Goal: Task Accomplishment & Management: Use online tool/utility

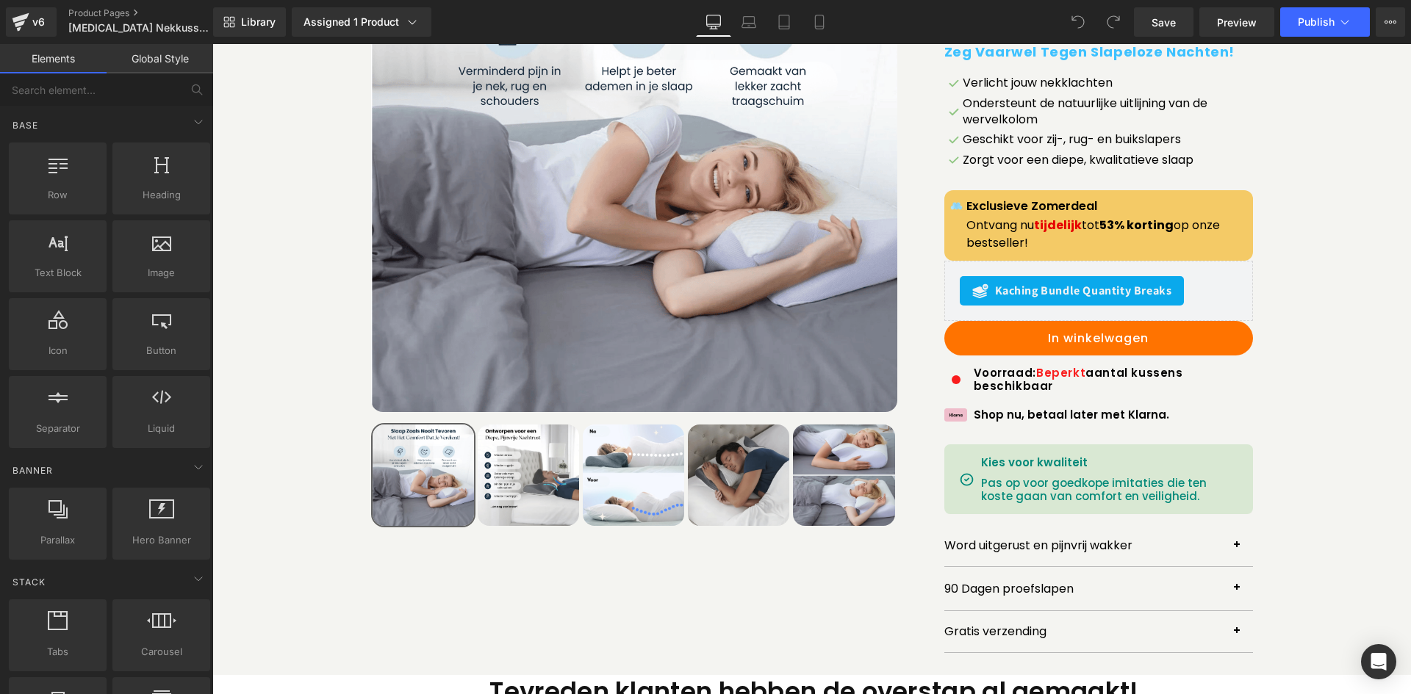
scroll to position [367, 0]
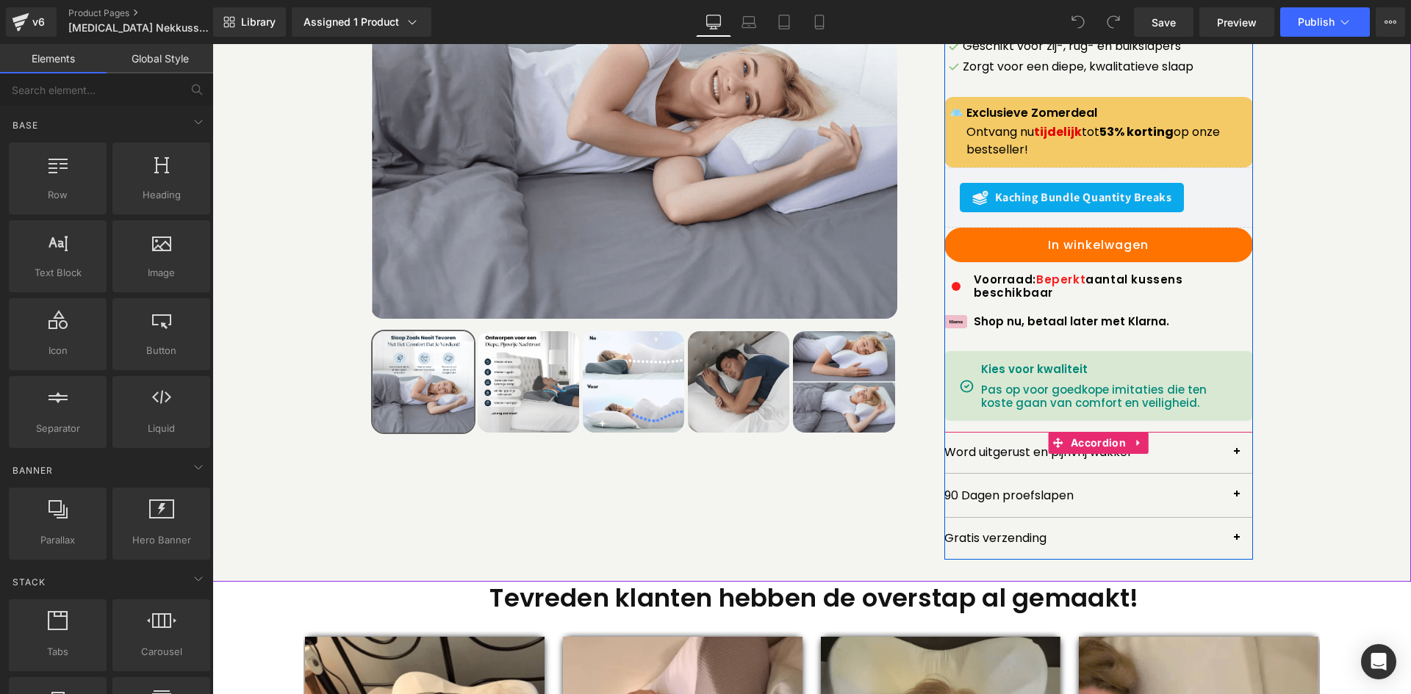
click at [985, 435] on div "Word uitgerust en pijnvrij wakker Text Block" at bounding box center [1098, 453] width 309 height 42
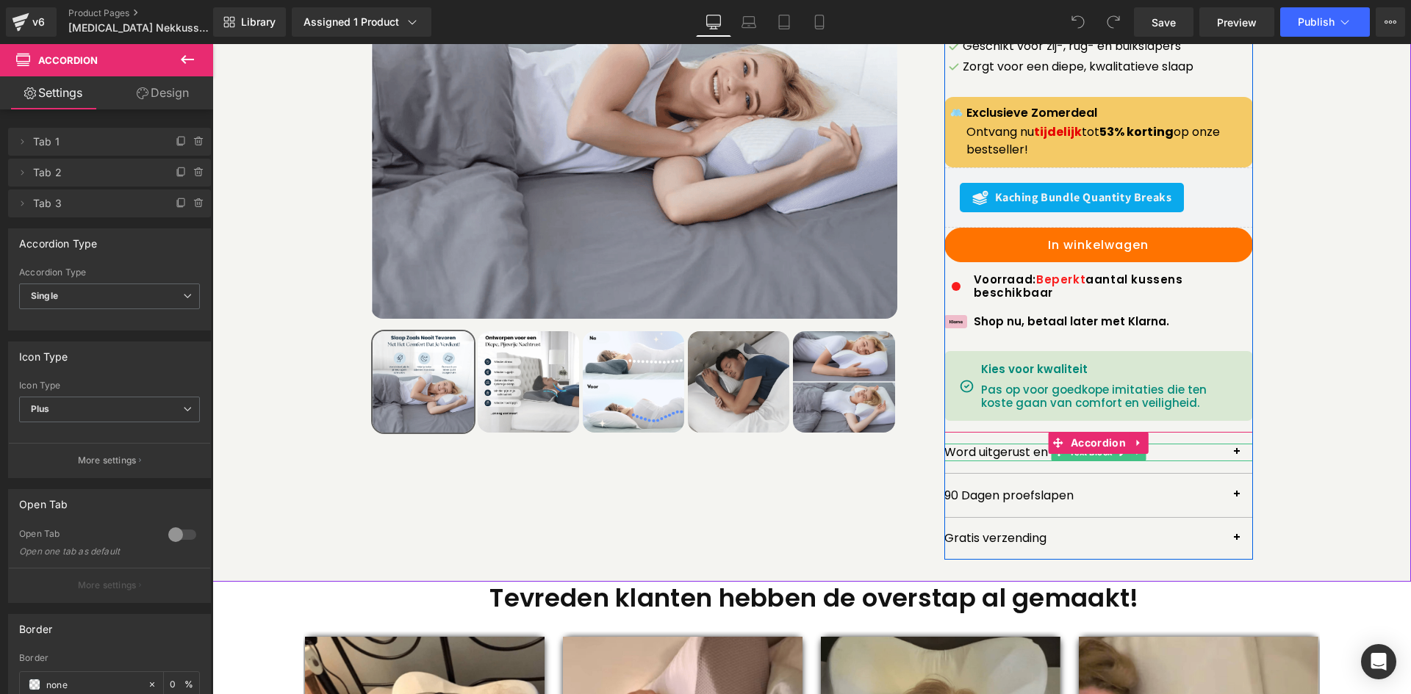
click at [1166, 444] on p "Word uitgerust en pijnvrij wakker" at bounding box center [1098, 453] width 309 height 18
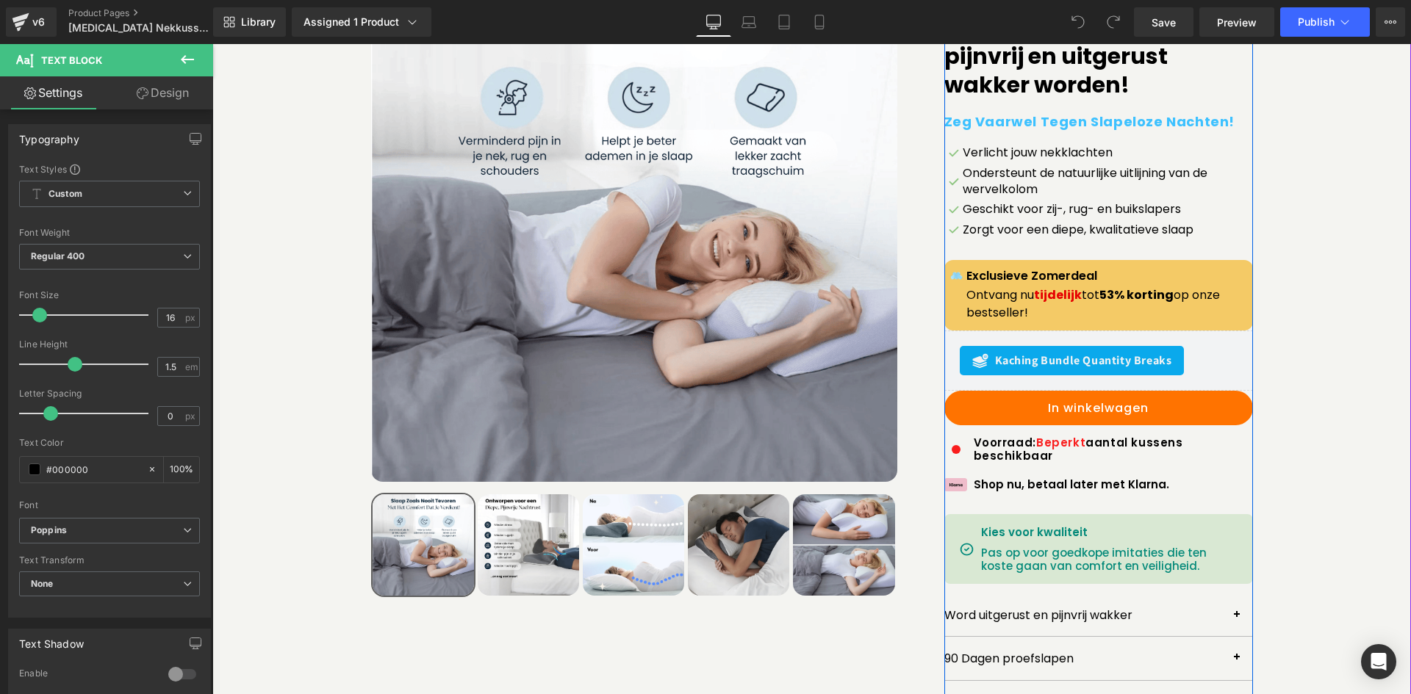
scroll to position [73, 0]
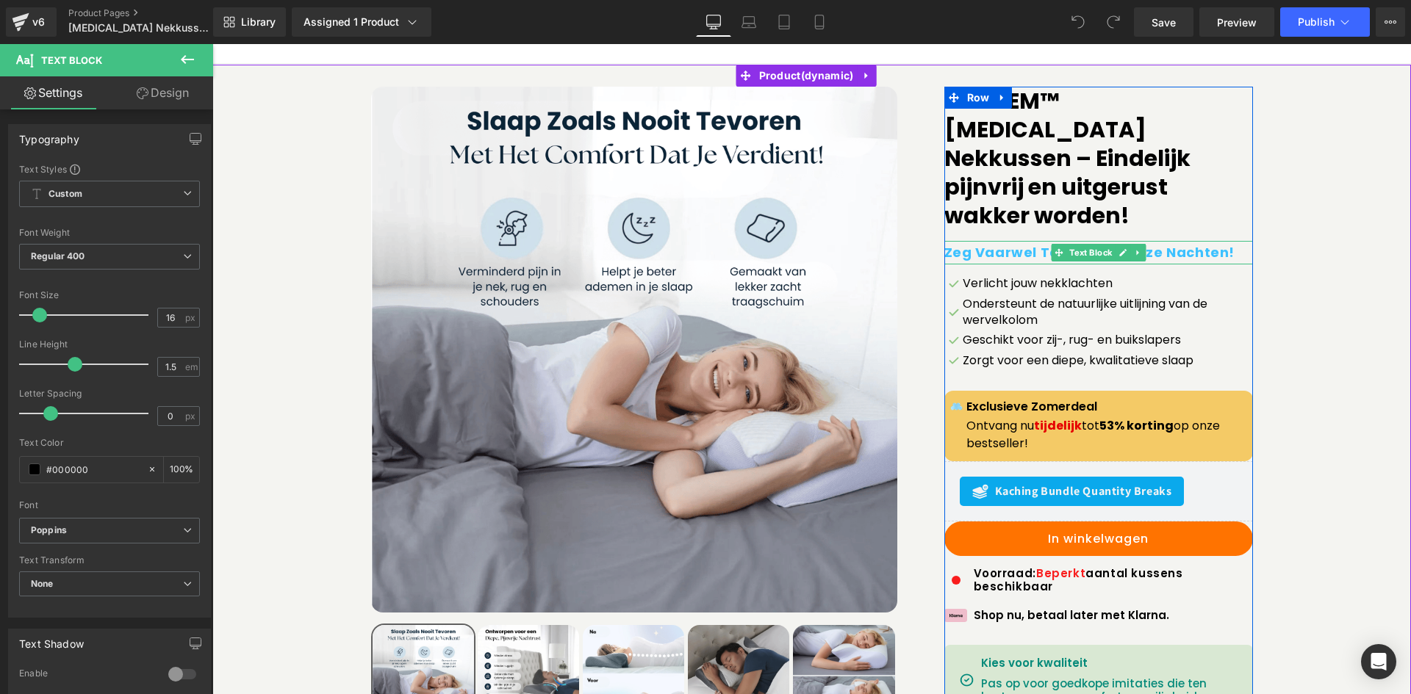
click at [1009, 243] on b "Zeg Vaarwel Tegen Slapeloze Nachten!" at bounding box center [1089, 252] width 291 height 18
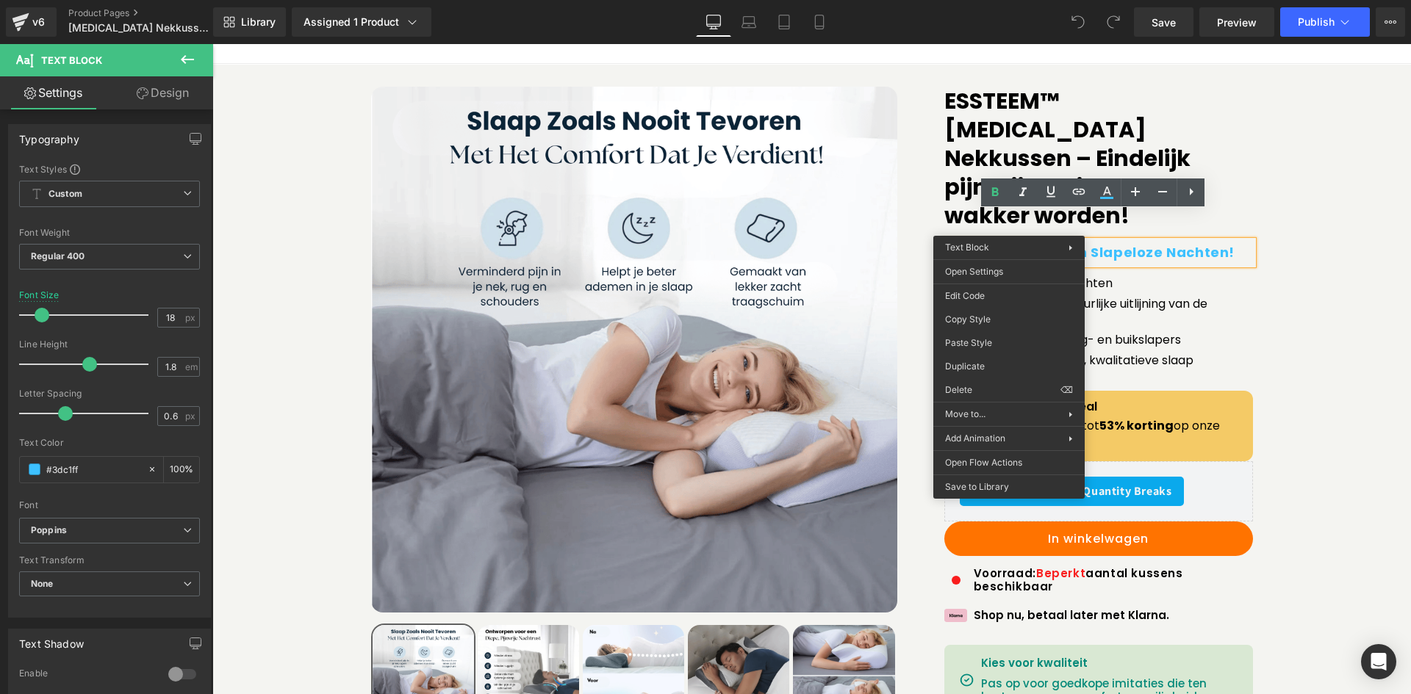
drag, startPoint x: 1223, startPoint y: 381, endPoint x: 1010, endPoint y: 337, distance: 217.6
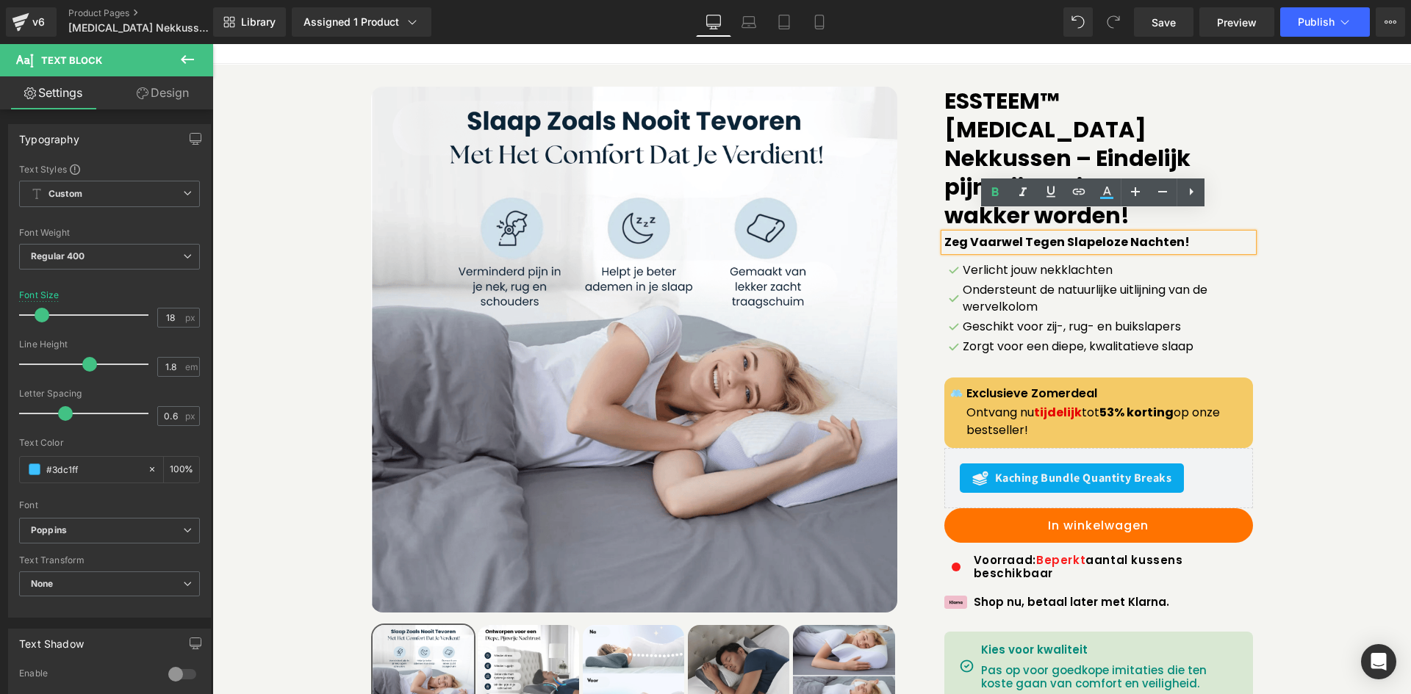
click at [1285, 246] on div "Sale Off (P) Image" at bounding box center [812, 464] width 1184 height 754
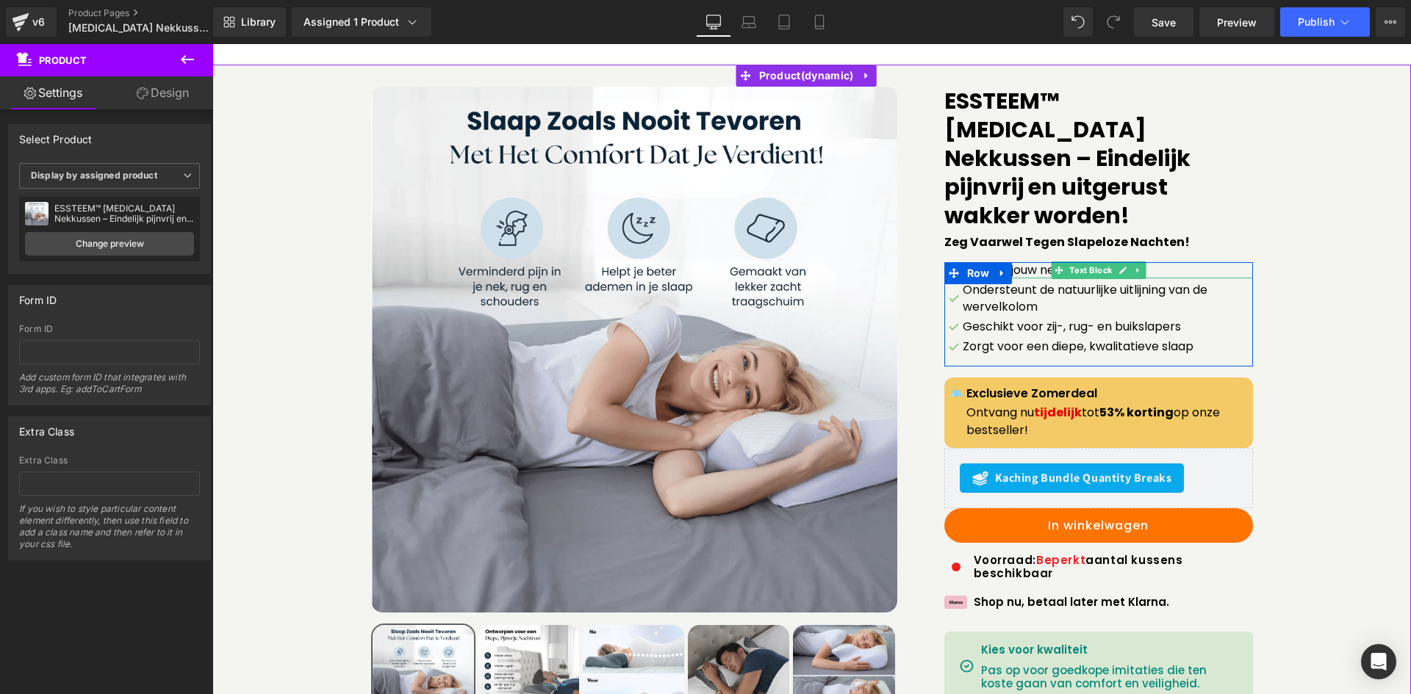
click at [1027, 262] on p "Verlicht jouw nekklachten" at bounding box center [1108, 270] width 290 height 16
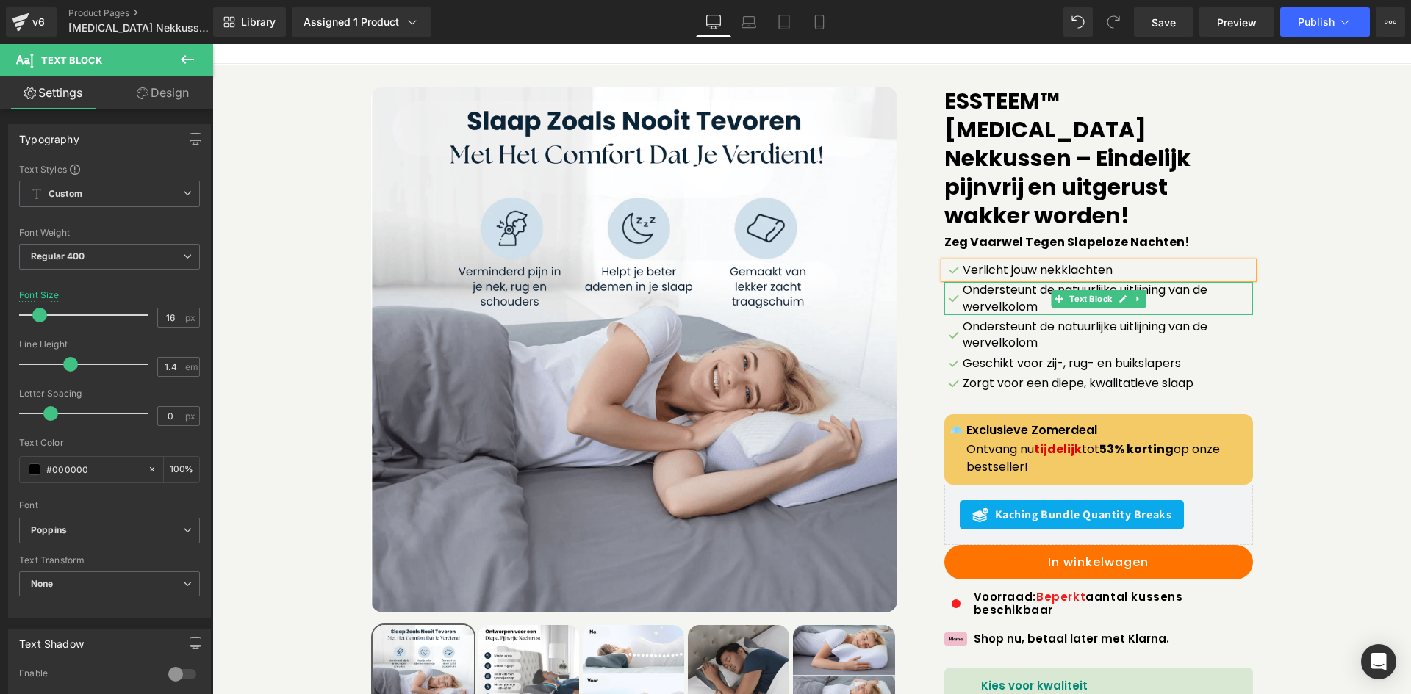
click at [1068, 282] on p "Ondersteunt de natuurlijke uitlijning van de wervelkolom" at bounding box center [1108, 298] width 290 height 33
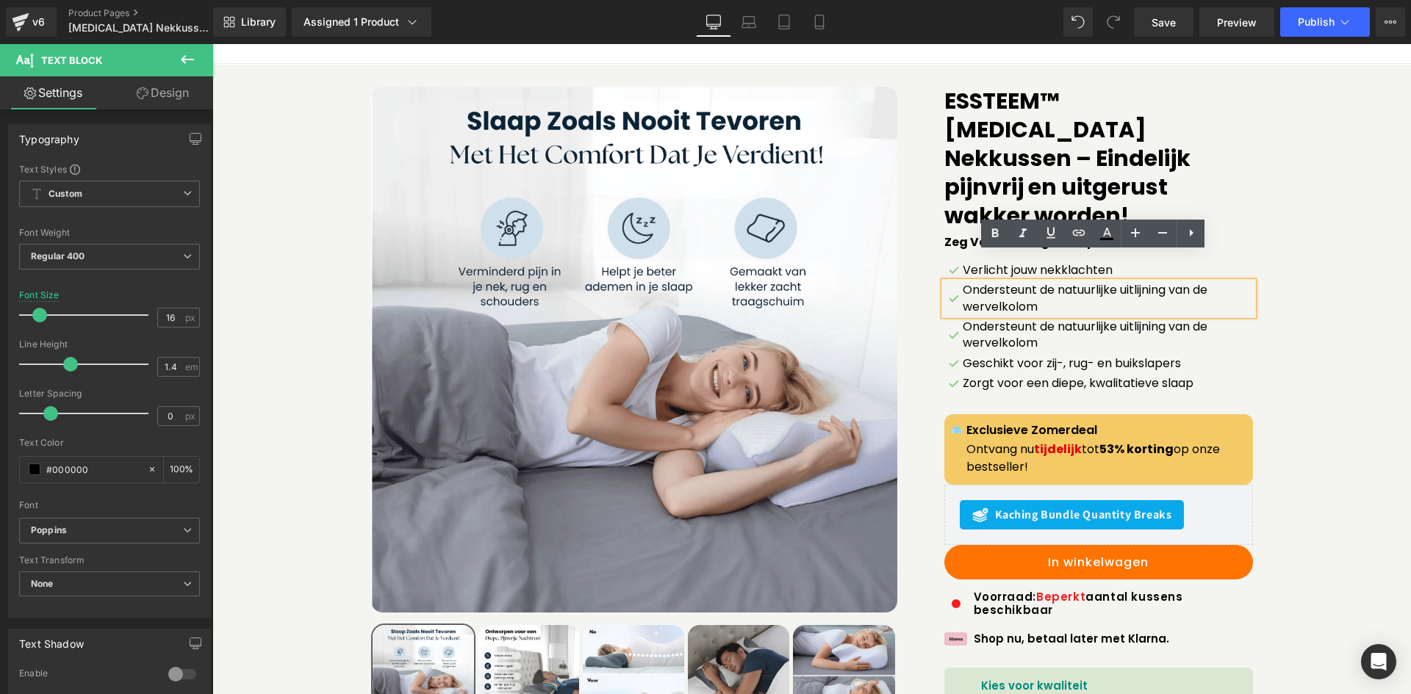
click at [1242, 282] on p "Ondersteunt de natuurlijke uitlijning van de wervelkolom" at bounding box center [1108, 298] width 290 height 33
click at [1299, 292] on div "Sale Off (P) Image" at bounding box center [812, 482] width 1184 height 791
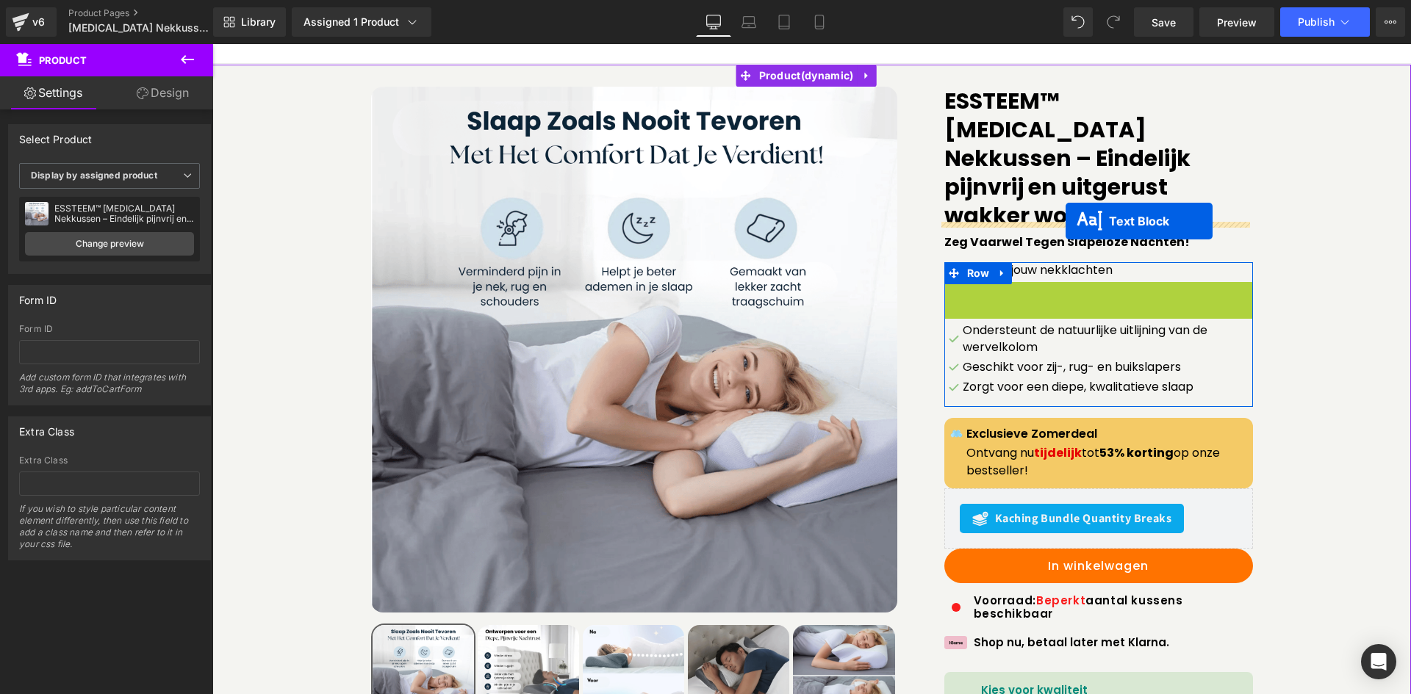
drag, startPoint x: 1059, startPoint y: 270, endPoint x: 1065, endPoint y: 221, distance: 49.7
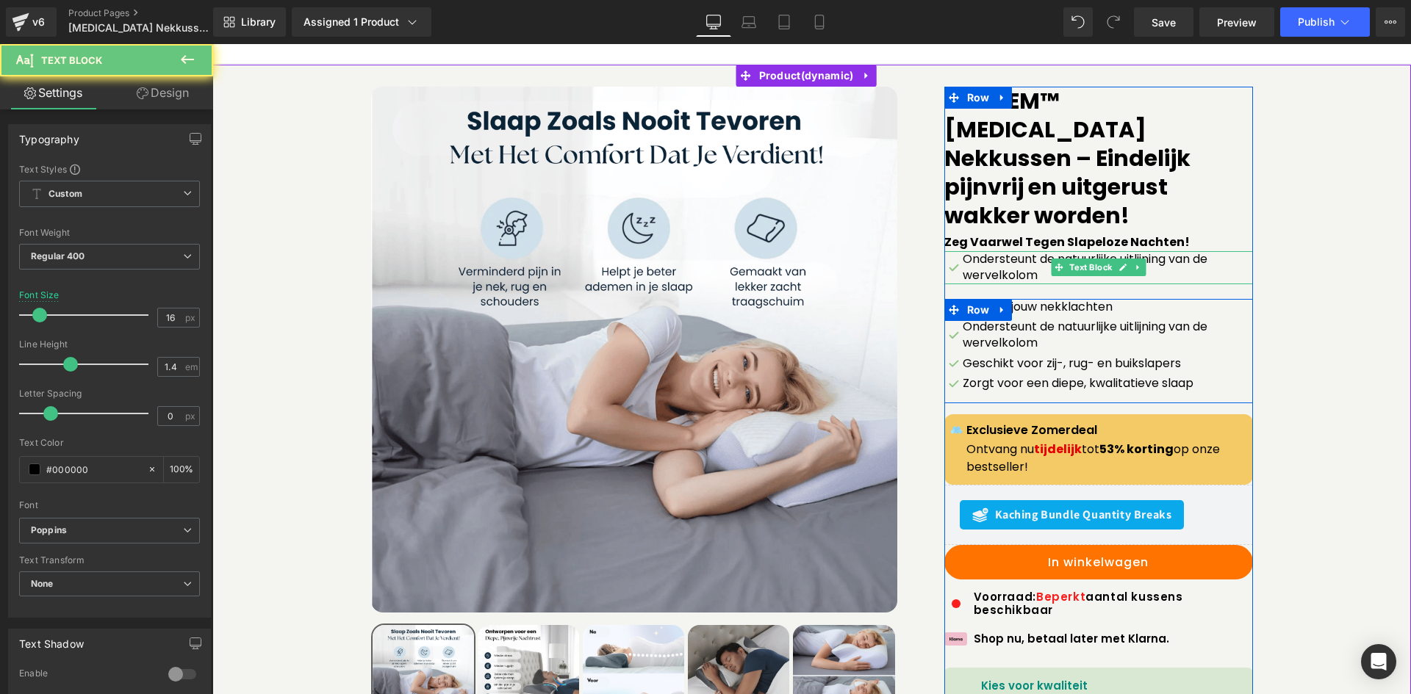
click at [1041, 251] on p "Ondersteunt de natuurlijke uitlijning van de wervelkolom" at bounding box center [1108, 267] width 290 height 33
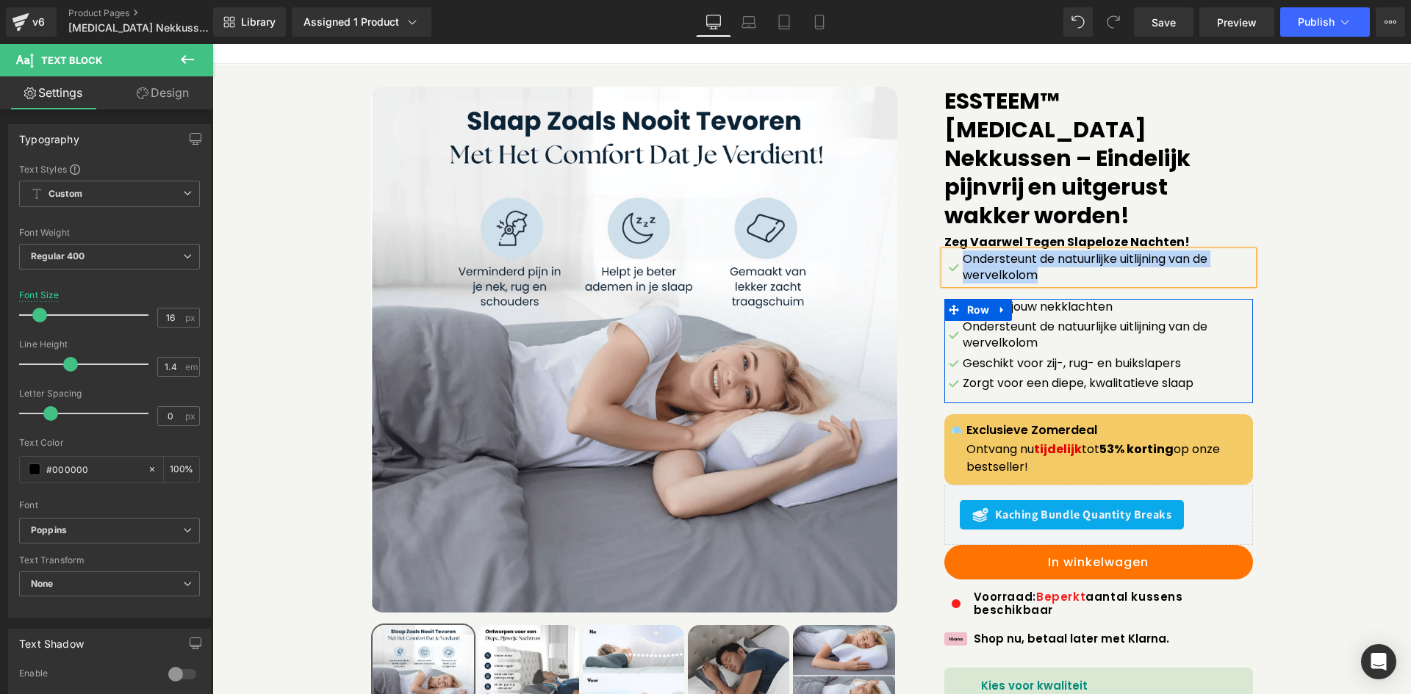
paste div
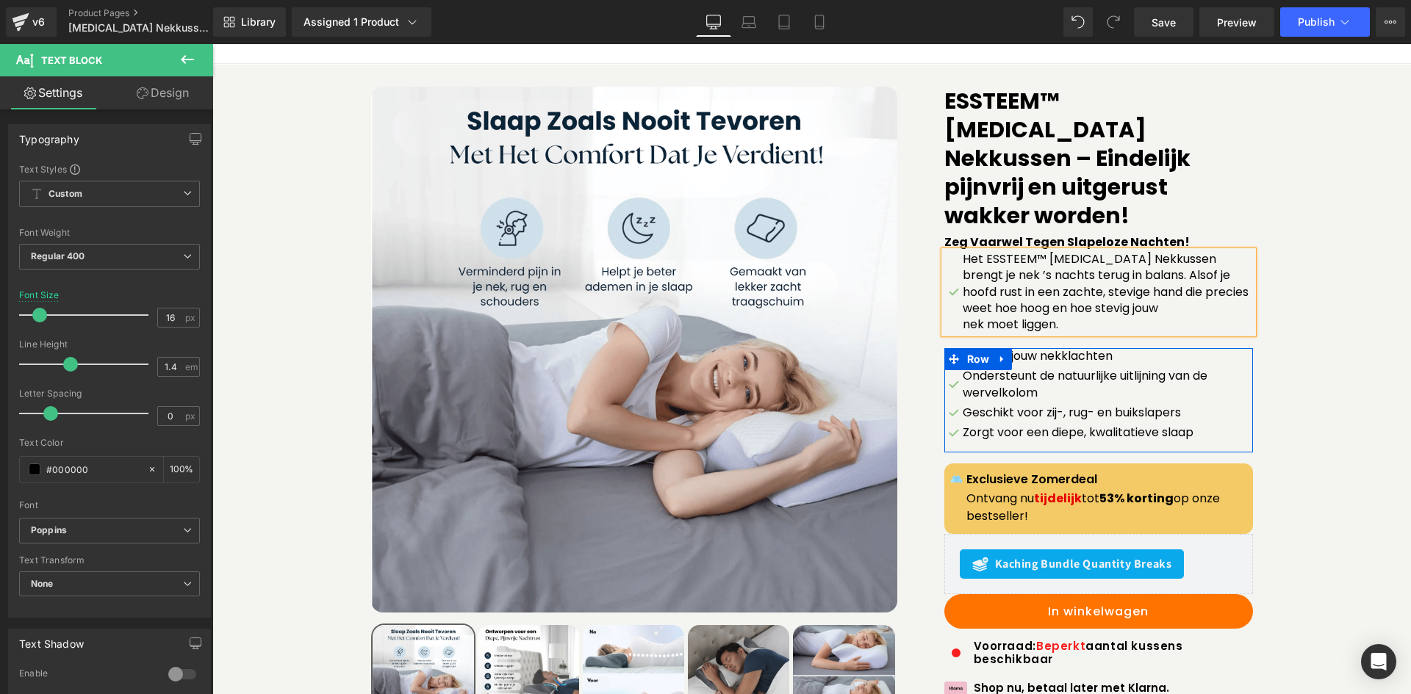
click at [944, 252] on div "Het ESSTEEM™ [MEDICAL_DATA] Nekkussen brengt je nek ’s nachts terug in balans. …" at bounding box center [1098, 292] width 309 height 82
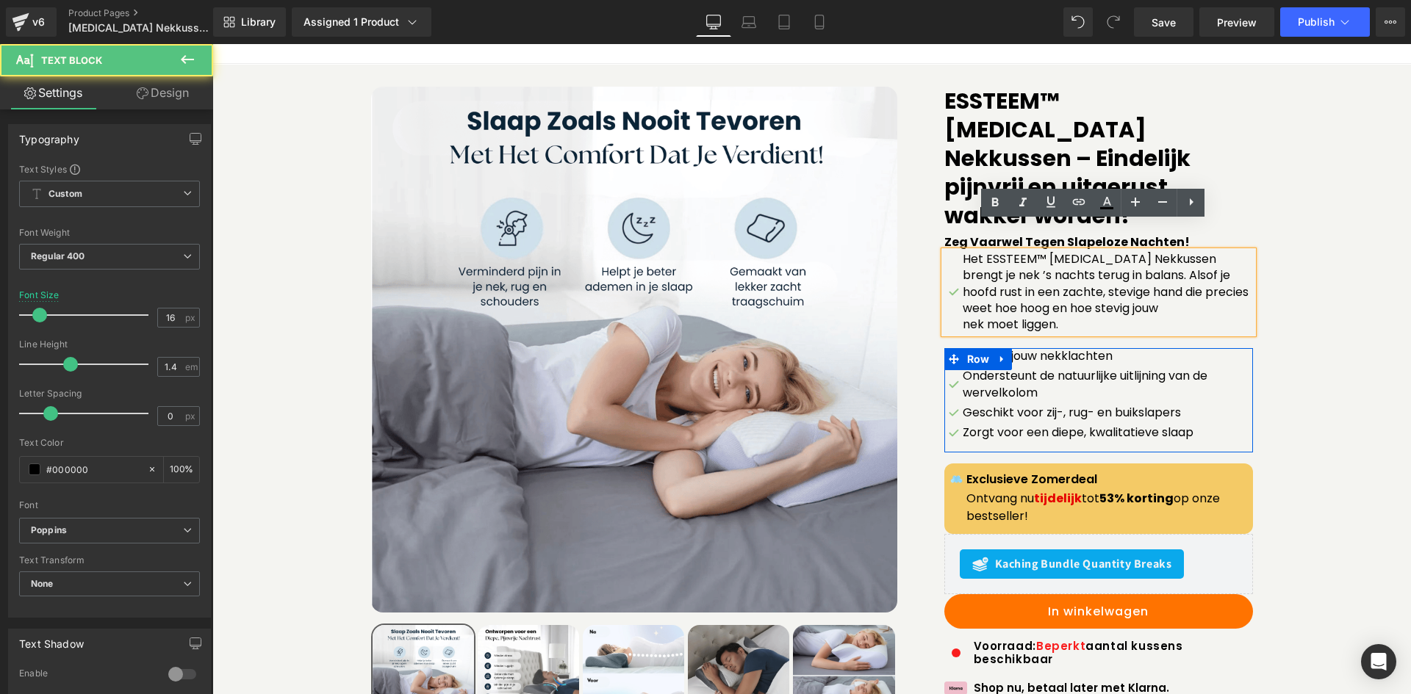
click at [950, 253] on div "Het ESSTEEM™ [MEDICAL_DATA] Nekkussen brengt je nek ’s nachts terug in balans. …" at bounding box center [1098, 292] width 309 height 82
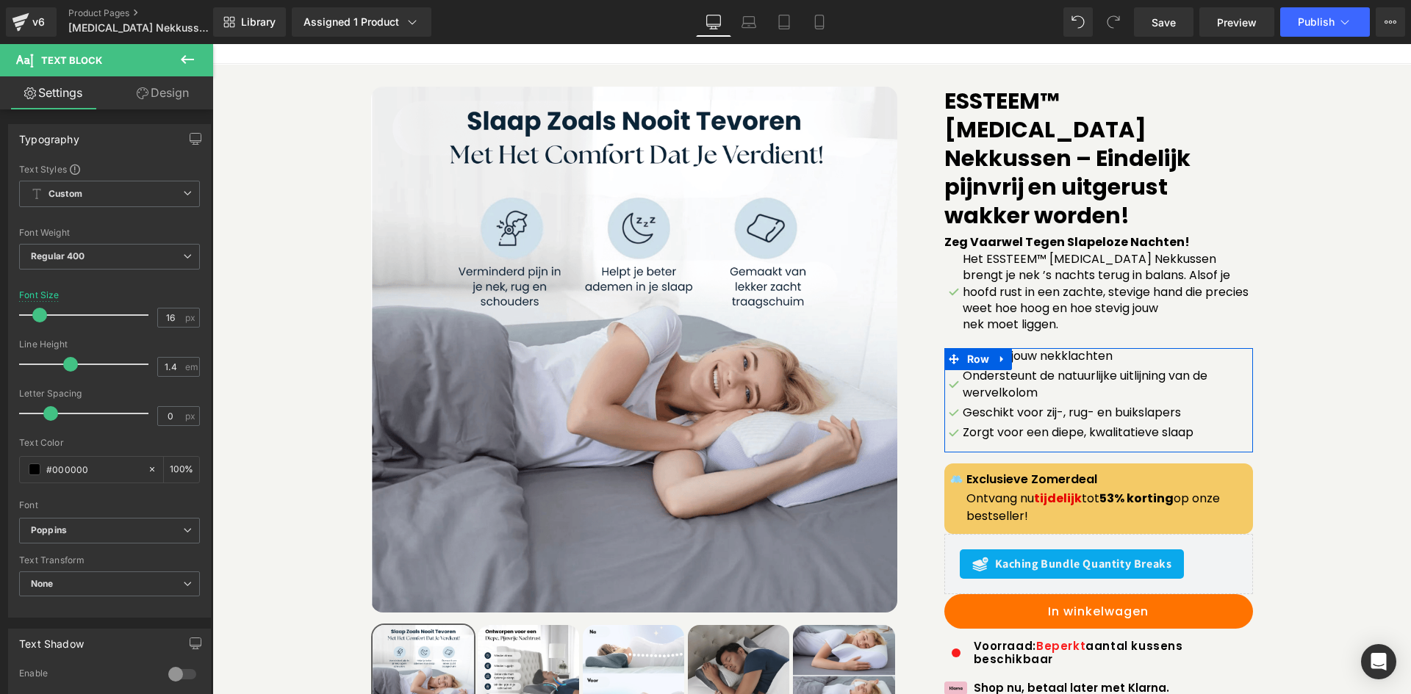
click at [148, 95] on link "Design" at bounding box center [162, 92] width 107 height 33
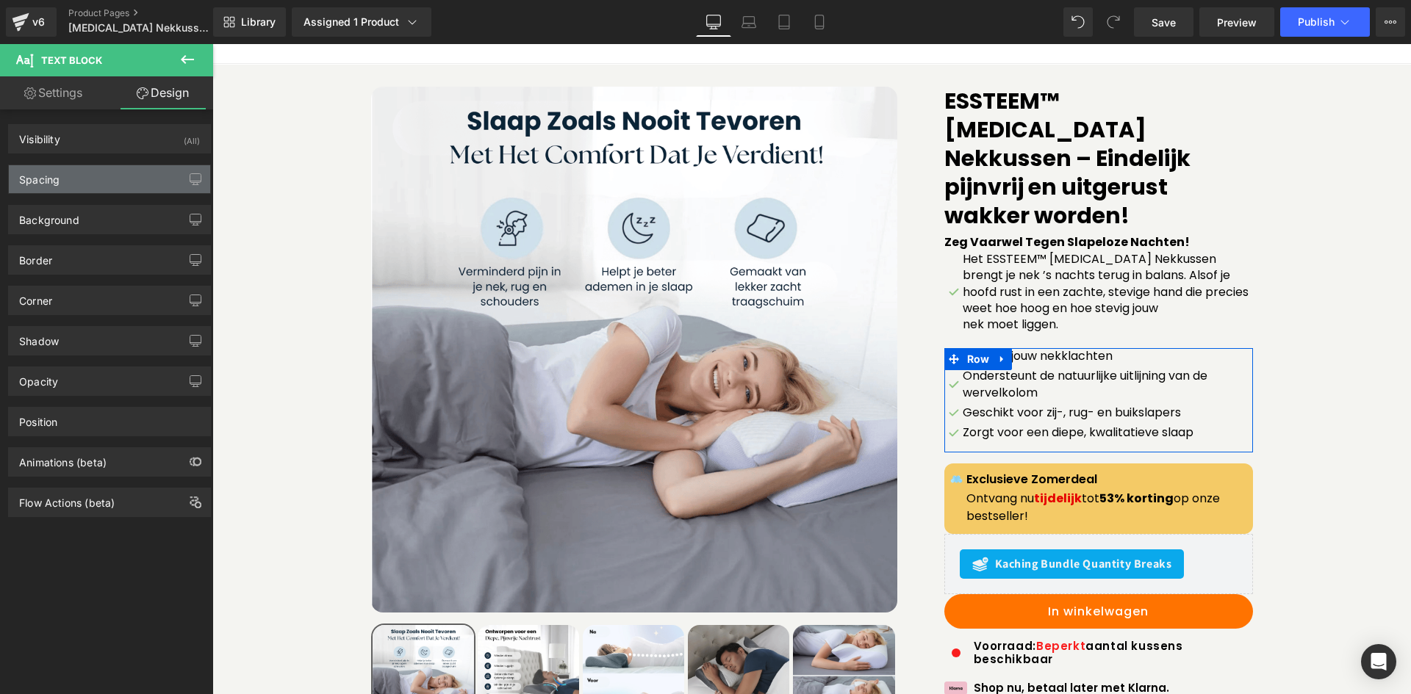
click at [92, 173] on div "Spacing" at bounding box center [109, 179] width 201 height 28
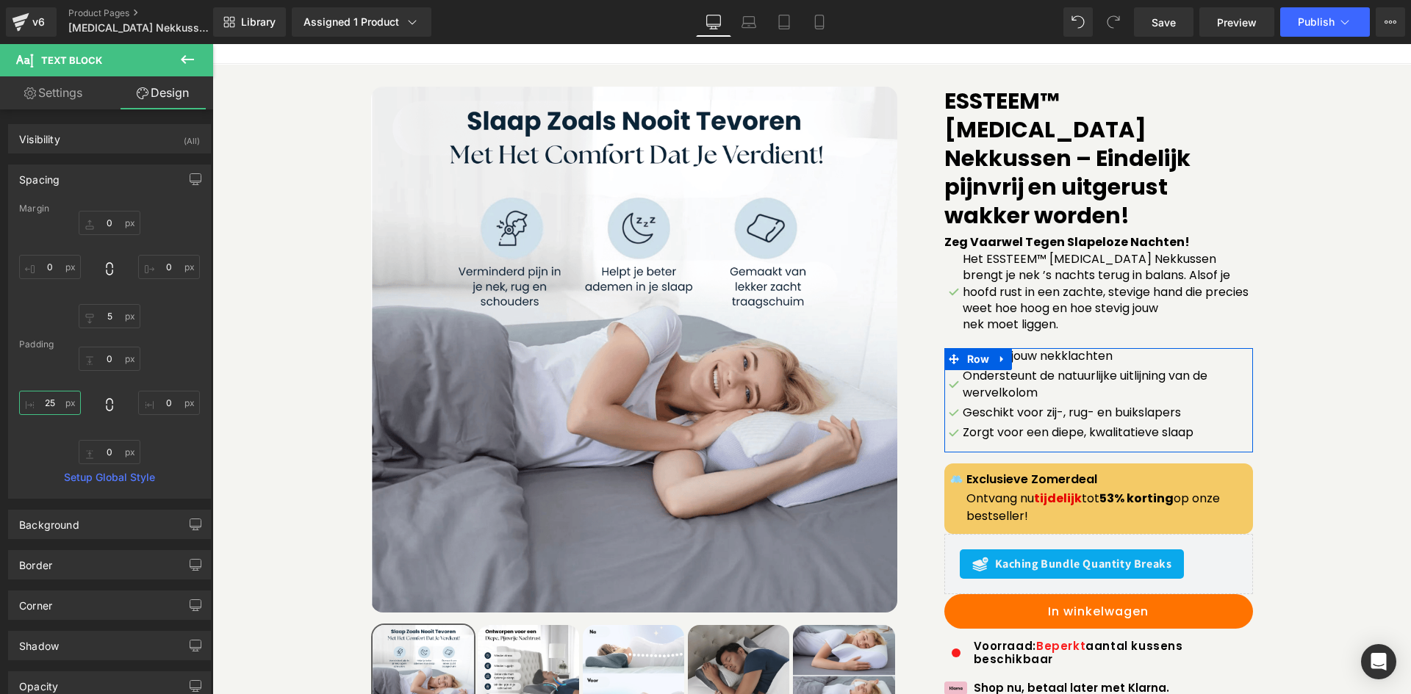
click at [62, 409] on input "text" at bounding box center [50, 403] width 62 height 24
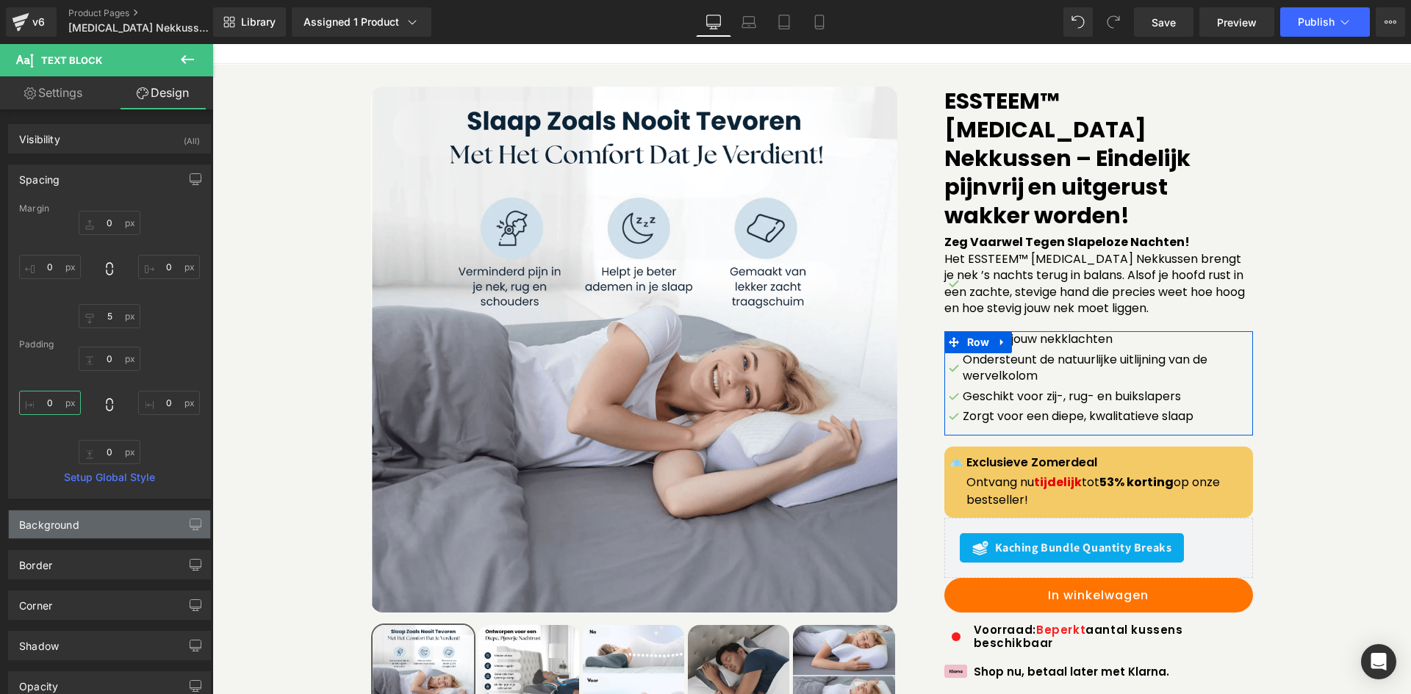
type input "0"
click at [66, 514] on div "Background" at bounding box center [49, 521] width 60 height 21
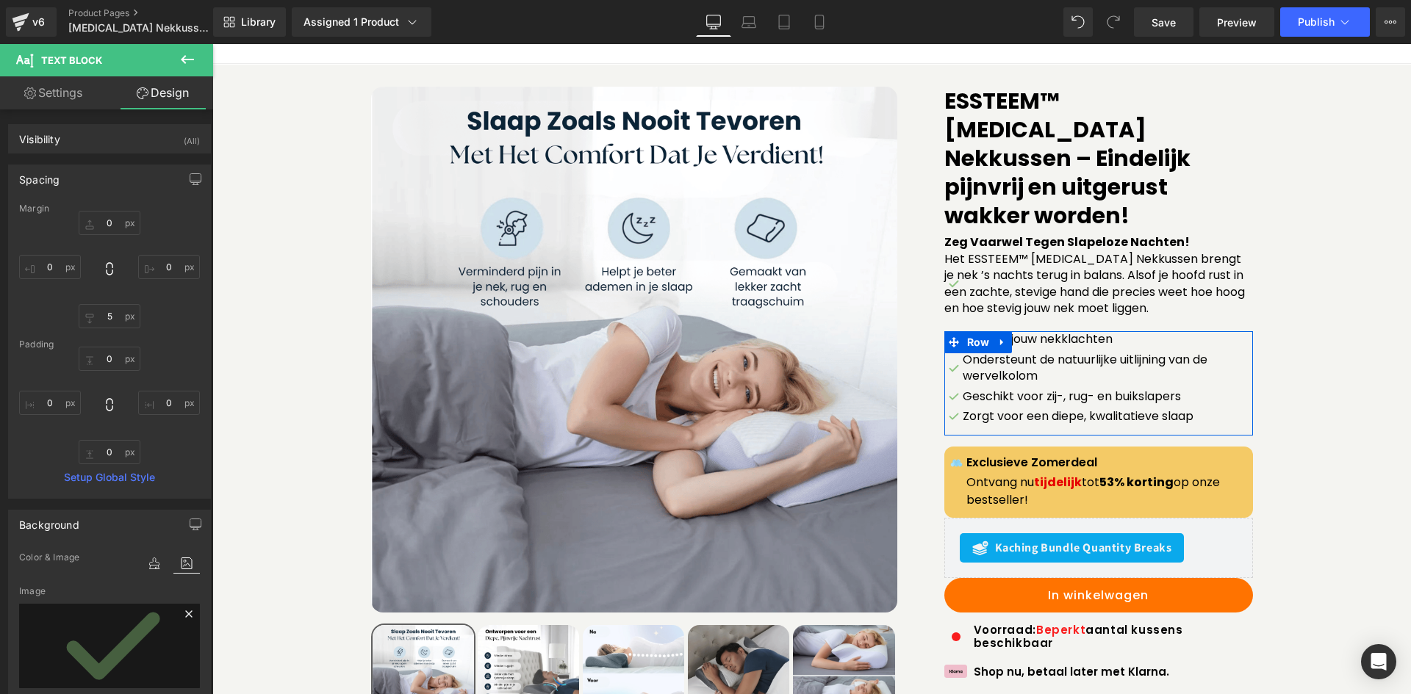
click at [178, 616] on link at bounding box center [189, 616] width 22 height 22
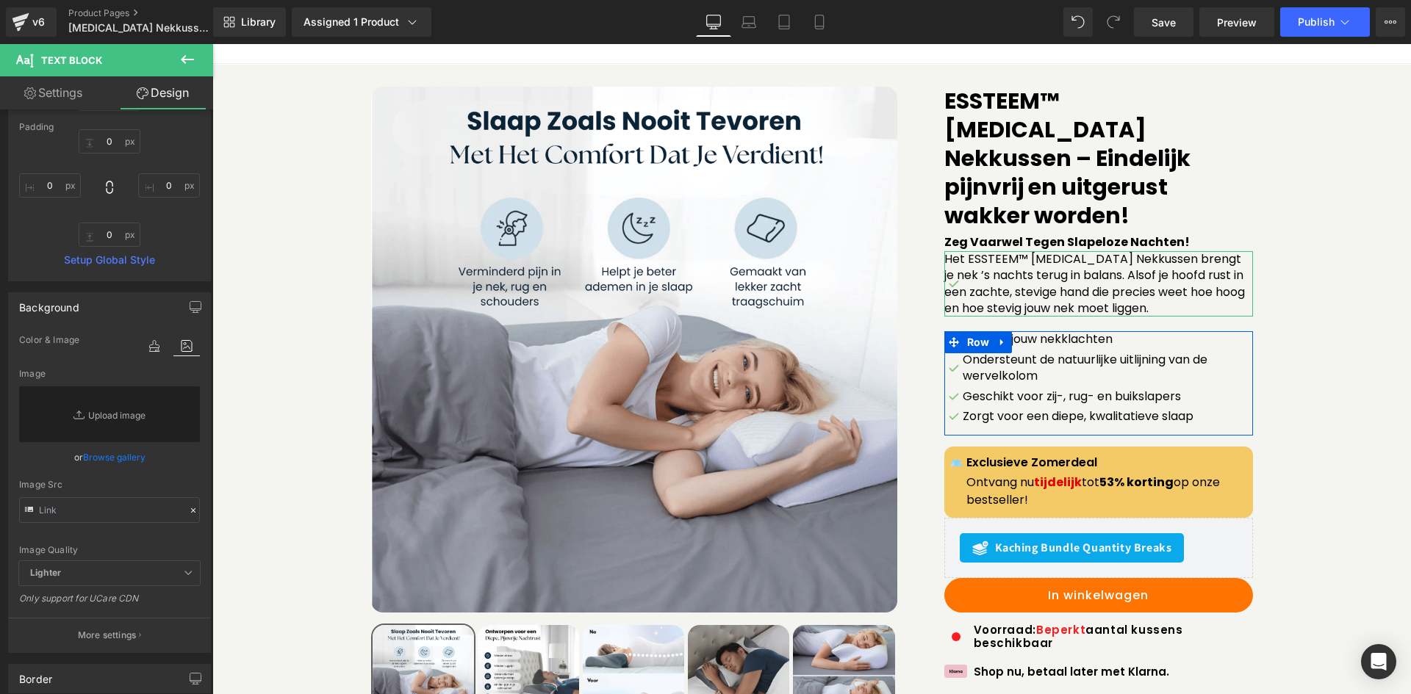
scroll to position [220, 0]
click at [138, 480] on div "Image Src" at bounding box center [109, 482] width 181 height 10
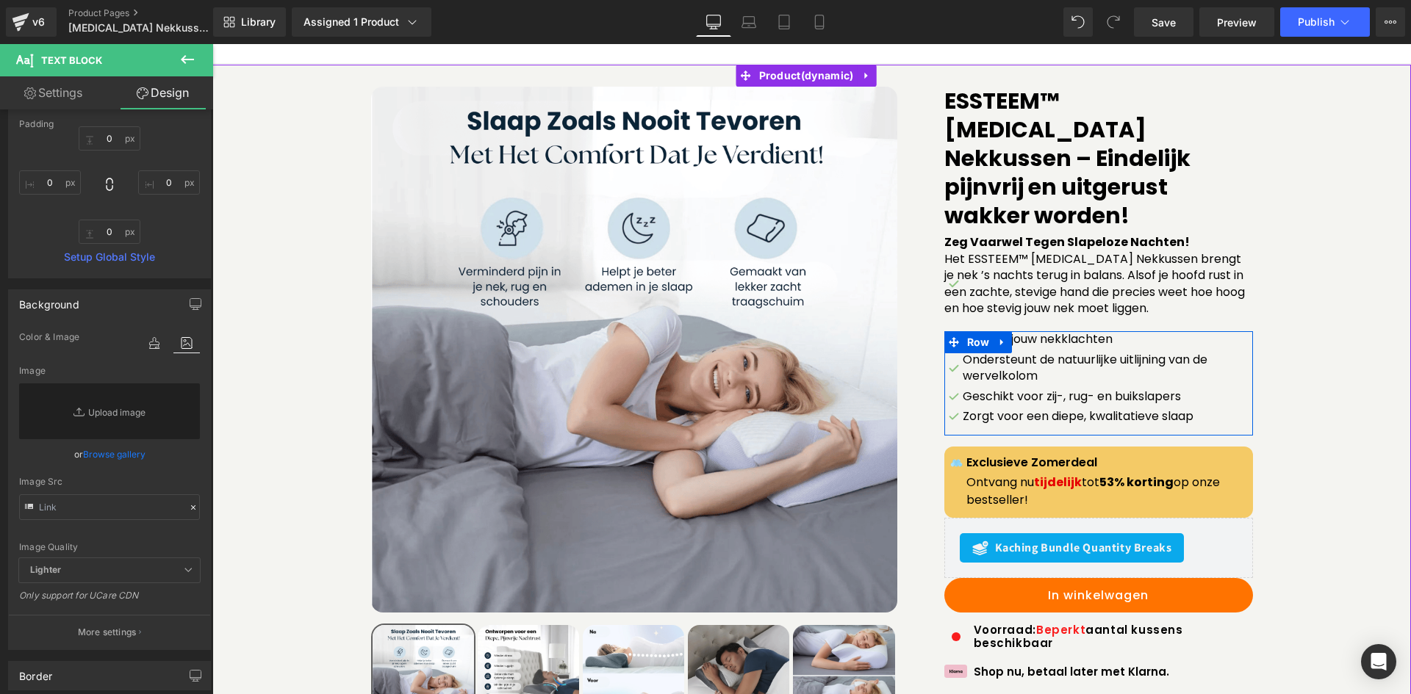
click at [1305, 251] on div "Sale Off (P) Image" at bounding box center [812, 499] width 1184 height 824
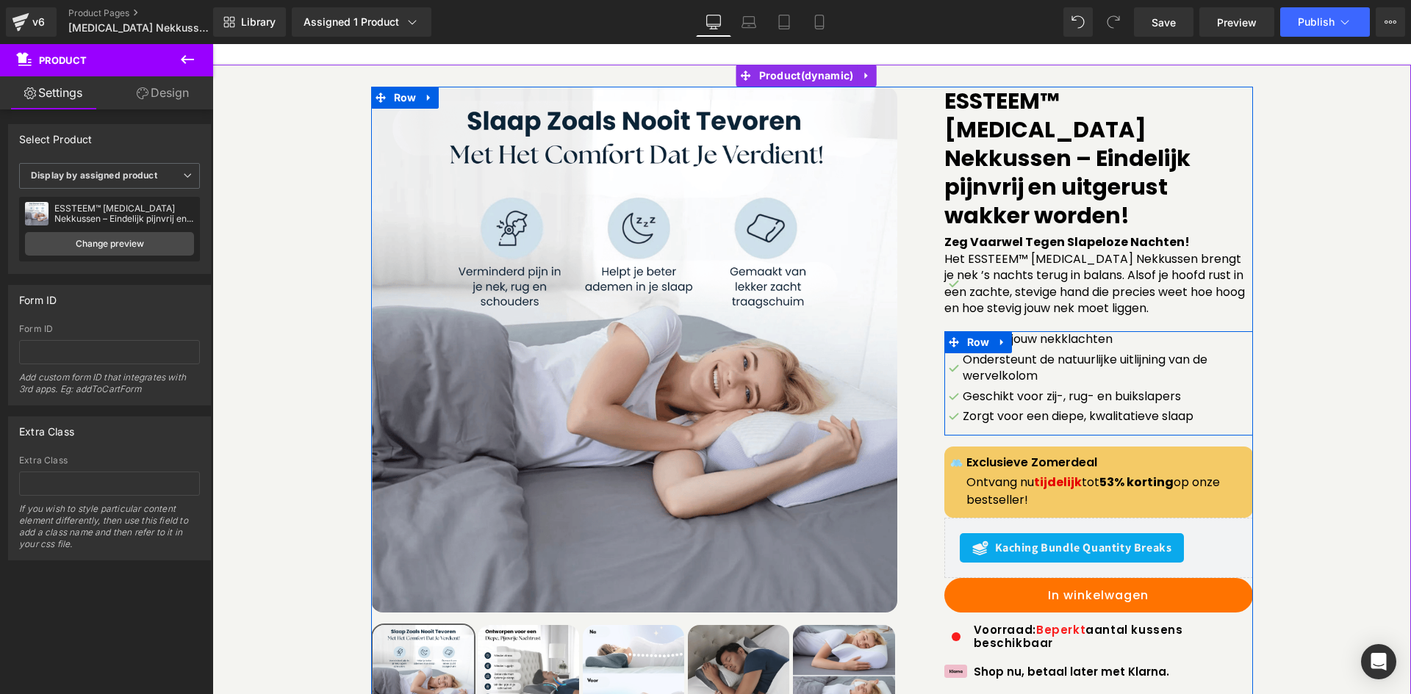
click at [1030, 263] on p "Het ESSTEEM™ [MEDICAL_DATA] Nekkussen brengt je nek ’s nachts terug in balans. …" at bounding box center [1098, 284] width 309 height 66
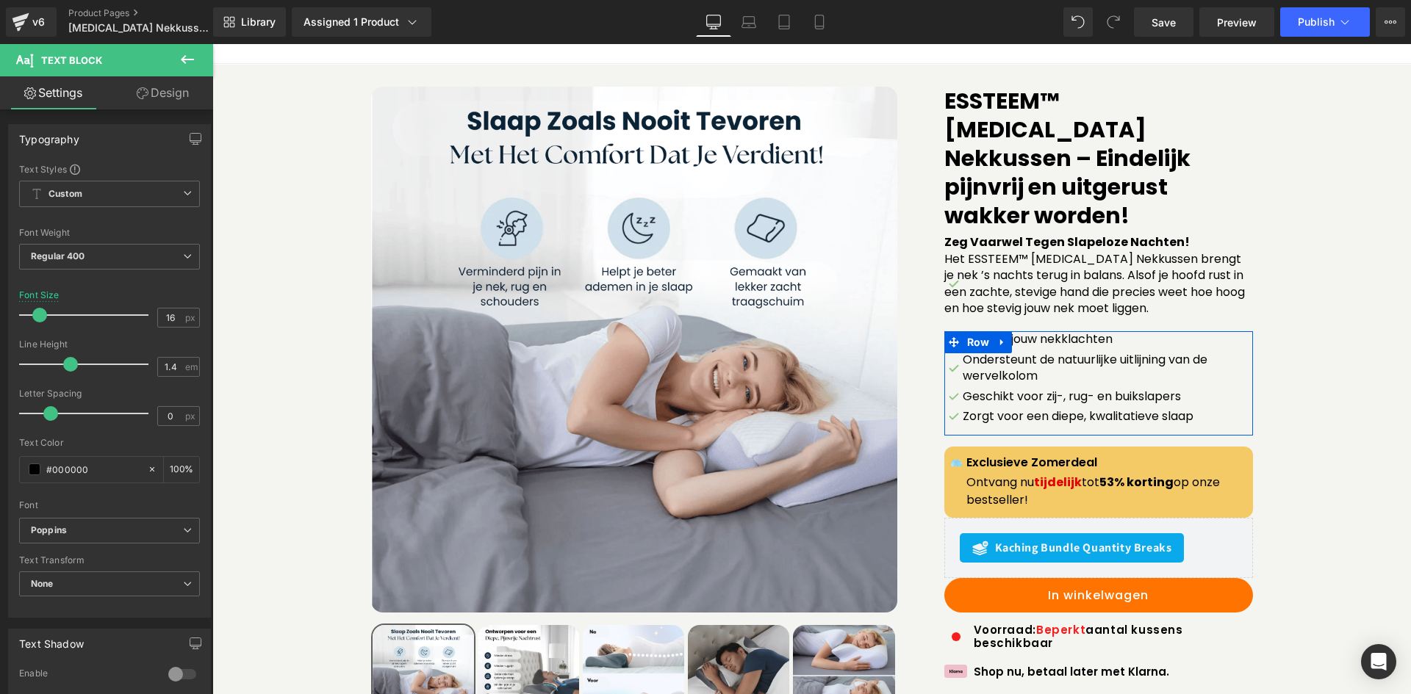
click at [129, 90] on link "Design" at bounding box center [162, 92] width 107 height 33
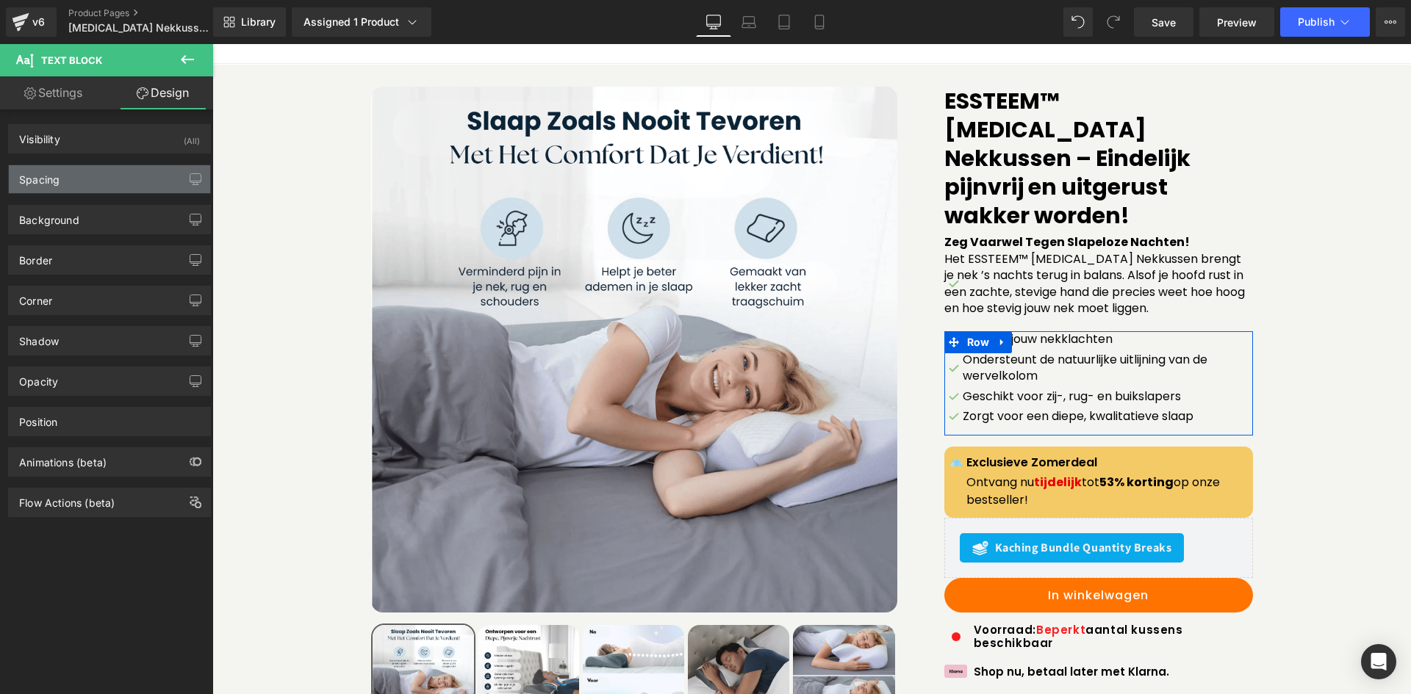
click at [129, 193] on div "Spacing" at bounding box center [109, 179] width 201 height 28
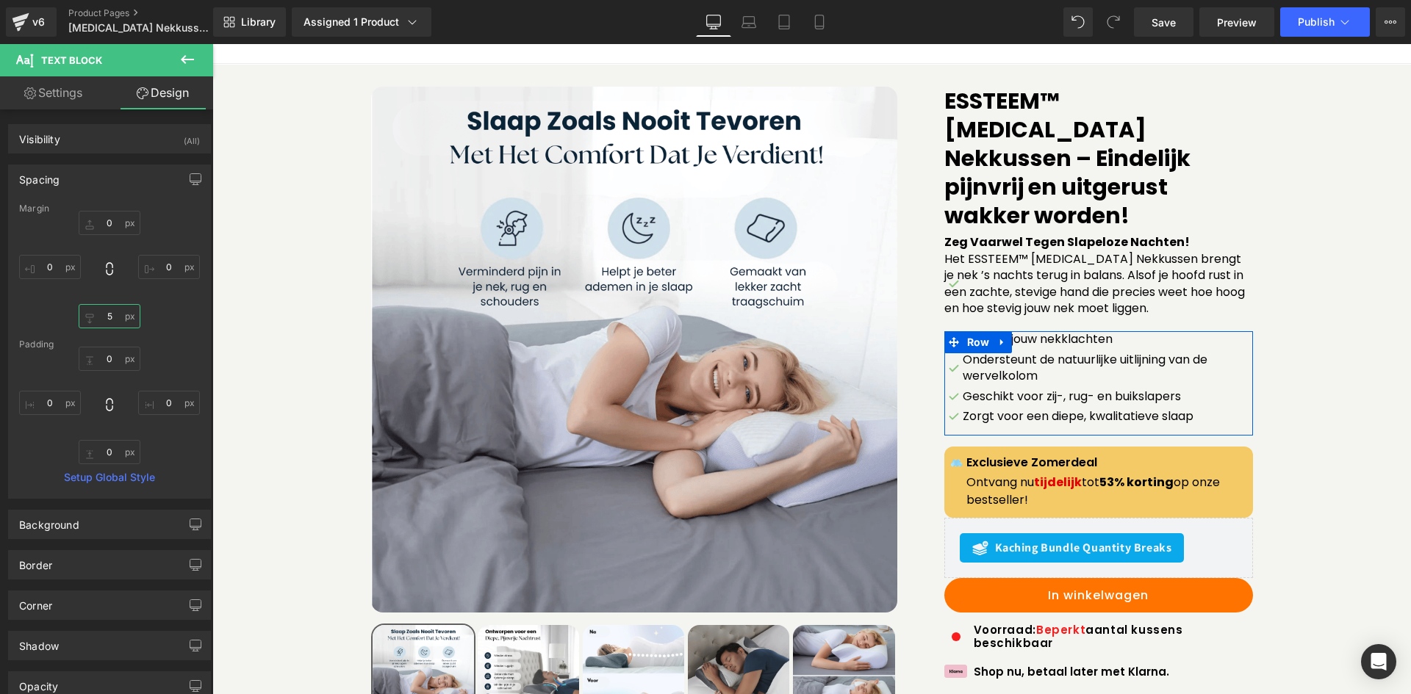
click at [116, 323] on input "text" at bounding box center [110, 316] width 62 height 24
type input "5"
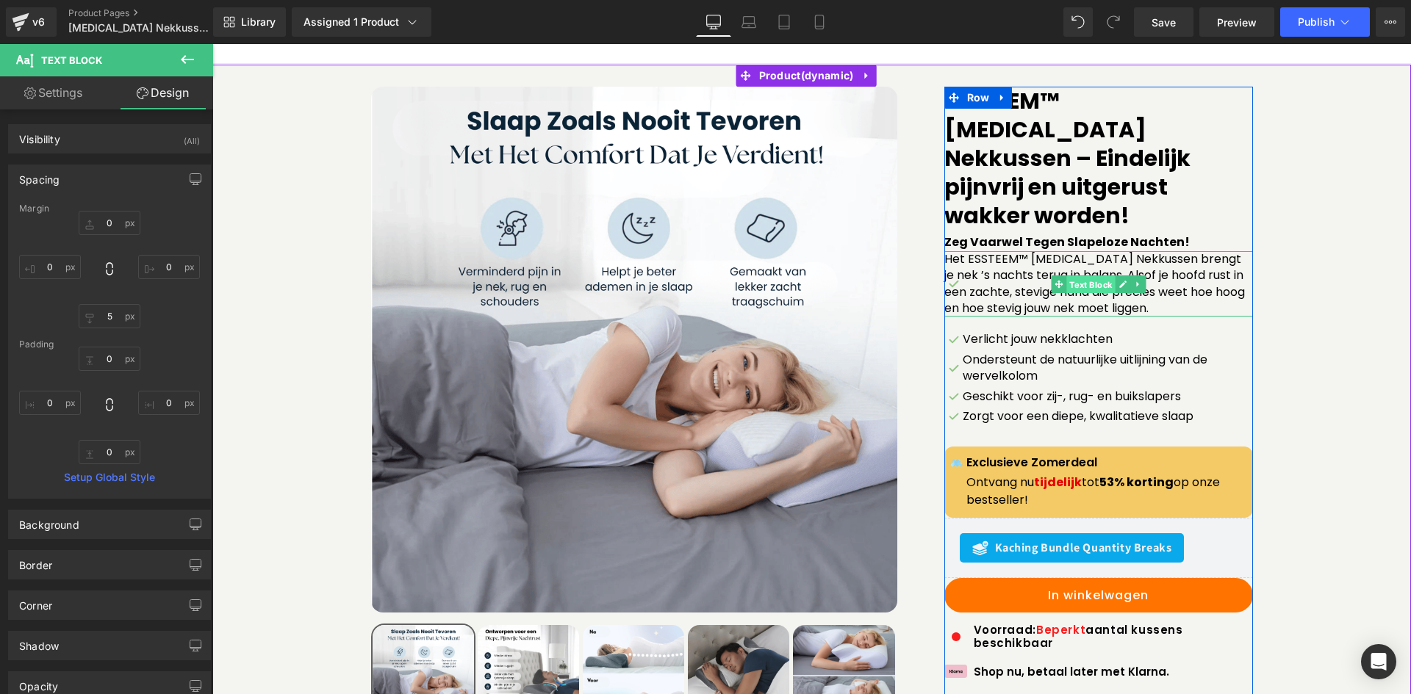
click at [1073, 276] on span "Text Block" at bounding box center [1090, 285] width 48 height 18
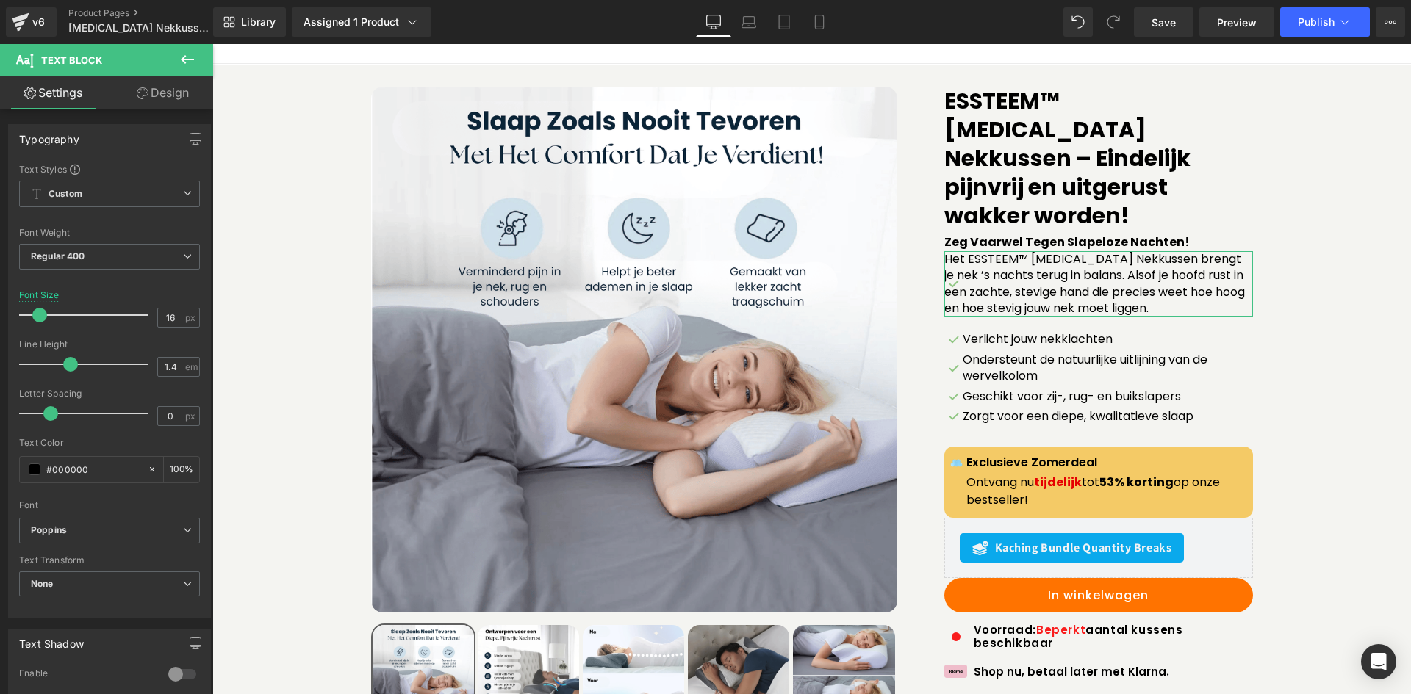
click at [154, 98] on link "Design" at bounding box center [162, 92] width 107 height 33
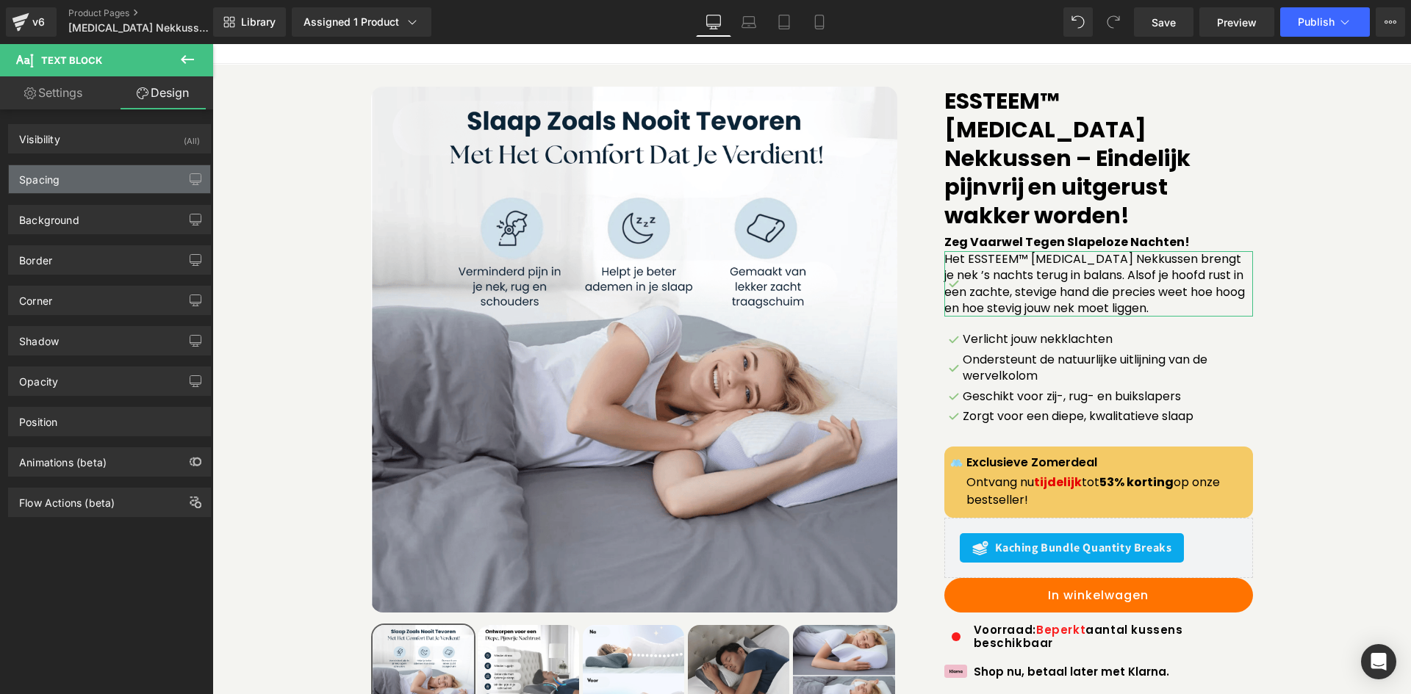
click at [123, 184] on div "Spacing" at bounding box center [109, 179] width 201 height 28
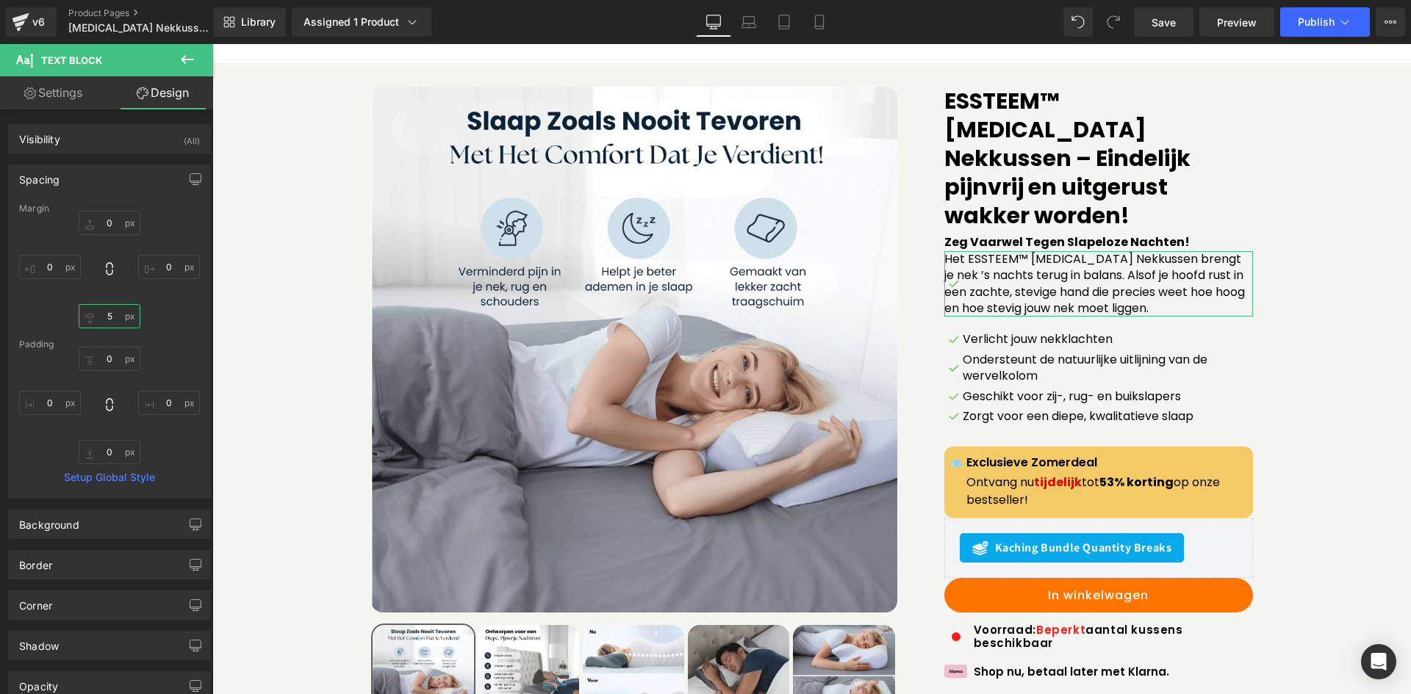
click at [109, 320] on input "5" at bounding box center [110, 316] width 62 height 24
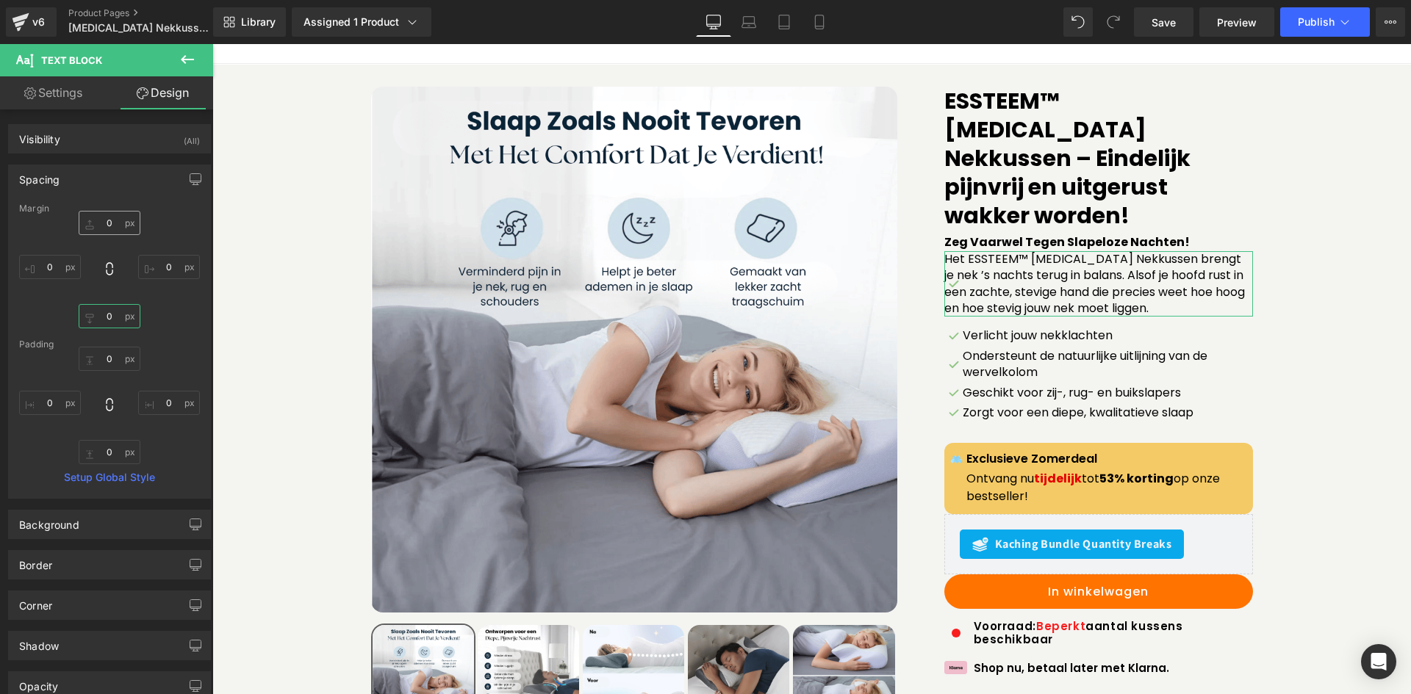
type input "0"
click at [110, 224] on input "0" at bounding box center [110, 223] width 62 height 24
type input "8"
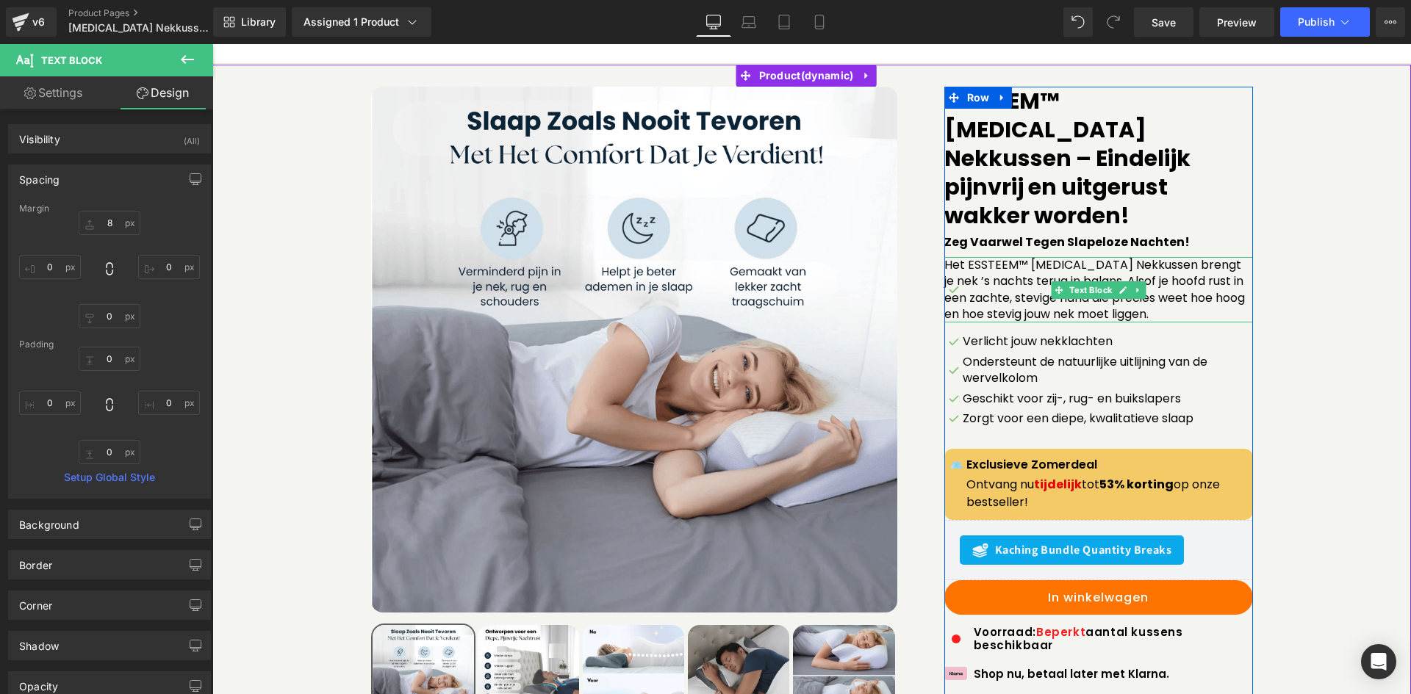
click at [998, 274] on p "Het ESSTEEM™ [MEDICAL_DATA] Nekkussen brengt je nek ’s nachts terug in balans. …" at bounding box center [1098, 290] width 309 height 66
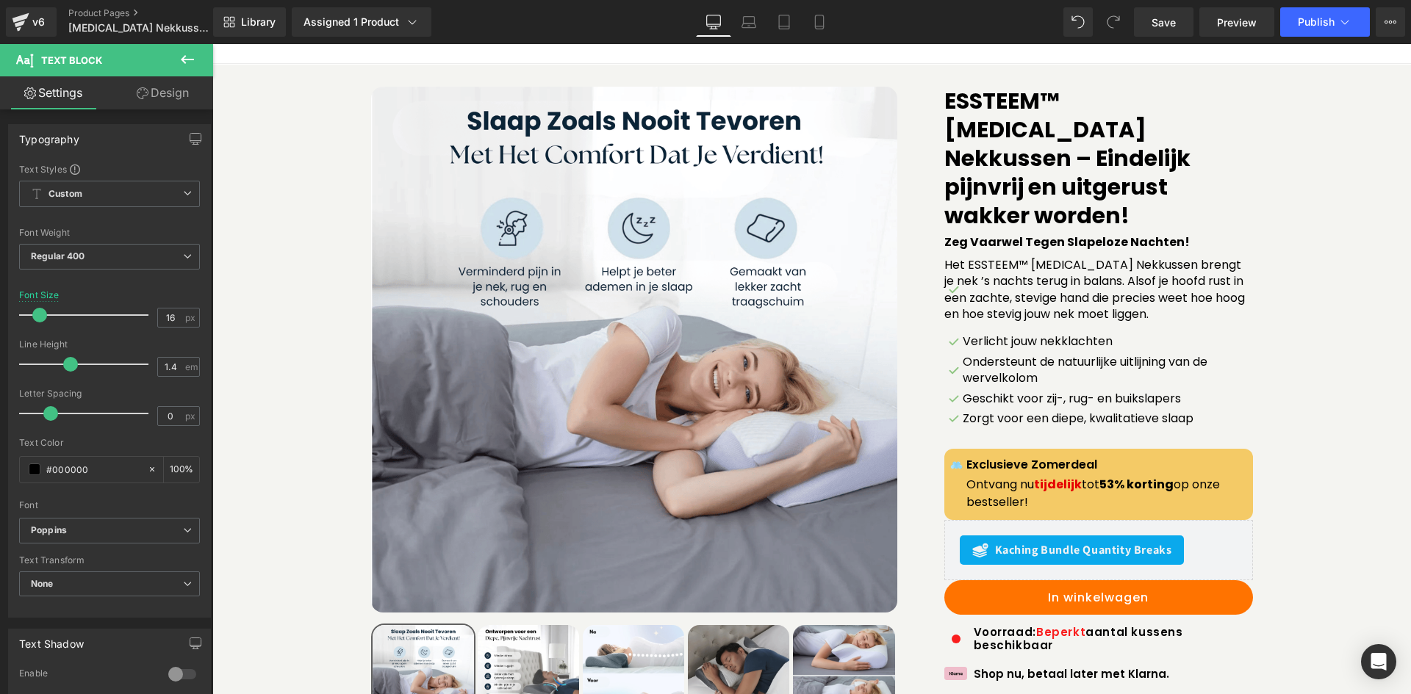
click at [152, 101] on link "Design" at bounding box center [162, 92] width 107 height 33
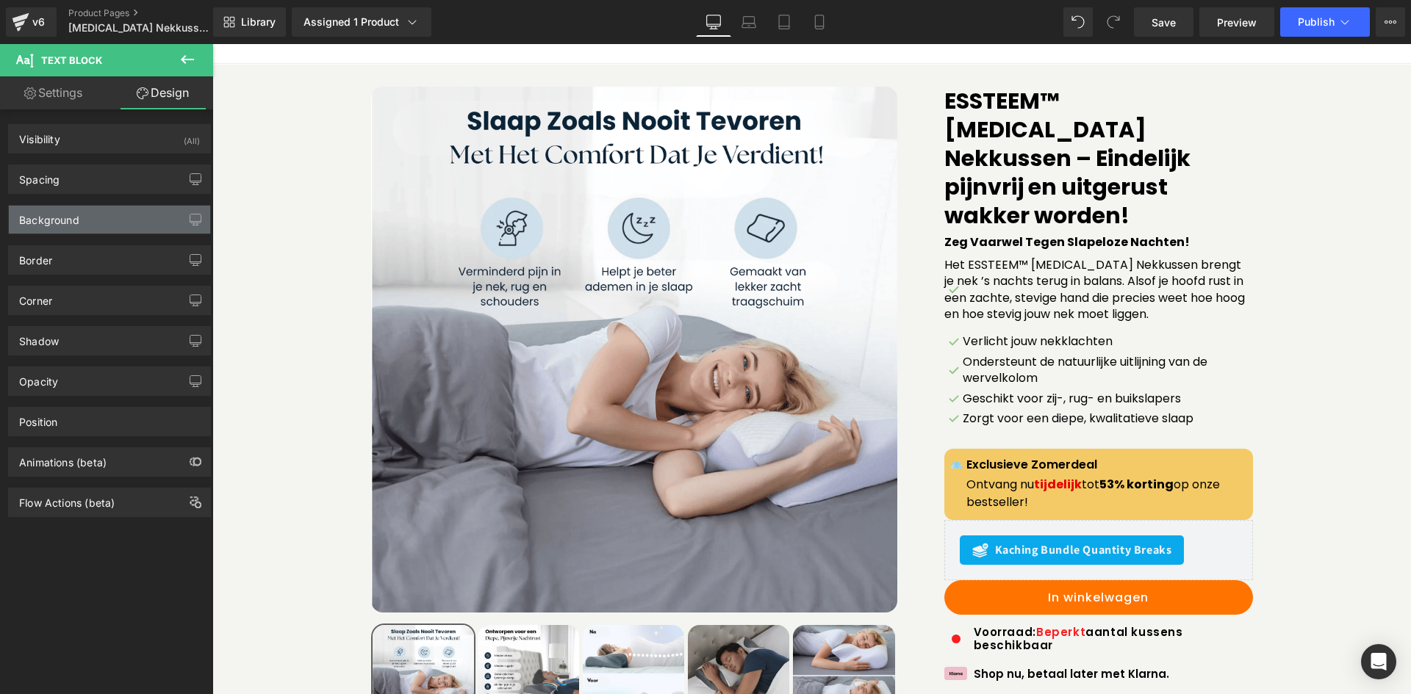
click at [116, 223] on div "Background" at bounding box center [109, 220] width 201 height 28
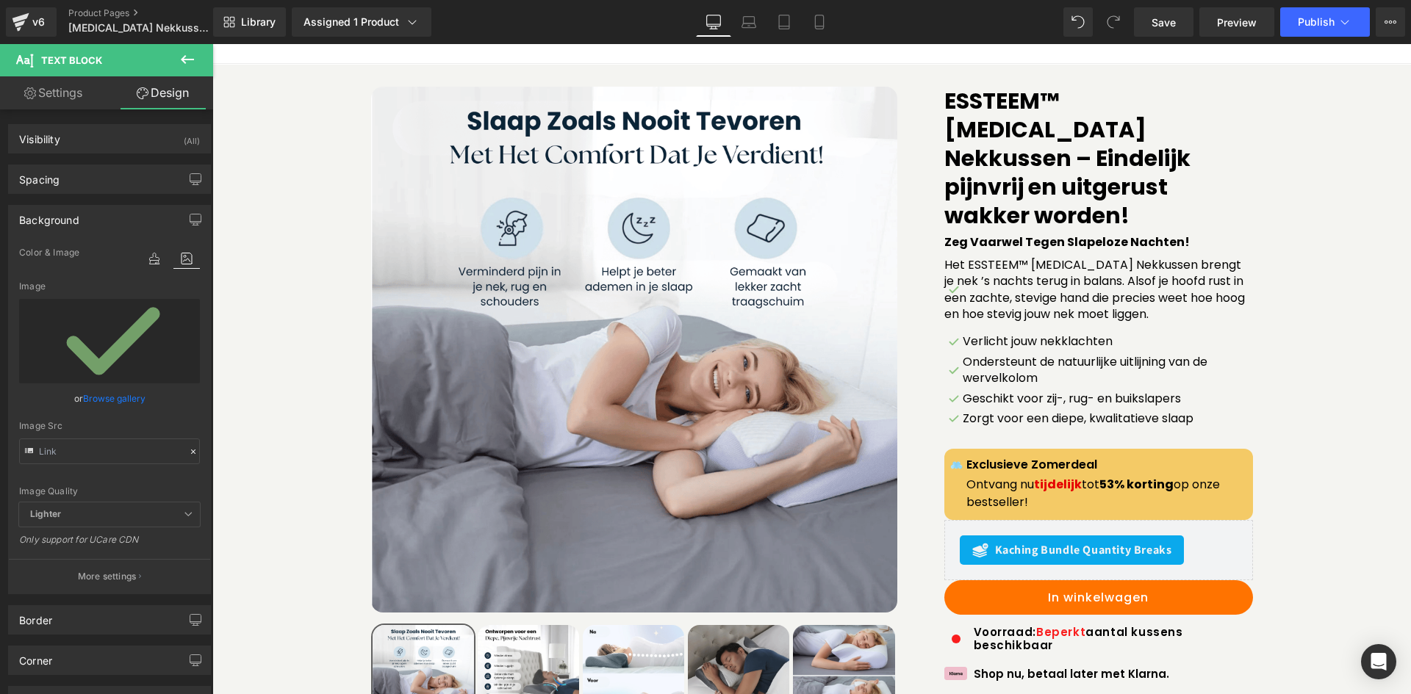
click at [188, 452] on icon at bounding box center [193, 452] width 10 height 10
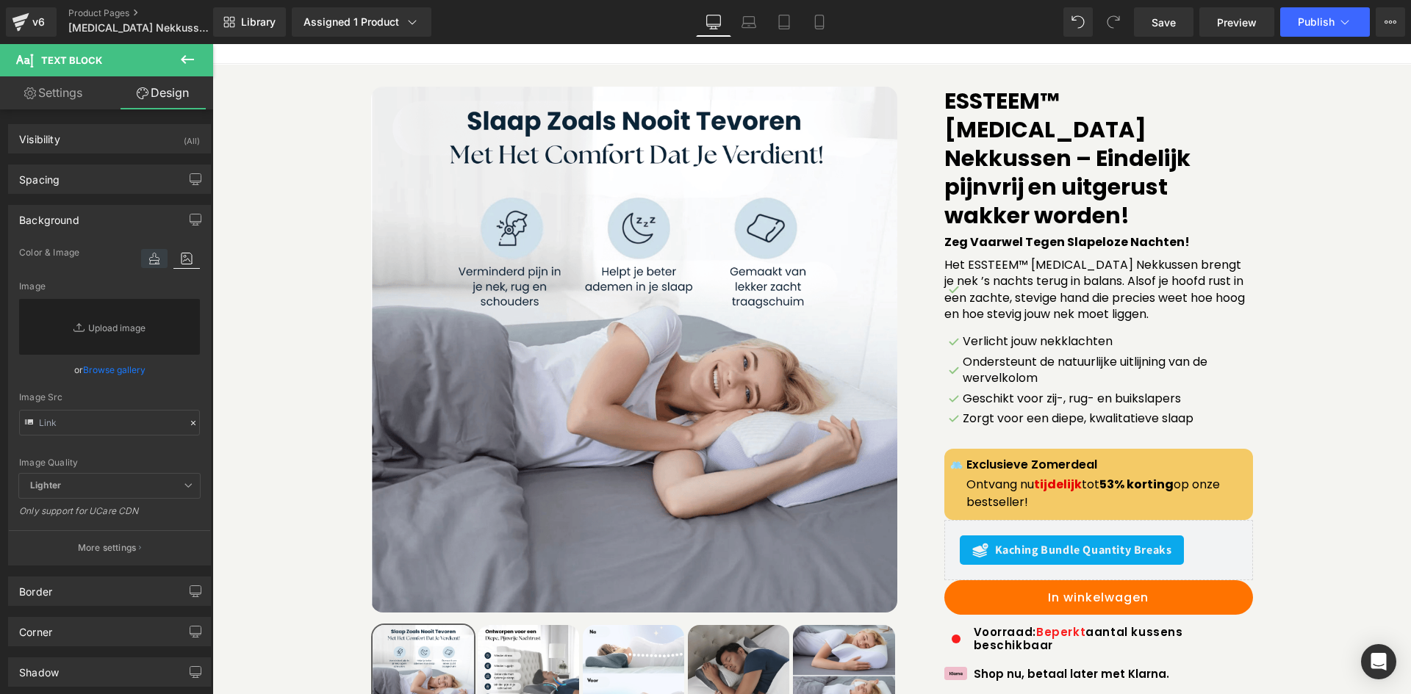
click at [146, 256] on icon at bounding box center [154, 258] width 26 height 19
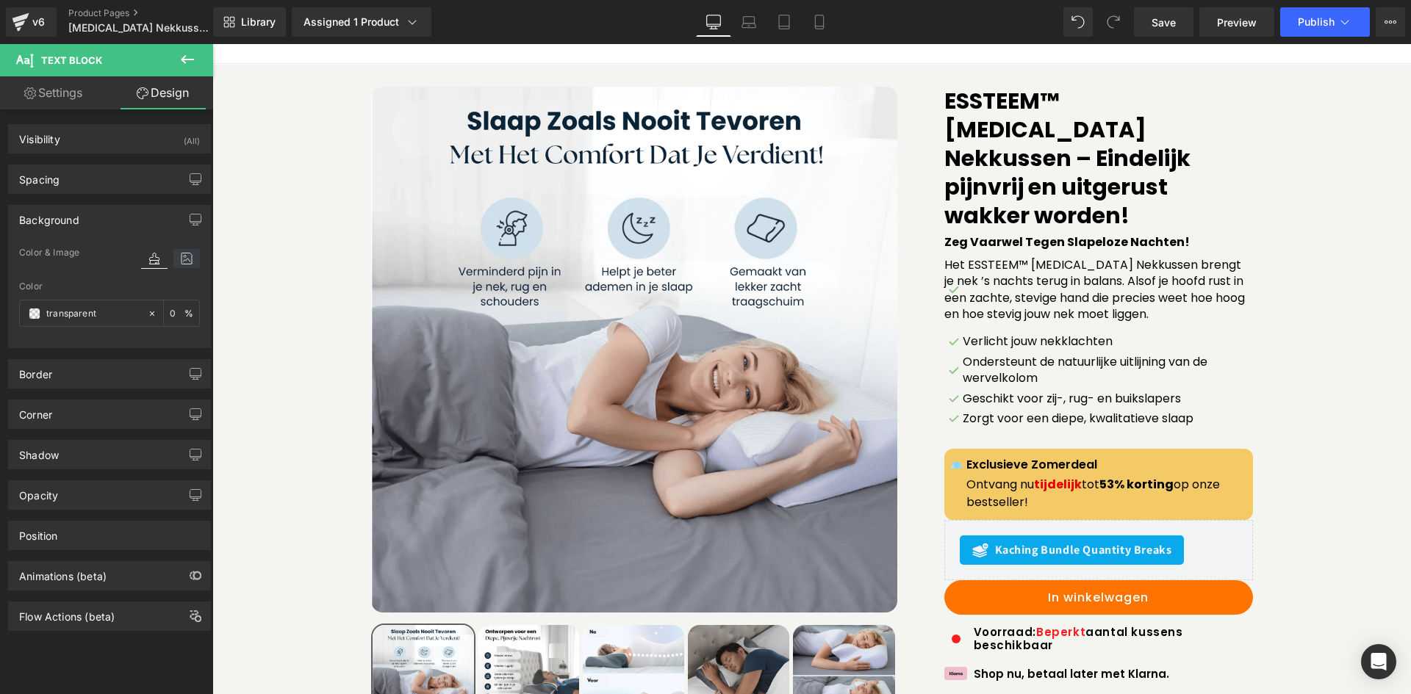
click at [181, 254] on icon at bounding box center [186, 258] width 26 height 19
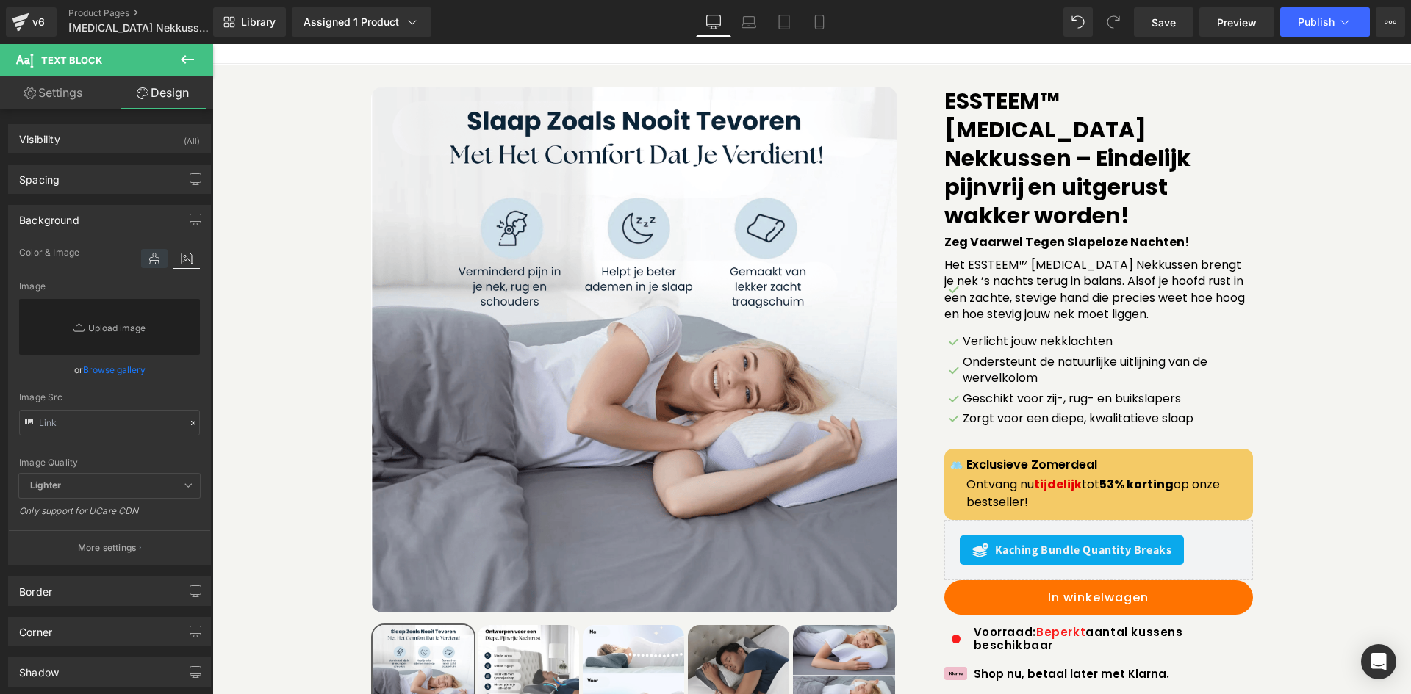
click at [146, 256] on icon at bounding box center [154, 258] width 26 height 19
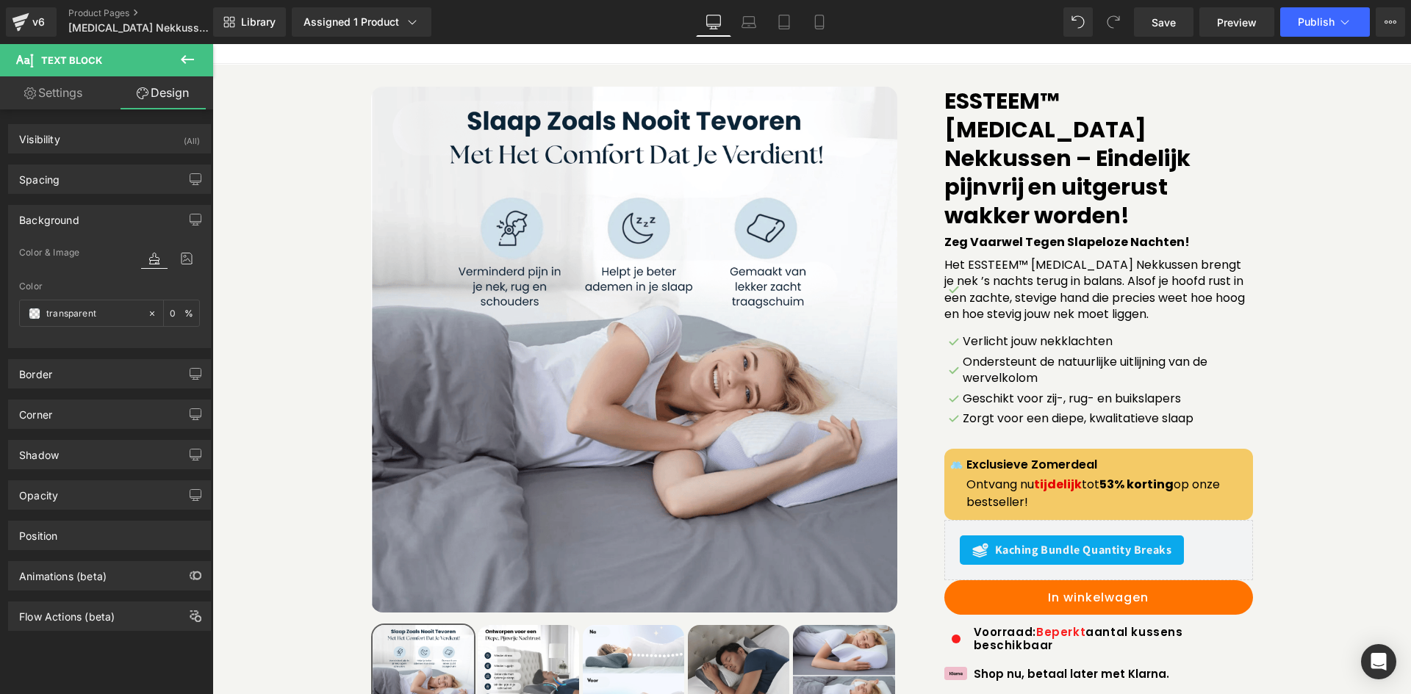
click at [92, 222] on div "Background" at bounding box center [109, 220] width 201 height 28
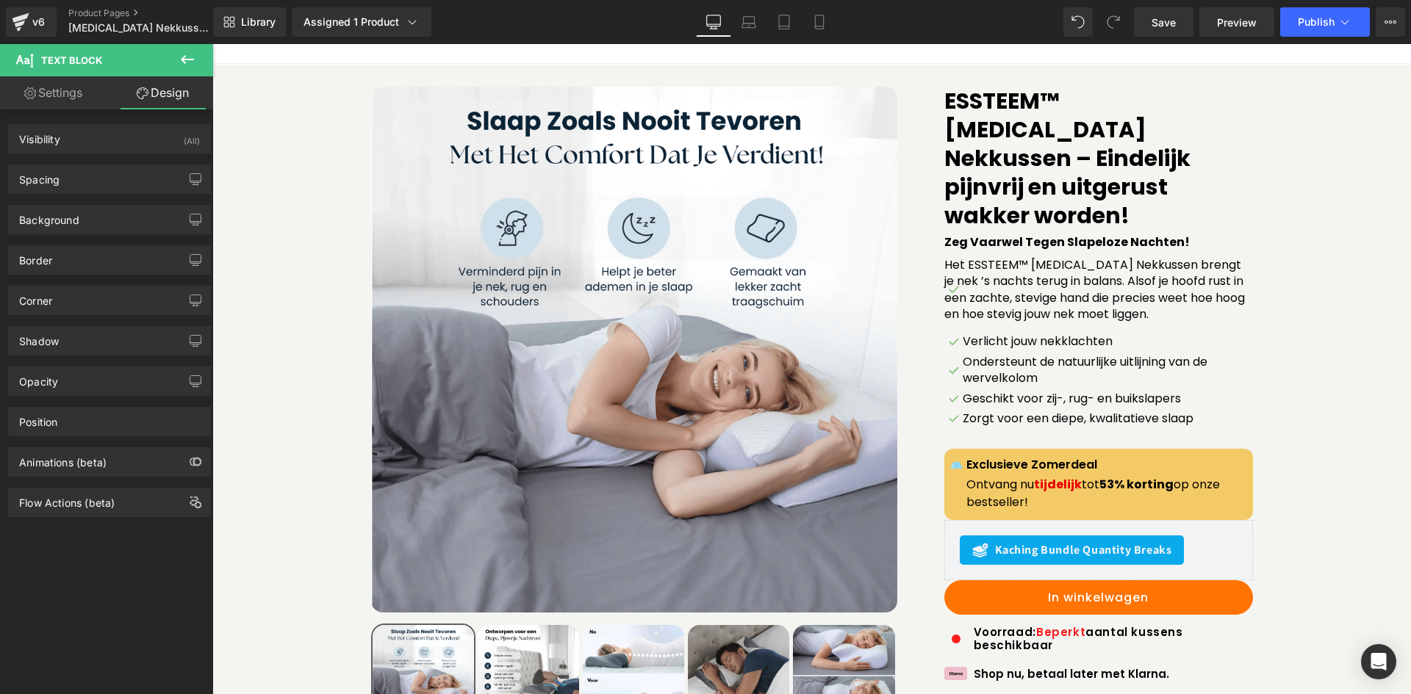
click at [193, 67] on icon at bounding box center [188, 60] width 18 height 18
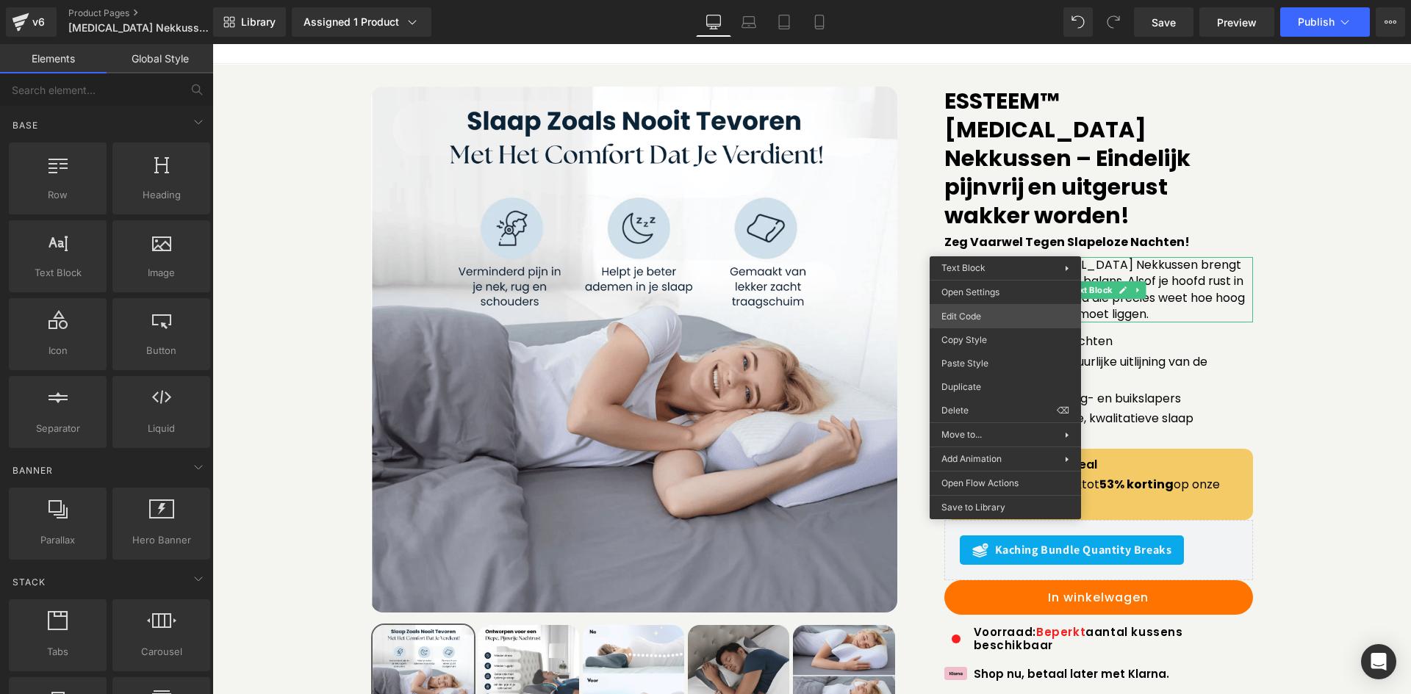
click at [1031, 0] on div "Text Block You are previewing how the will restyle your page. You can not edit …" at bounding box center [705, 0] width 1411 height 0
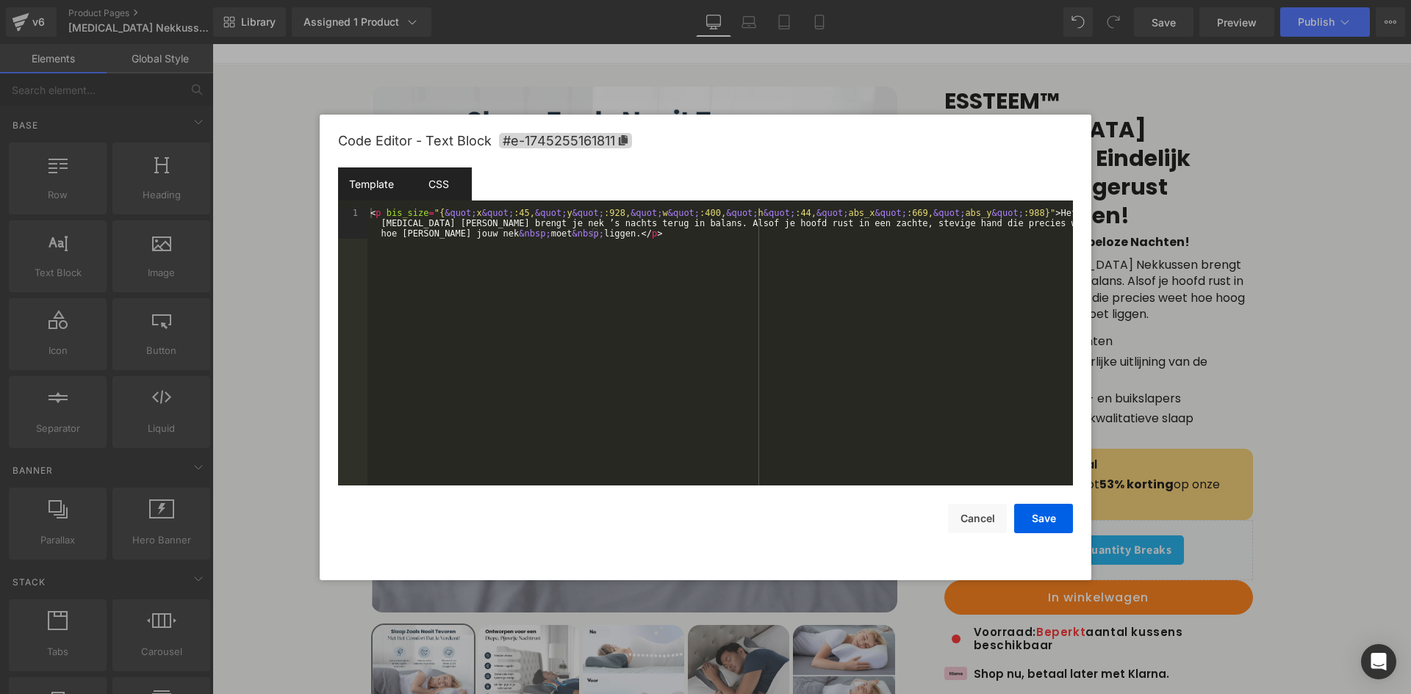
click at [425, 182] on div "CSS" at bounding box center [438, 184] width 67 height 33
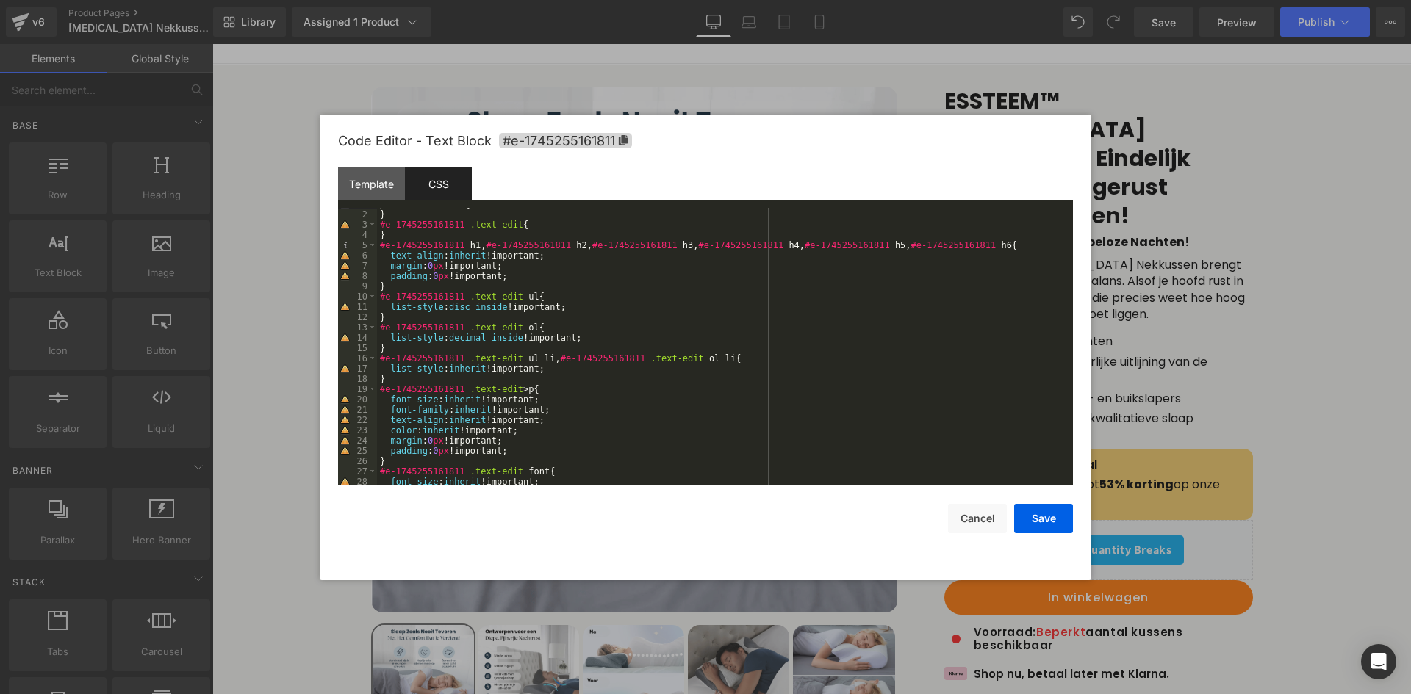
scroll to position [0, 0]
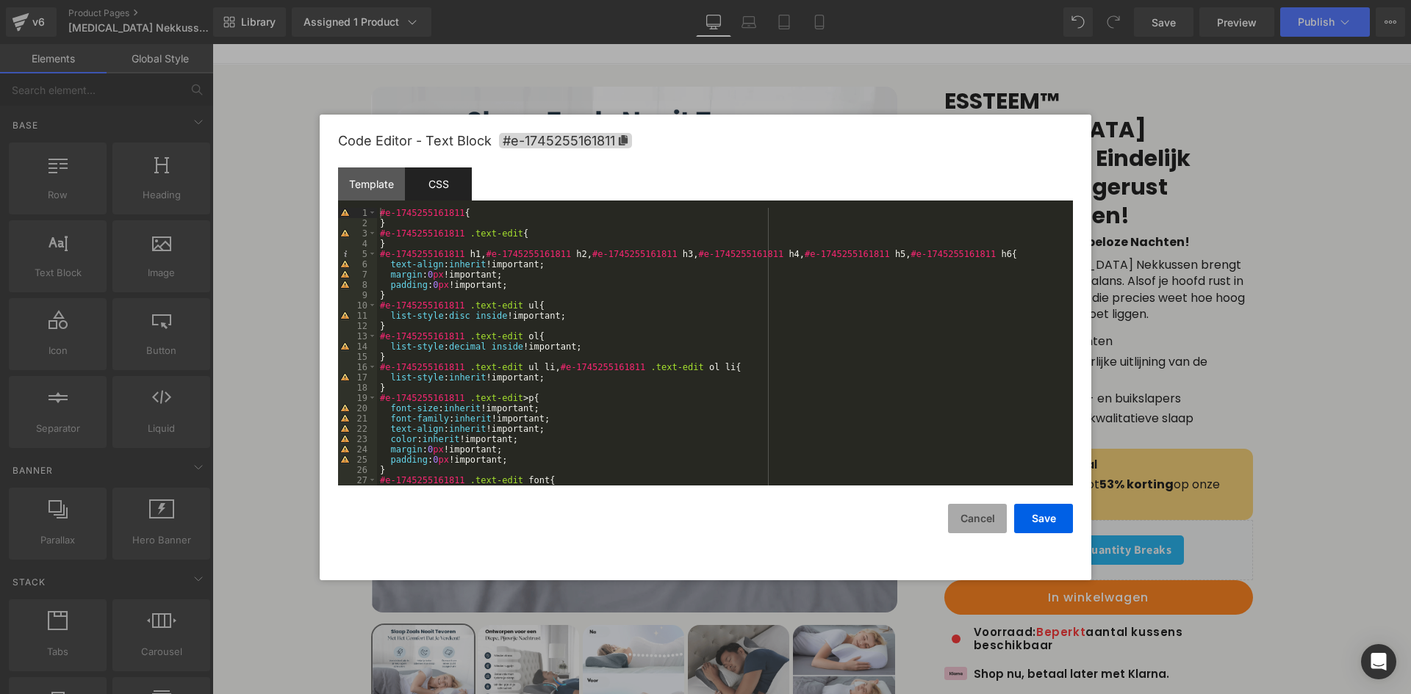
click at [1001, 524] on button "Cancel" at bounding box center [977, 518] width 59 height 29
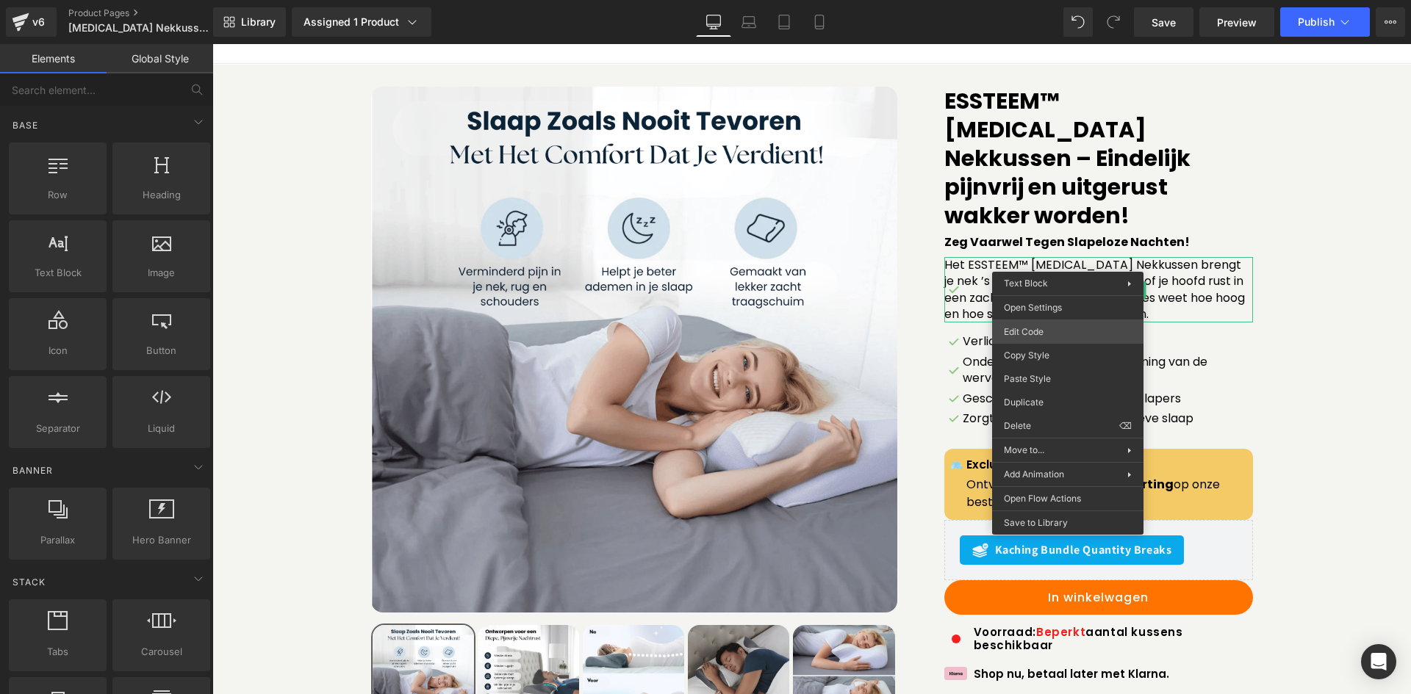
click at [1073, 0] on div "Text Block You are previewing how the will restyle your page. You can not edit …" at bounding box center [705, 0] width 1411 height 0
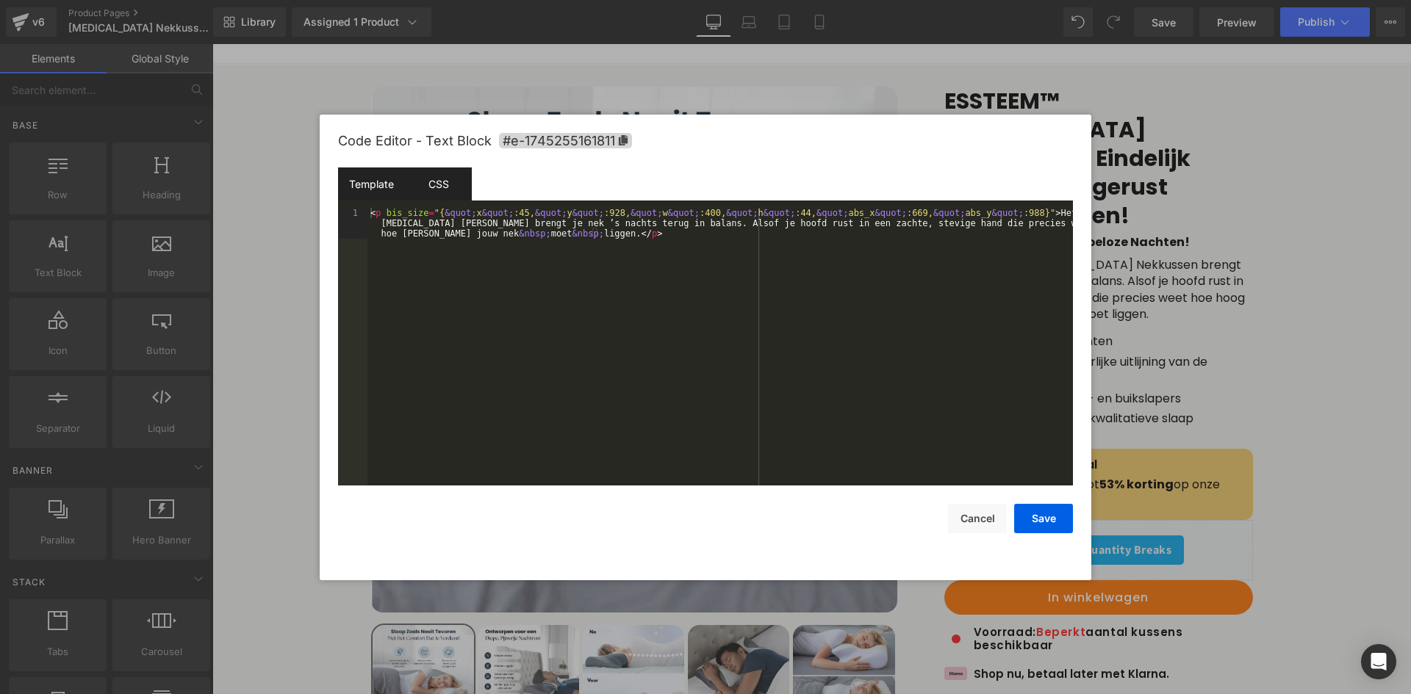
click at [450, 193] on div "CSS" at bounding box center [438, 184] width 67 height 33
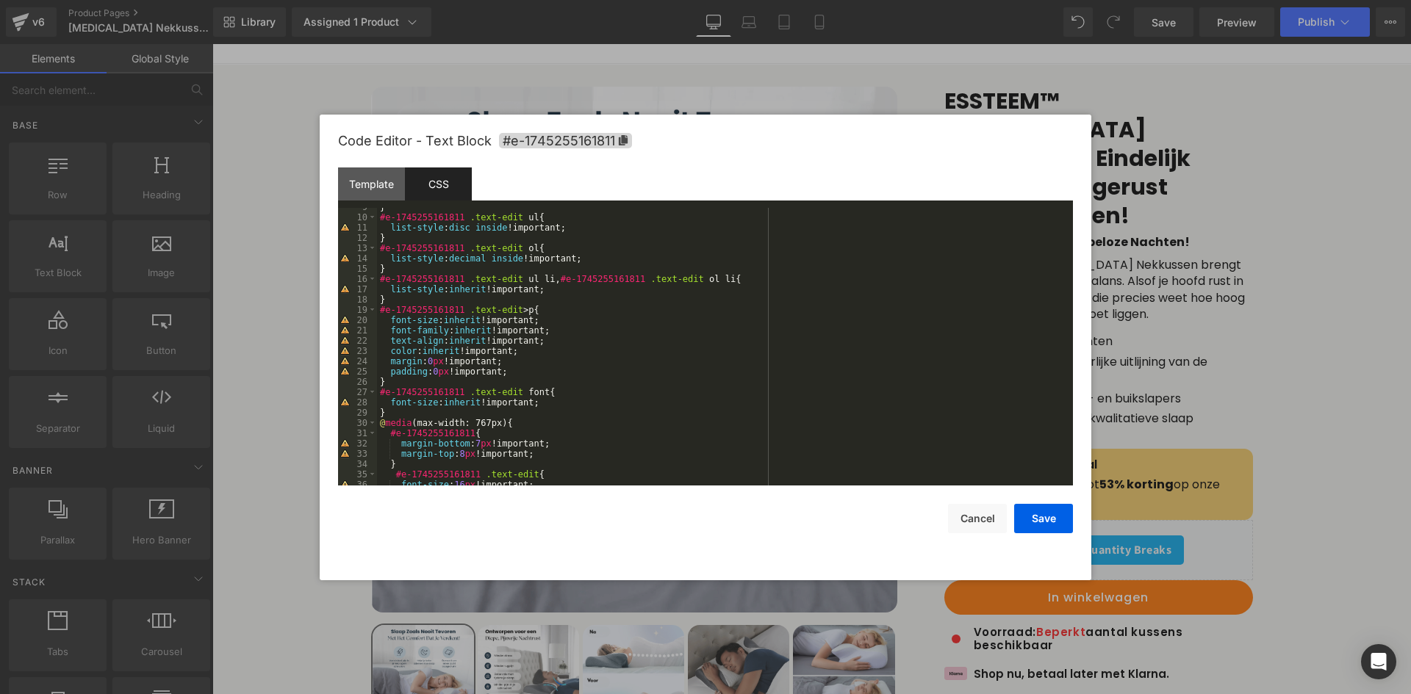
scroll to position [88, 0]
click at [522, 373] on div "} #e-1745255161811 .text-edit ul { list-style : disc inside !important; } #e-17…" at bounding box center [722, 351] width 690 height 298
click at [1058, 522] on button "Save" at bounding box center [1043, 518] width 59 height 29
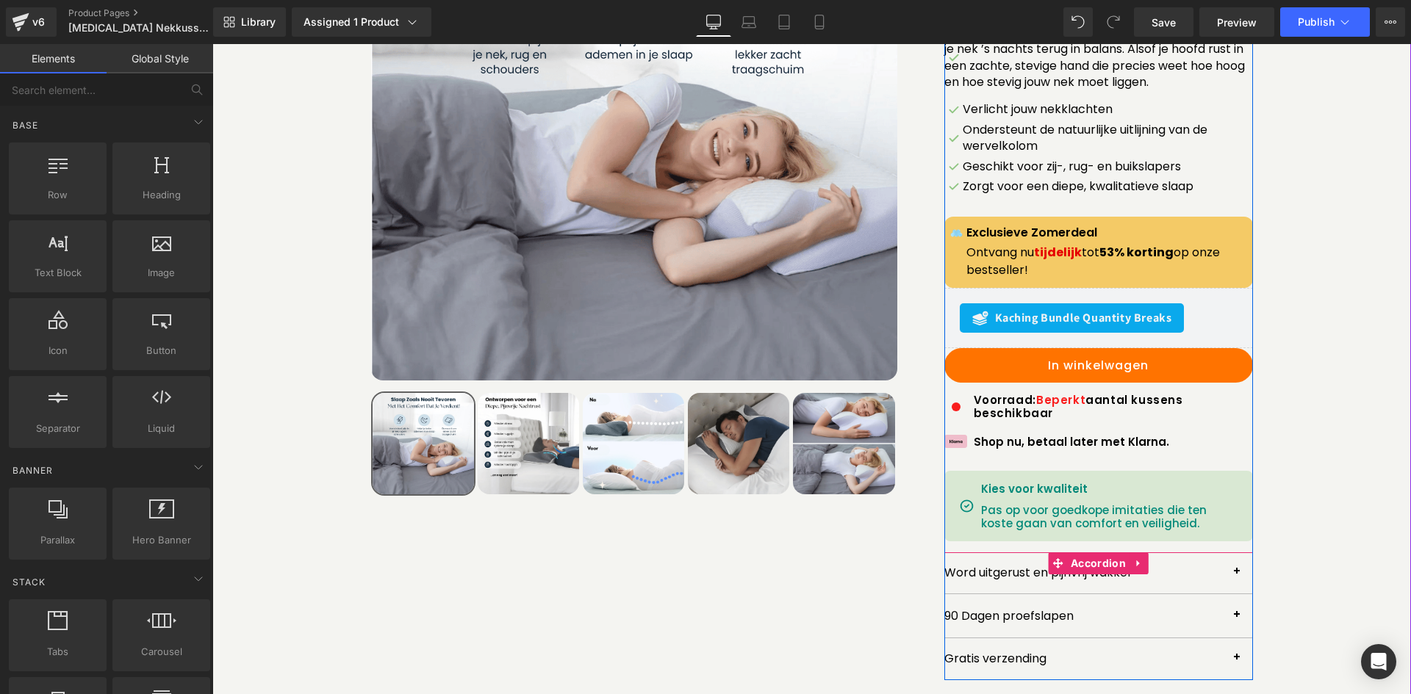
scroll to position [73, 0]
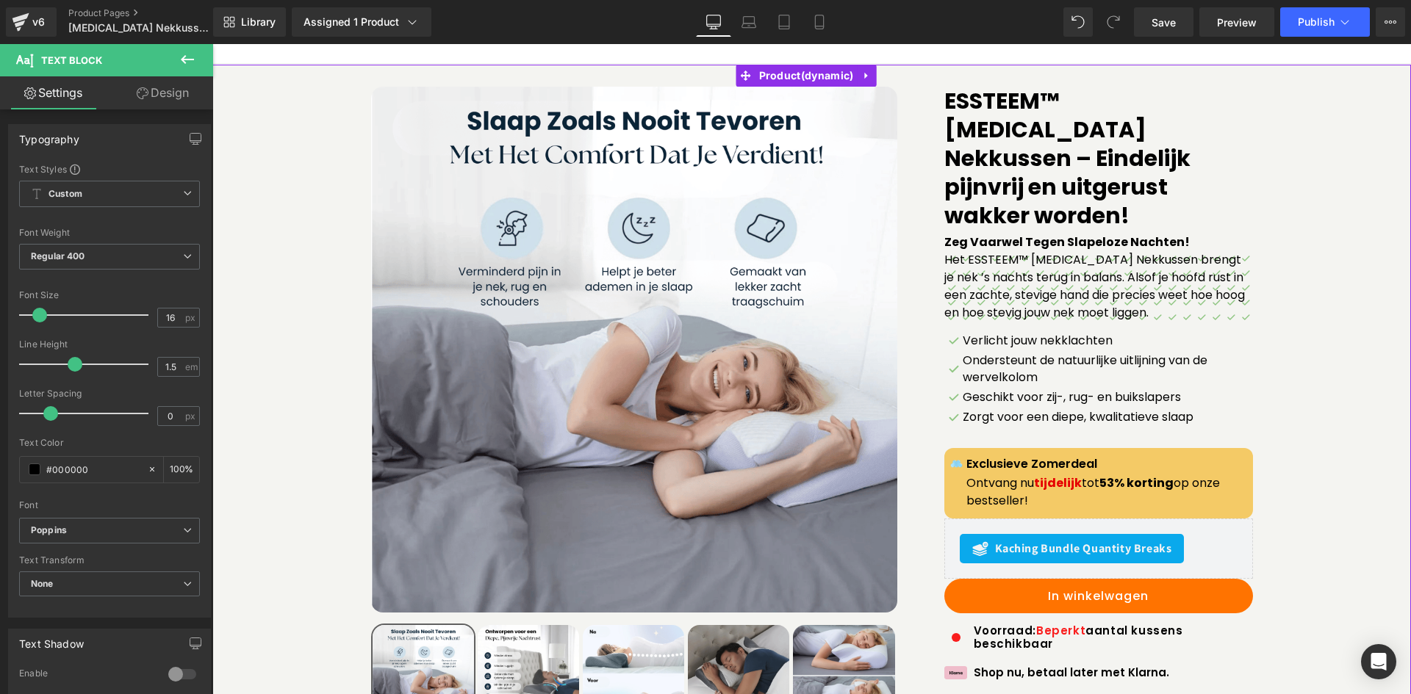
click at [1268, 328] on div "Sale Off (P) Image" at bounding box center [812, 499] width 1184 height 824
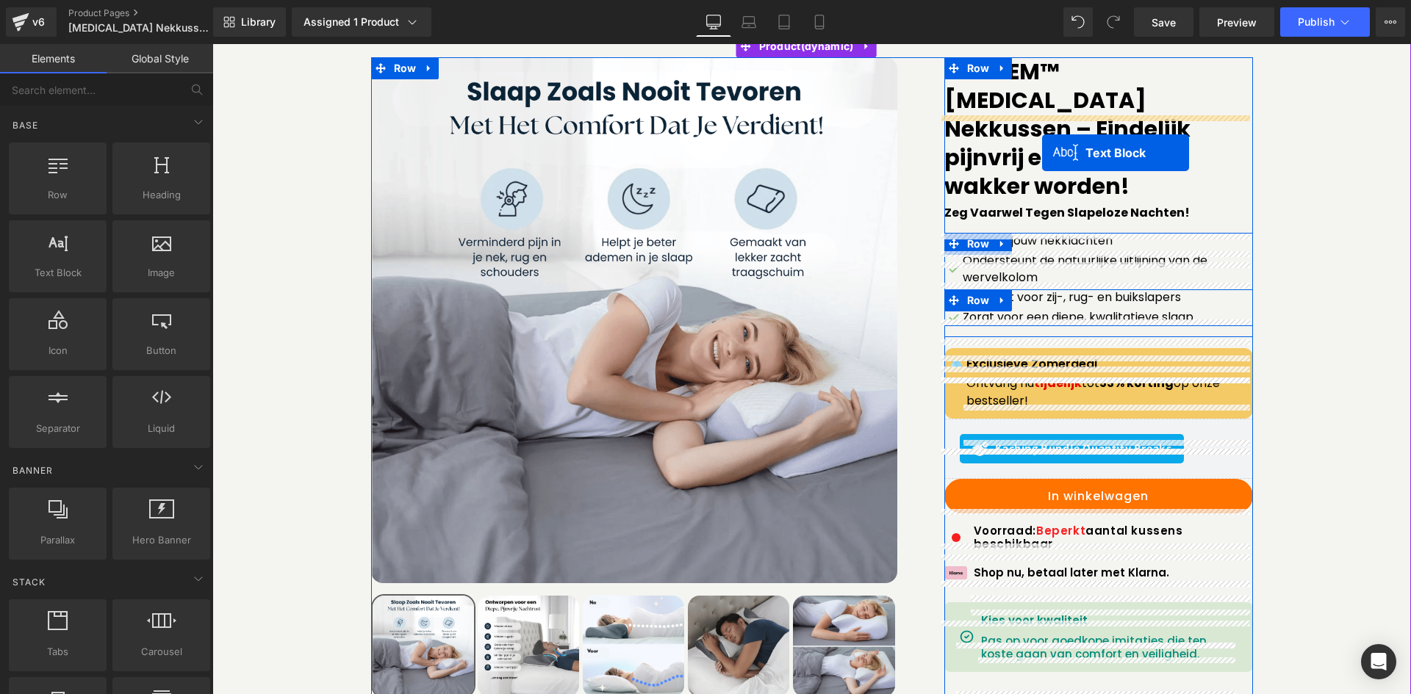
scroll to position [44, 0]
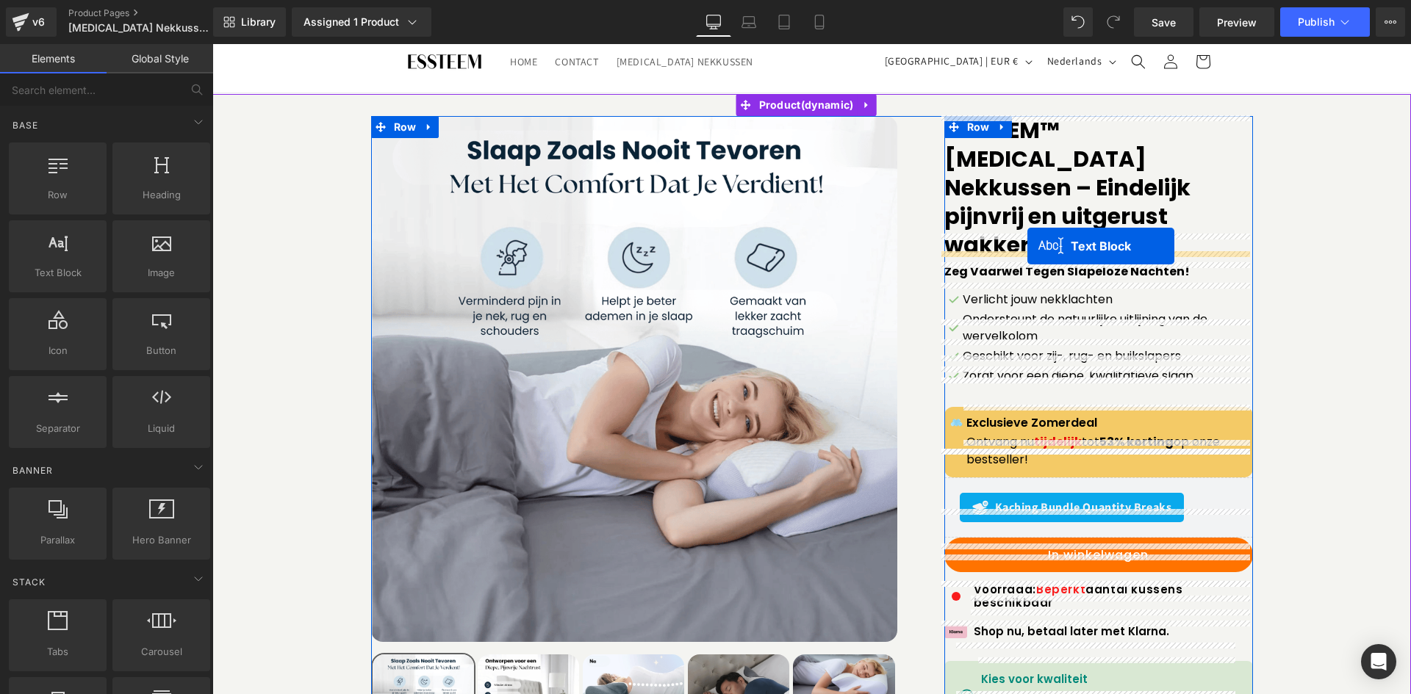
drag, startPoint x: 1054, startPoint y: 498, endPoint x: 1027, endPoint y: 246, distance: 253.4
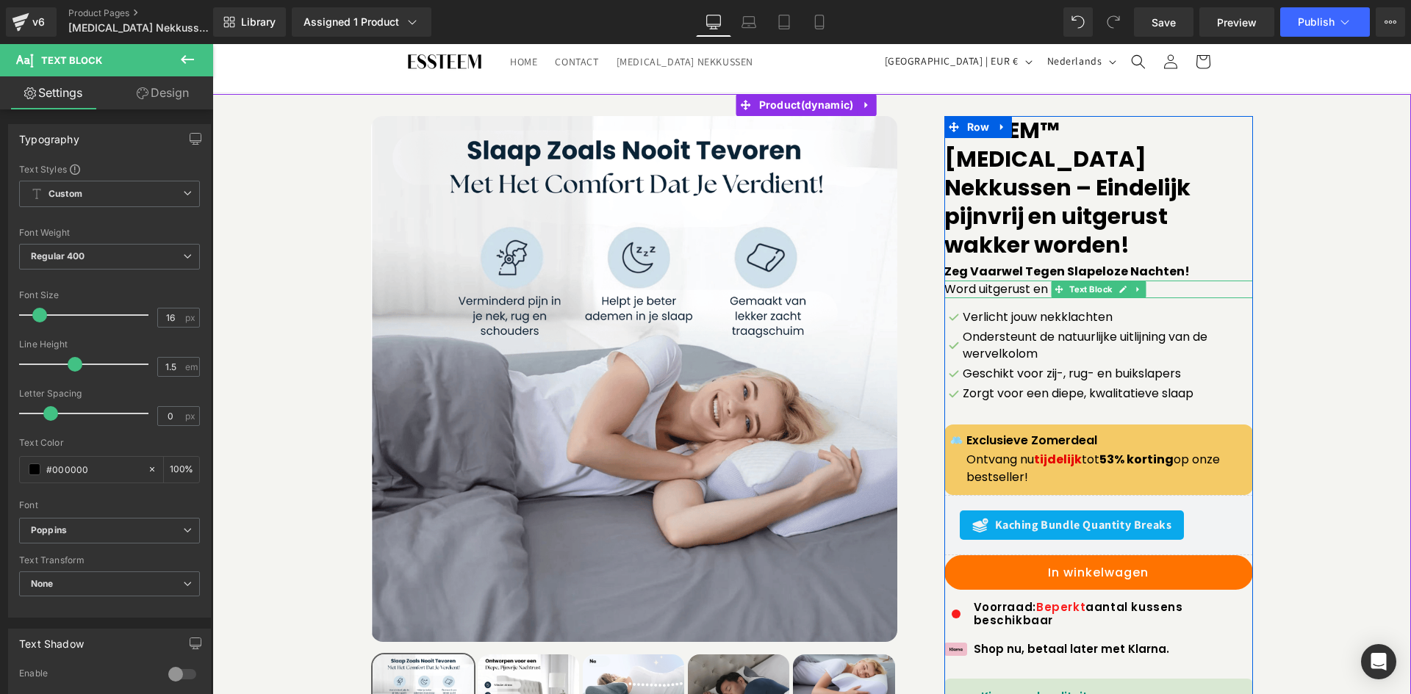
click at [1022, 281] on div "Word uitgerust en pijnvrij wakker Text Block" at bounding box center [1098, 290] width 309 height 18
click at [1022, 281] on p "Word uitgerust en pijnvrij wakker" at bounding box center [1098, 290] width 309 height 18
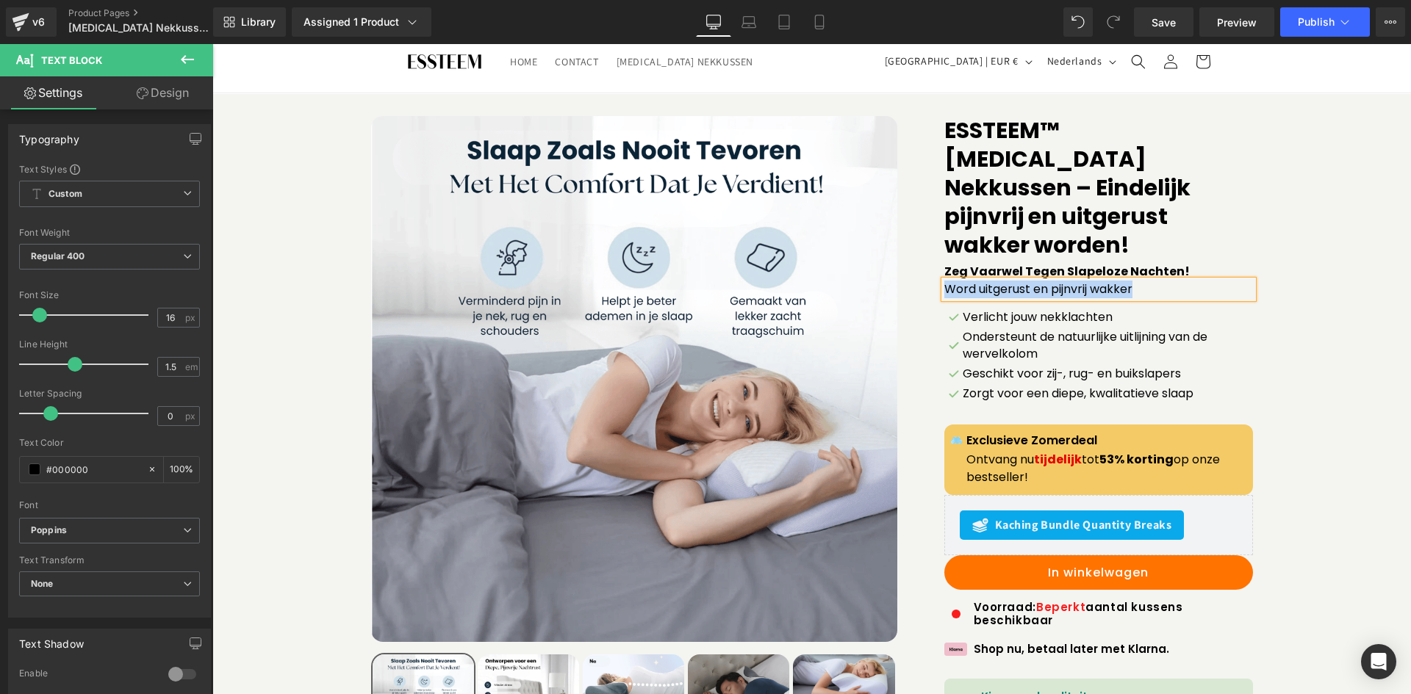
paste div
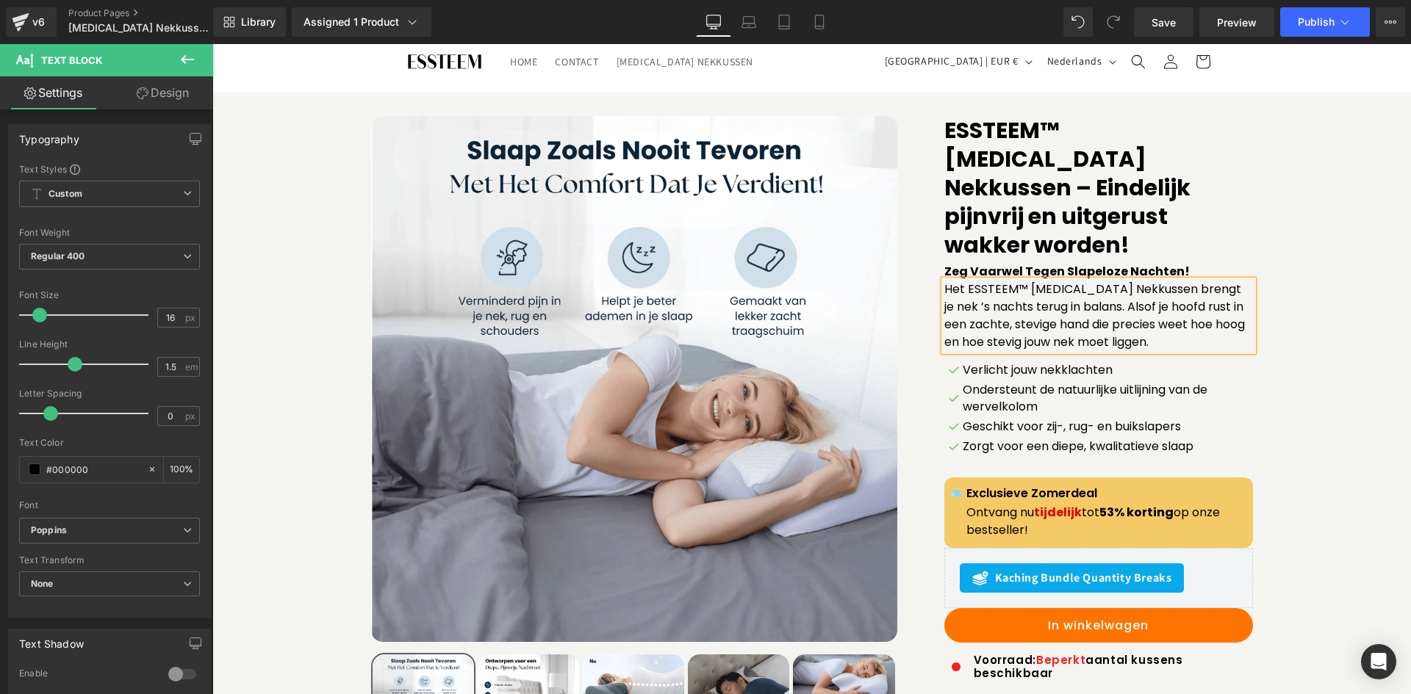
click at [1279, 284] on div "Sale Off (P) Image" at bounding box center [812, 528] width 1184 height 824
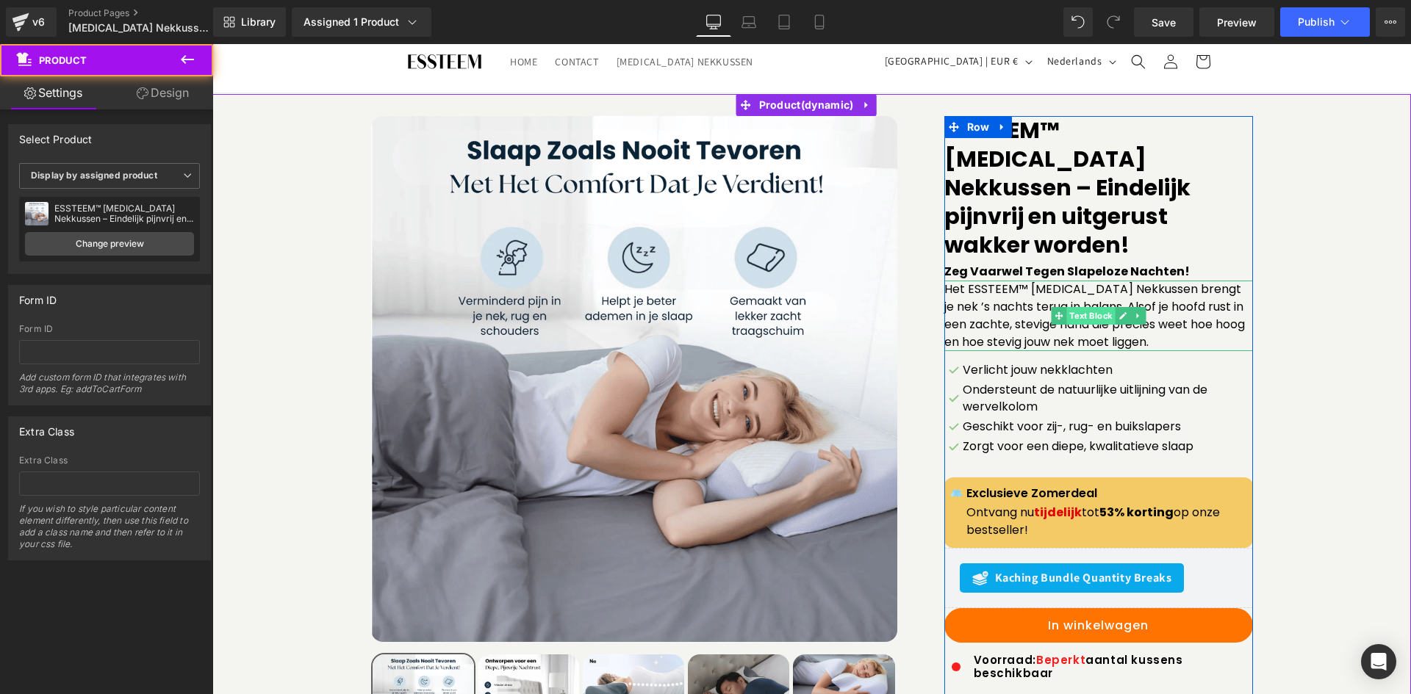
click at [1089, 307] on span "Text Block" at bounding box center [1090, 316] width 48 height 18
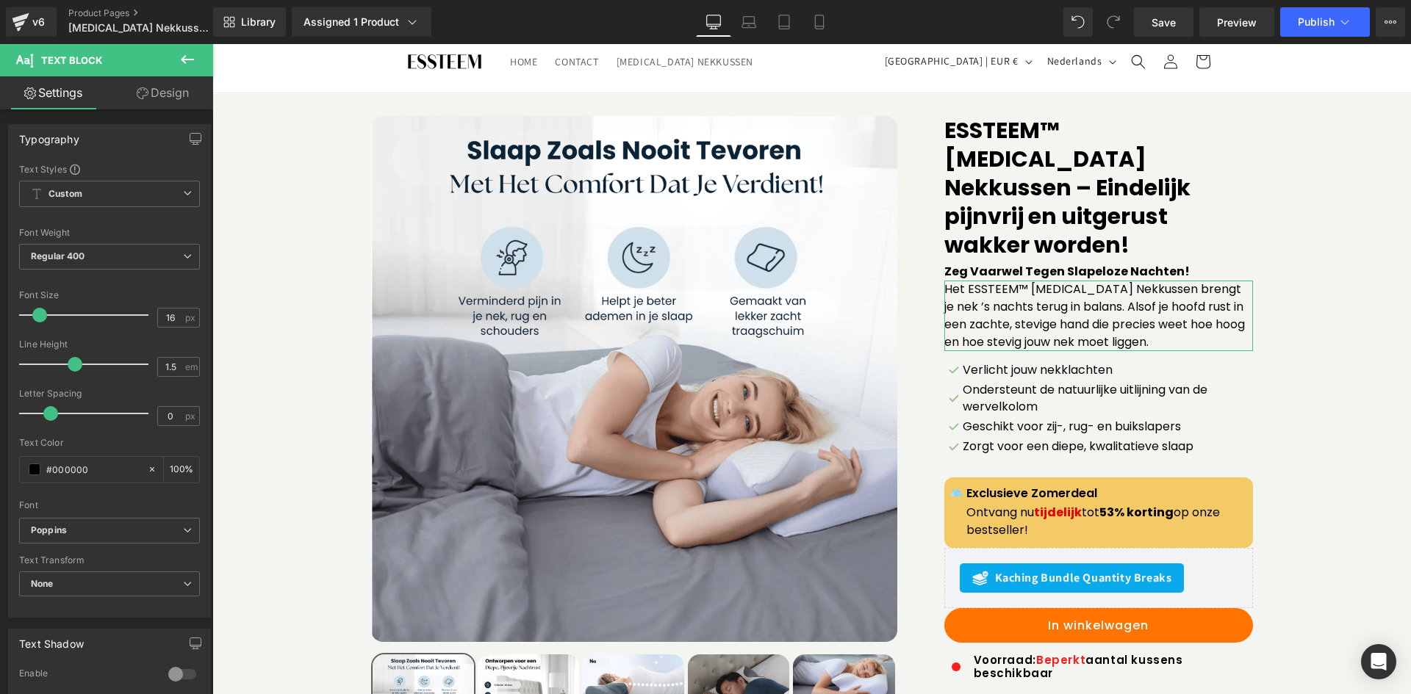
click at [163, 87] on link "Design" at bounding box center [162, 92] width 107 height 33
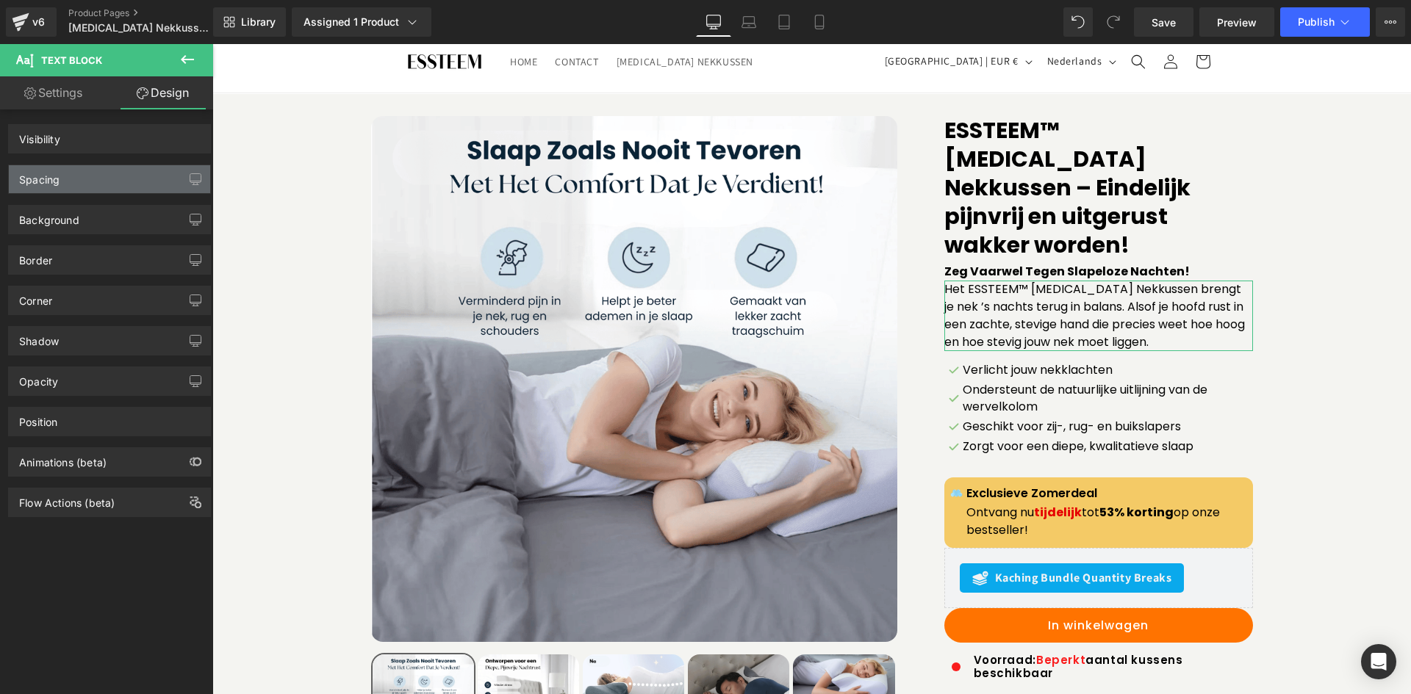
click at [124, 181] on div "Spacing" at bounding box center [109, 179] width 201 height 28
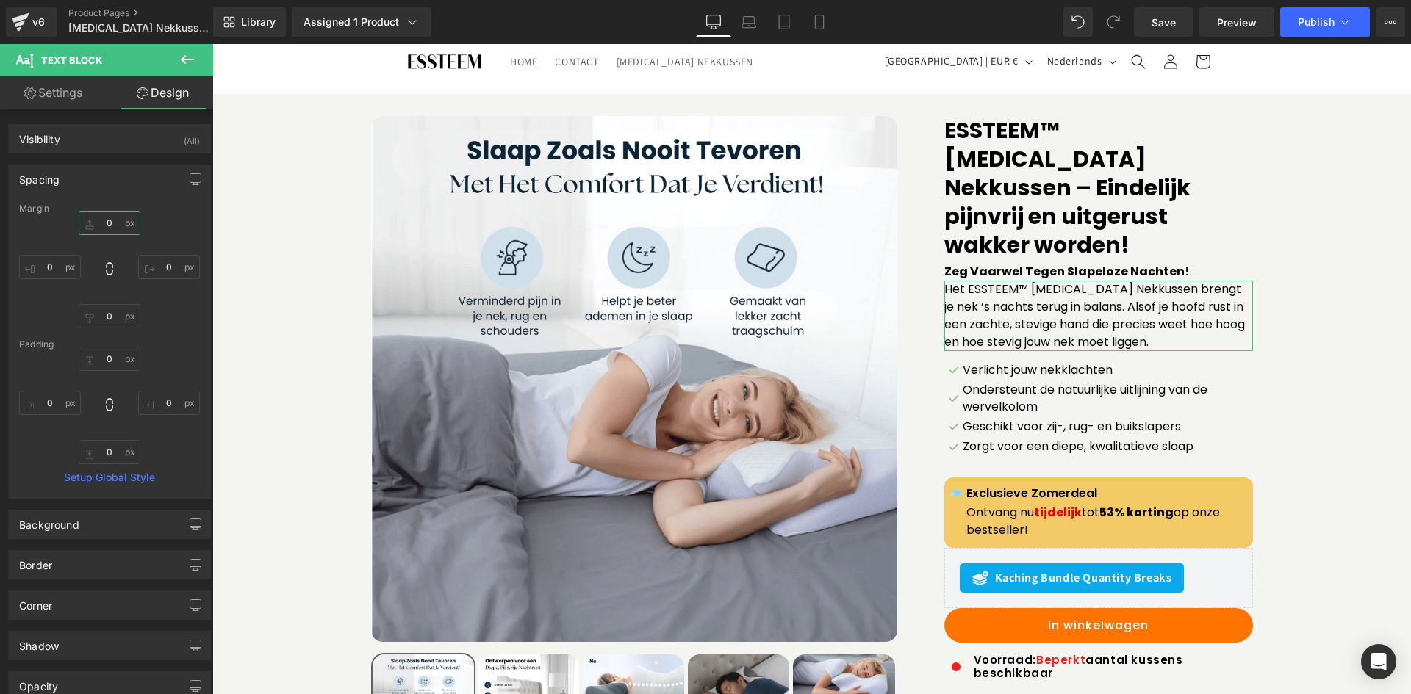
click at [107, 231] on input "text" at bounding box center [110, 223] width 62 height 24
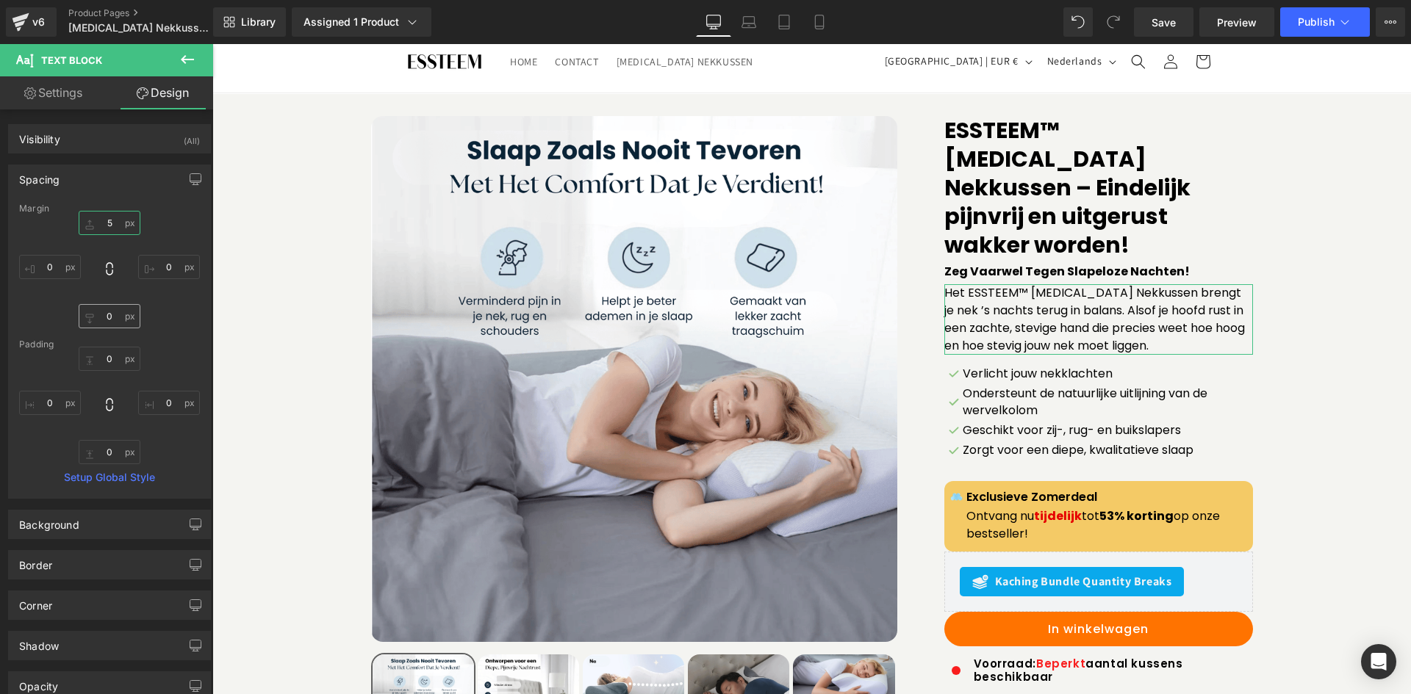
type input "5"
click at [110, 320] on input "text" at bounding box center [110, 316] width 62 height 24
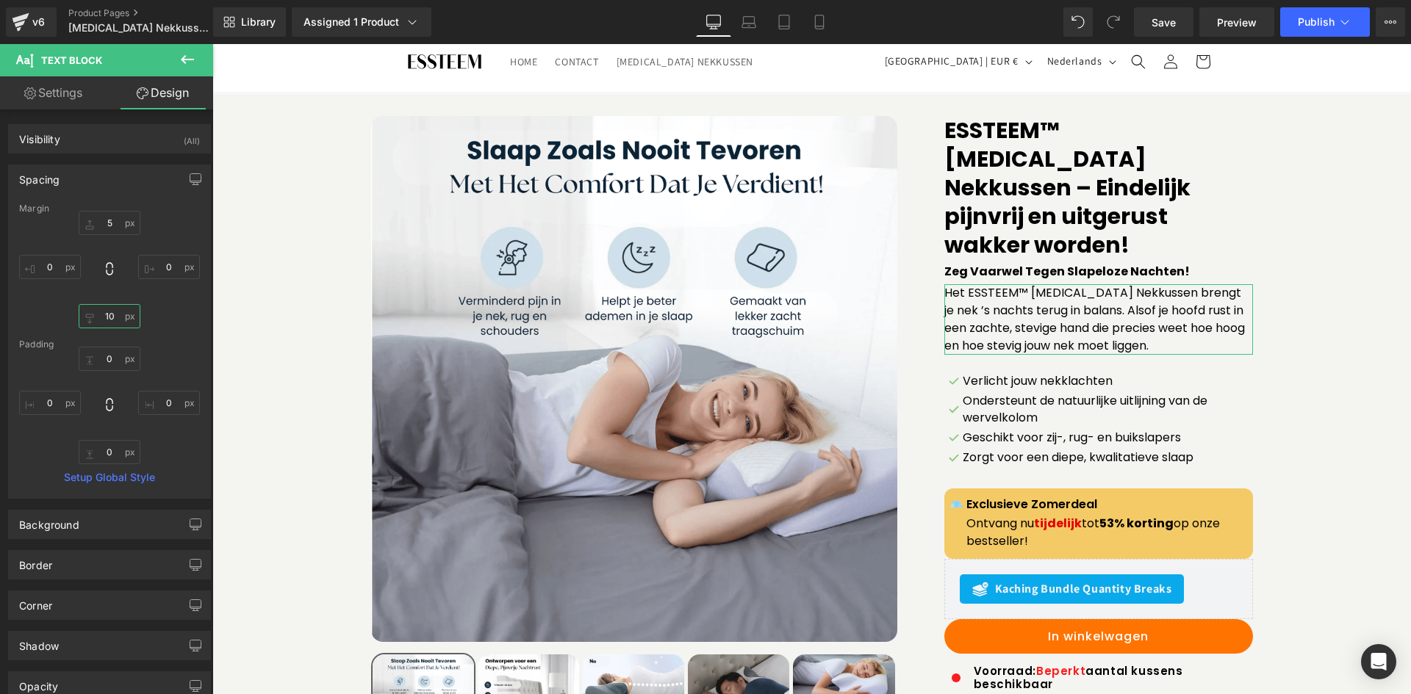
type input "0"
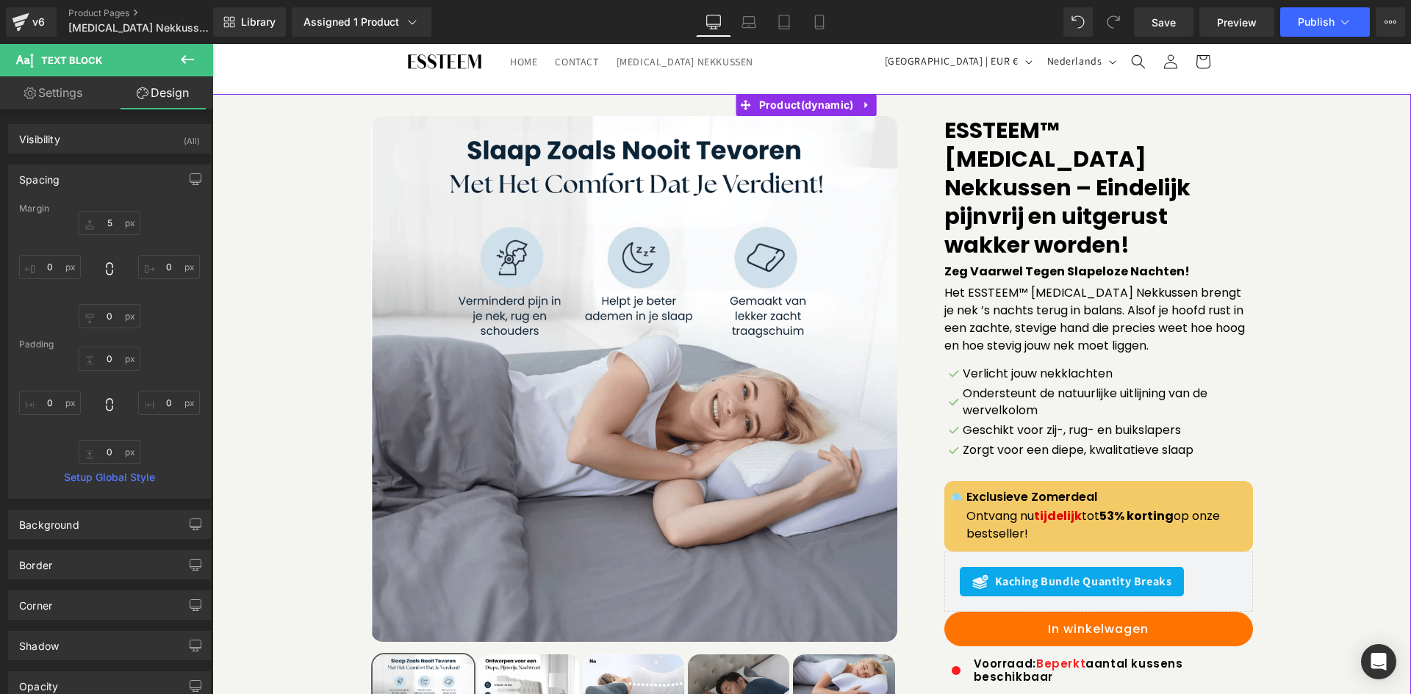
click at [1354, 331] on div "Sale Off (P) Image" at bounding box center [812, 530] width 1184 height 828
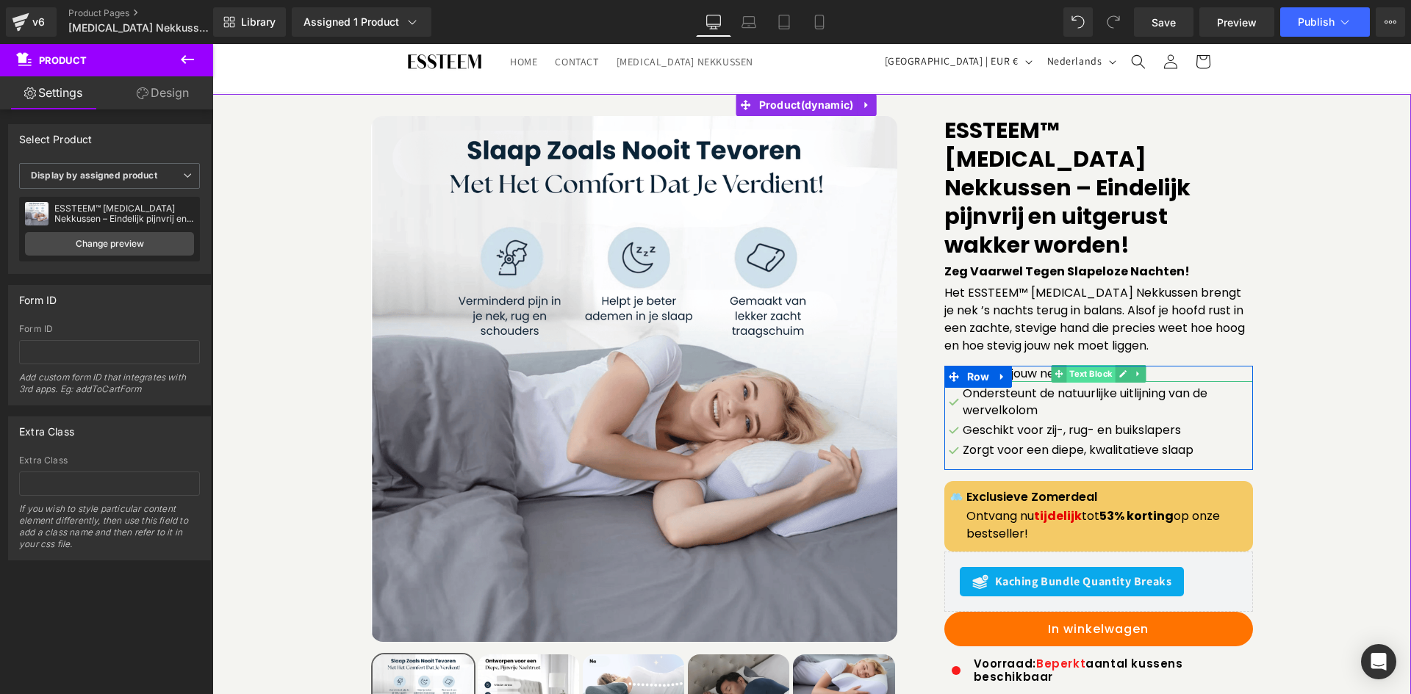
click at [1077, 365] on span "Text Block" at bounding box center [1090, 374] width 48 height 18
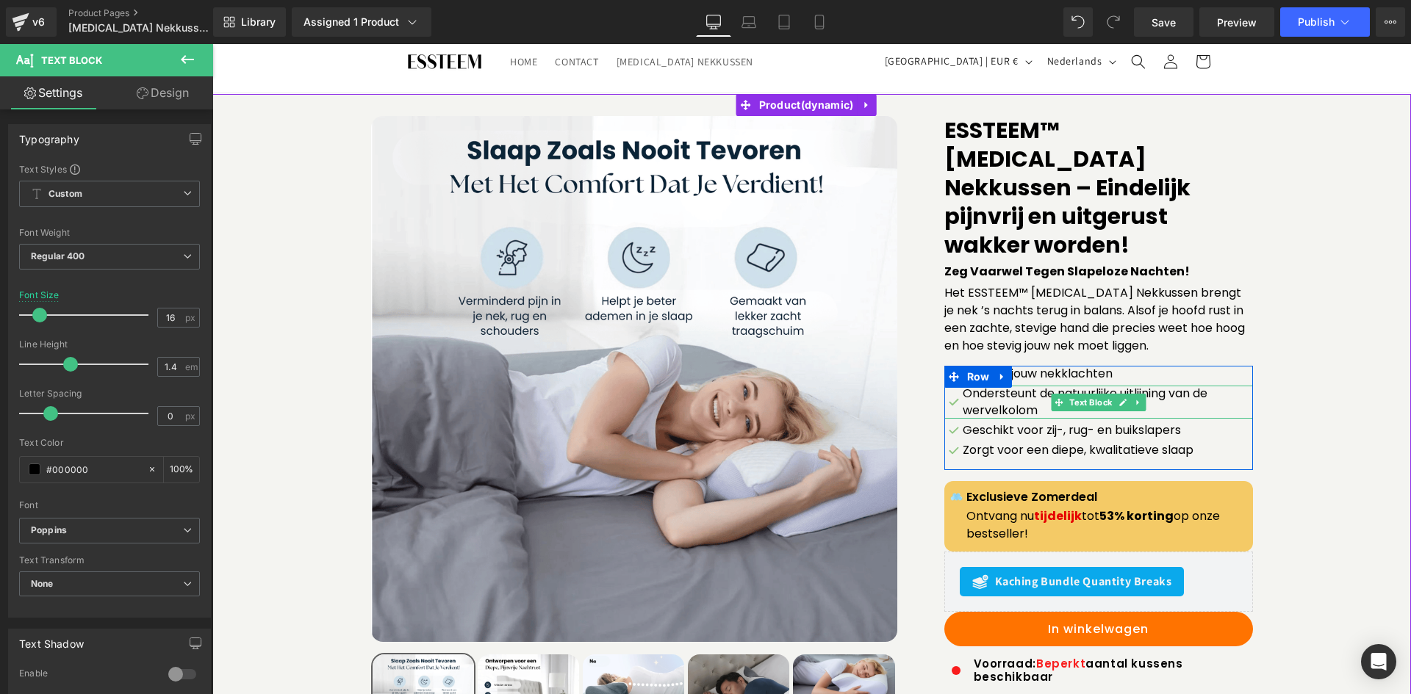
click at [1010, 386] on p "Ondersteunt de natuurlijke uitlijning van de wervelkolom" at bounding box center [1108, 402] width 290 height 33
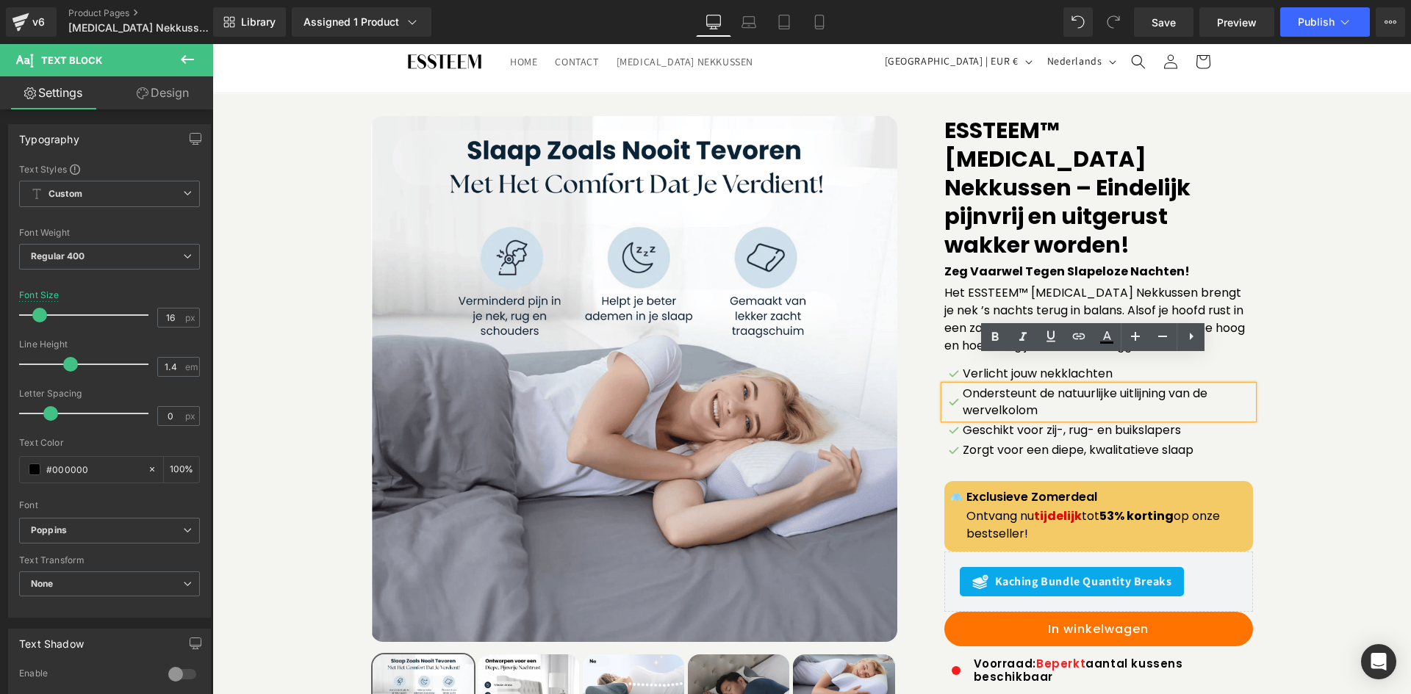
click at [1298, 400] on div "Sale Off (P) Image" at bounding box center [812, 530] width 1184 height 828
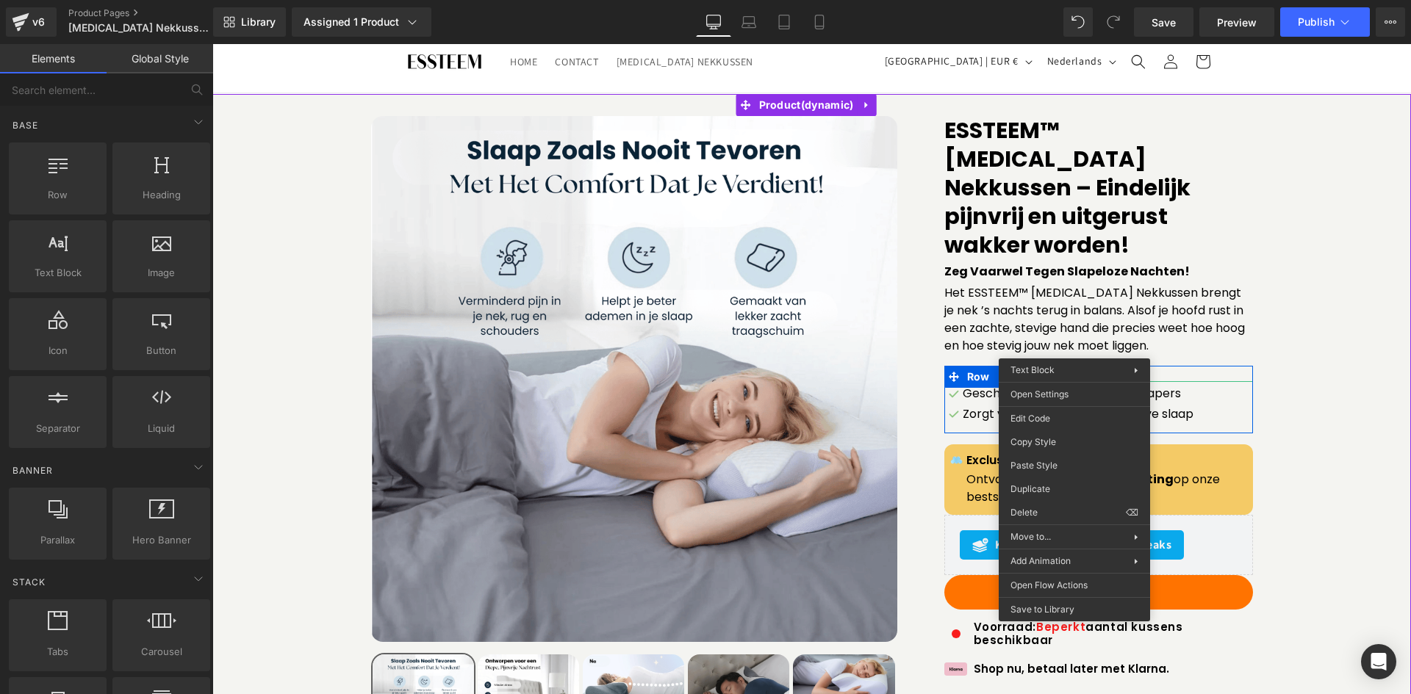
click at [1074, 366] on div "Verlicht jouw nekklachten Text Block" at bounding box center [1098, 374] width 309 height 16
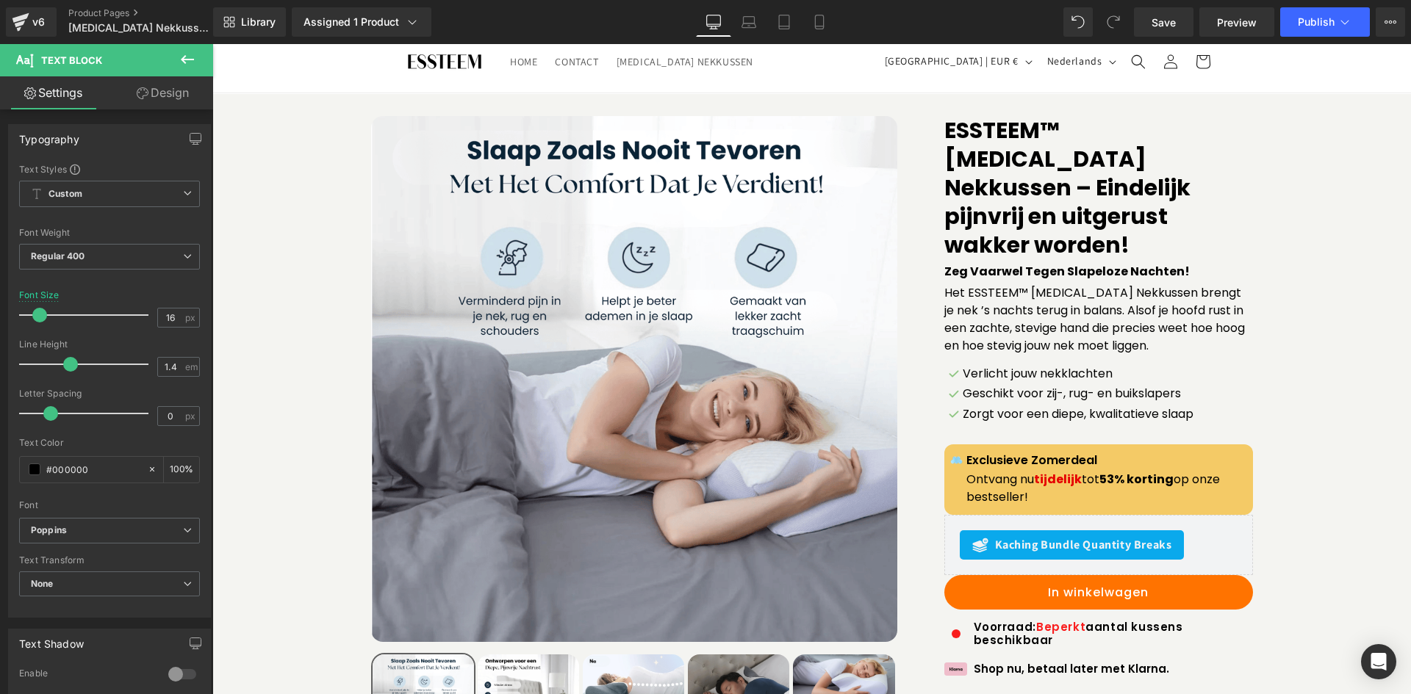
click at [145, 98] on icon at bounding box center [143, 93] width 12 height 12
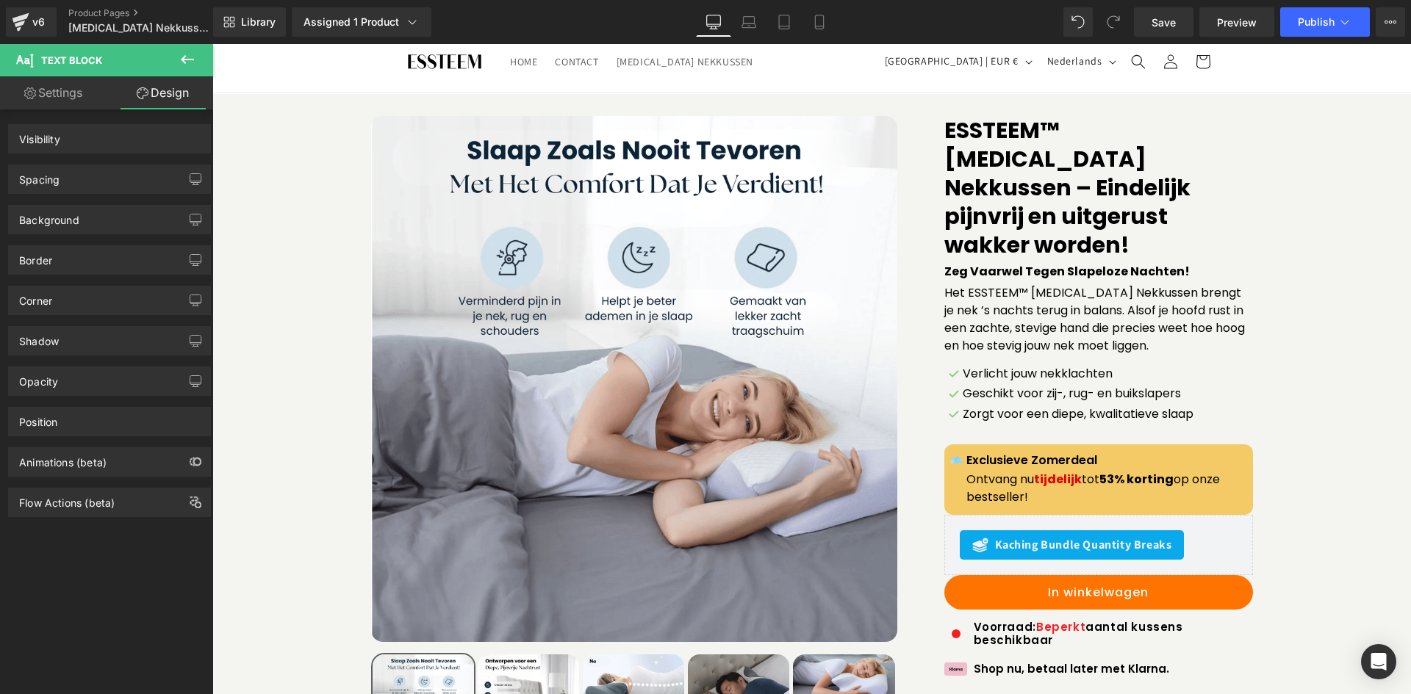
click at [123, 197] on div "Background" at bounding box center [110, 214] width 220 height 40
click at [129, 217] on div "Background" at bounding box center [109, 220] width 201 height 28
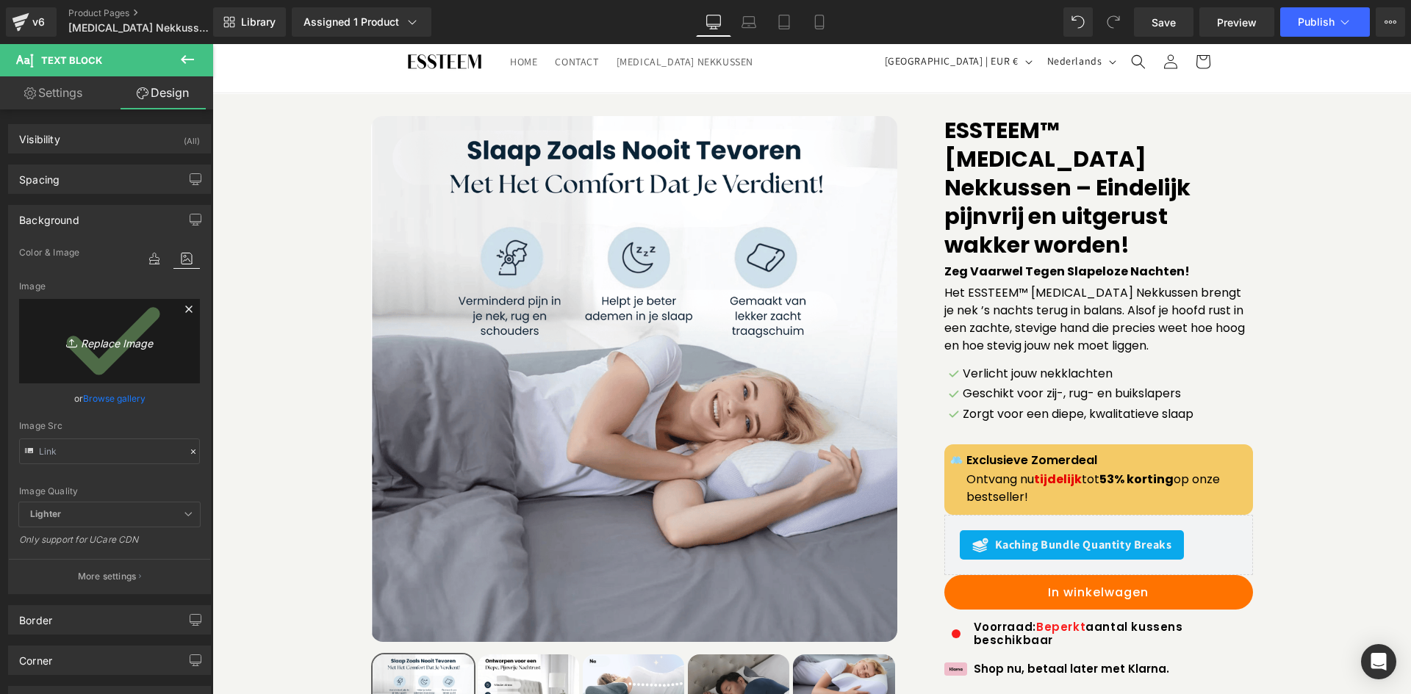
click at [148, 338] on icon "Replace Image" at bounding box center [110, 341] width 118 height 18
type input "C:\fakepath\Screenshot_22.png"
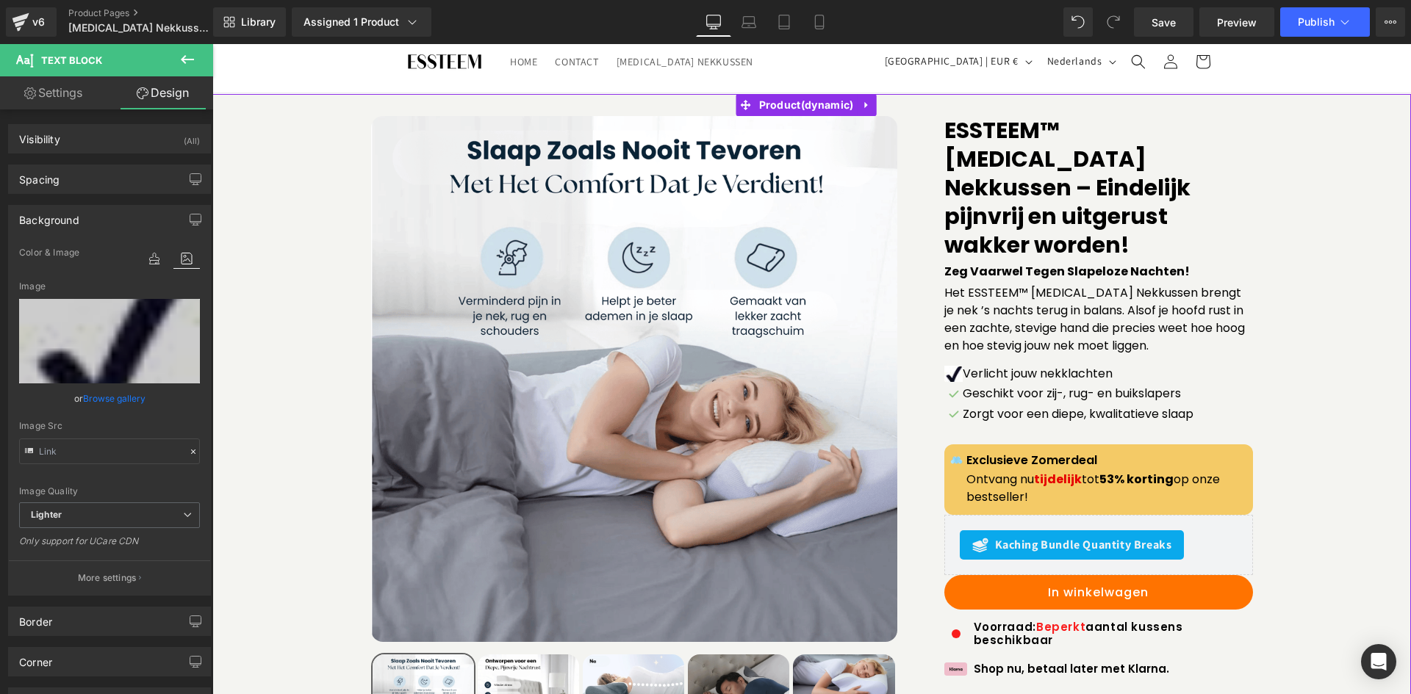
click at [1310, 307] on div "Sale Off (P) Image" at bounding box center [812, 511] width 1184 height 791
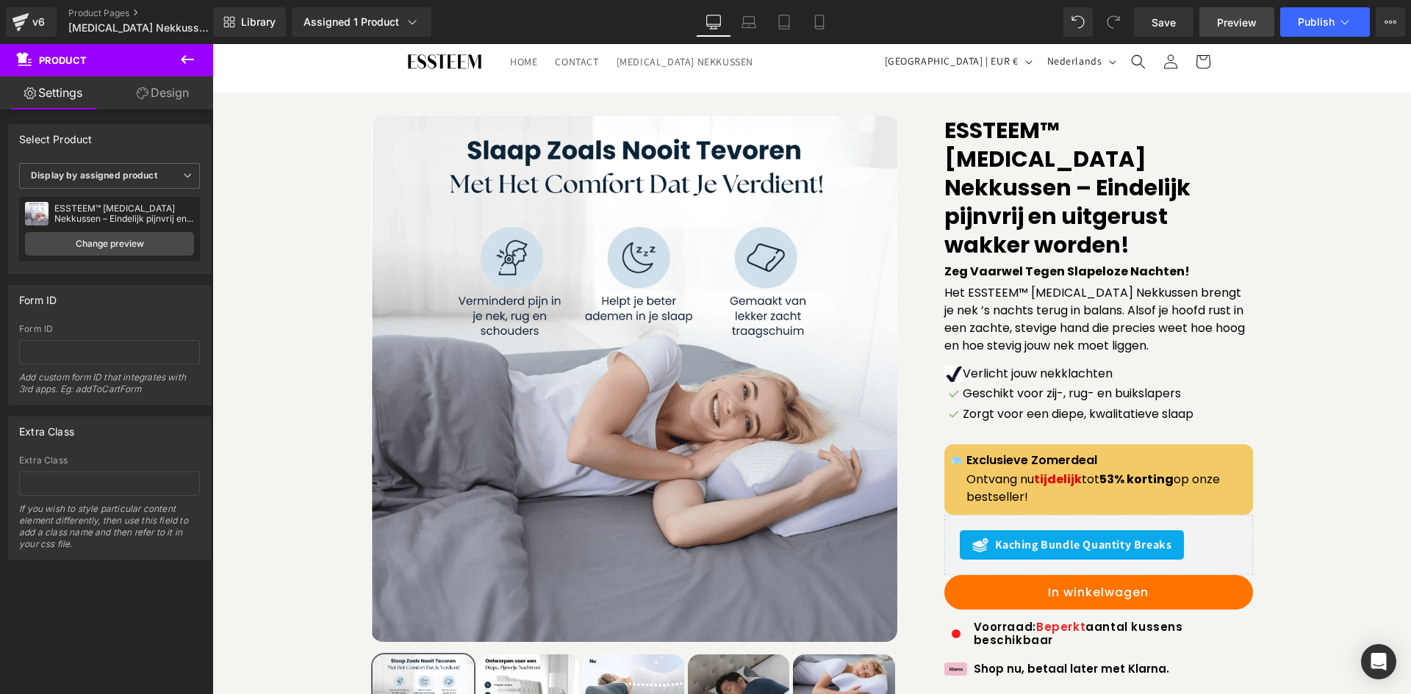
click at [1243, 25] on span "Preview" at bounding box center [1237, 22] width 40 height 15
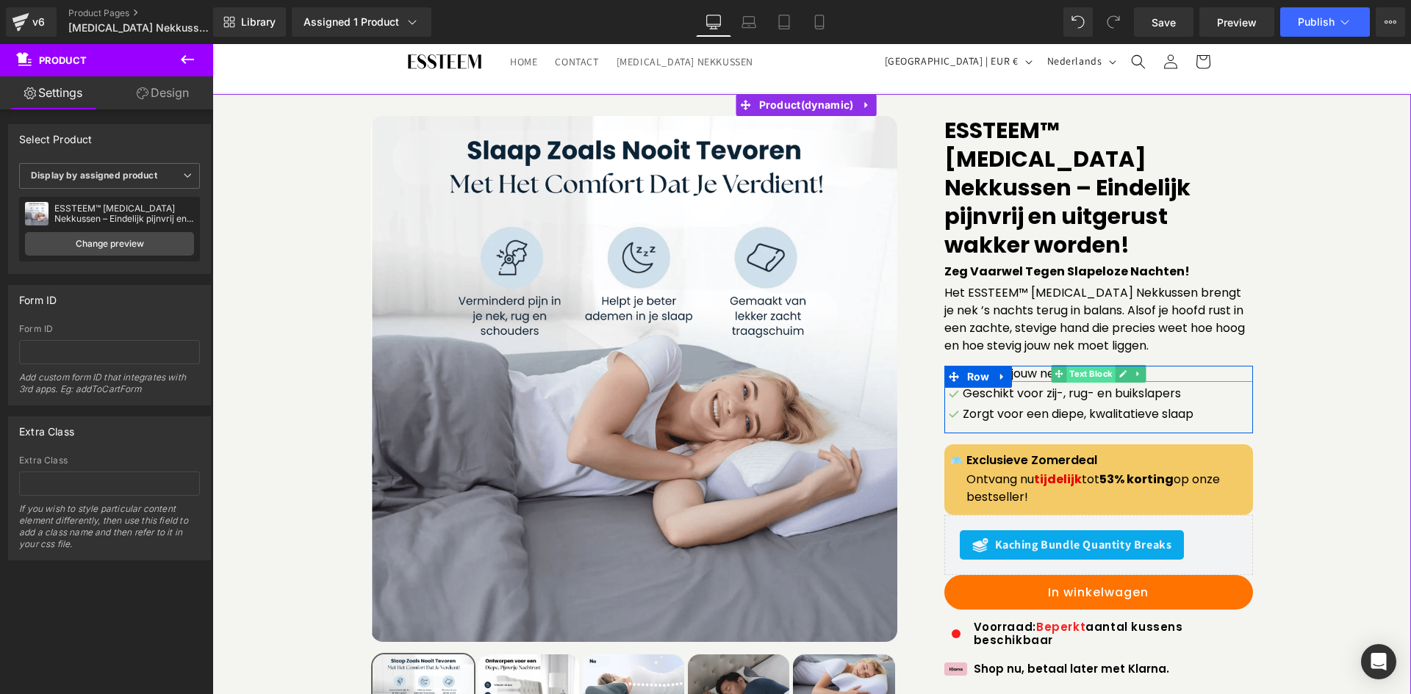
click at [1079, 365] on span "Text Block" at bounding box center [1090, 374] width 48 height 18
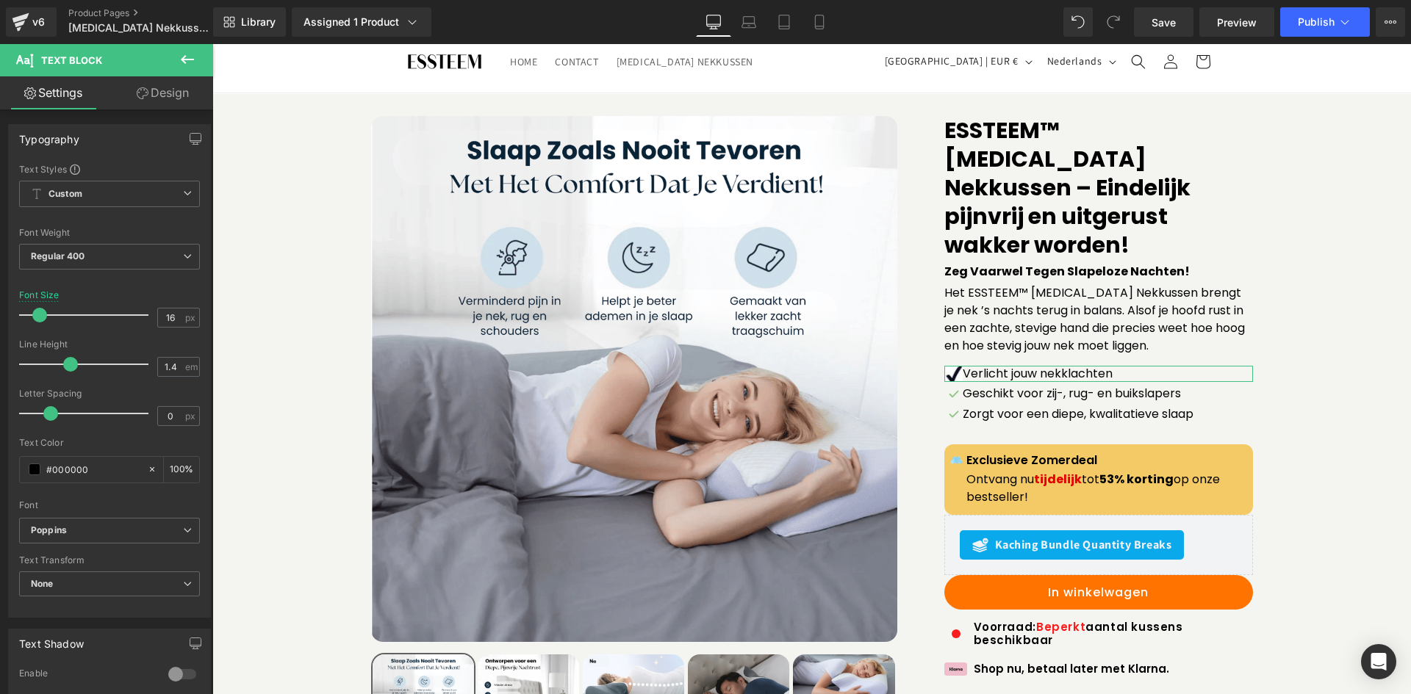
click at [176, 80] on link "Design" at bounding box center [162, 92] width 107 height 33
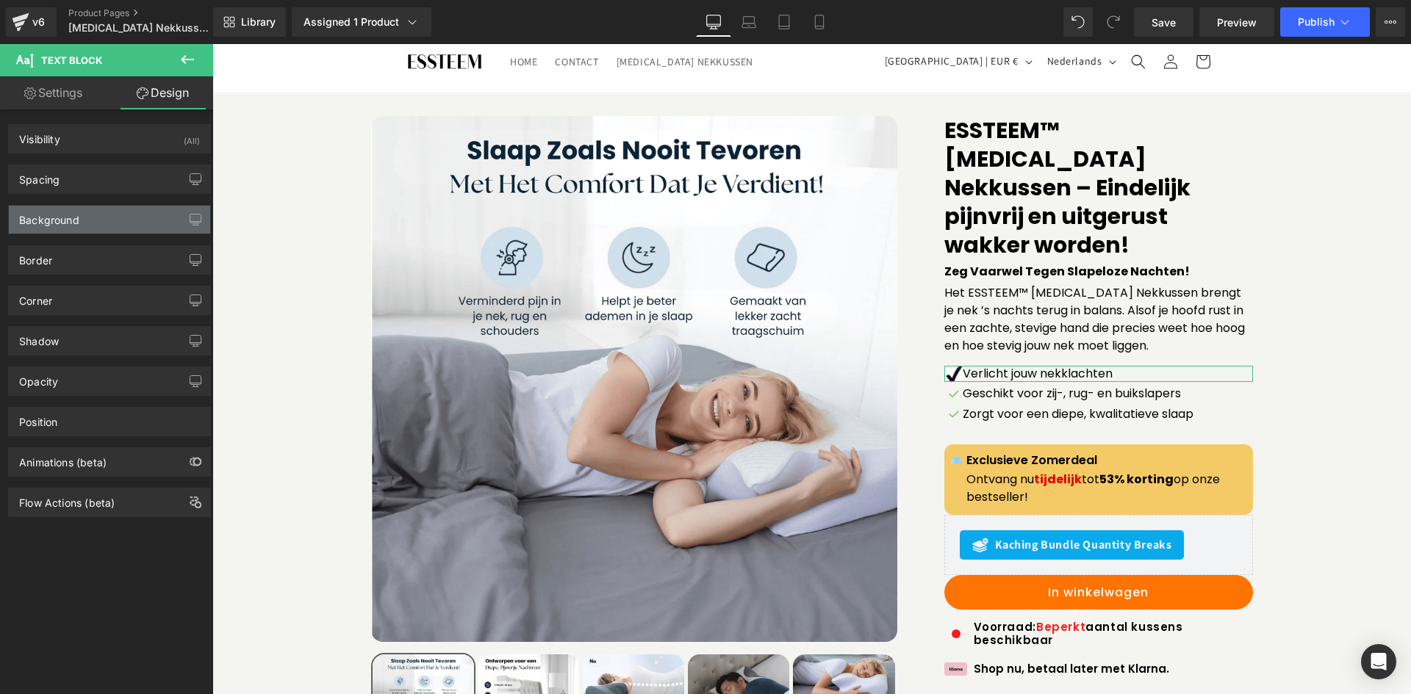
click at [119, 218] on div "Background" at bounding box center [109, 220] width 201 height 28
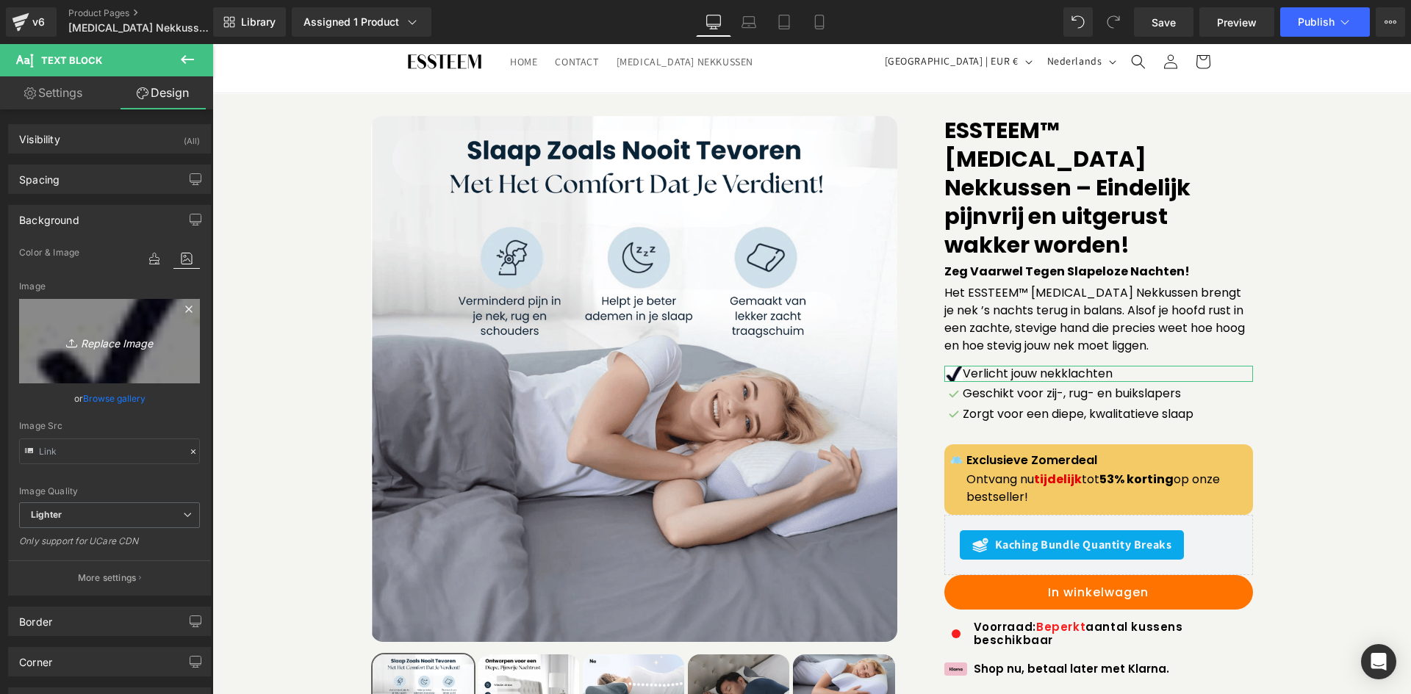
click at [119, 334] on icon "Replace Image" at bounding box center [110, 341] width 118 height 18
type input "C:\fakepath\Screenshot_23.png"
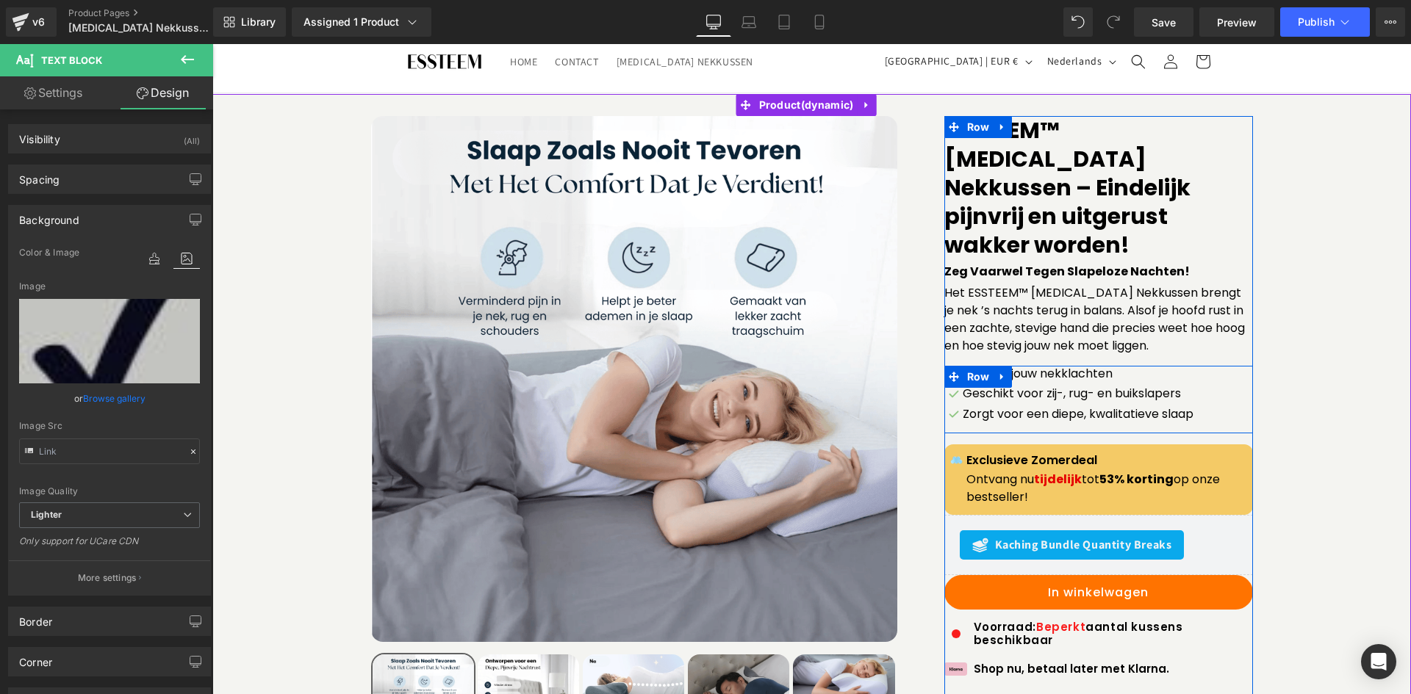
click at [1037, 366] on p "Verlicht jouw nekklachten" at bounding box center [1108, 374] width 290 height 16
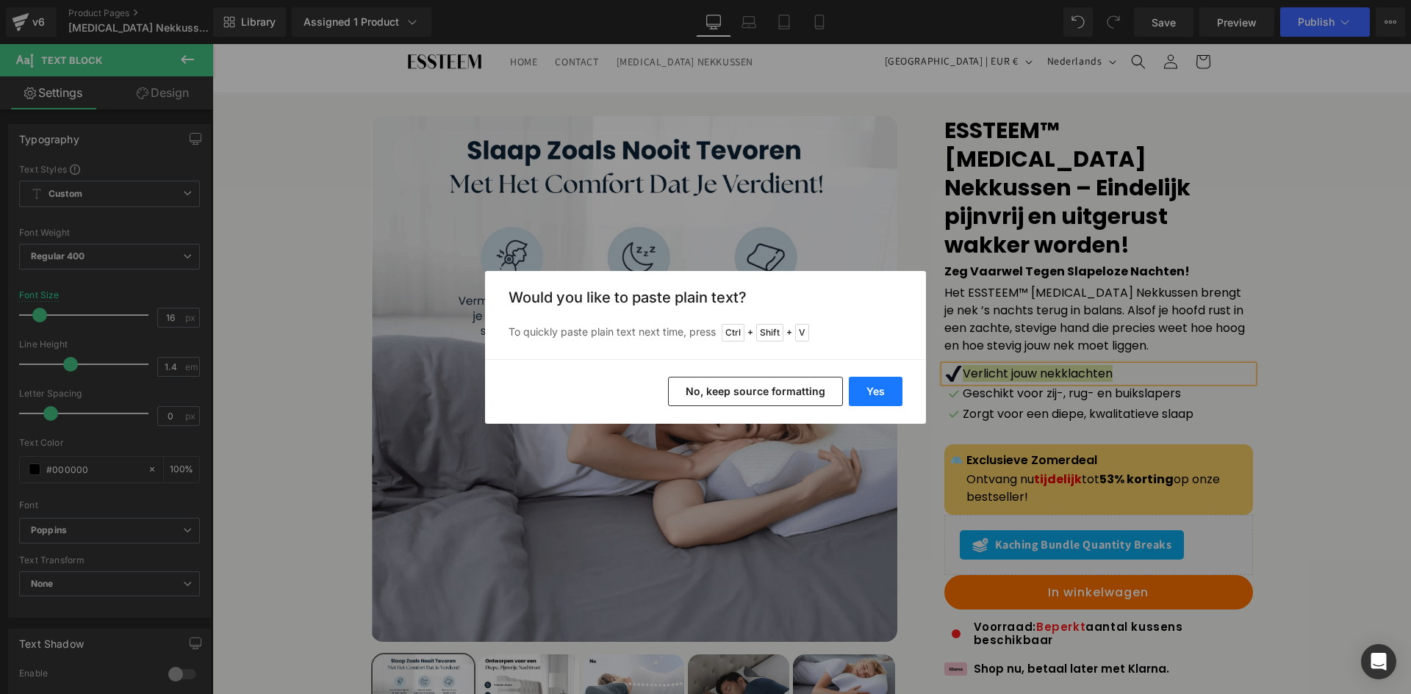
drag, startPoint x: 882, startPoint y: 387, endPoint x: 675, endPoint y: 345, distance: 211.4
click at [882, 387] on button "Yes" at bounding box center [876, 391] width 54 height 29
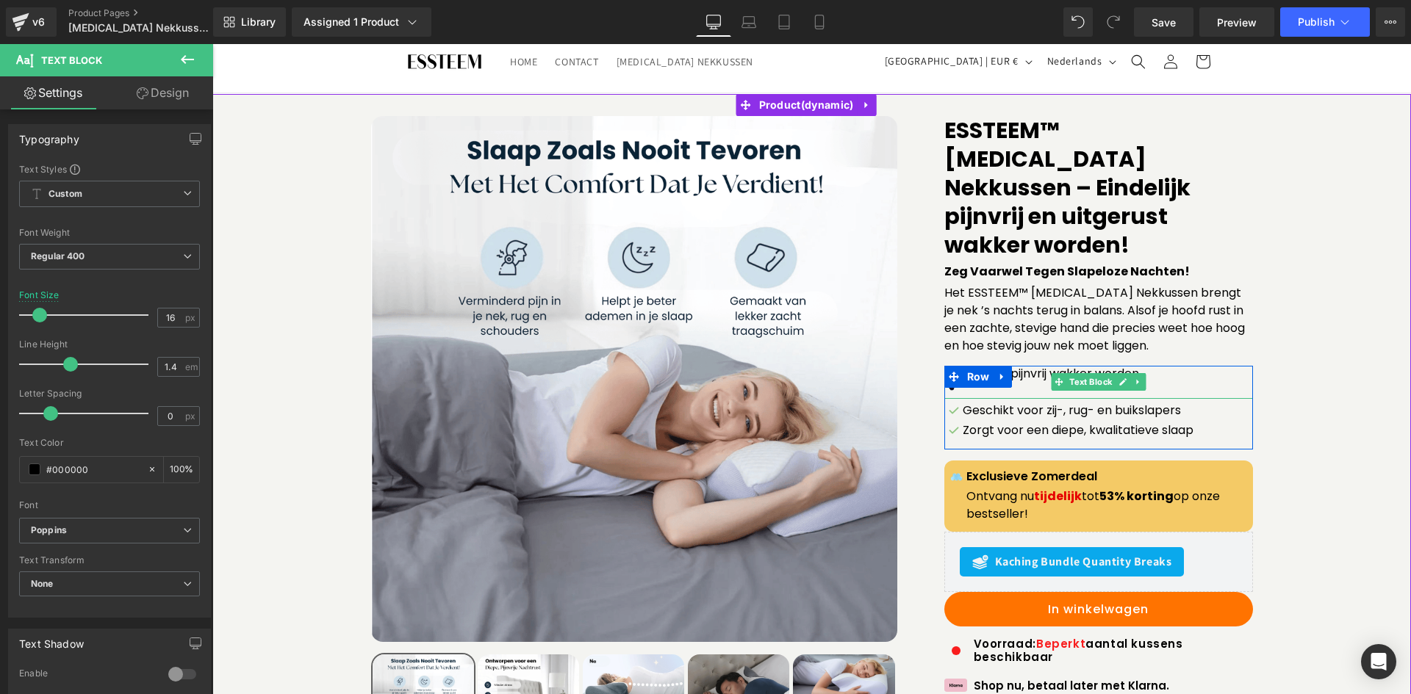
click at [1169, 366] on p "Eindelijk pijnvrij wakker worden" at bounding box center [1108, 374] width 290 height 16
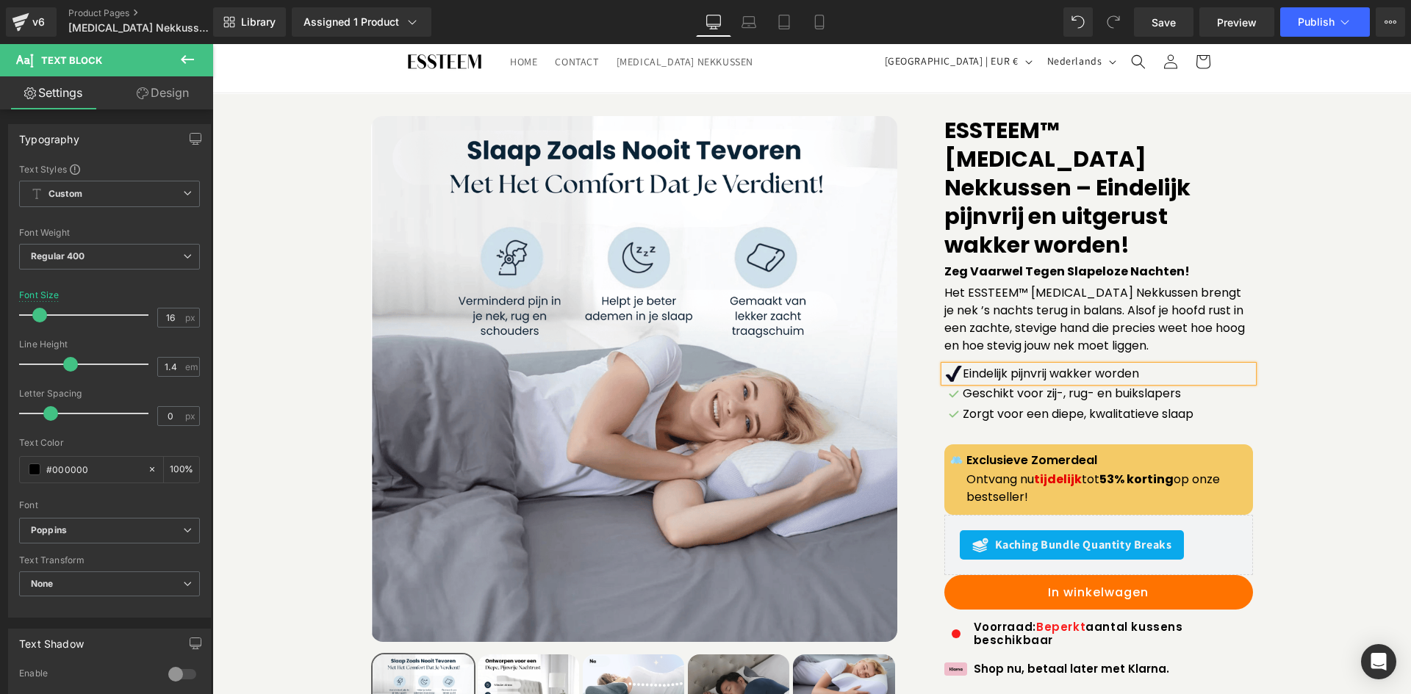
click at [1294, 368] on div "Sale Off (P) Image" at bounding box center [812, 511] width 1184 height 791
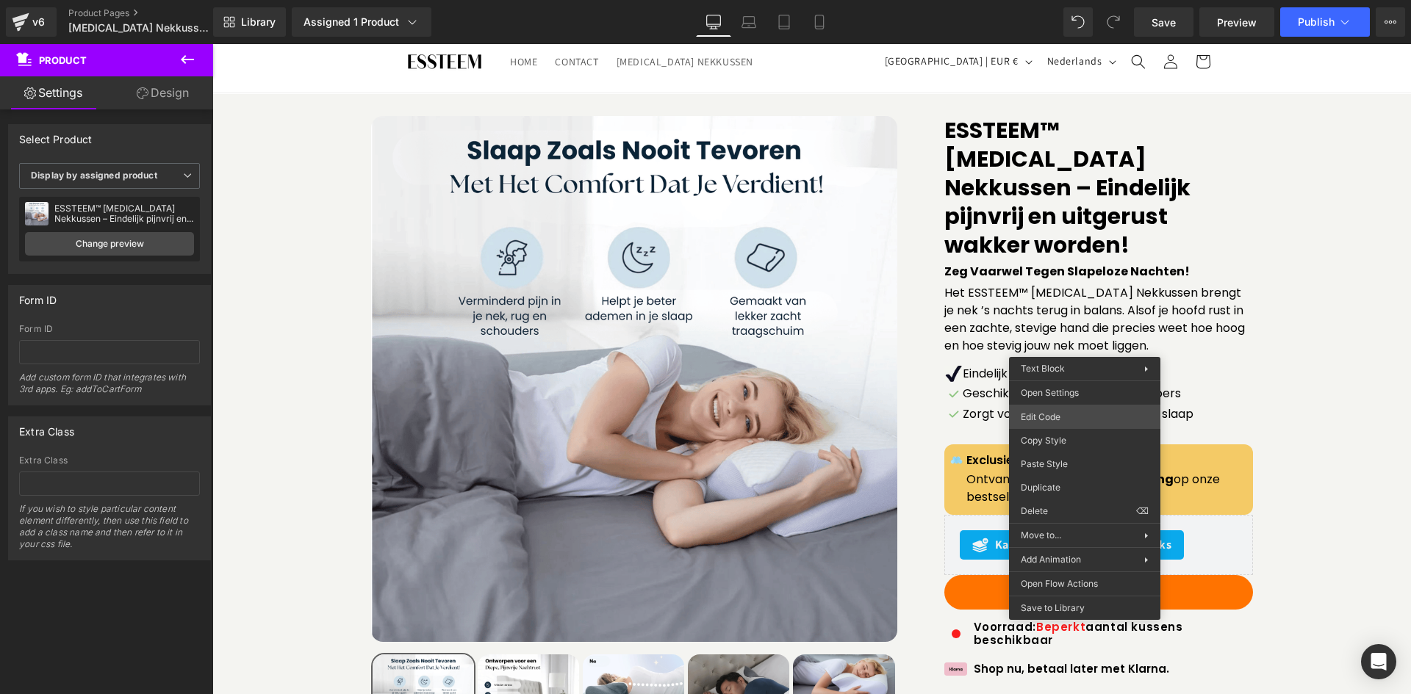
click at [1096, 412] on body "Text Block You are previewing how the will restyle your page. You can not edit …" at bounding box center [705, 347] width 1411 height 694
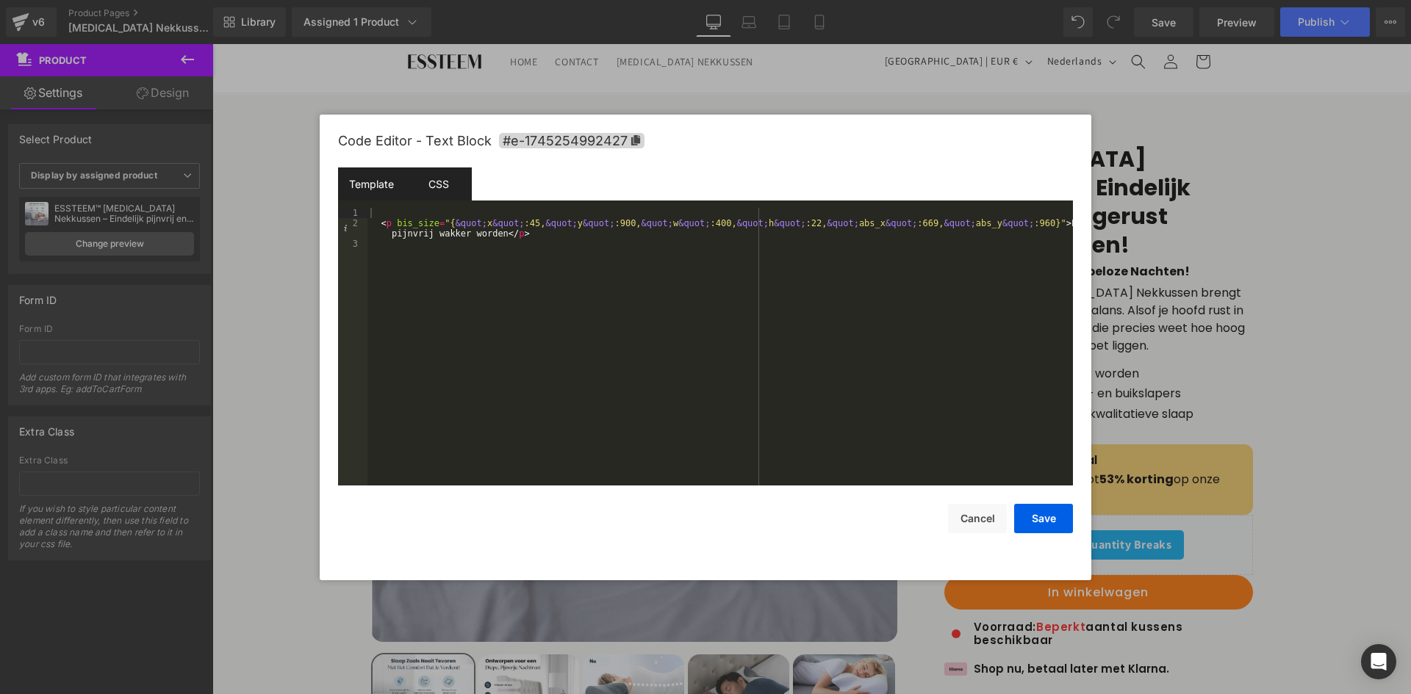
click at [456, 190] on div "CSS" at bounding box center [438, 184] width 67 height 33
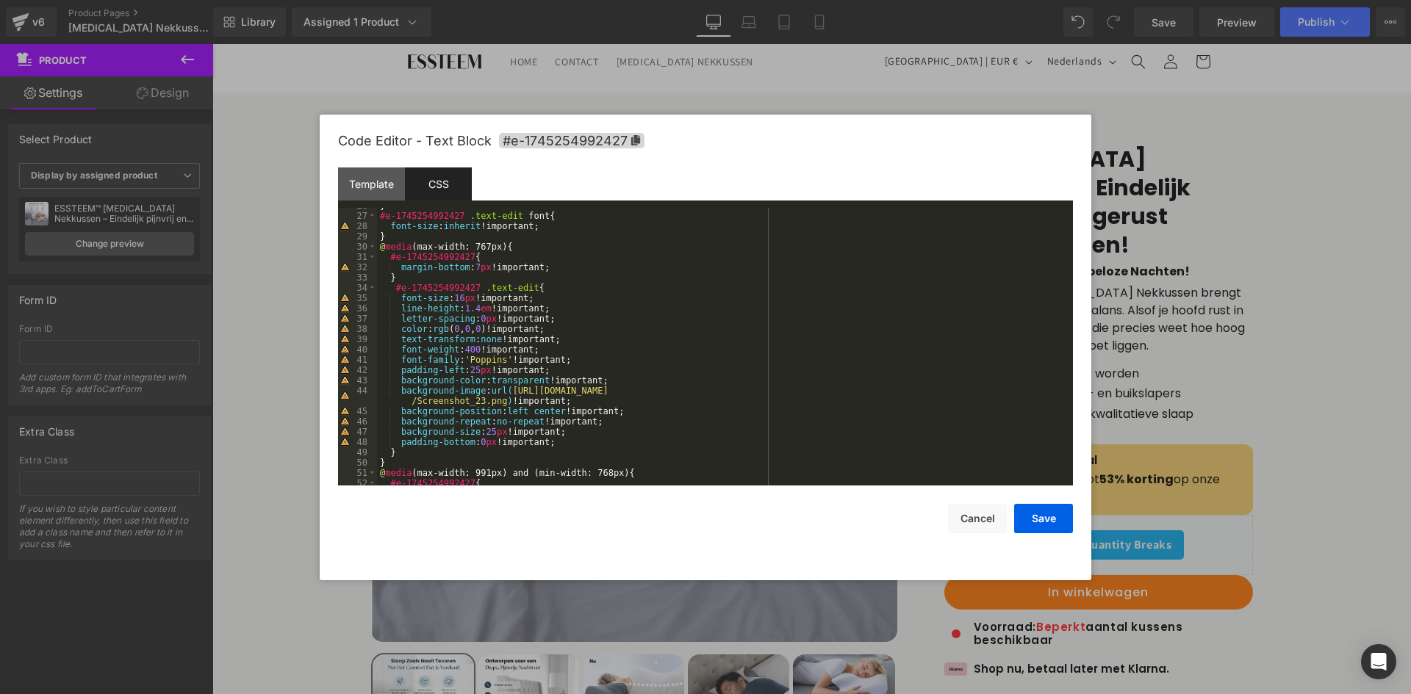
scroll to position [265, 0]
click at [514, 412] on div "} #e-1745254992427 .text-edit font { font-size : inherit !important; } @ media …" at bounding box center [722, 350] width 690 height 298
click at [579, 398] on div "} #e-1745254992427 .text-edit font { font-size : inherit !important; } @ media …" at bounding box center [722, 350] width 690 height 298
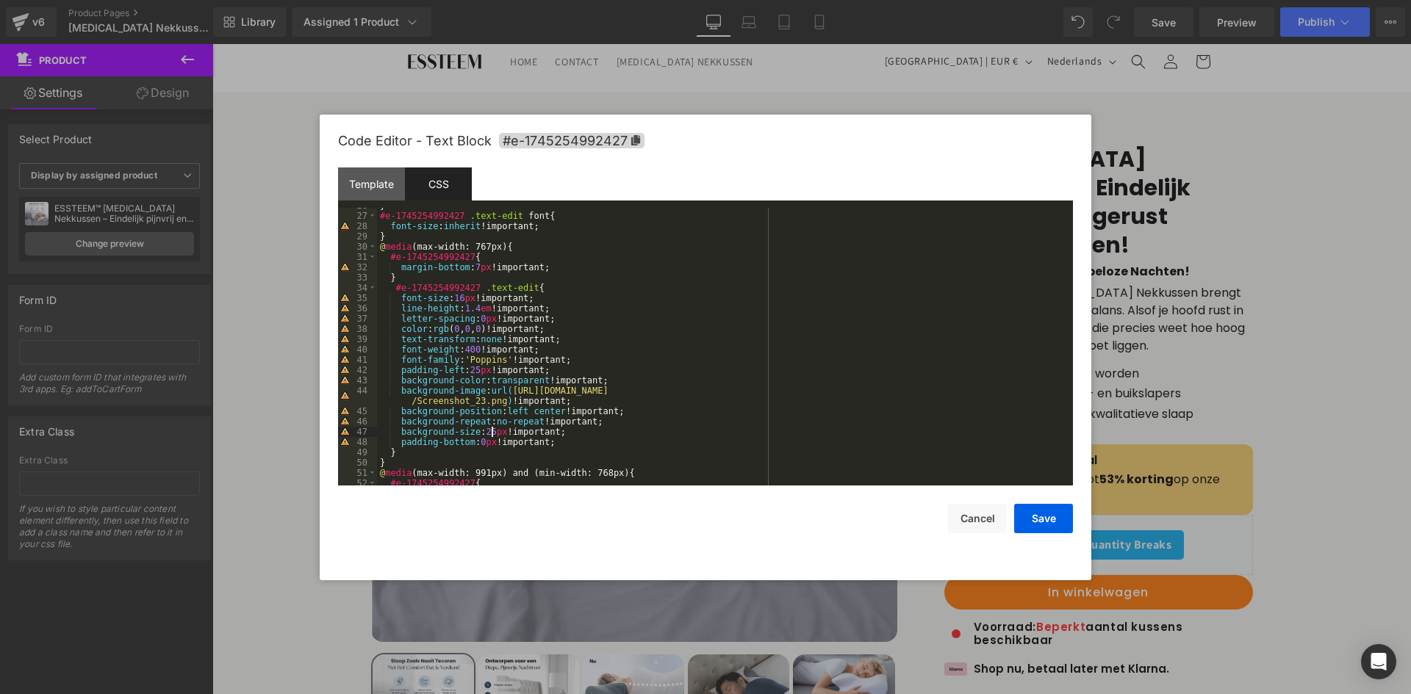
click at [489, 431] on div "} #e-1745254992427 .text-edit font { font-size : inherit !important; } @ media …" at bounding box center [722, 350] width 690 height 298
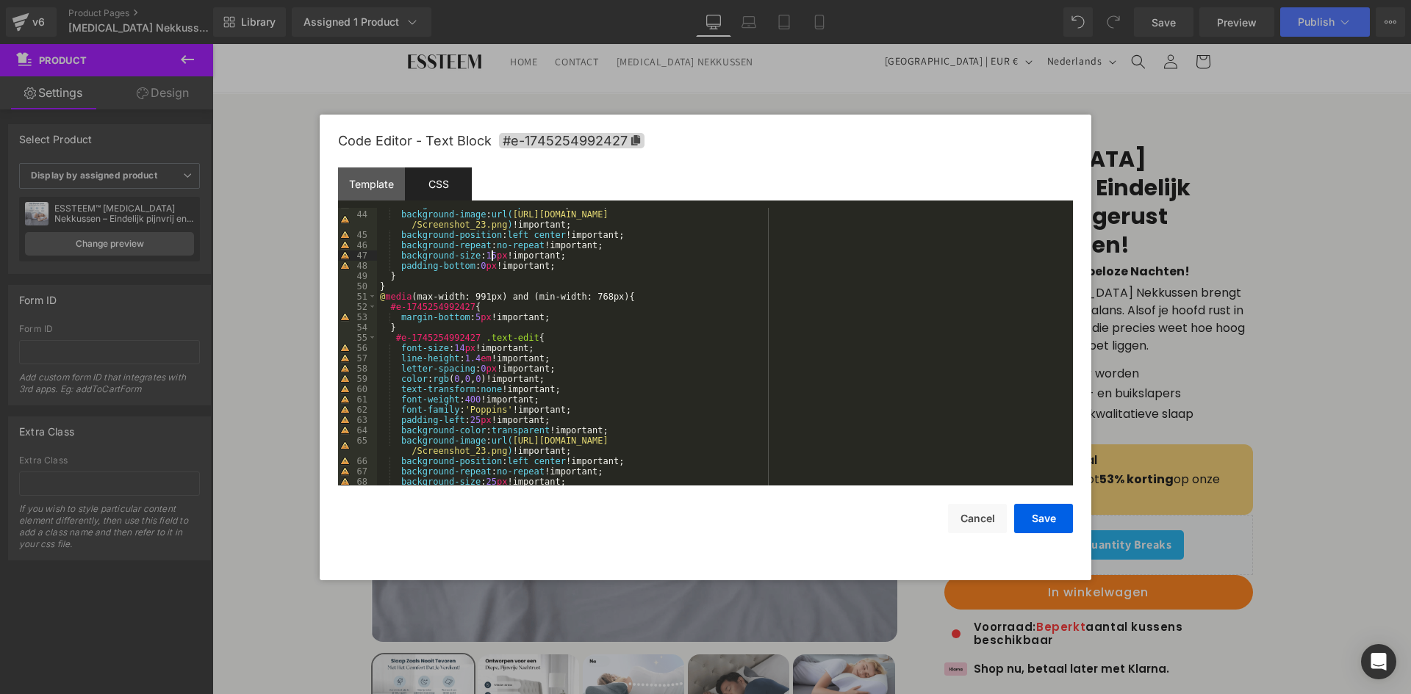
scroll to position [573, 0]
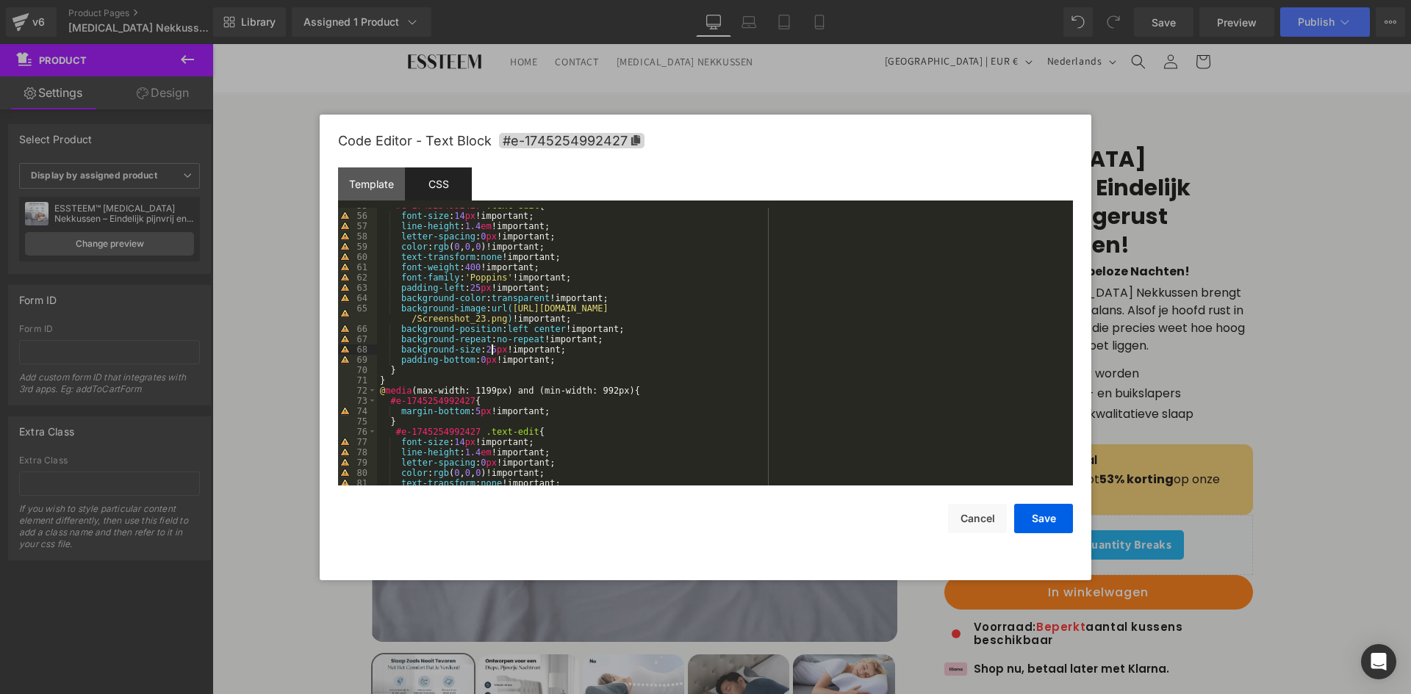
click at [490, 352] on div "#e-1745254992427 .text-edit { font-size : 14 px !important; line-height : 1.4 e…" at bounding box center [722, 350] width 690 height 298
click at [490, 352] on div "#e-1745254992427 .text-edit { font-size : 14 px !important; line-height : 1.4 e…" at bounding box center [722, 347] width 690 height 278
click at [490, 352] on div "#e-1745254992427 .text-edit { font-size : 14 px !important; line-height : 1.4 e…" at bounding box center [722, 350] width 690 height 298
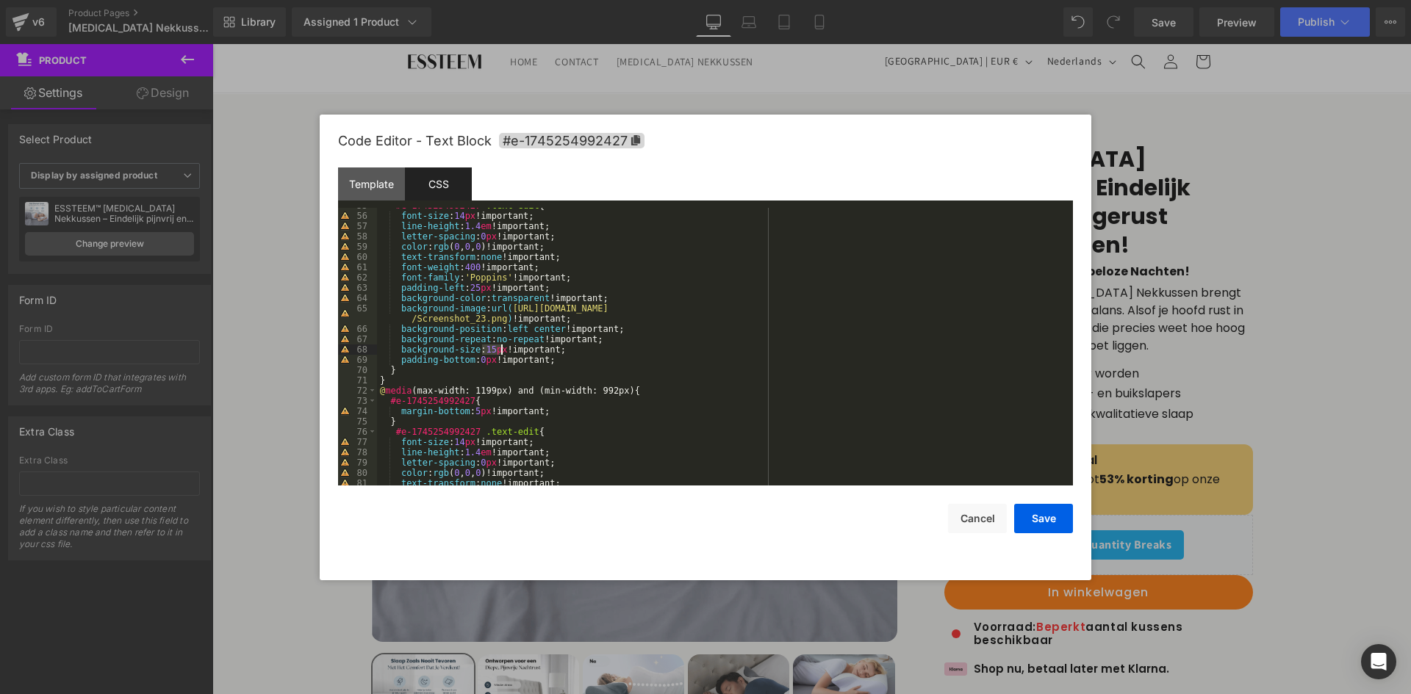
click at [490, 352] on div "#e-1745254992427 .text-edit { font-size : 14 px !important; line-height : 1.4 e…" at bounding box center [722, 350] width 690 height 298
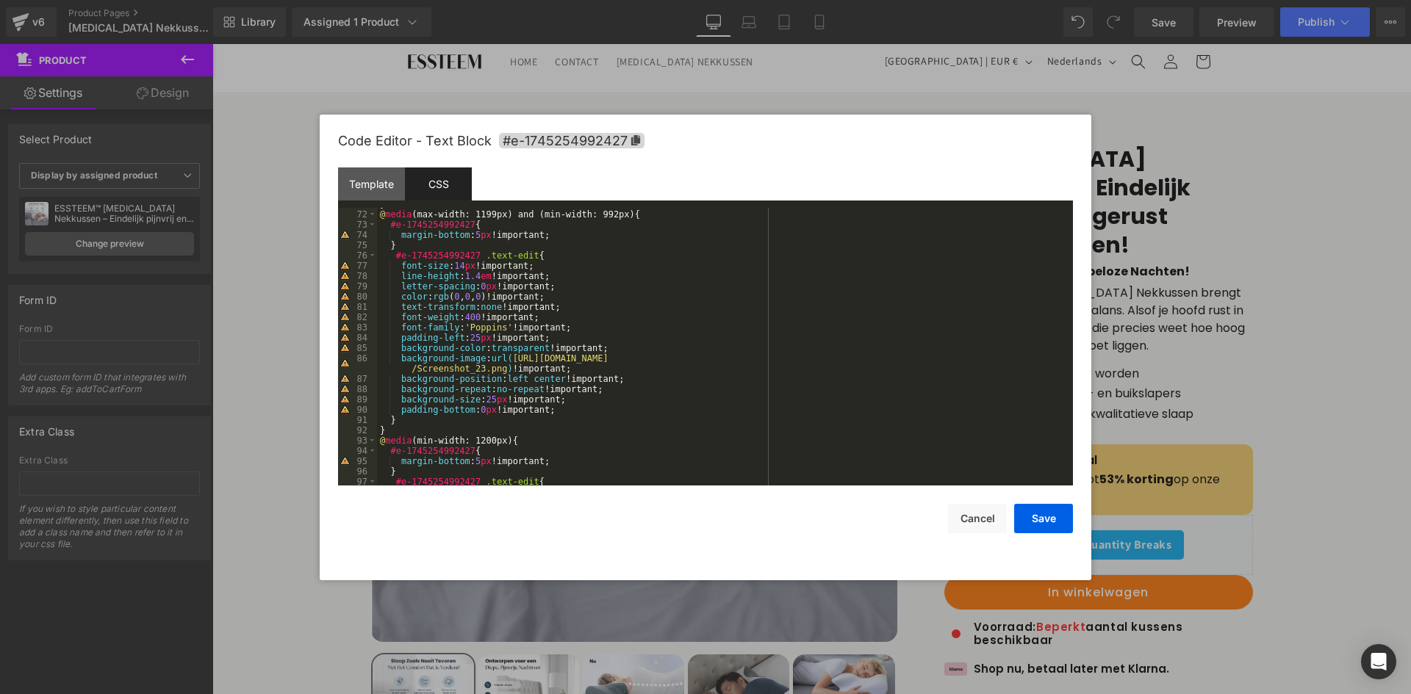
click at [490, 403] on div "} @ media (max-width: 1199px) and (min-width: 992px) { #e-1745254992427 { margi…" at bounding box center [722, 348] width 690 height 298
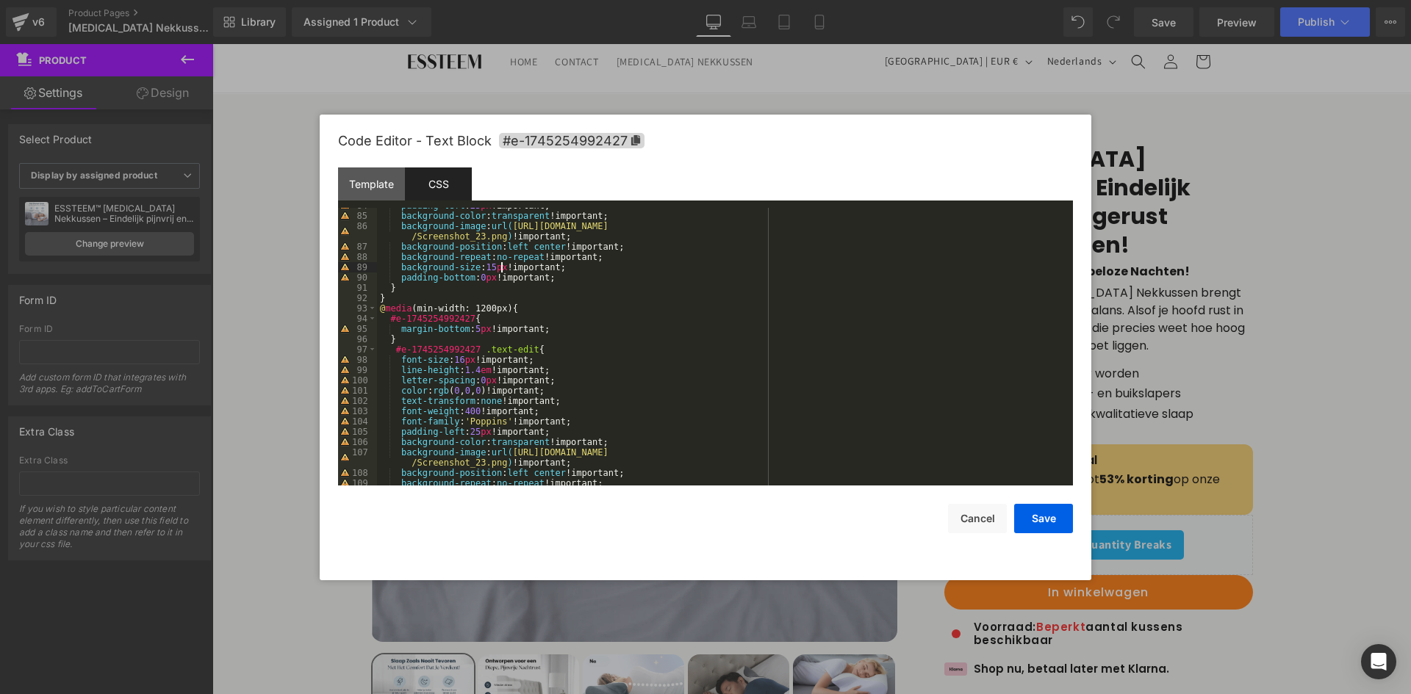
scroll to position [1058, 0]
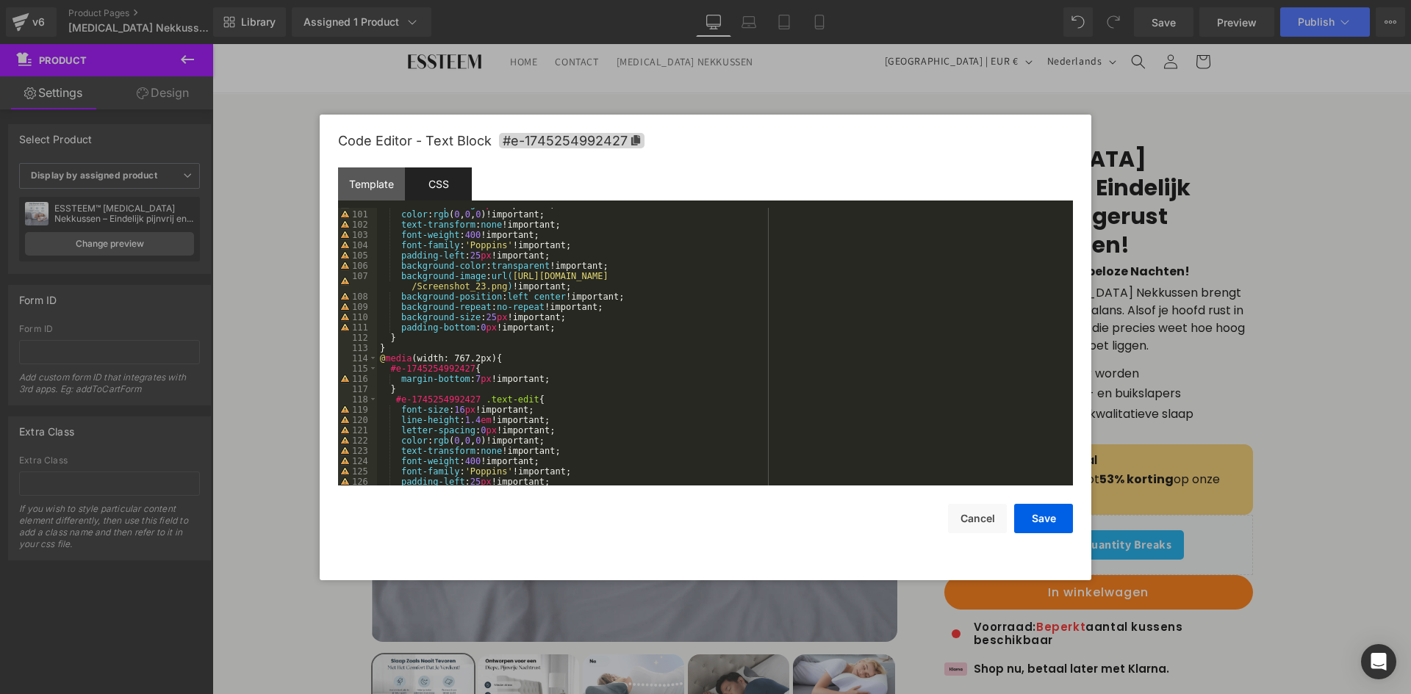
click at [492, 312] on div "letter-spacing : 0 px !important; color : rgb ( 0 , 0 , 0 )!important; text-tra…" at bounding box center [722, 348] width 690 height 298
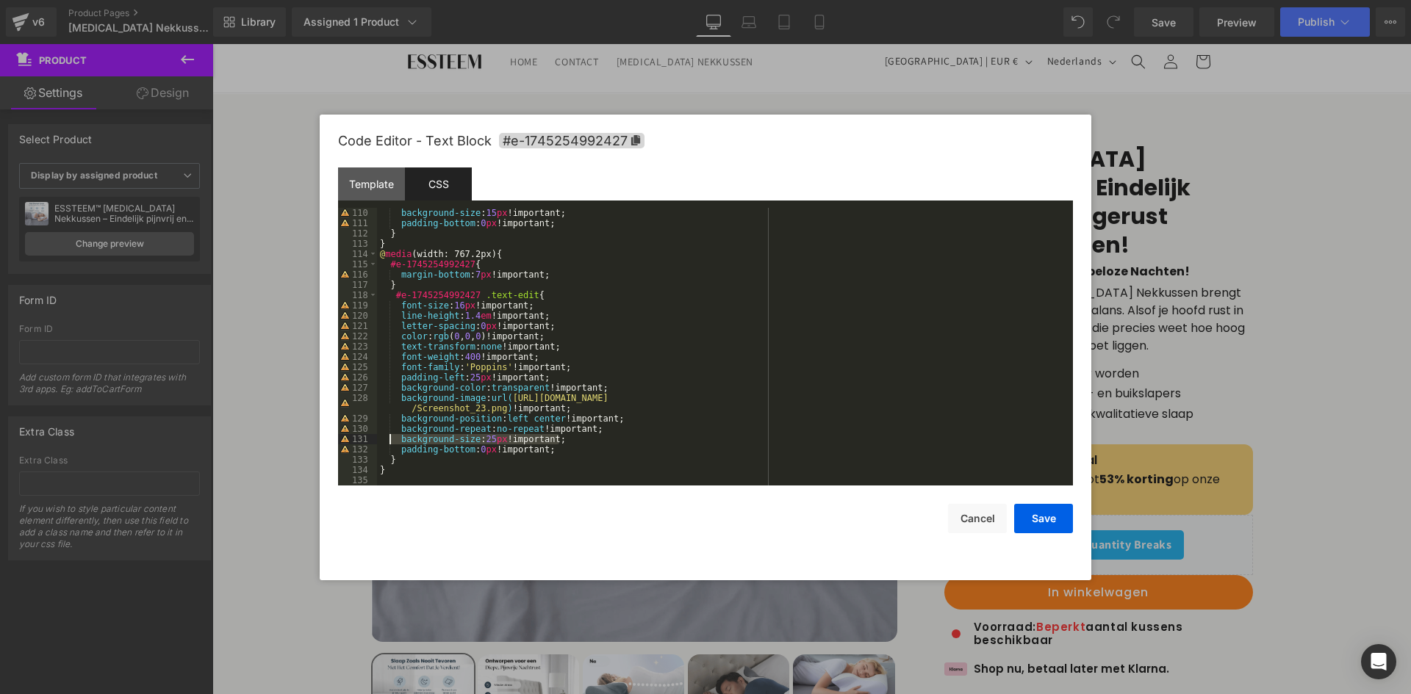
drag, startPoint x: 562, startPoint y: 438, endPoint x: 396, endPoint y: 436, distance: 166.1
click at [396, 436] on div "background-size : 15 px !important; padding-bottom : 0 px !important; } } @ med…" at bounding box center [722, 357] width 690 height 298
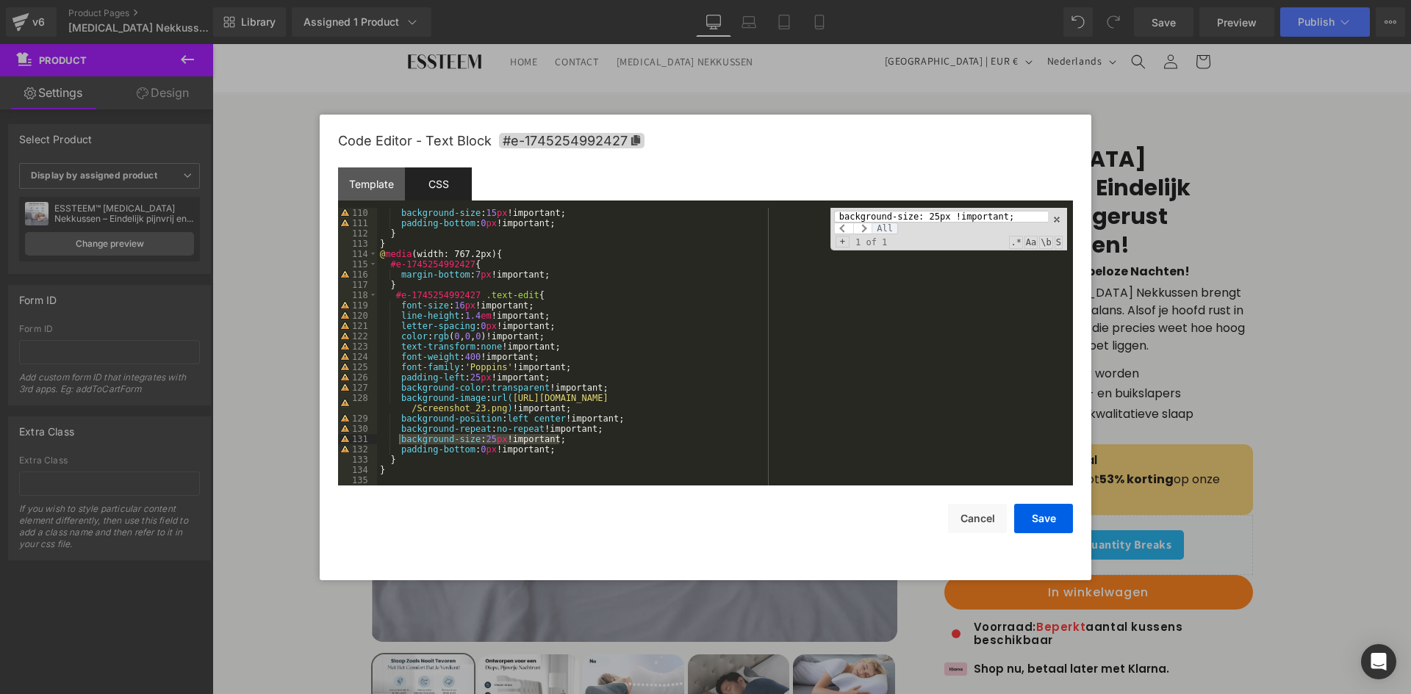
click at [879, 225] on span "All" at bounding box center [884, 229] width 26 height 12
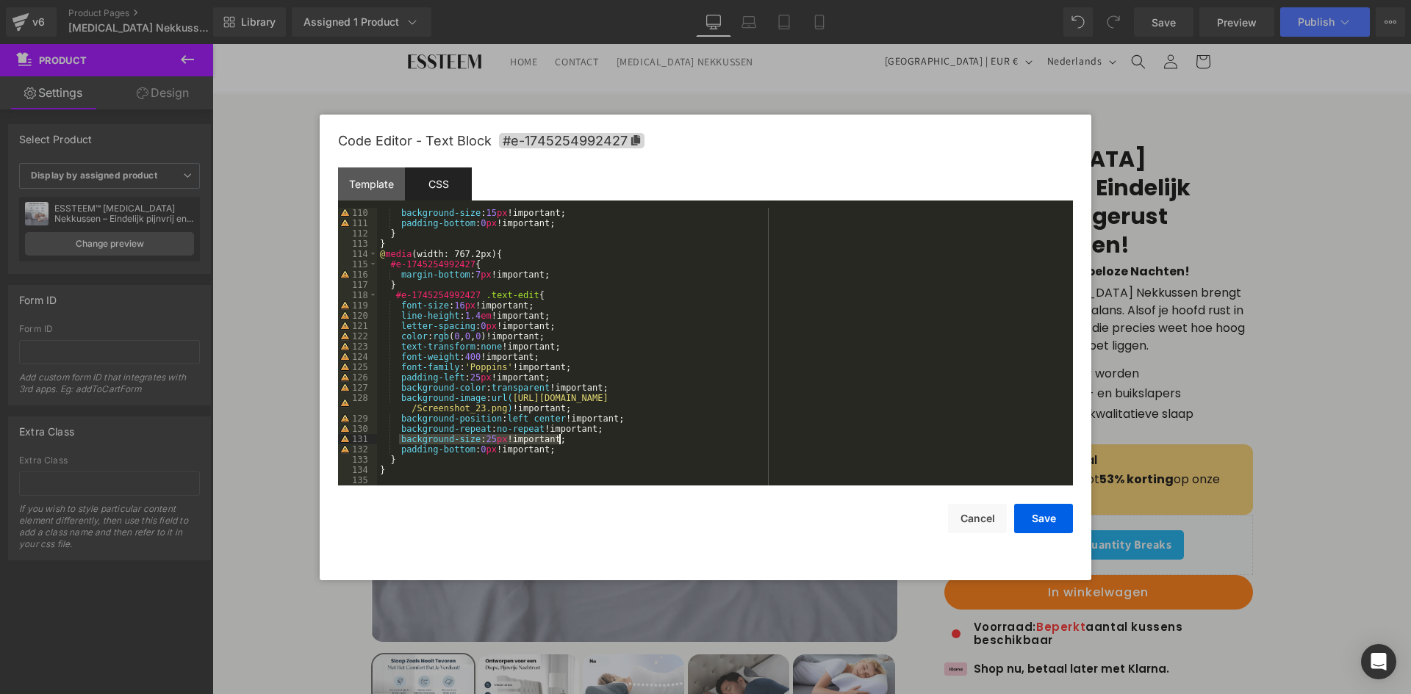
click at [484, 436] on div "background-size : 15 px !important; padding-bottom : 0 px !important; } } @ med…" at bounding box center [722, 347] width 690 height 278
click at [484, 437] on div "background-size : 15 px !important; padding-bottom : 0 px !important; } } @ med…" at bounding box center [722, 357] width 690 height 298
click at [1051, 513] on button "Save" at bounding box center [1043, 518] width 59 height 29
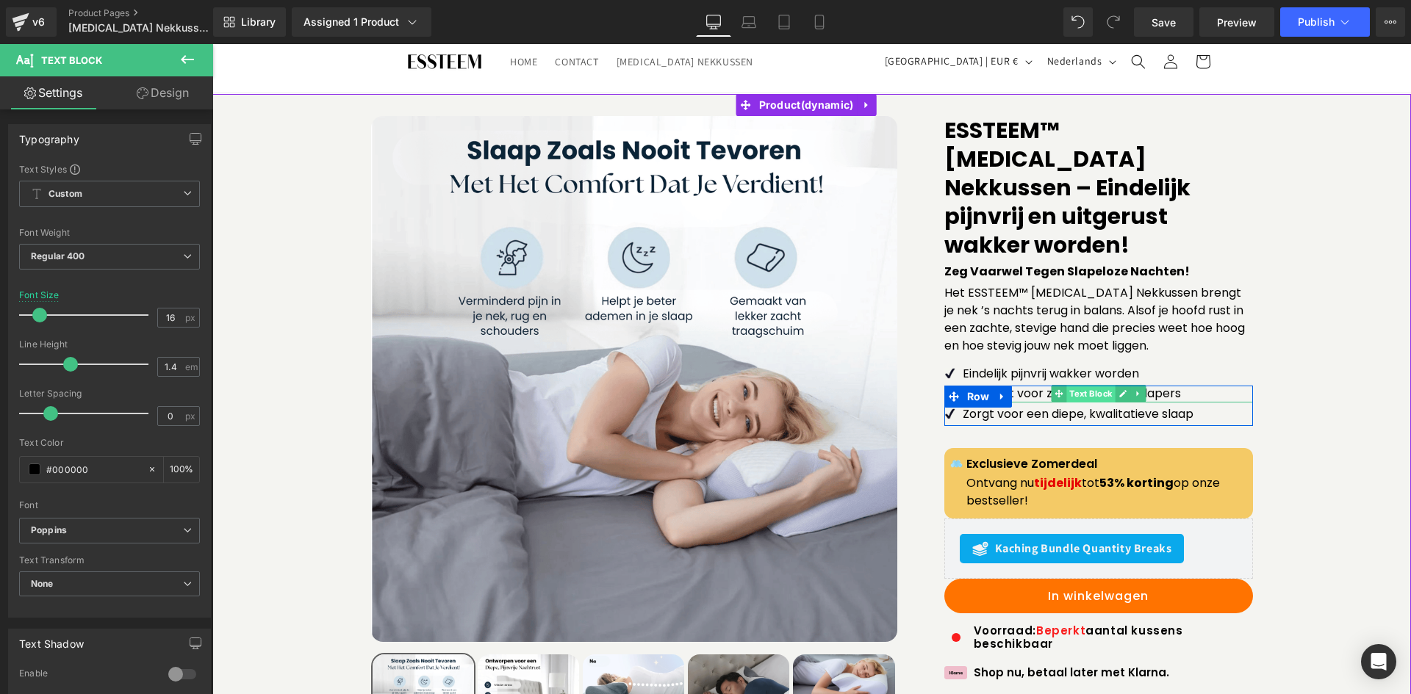
click at [1069, 385] on span "Text Block" at bounding box center [1090, 394] width 48 height 18
click at [1013, 386] on p "Geschikt voor zij-, rug- en buikslapers" at bounding box center [1108, 394] width 290 height 16
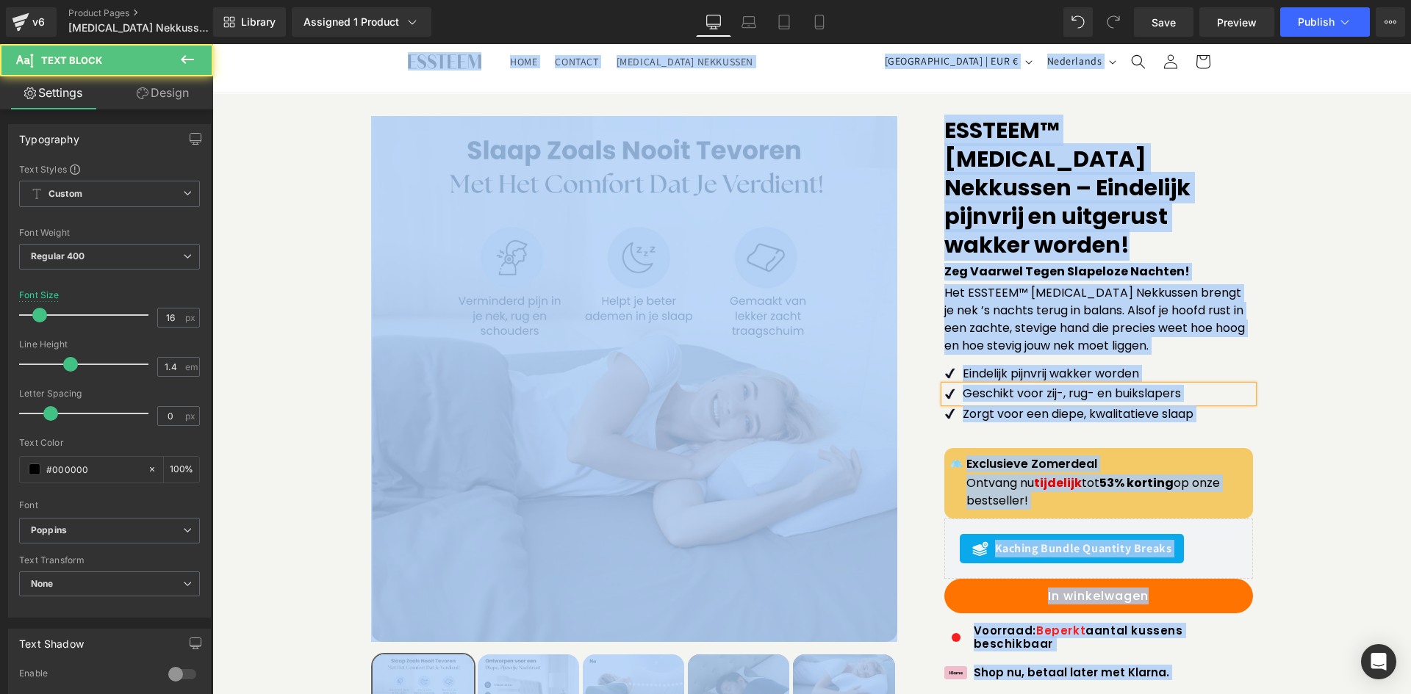
click at [1027, 386] on p "Geschikt voor zij-, rug- en buikslapers" at bounding box center [1108, 394] width 290 height 16
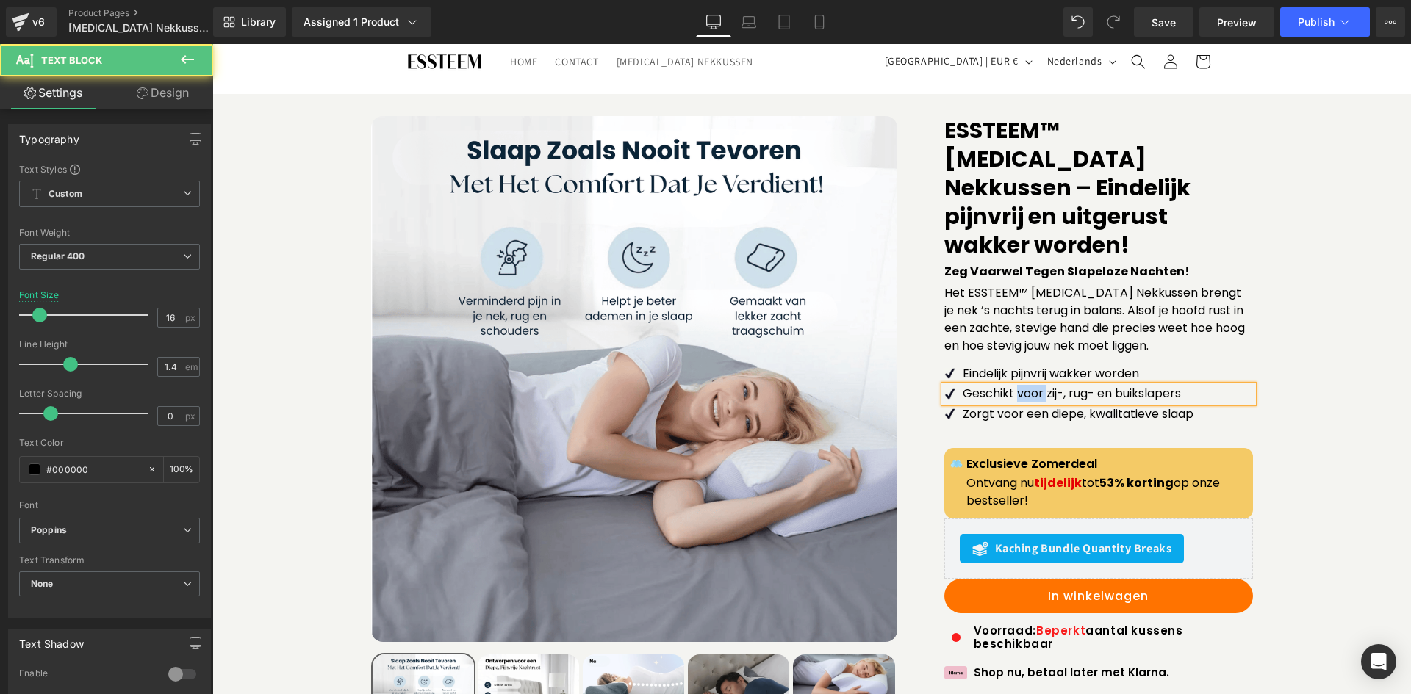
click at [1027, 386] on p "Geschikt voor zij-, rug- en buikslapers" at bounding box center [1108, 394] width 290 height 16
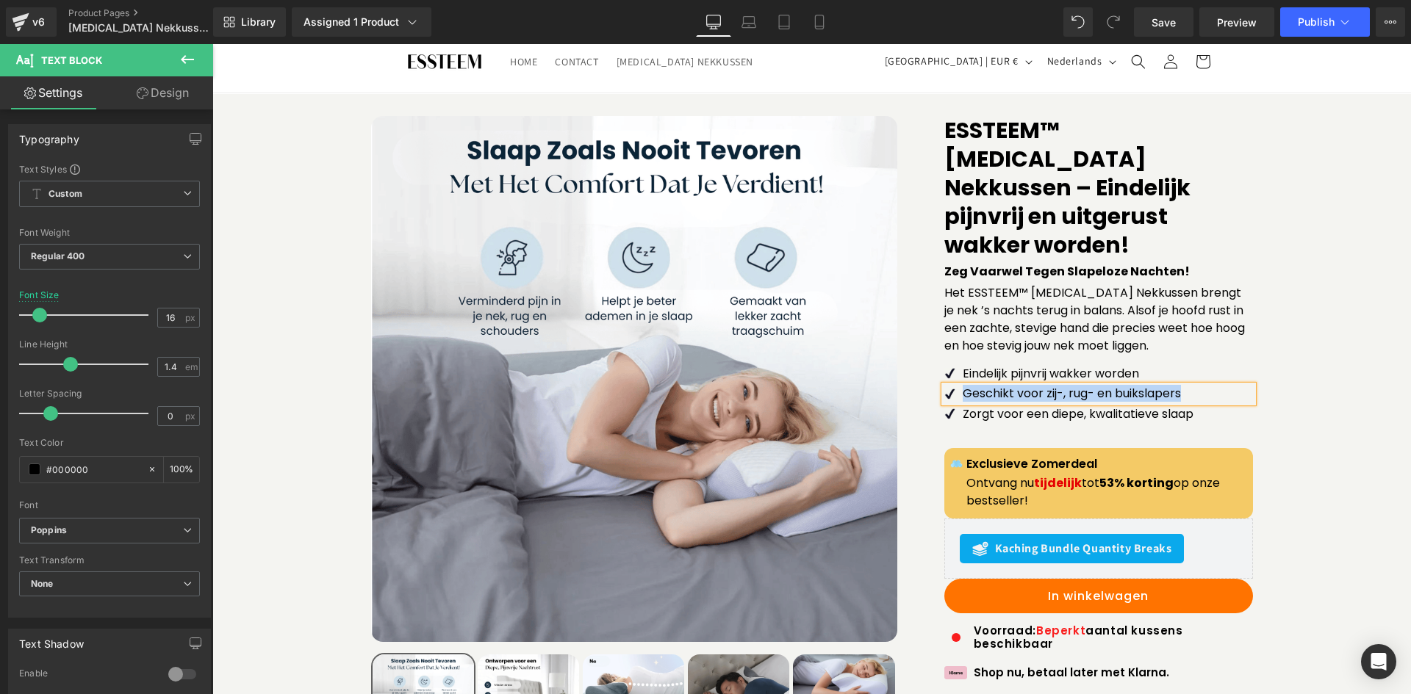
paste div
click at [990, 406] on p "Zorgt voor een diepe, kwalitatieve slaap" at bounding box center [1108, 414] width 290 height 16
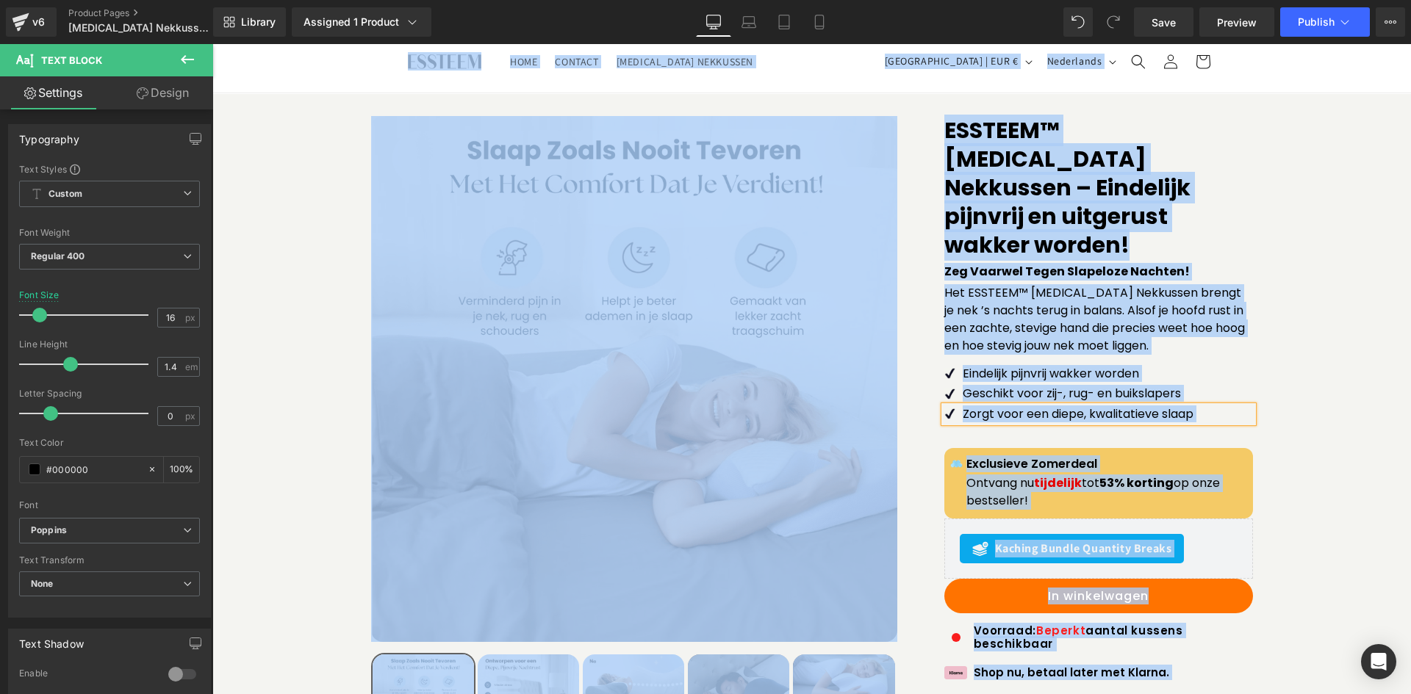
click at [1001, 406] on p "Zorgt voor een diepe, kwalitatieve slaap" at bounding box center [1108, 414] width 290 height 16
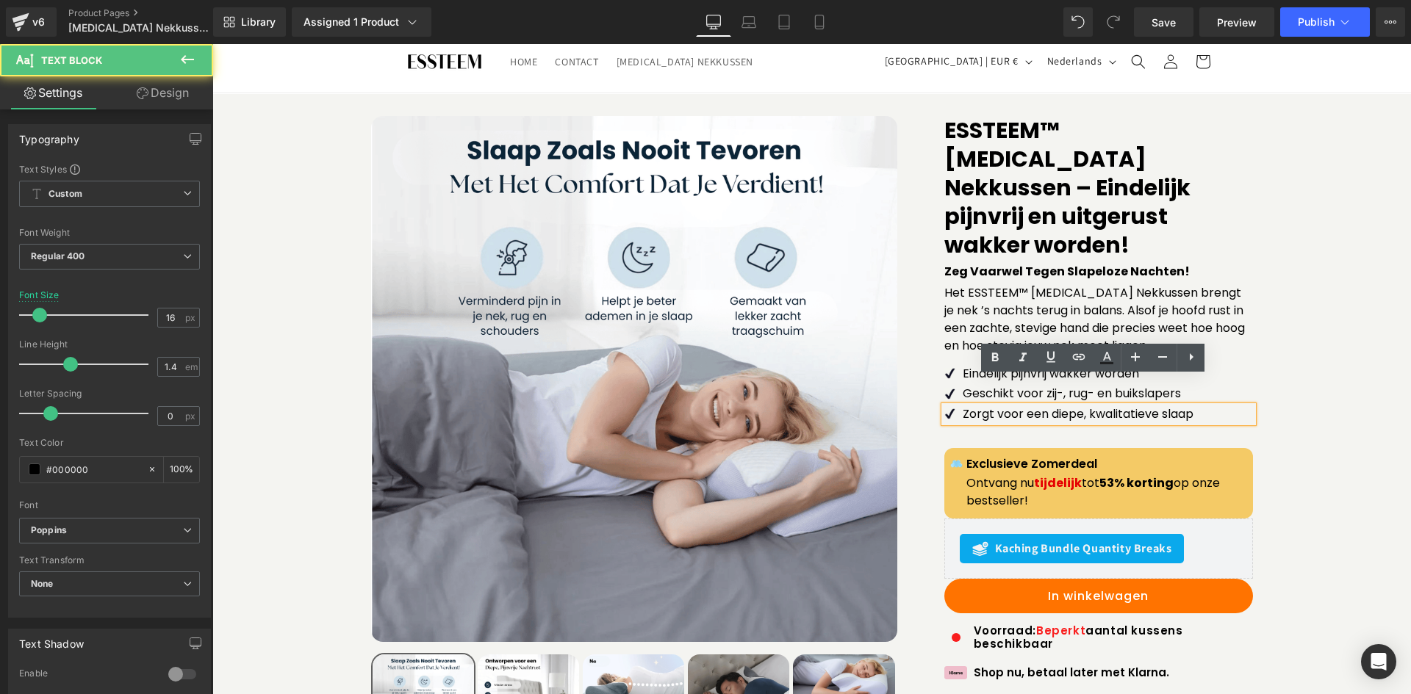
click at [1002, 406] on p "Zorgt voor een diepe, kwalitatieve slaap" at bounding box center [1108, 414] width 290 height 16
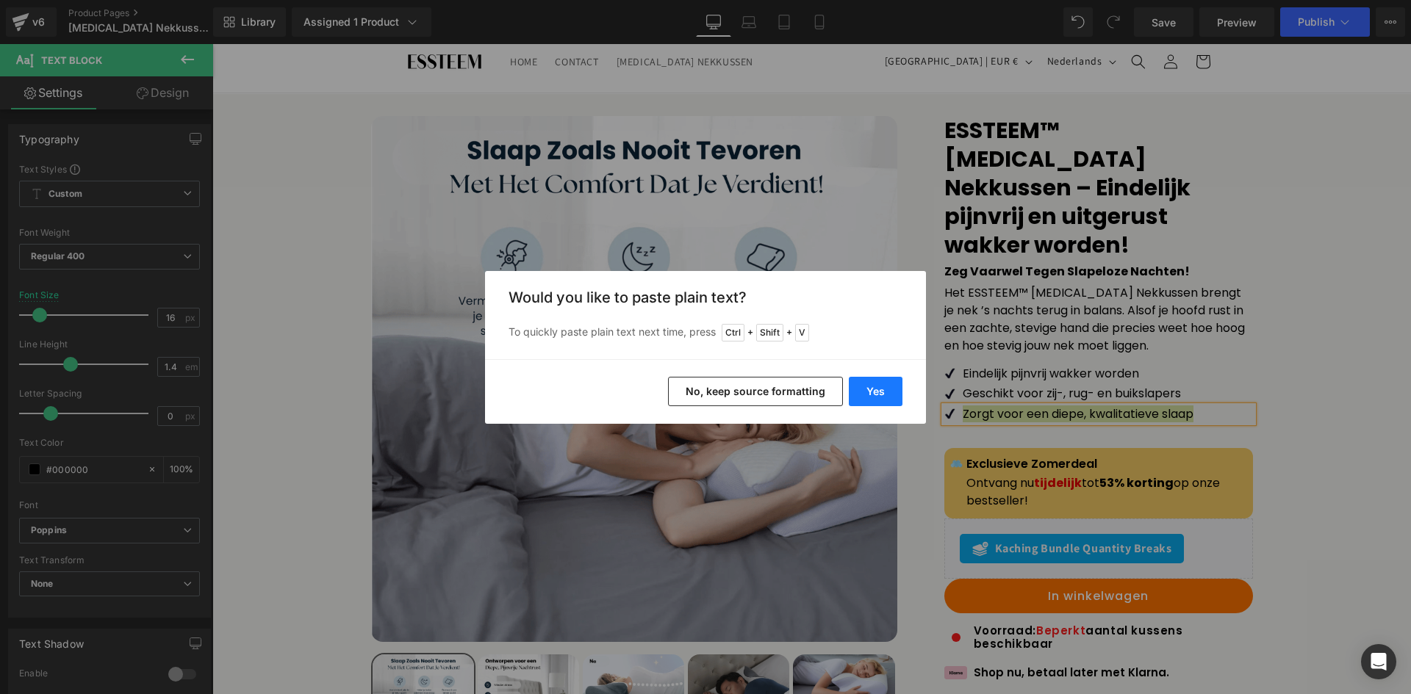
drag, startPoint x: 896, startPoint y: 391, endPoint x: 712, endPoint y: 350, distance: 188.8
click at [896, 391] on button "Yes" at bounding box center [876, 391] width 54 height 29
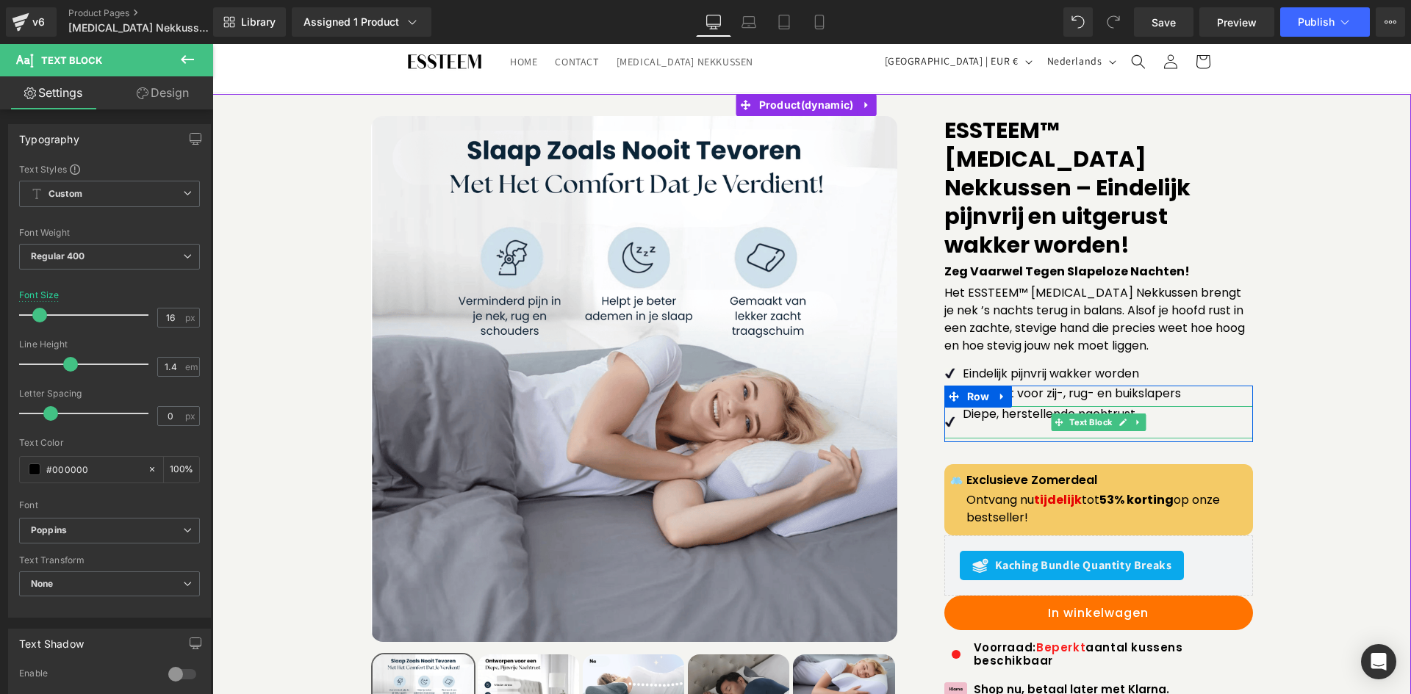
click at [1172, 422] on p at bounding box center [1108, 430] width 290 height 16
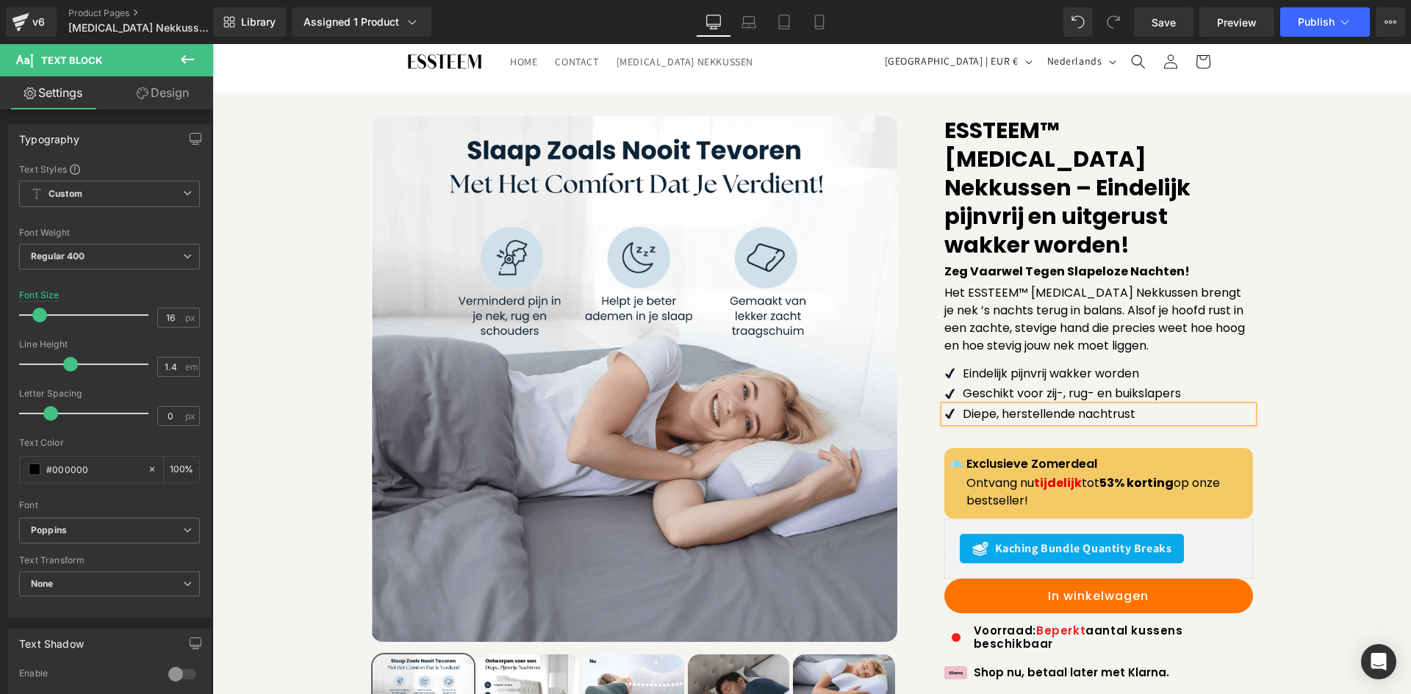
click at [1290, 431] on div "Sale Off (P) Image" at bounding box center [812, 513] width 1184 height 795
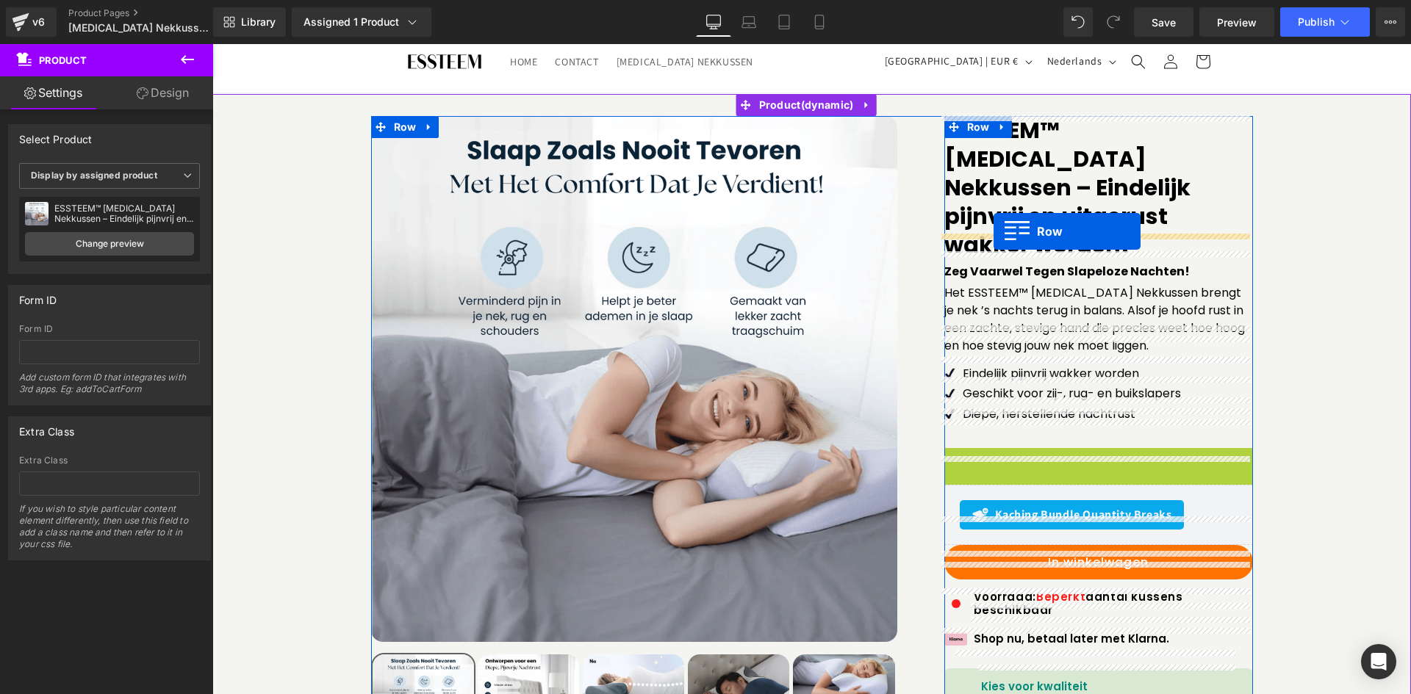
drag, startPoint x: 975, startPoint y: 428, endPoint x: 993, endPoint y: 231, distance: 197.0
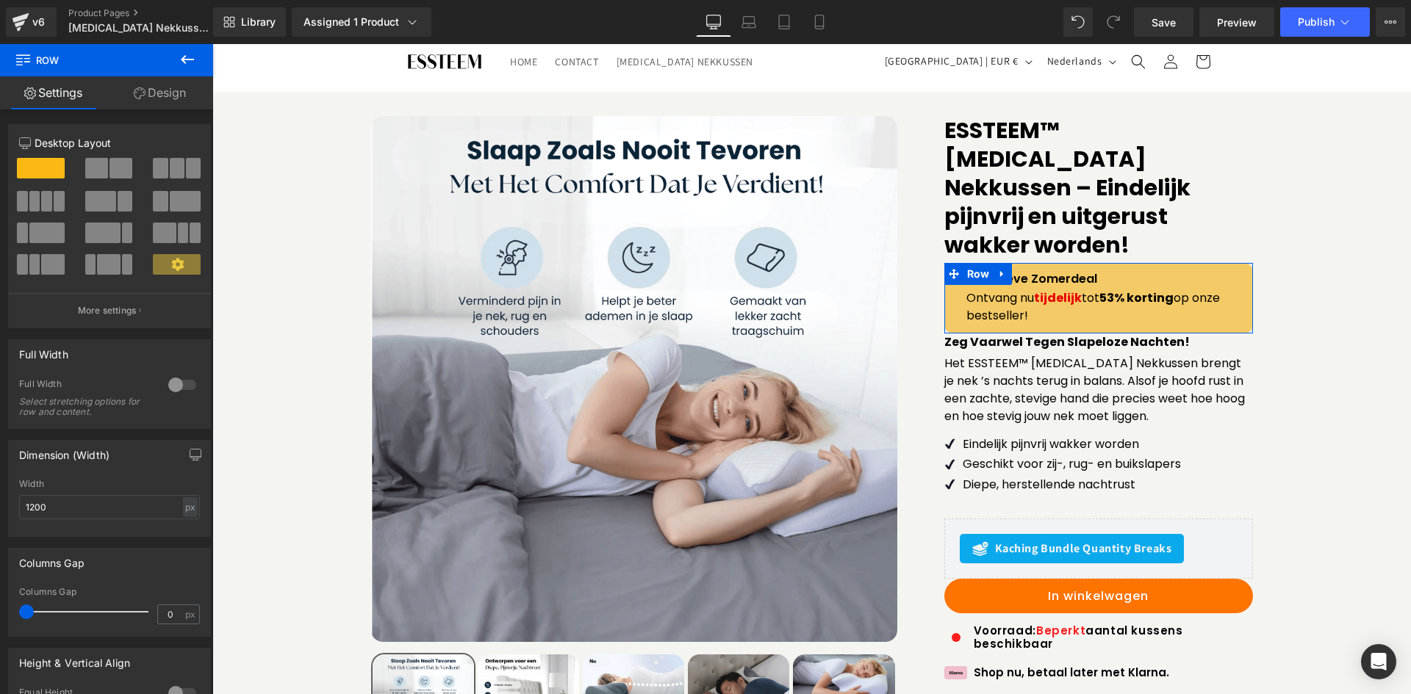
click at [167, 88] on link "Design" at bounding box center [160, 92] width 107 height 33
click at [0, 0] on div "Spacing" at bounding box center [0, 0] width 0 height 0
click at [85, 98] on link "Settings" at bounding box center [53, 92] width 107 height 33
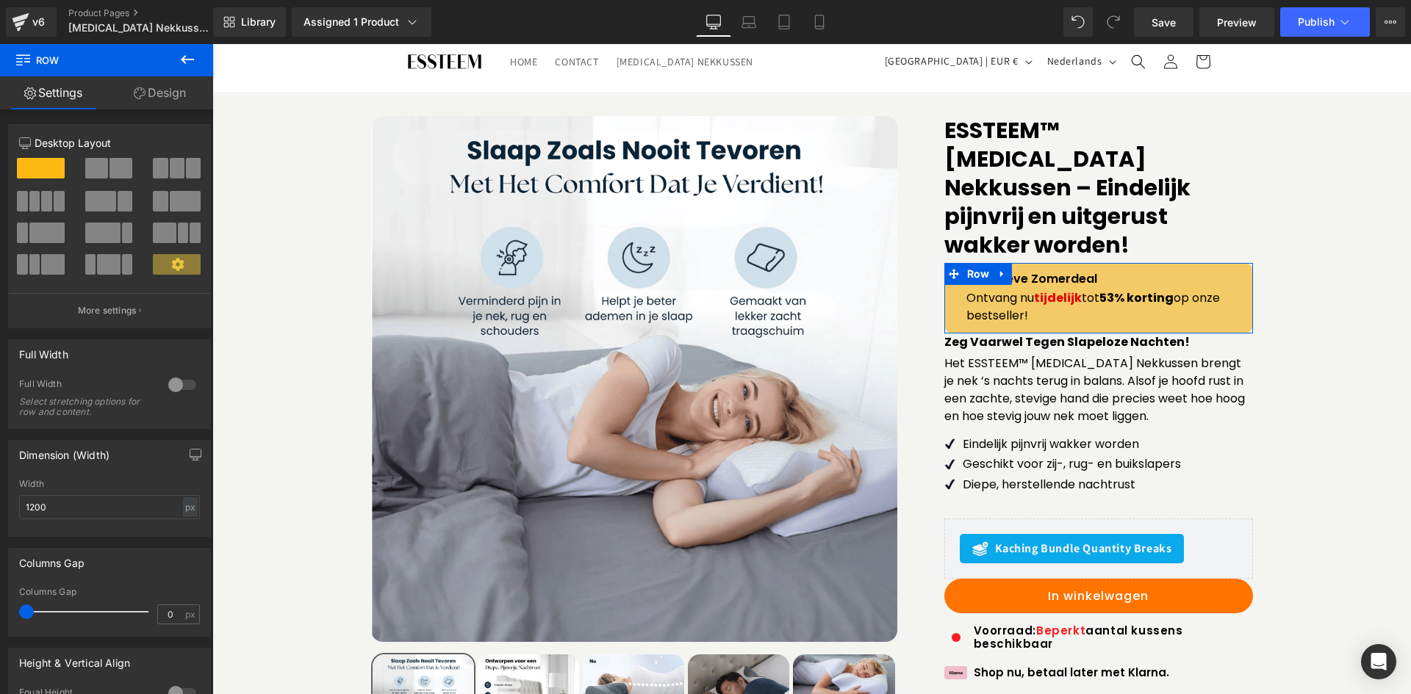
click at [1337, 350] on div "Sale Off (P) Image" at bounding box center [812, 513] width 1184 height 795
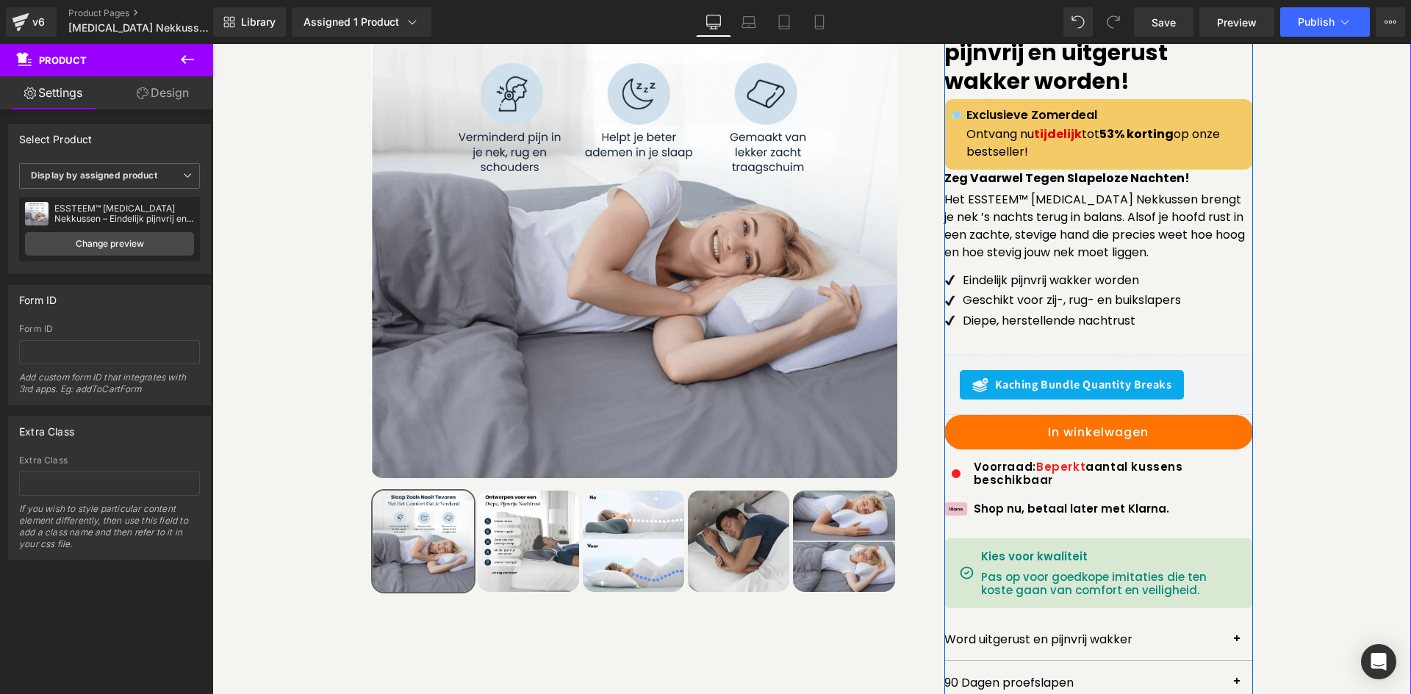
scroll to position [0, 0]
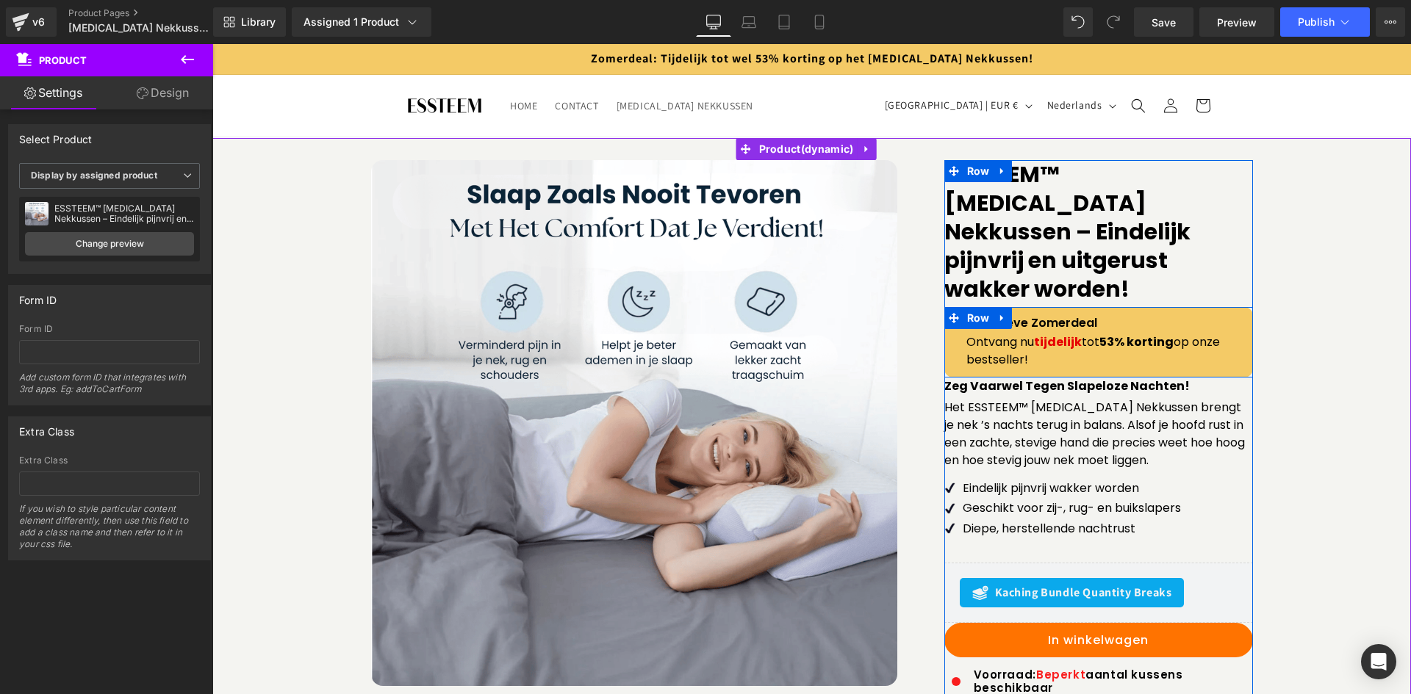
drag, startPoint x: 975, startPoint y: 291, endPoint x: 230, endPoint y: 223, distance: 748.2
click at [974, 307] on span "Row" at bounding box center [978, 318] width 30 height 22
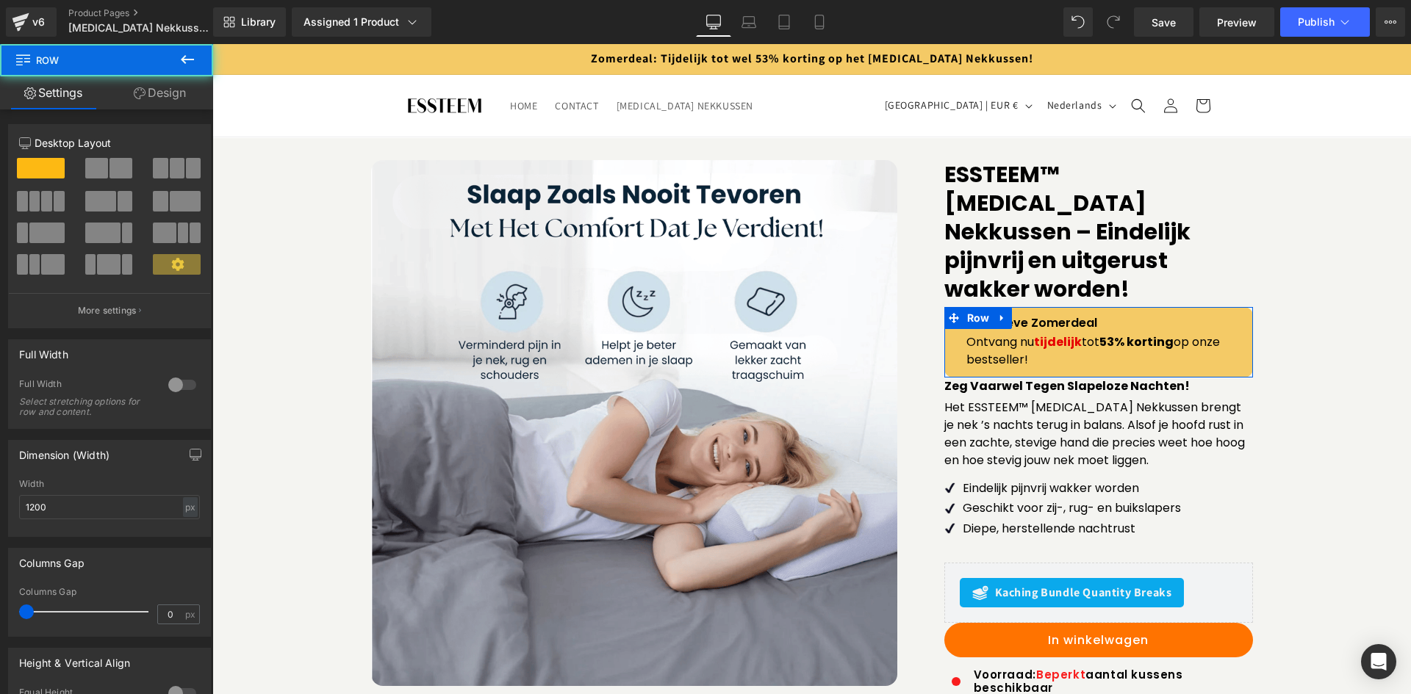
click at [165, 90] on link "Design" at bounding box center [160, 92] width 107 height 33
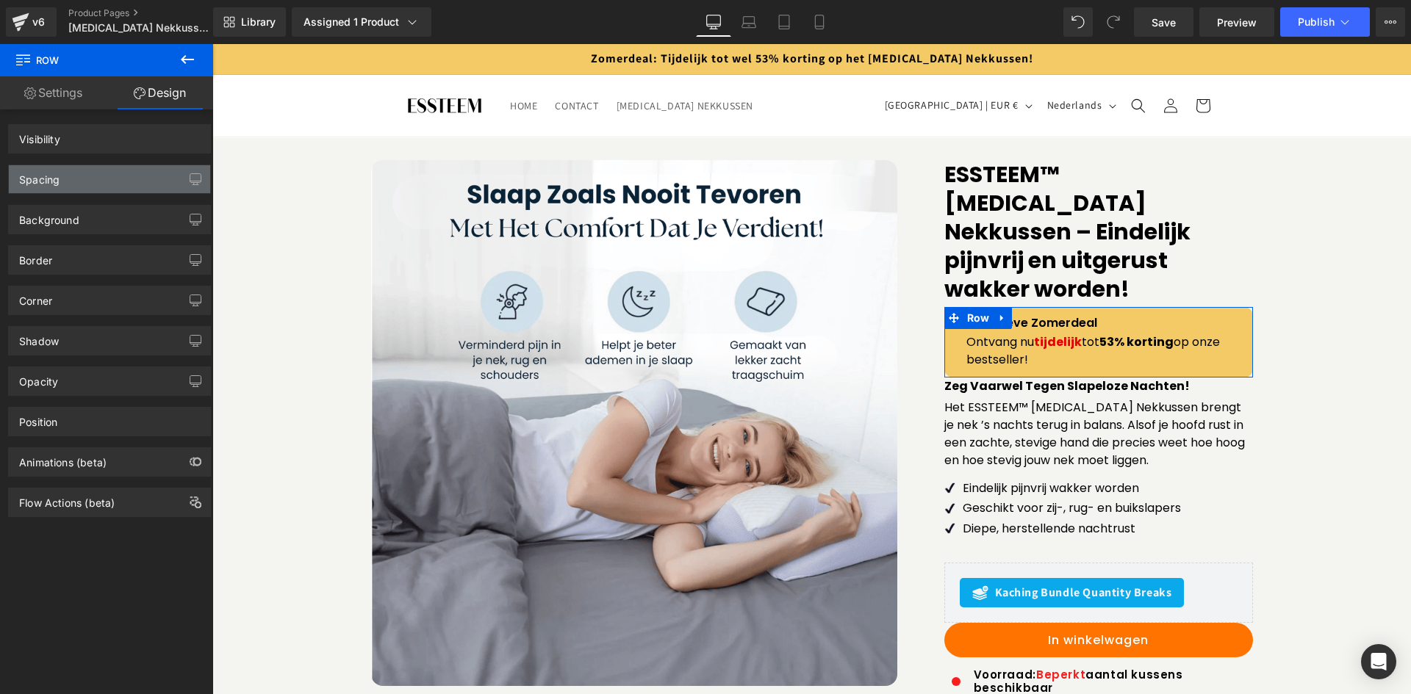
click at [117, 179] on div "Spacing" at bounding box center [109, 179] width 201 height 28
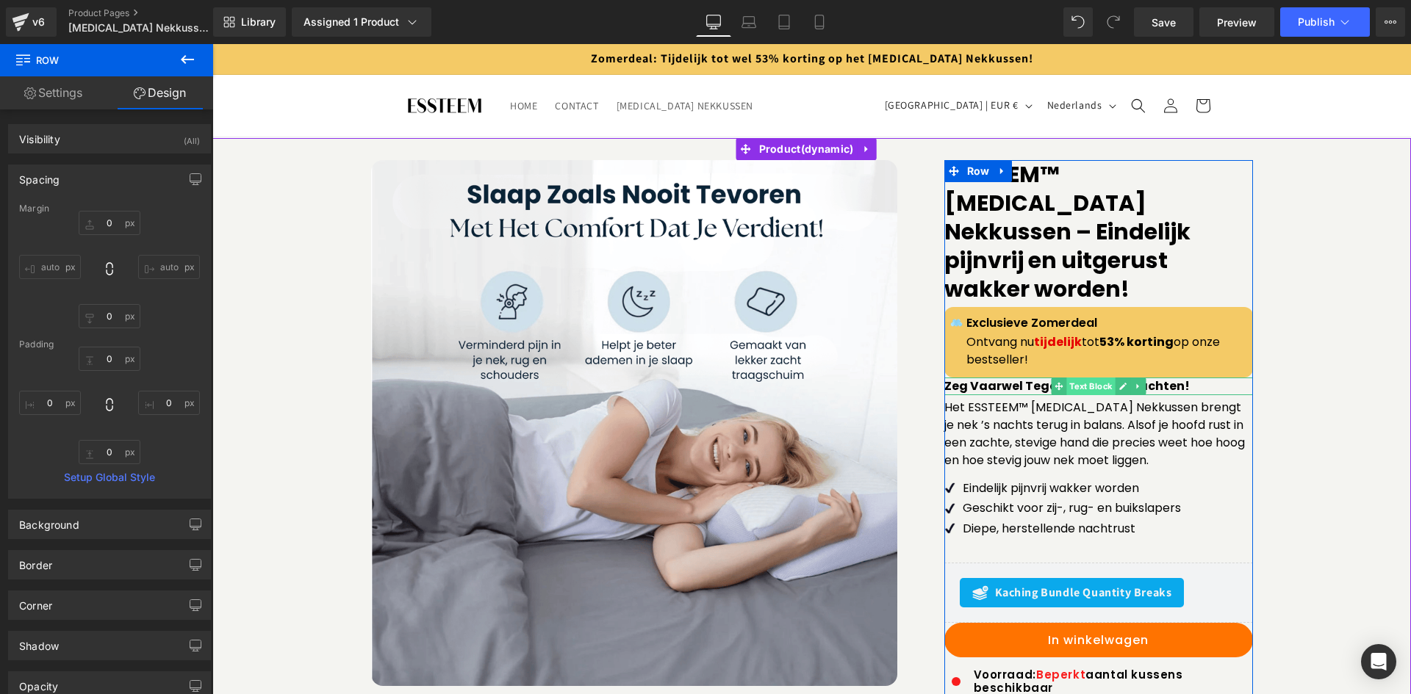
click at [1089, 378] on span "Text Block" at bounding box center [1090, 387] width 48 height 18
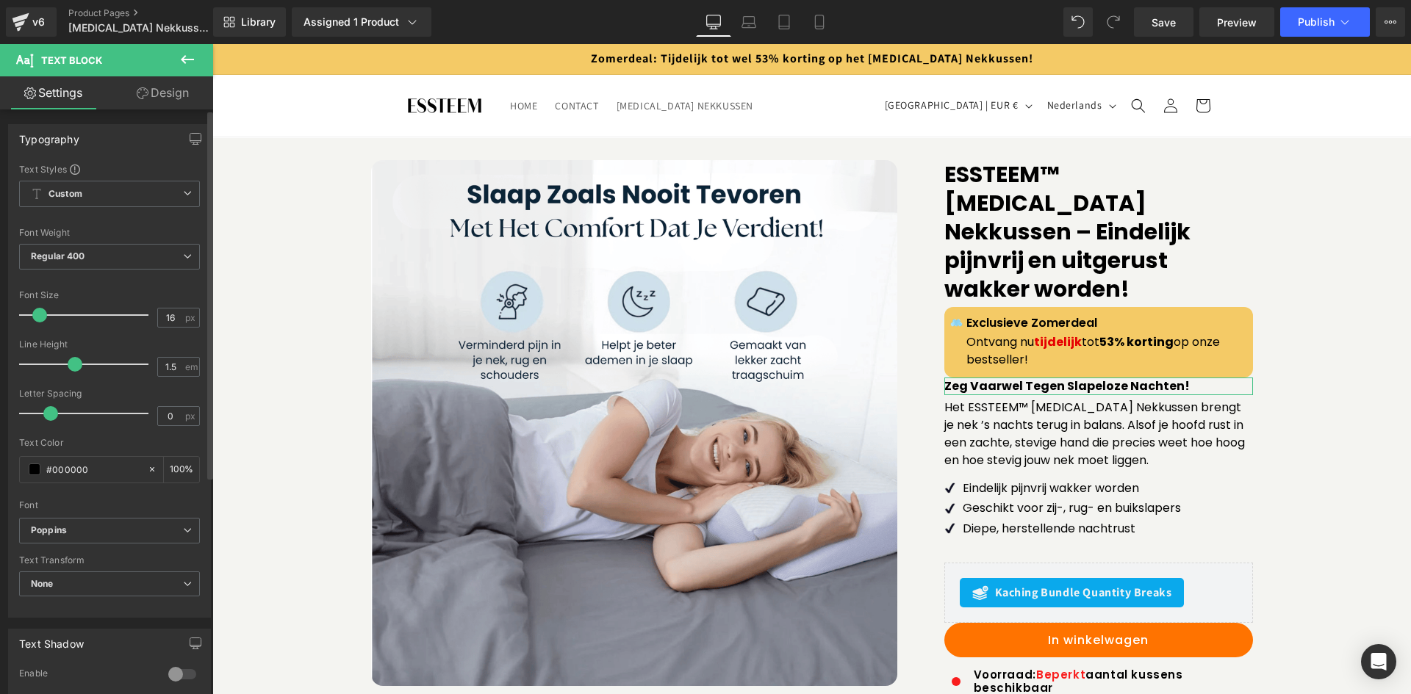
click at [149, 109] on div "Typography Text Styles Custom Custom Setup Global Style Custom Setup Global Sty…" at bounding box center [110, 553] width 220 height 888
click at [166, 99] on link "Design" at bounding box center [162, 92] width 107 height 33
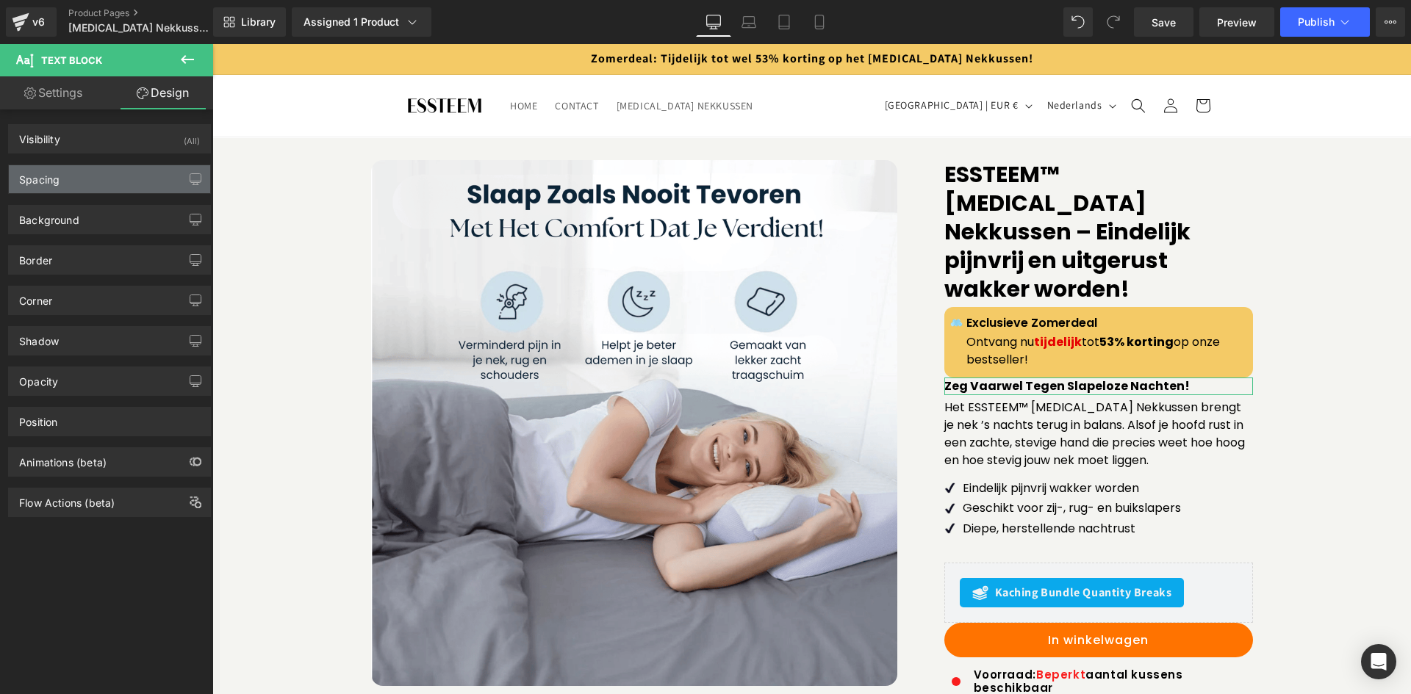
click at [140, 179] on div "Spacing" at bounding box center [109, 179] width 201 height 28
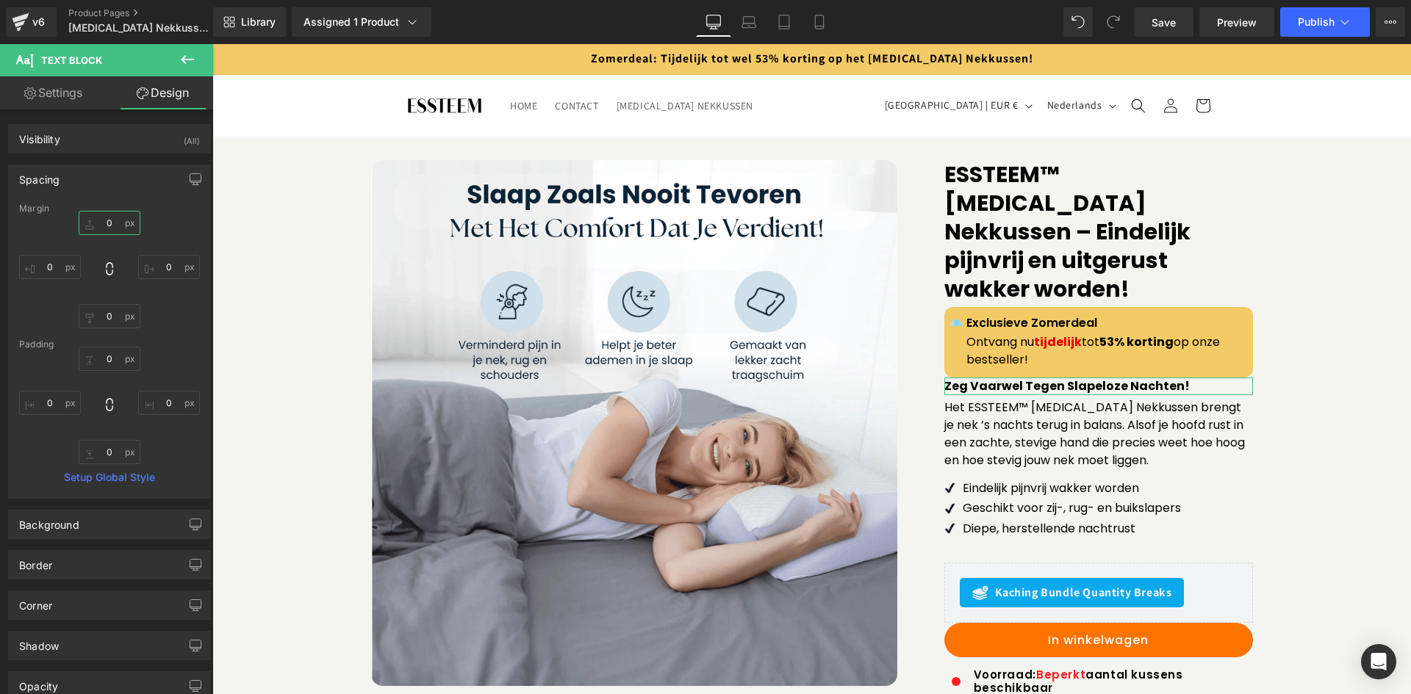
click at [108, 230] on input "0" at bounding box center [110, 223] width 62 height 24
type input "15"
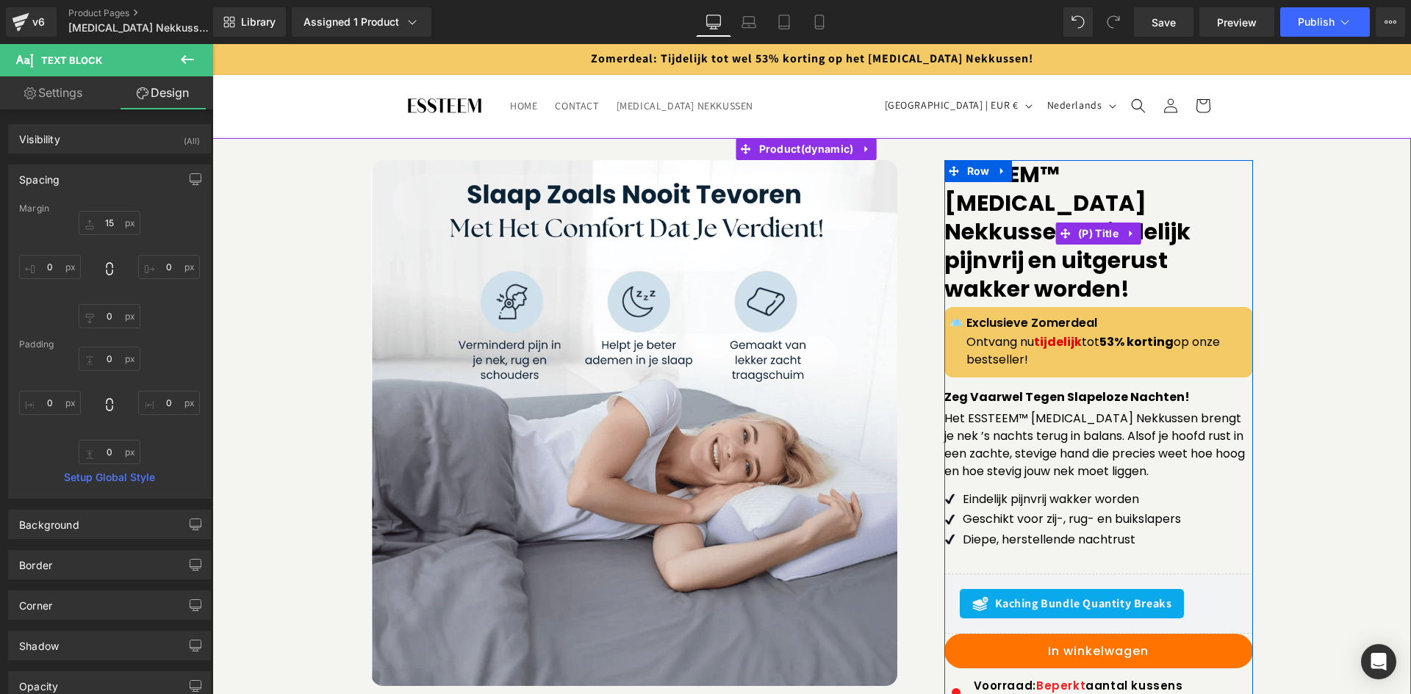
click at [978, 248] on link "ESSTEEM™ [MEDICAL_DATA] Nekkussen – Eindelijk pijnvrij en uitgerust wakker word…" at bounding box center [1098, 233] width 309 height 147
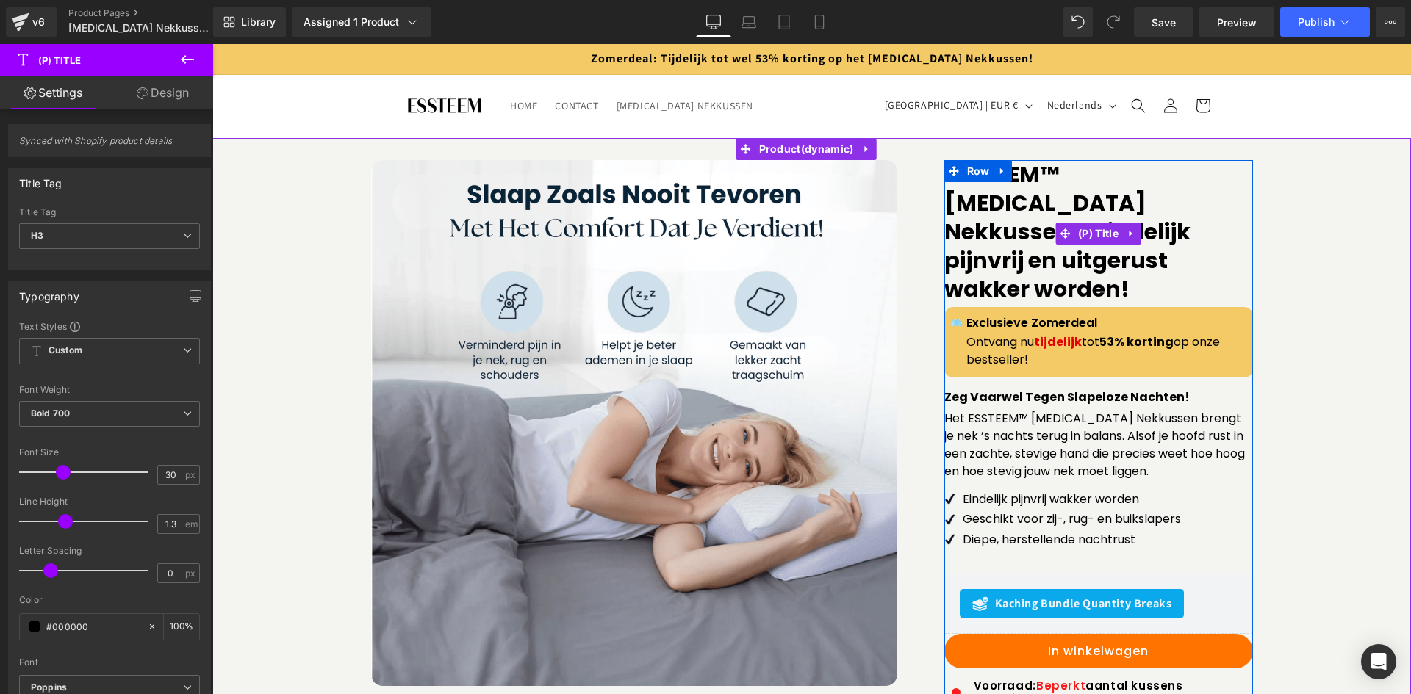
click at [1021, 259] on link "ESSTEEM™ [MEDICAL_DATA] Nekkussen – Eindelijk pijnvrij en uitgerust wakker word…" at bounding box center [1098, 233] width 309 height 147
click at [1089, 223] on span "(P) Title" at bounding box center [1098, 234] width 48 height 22
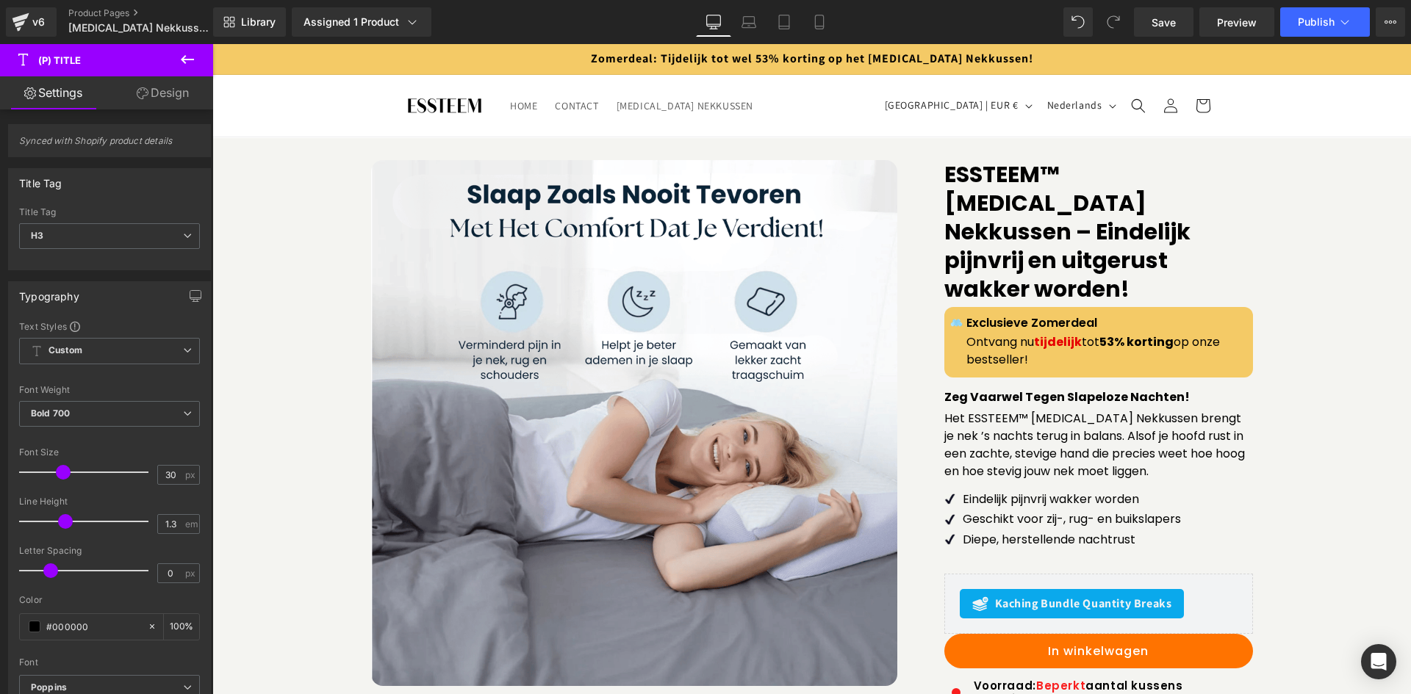
click at [170, 86] on link "Design" at bounding box center [162, 92] width 107 height 33
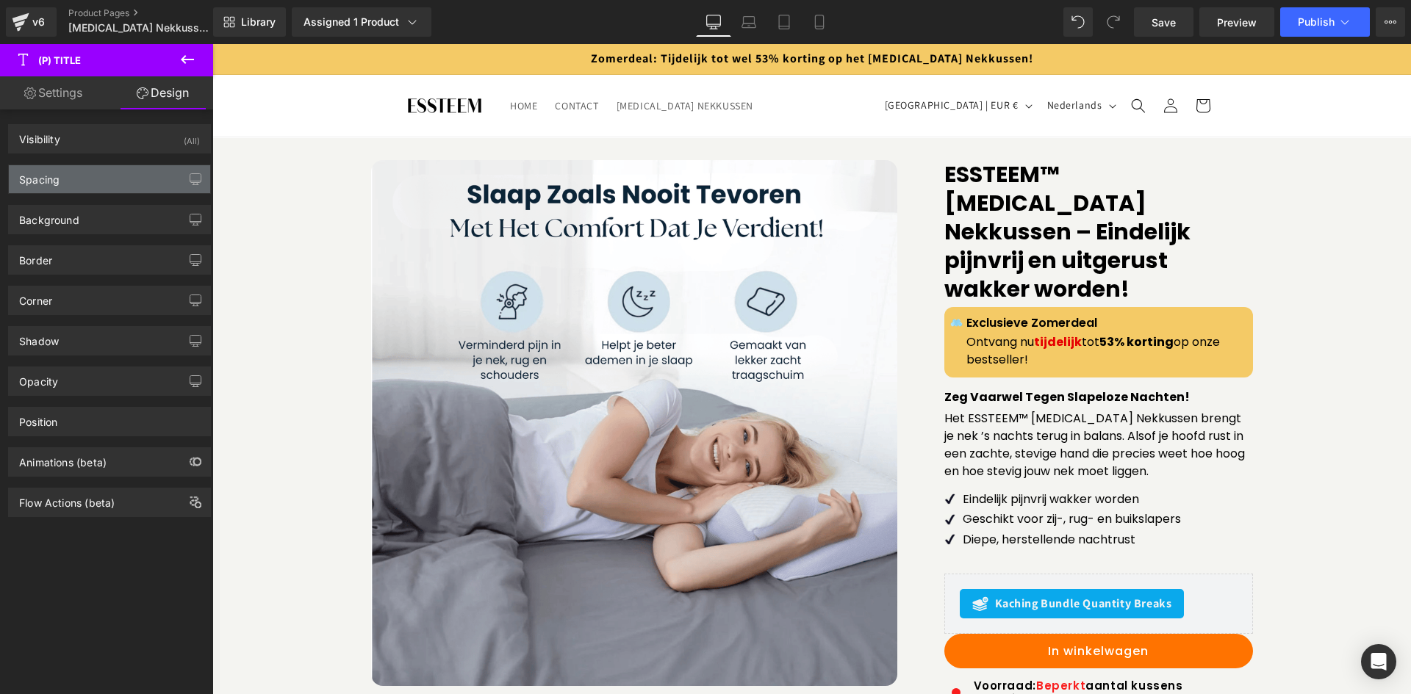
click at [82, 184] on div "Spacing" at bounding box center [109, 179] width 201 height 28
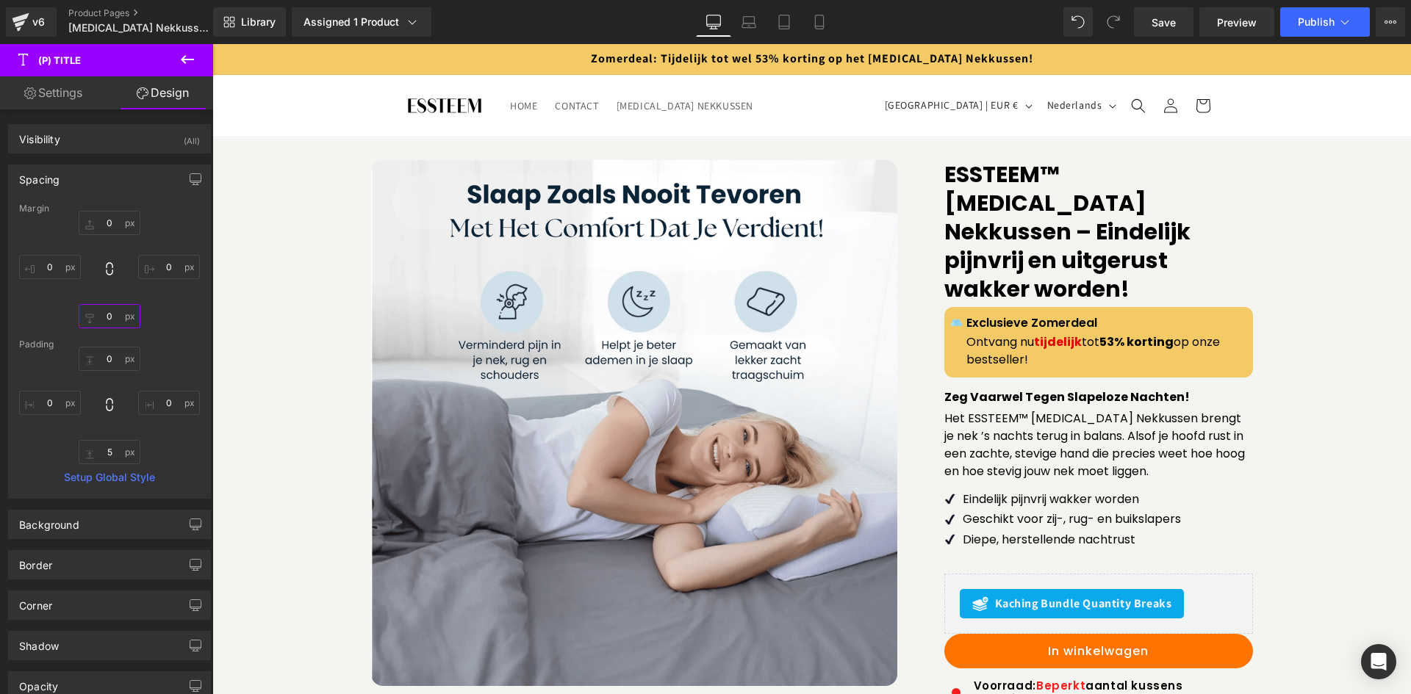
click at [118, 325] on input "0" at bounding box center [110, 316] width 62 height 24
type input "15"
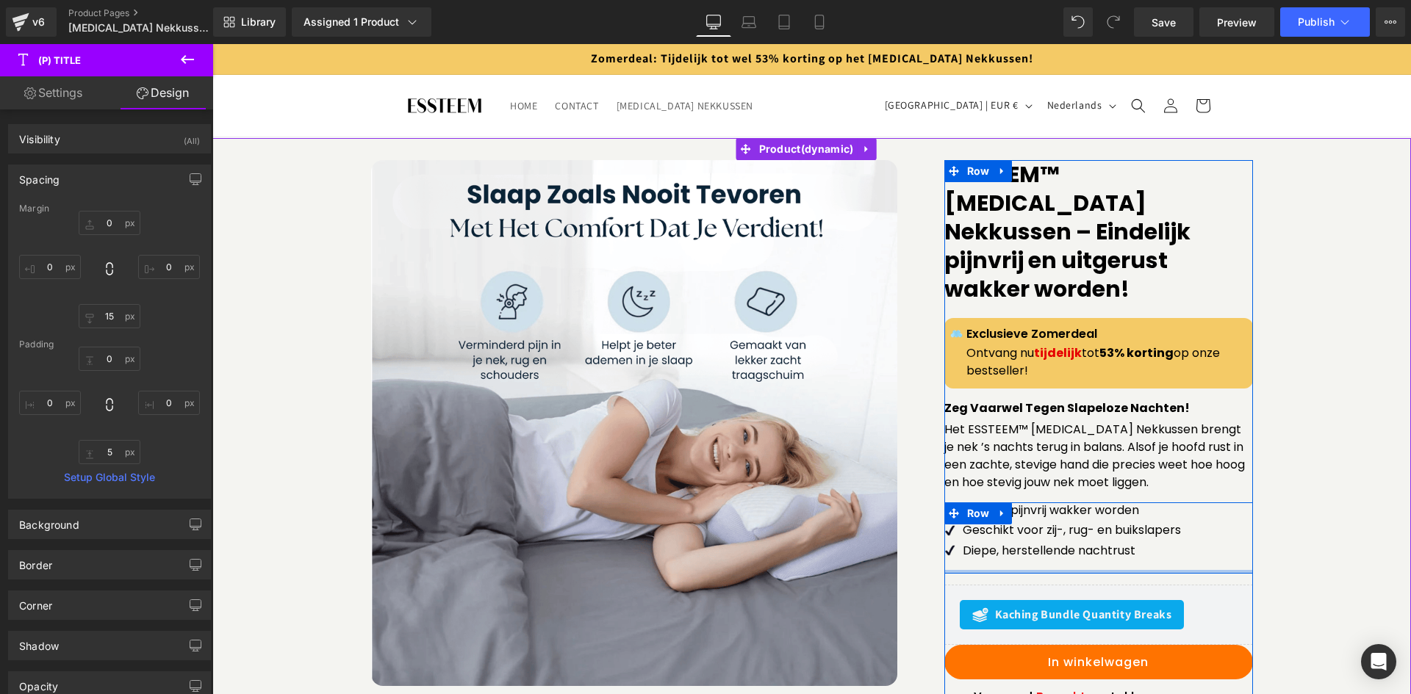
click at [1028, 570] on div at bounding box center [1098, 572] width 309 height 4
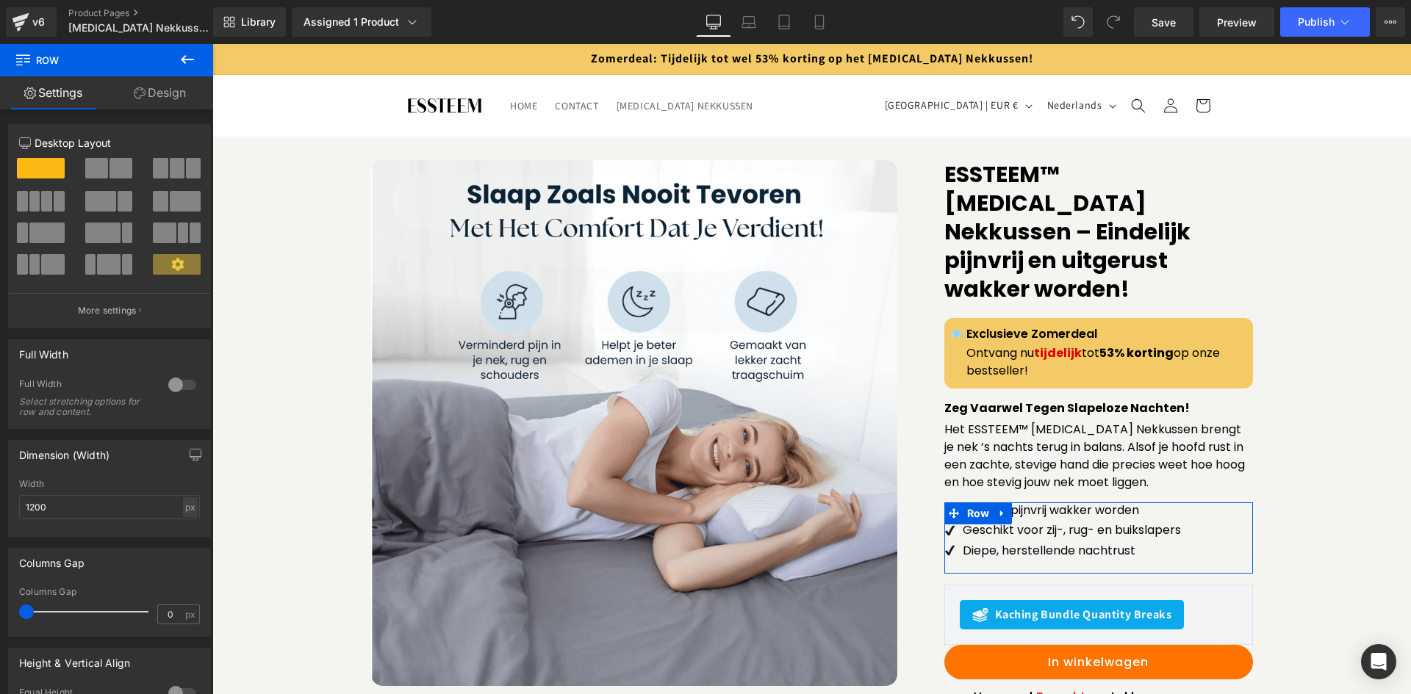
click at [157, 100] on link "Design" at bounding box center [160, 92] width 107 height 33
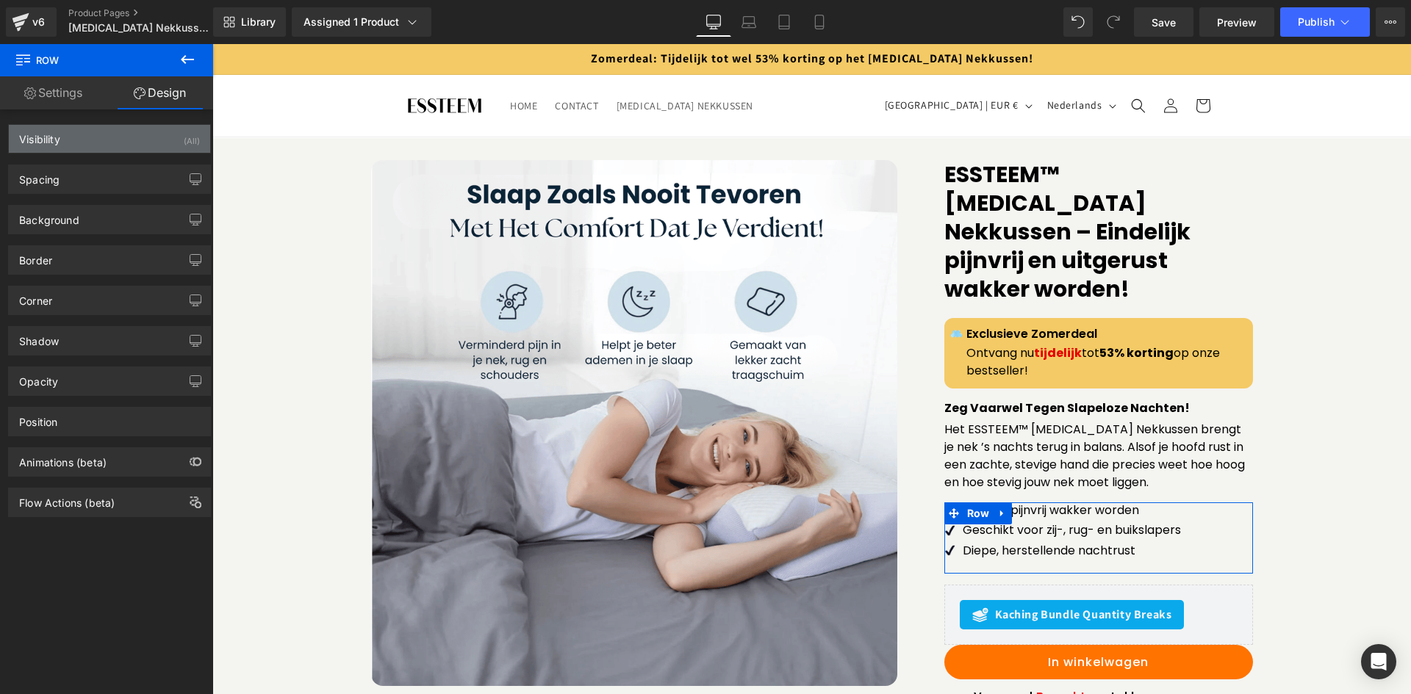
click at [136, 143] on div "Visibility (All)" at bounding box center [109, 139] width 201 height 28
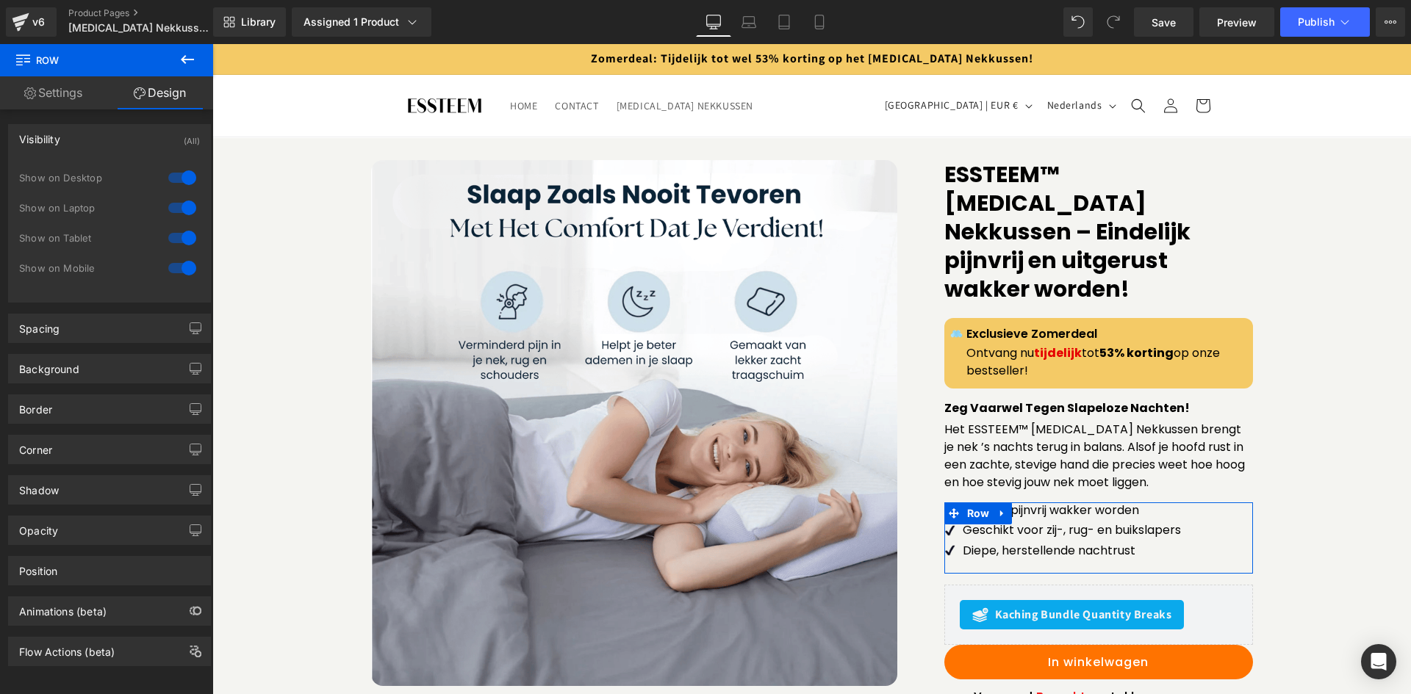
click at [136, 147] on div "Visibility (All)" at bounding box center [109, 139] width 201 height 28
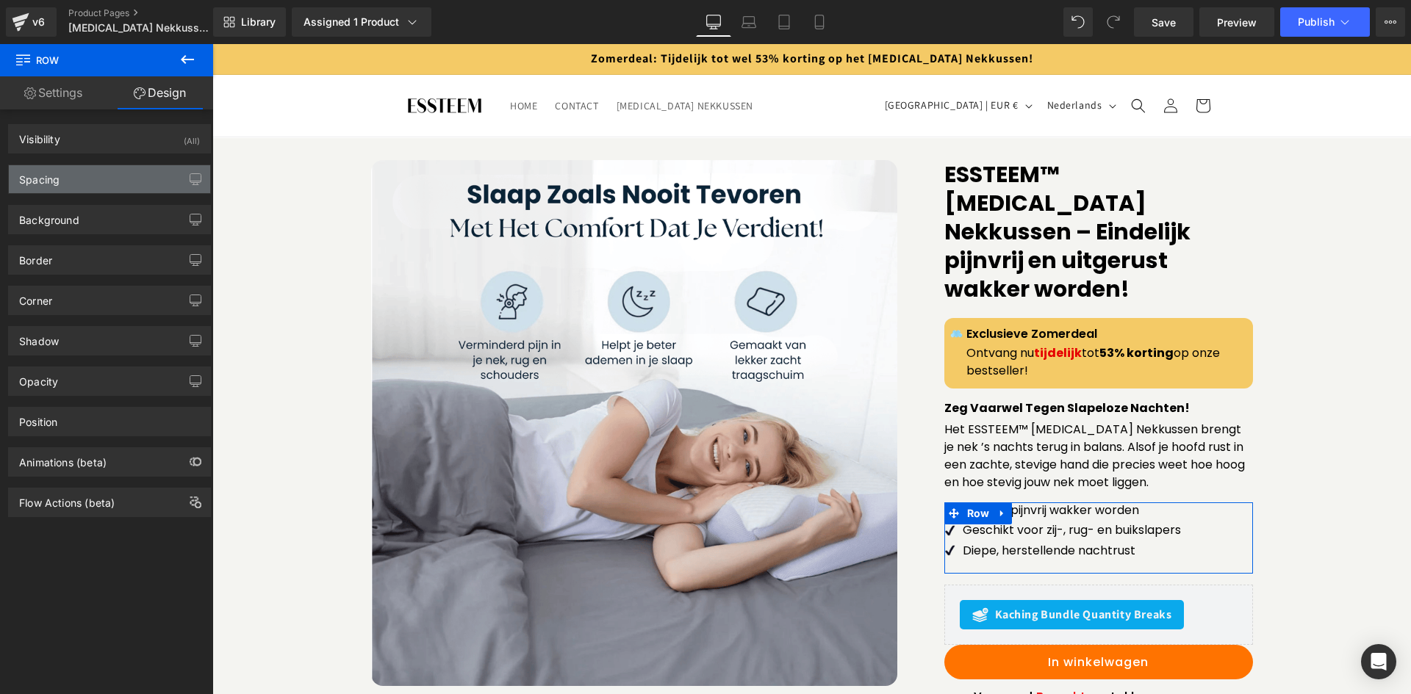
click at [137, 172] on div "Spacing" at bounding box center [109, 179] width 201 height 28
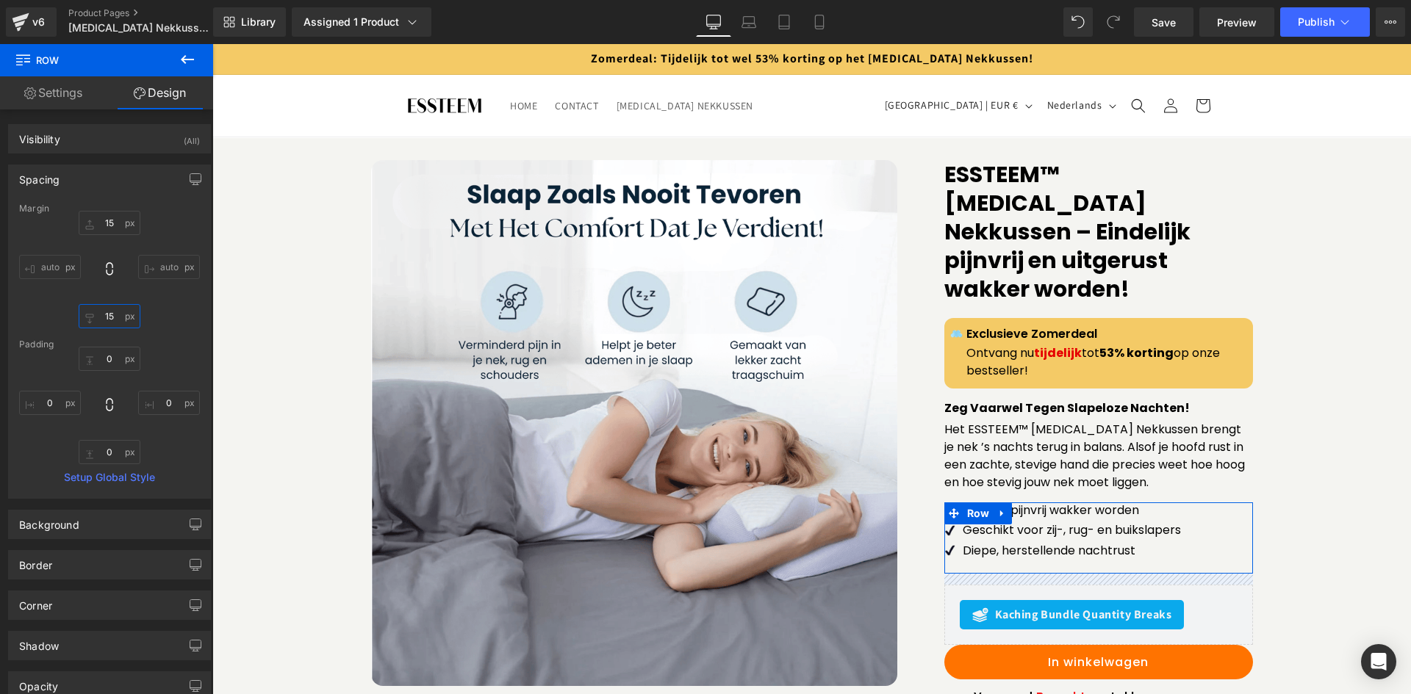
click at [111, 322] on input "15" at bounding box center [110, 316] width 62 height 24
type input "0"
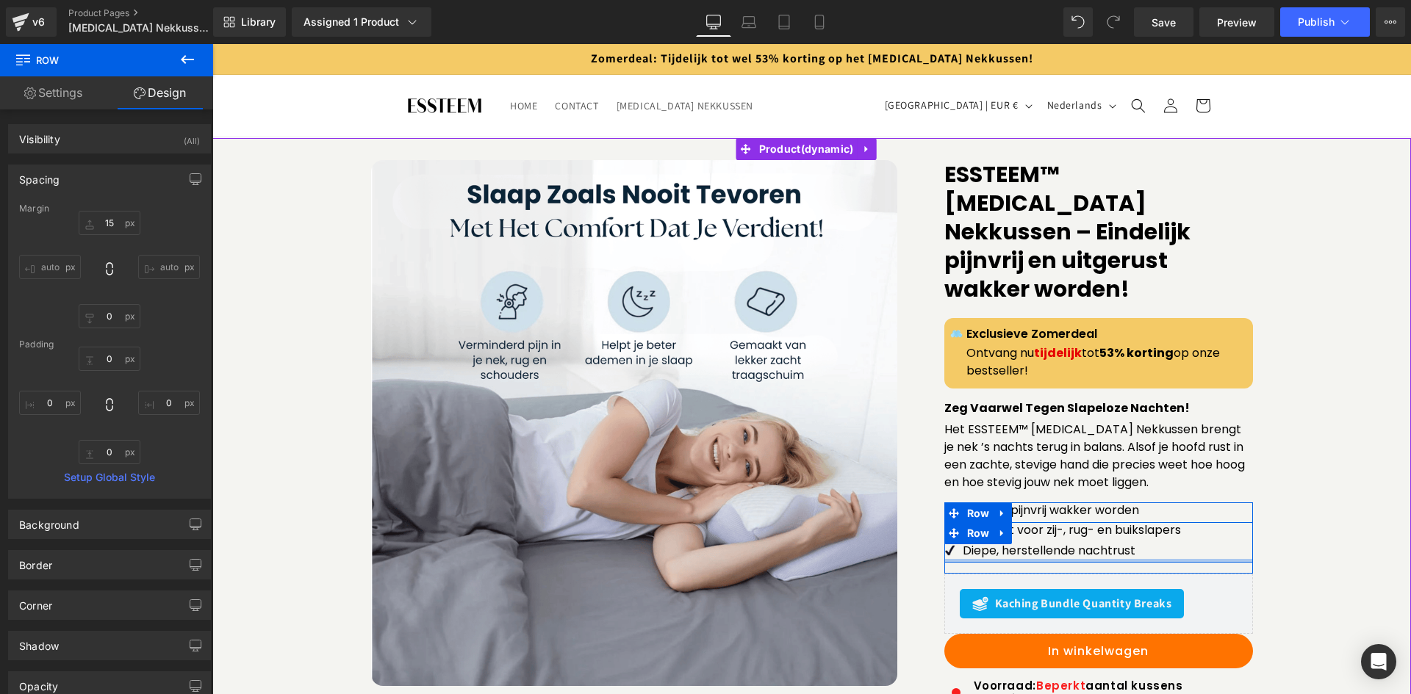
click at [1011, 559] on div at bounding box center [1098, 561] width 309 height 4
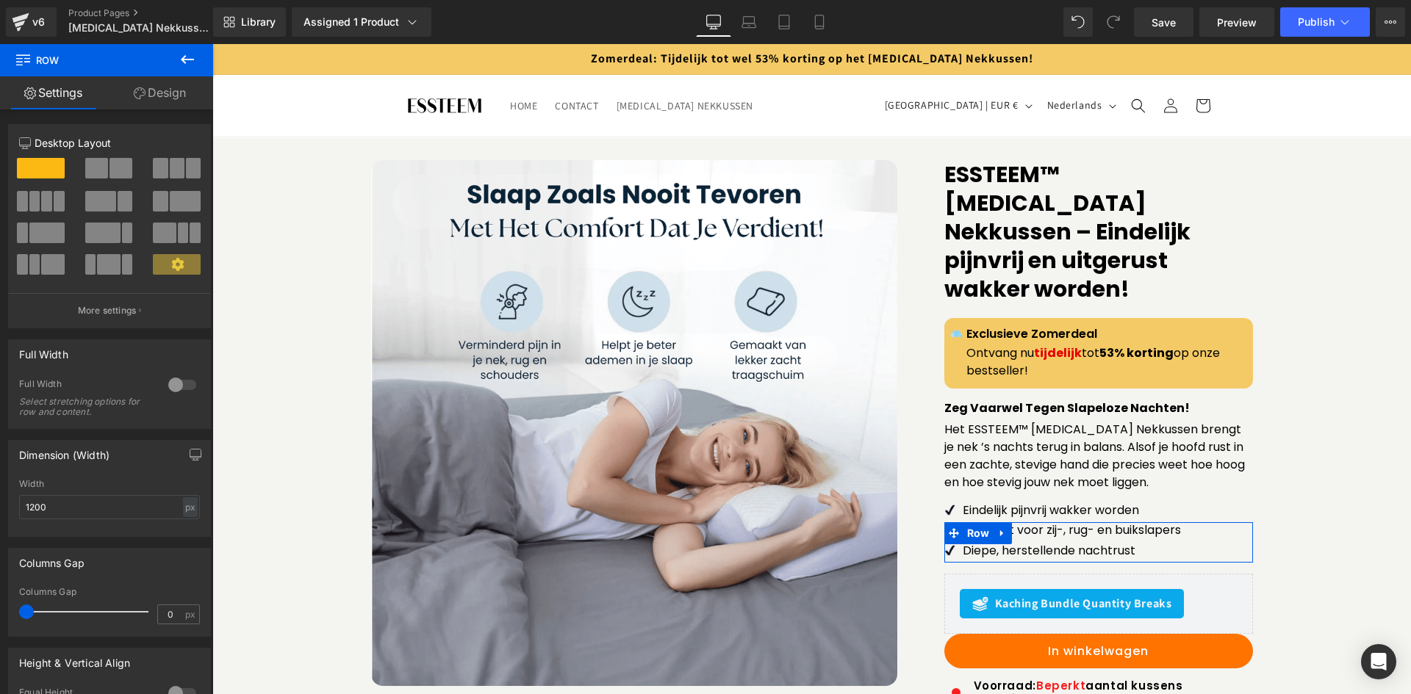
click at [122, 90] on link "Design" at bounding box center [160, 92] width 107 height 33
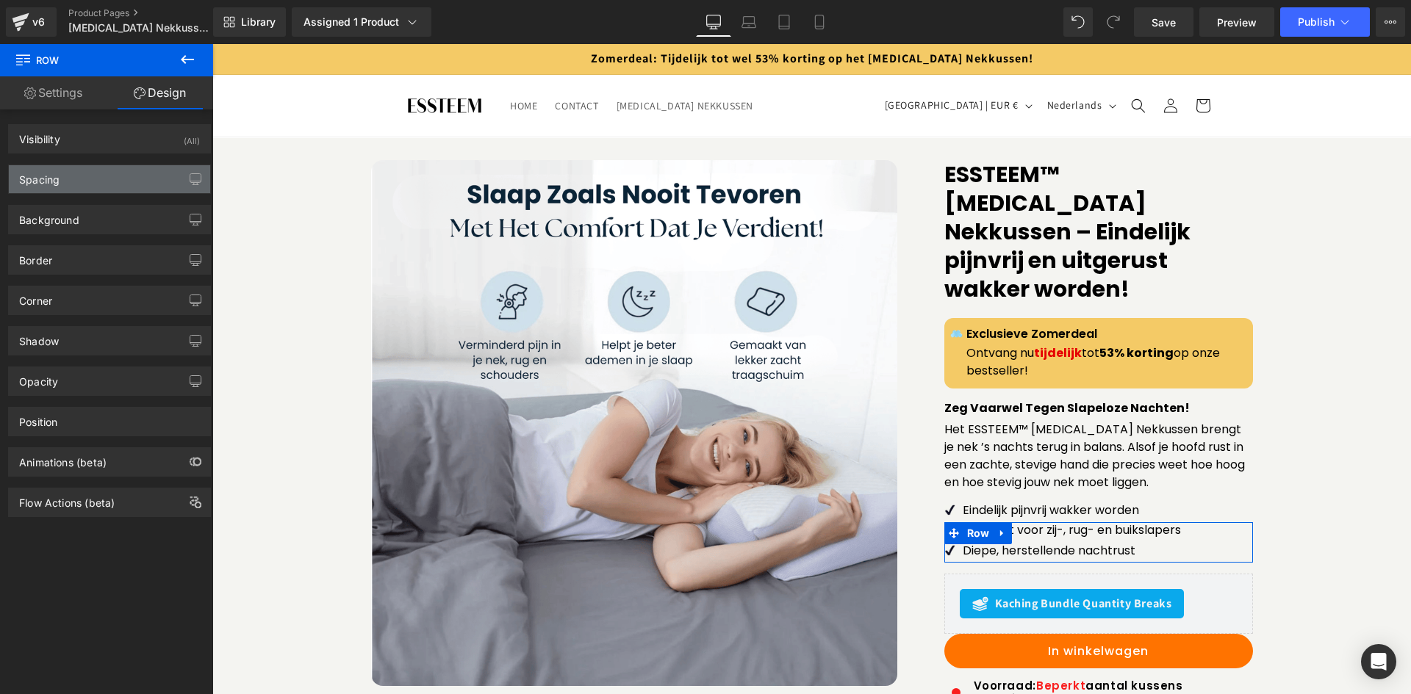
click at [139, 166] on div "Spacing [GEOGRAPHIC_DATA] auto auto [GEOGRAPHIC_DATA] Setup Global Style" at bounding box center [109, 179] width 203 height 29
click at [142, 188] on div "Spacing" at bounding box center [109, 179] width 201 height 28
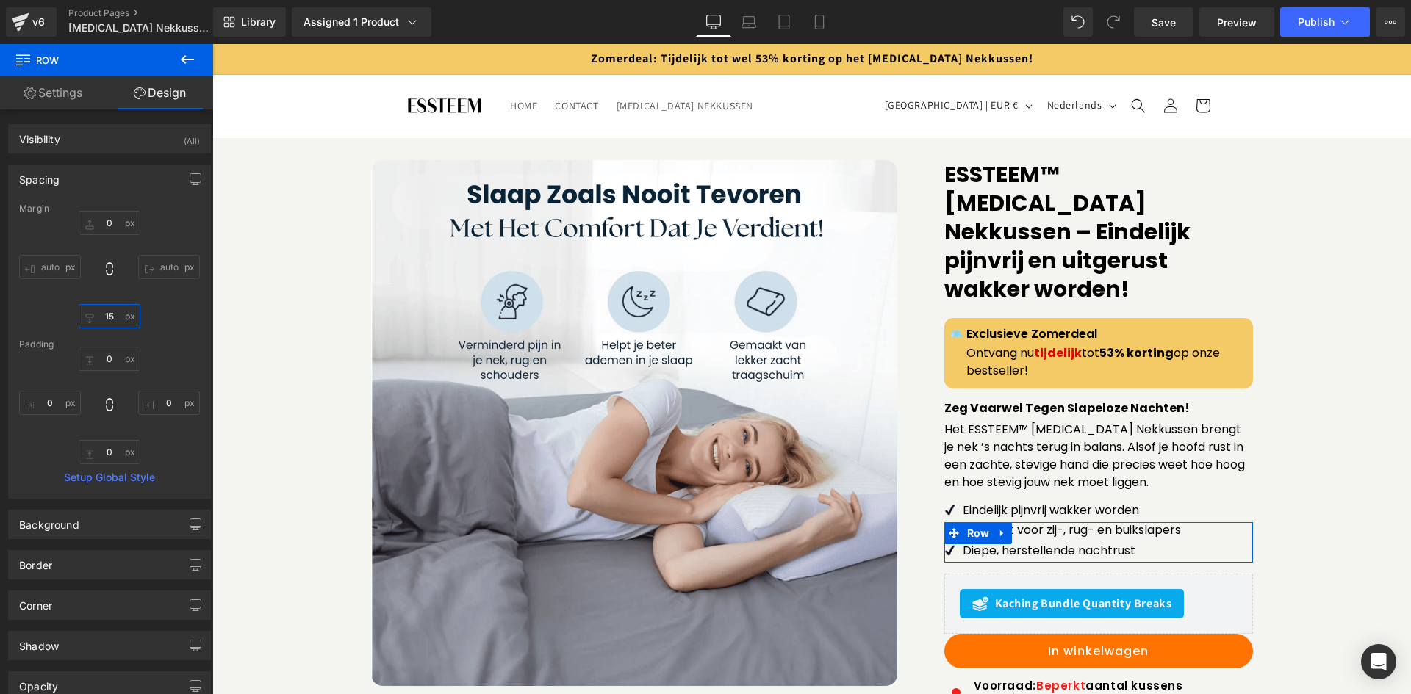
click at [101, 321] on input "text" at bounding box center [110, 316] width 62 height 24
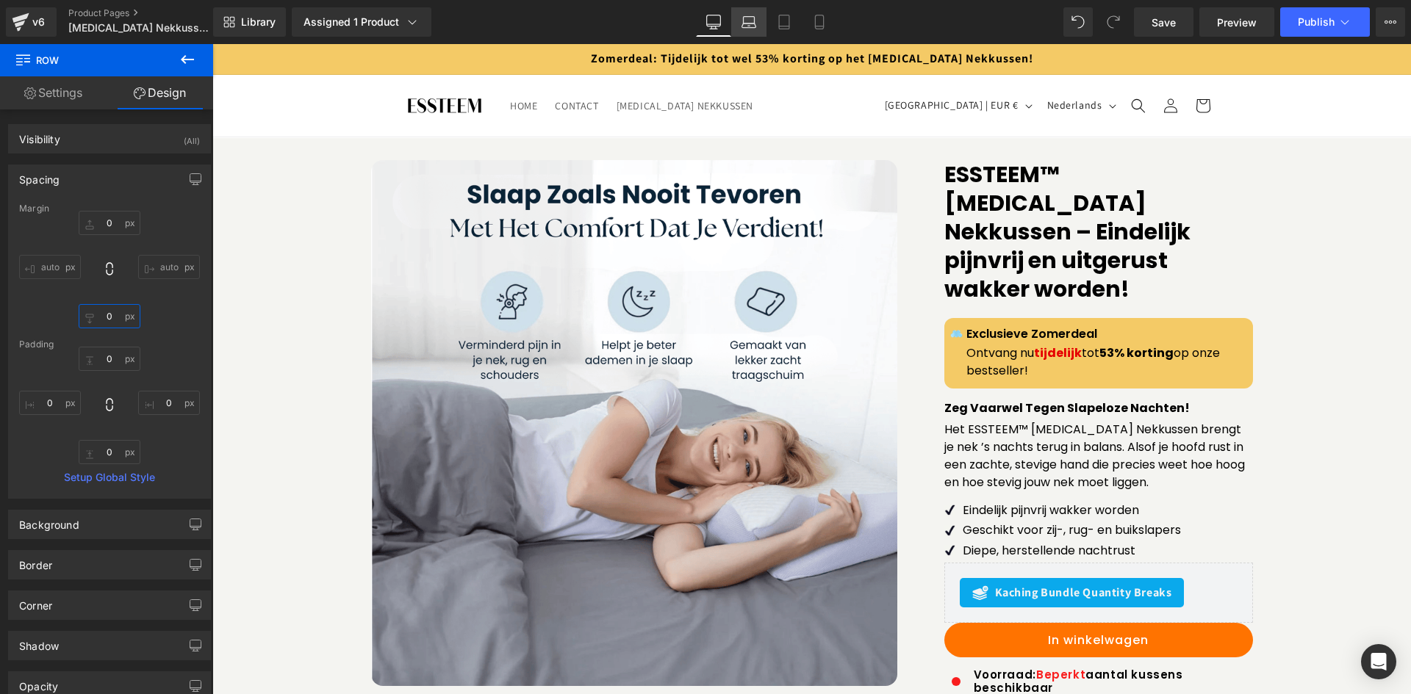
type input "0"
click at [739, 32] on link "Laptop" at bounding box center [748, 21] width 35 height 29
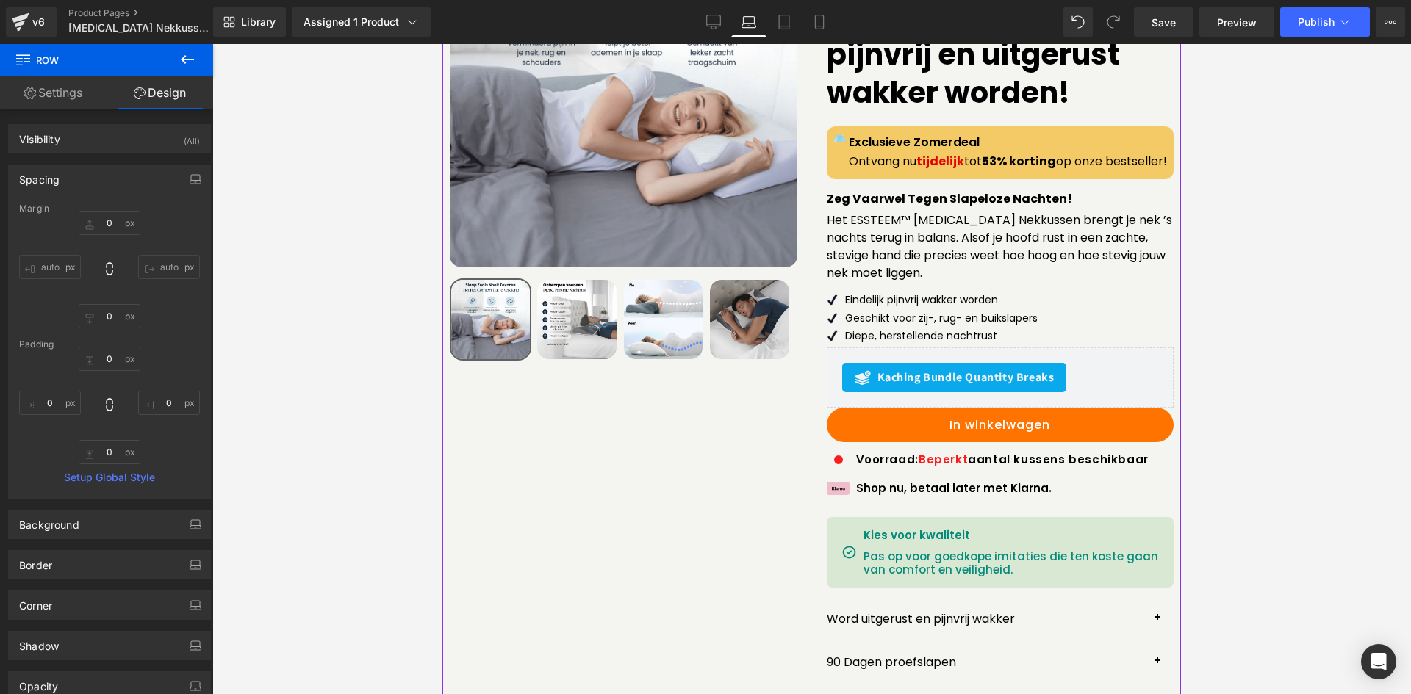
scroll to position [108, 0]
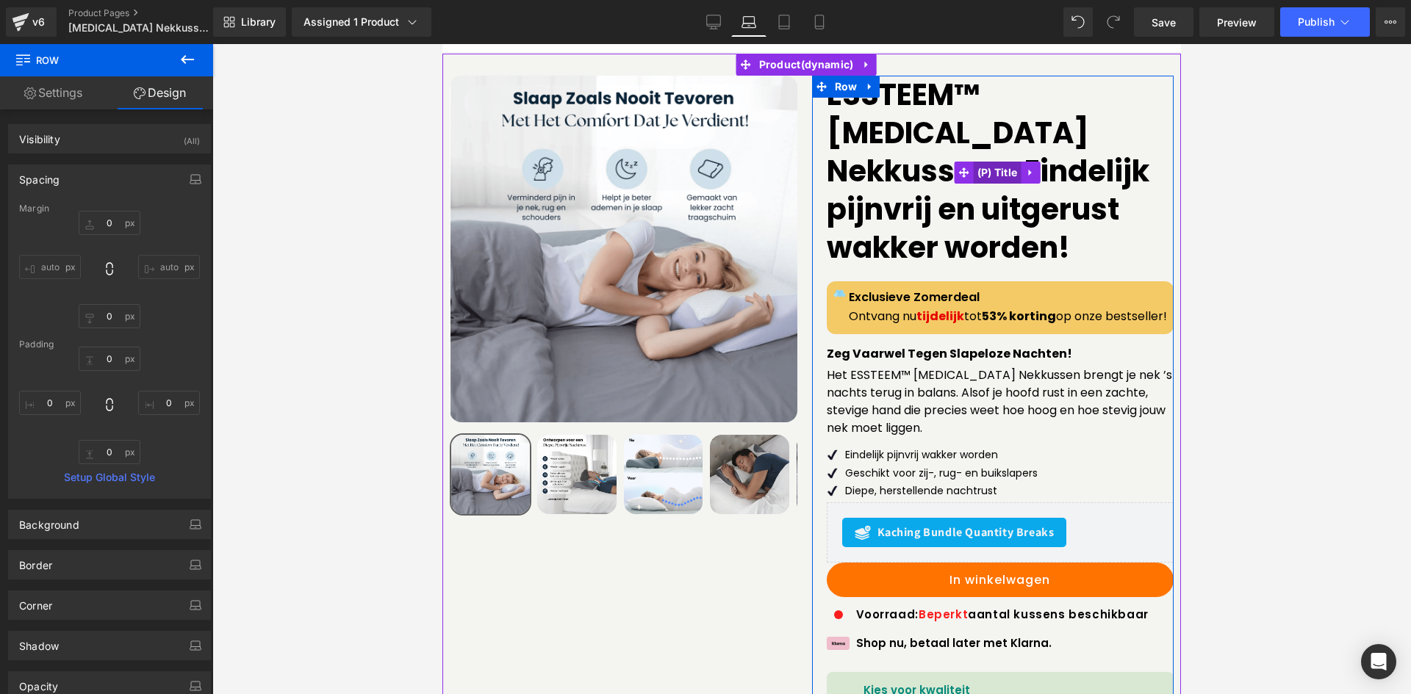
click at [991, 173] on span "(P) Title" at bounding box center [998, 173] width 48 height 22
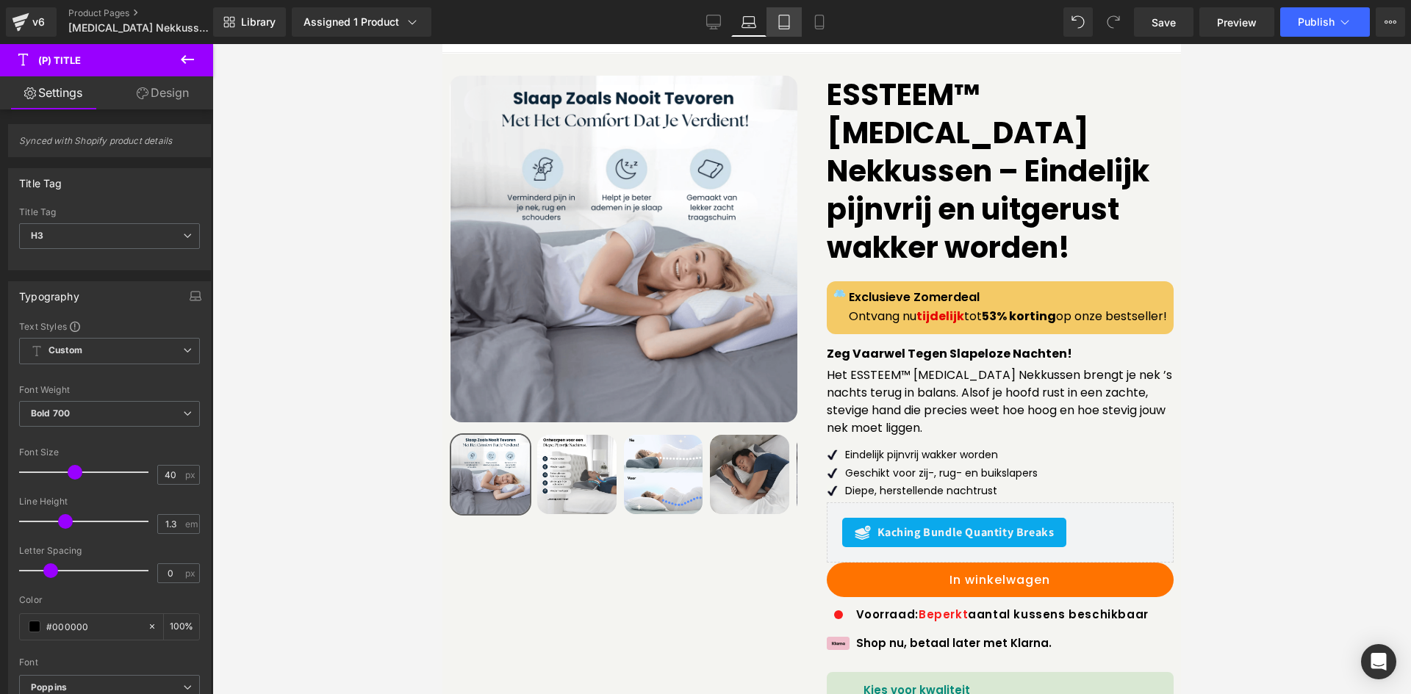
click at [777, 18] on icon at bounding box center [784, 22] width 15 height 15
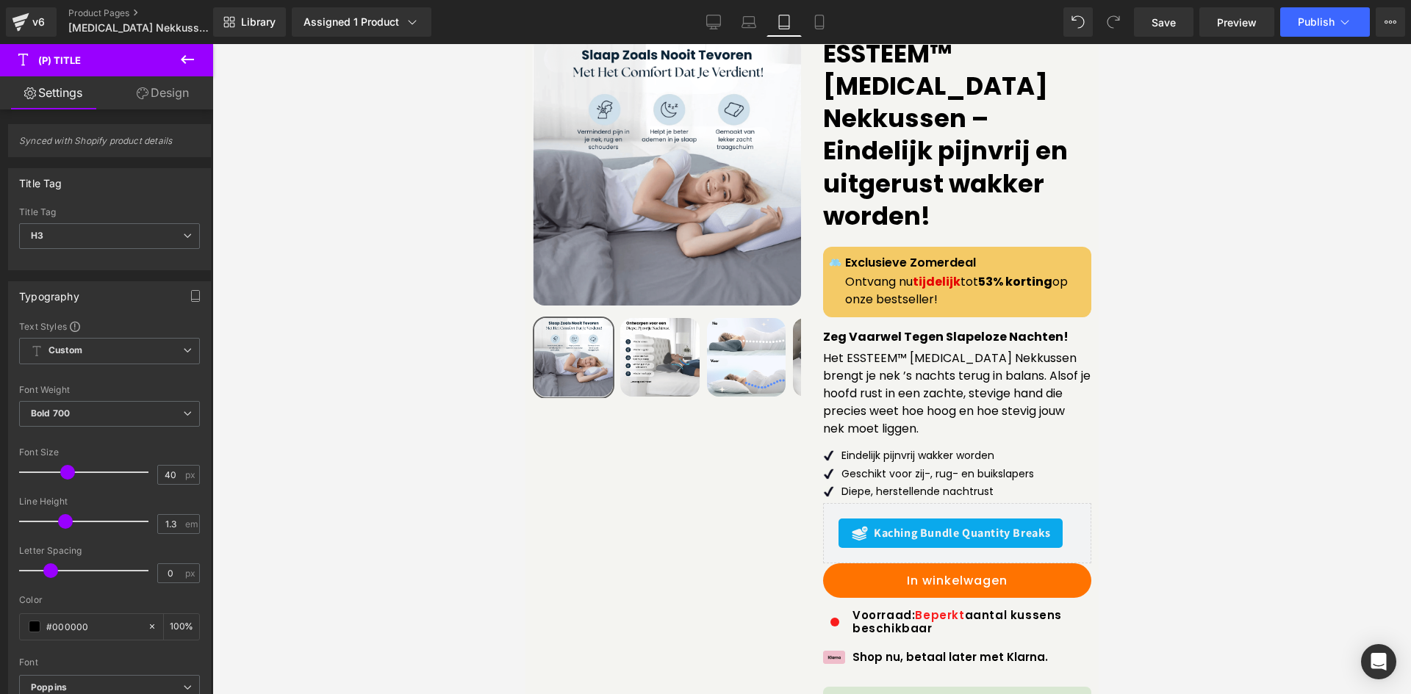
scroll to position [70, 0]
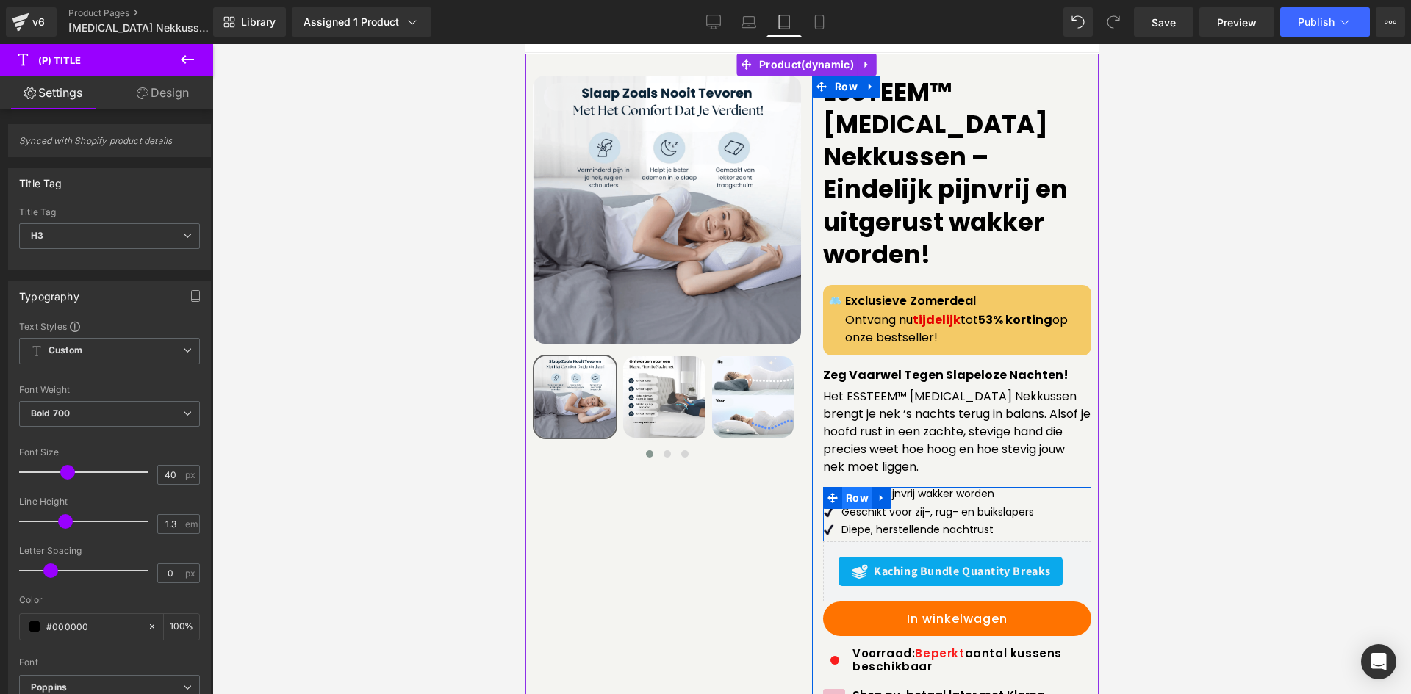
click at [857, 487] on span "Row" at bounding box center [856, 498] width 30 height 22
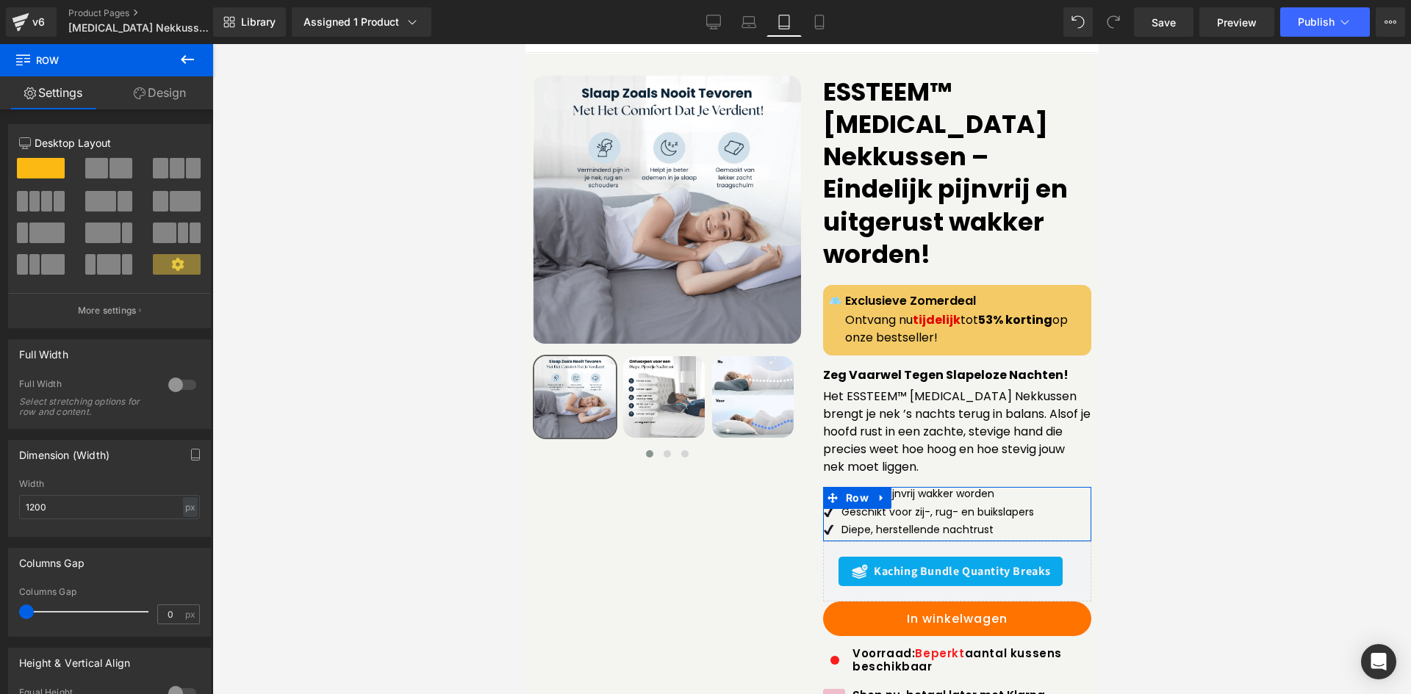
click at [168, 98] on link "Design" at bounding box center [160, 92] width 107 height 33
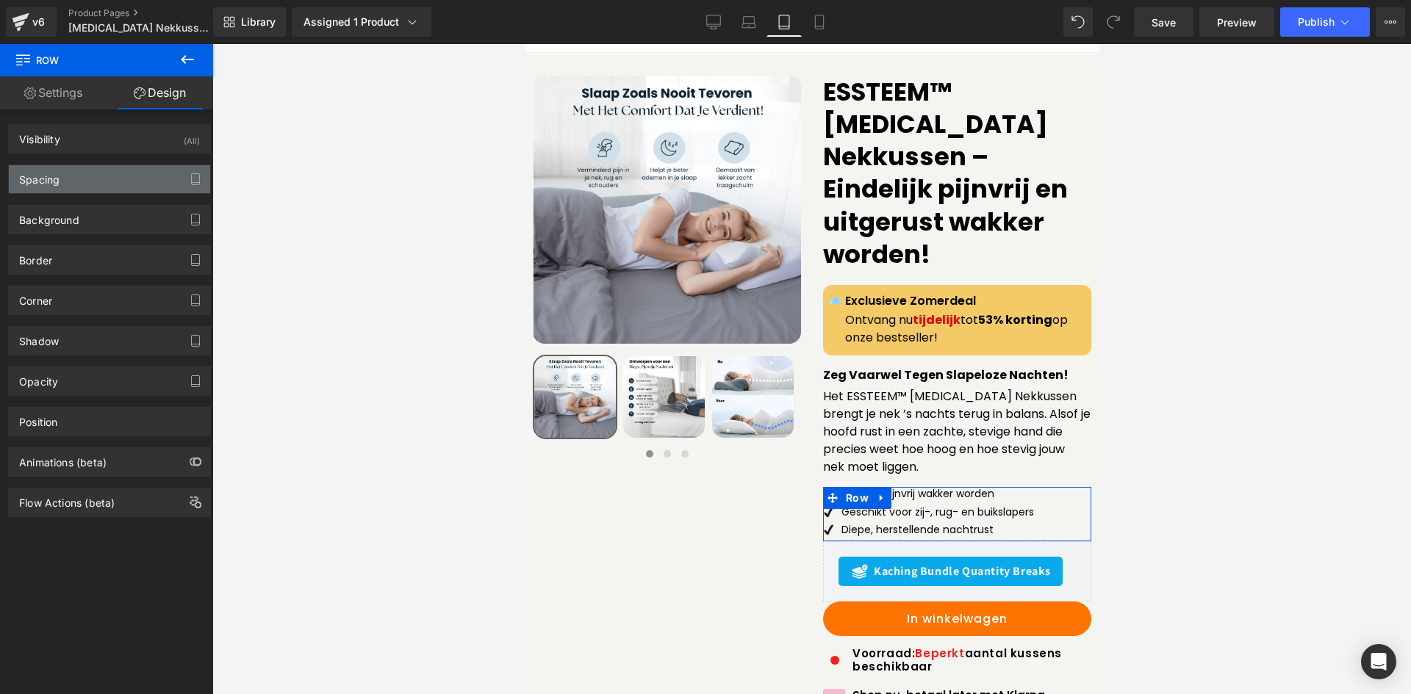
click at [136, 184] on div "Spacing" at bounding box center [109, 179] width 201 height 28
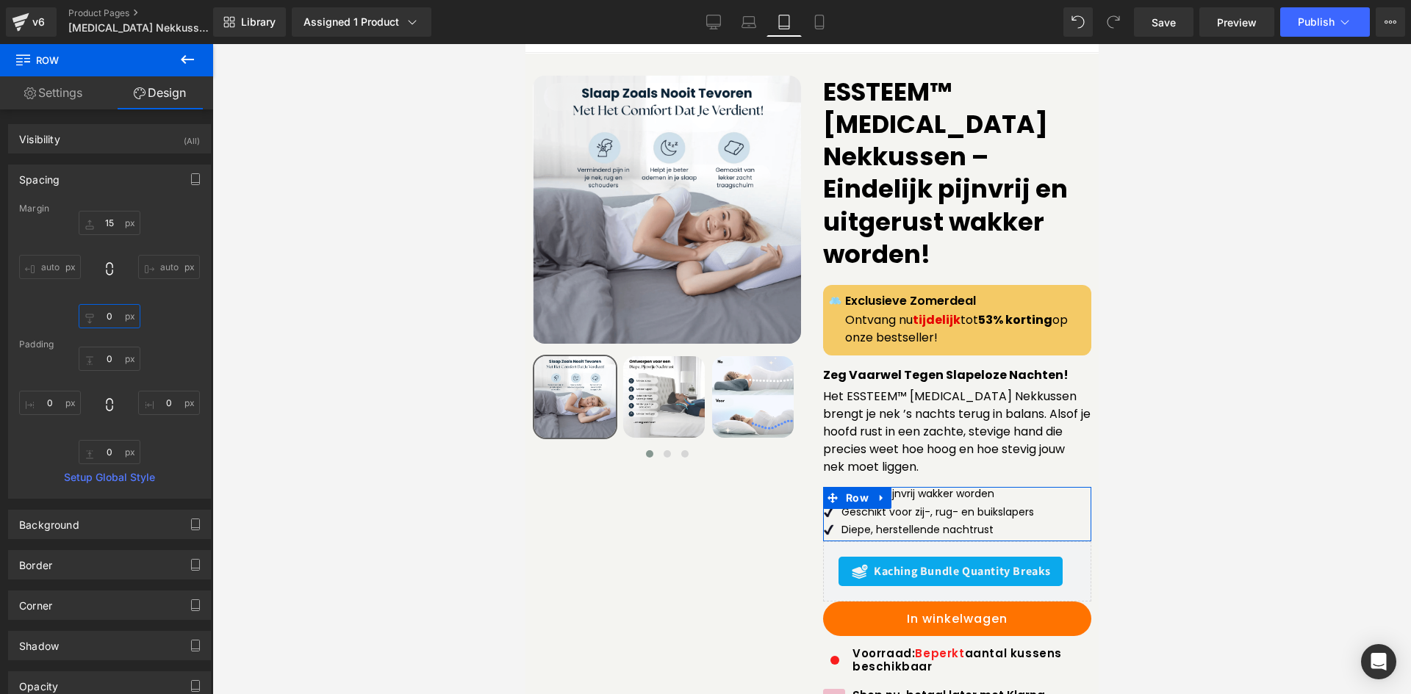
click at [112, 318] on input "0" at bounding box center [110, 316] width 62 height 24
type input "5"
type input "15"
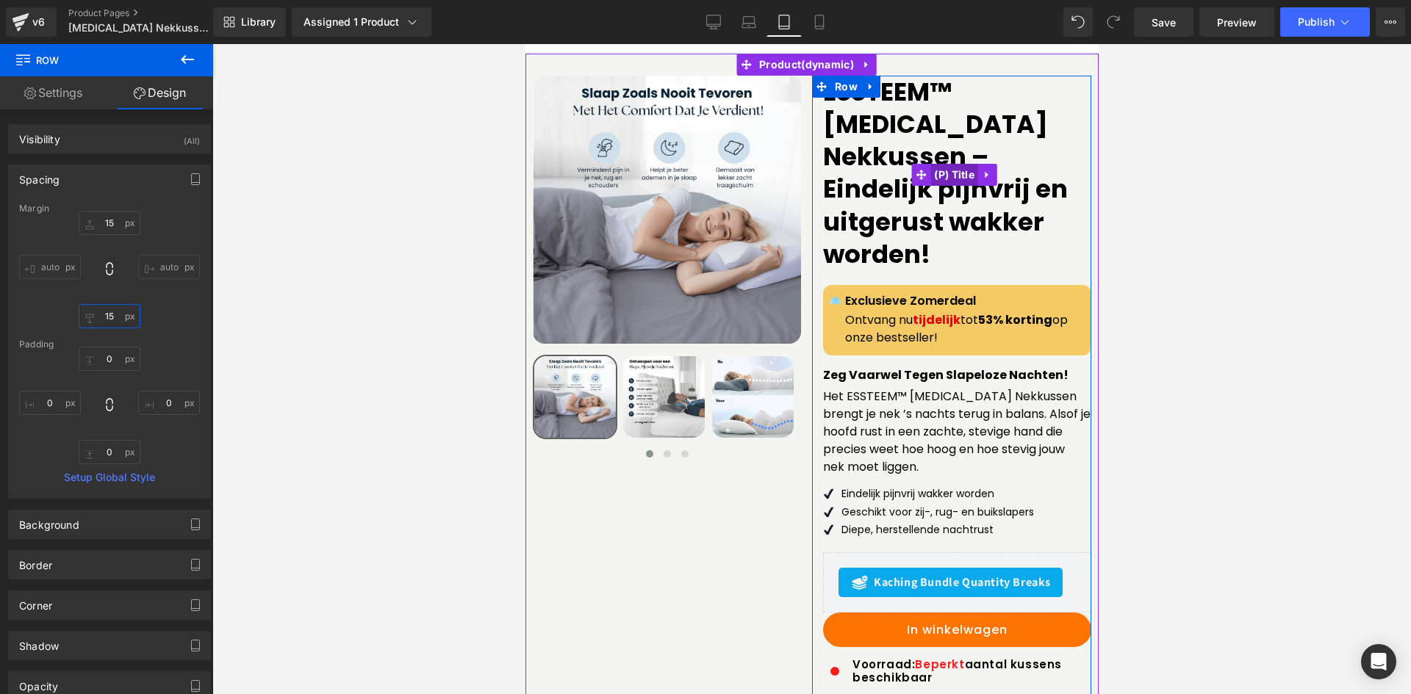
drag, startPoint x: 954, startPoint y: 167, endPoint x: 924, endPoint y: 166, distance: 30.9
click at [956, 167] on span "(P) Title" at bounding box center [953, 175] width 48 height 22
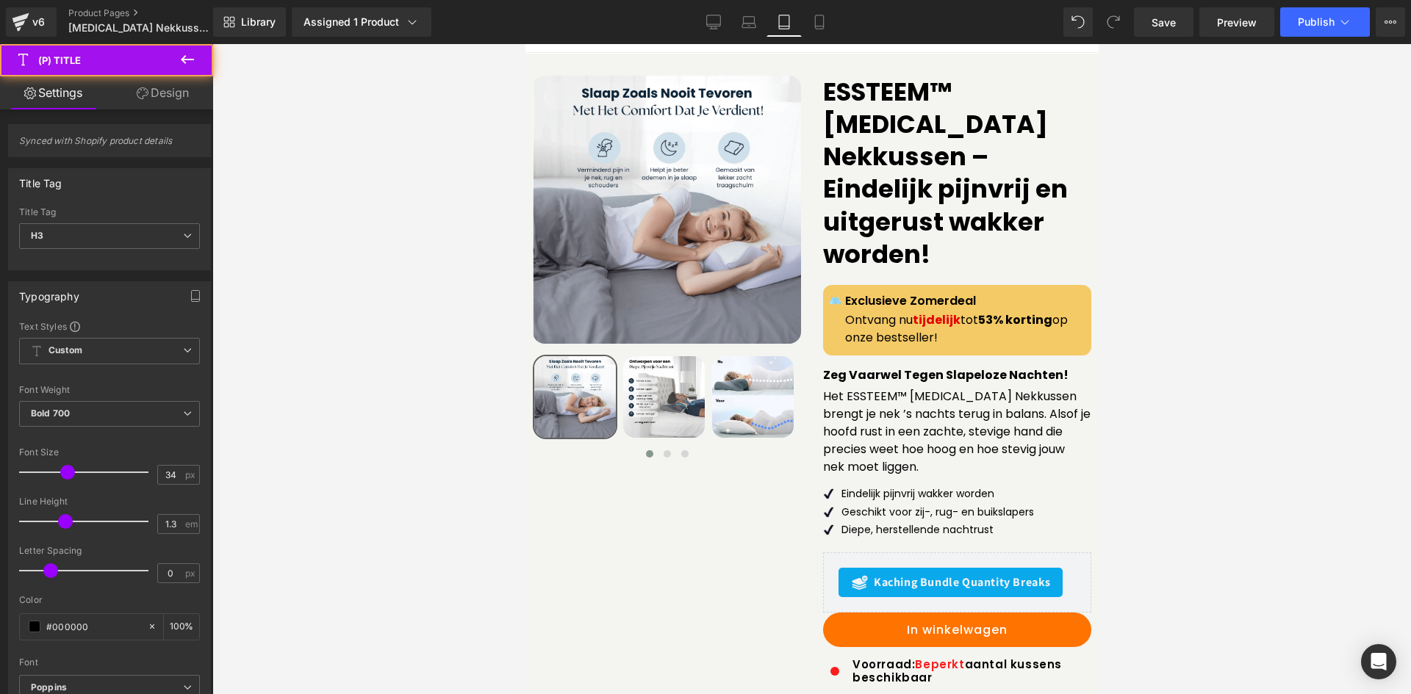
click at [135, 102] on link "Design" at bounding box center [162, 92] width 107 height 33
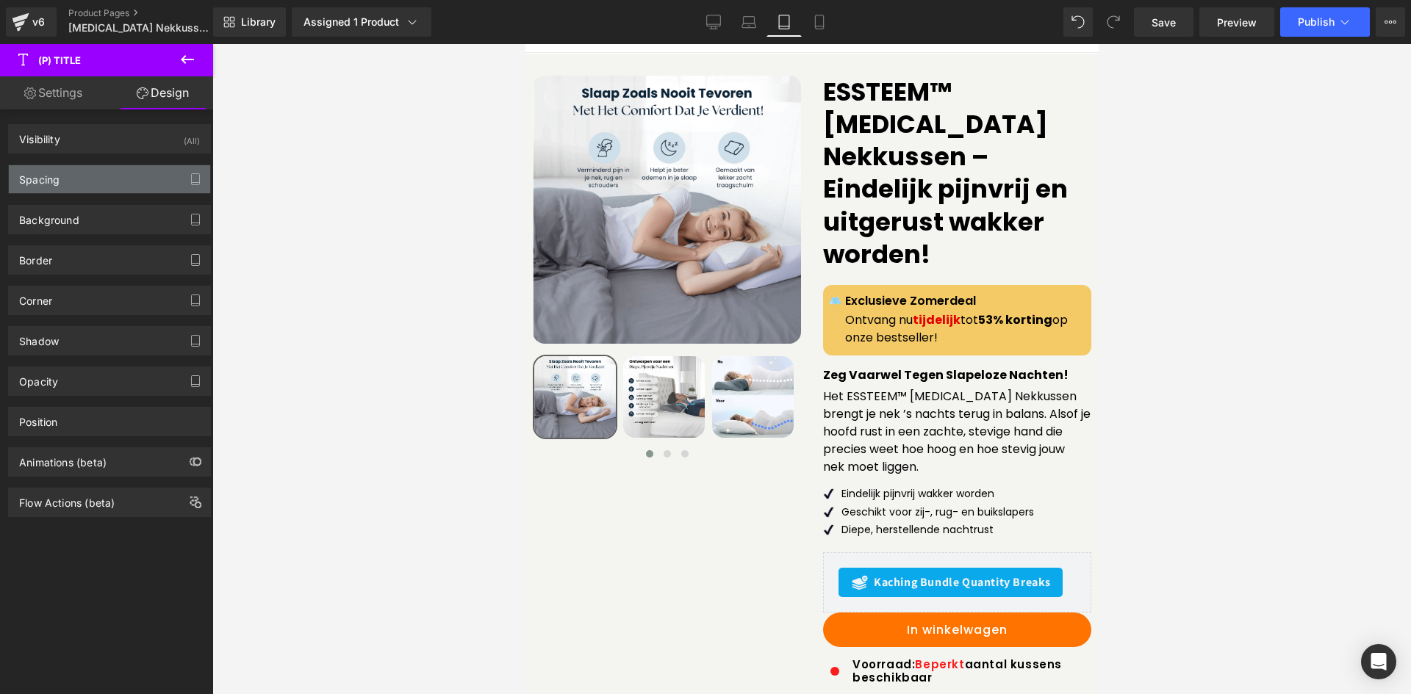
click at [116, 176] on div "Spacing" at bounding box center [109, 179] width 201 height 28
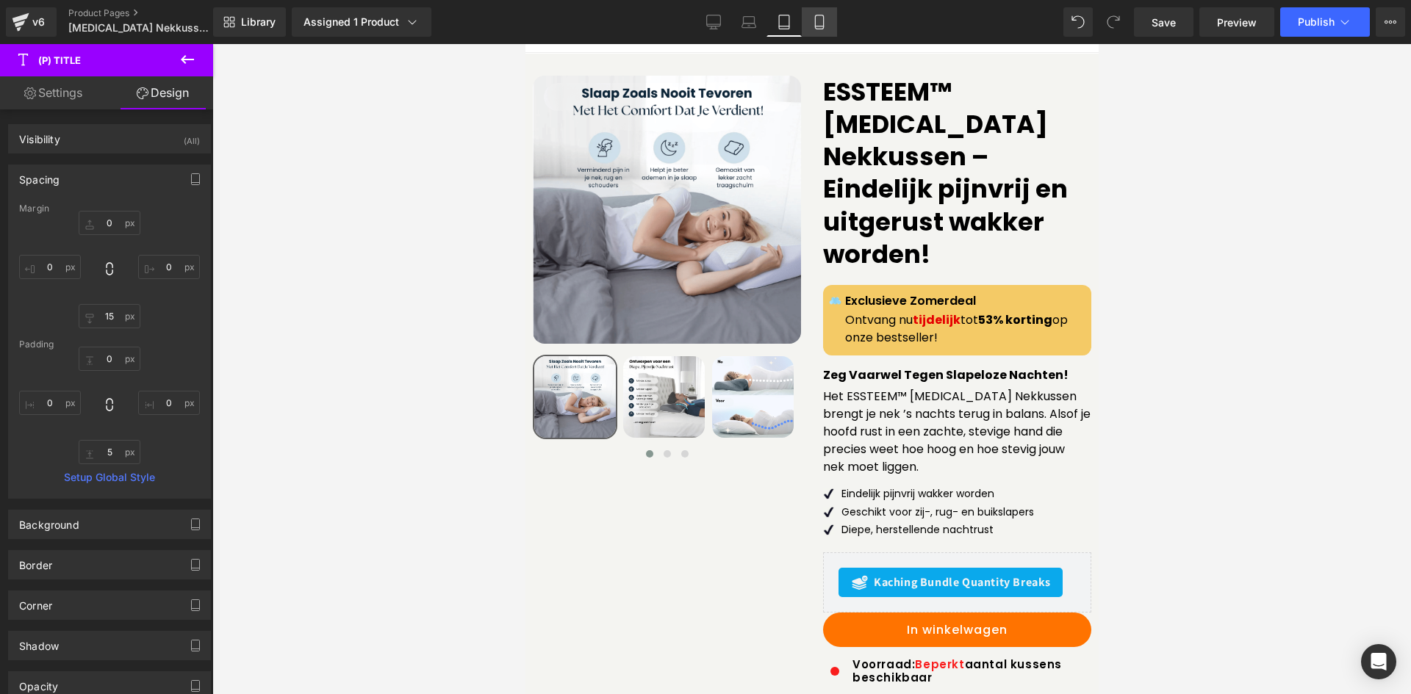
click at [808, 28] on link "Mobile" at bounding box center [819, 21] width 35 height 29
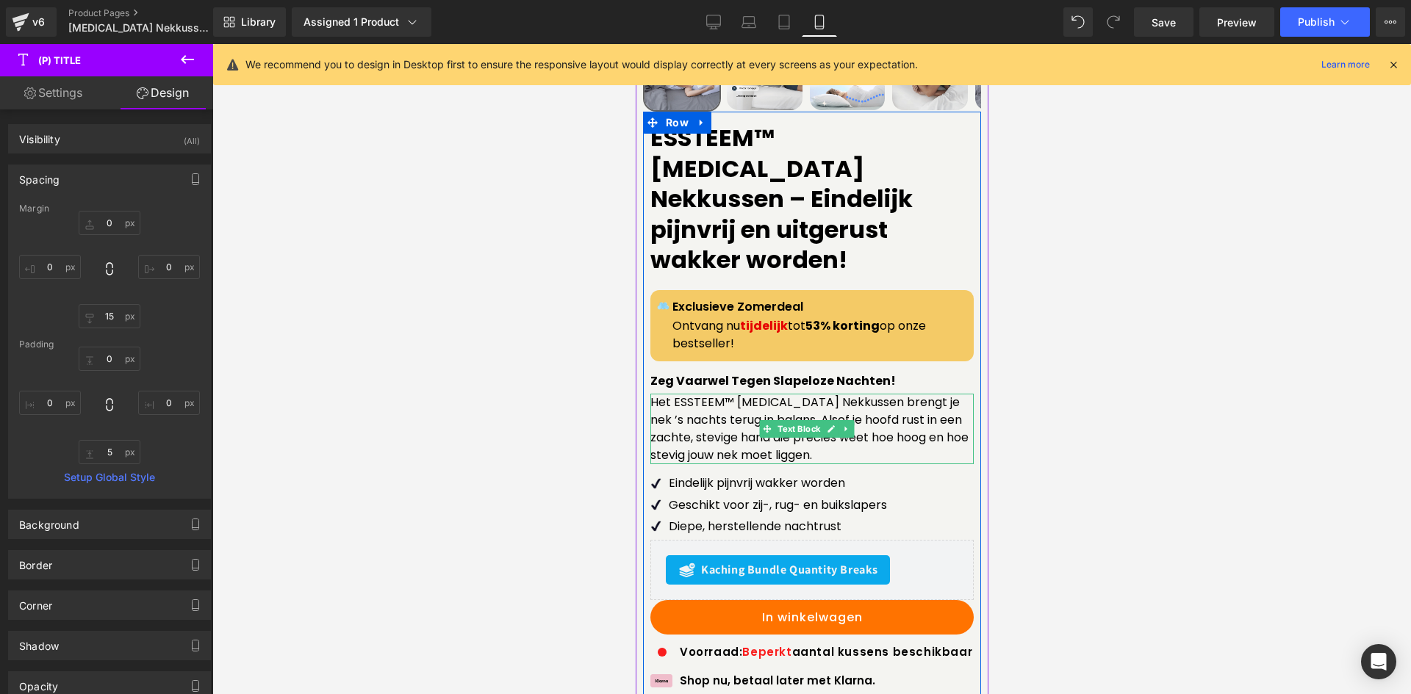
scroll to position [425, 0]
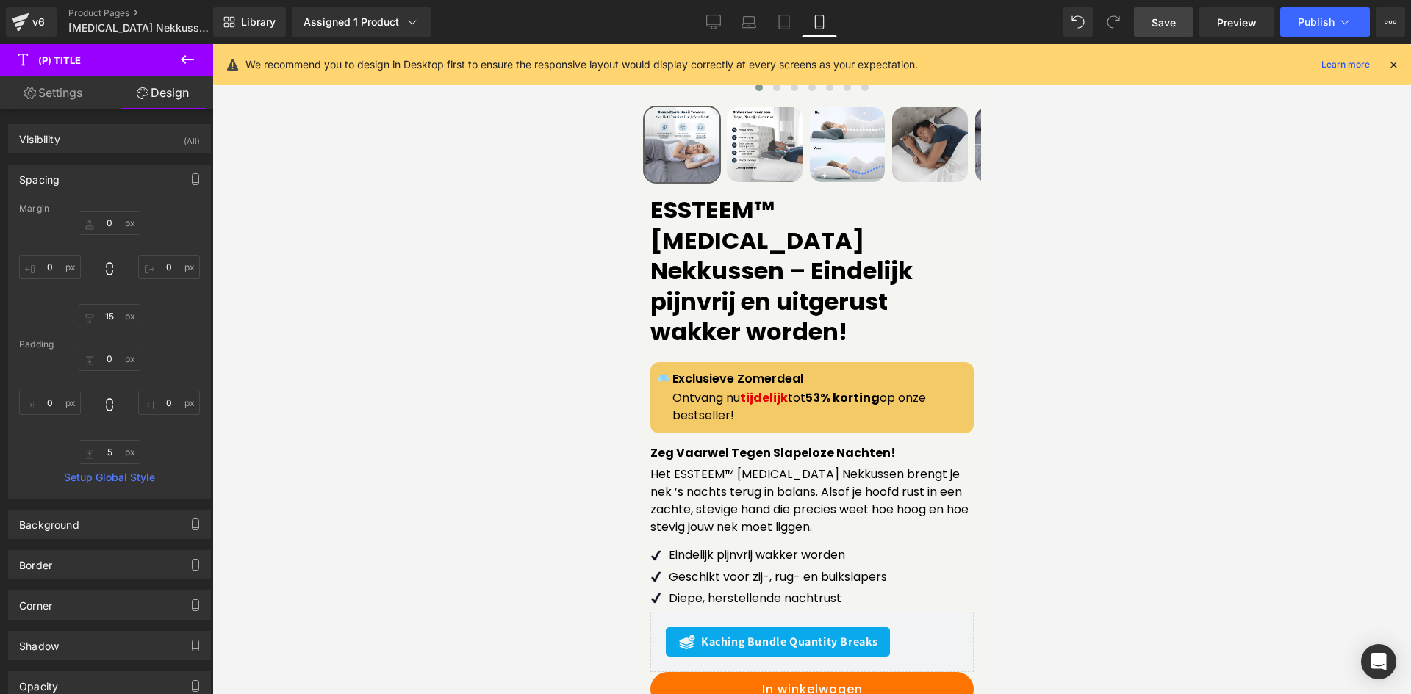
click at [1165, 24] on span "Save" at bounding box center [1163, 22] width 24 height 15
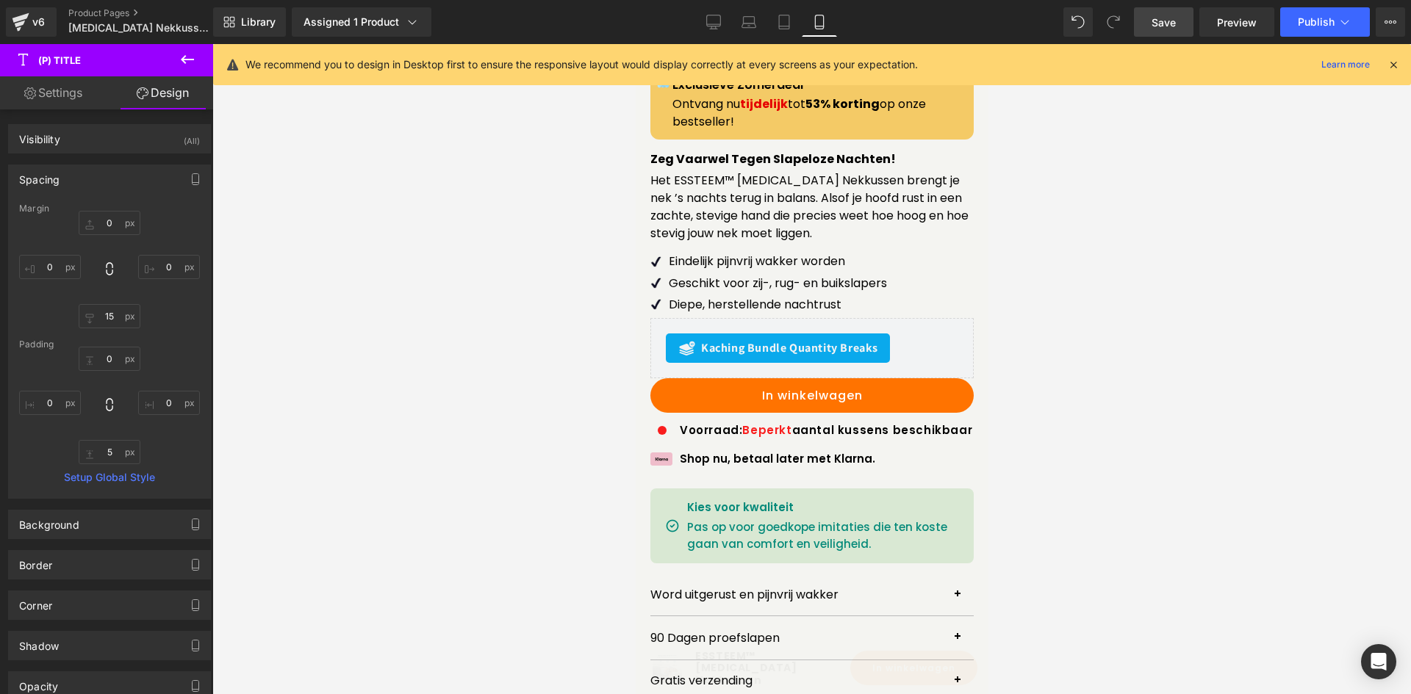
scroll to position [1013, 0]
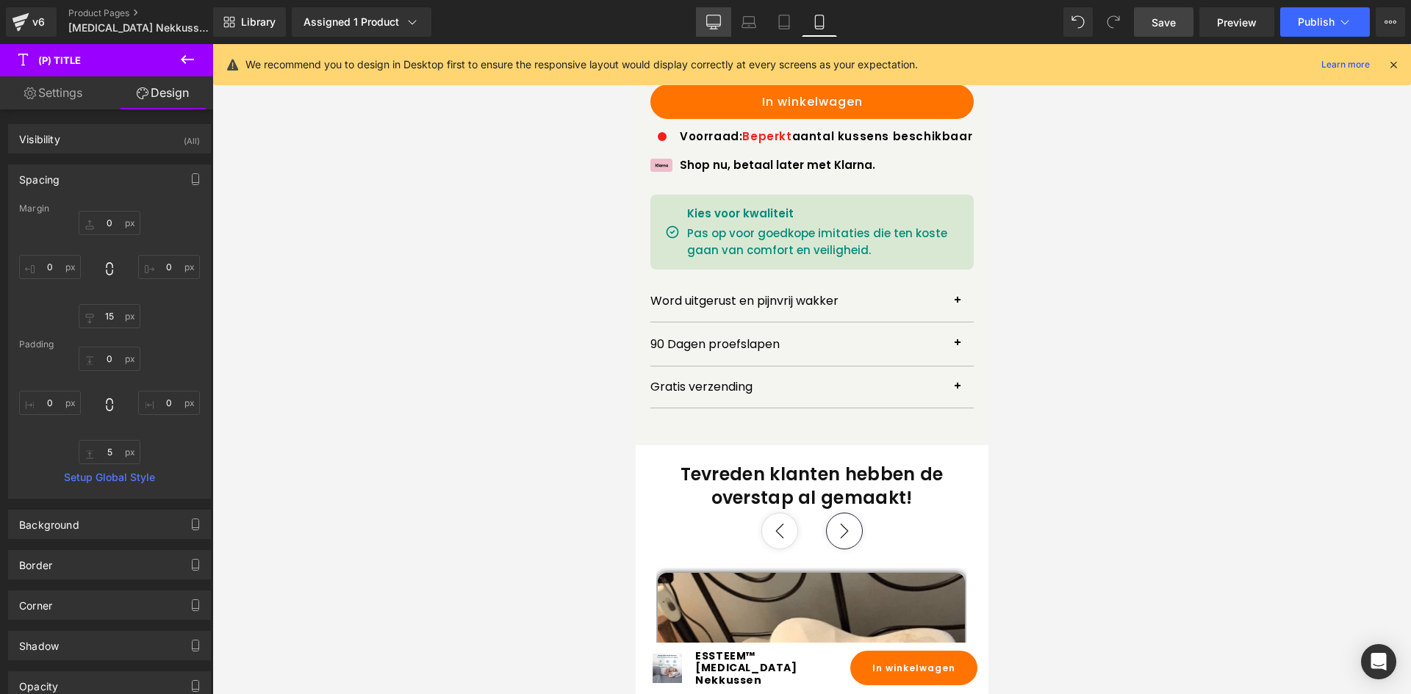
click at [705, 19] on link "Desktop" at bounding box center [713, 21] width 35 height 29
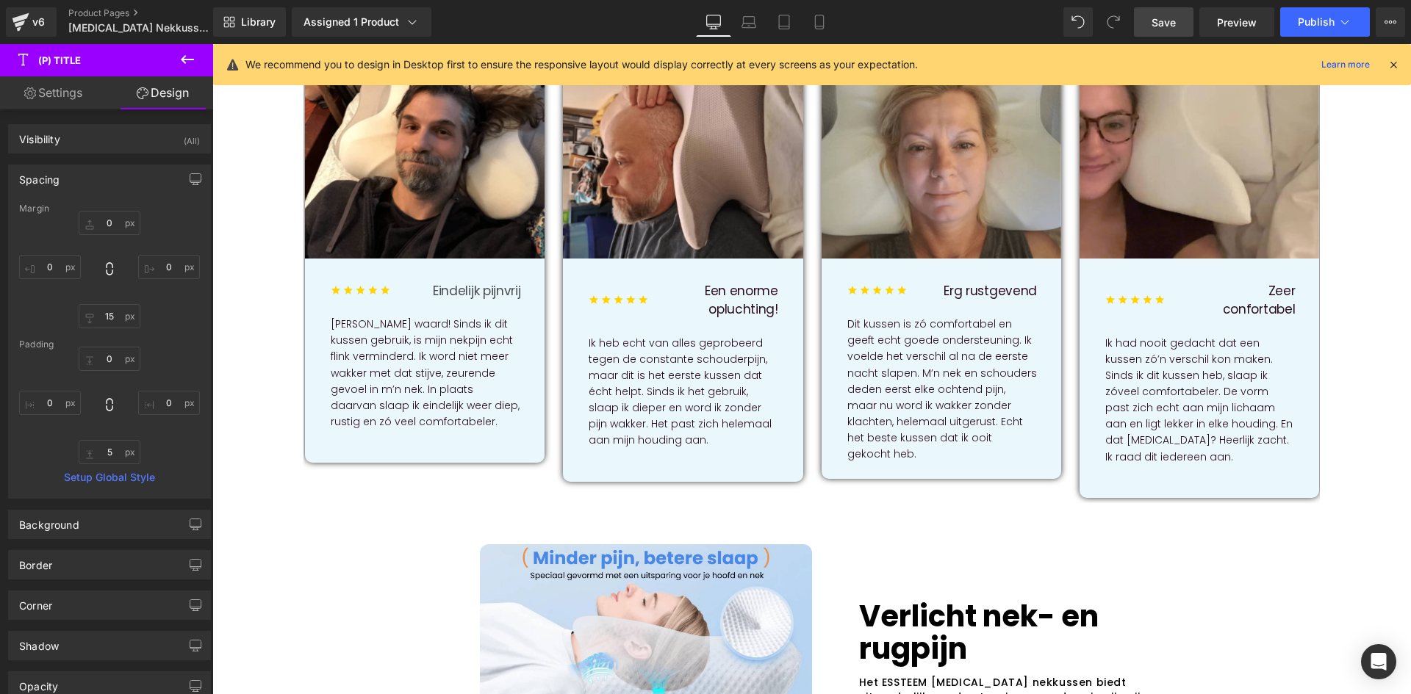
scroll to position [0, 0]
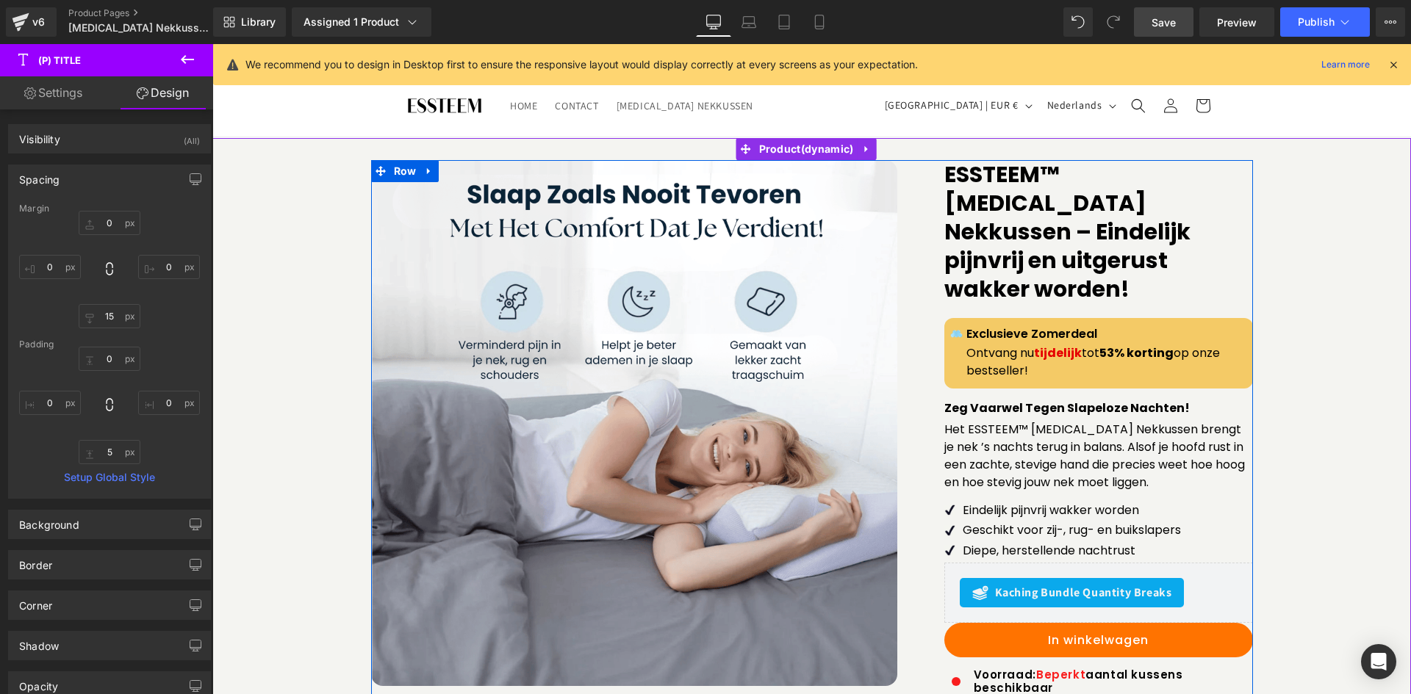
click at [1010, 435] on p "Het ESSTEEM™ [MEDICAL_DATA] Nekkussen brengt je nek ’s nachts terug in balans. …" at bounding box center [1098, 456] width 309 height 71
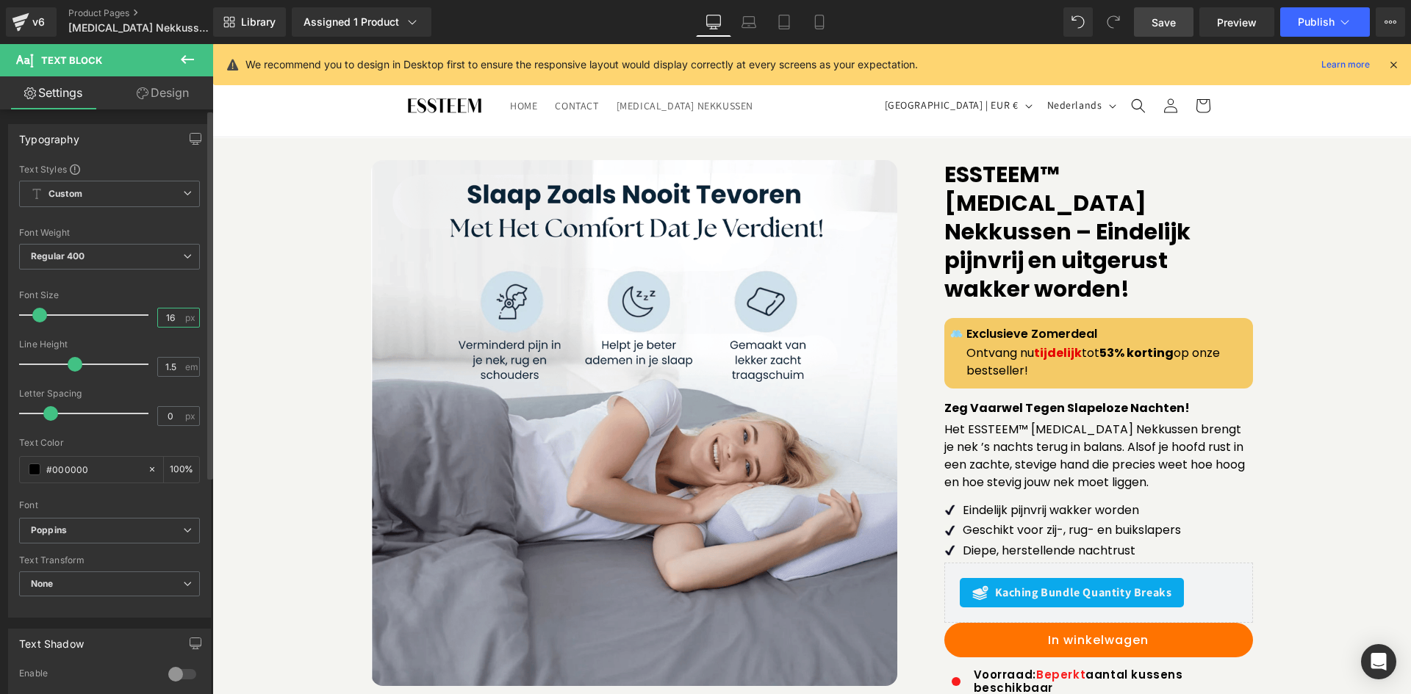
click at [164, 313] on input "16" at bounding box center [171, 318] width 26 height 18
type input "14"
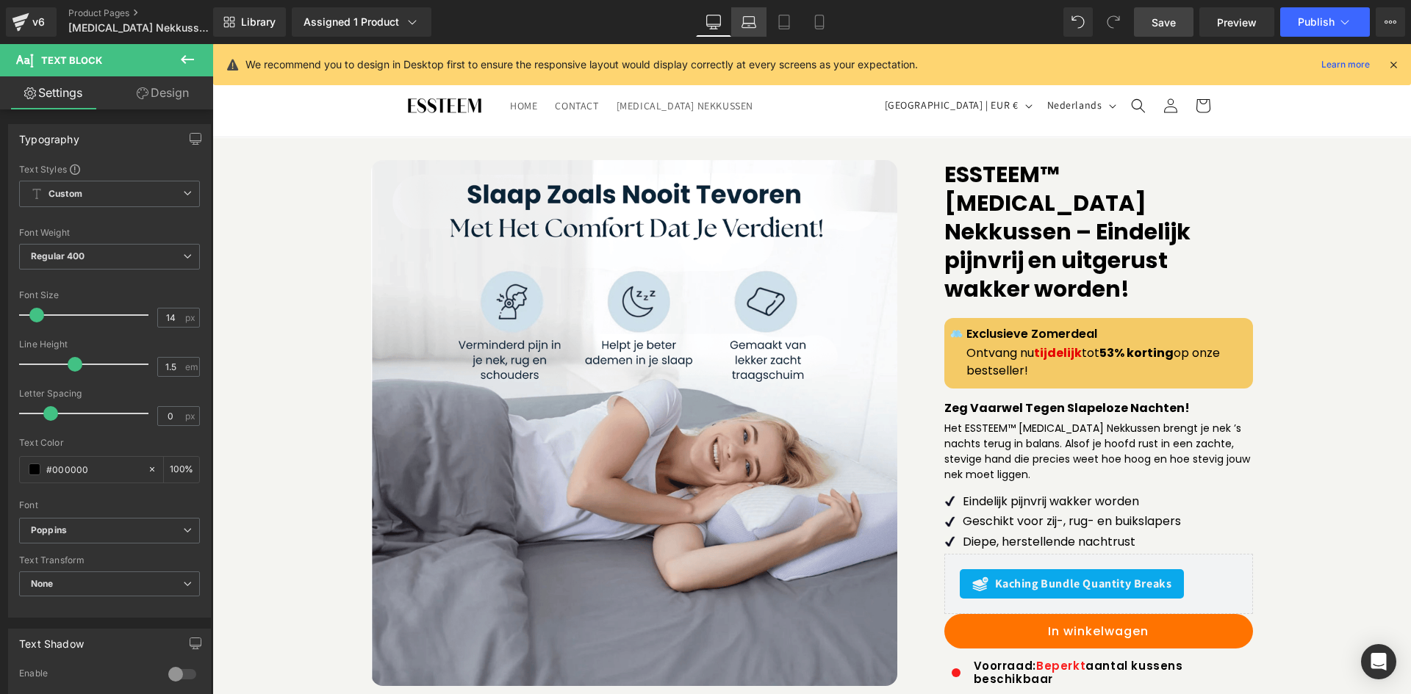
click at [752, 27] on icon at bounding box center [749, 26] width 14 height 4
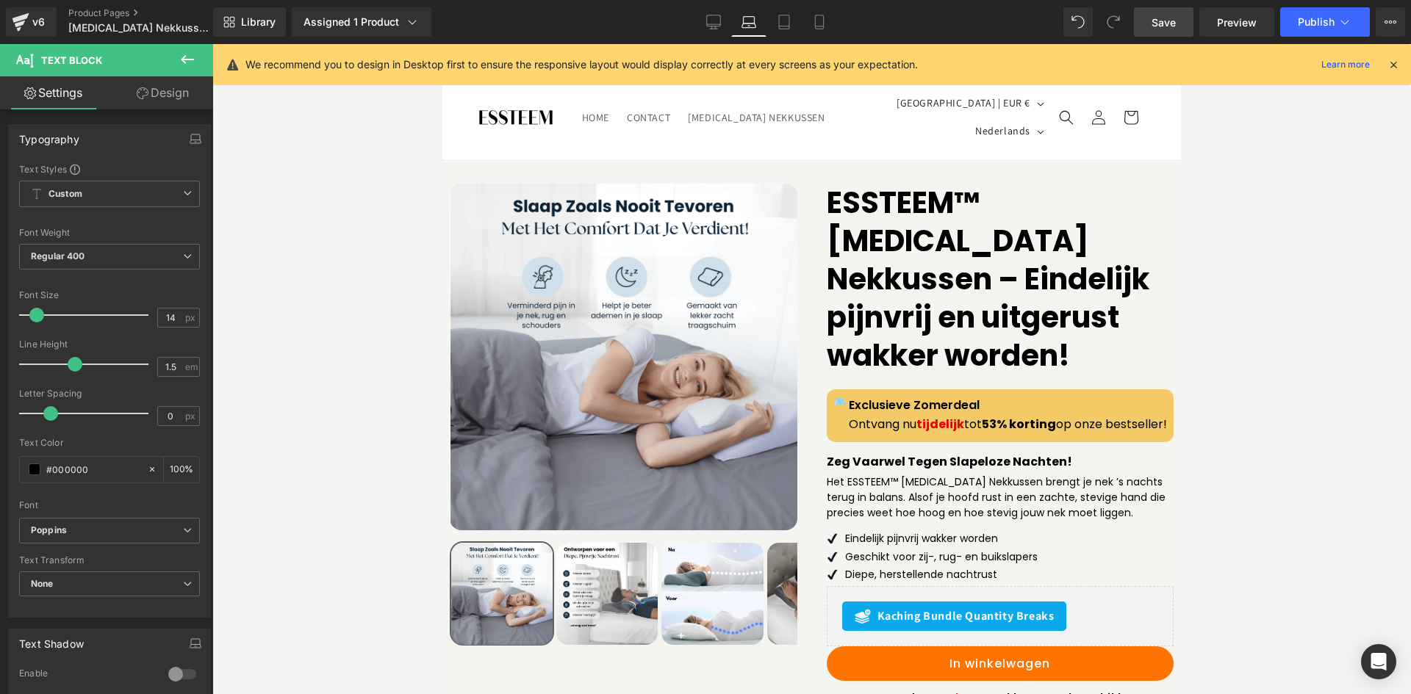
scroll to position [100, 0]
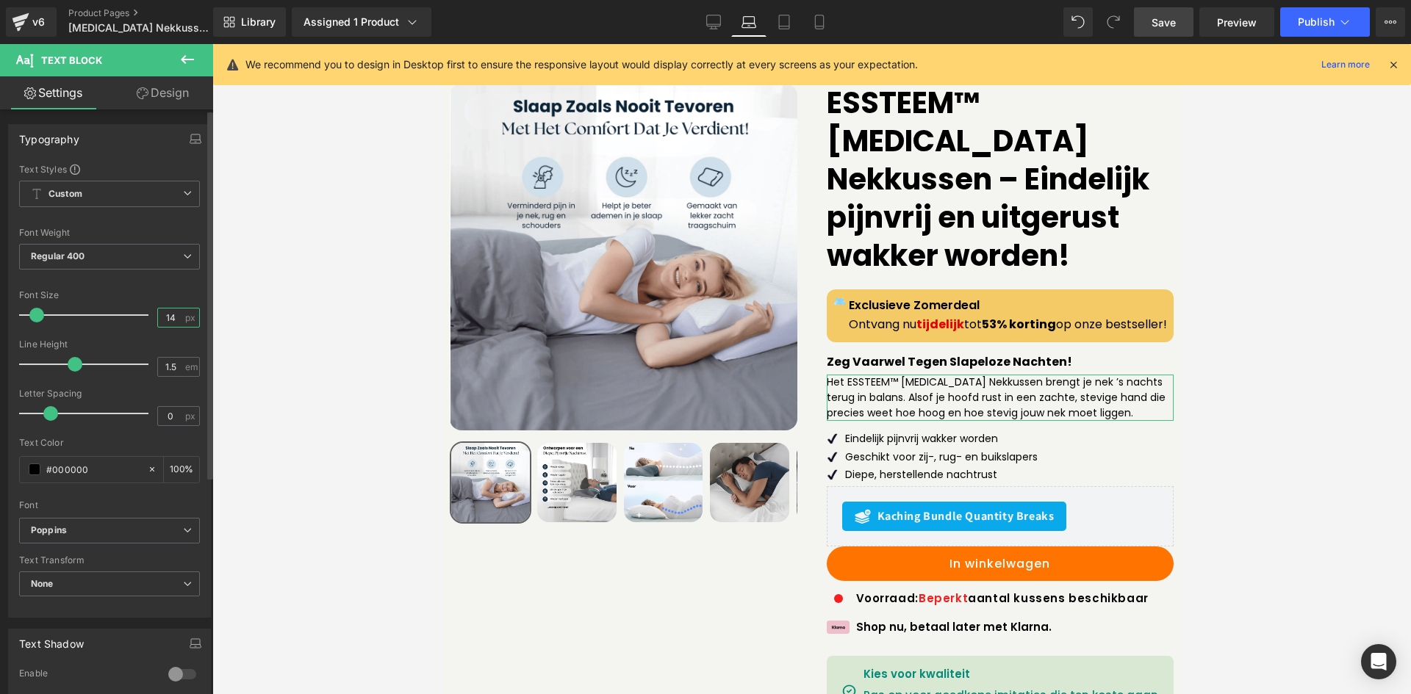
click at [166, 317] on input "14" at bounding box center [171, 318] width 26 height 18
click at [774, 37] on div "Library Assigned 1 Product Product Preview ESSTEEM™ [MEDICAL_DATA] Nekkussen – …" at bounding box center [812, 22] width 1198 height 44
click at [810, 24] on link "Mobile" at bounding box center [819, 21] width 35 height 29
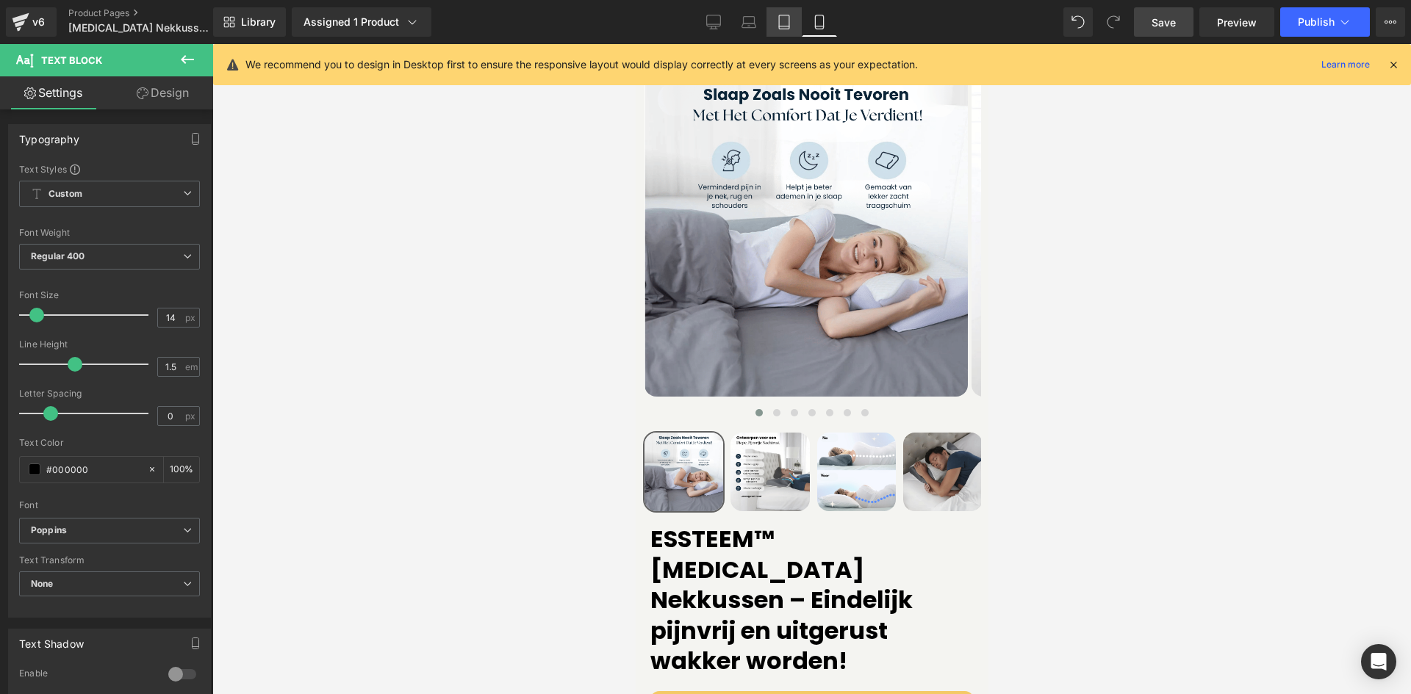
scroll to position [472, 0]
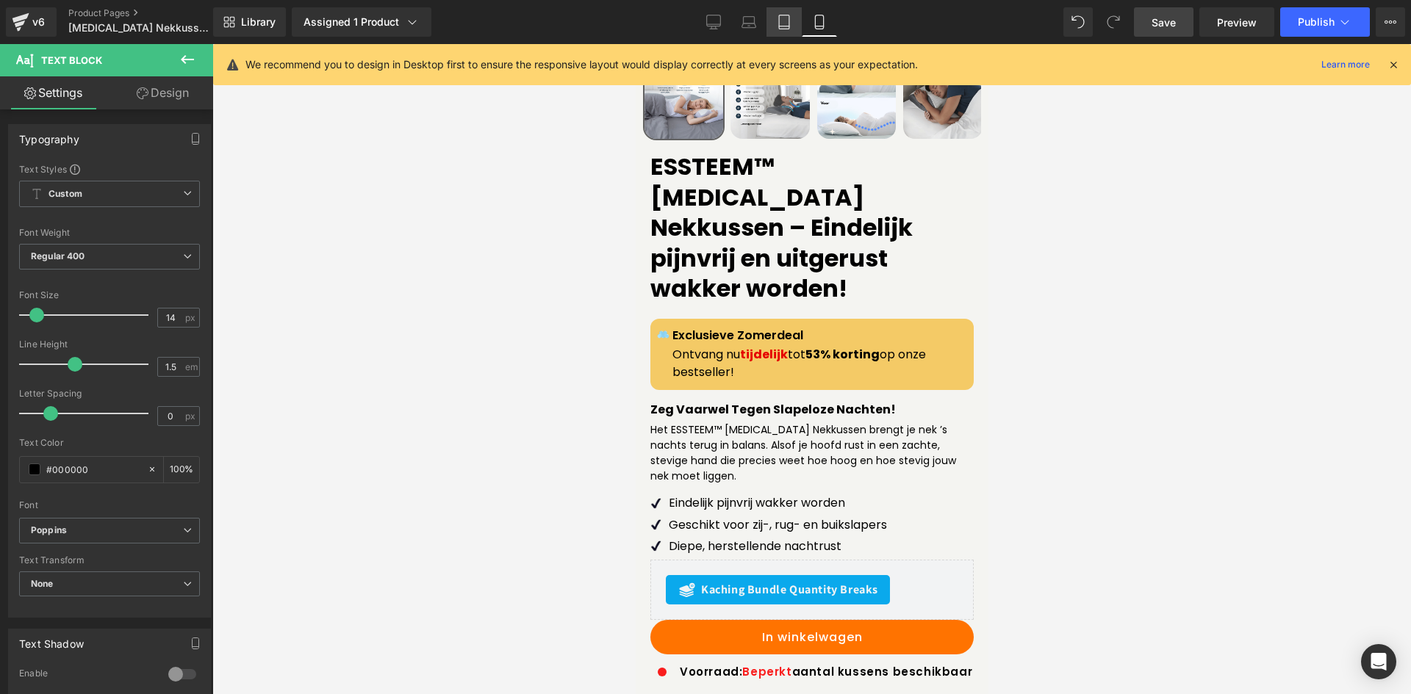
click at [787, 21] on icon at bounding box center [784, 22] width 15 height 15
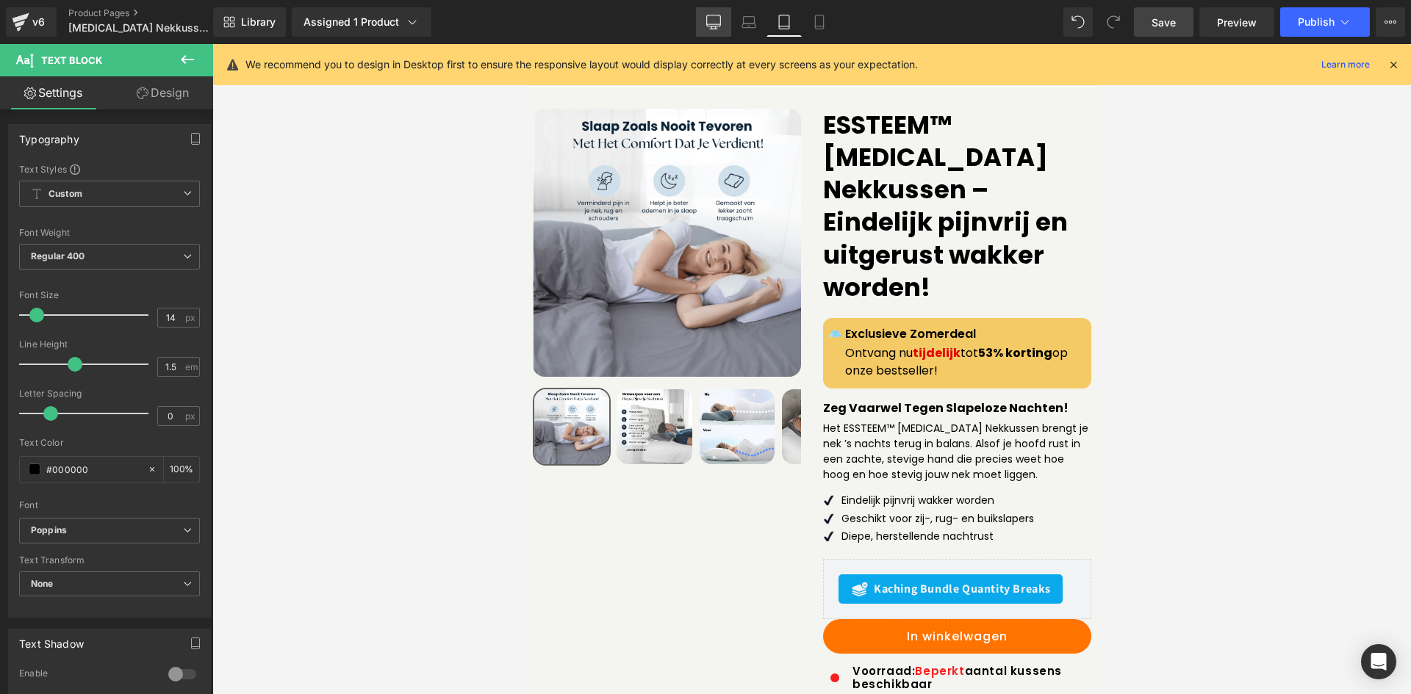
click at [711, 26] on icon at bounding box center [714, 20] width 14 height 11
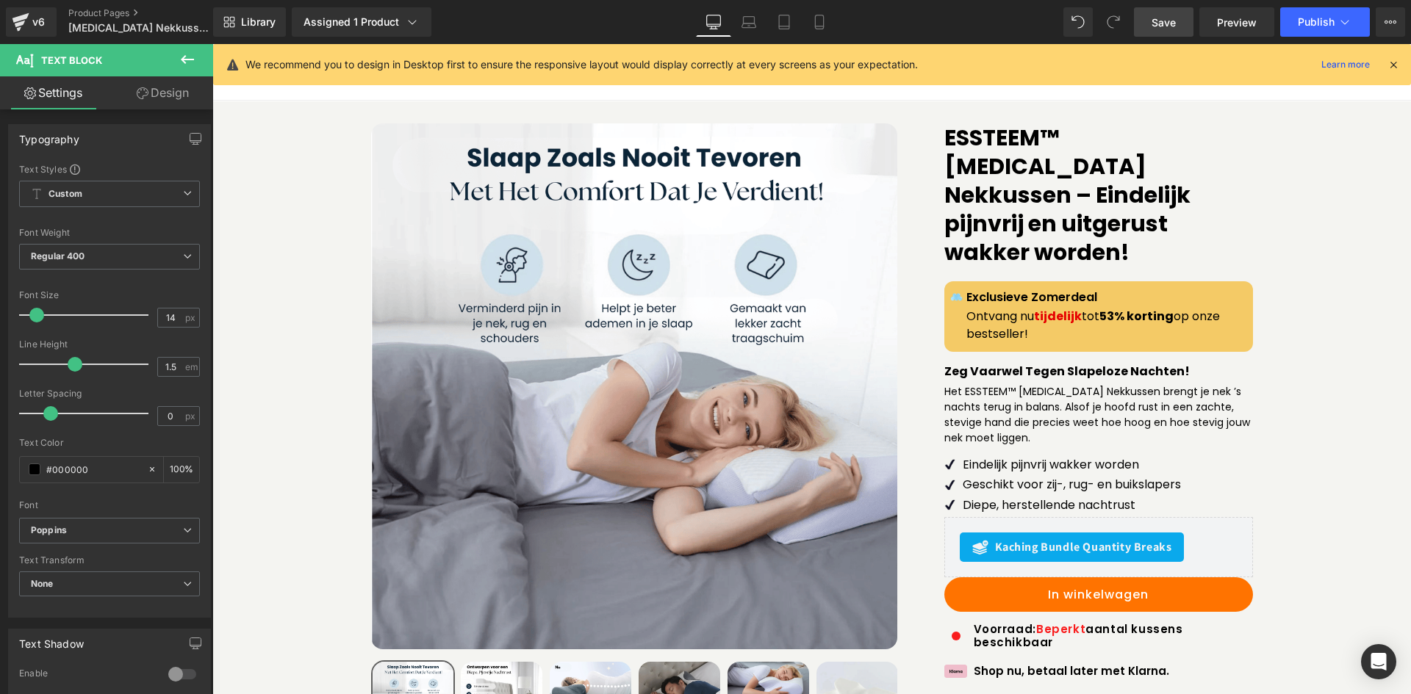
scroll to position [4, 0]
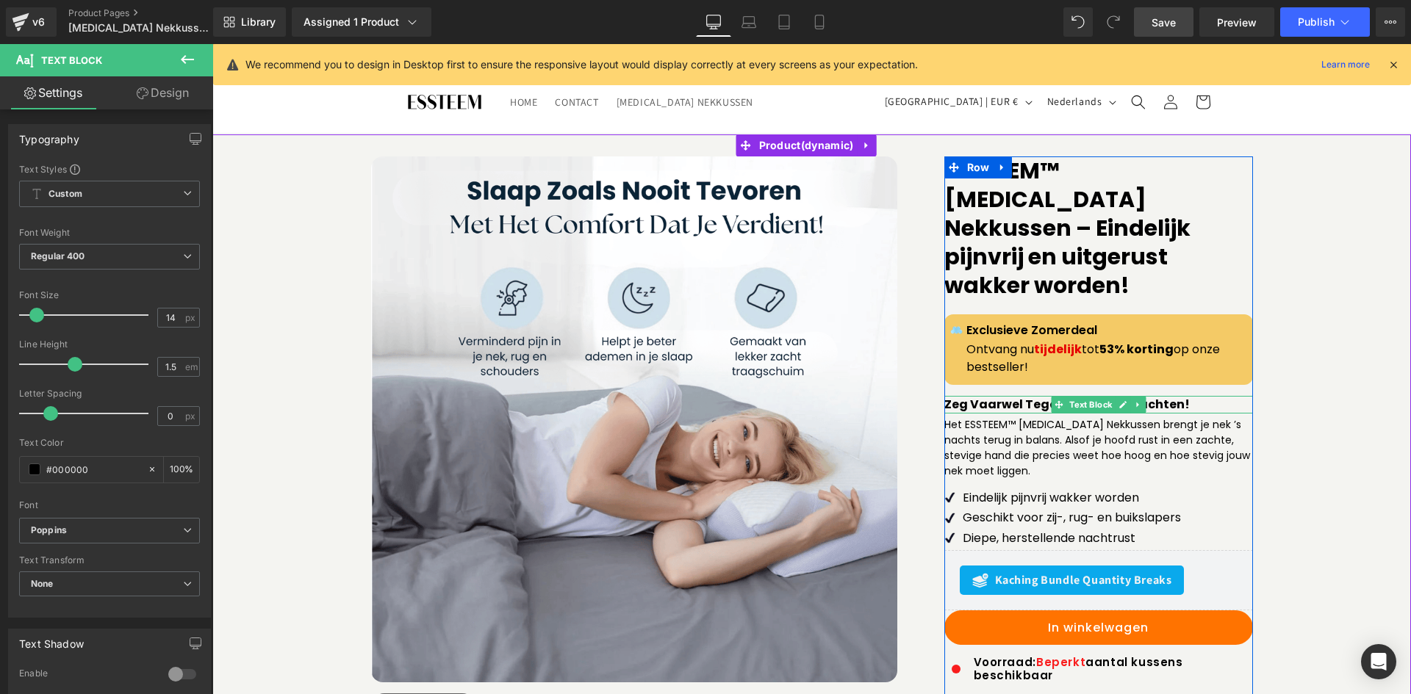
click at [1029, 396] on b "Zeg Vaarwel Tegen Slapeloze Nachten!" at bounding box center [1066, 404] width 245 height 17
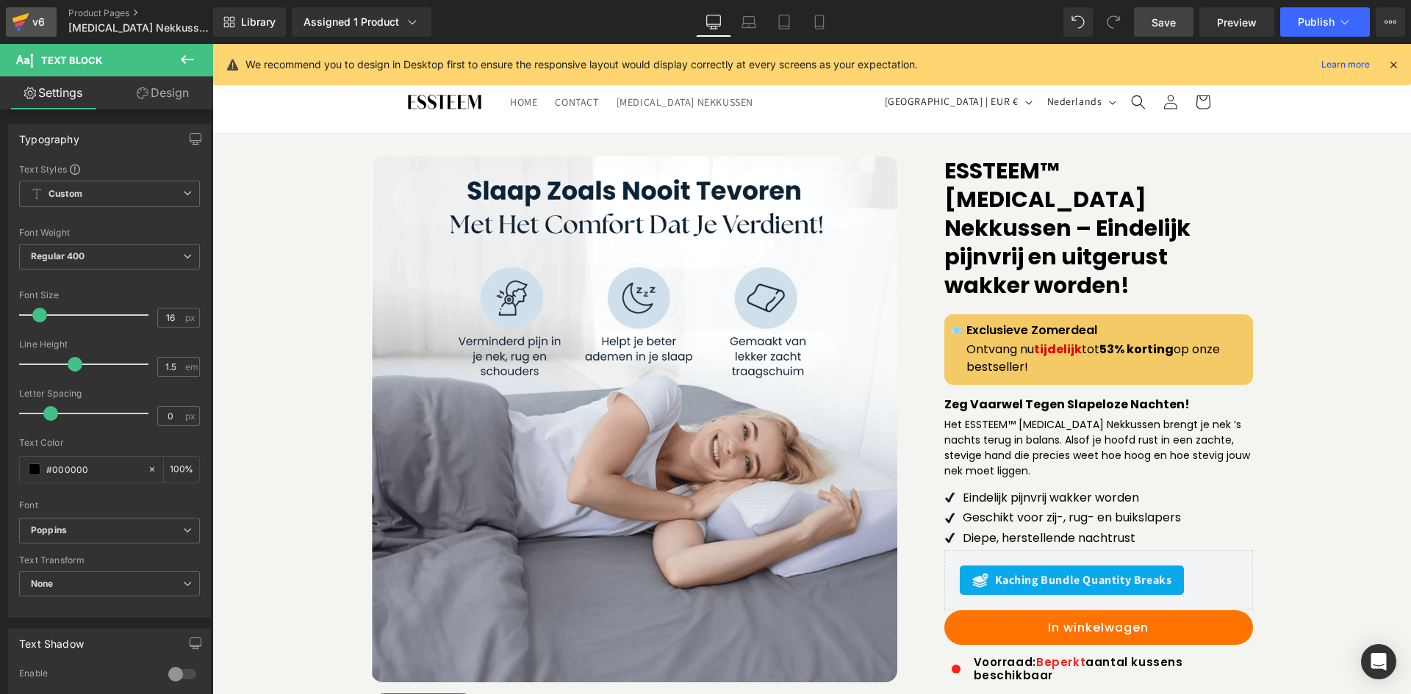
click at [24, 11] on icon at bounding box center [21, 22] width 18 height 37
click at [1153, 15] on span "Save" at bounding box center [1163, 22] width 24 height 15
click at [187, 62] on icon at bounding box center [188, 60] width 18 height 18
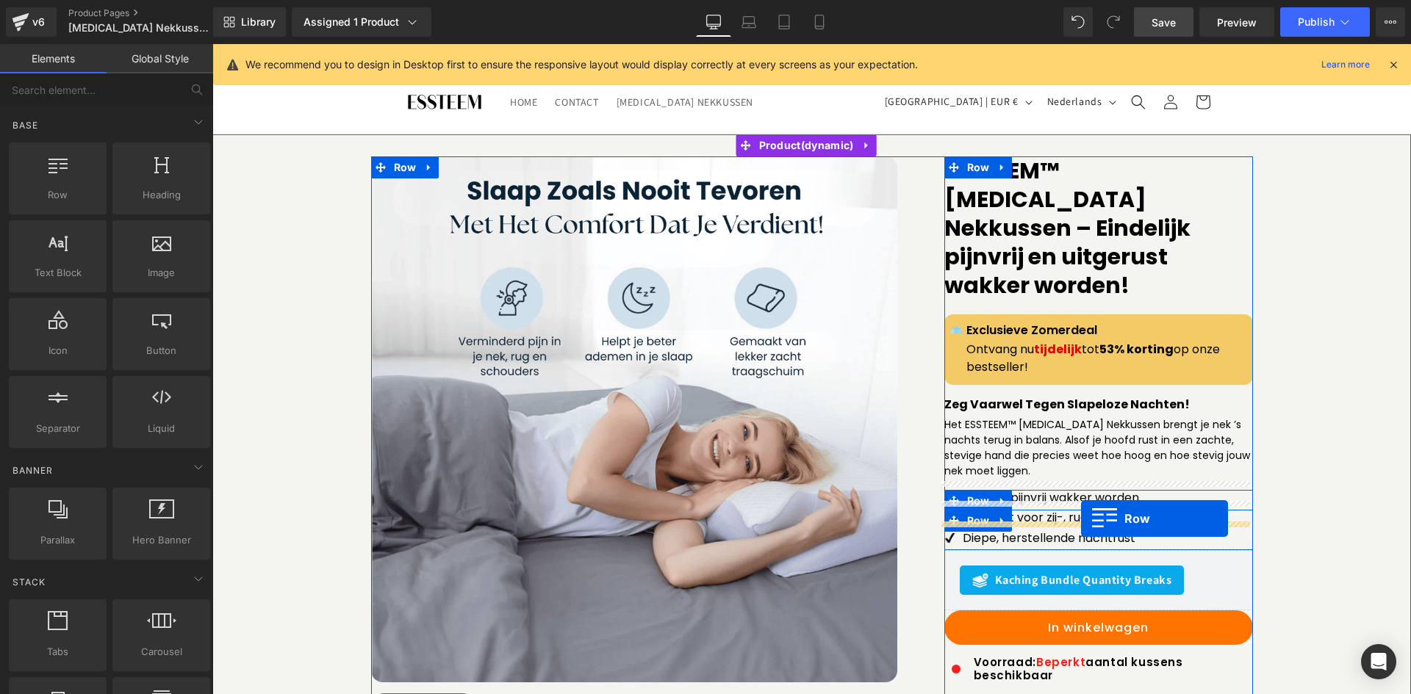
drag, startPoint x: 259, startPoint y: 219, endPoint x: 1081, endPoint y: 519, distance: 875.1
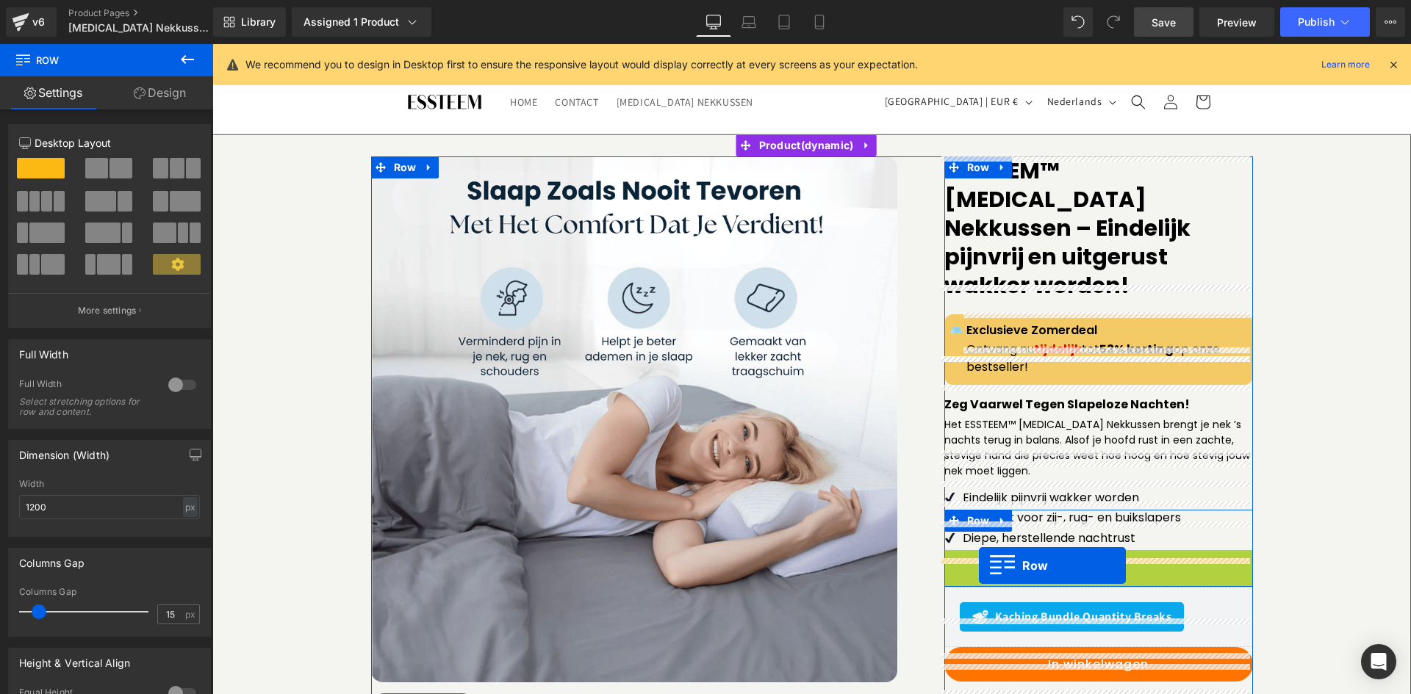
drag, startPoint x: 962, startPoint y: 532, endPoint x: 979, endPoint y: 566, distance: 37.8
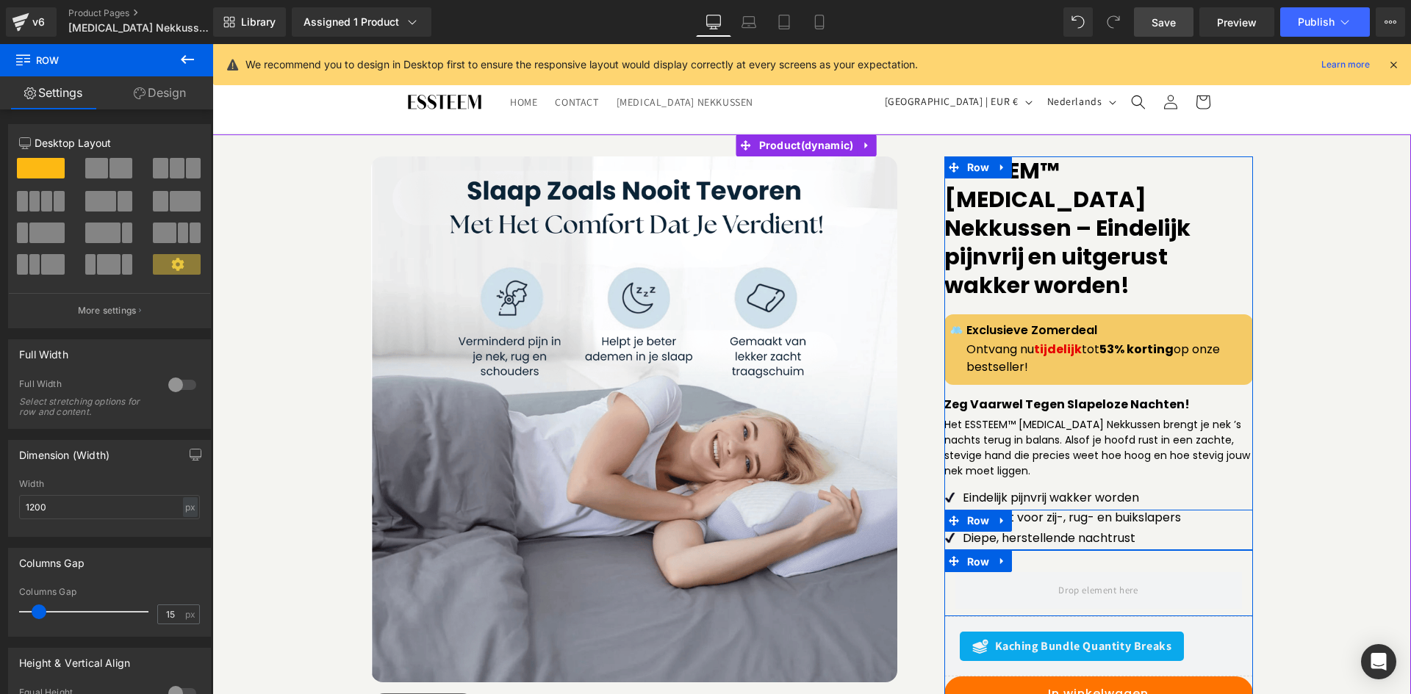
drag, startPoint x: 971, startPoint y: 531, endPoint x: 676, endPoint y: 421, distance: 315.3
click at [971, 551] on span "Row" at bounding box center [978, 562] width 30 height 22
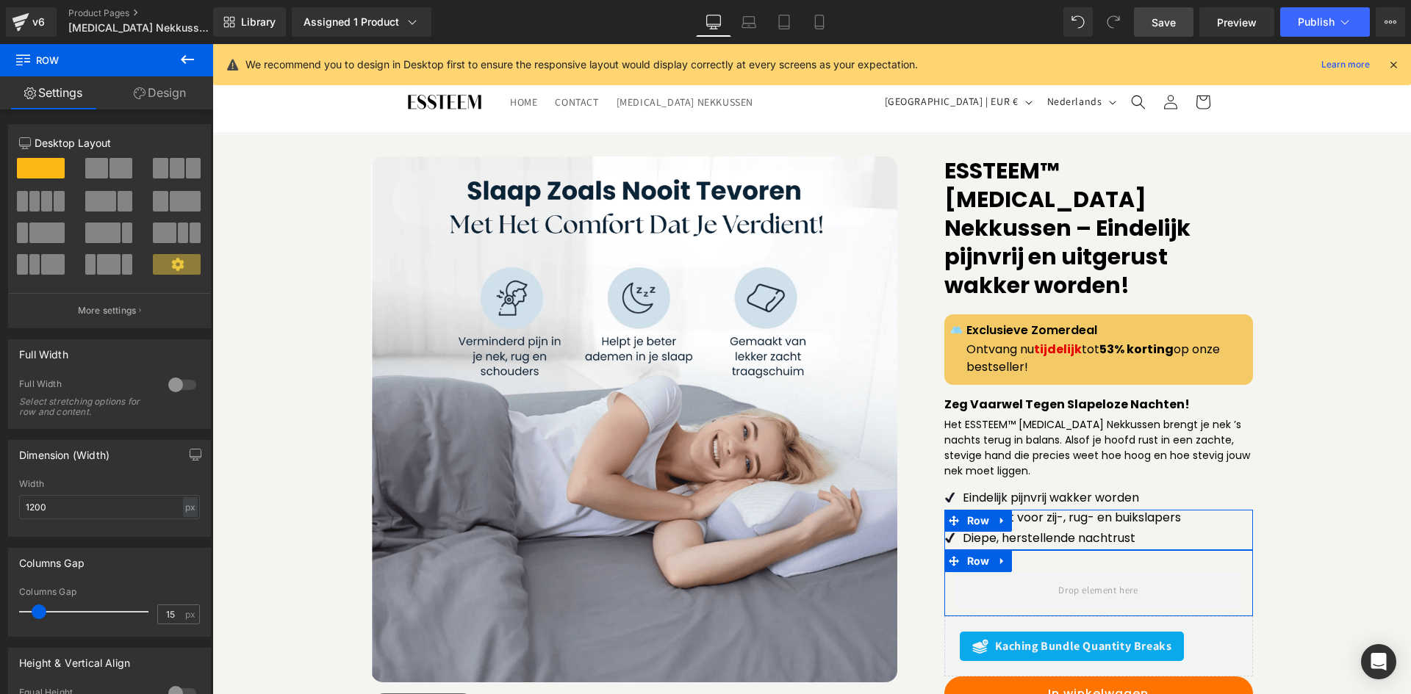
drag, startPoint x: 173, startPoint y: 168, endPoint x: 191, endPoint y: 180, distance: 22.2
click at [173, 168] on span at bounding box center [177, 168] width 15 height 21
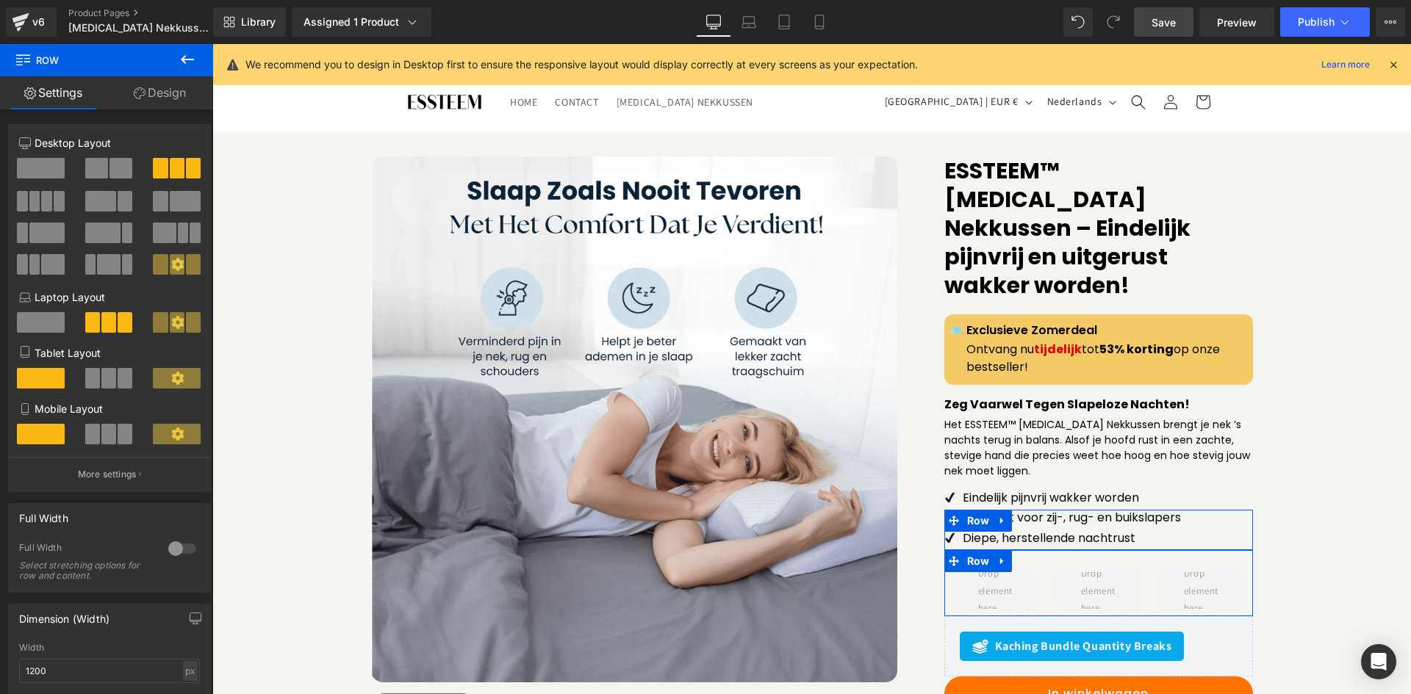
click at [165, 91] on link "Design" at bounding box center [160, 92] width 107 height 33
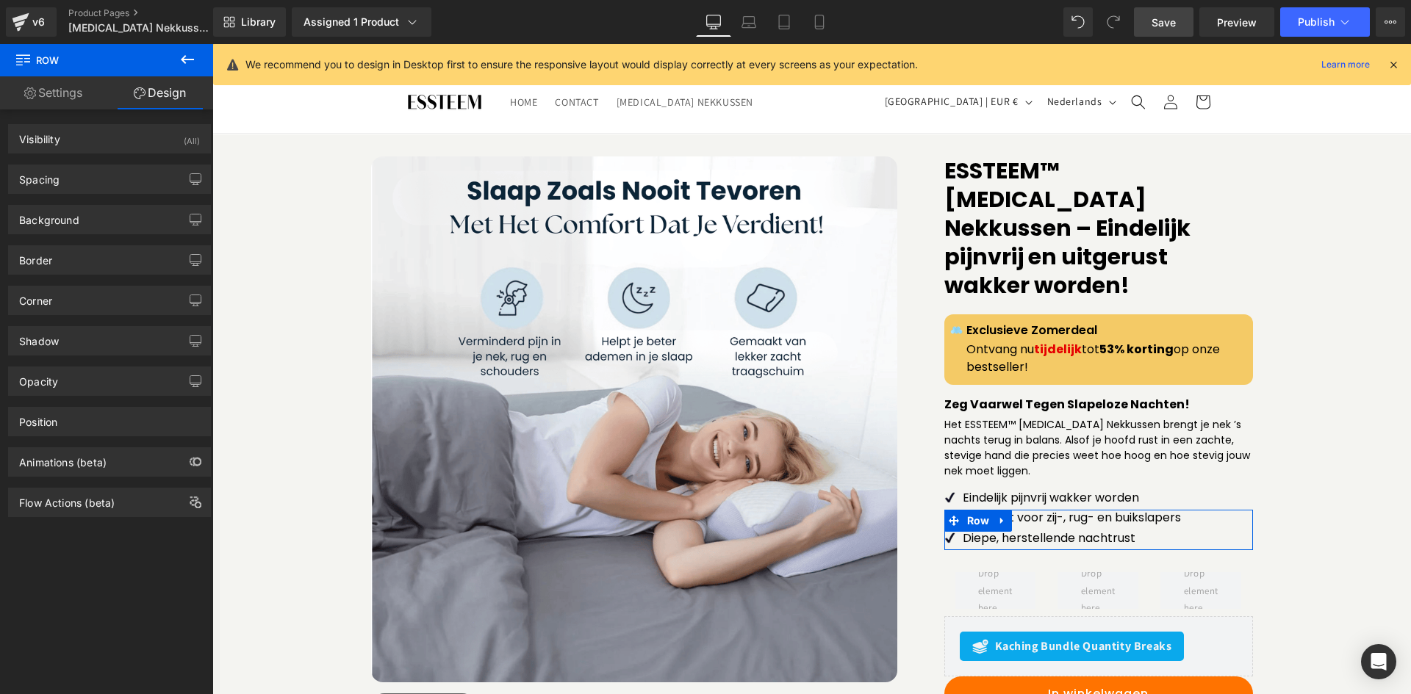
click at [186, 62] on icon at bounding box center [188, 60] width 18 height 18
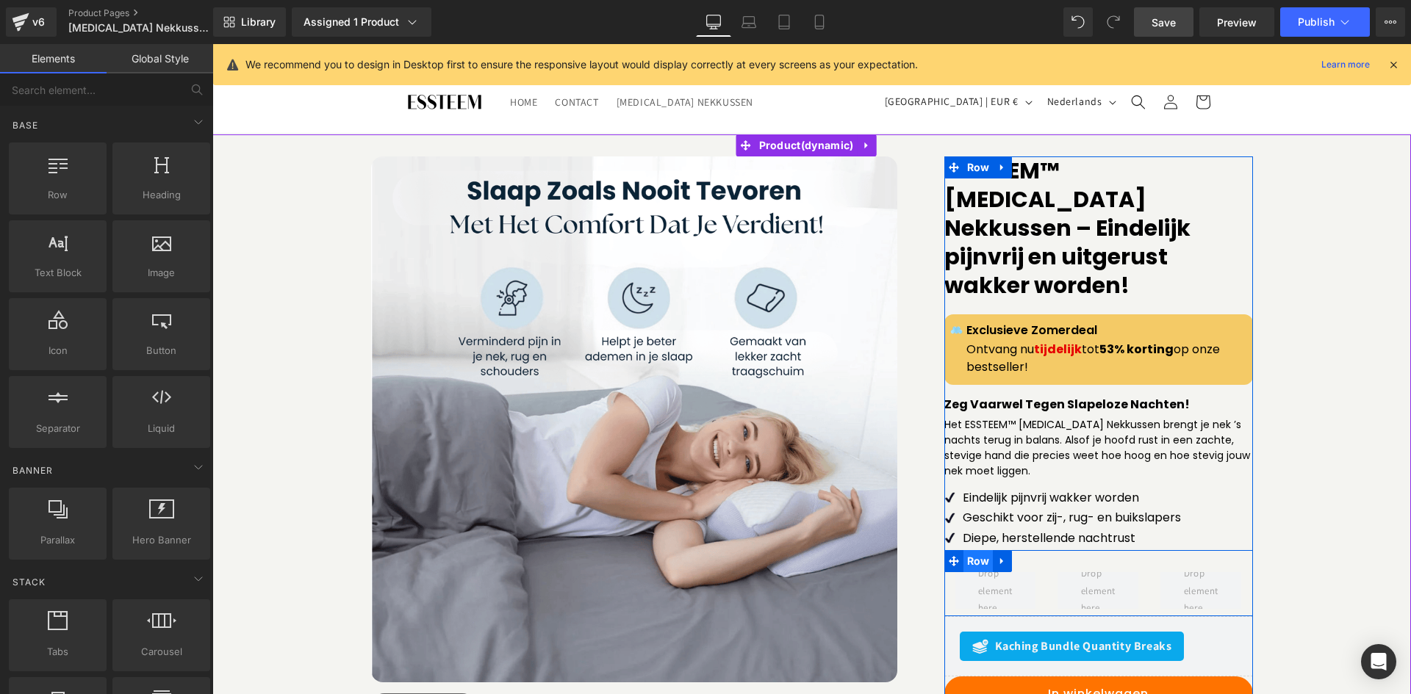
click at [970, 550] on span "Row" at bounding box center [978, 561] width 30 height 22
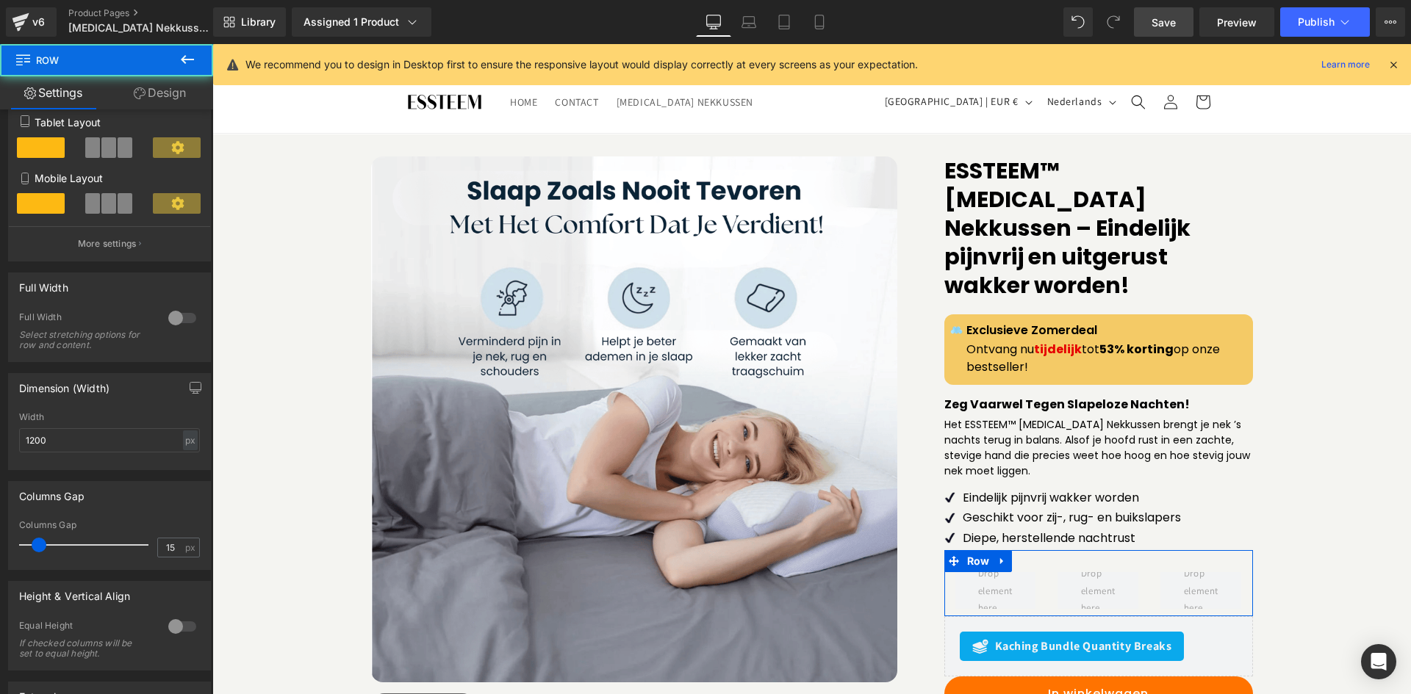
scroll to position [367, 0]
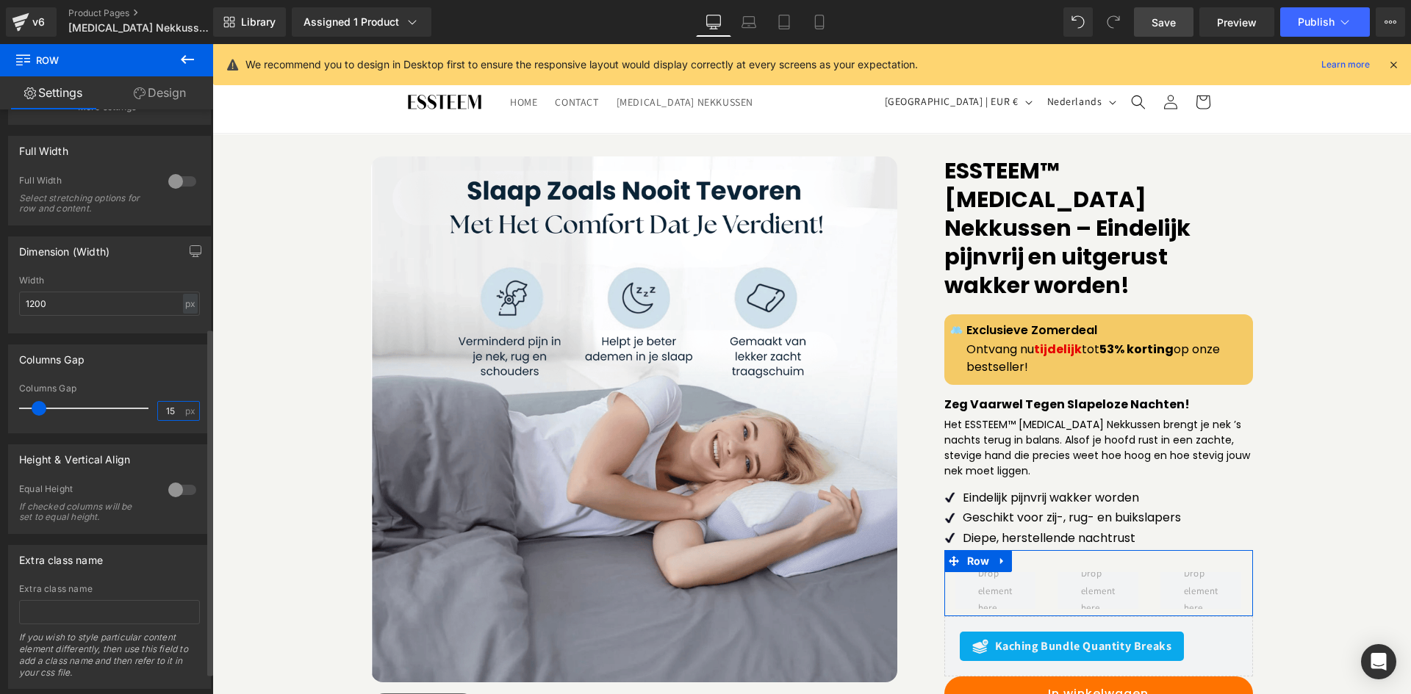
click at [168, 411] on input "15" at bounding box center [171, 411] width 26 height 18
type input "0"
drag, startPoint x: 159, startPoint y: 84, endPoint x: 157, endPoint y: 195, distance: 110.2
click at [160, 84] on link "Design" at bounding box center [160, 92] width 107 height 33
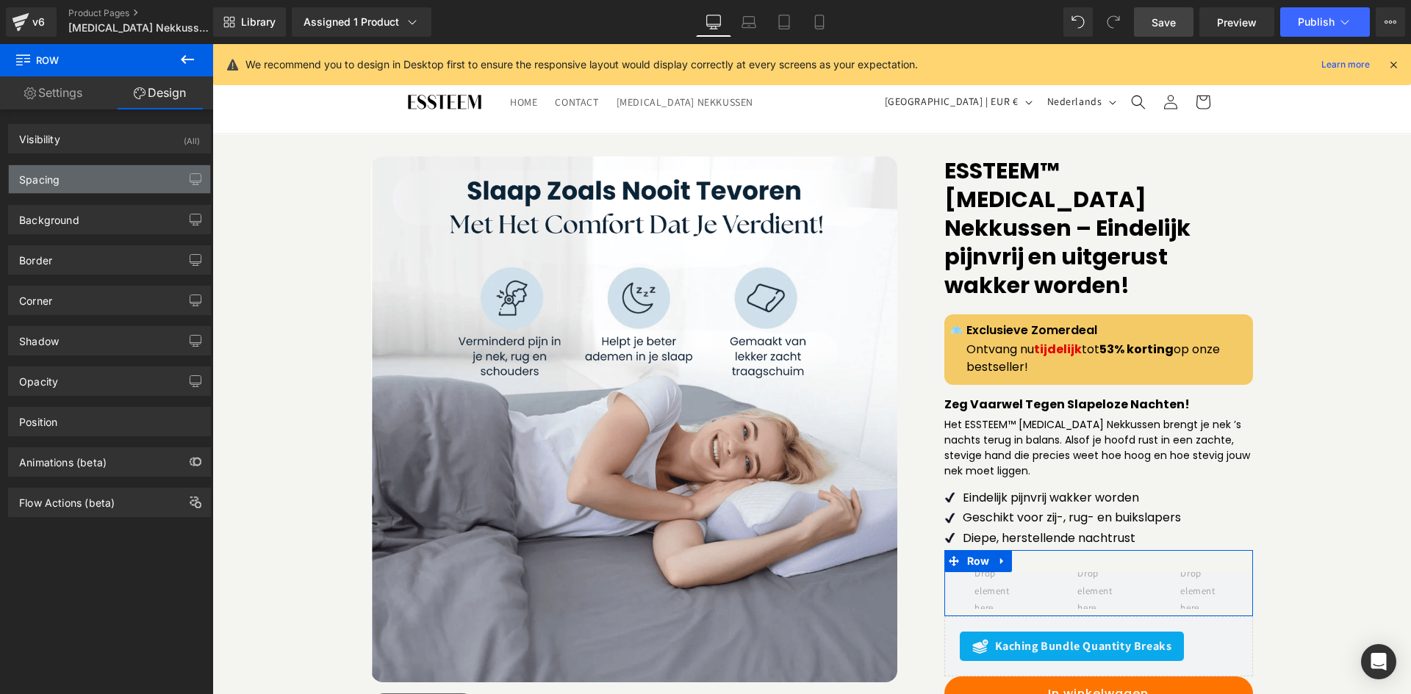
click at [152, 184] on div "Spacing" at bounding box center [109, 179] width 201 height 28
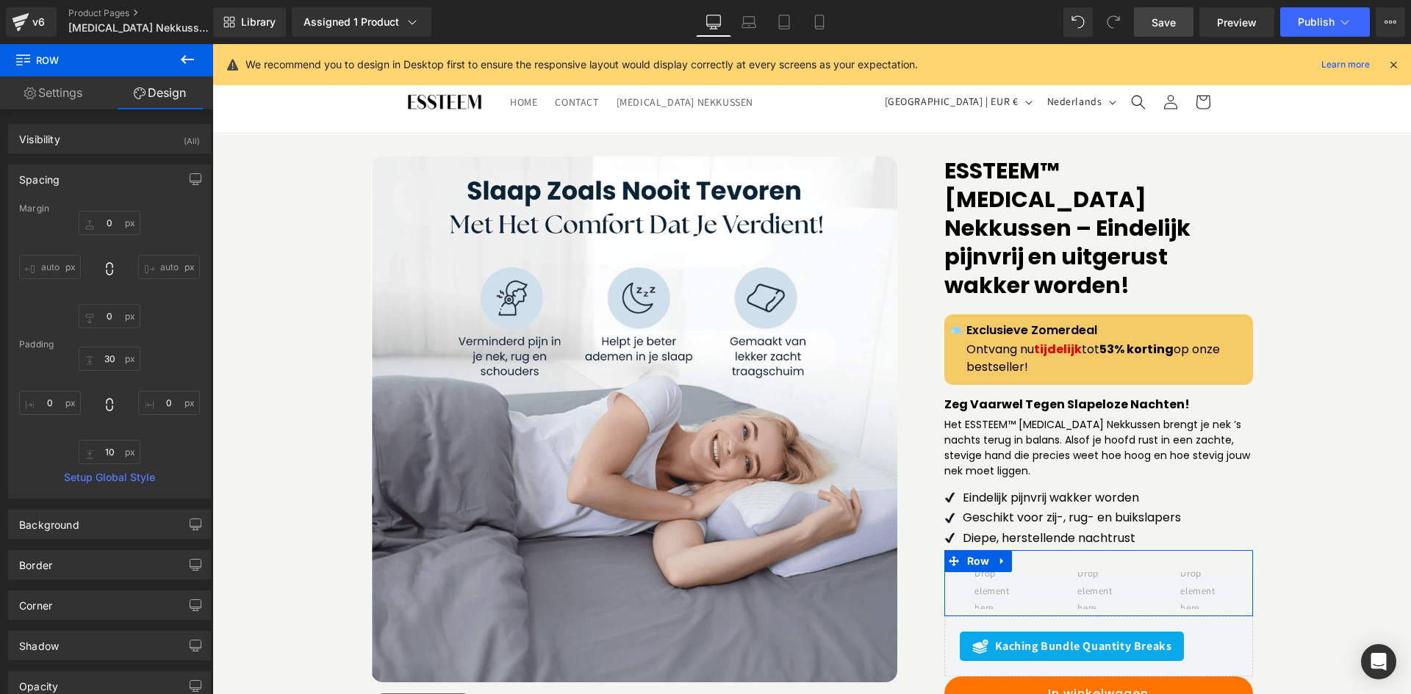
click at [104, 402] on icon at bounding box center [109, 405] width 15 height 15
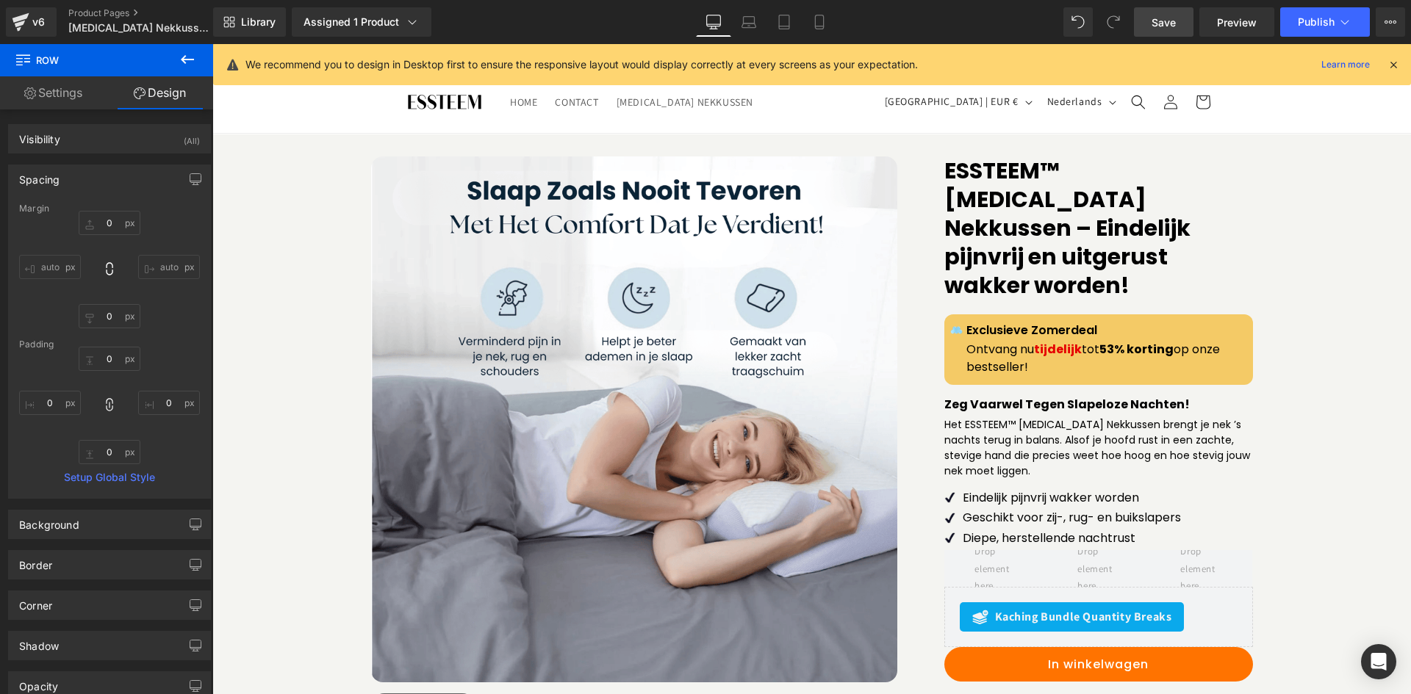
click at [183, 61] on icon at bounding box center [187, 59] width 13 height 9
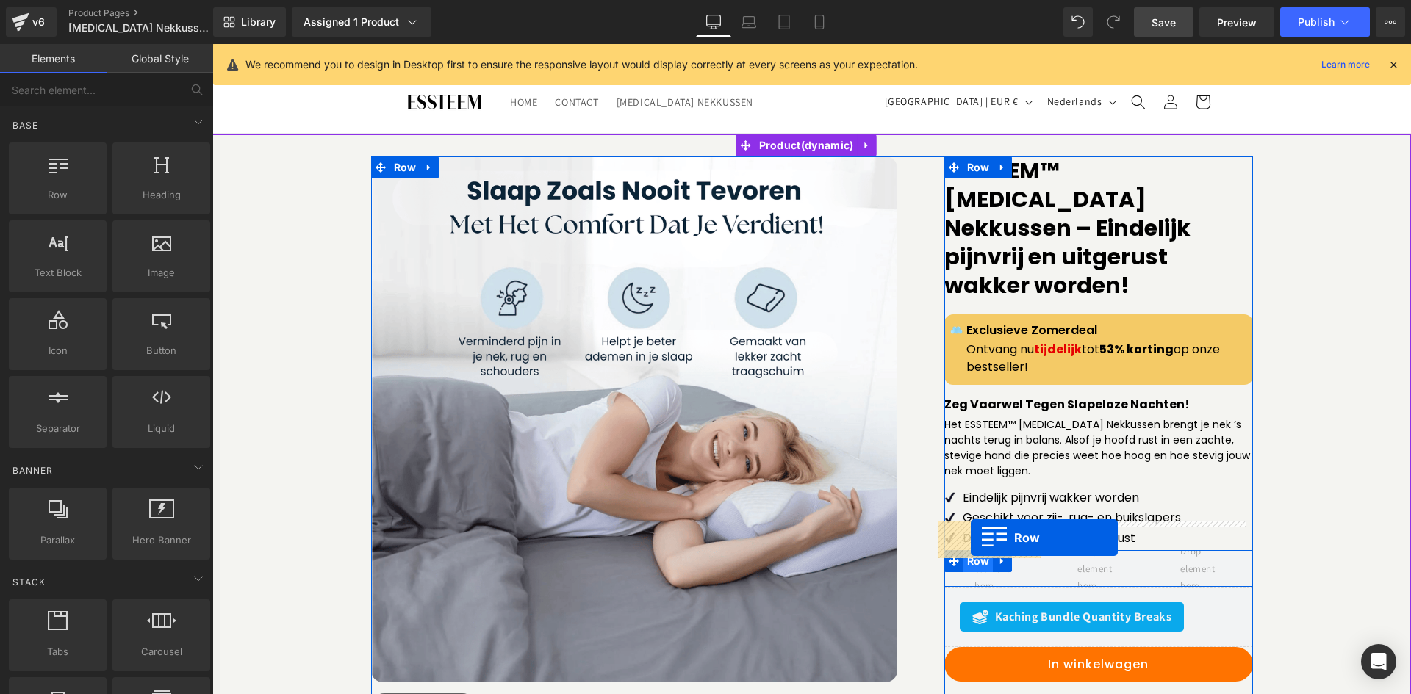
drag, startPoint x: 267, startPoint y: 235, endPoint x: 971, endPoint y: 538, distance: 766.2
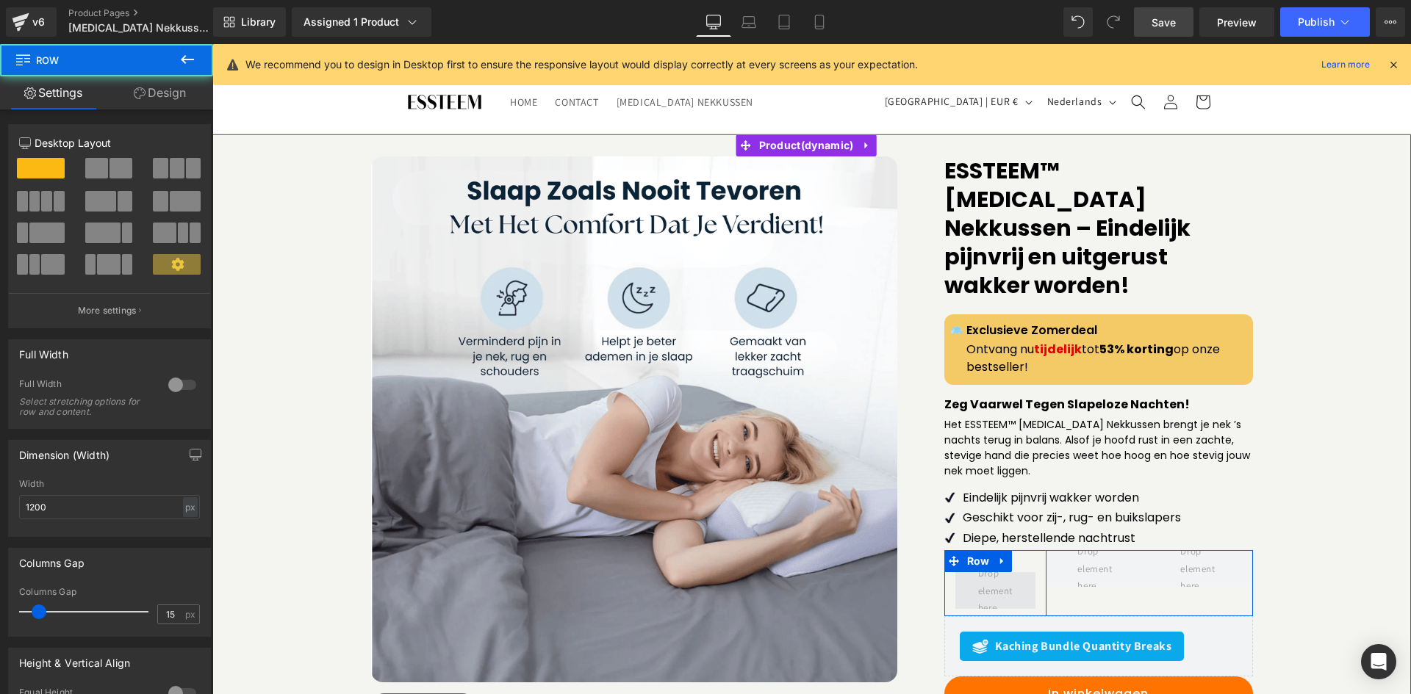
click at [973, 563] on span at bounding box center [995, 590] width 45 height 59
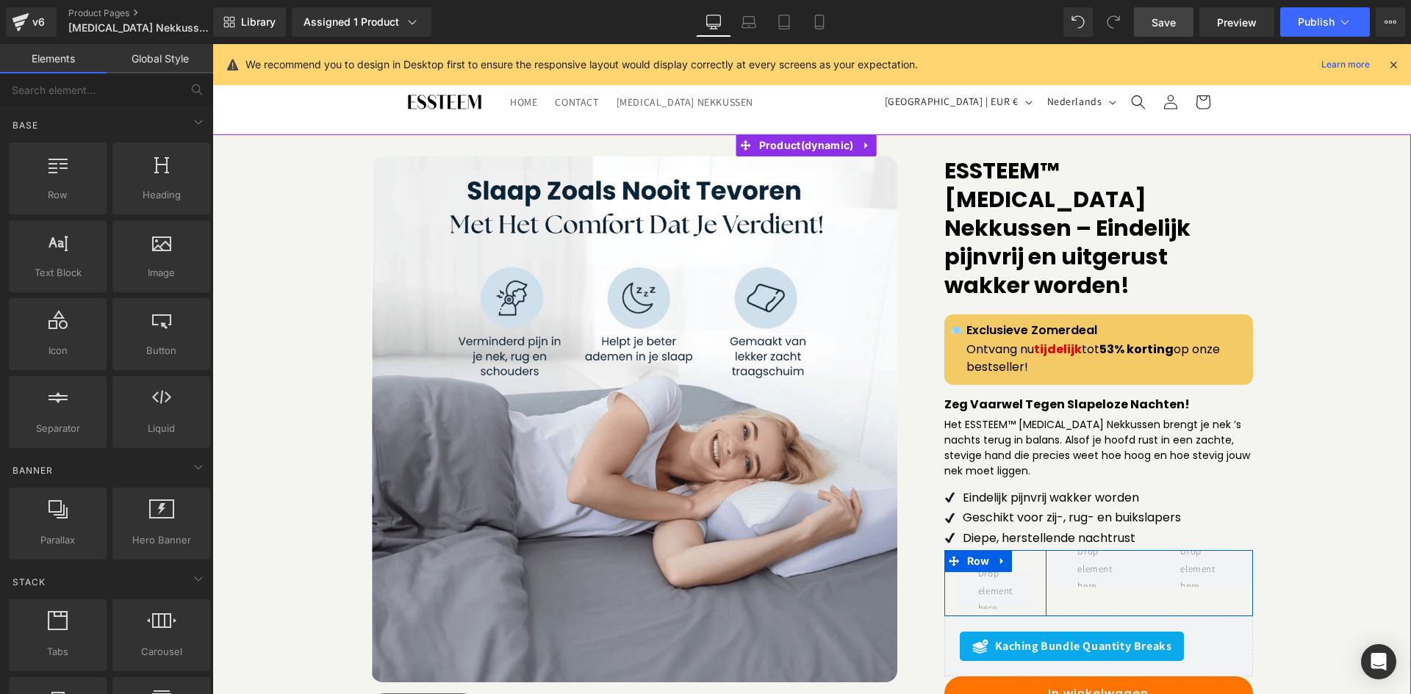
click at [1023, 550] on div "Row" at bounding box center [995, 583] width 103 height 66
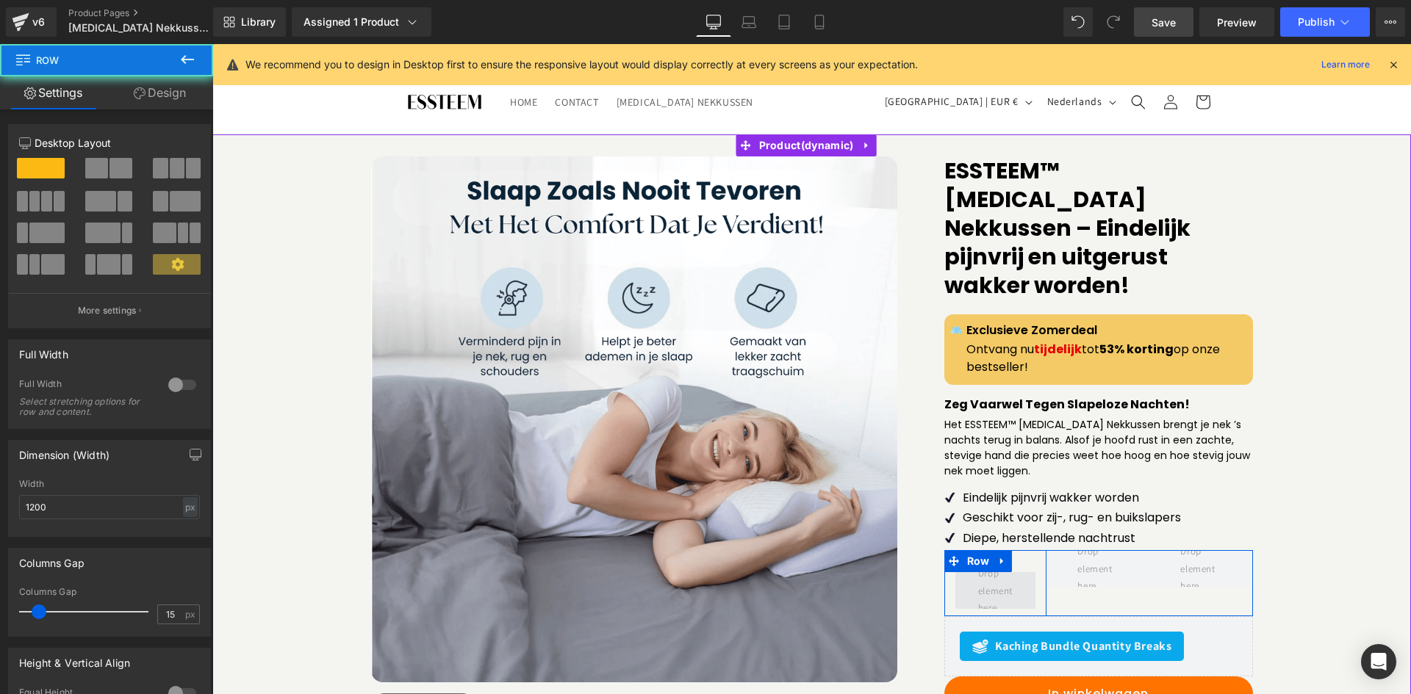
click at [1020, 572] on span at bounding box center [995, 590] width 81 height 37
click at [1026, 550] on div "Row" at bounding box center [995, 583] width 103 height 66
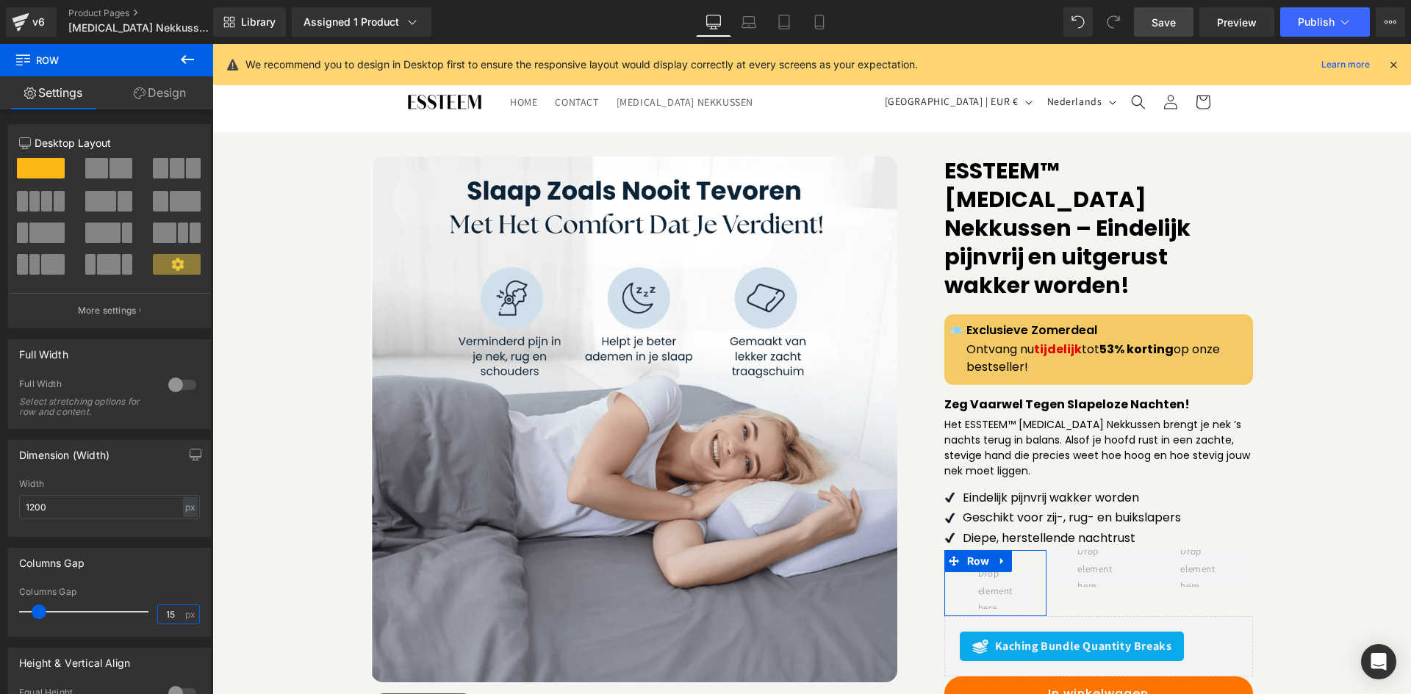
click at [174, 611] on input "15" at bounding box center [171, 614] width 26 height 18
type input "0"
click at [150, 101] on link "Design" at bounding box center [160, 92] width 107 height 33
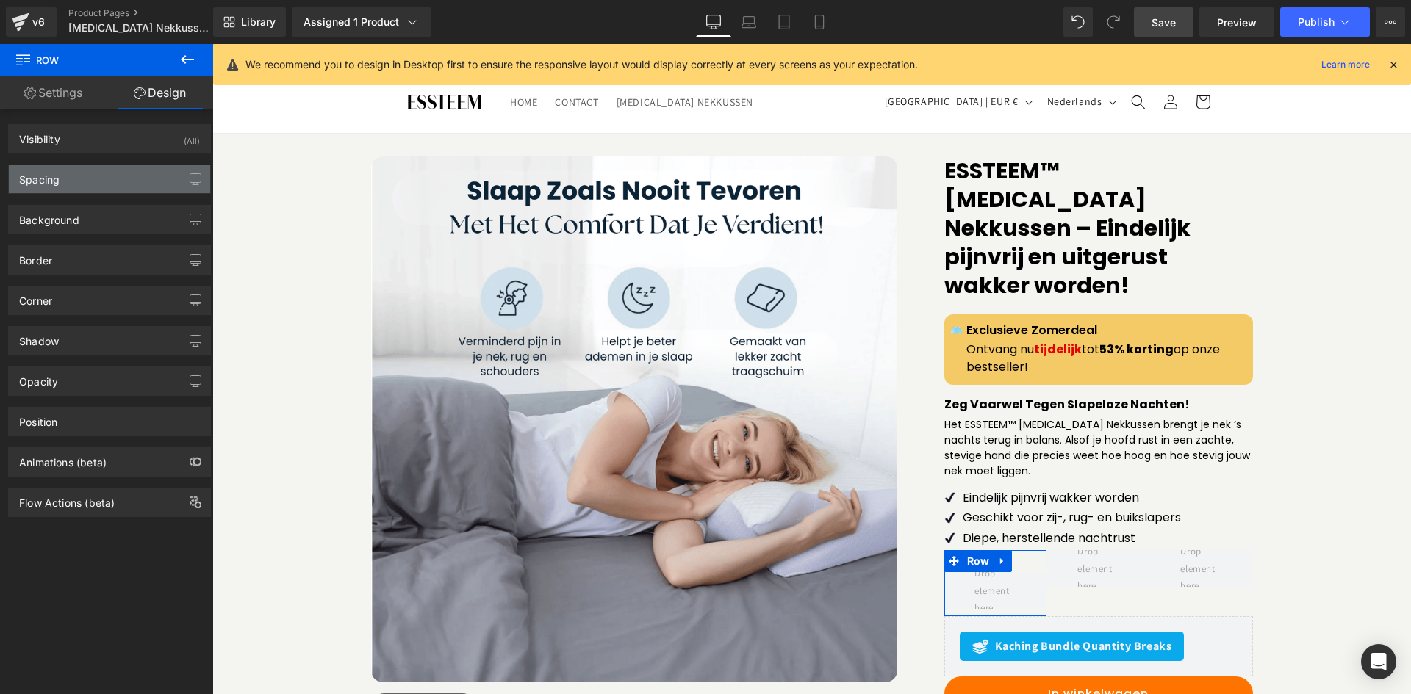
click at [138, 188] on div "Spacing" at bounding box center [109, 179] width 201 height 28
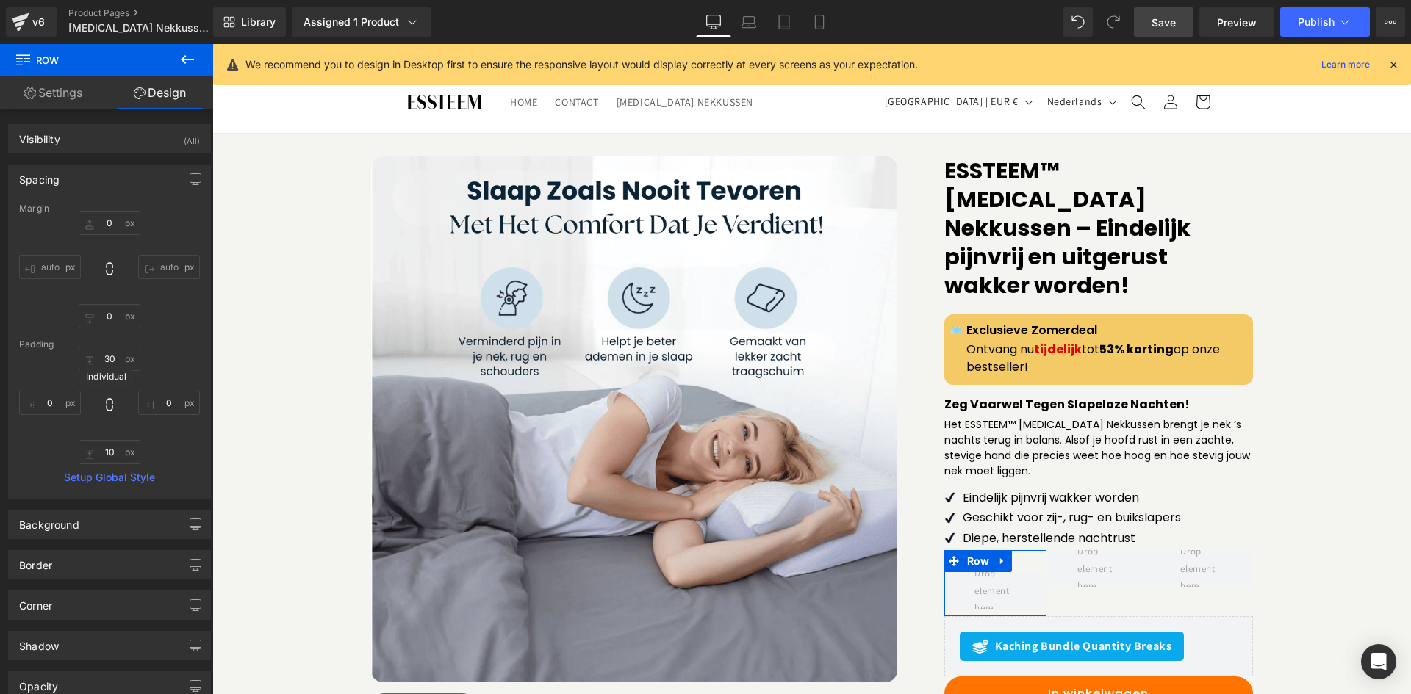
click at [104, 404] on icon at bounding box center [109, 405] width 15 height 15
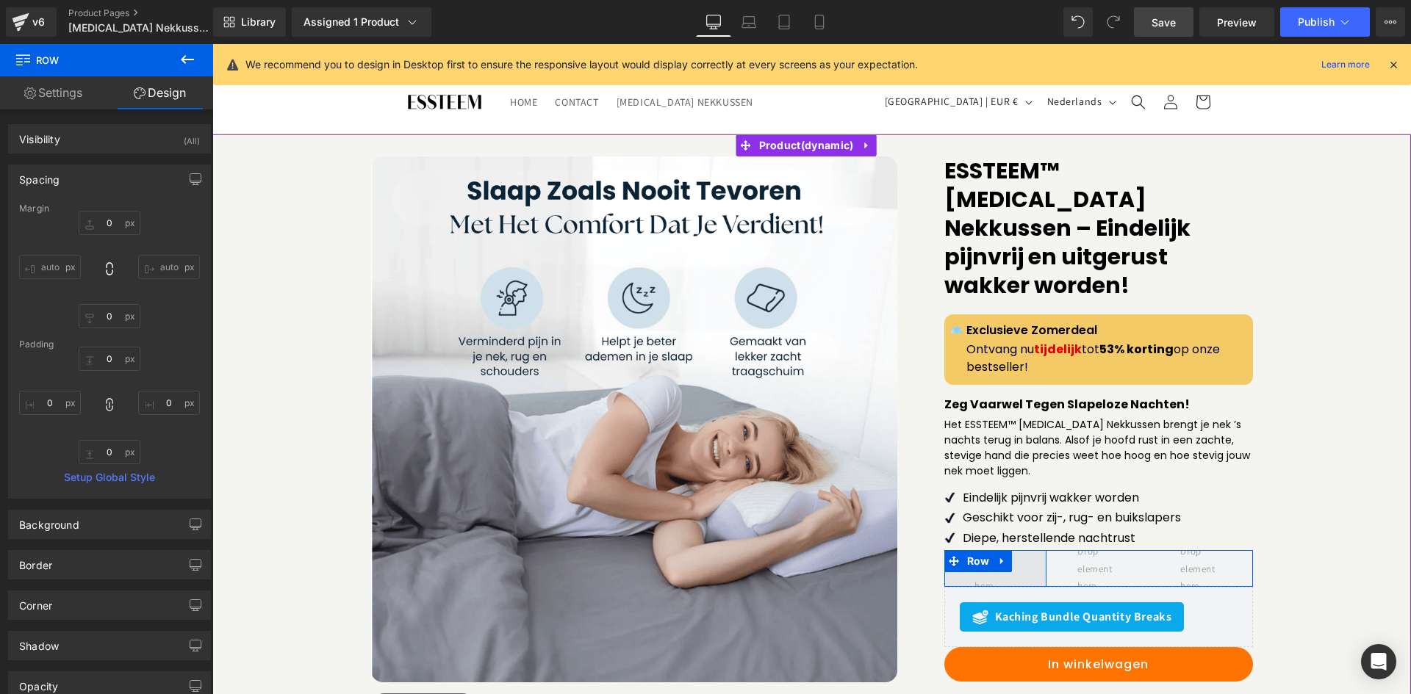
click at [1020, 550] on span at bounding box center [995, 568] width 103 height 37
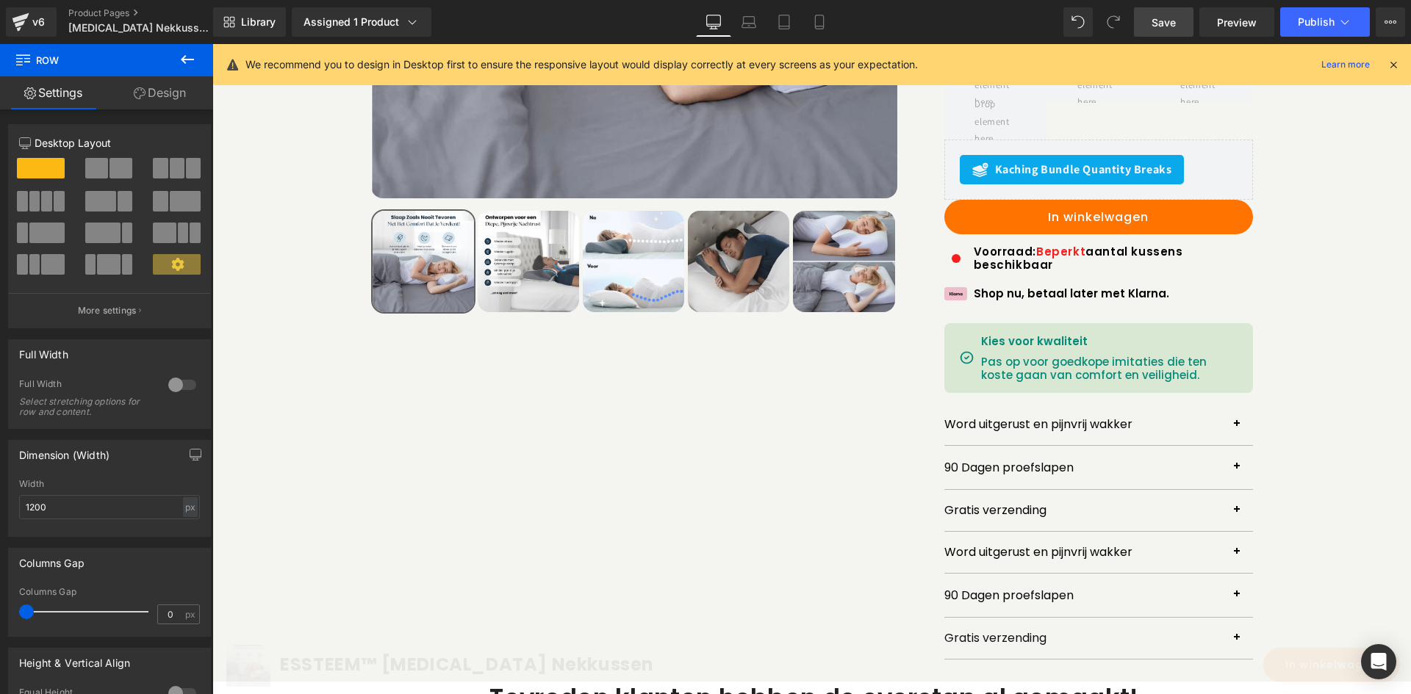
scroll to position [229, 0]
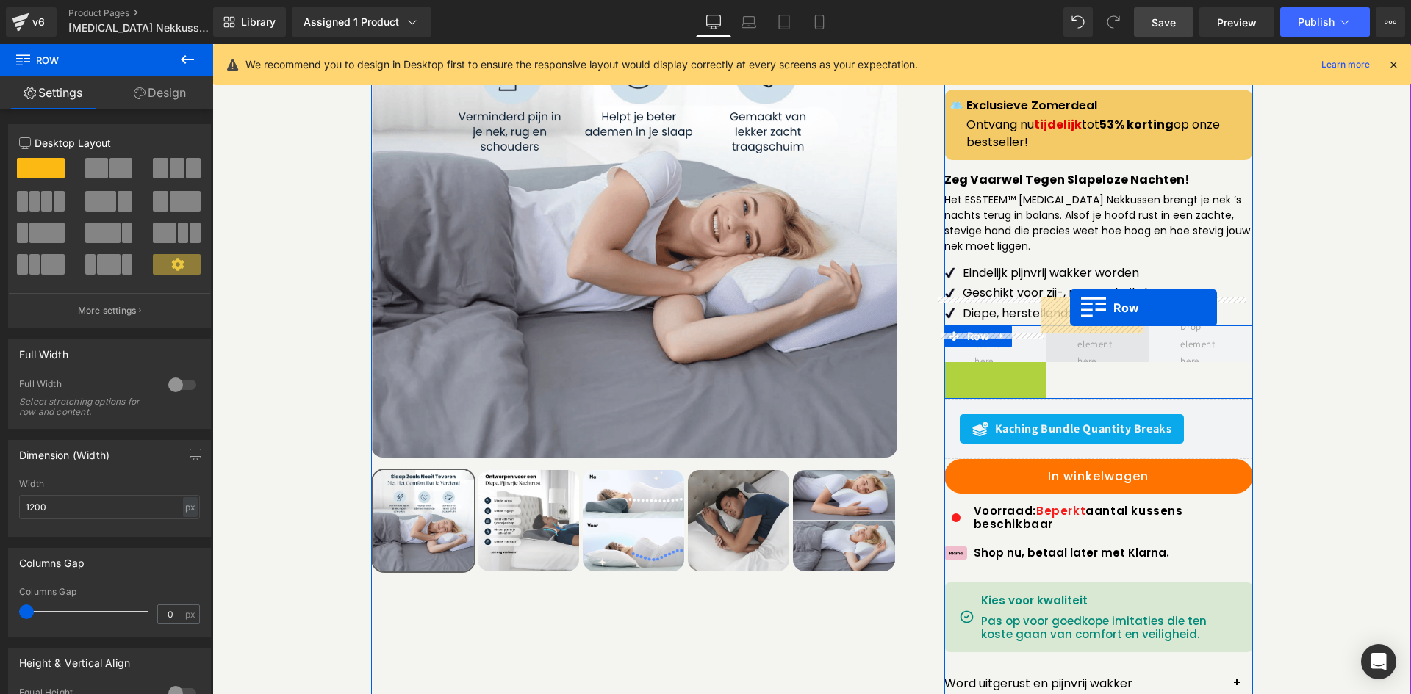
drag, startPoint x: 980, startPoint y: 345, endPoint x: 1070, endPoint y: 308, distance: 97.2
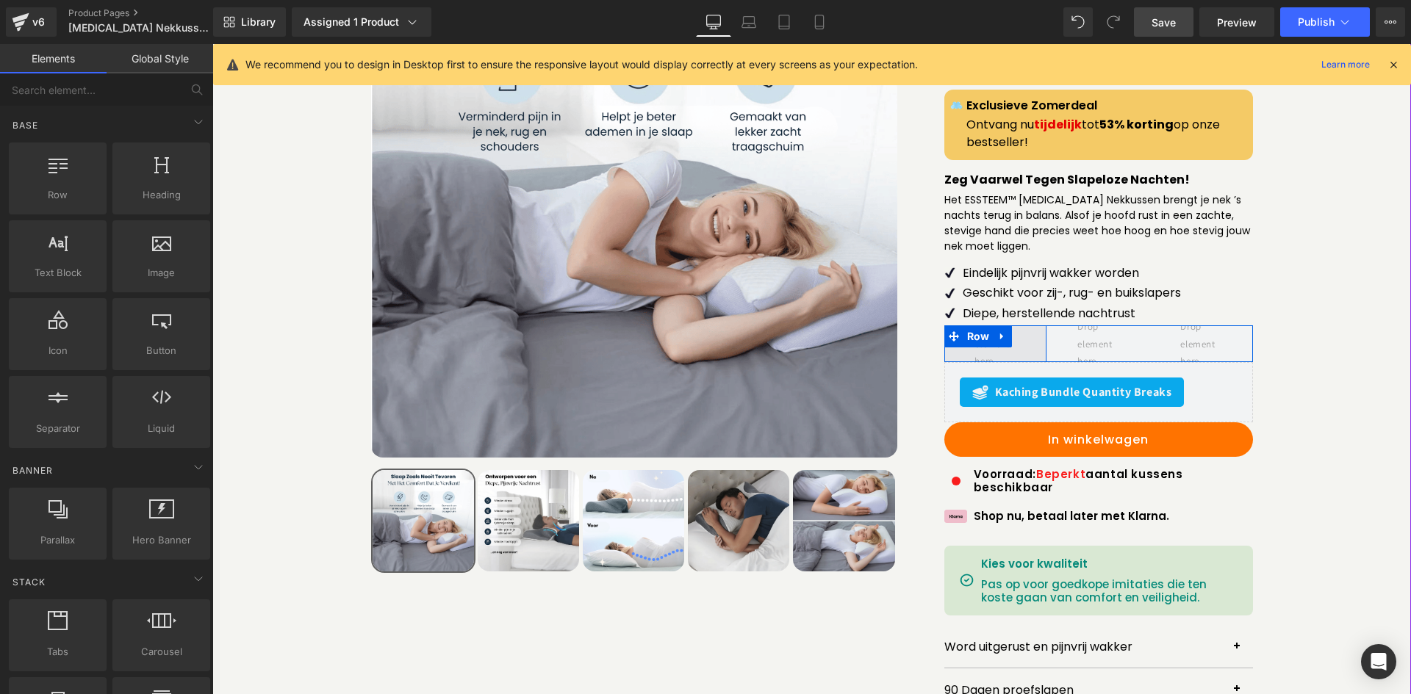
click at [1003, 328] on span at bounding box center [994, 343] width 51 height 59
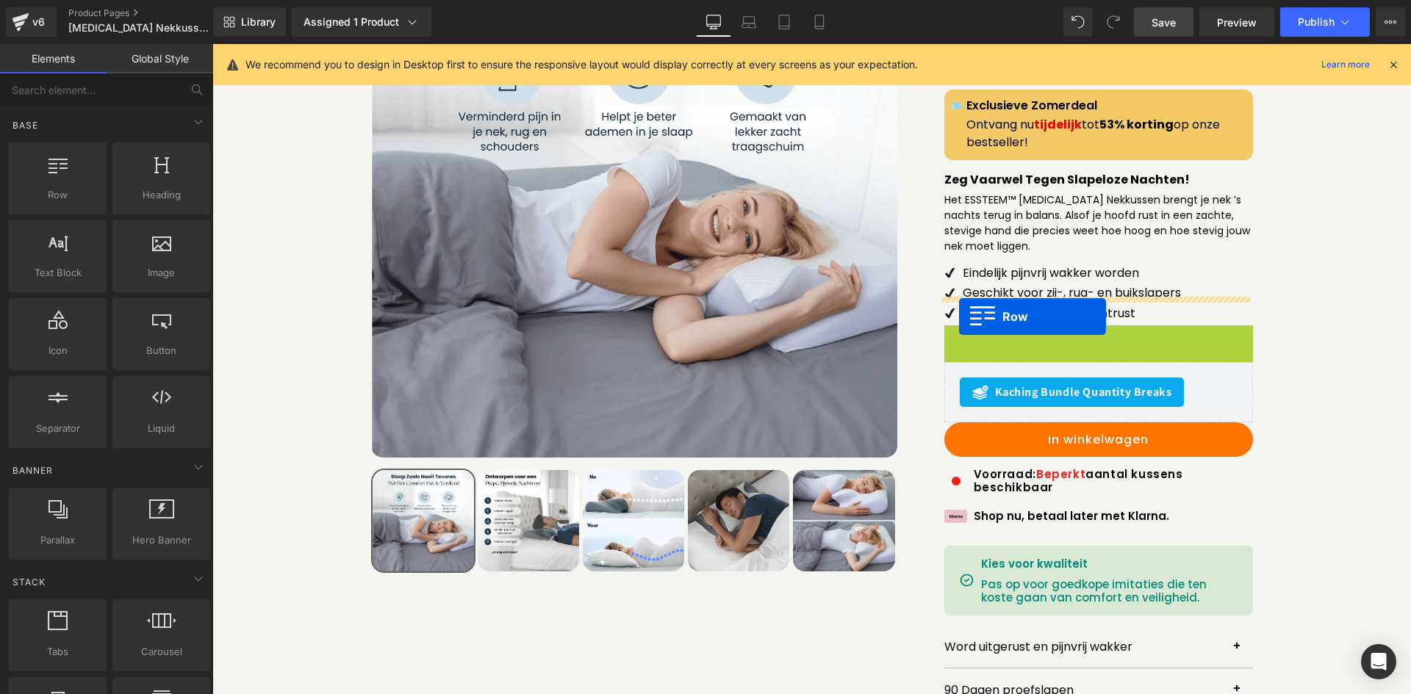
drag, startPoint x: 981, startPoint y: 313, endPoint x: 958, endPoint y: 317, distance: 23.1
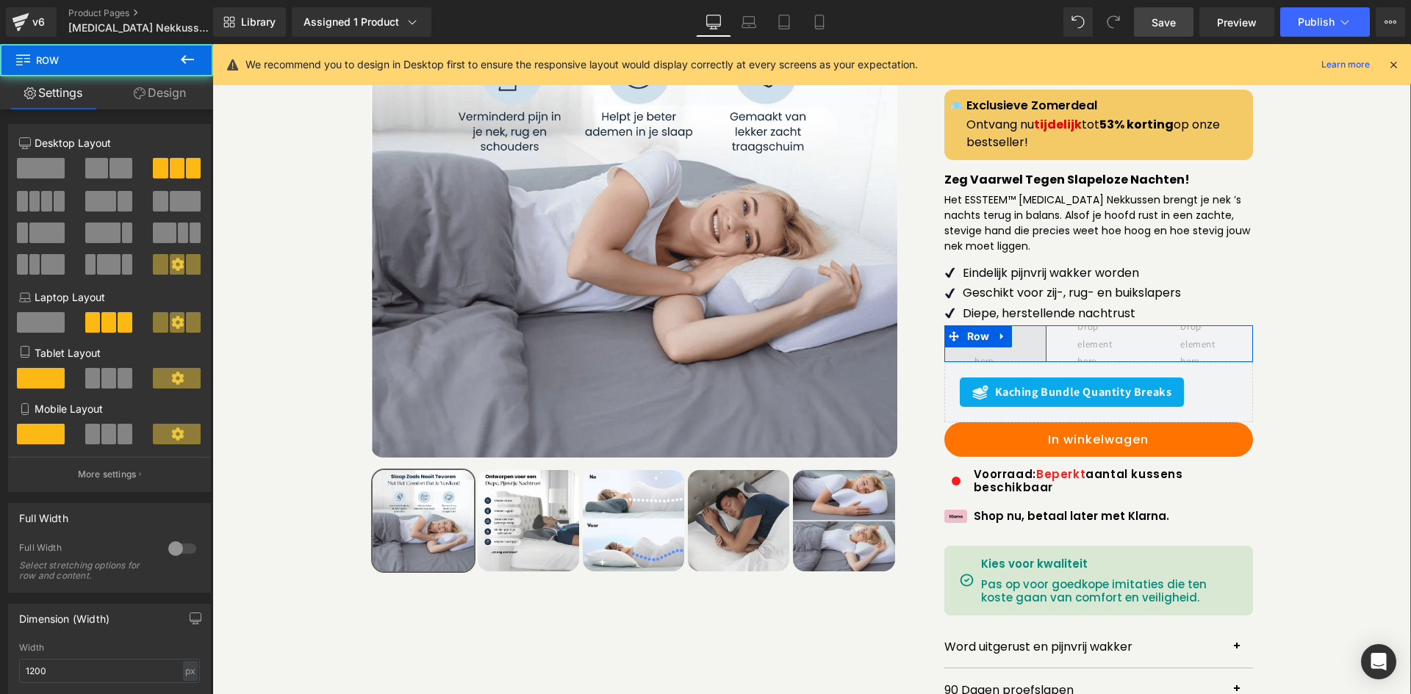
click at [1030, 325] on span at bounding box center [995, 343] width 103 height 37
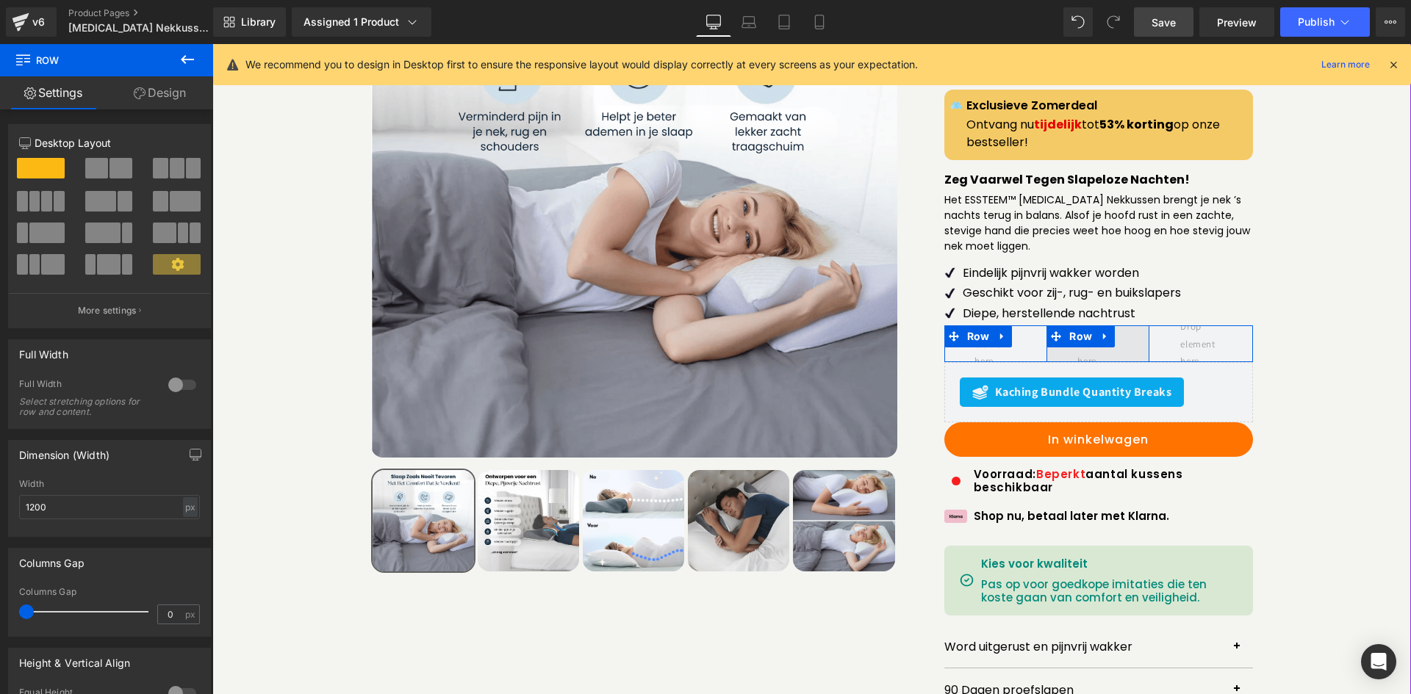
click at [1115, 317] on span at bounding box center [1097, 343] width 51 height 59
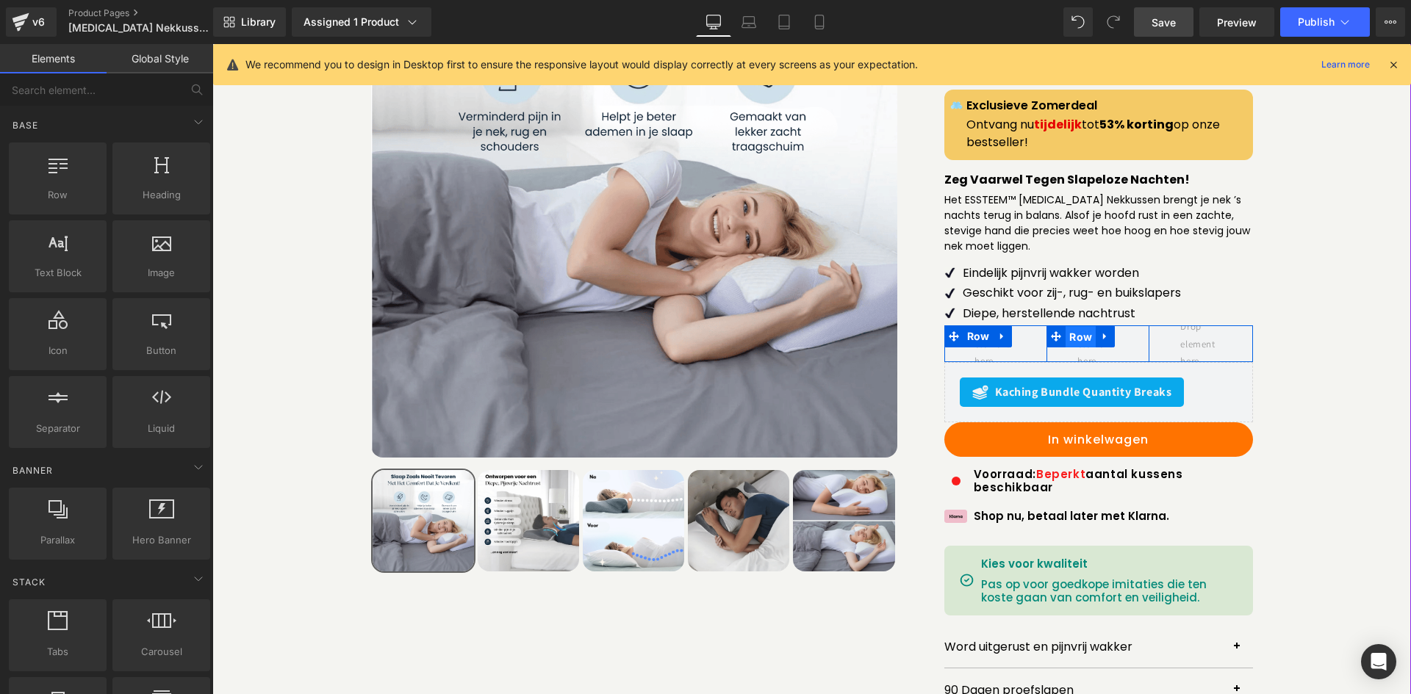
click at [1068, 326] on span "Row" at bounding box center [1080, 337] width 30 height 22
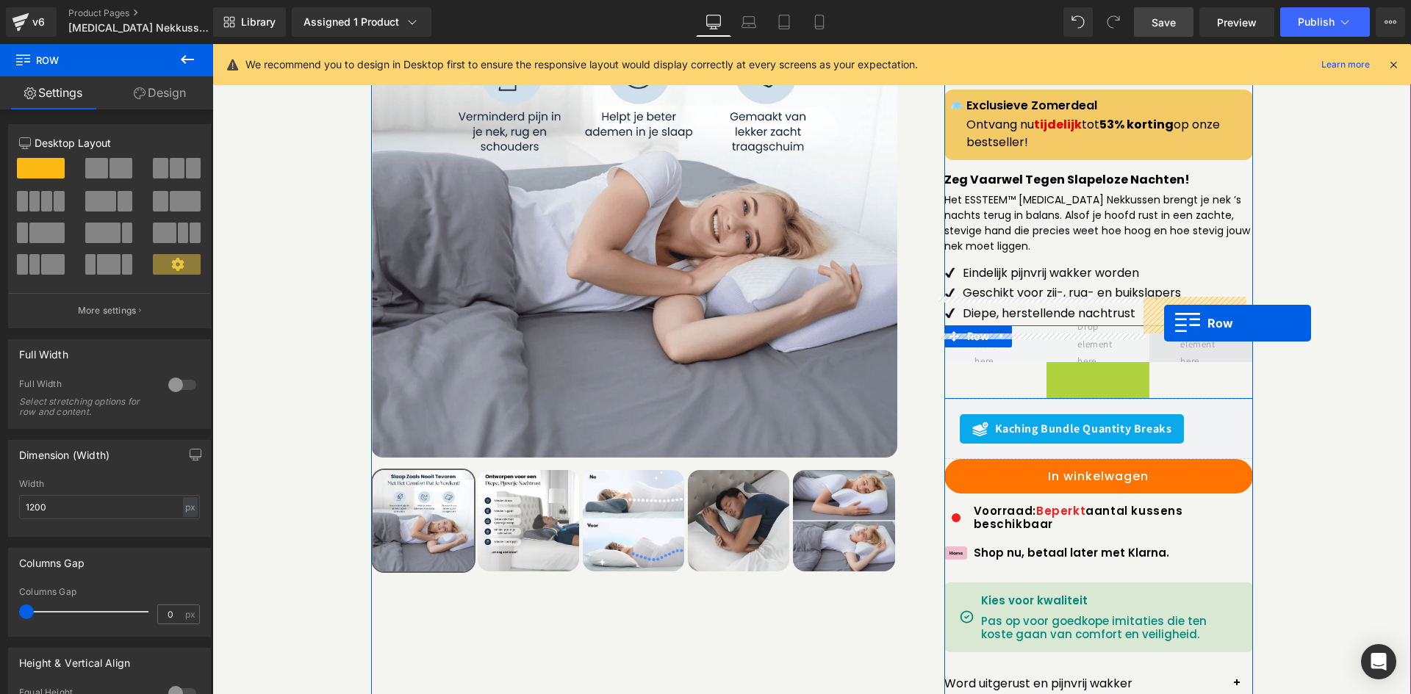
drag, startPoint x: 1079, startPoint y: 345, endPoint x: 1166, endPoint y: 320, distance: 90.7
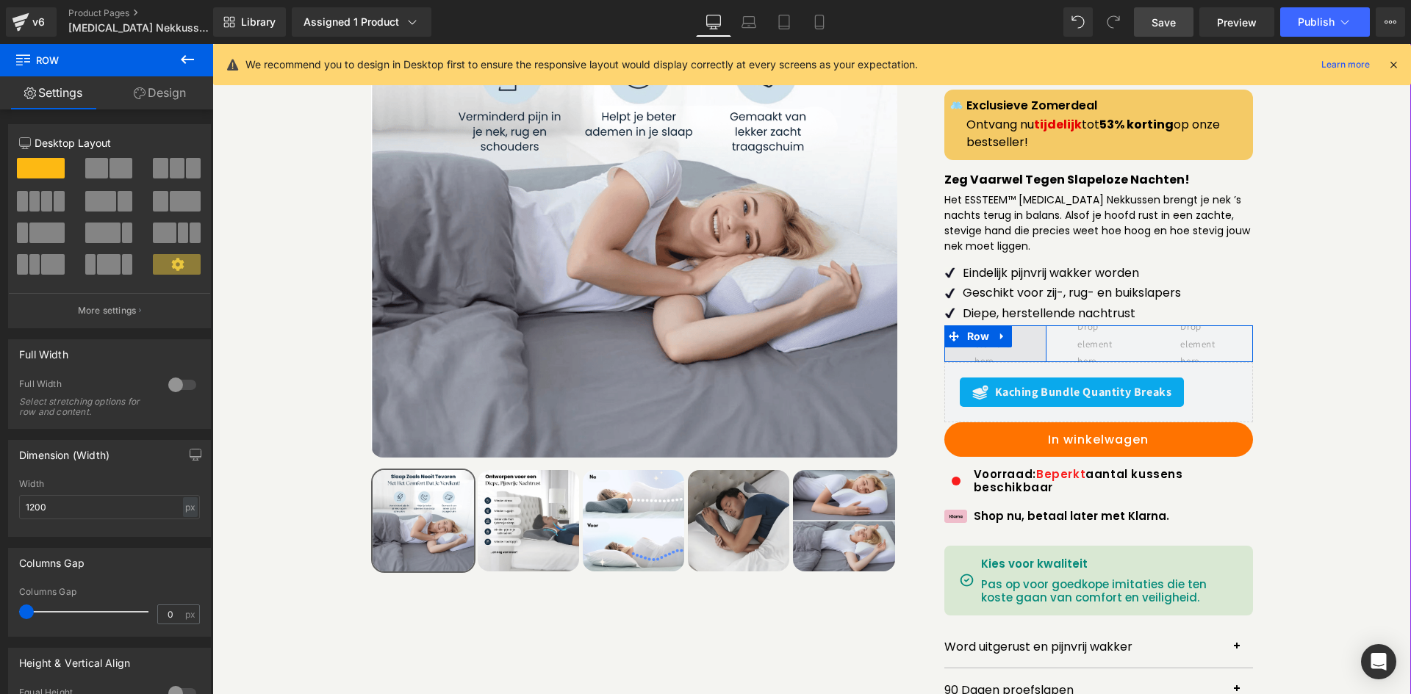
click at [1016, 325] on span at bounding box center [995, 343] width 103 height 37
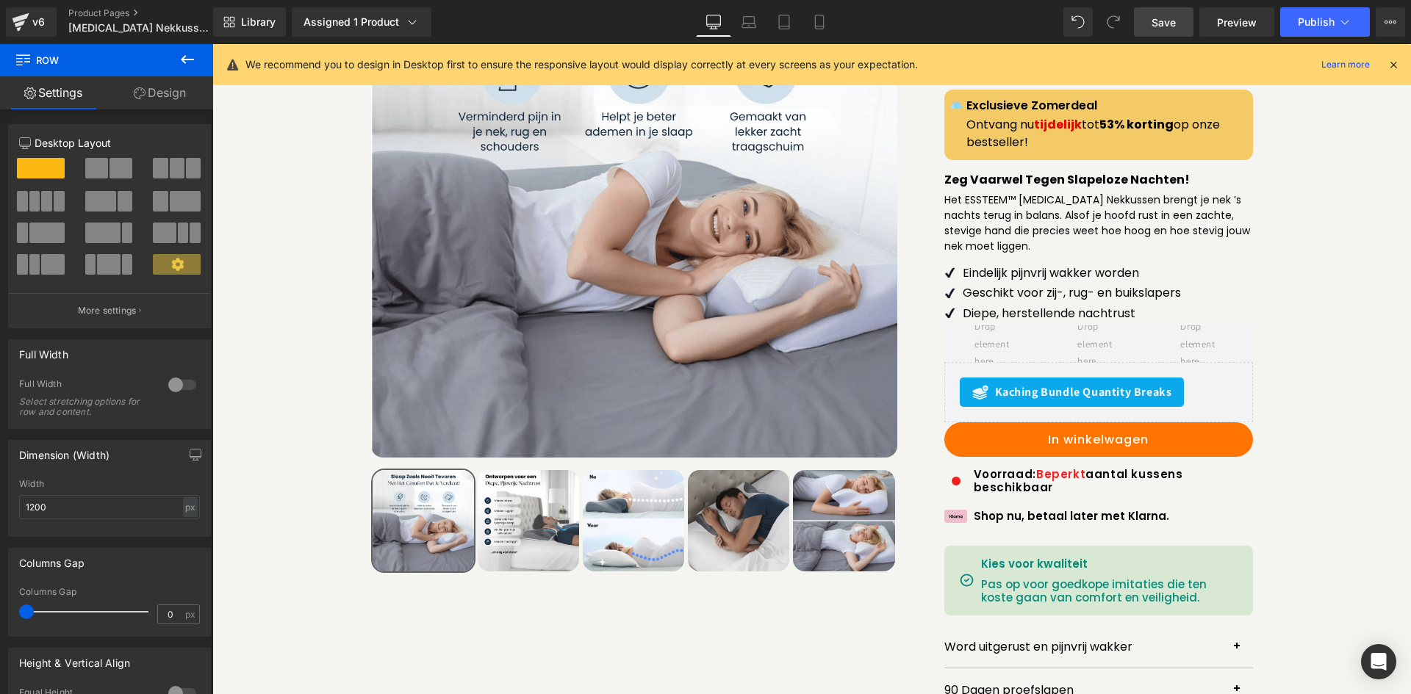
click at [179, 57] on icon at bounding box center [188, 60] width 18 height 18
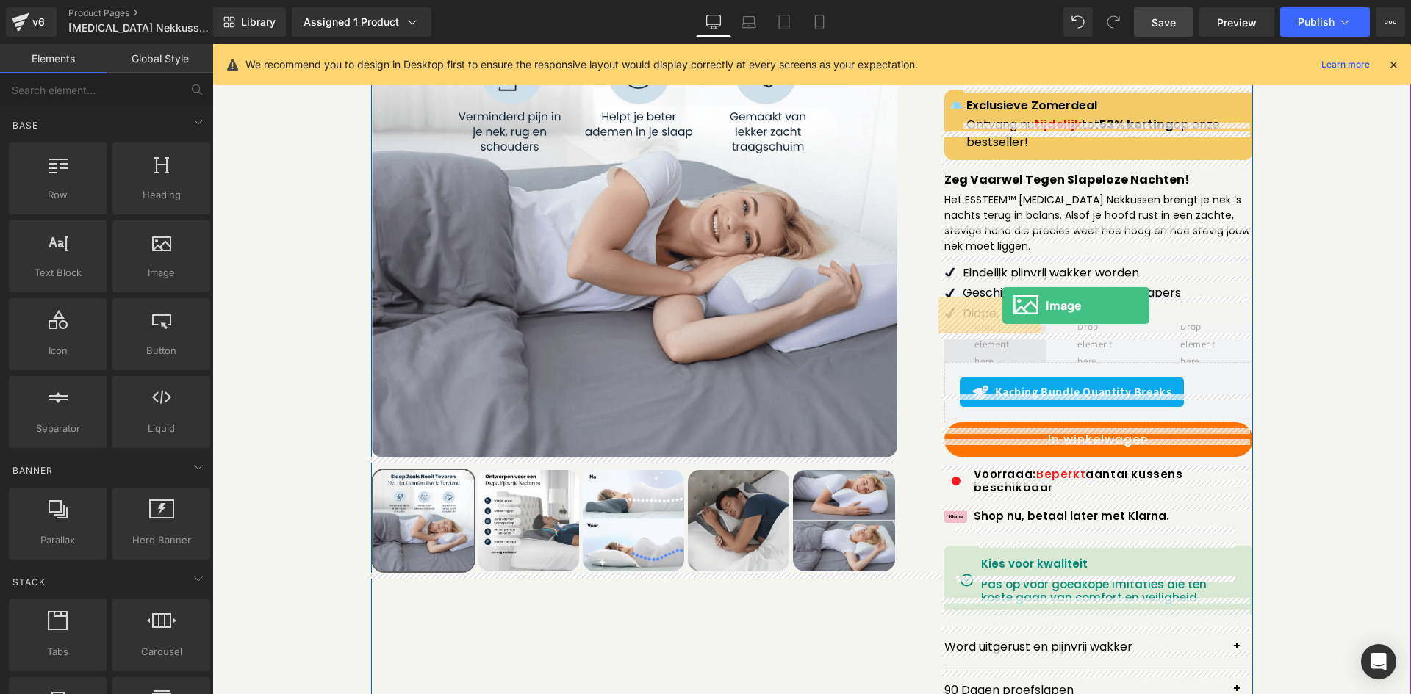
drag, startPoint x: 389, startPoint y: 306, endPoint x: 1002, endPoint y: 306, distance: 612.8
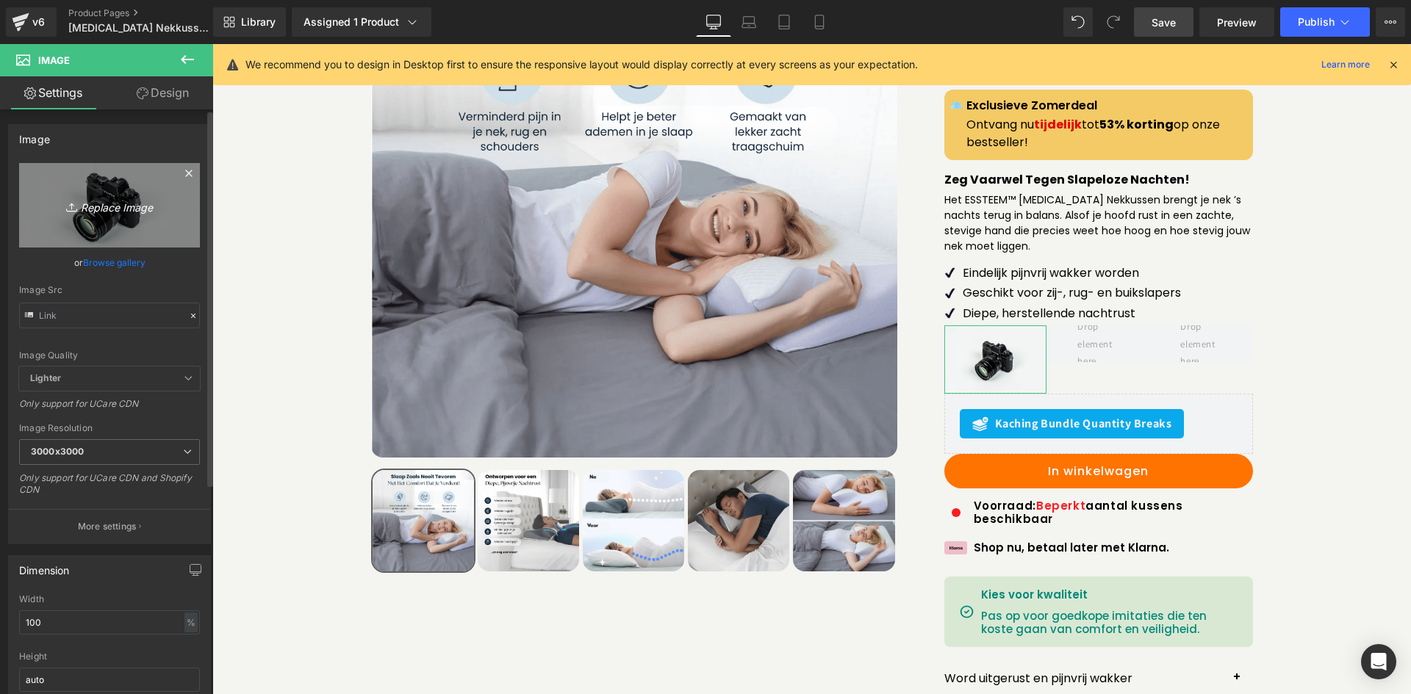
click at [67, 202] on icon at bounding box center [73, 207] width 15 height 15
type input "C:\fakepath\Screenshot_24.png"
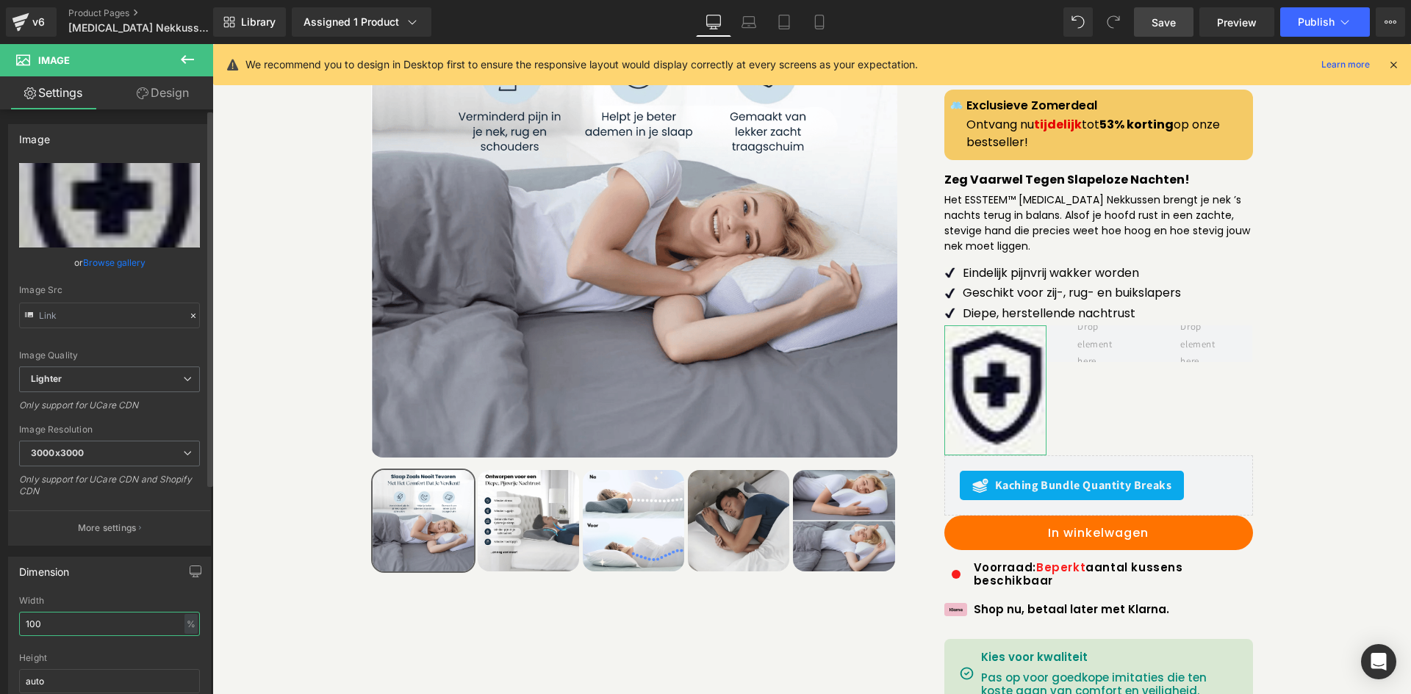
click at [92, 614] on input "100" at bounding box center [109, 624] width 181 height 24
click at [91, 614] on input "100" at bounding box center [109, 624] width 181 height 24
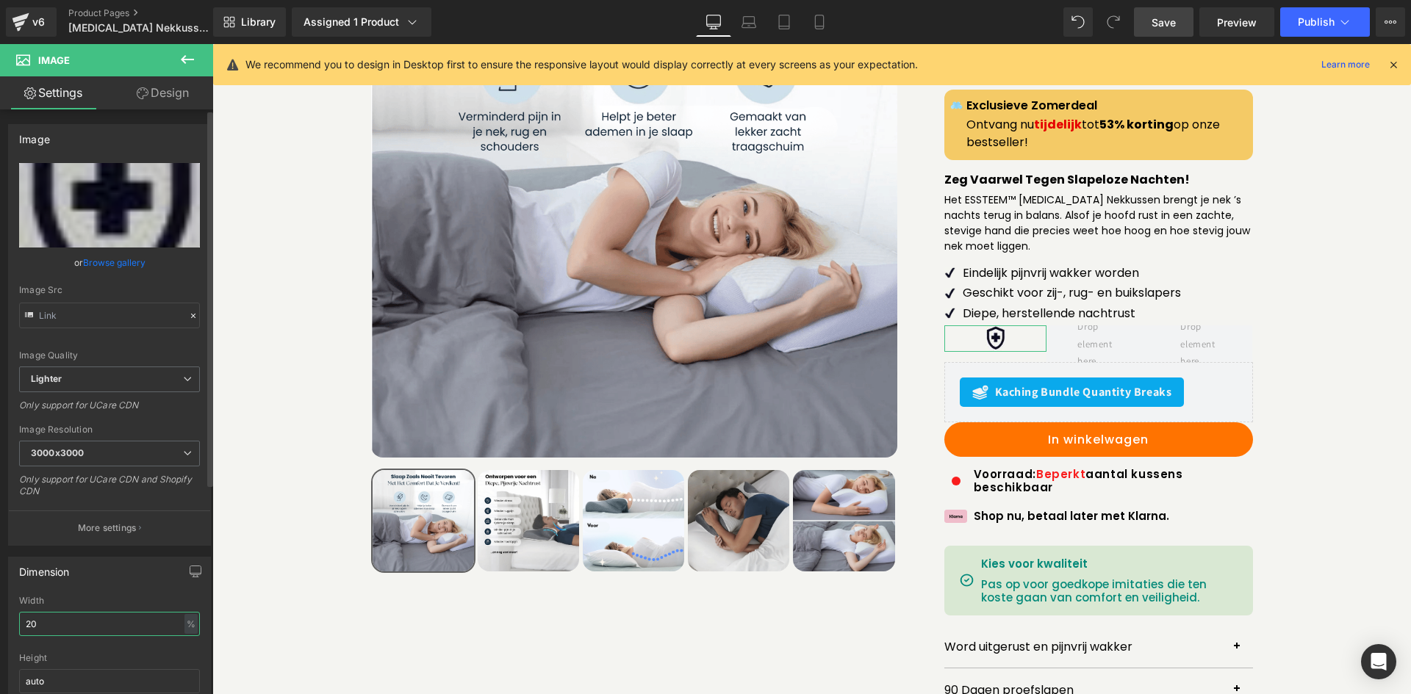
type input "20"
click at [101, 598] on div "Width" at bounding box center [109, 601] width 181 height 10
click at [182, 59] on icon at bounding box center [187, 59] width 13 height 9
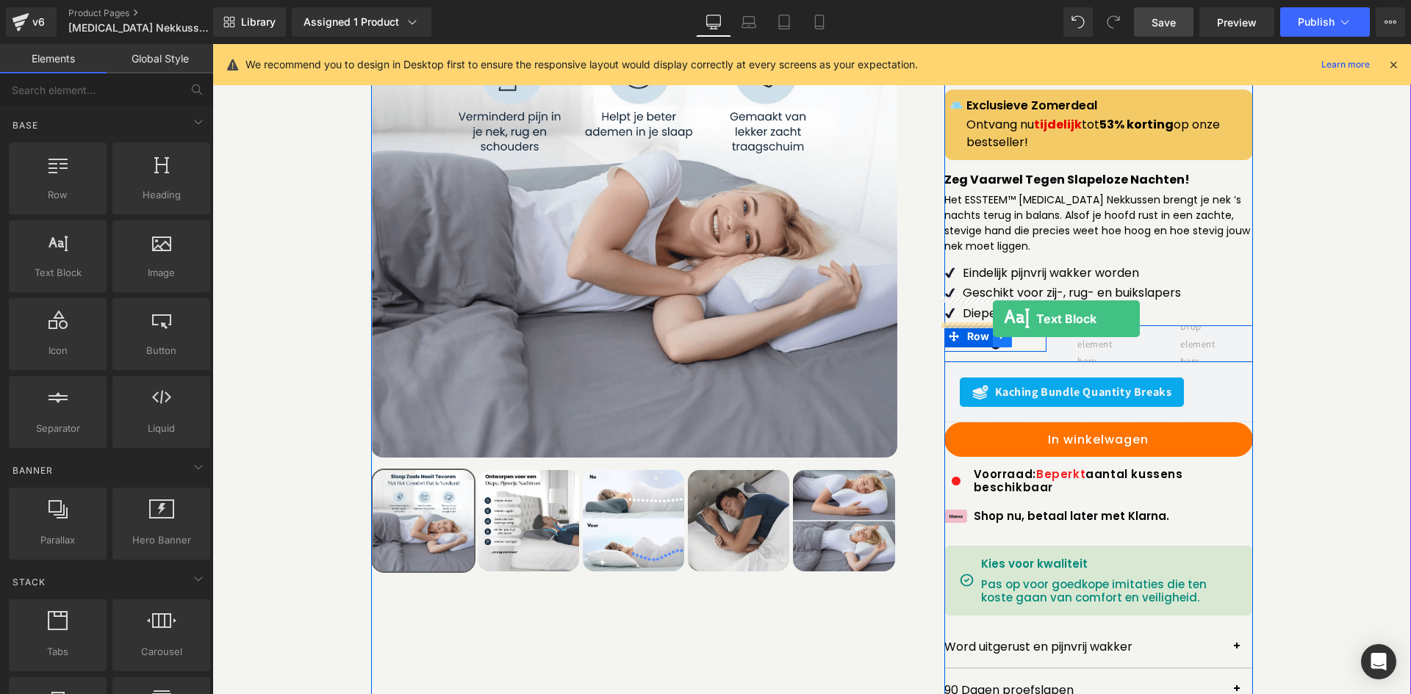
drag, startPoint x: 274, startPoint y: 319, endPoint x: 993, endPoint y: 318, distance: 718.6
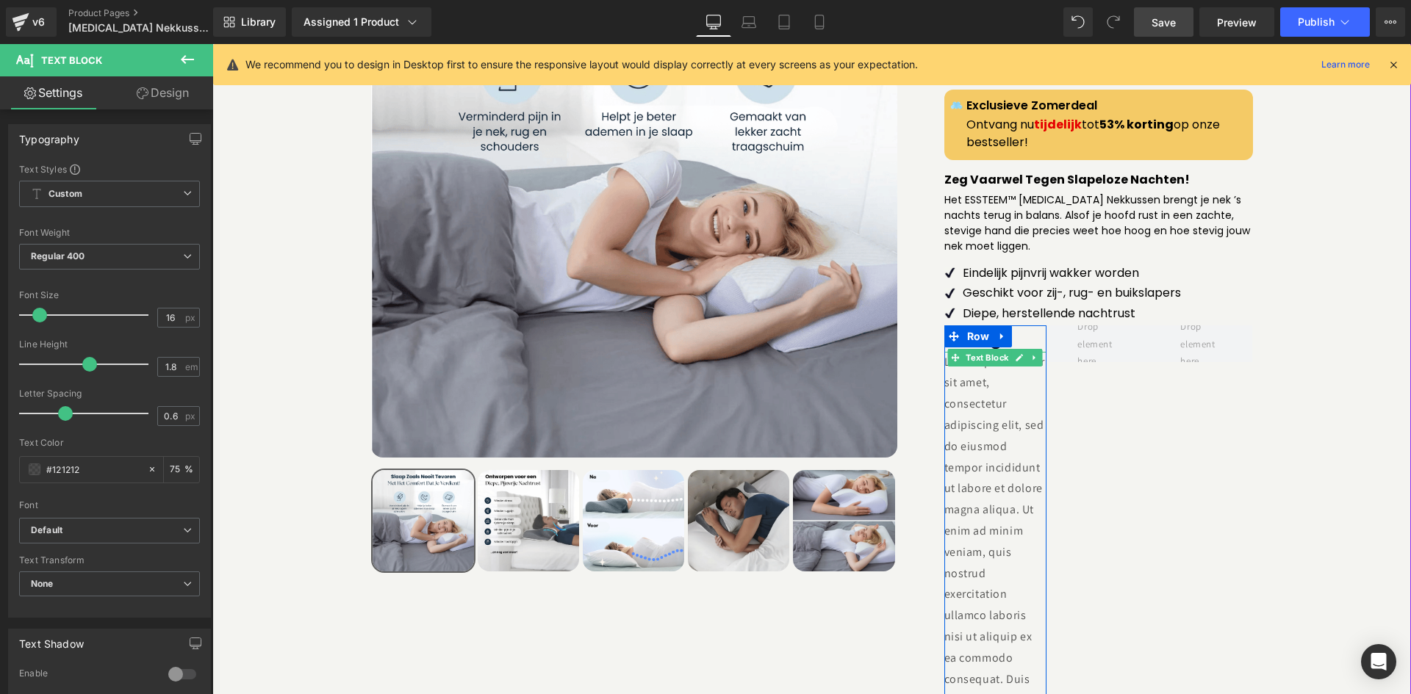
click at [971, 383] on p "Lorem ipsum dolor sit amet, consectetur adipiscing elit, sed do eiusmod tempor …" at bounding box center [995, 659] width 103 height 614
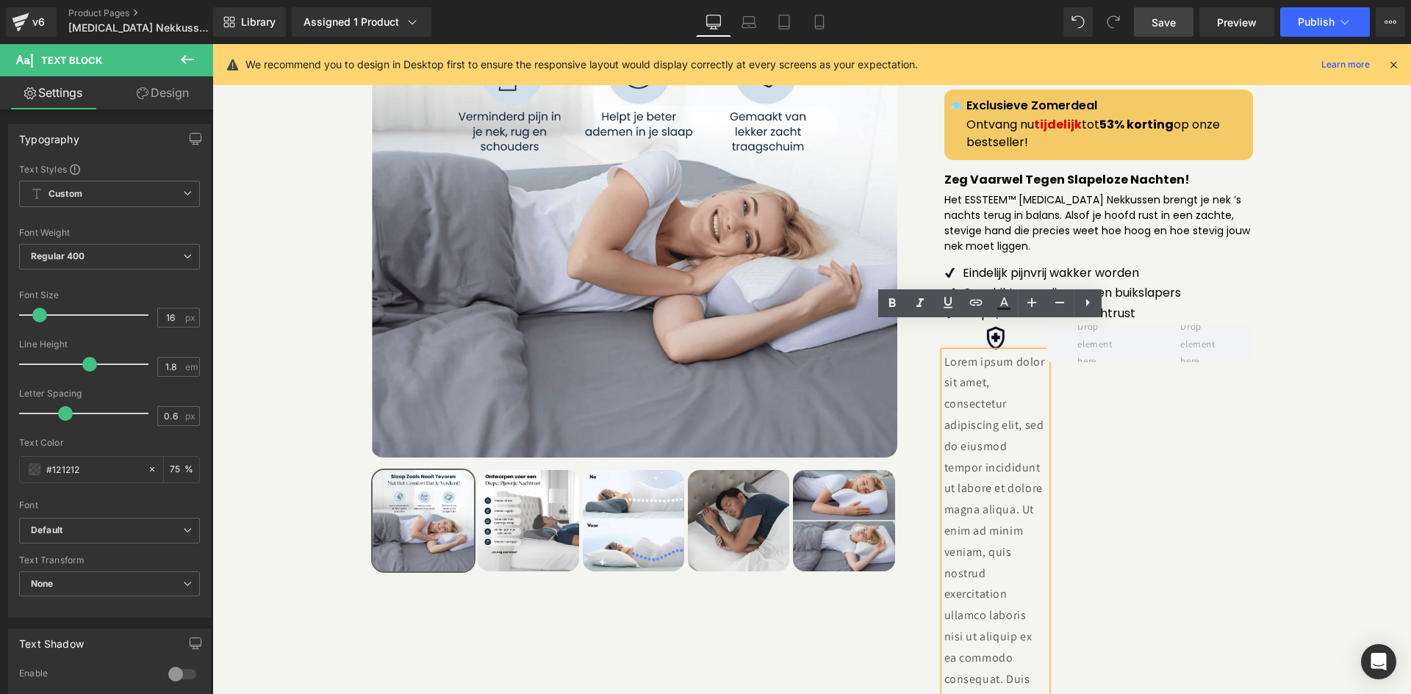
click at [992, 363] on p "Lorem ipsum dolor sit amet, consectetur adipiscing elit, sed do eiusmod tempor …" at bounding box center [995, 659] width 103 height 614
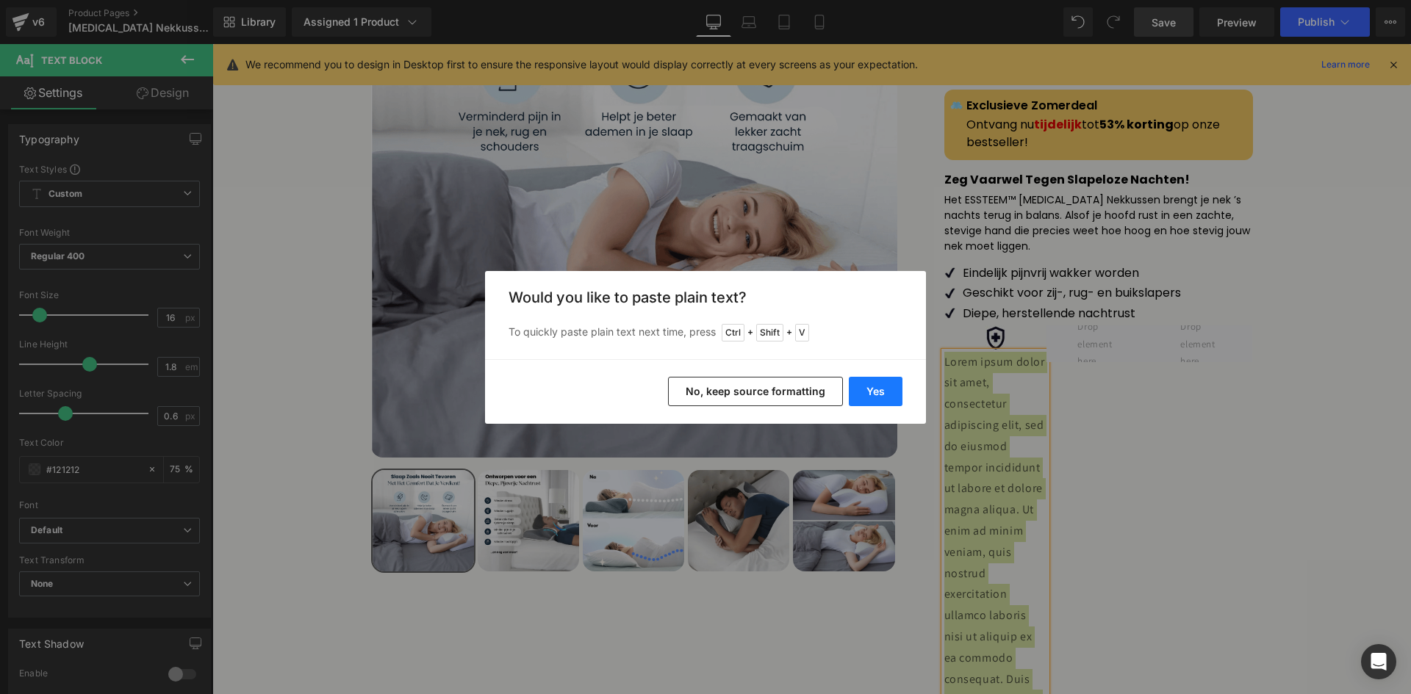
drag, startPoint x: 883, startPoint y: 392, endPoint x: 771, endPoint y: 331, distance: 127.9
click at [883, 392] on button "Yes" at bounding box center [876, 391] width 54 height 29
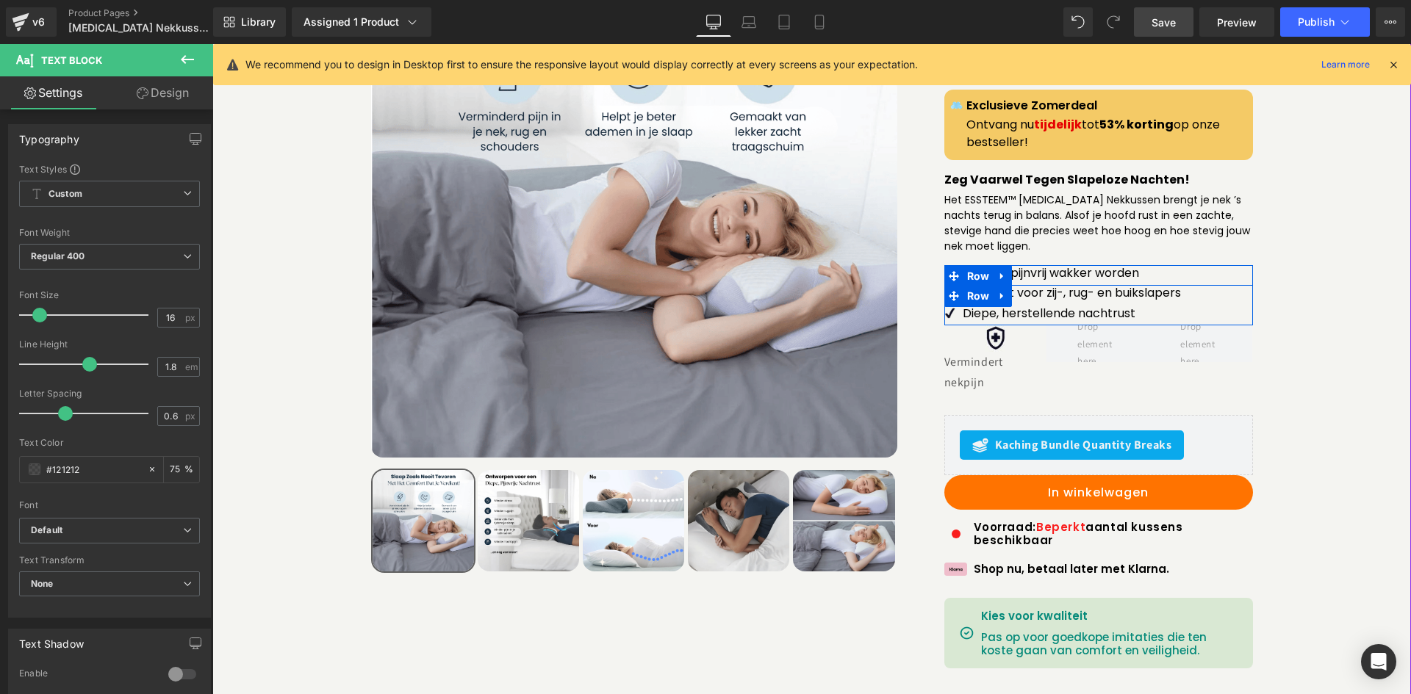
scroll to position [155, 0]
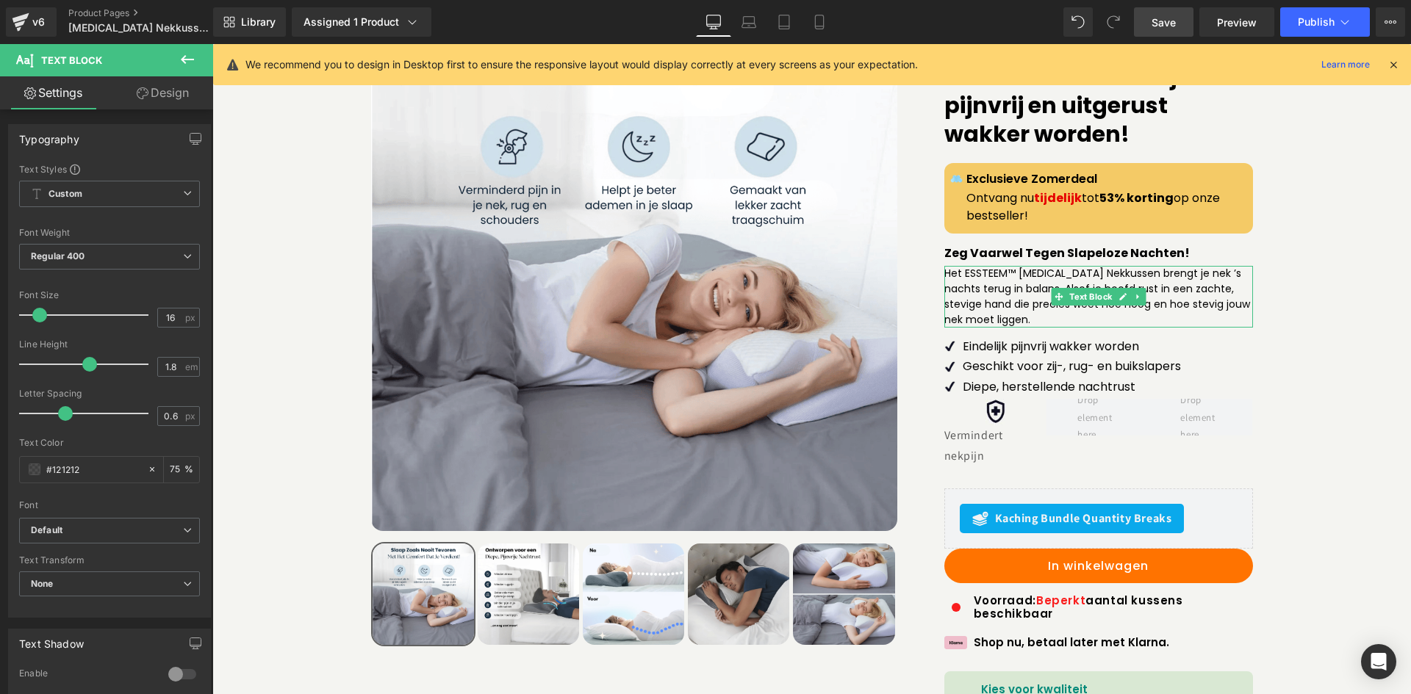
drag, startPoint x: 1234, startPoint y: 392, endPoint x: 1021, endPoint y: 355, distance: 216.3
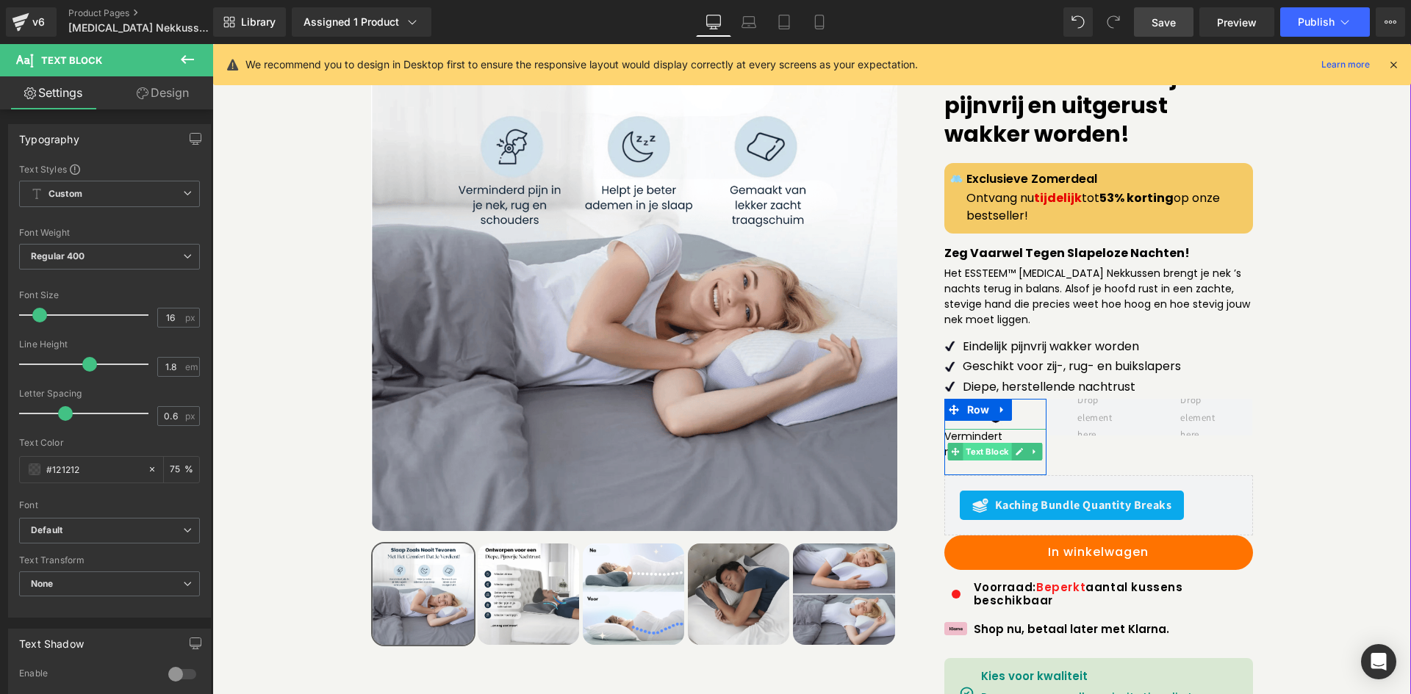
click at [973, 443] on span "Text Block" at bounding box center [987, 452] width 48 height 18
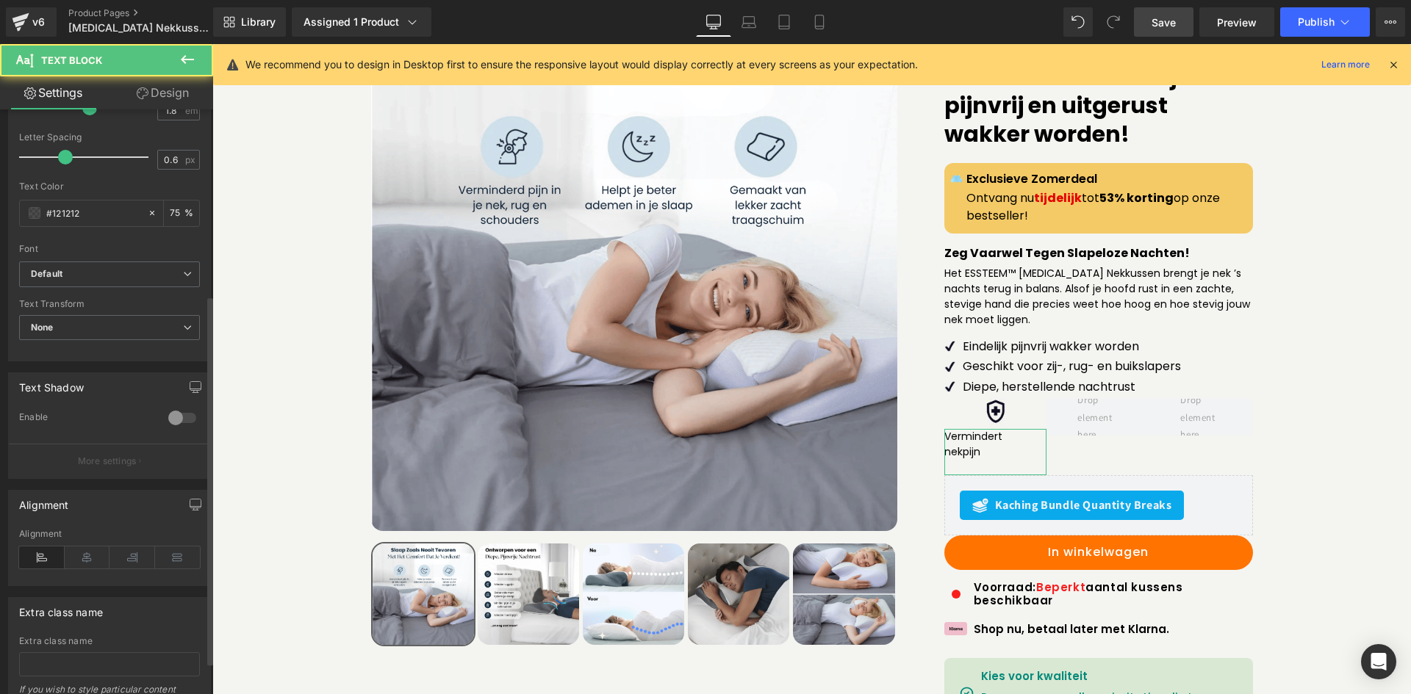
scroll to position [294, 0]
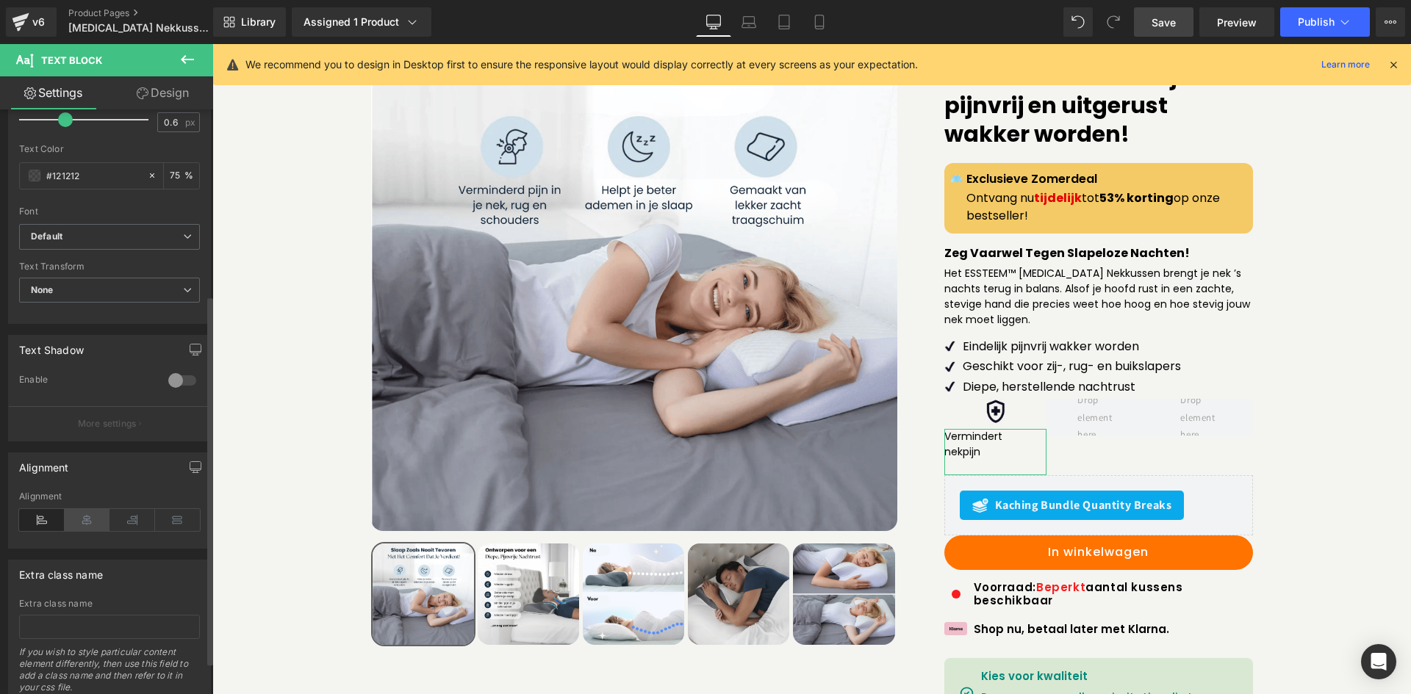
click at [88, 519] on icon at bounding box center [88, 520] width 46 height 22
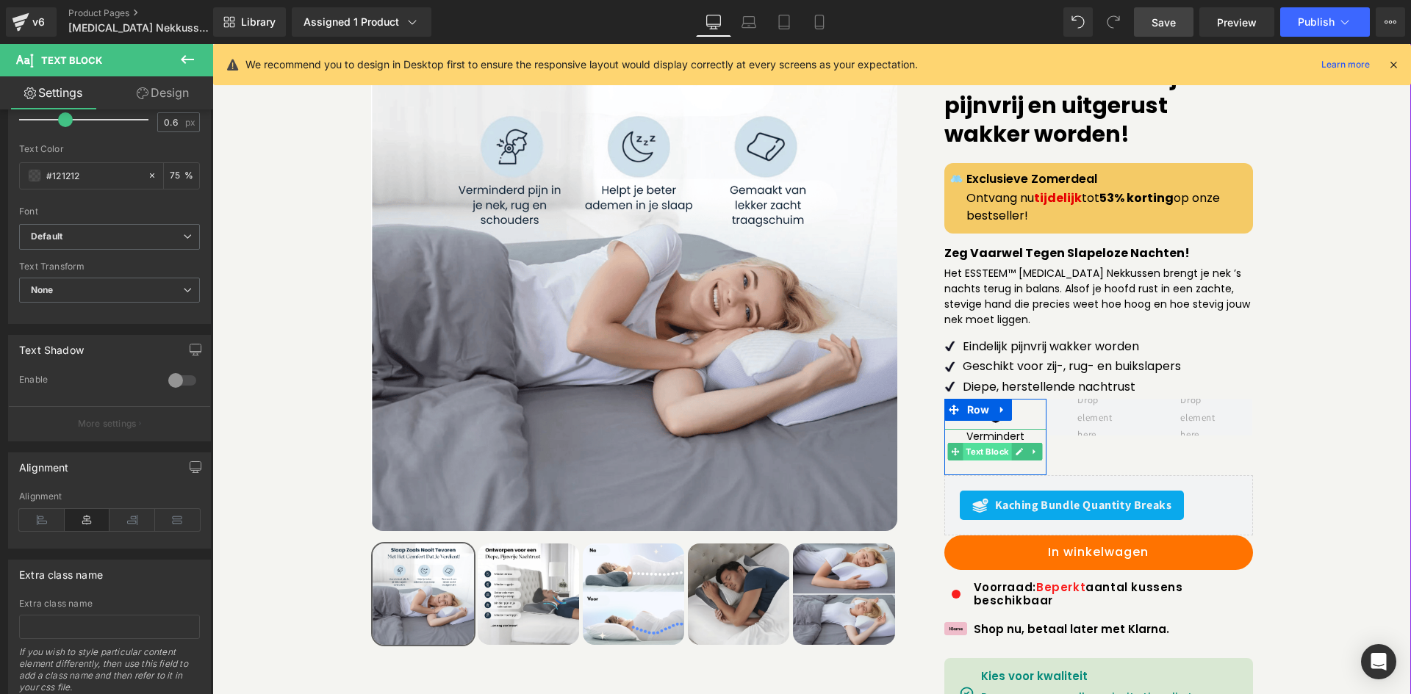
click at [995, 443] on span "Text Block" at bounding box center [987, 452] width 48 height 18
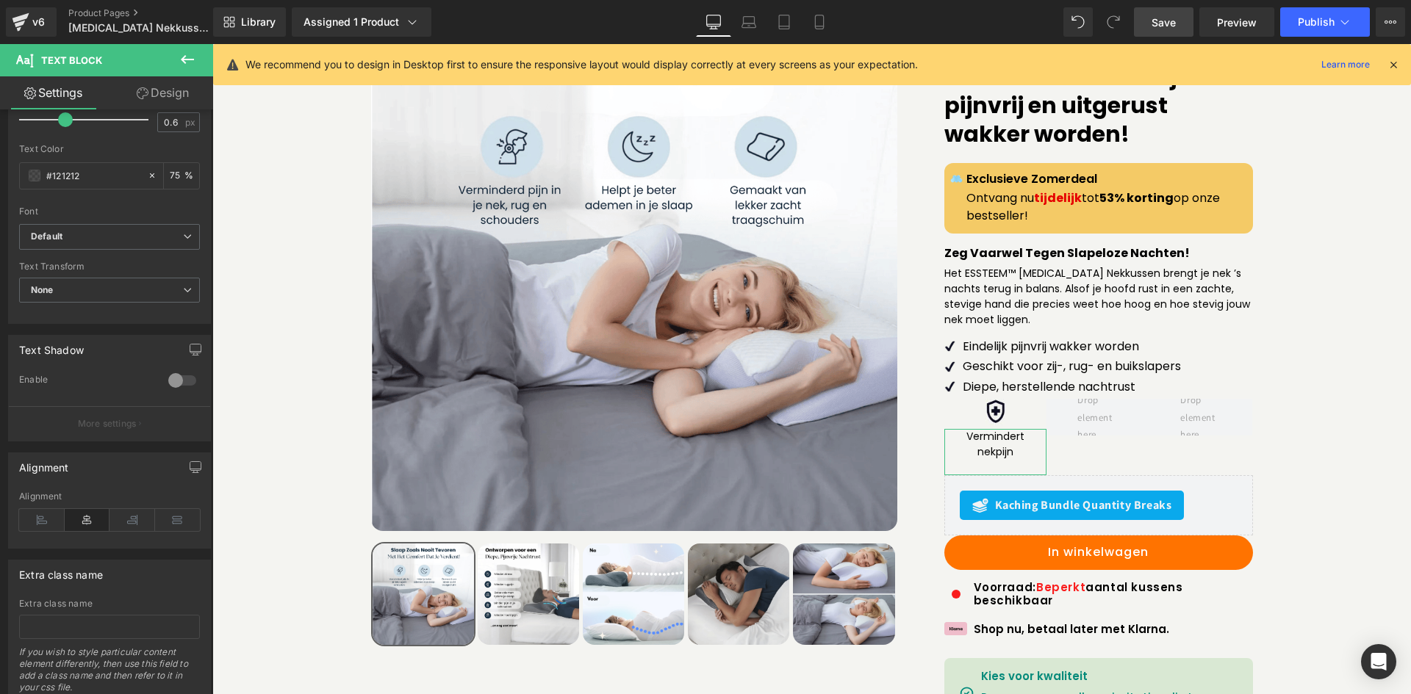
click at [158, 105] on link "Design" at bounding box center [162, 92] width 107 height 33
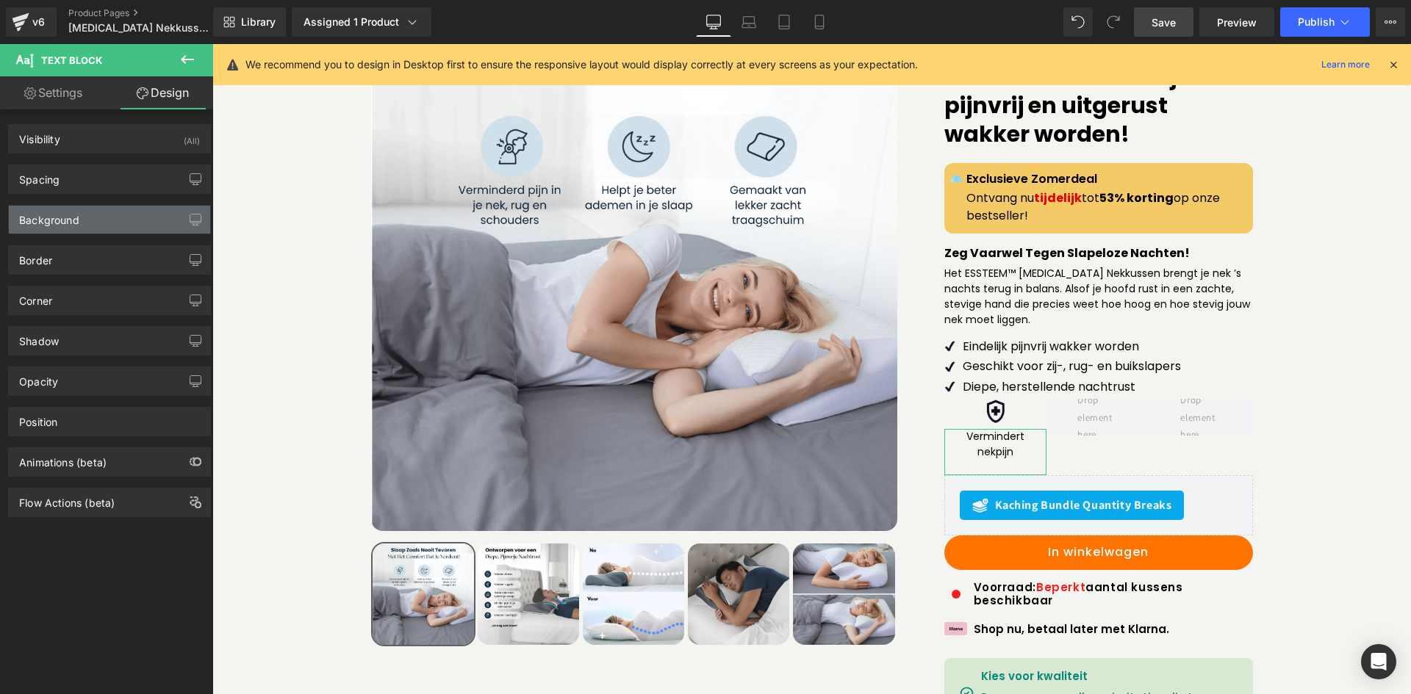
click at [119, 219] on div "Background" at bounding box center [109, 220] width 201 height 28
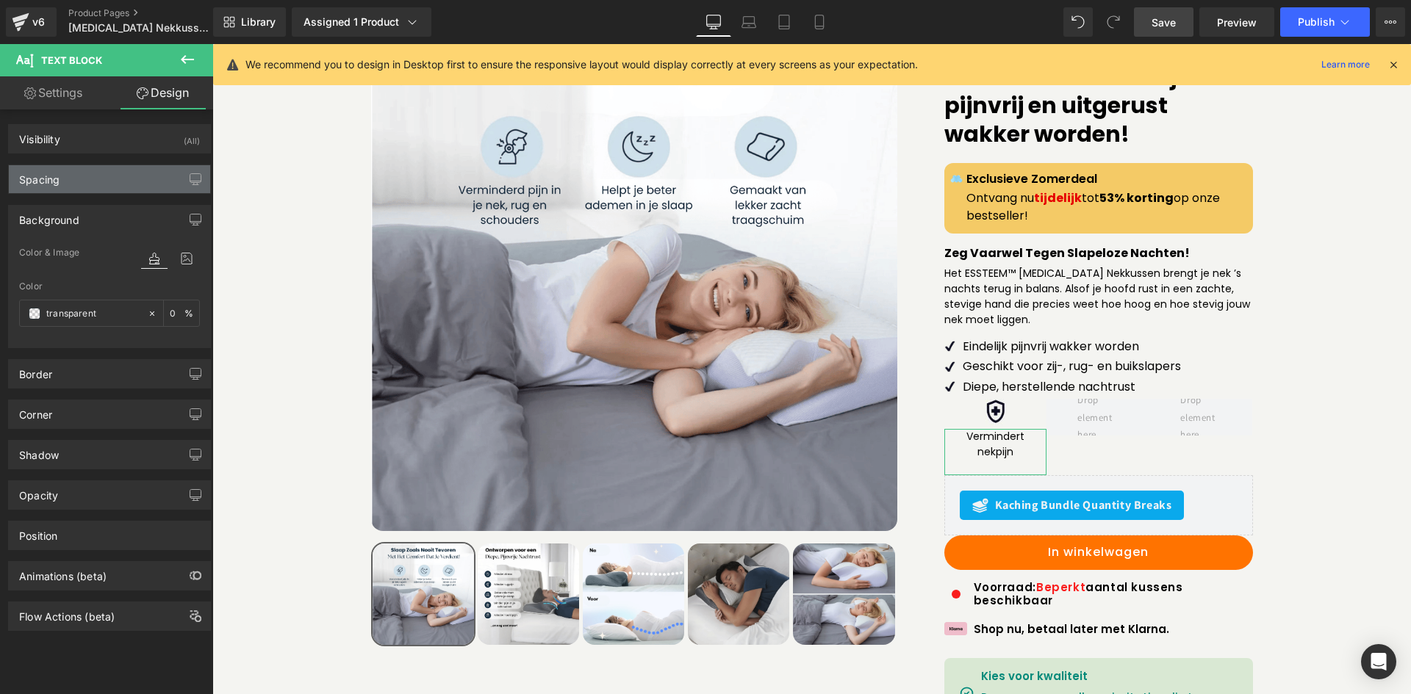
click at [112, 183] on div "Spacing" at bounding box center [109, 179] width 201 height 28
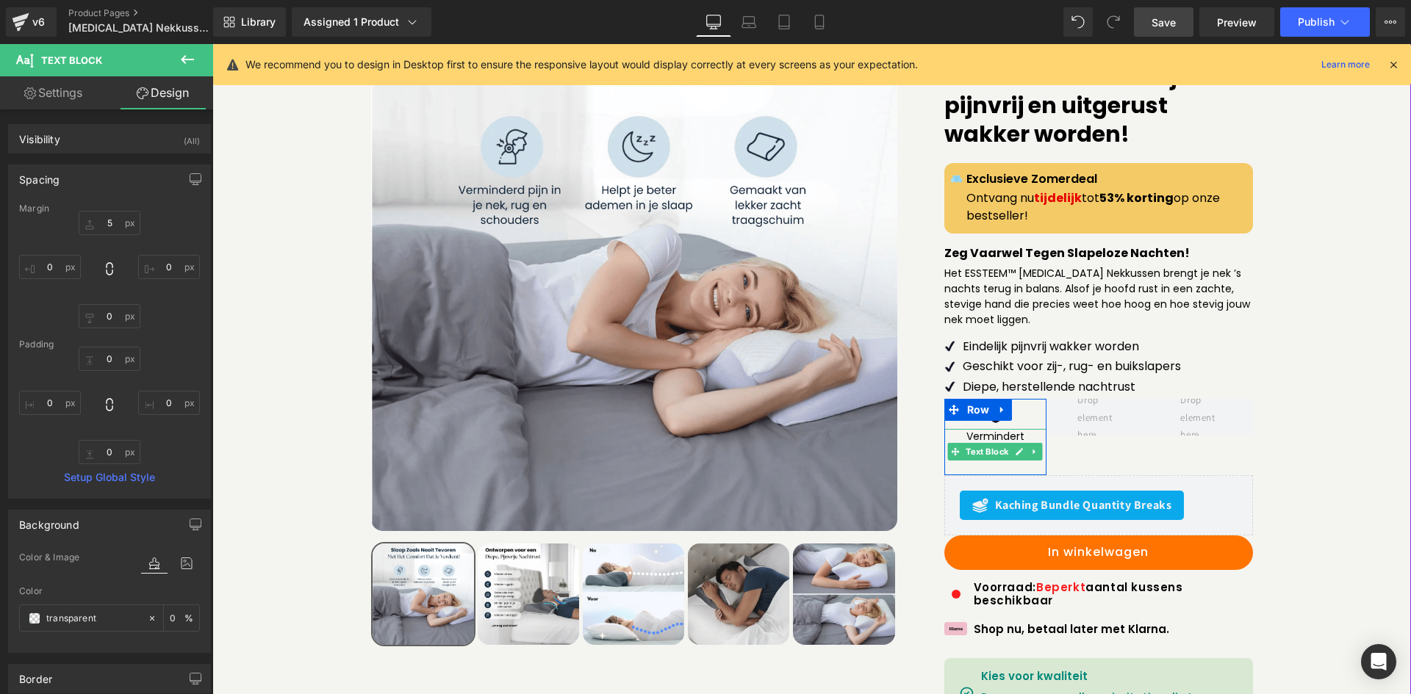
click at [972, 460] on p at bounding box center [995, 467] width 103 height 15
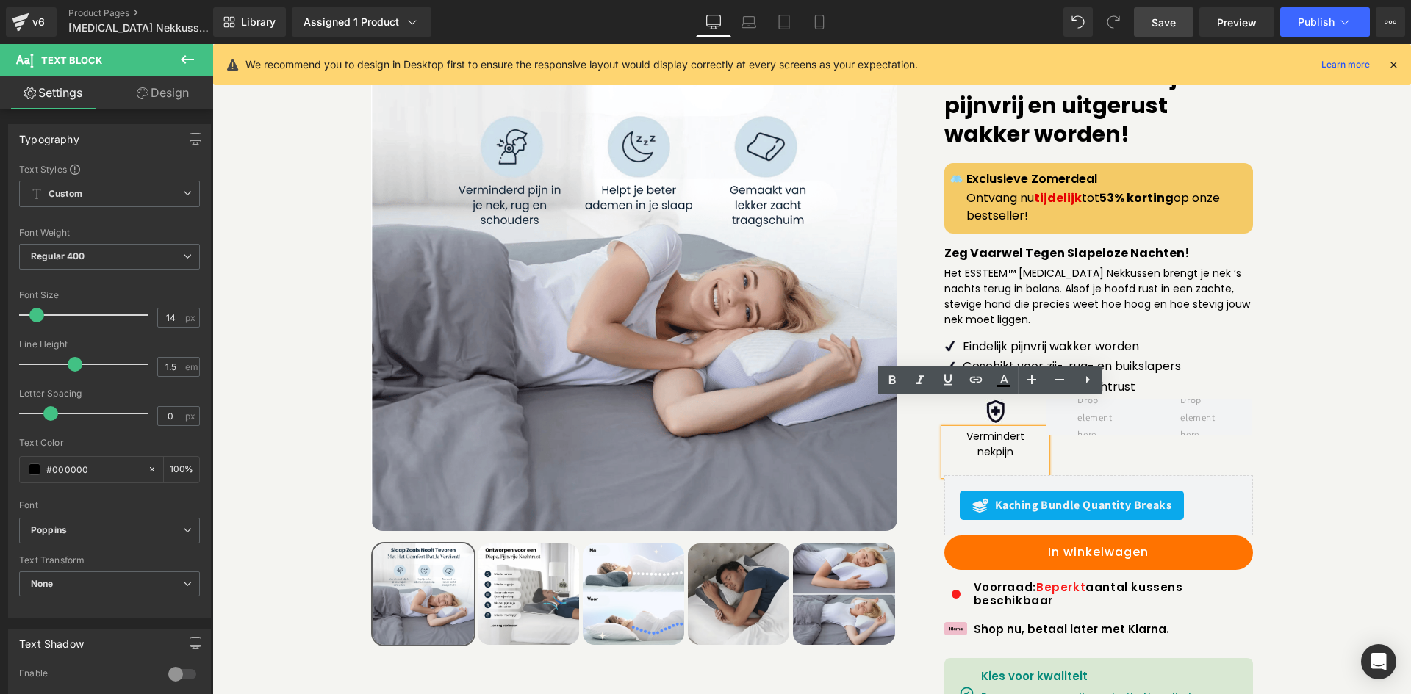
click at [956, 460] on p at bounding box center [995, 467] width 103 height 15
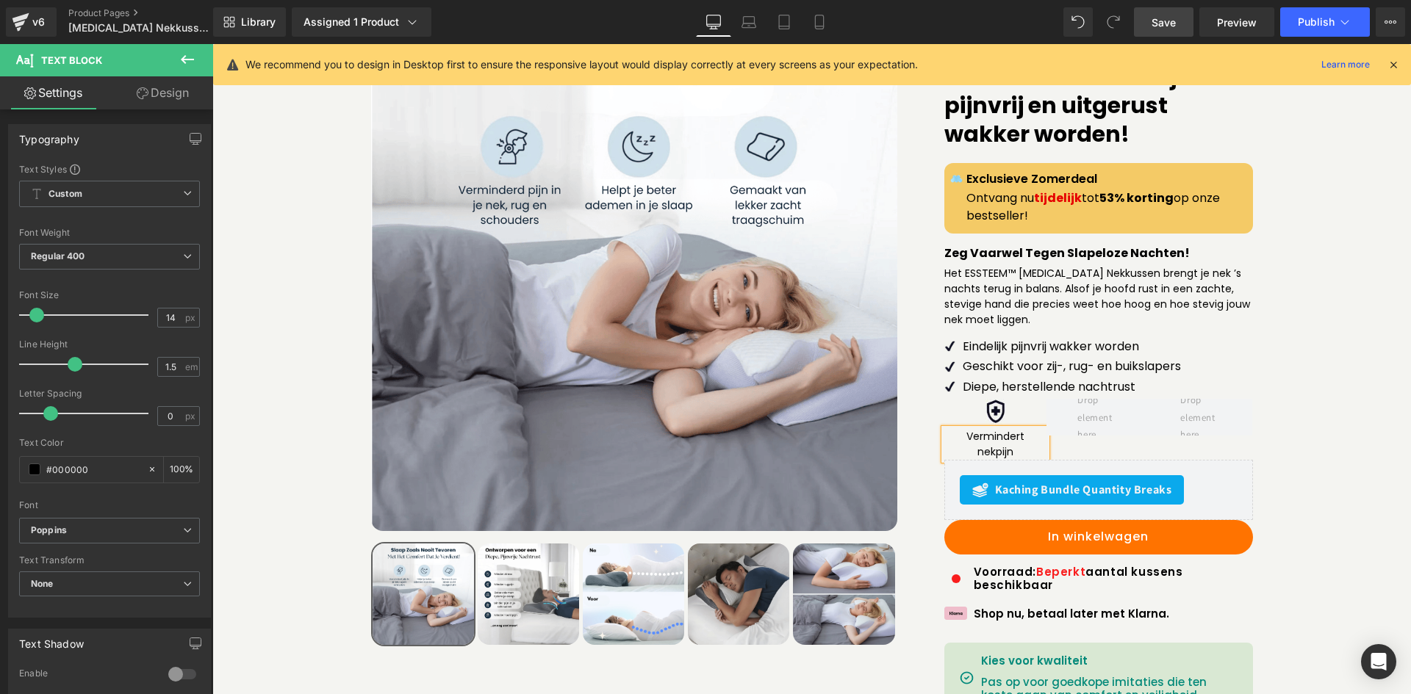
click at [1048, 420] on div "Image Vermindert nekpijn Text [GEOGRAPHIC_DATA]" at bounding box center [1098, 429] width 309 height 60
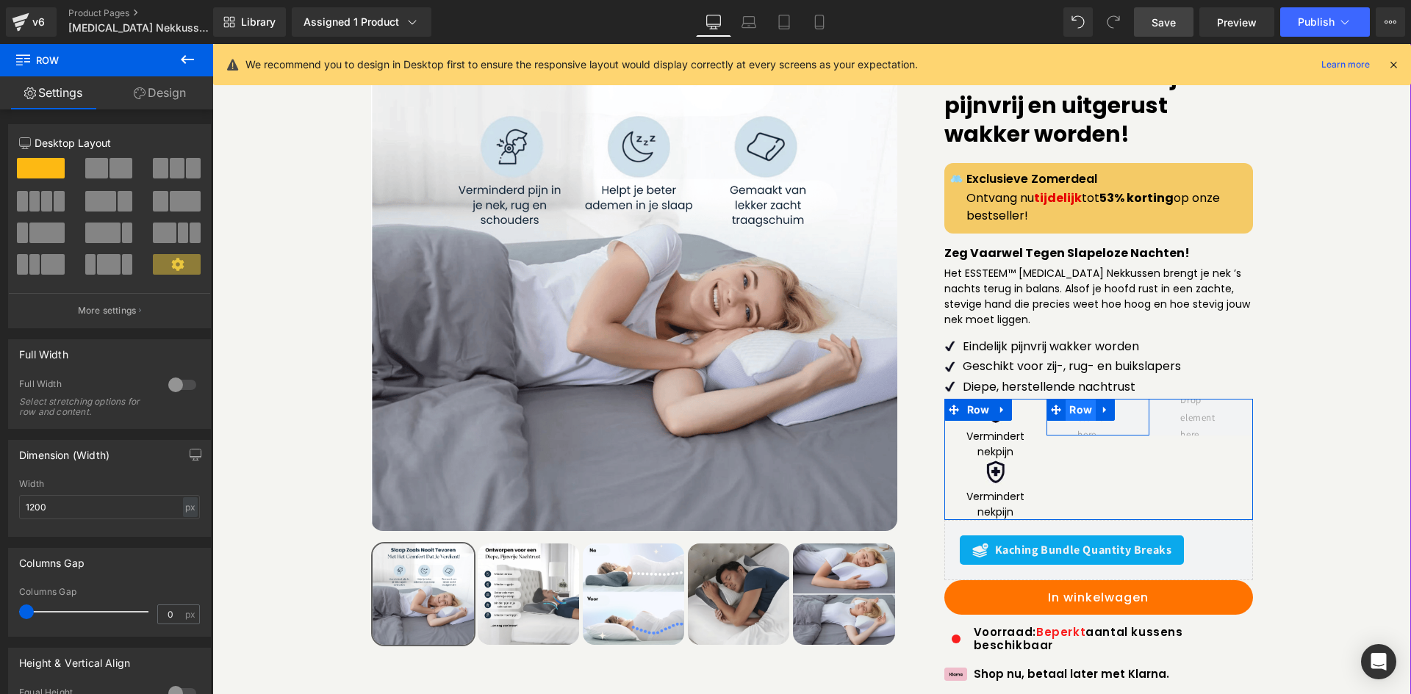
click at [1073, 399] on span "Row" at bounding box center [1080, 410] width 30 height 22
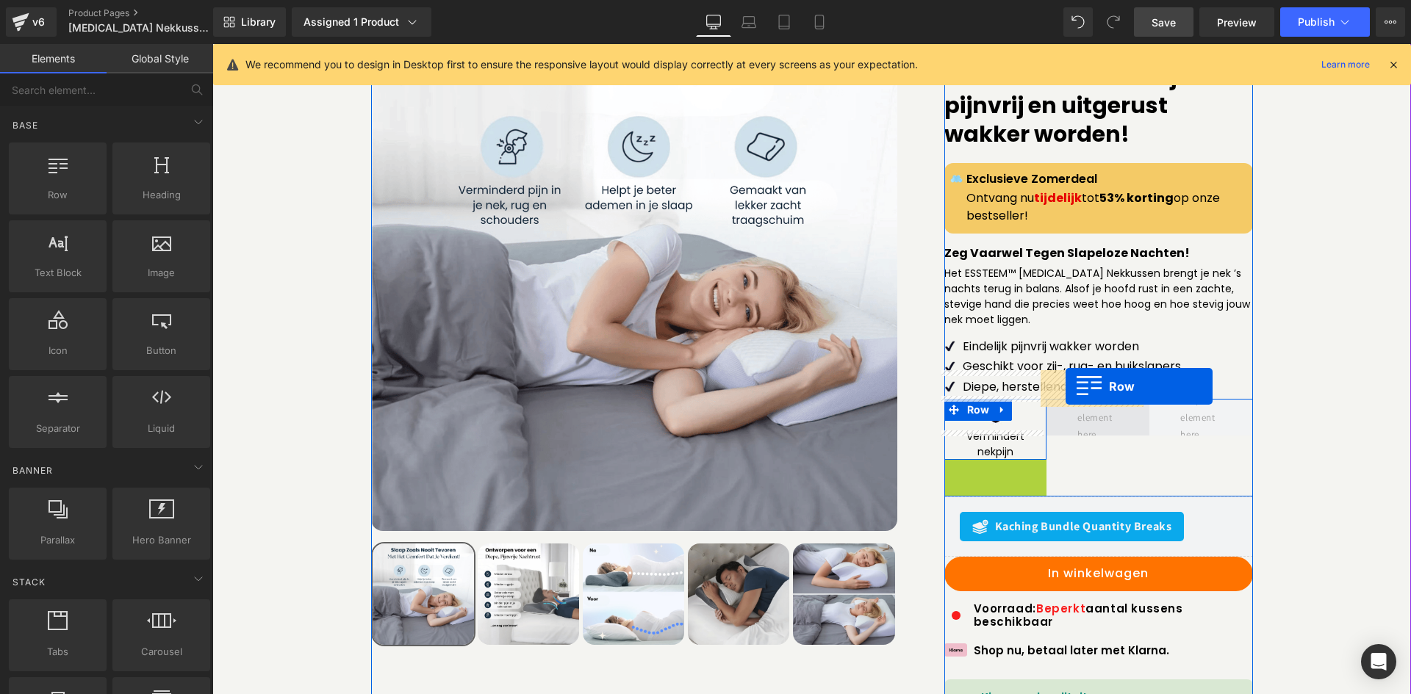
drag, startPoint x: 965, startPoint y: 443, endPoint x: 1065, endPoint y: 386, distance: 115.5
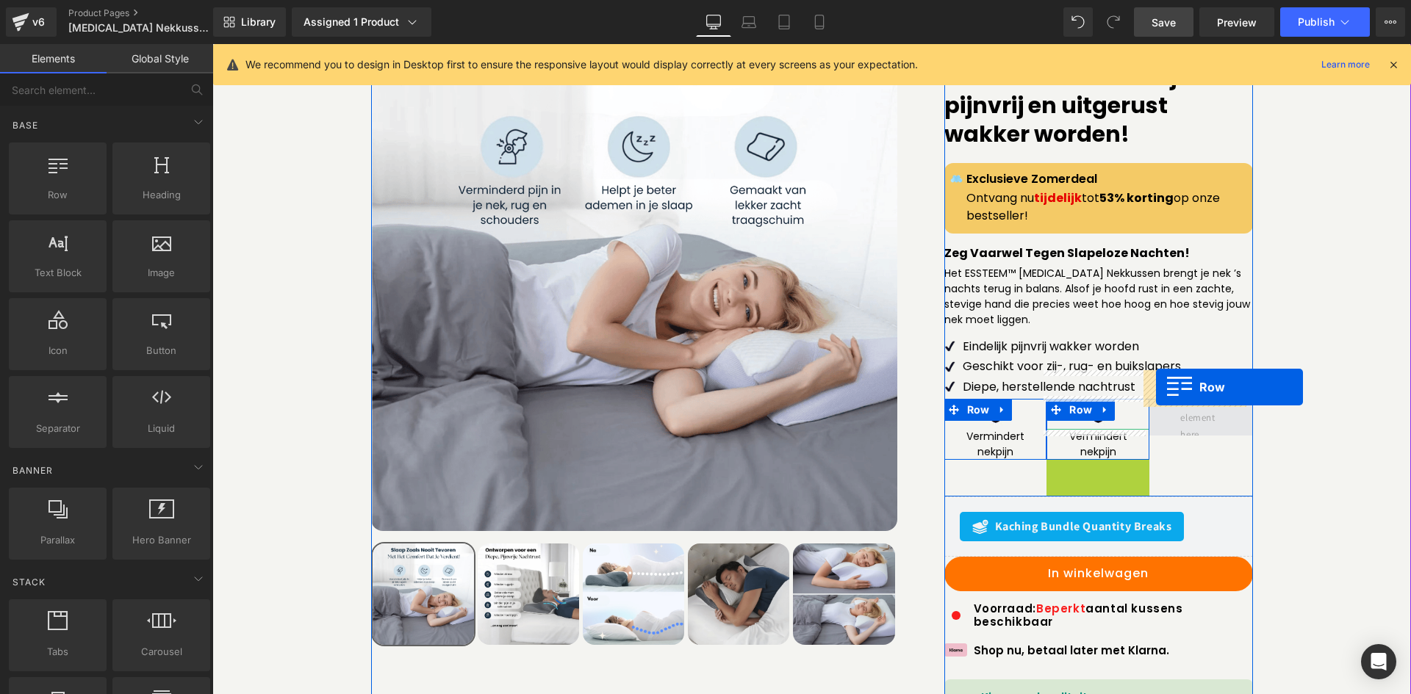
drag, startPoint x: 1066, startPoint y: 437, endPoint x: 1156, endPoint y: 387, distance: 102.6
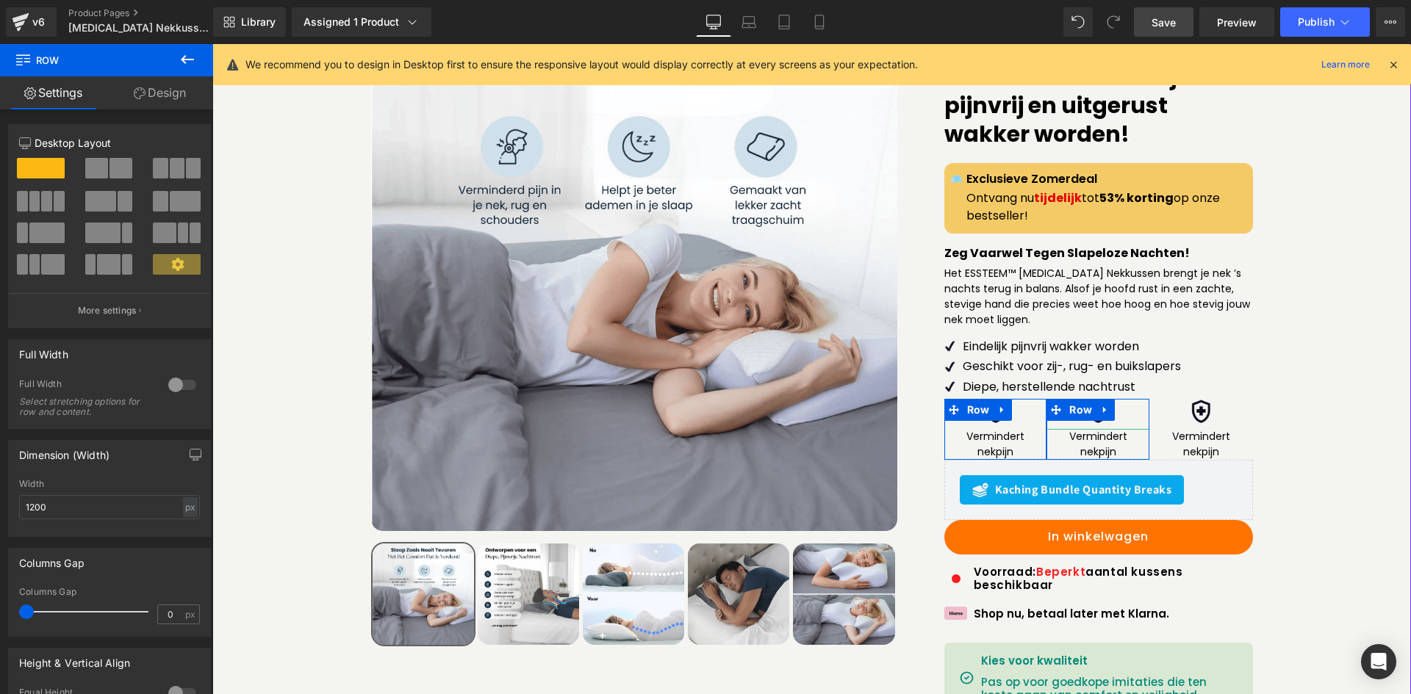
click at [1319, 345] on div "Sale Off (P) Image" at bounding box center [812, 492] width 1184 height 975
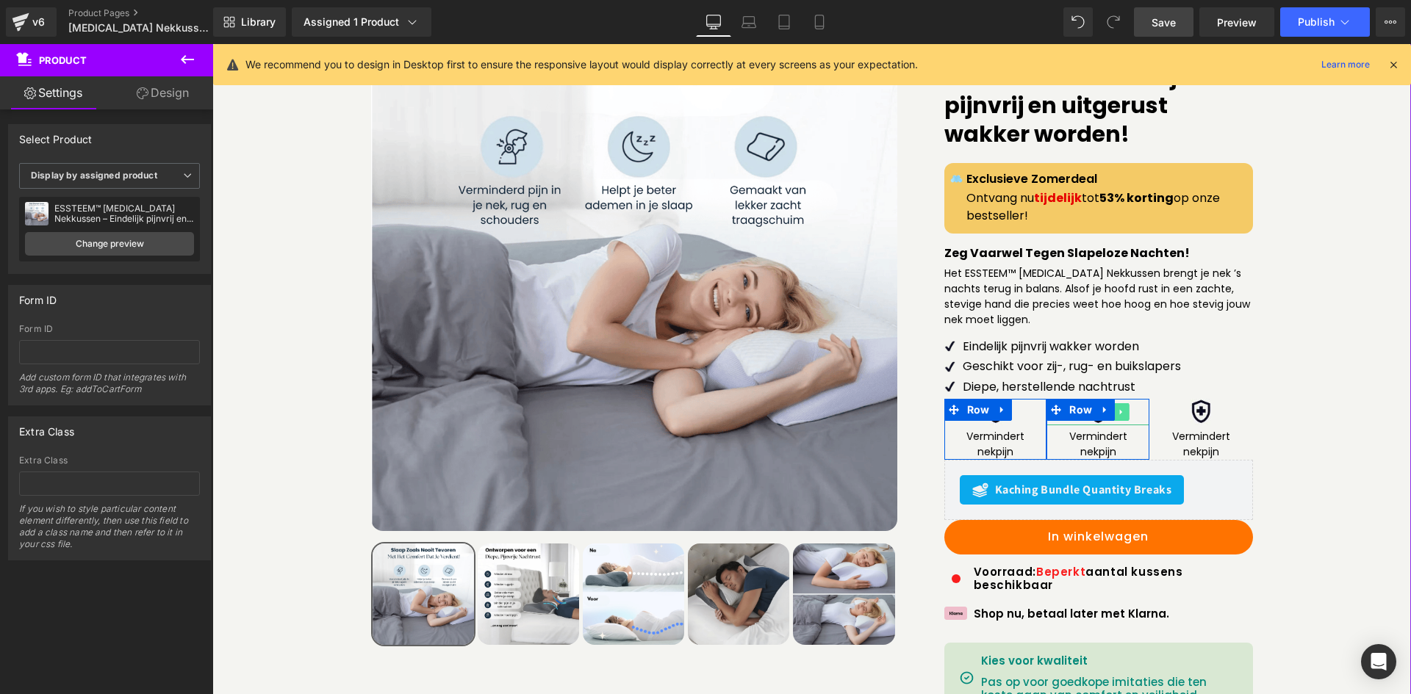
click at [1120, 409] on icon at bounding box center [1121, 411] width 2 height 5
click at [1120, 399] on div "Image" at bounding box center [1097, 412] width 103 height 26
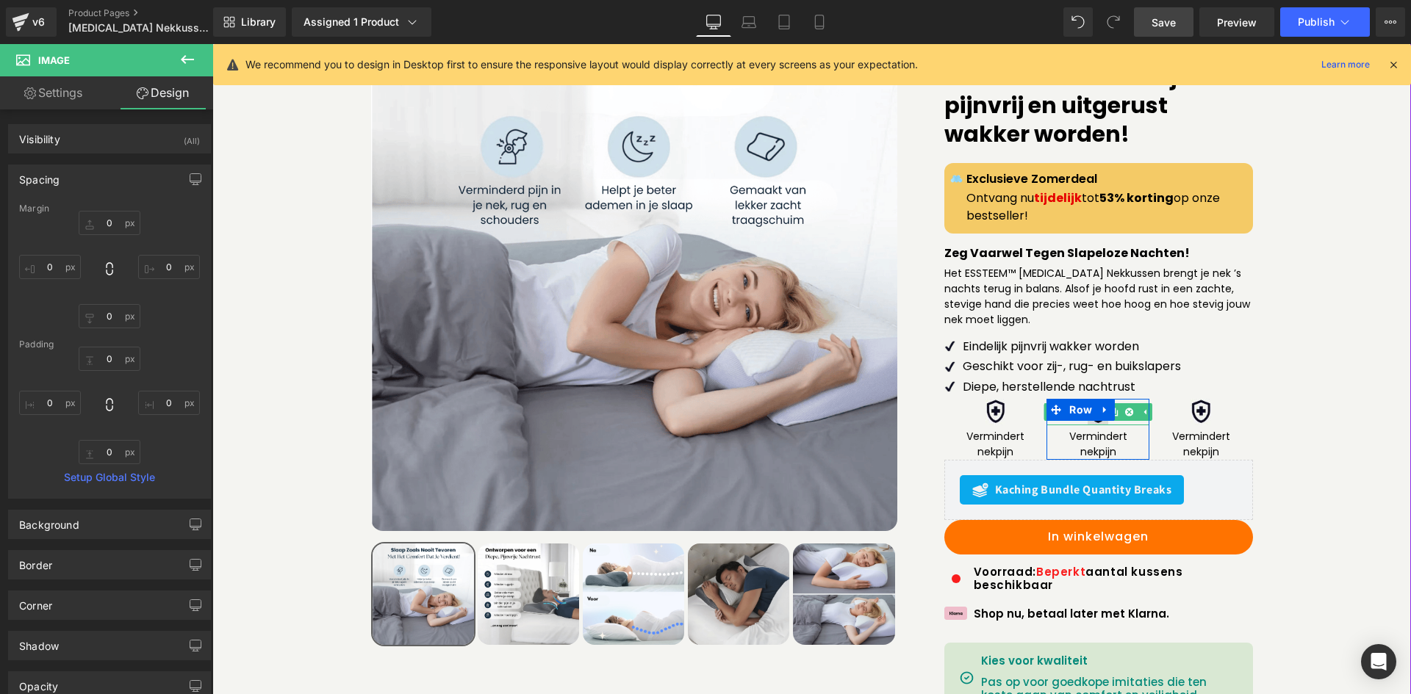
click at [1095, 399] on img at bounding box center [1097, 412] width 21 height 26
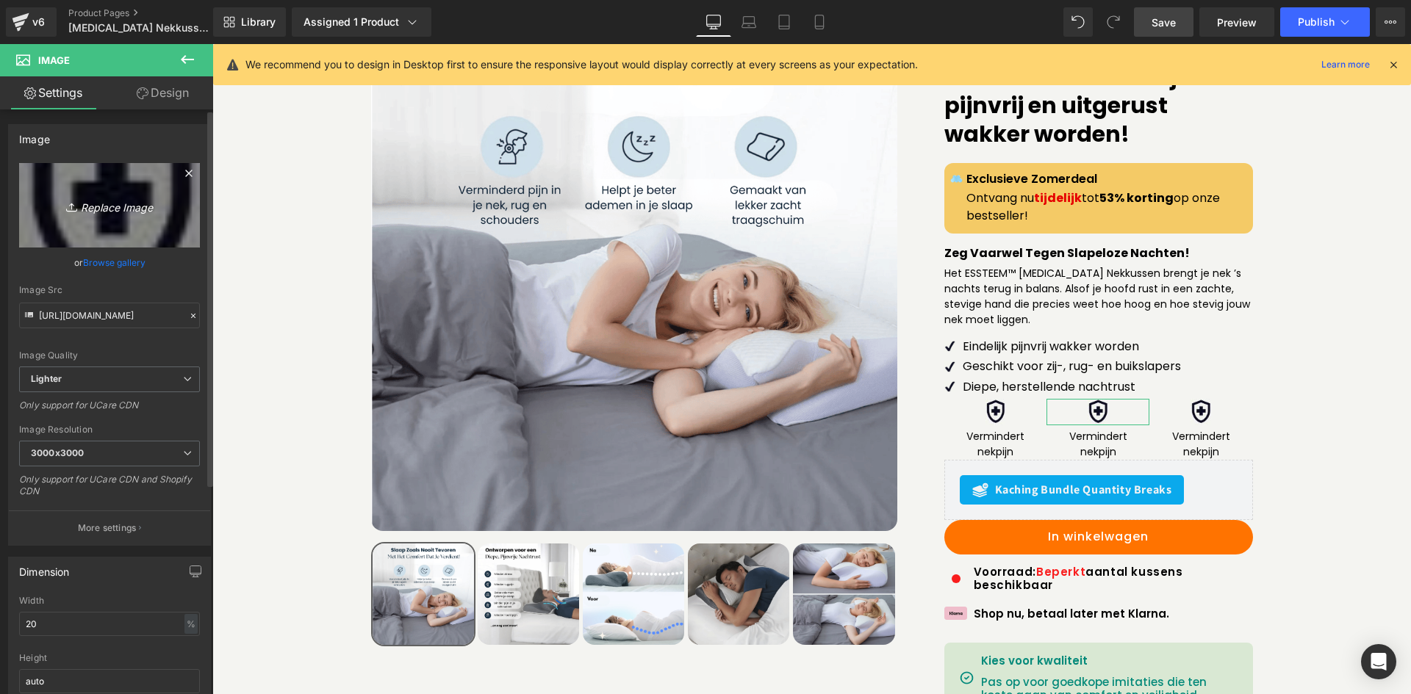
click at [125, 214] on icon "Replace Image" at bounding box center [110, 205] width 118 height 18
type input "C:\fakepath\Screenshot_25.png"
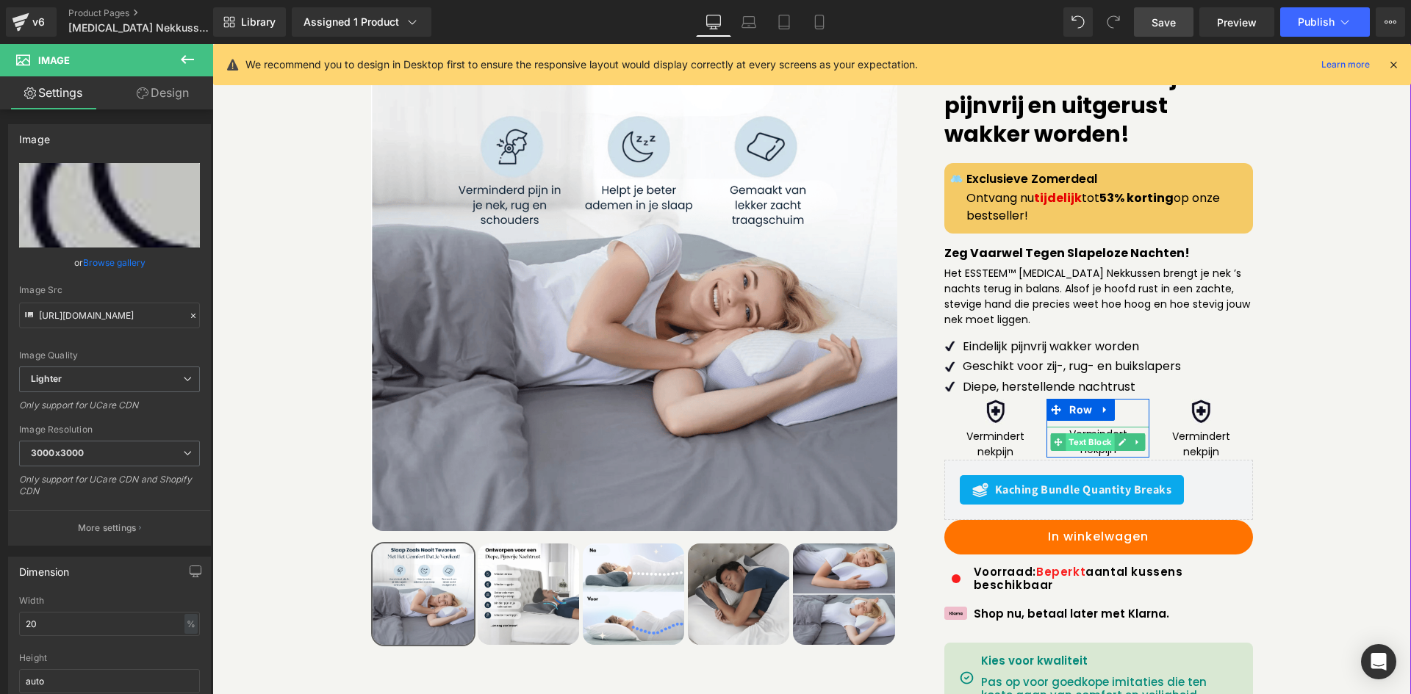
click at [1089, 434] on span "Text Block" at bounding box center [1090, 443] width 48 height 18
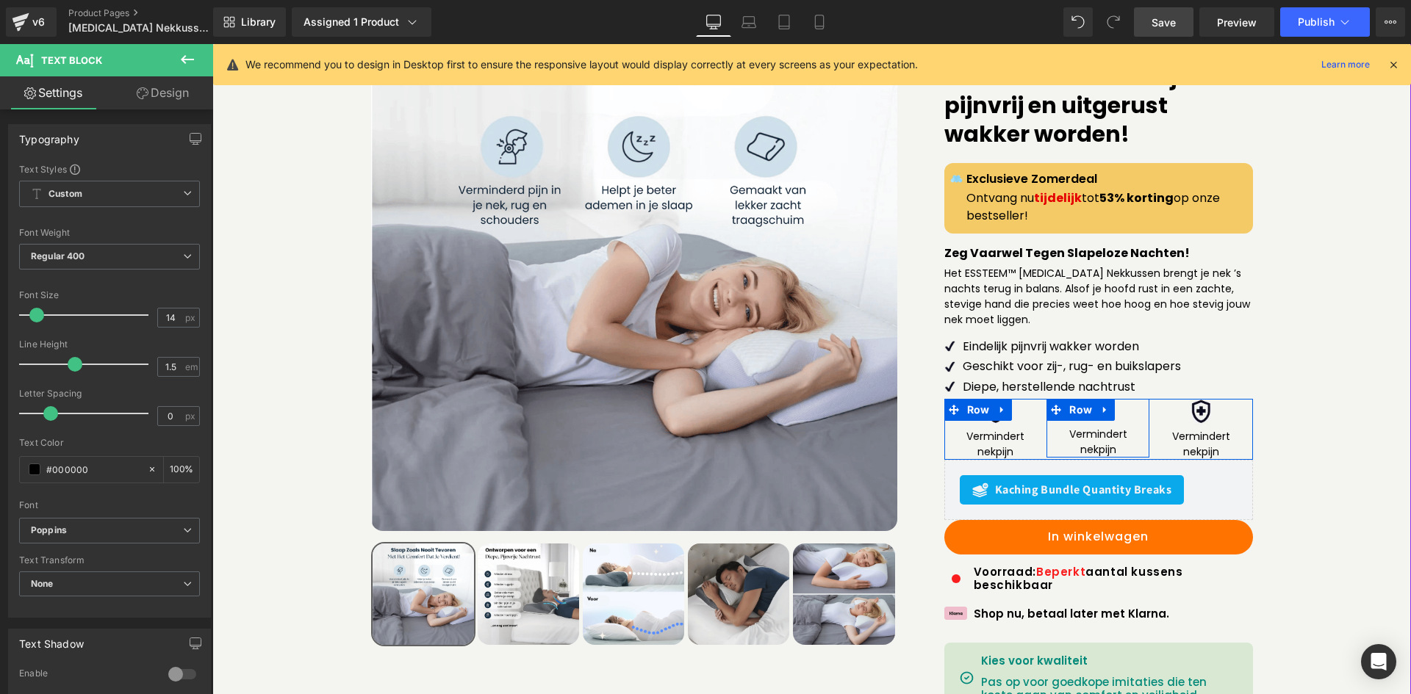
click at [1087, 434] on span "Text Block" at bounding box center [1090, 443] width 48 height 18
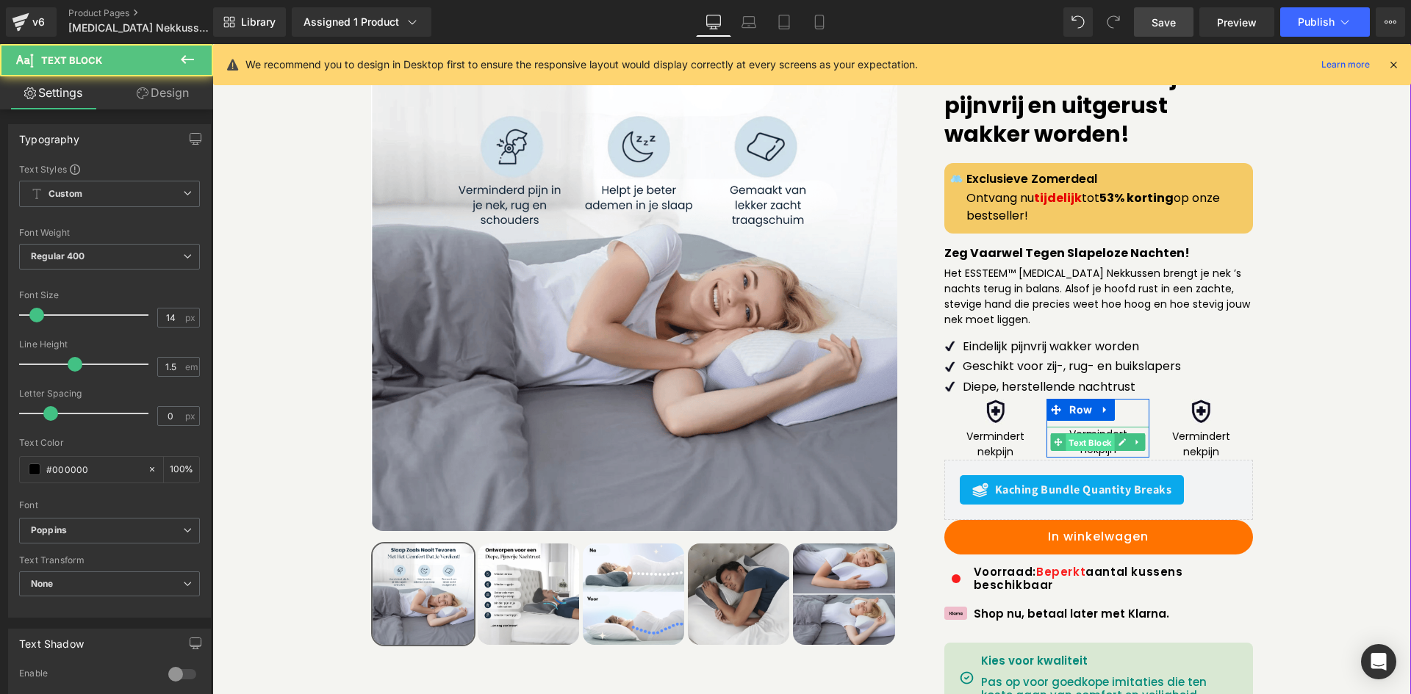
click at [1087, 434] on span "Text Block" at bounding box center [1090, 443] width 48 height 18
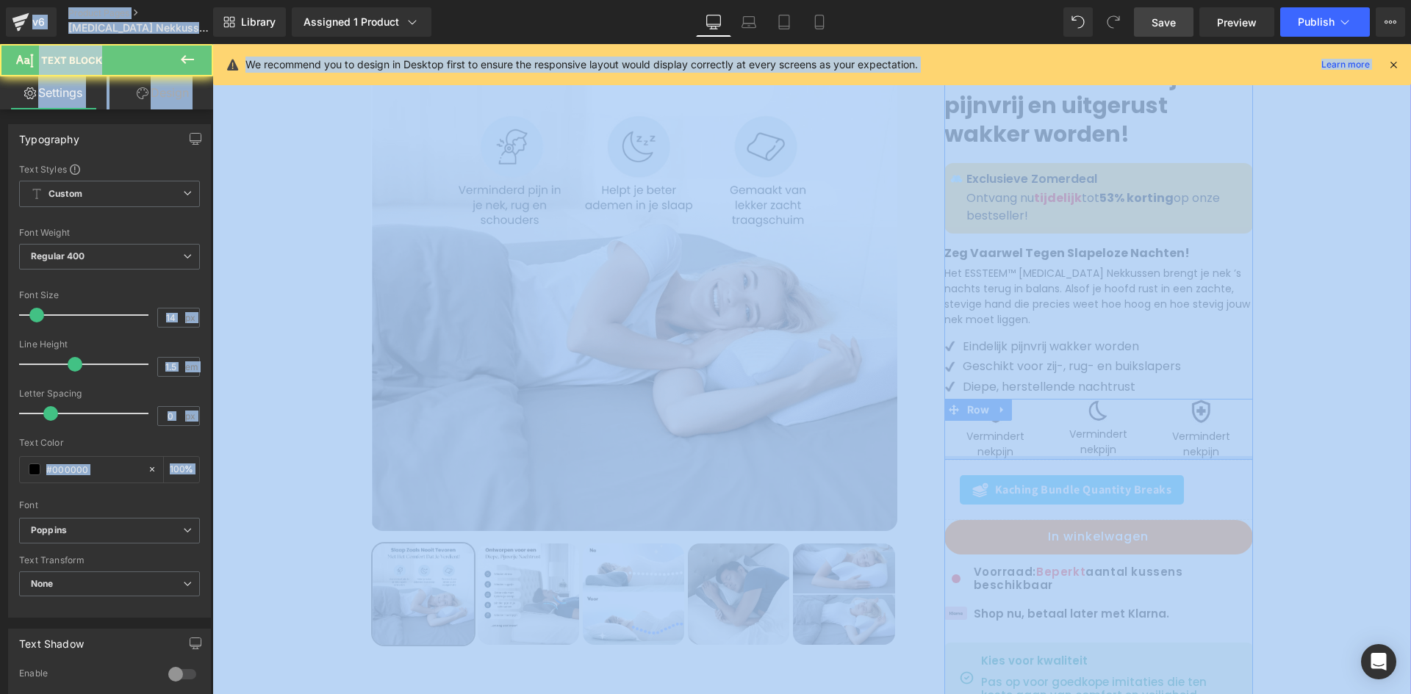
click at [1090, 456] on div at bounding box center [1098, 458] width 309 height 4
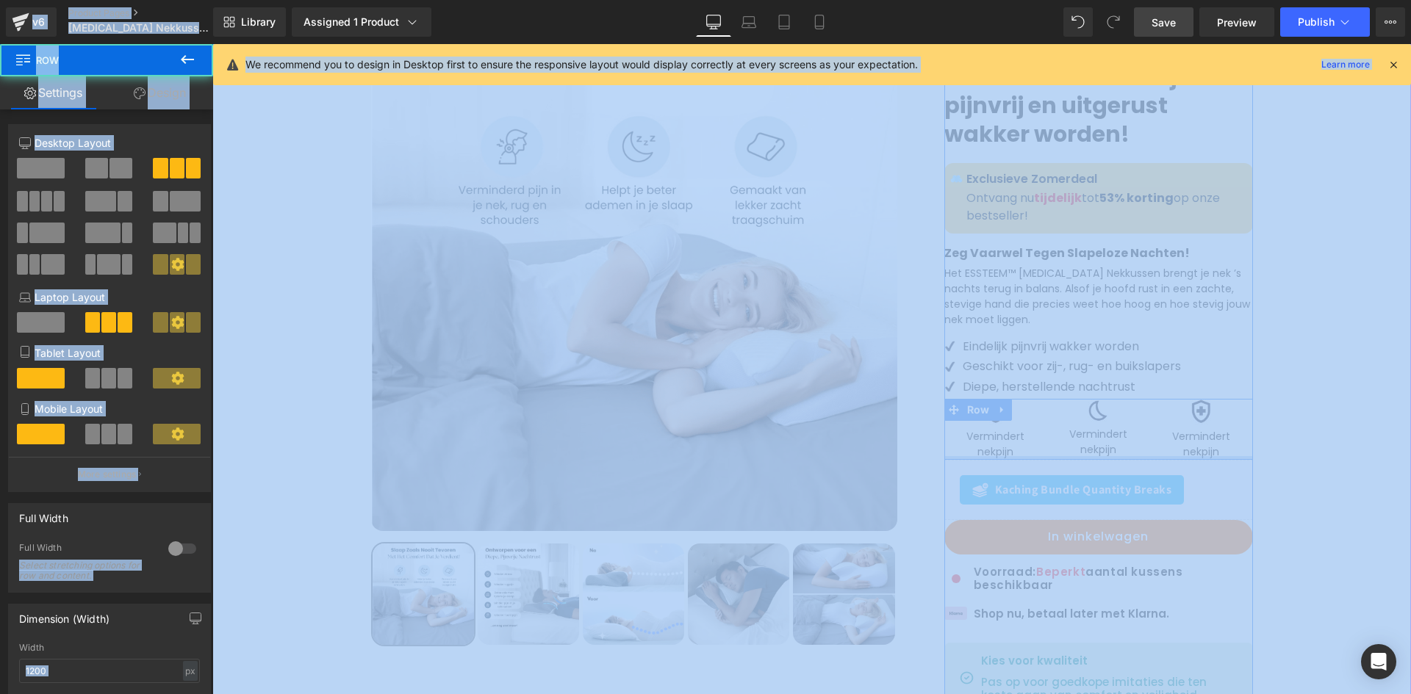
click at [1090, 456] on div at bounding box center [1098, 458] width 309 height 4
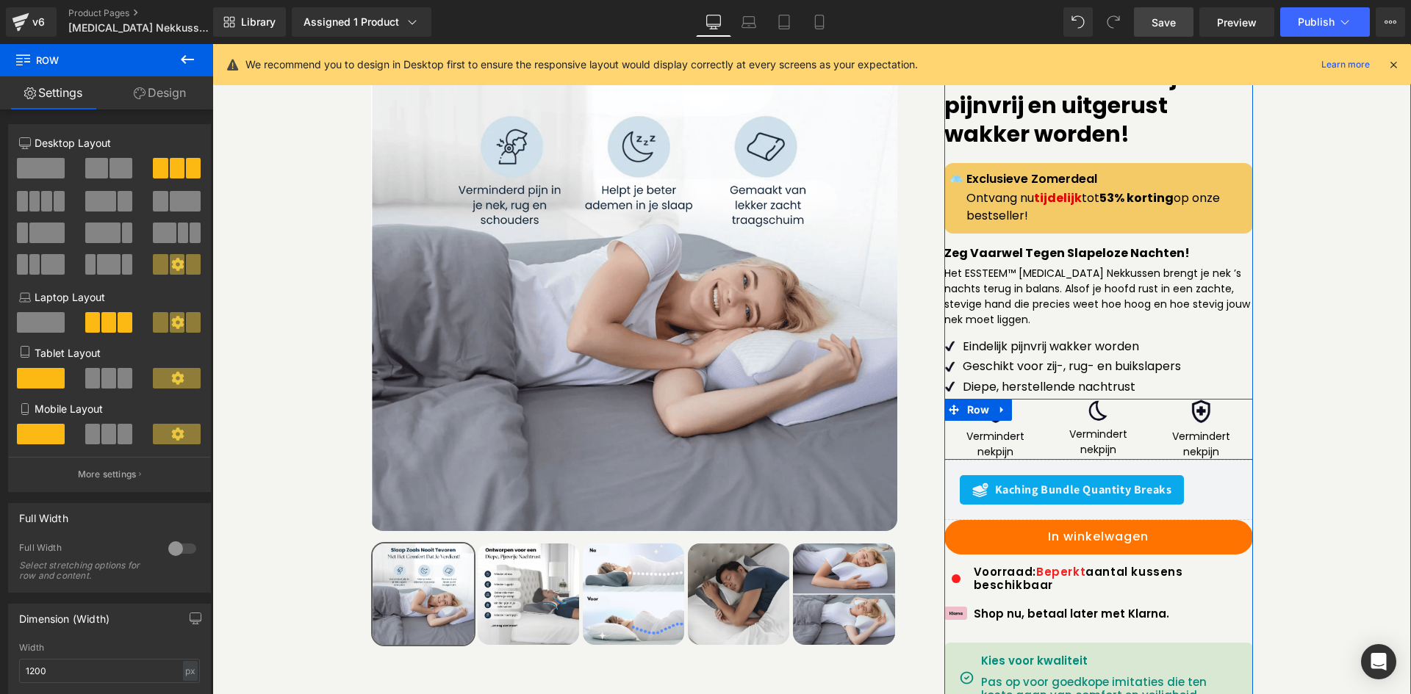
click at [1093, 434] on span "Text Block" at bounding box center [1090, 443] width 48 height 18
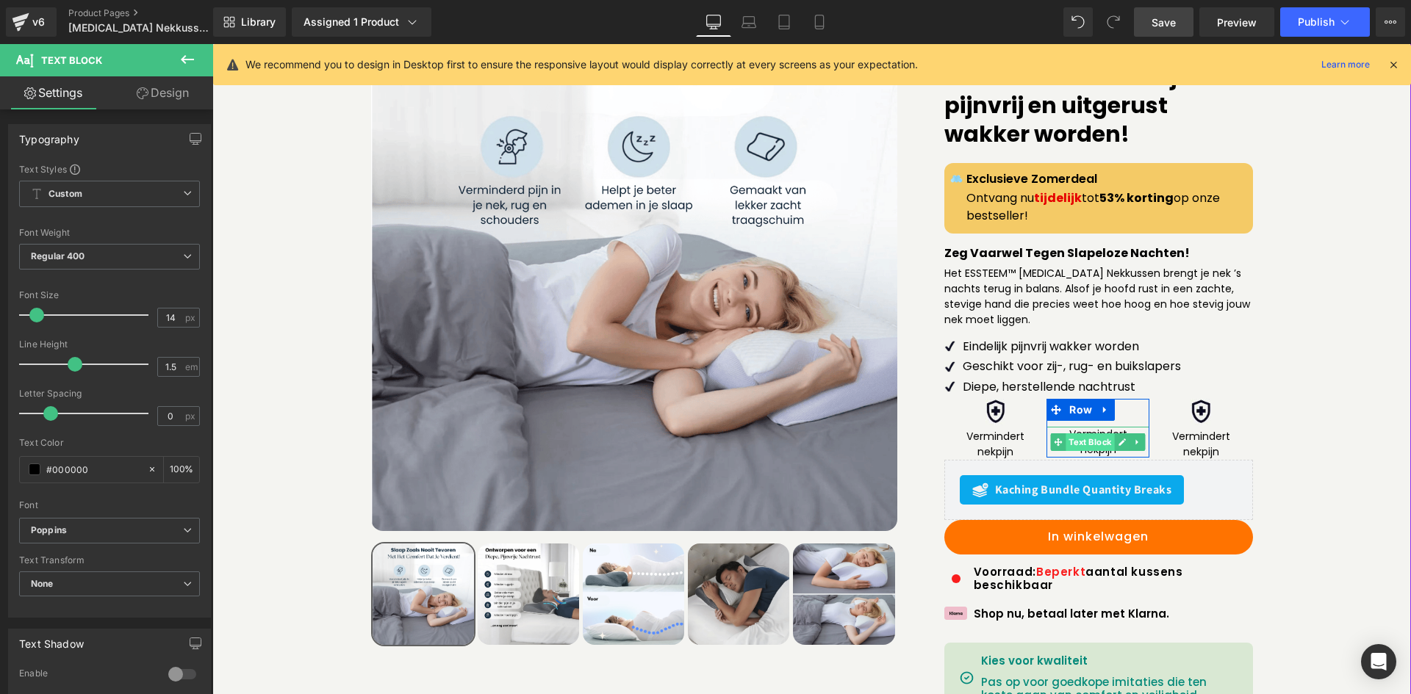
click at [1093, 434] on span "Text Block" at bounding box center [1090, 443] width 48 height 18
click at [1093, 442] on p "nekpijn" at bounding box center [1097, 449] width 103 height 15
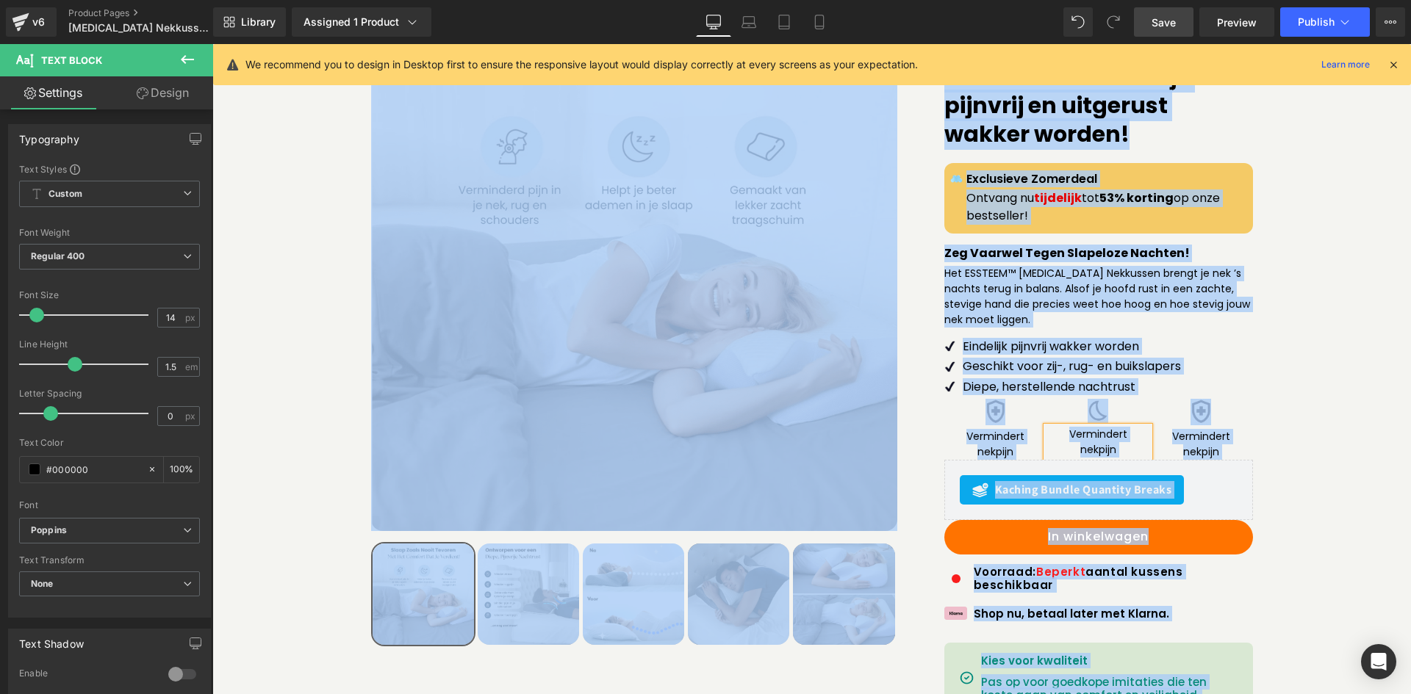
click at [1114, 442] on p "nekpijn" at bounding box center [1097, 449] width 103 height 15
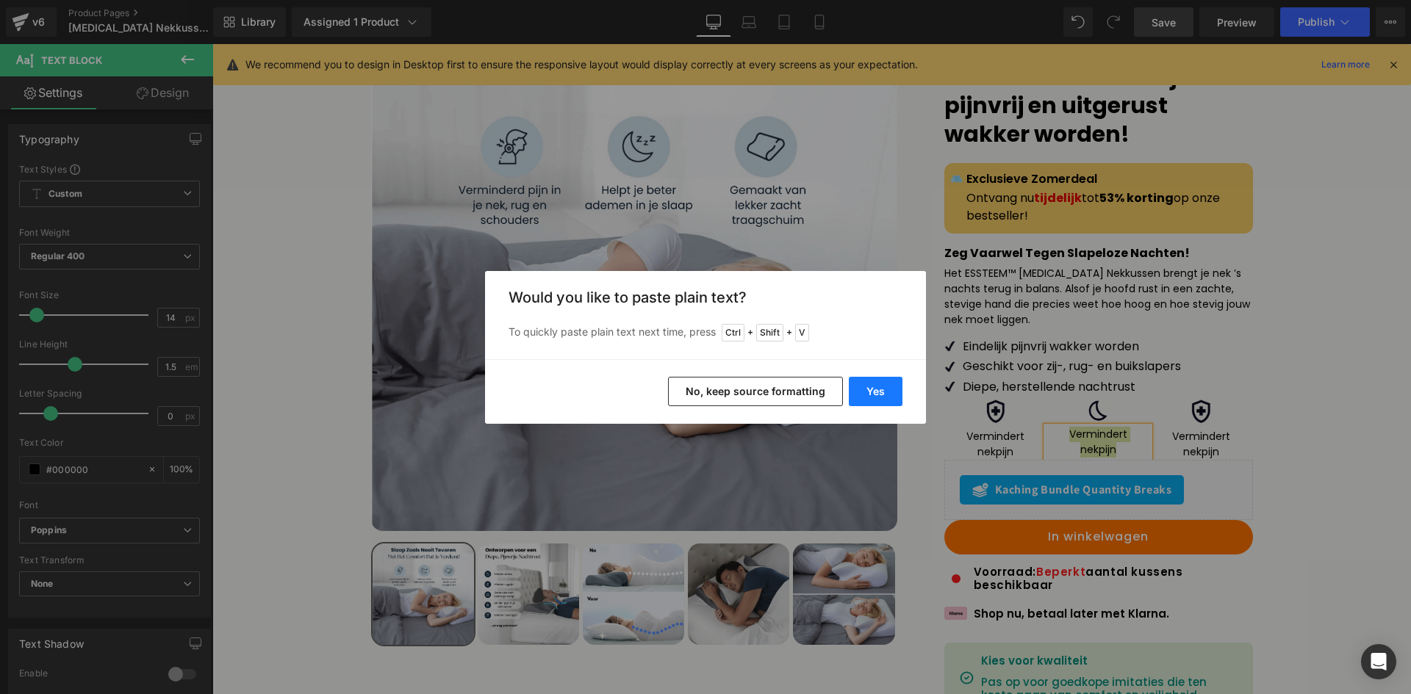
click at [877, 390] on button "Yes" at bounding box center [876, 391] width 54 height 29
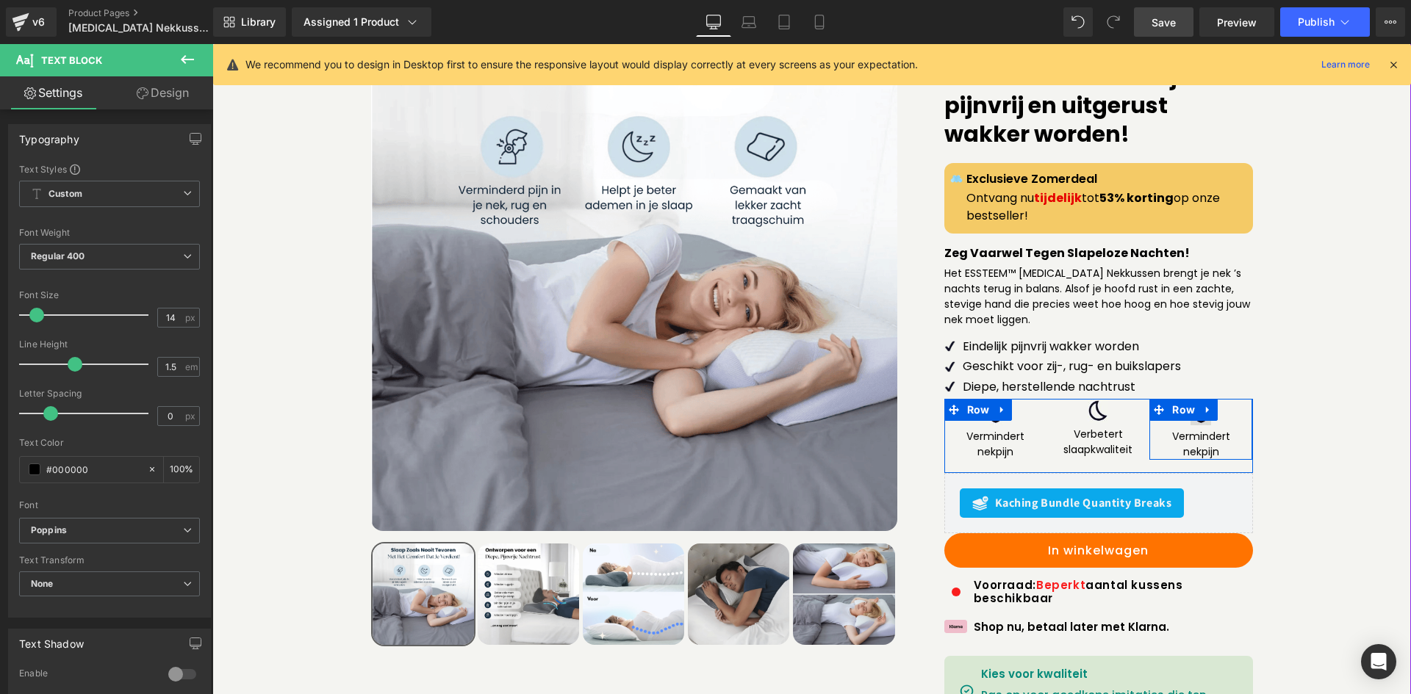
click at [1199, 399] on div "Image Vermindert nekpijn Text Block Row" at bounding box center [1200, 429] width 103 height 60
click at [1215, 422] on div at bounding box center [1200, 424] width 103 height 4
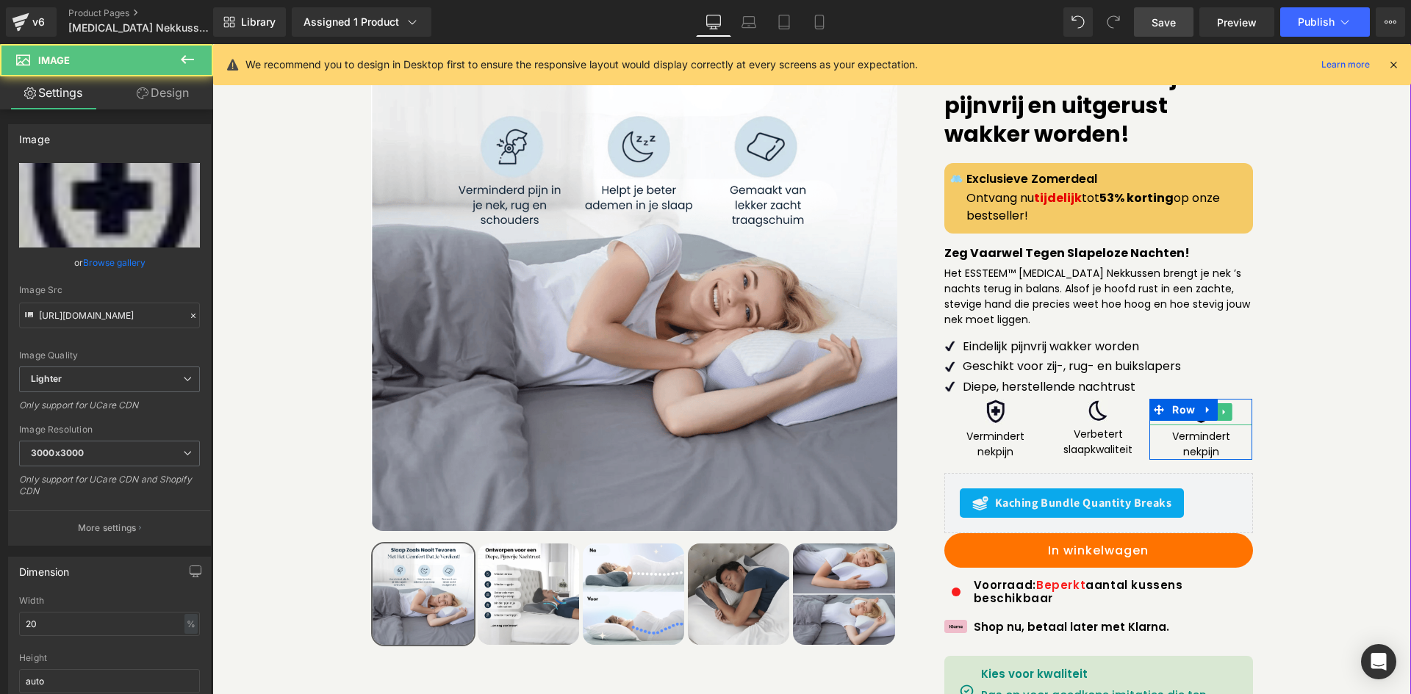
click at [1231, 399] on div at bounding box center [1200, 412] width 103 height 26
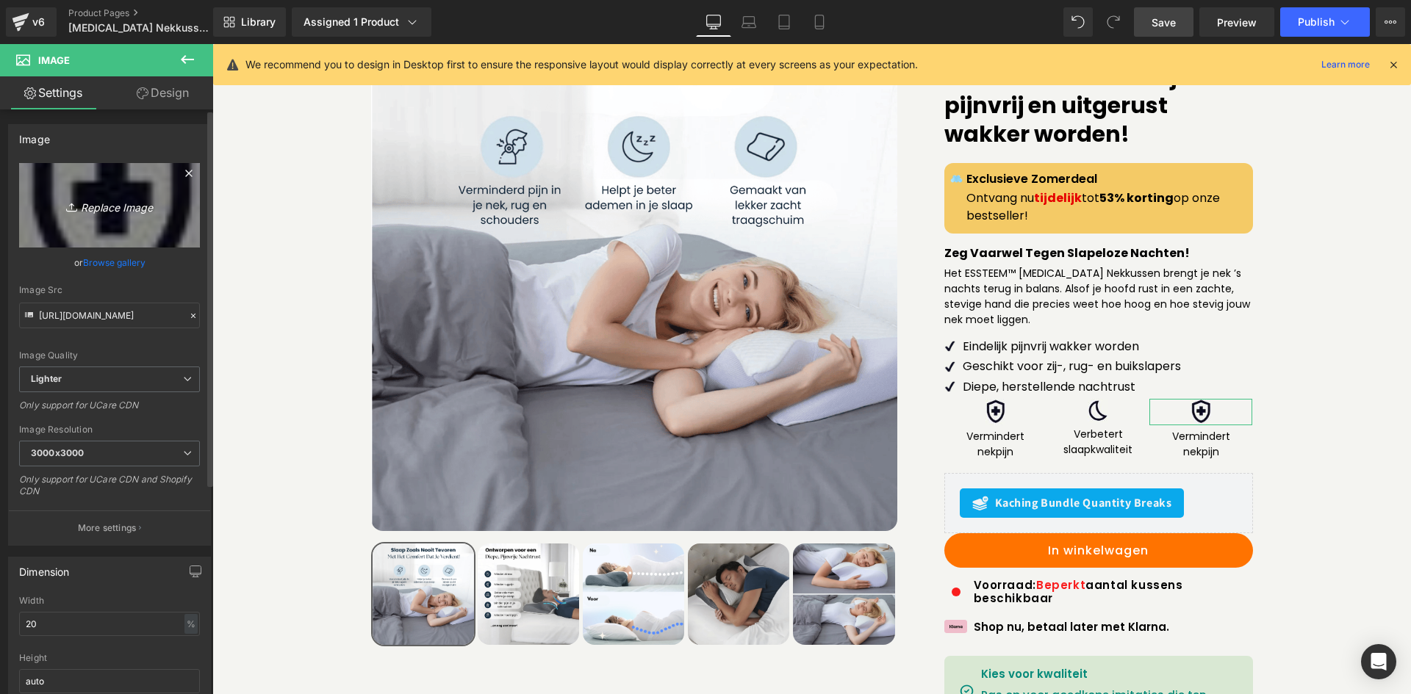
click at [130, 204] on icon "Replace Image" at bounding box center [110, 205] width 118 height 18
type input "C:\fakepath\Screenshot_26.png"
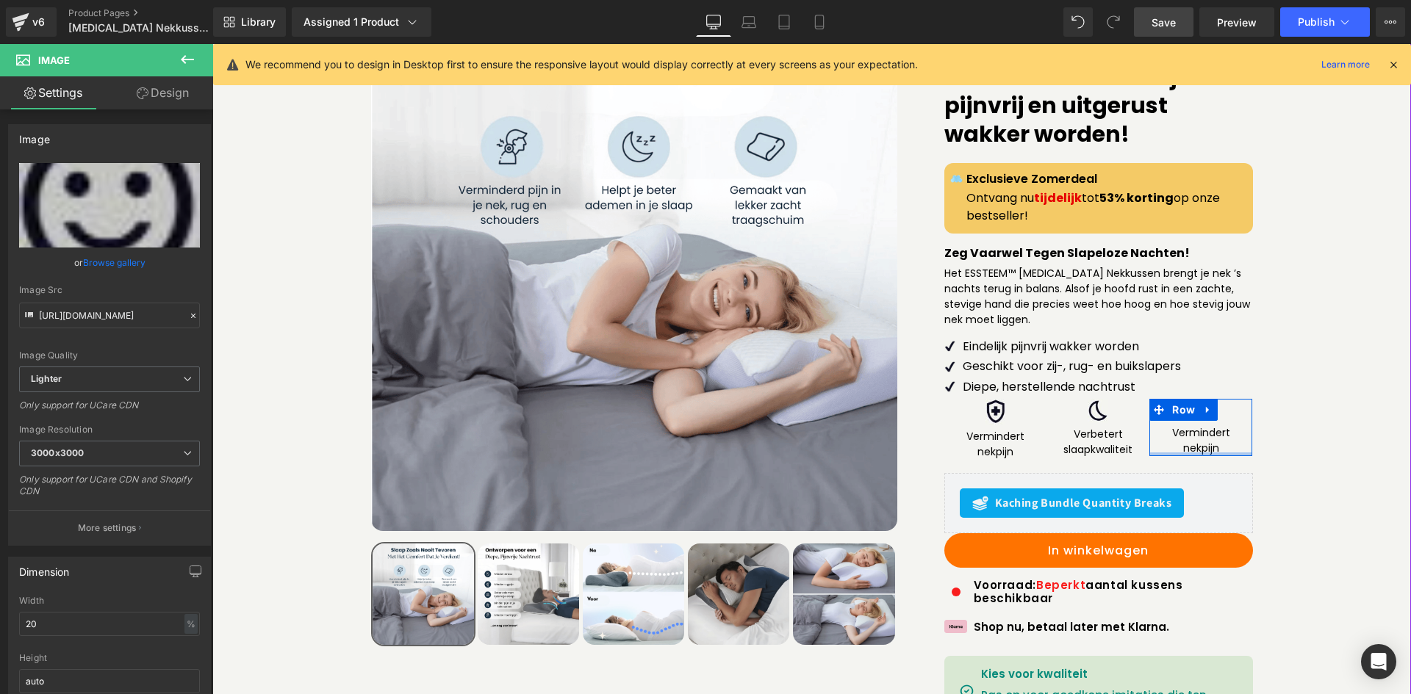
click at [1201, 428] on div "Image Vermindert nekpijn Text Block Row Image Verbetert slaapkwaliteit  Tex…" at bounding box center [1098, 435] width 309 height 73
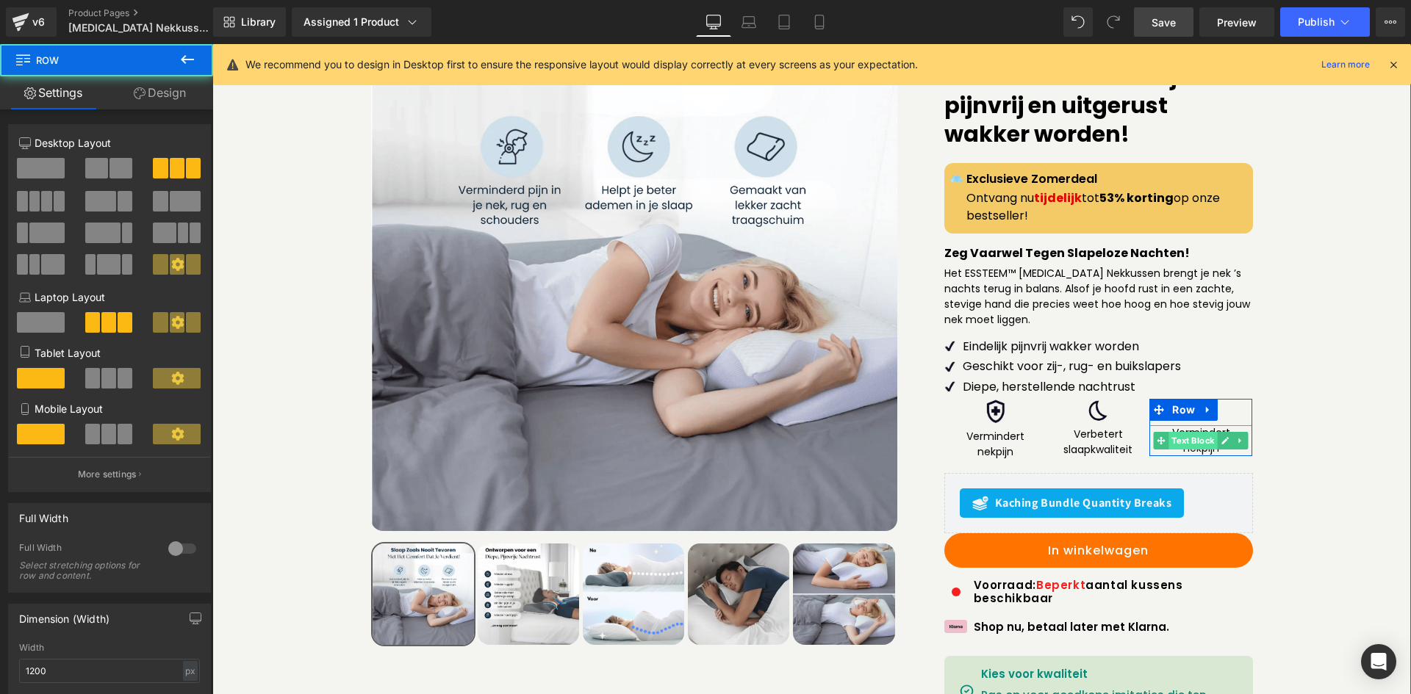
click at [1202, 432] on span "Text Block" at bounding box center [1193, 441] width 48 height 18
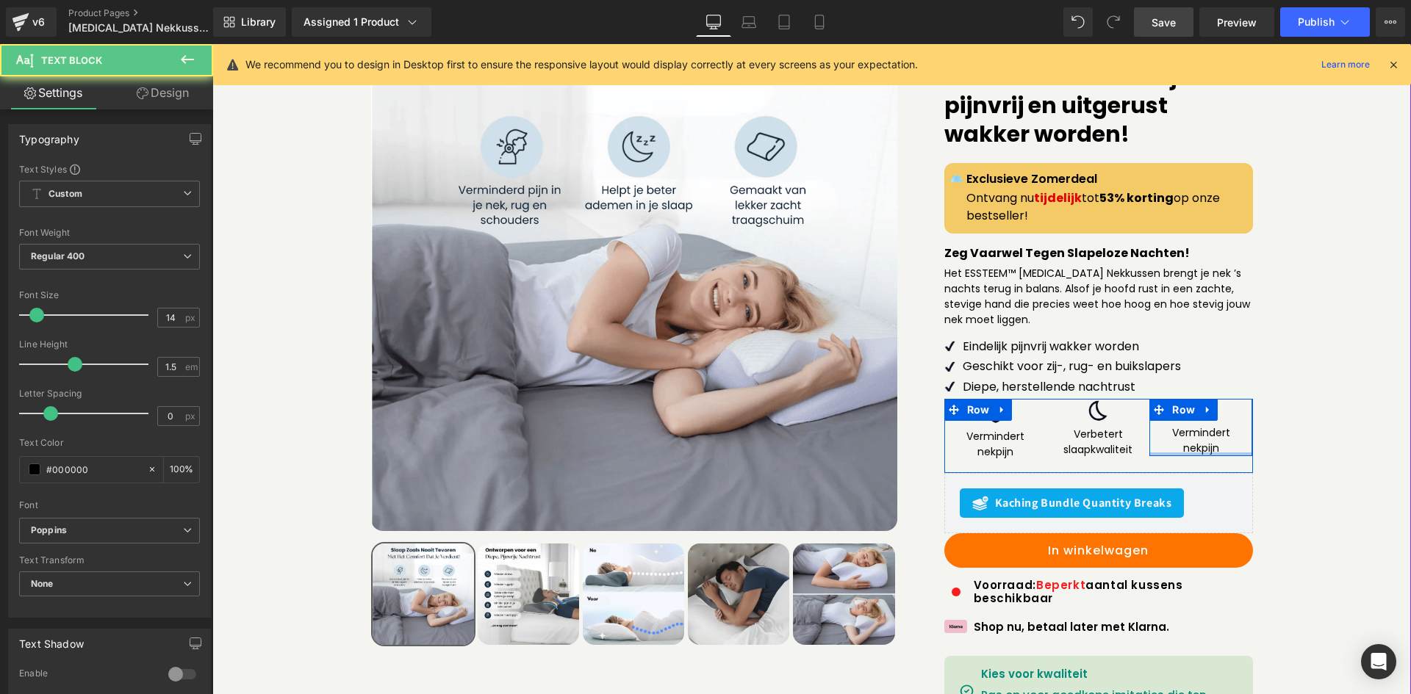
click at [1202, 453] on div at bounding box center [1200, 455] width 103 height 4
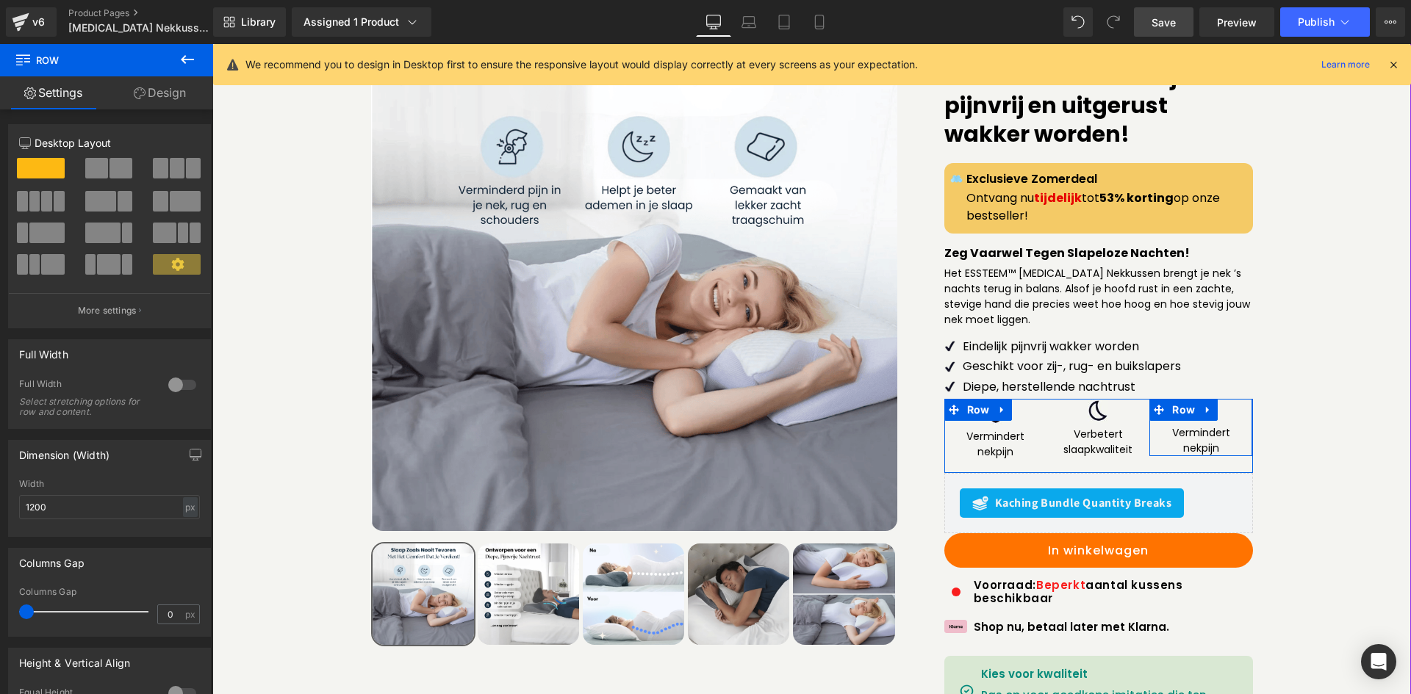
click at [1202, 441] on p "nekpijn" at bounding box center [1200, 448] width 103 height 15
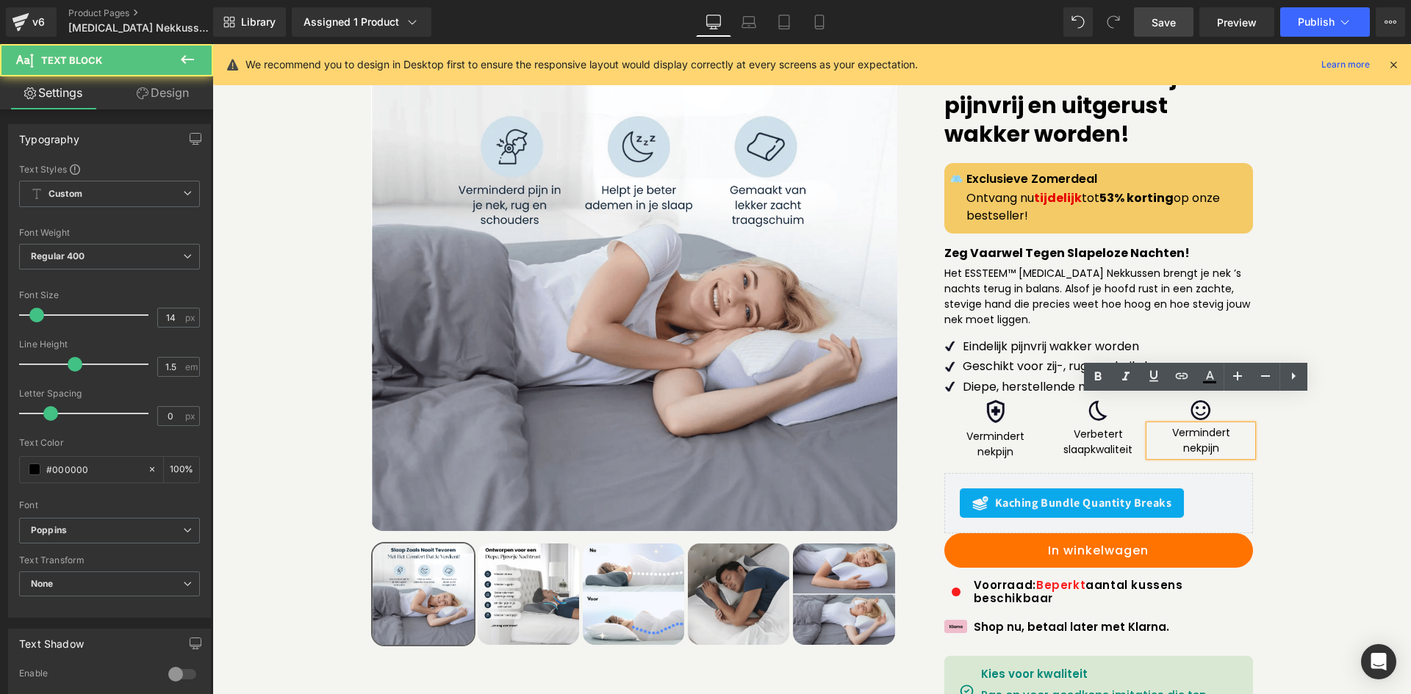
click at [1202, 441] on p "nekpijn" at bounding box center [1200, 448] width 103 height 15
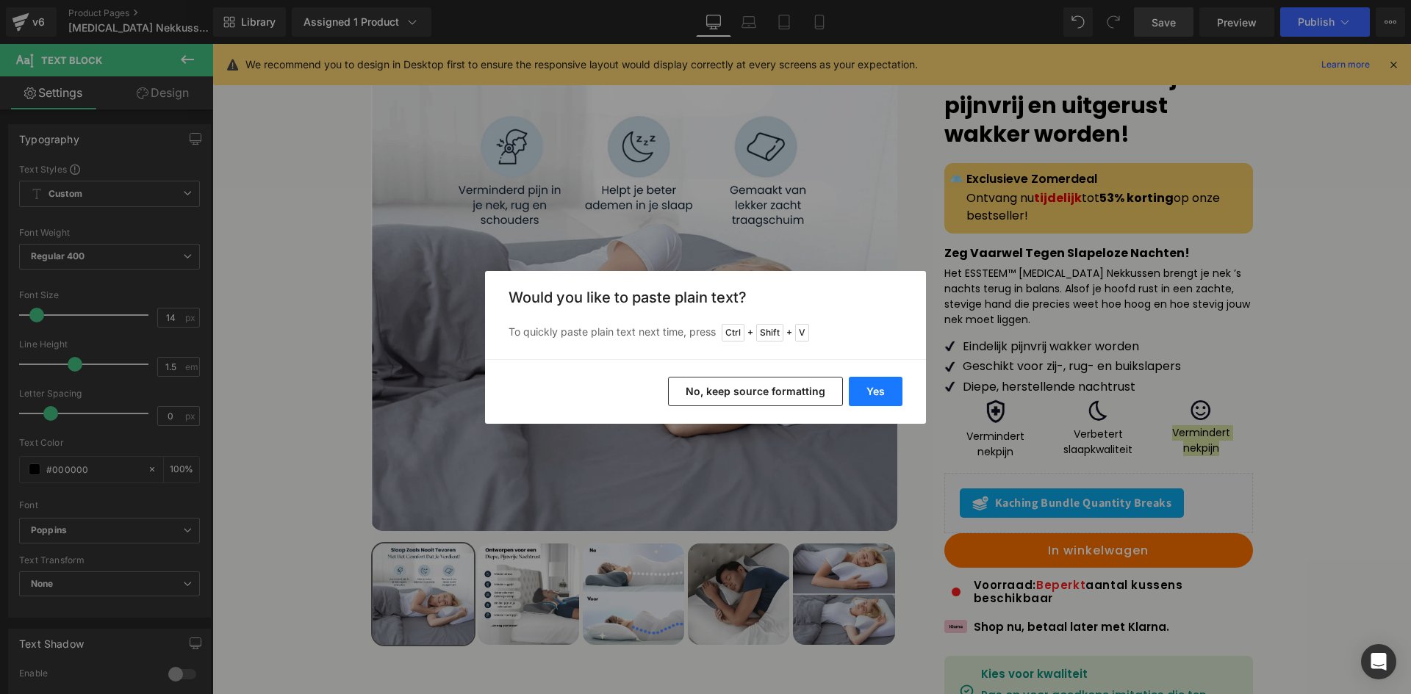
click at [882, 395] on button "Yes" at bounding box center [876, 391] width 54 height 29
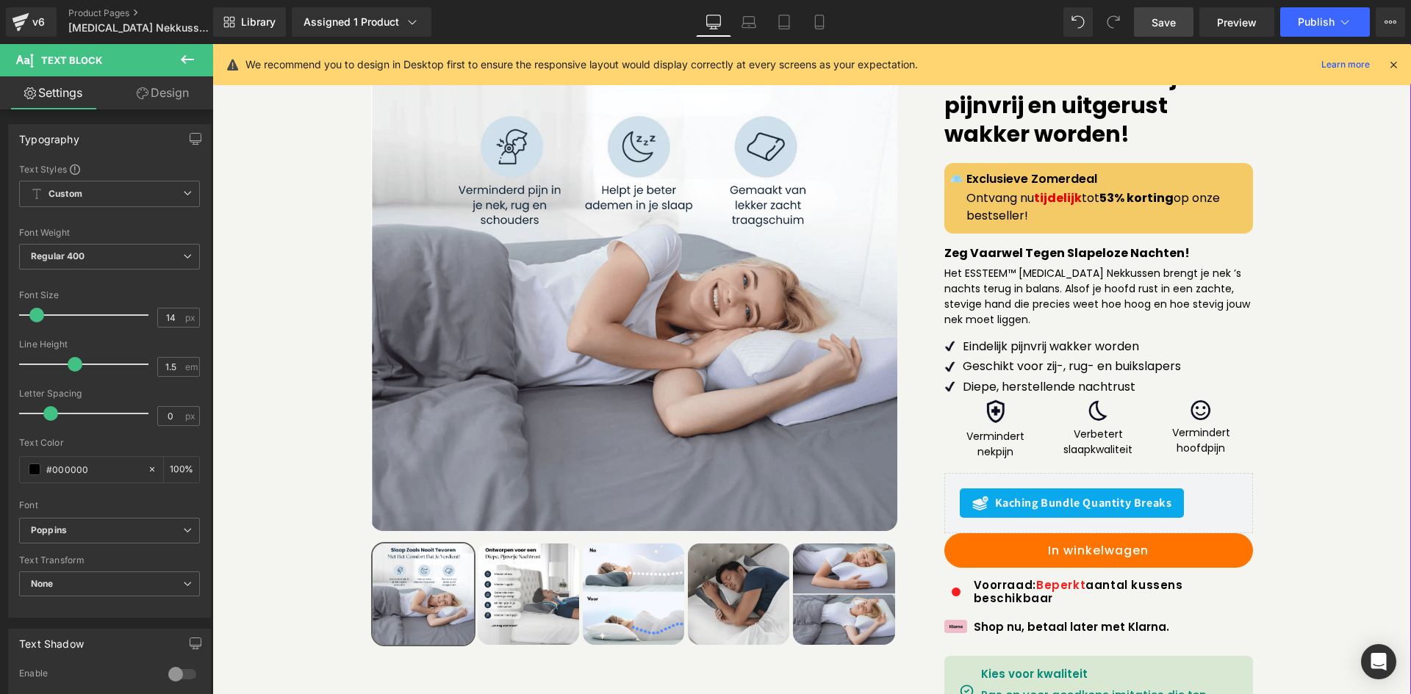
click at [1265, 406] on div "Sale Off (P) Image" at bounding box center [812, 499] width 1184 height 988
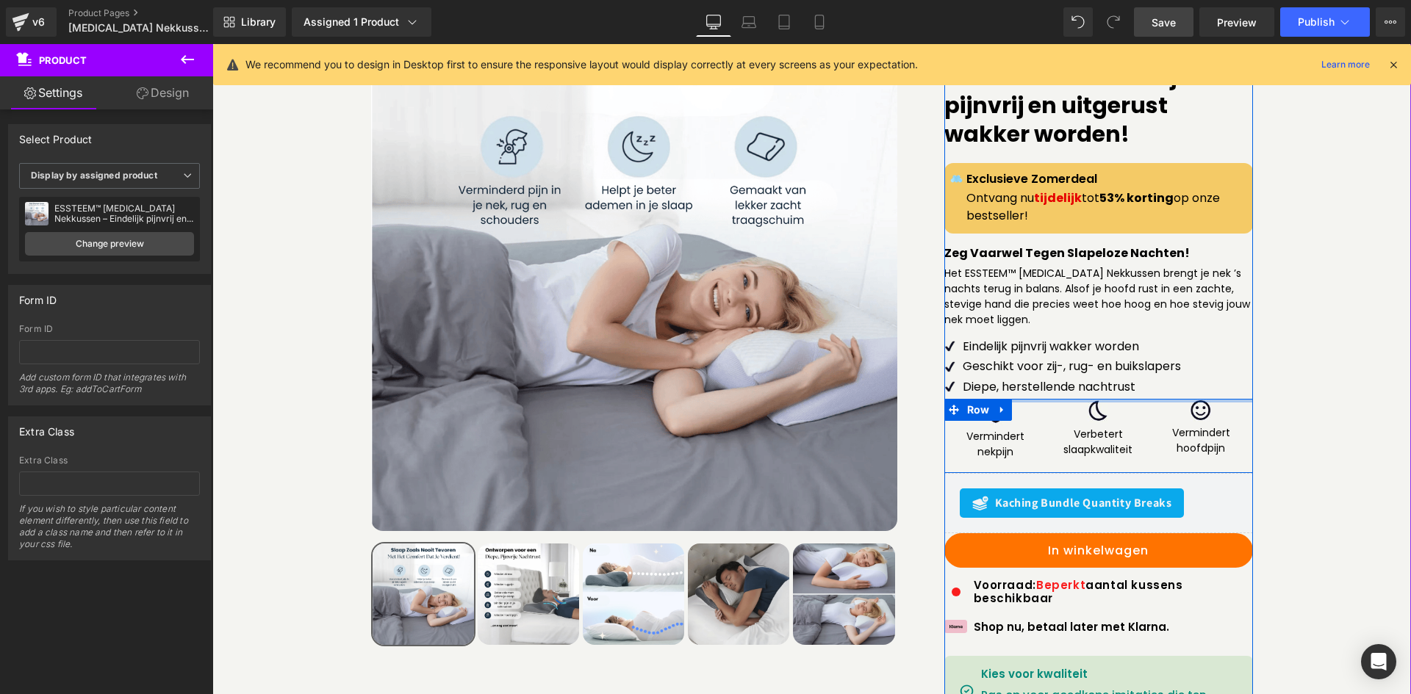
click at [1142, 399] on div at bounding box center [1098, 401] width 309 height 4
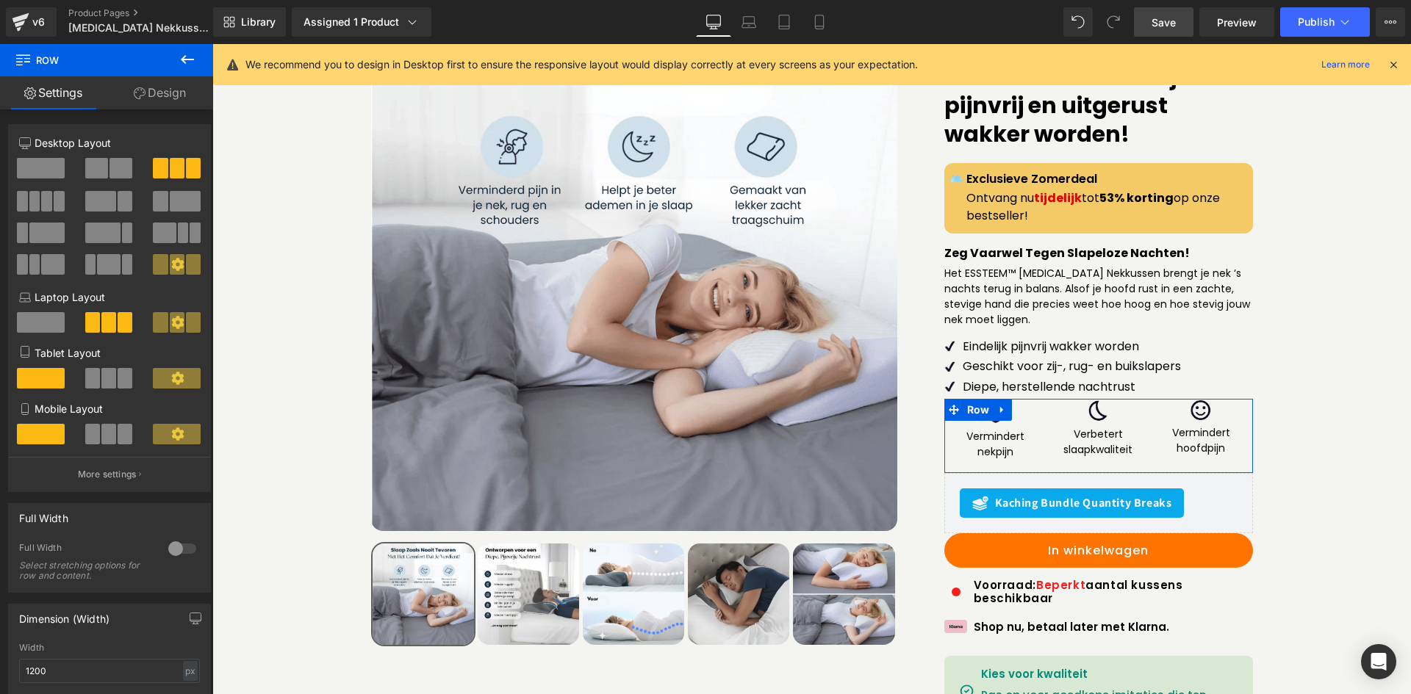
drag, startPoint x: 165, startPoint y: 106, endPoint x: 119, endPoint y: 170, distance: 78.9
click at [165, 107] on link "Design" at bounding box center [160, 92] width 107 height 33
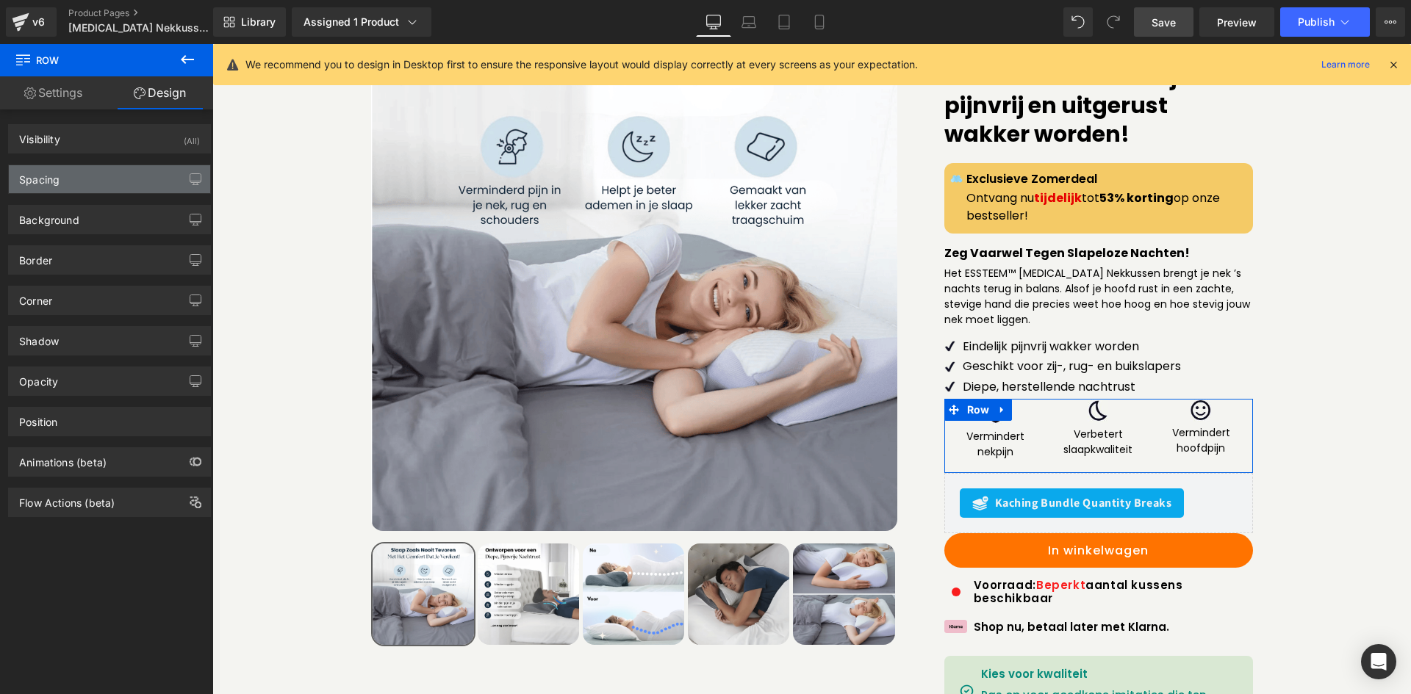
click at [119, 170] on div "Spacing" at bounding box center [109, 179] width 201 height 28
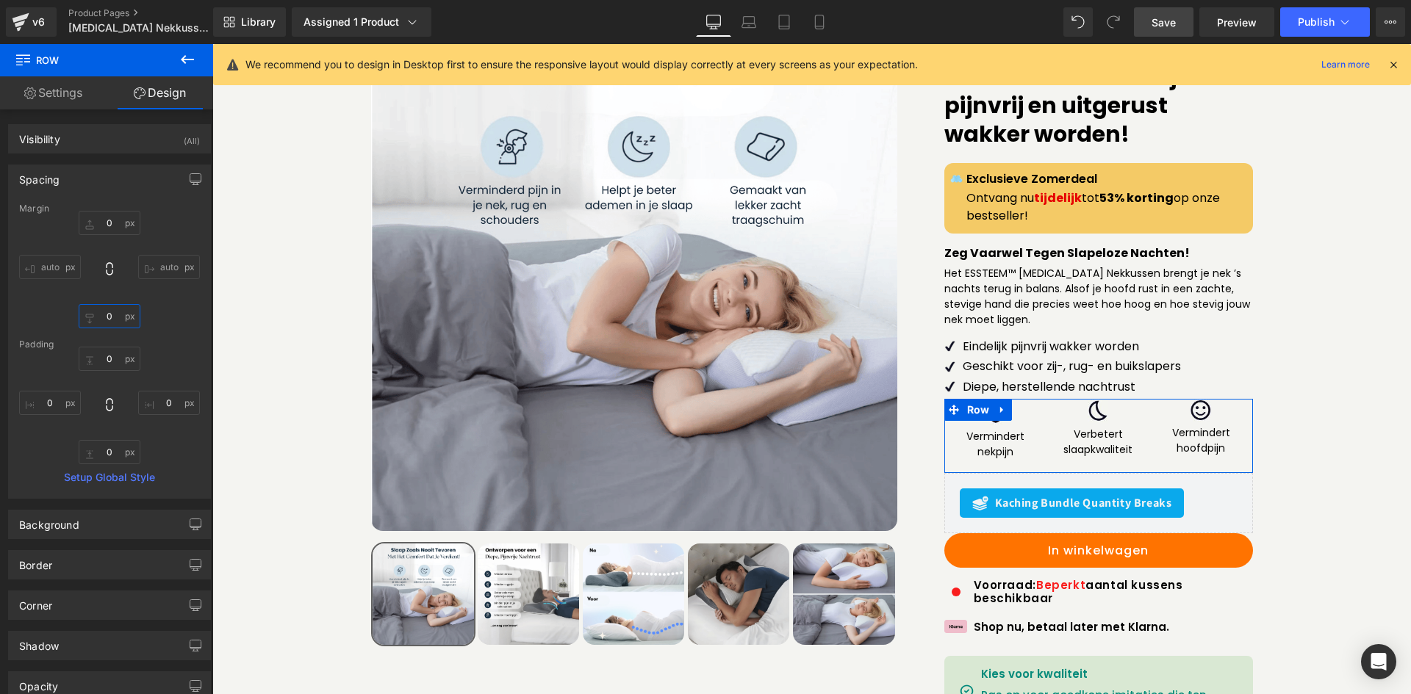
click at [111, 314] on input "text" at bounding box center [110, 316] width 62 height 24
type input "0"
click at [105, 223] on input "text" at bounding box center [110, 223] width 62 height 24
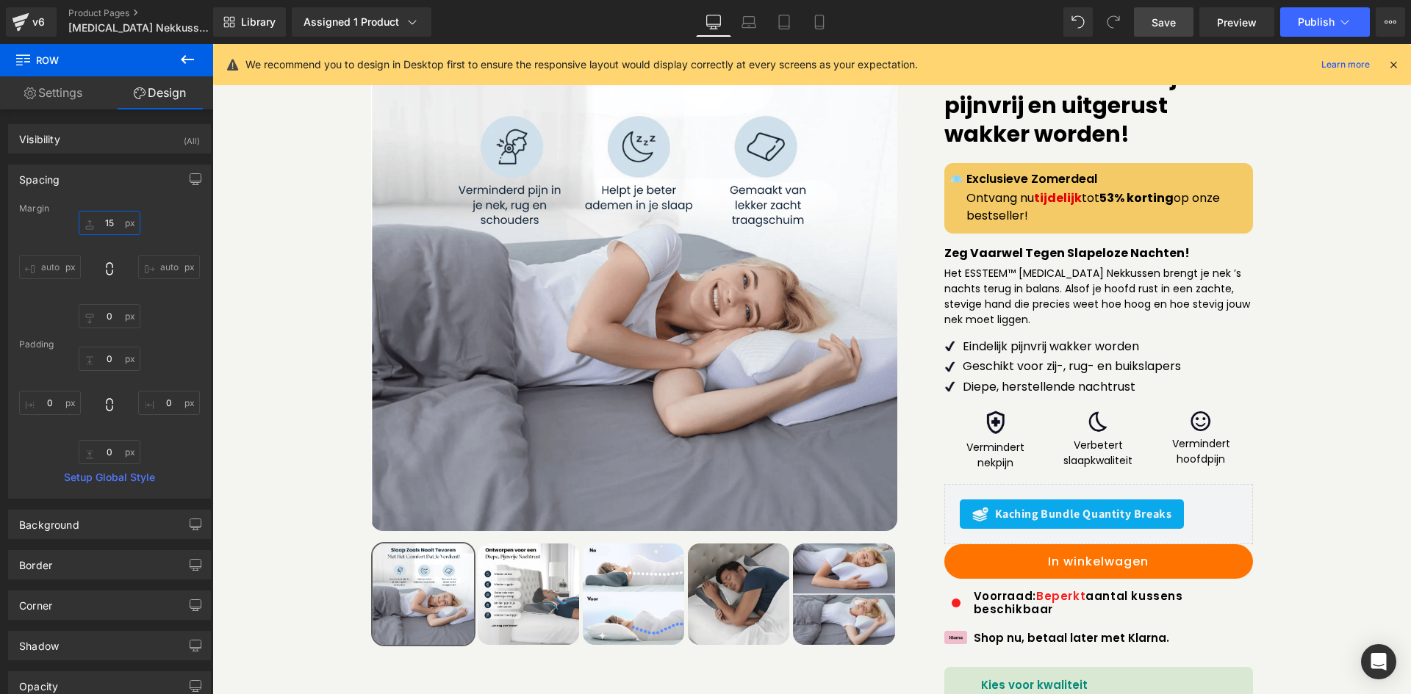
type input "15"
click at [1155, 26] on span "Save" at bounding box center [1163, 22] width 24 height 15
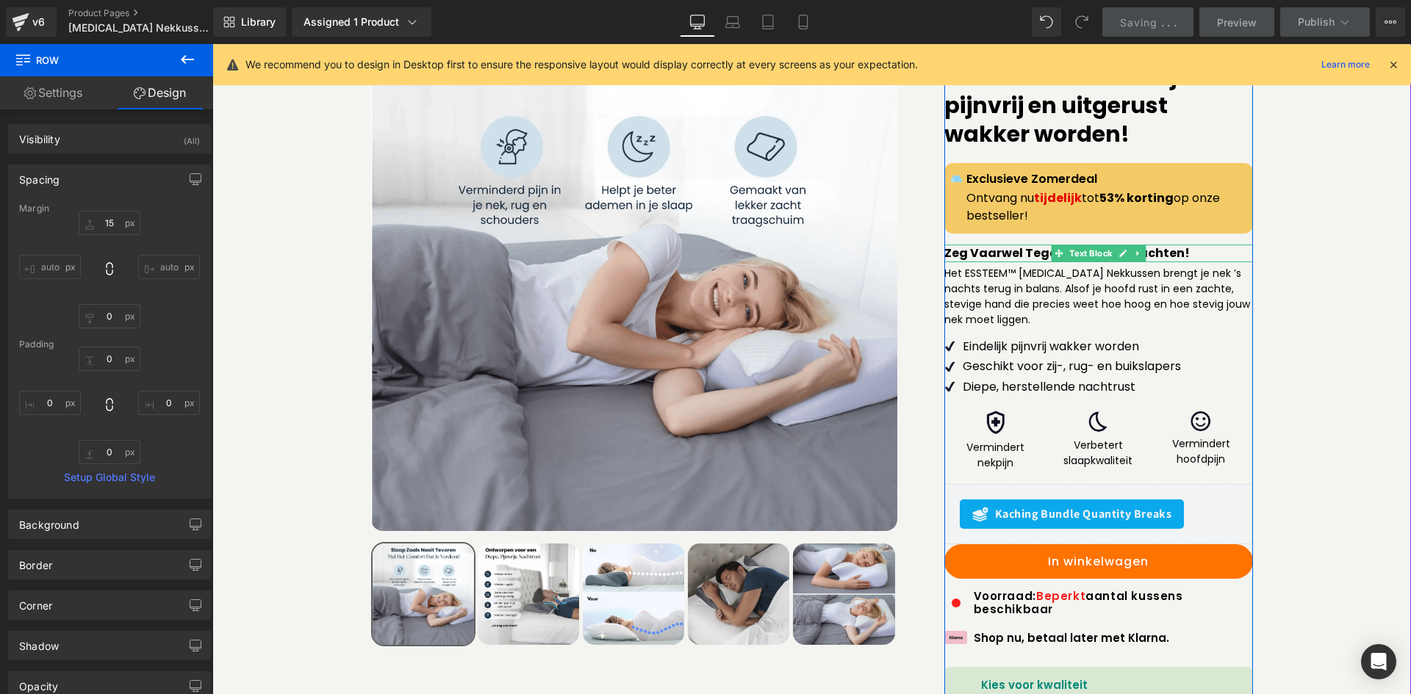
click at [994, 245] on b "Zeg Vaarwel Tegen Slapeloze Nachten!" at bounding box center [1066, 253] width 245 height 17
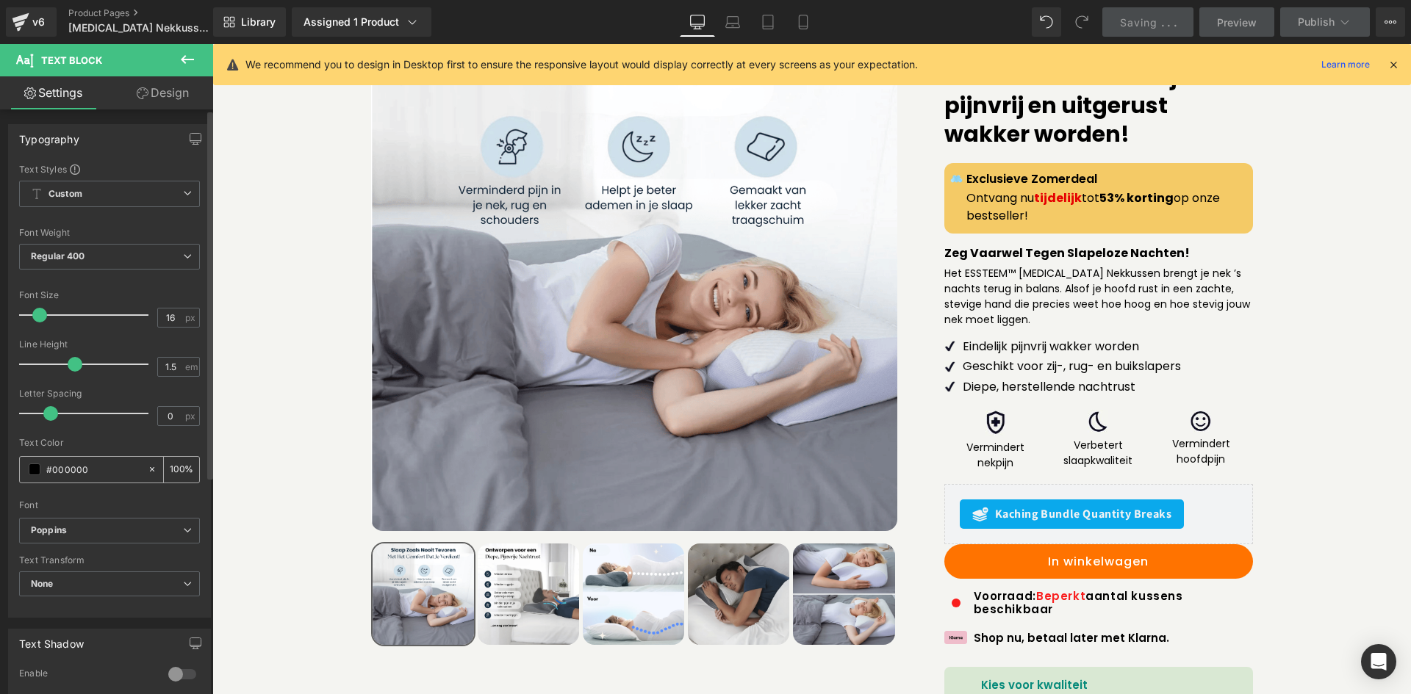
click at [102, 472] on input "#000000" at bounding box center [93, 469] width 94 height 16
type input "#95d6f6"
click at [96, 500] on div "Font" at bounding box center [109, 505] width 181 height 10
click at [26, 20] on icon at bounding box center [21, 22] width 18 height 37
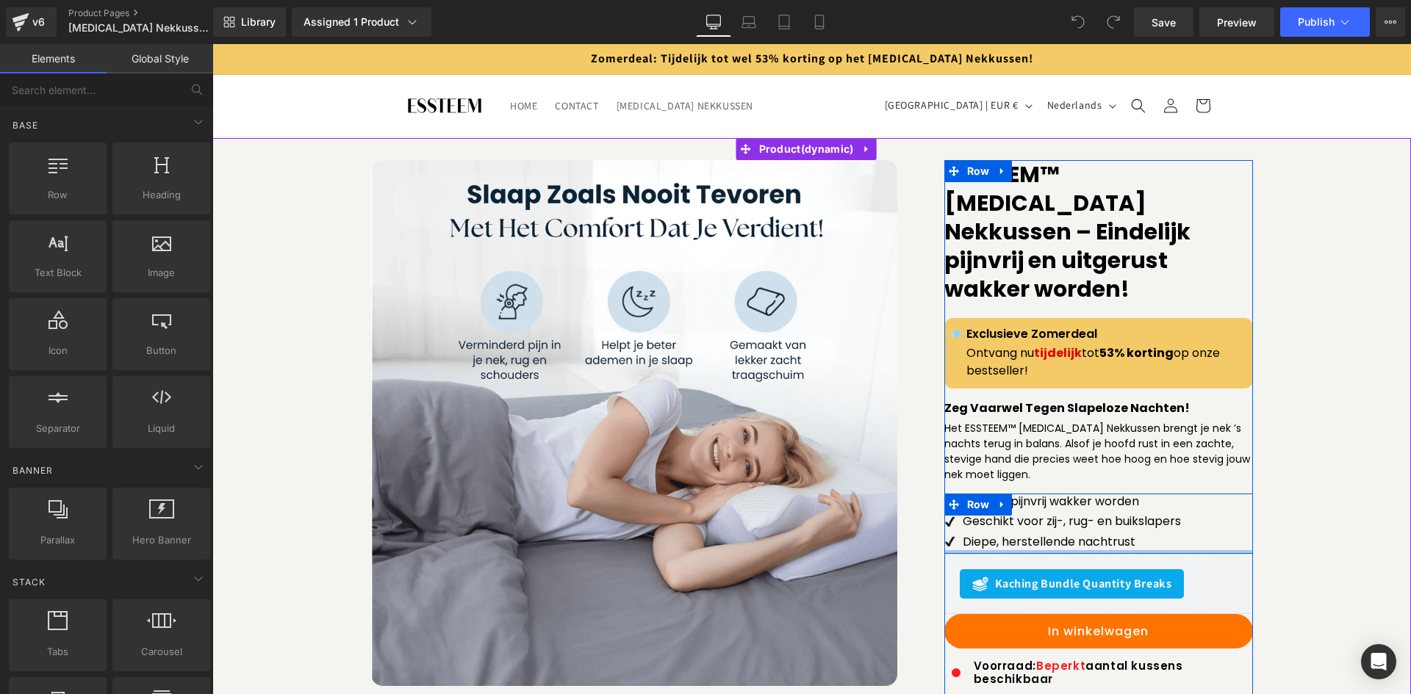
click at [1037, 550] on div at bounding box center [1098, 552] width 309 height 4
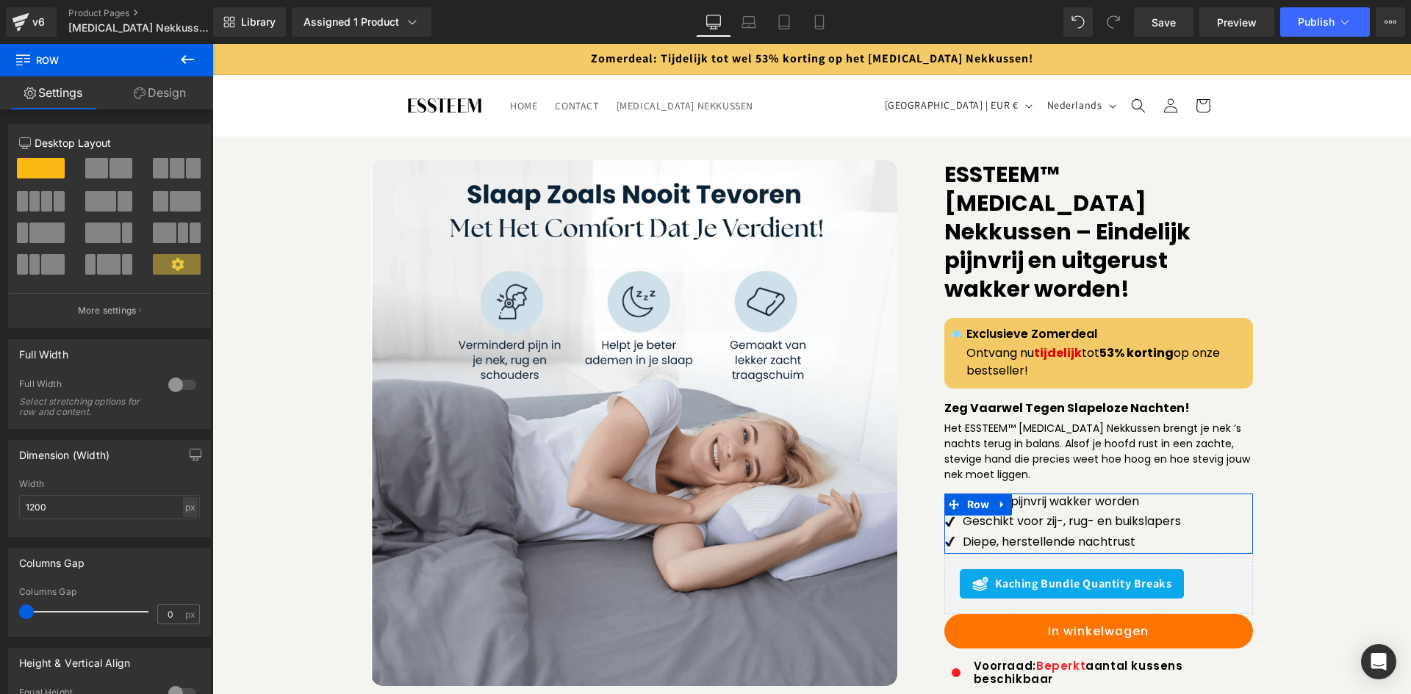
click at [203, 76] on link "Design" at bounding box center [160, 92] width 107 height 33
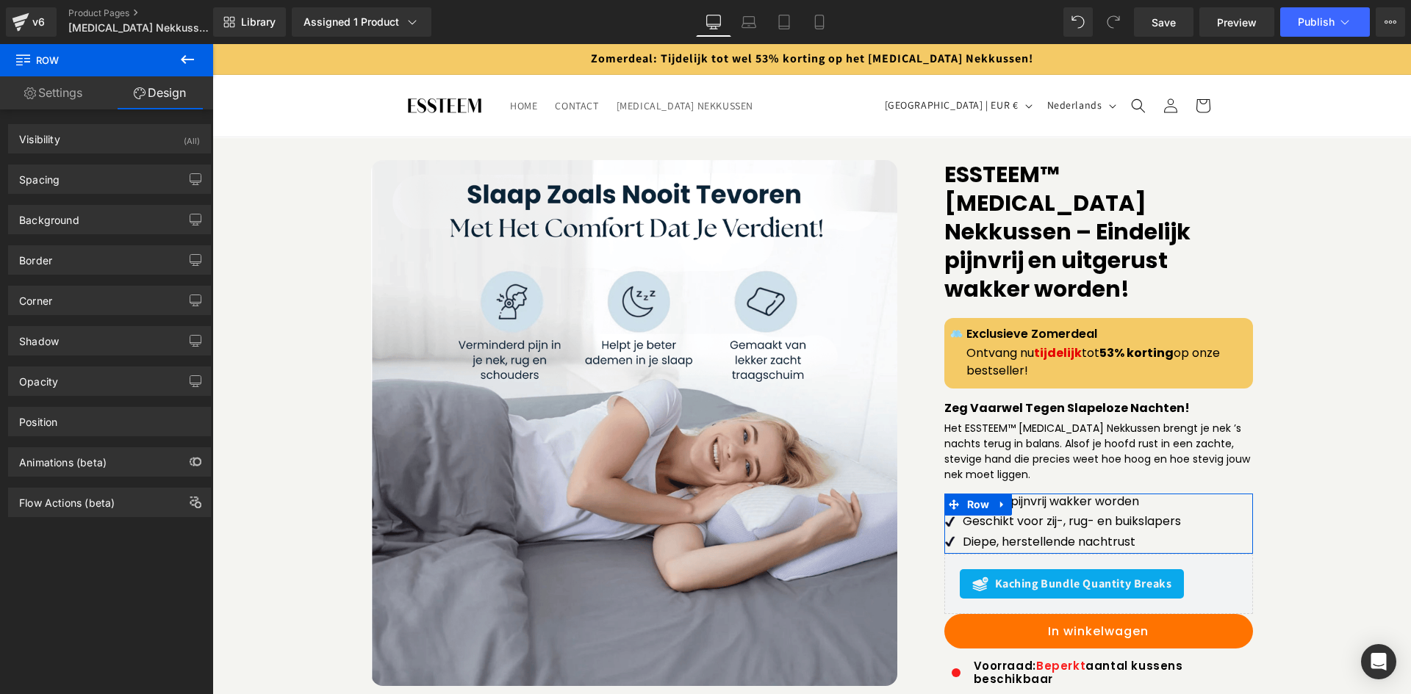
click at [187, 53] on icon at bounding box center [188, 60] width 18 height 18
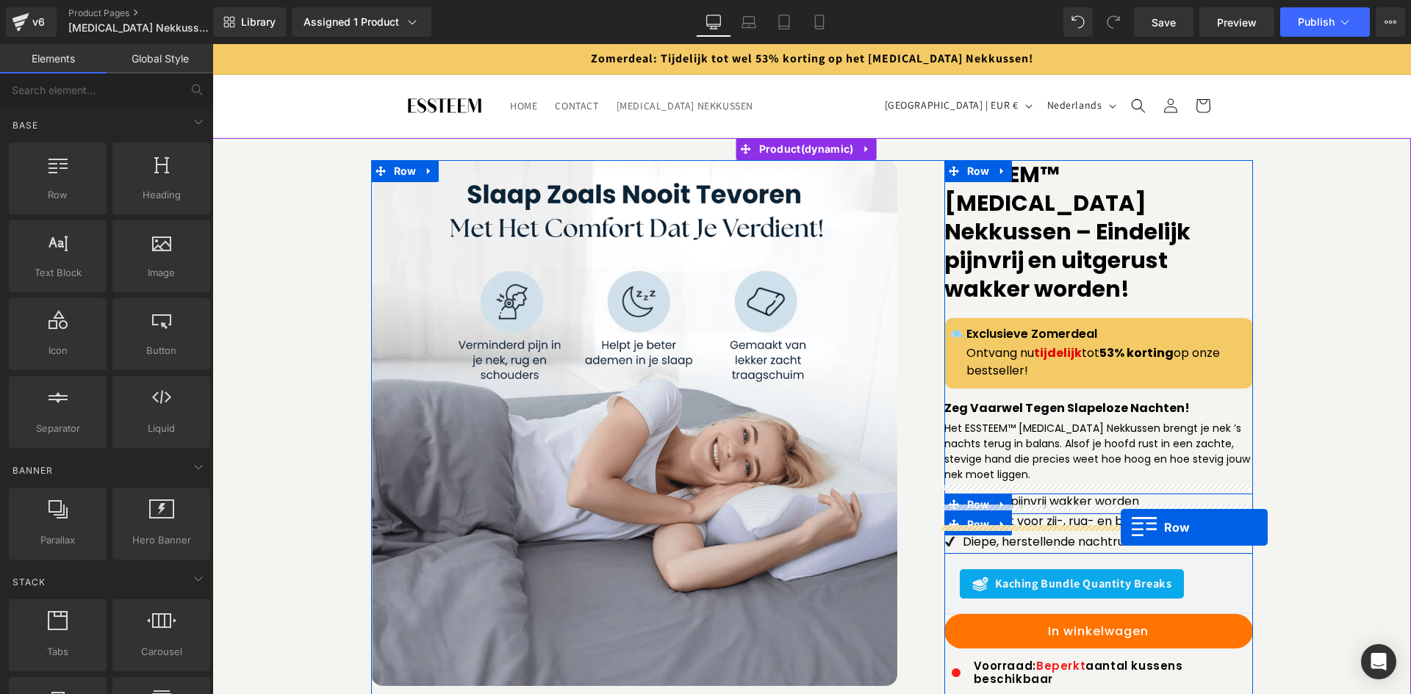
drag, startPoint x: 265, startPoint y: 206, endPoint x: 1120, endPoint y: 528, distance: 914.2
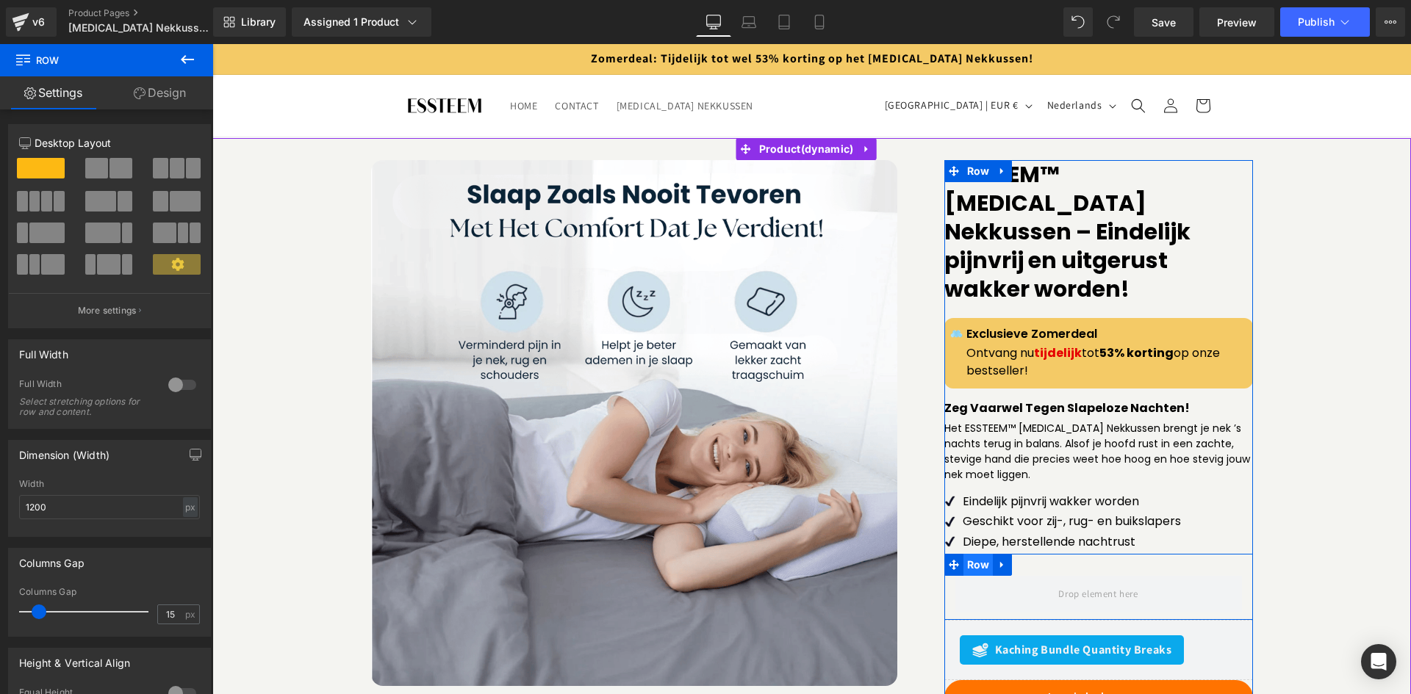
click at [976, 554] on span "Row" at bounding box center [978, 565] width 30 height 22
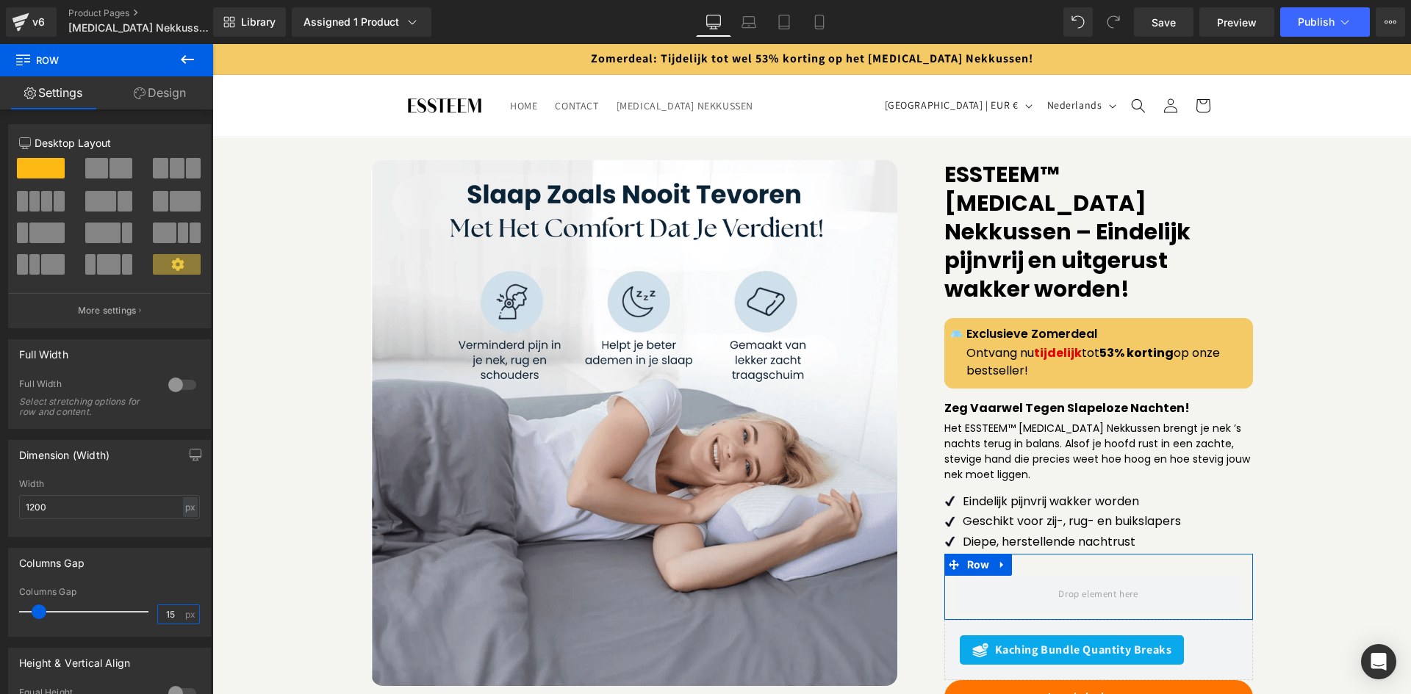
click at [158, 614] on input "15" at bounding box center [171, 614] width 26 height 18
type input "0"
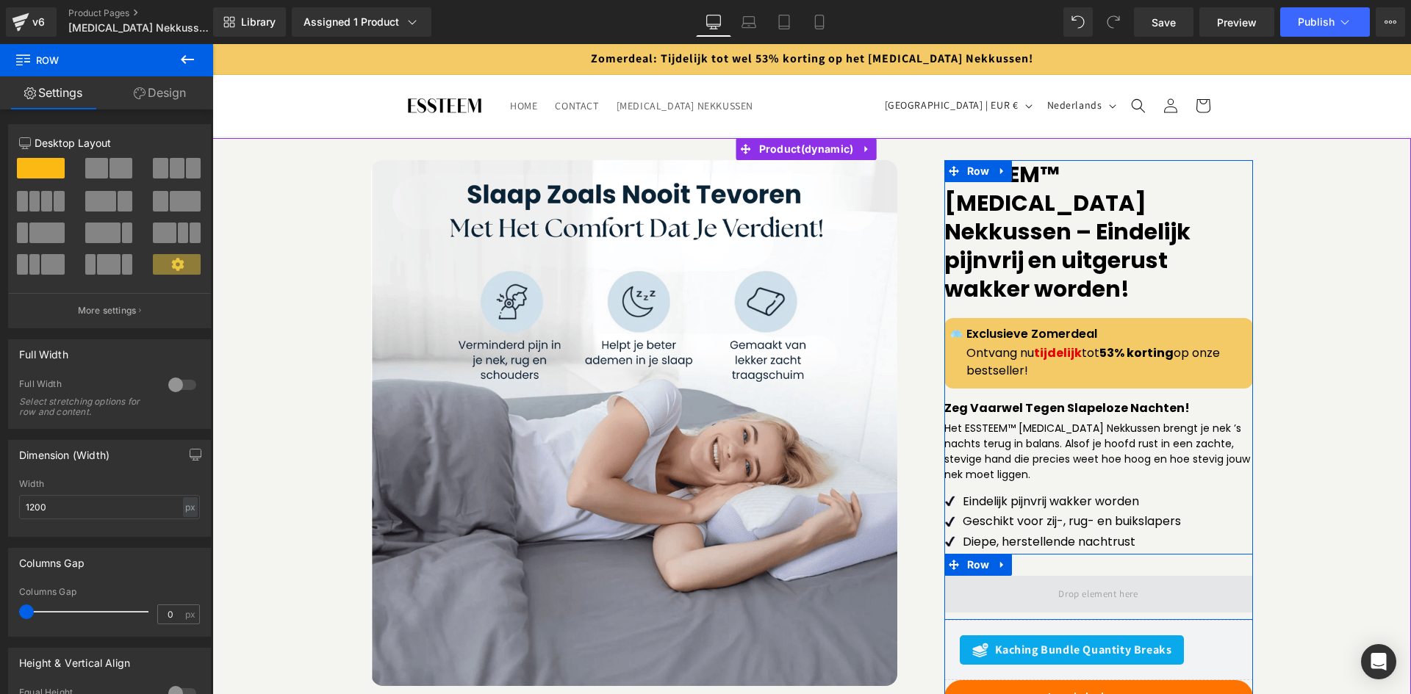
click at [1053, 583] on span at bounding box center [1098, 595] width 90 height 24
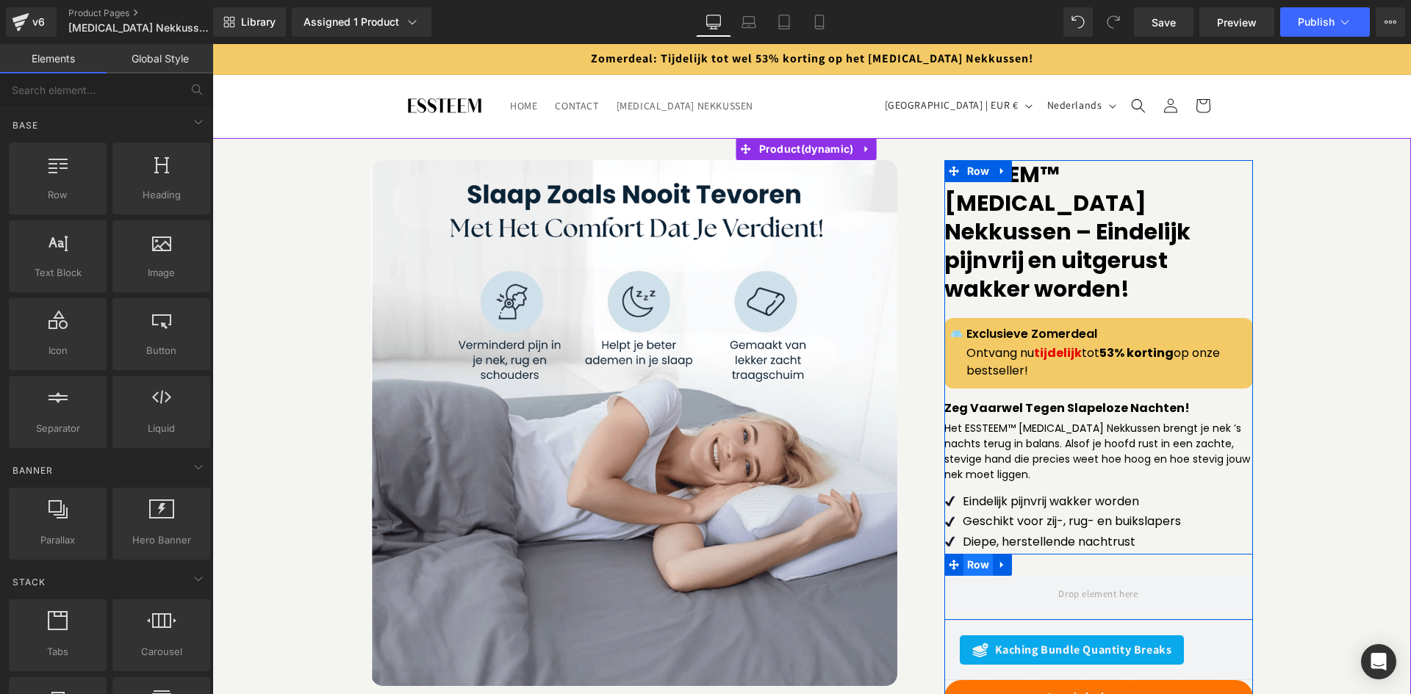
click at [968, 554] on span "Row" at bounding box center [978, 565] width 30 height 22
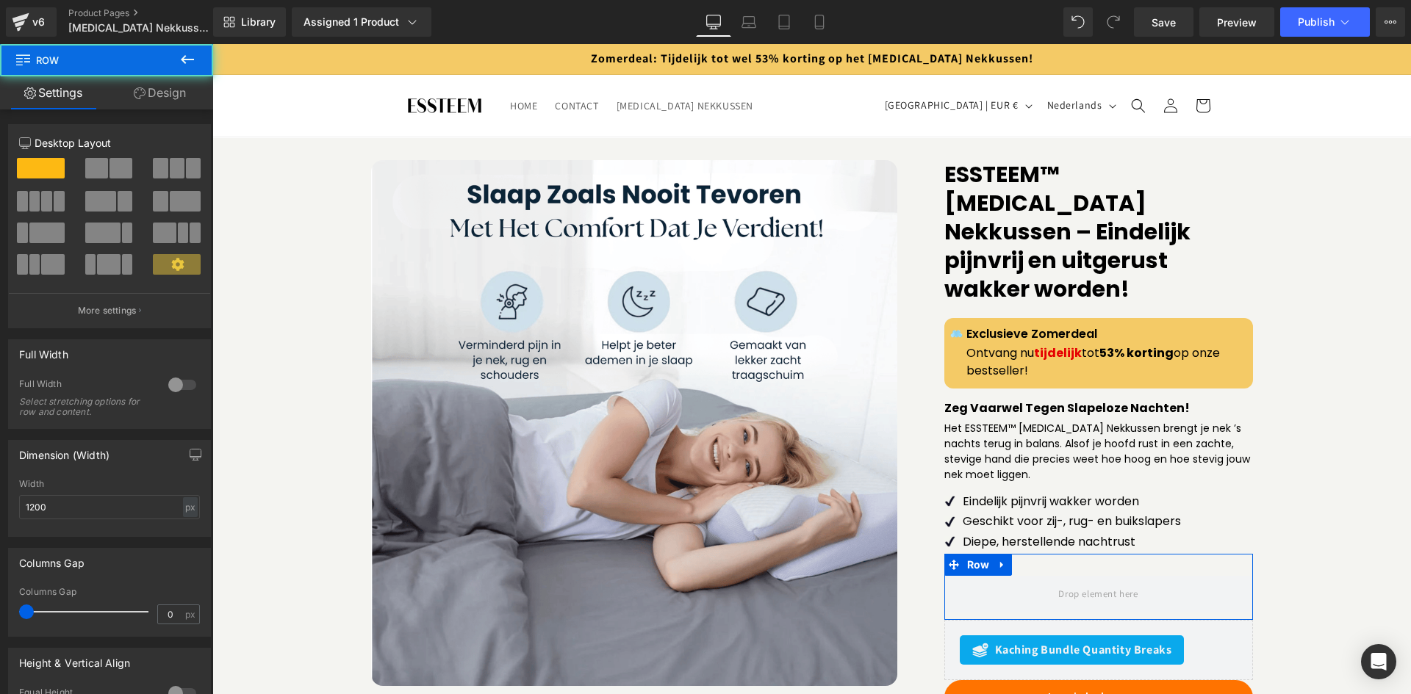
click at [161, 84] on link "Design" at bounding box center [160, 92] width 107 height 33
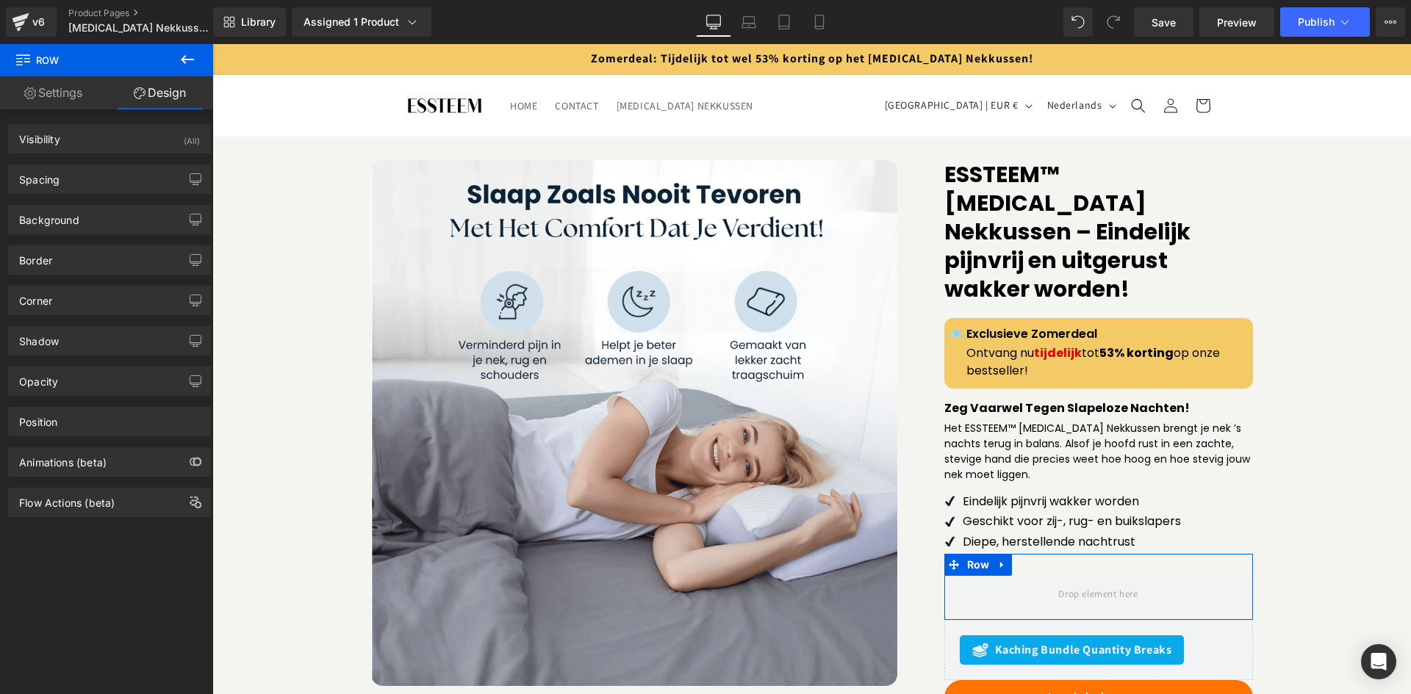
drag, startPoint x: 111, startPoint y: 181, endPoint x: 116, endPoint y: 195, distance: 14.9
click at [112, 181] on div "Spacing" at bounding box center [109, 179] width 201 height 28
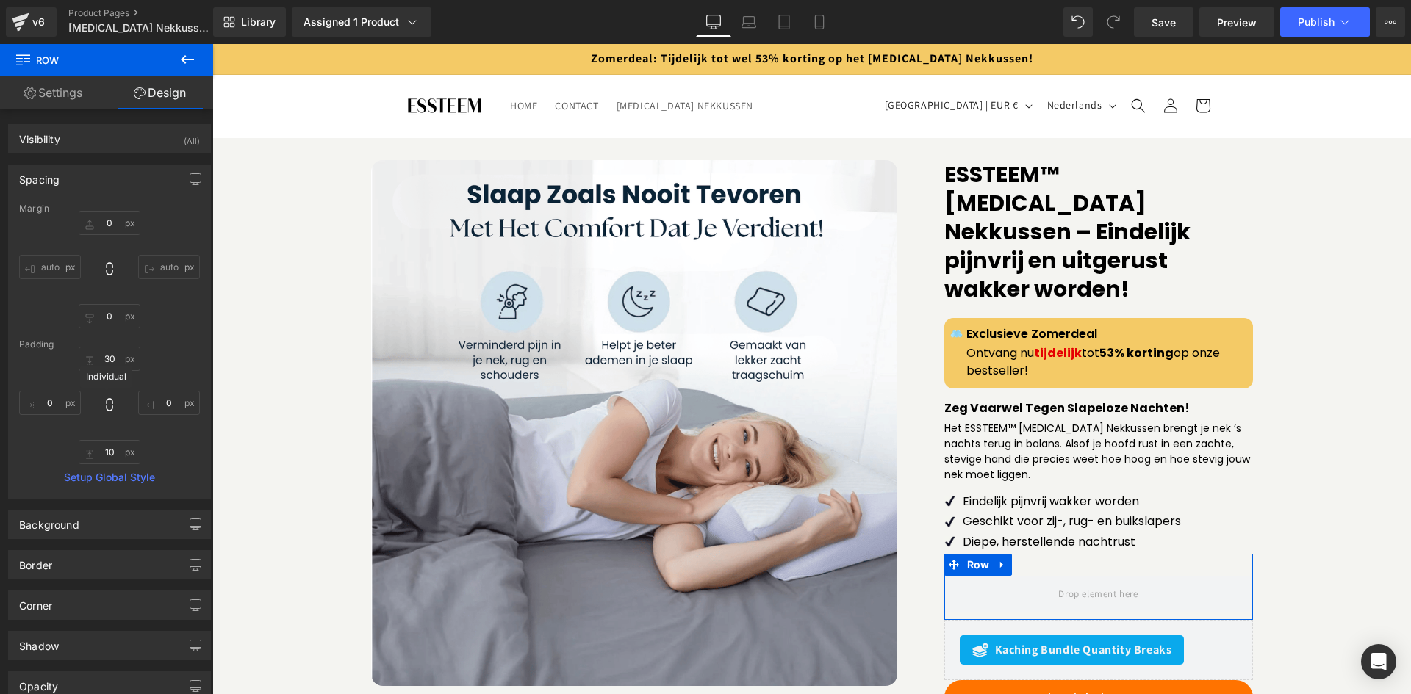
click at [102, 411] on icon at bounding box center [109, 405] width 15 height 15
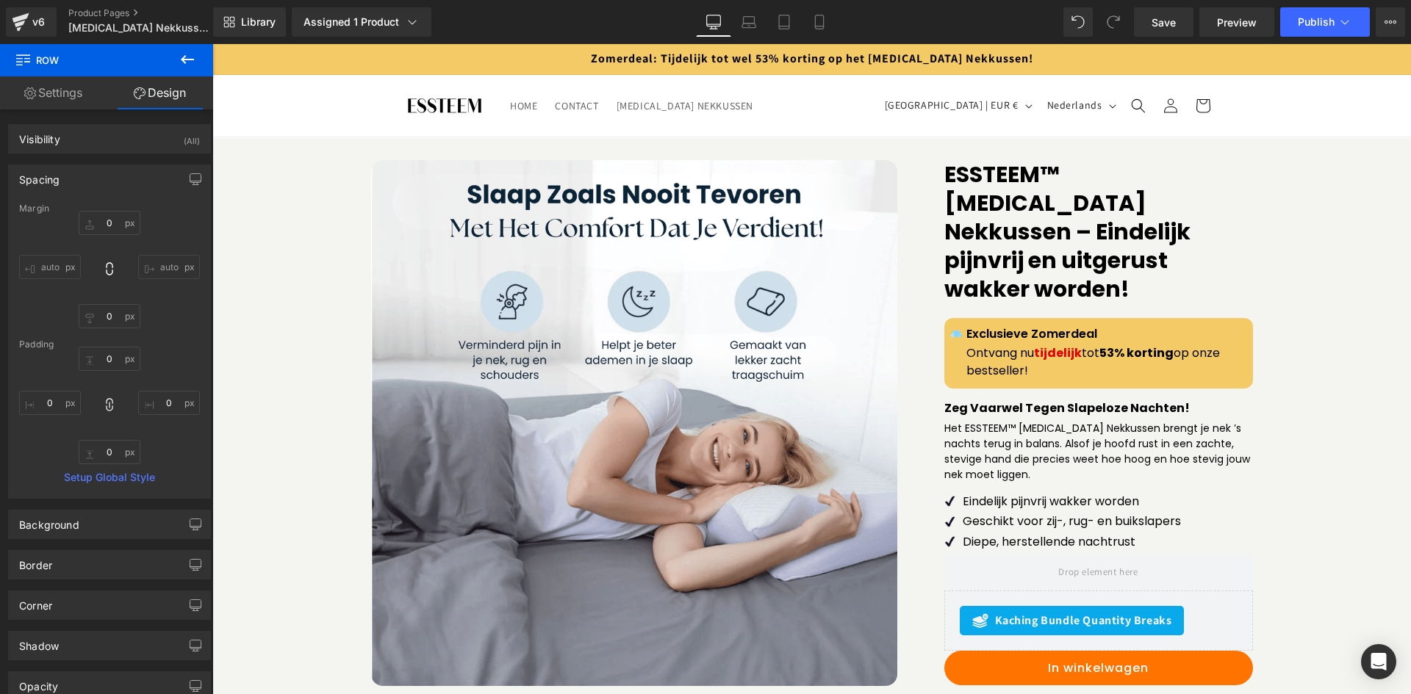
click at [188, 60] on icon at bounding box center [187, 59] width 13 height 9
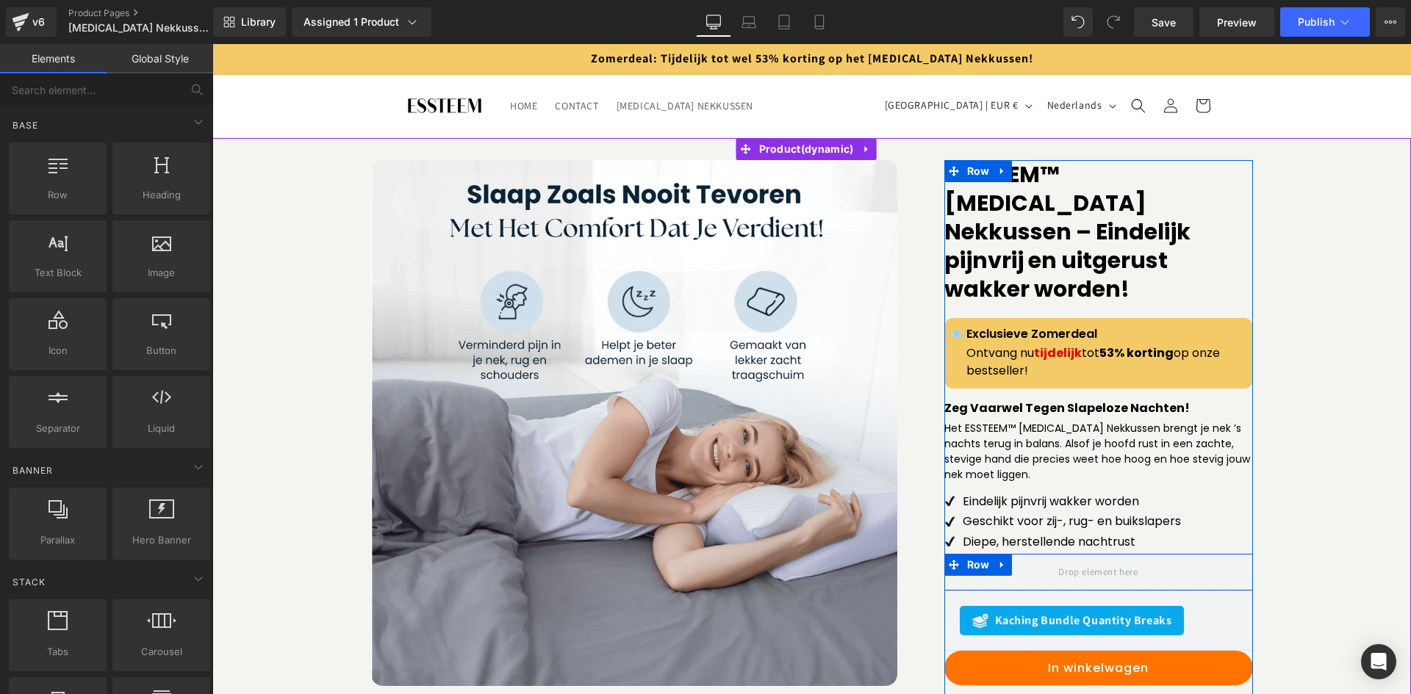
click at [973, 554] on span "Row" at bounding box center [978, 565] width 30 height 22
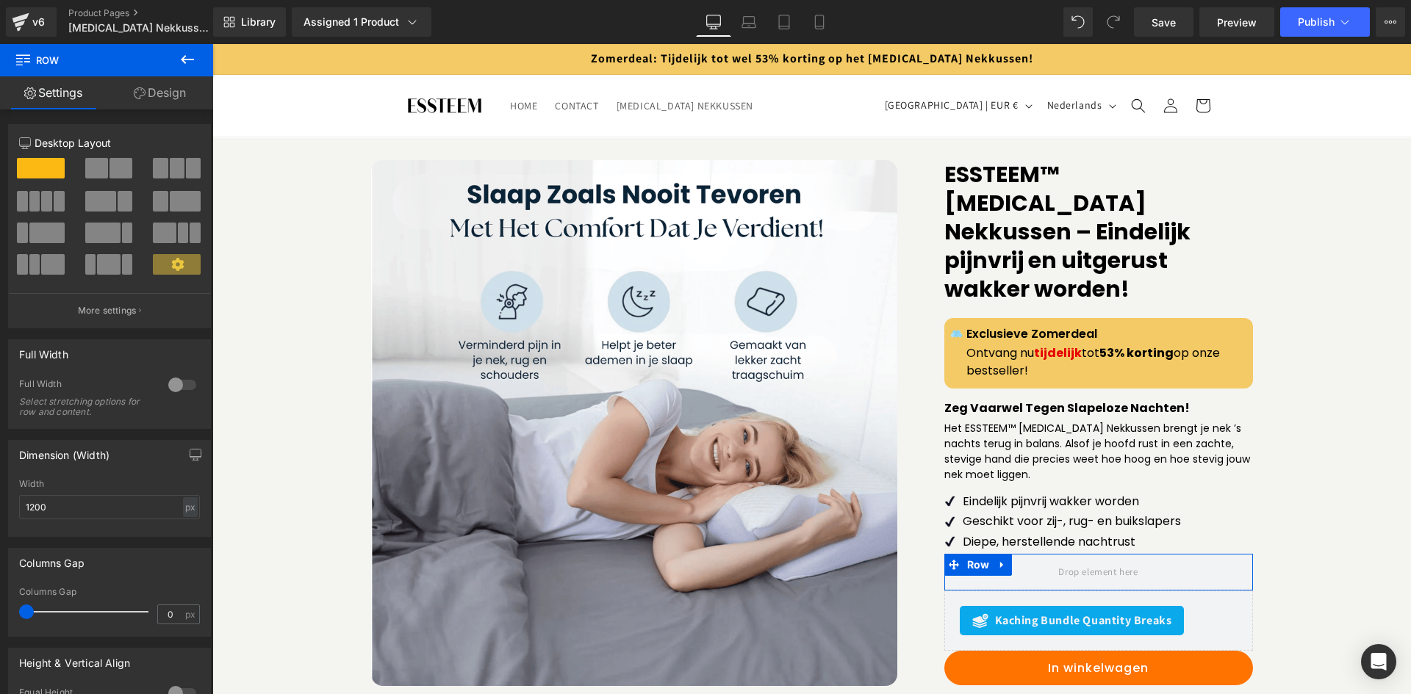
click at [173, 170] on span at bounding box center [177, 168] width 15 height 21
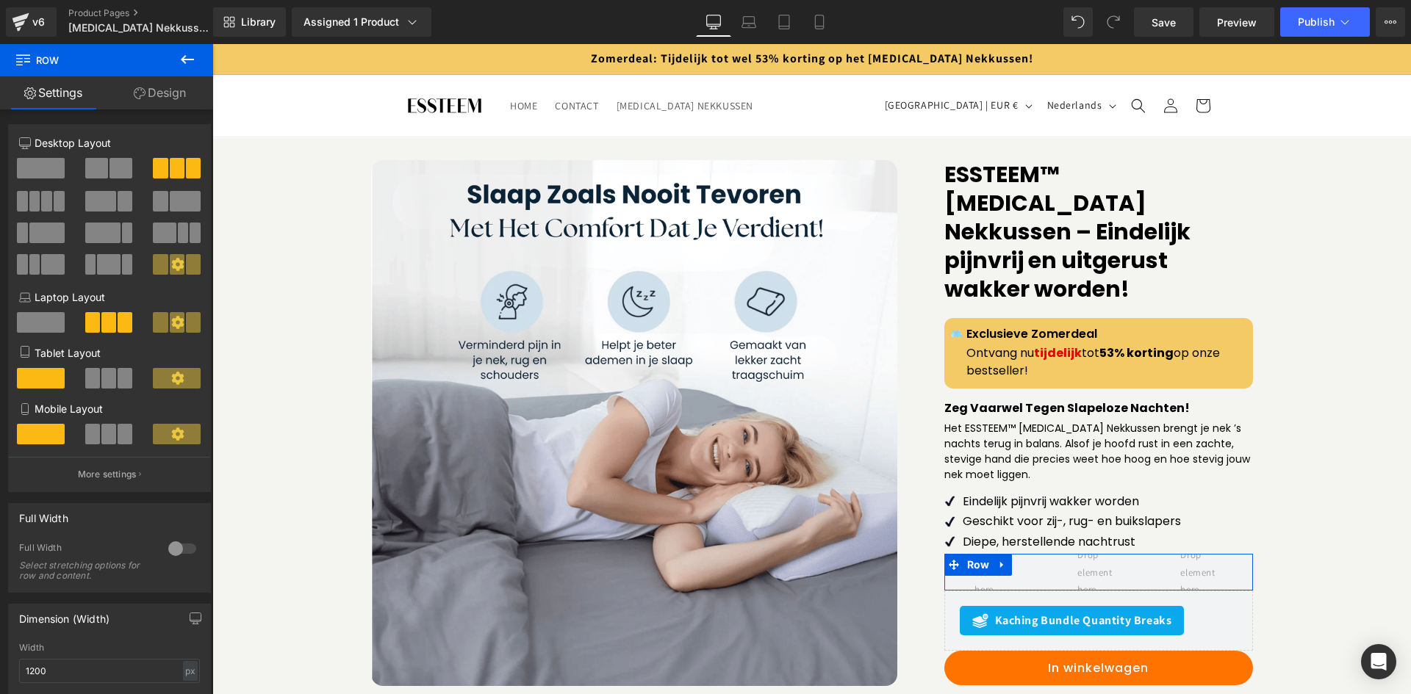
click at [186, 79] on link "Design" at bounding box center [160, 92] width 107 height 33
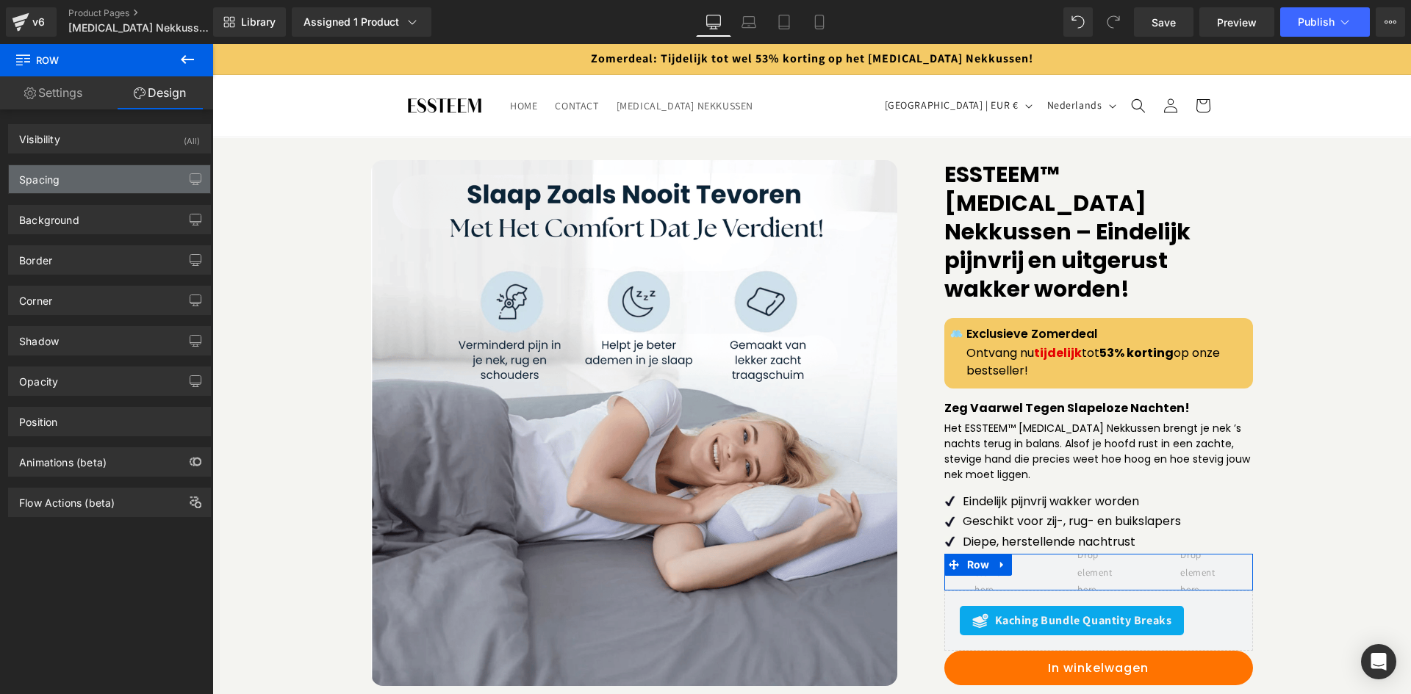
click at [98, 168] on div "Spacing" at bounding box center [109, 179] width 201 height 28
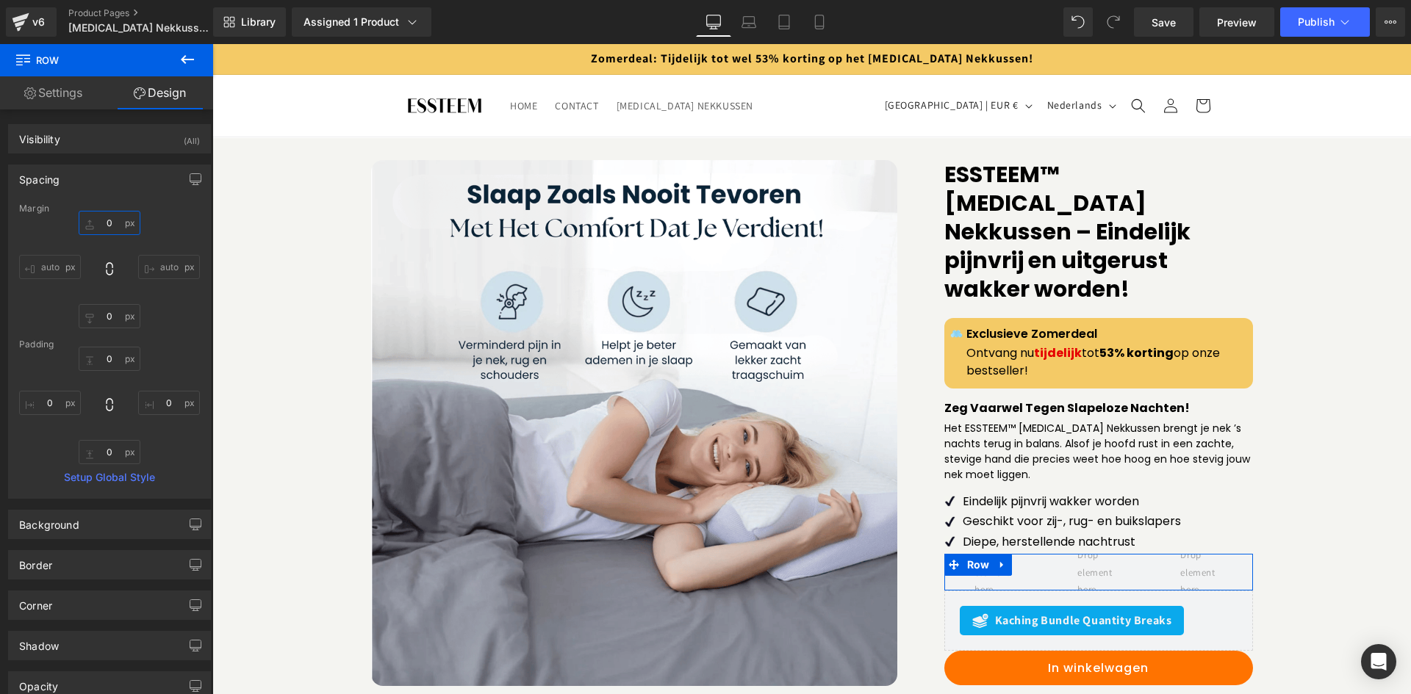
click at [112, 226] on input "text" at bounding box center [110, 223] width 62 height 24
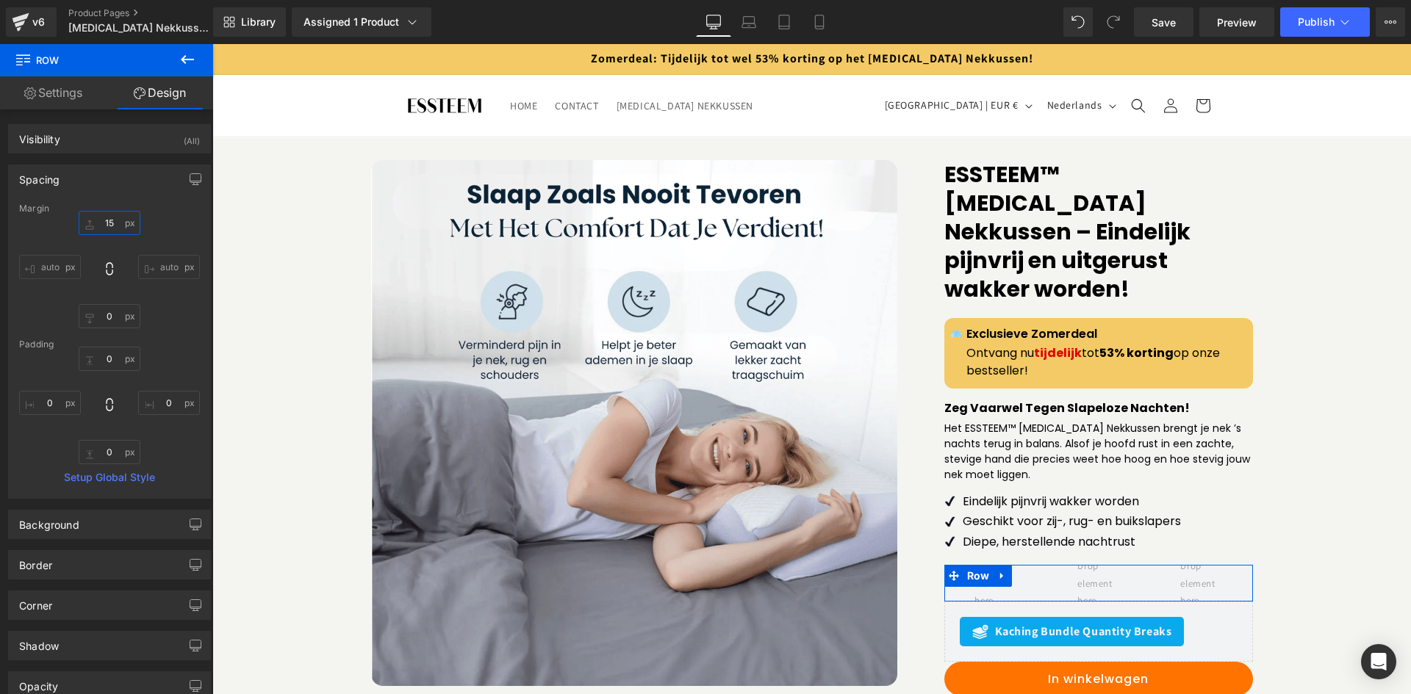
type input "15"
click at [103, 331] on div "Margin 15 auto auto Padding Setup Global Style" at bounding box center [109, 351] width 201 height 295
click at [111, 314] on input "text" at bounding box center [110, 316] width 62 height 24
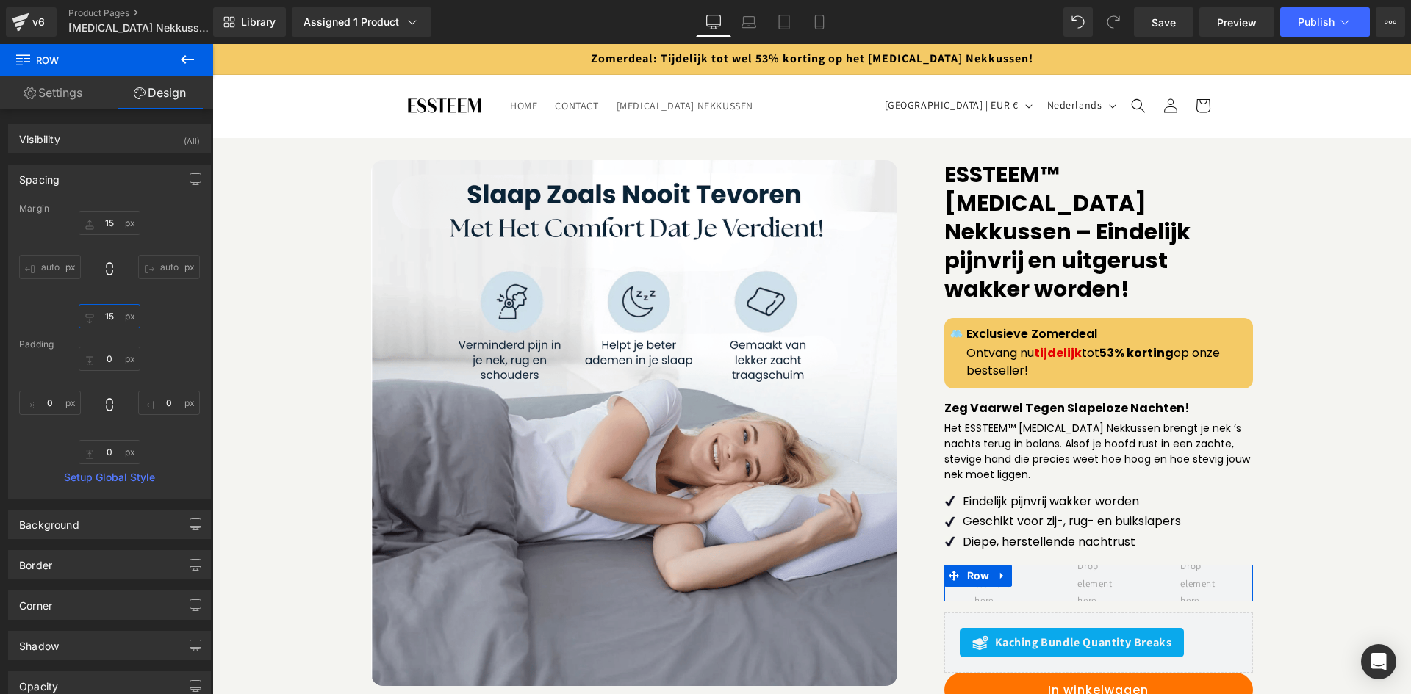
type input "15"
click at [177, 65] on button at bounding box center [187, 60] width 51 height 32
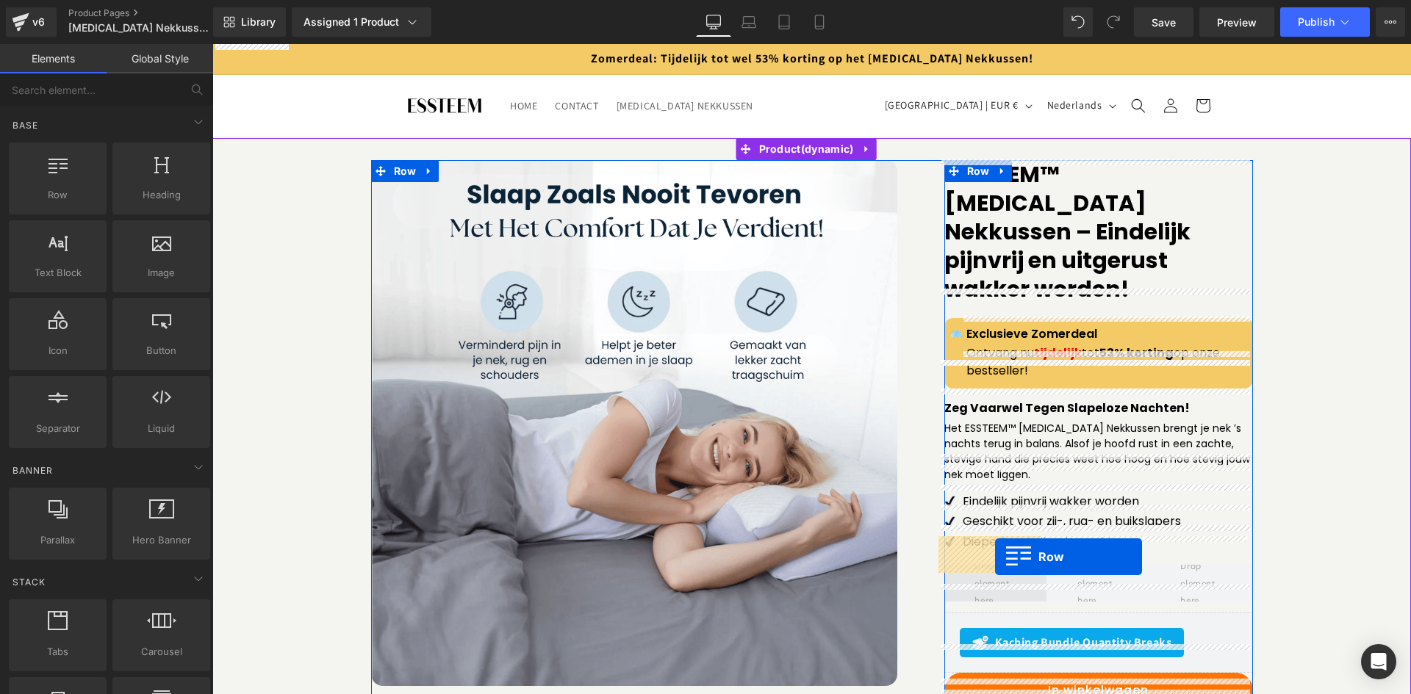
drag, startPoint x: 298, startPoint y: 238, endPoint x: 995, endPoint y: 556, distance: 766.4
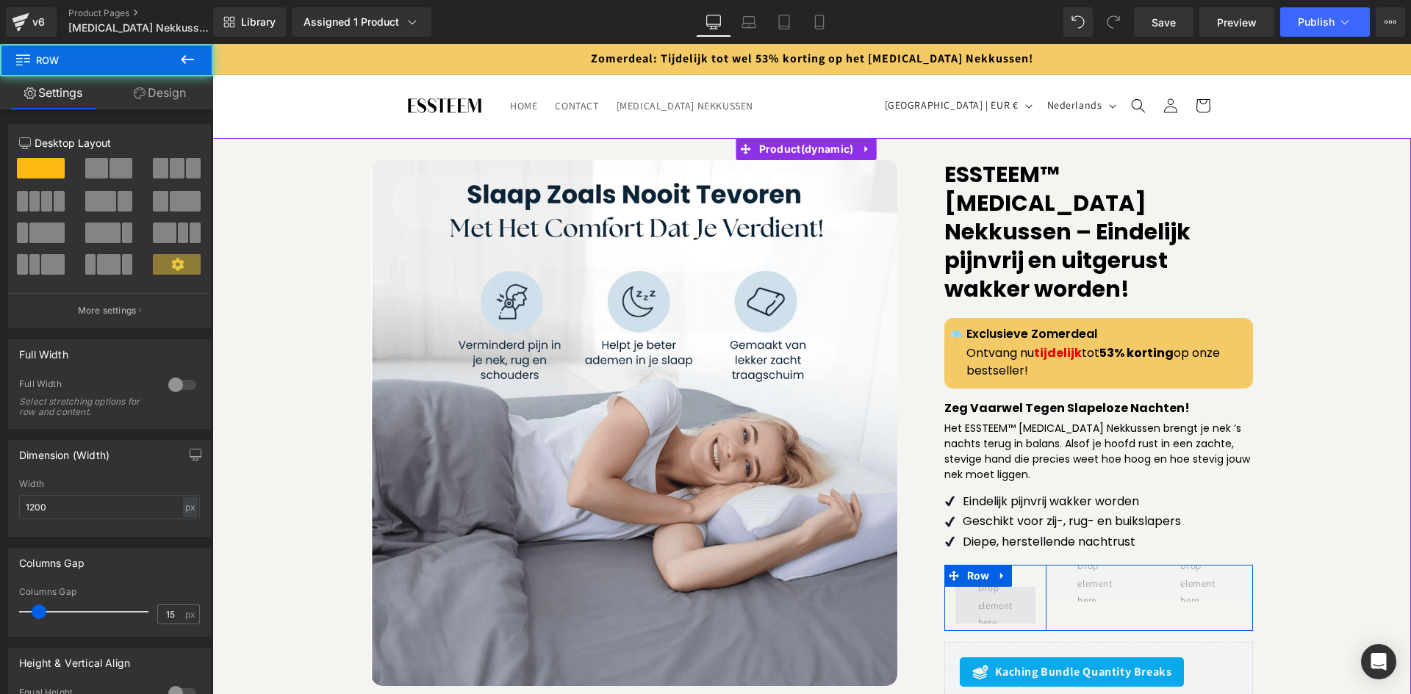
click at [974, 578] on span at bounding box center [995, 605] width 45 height 59
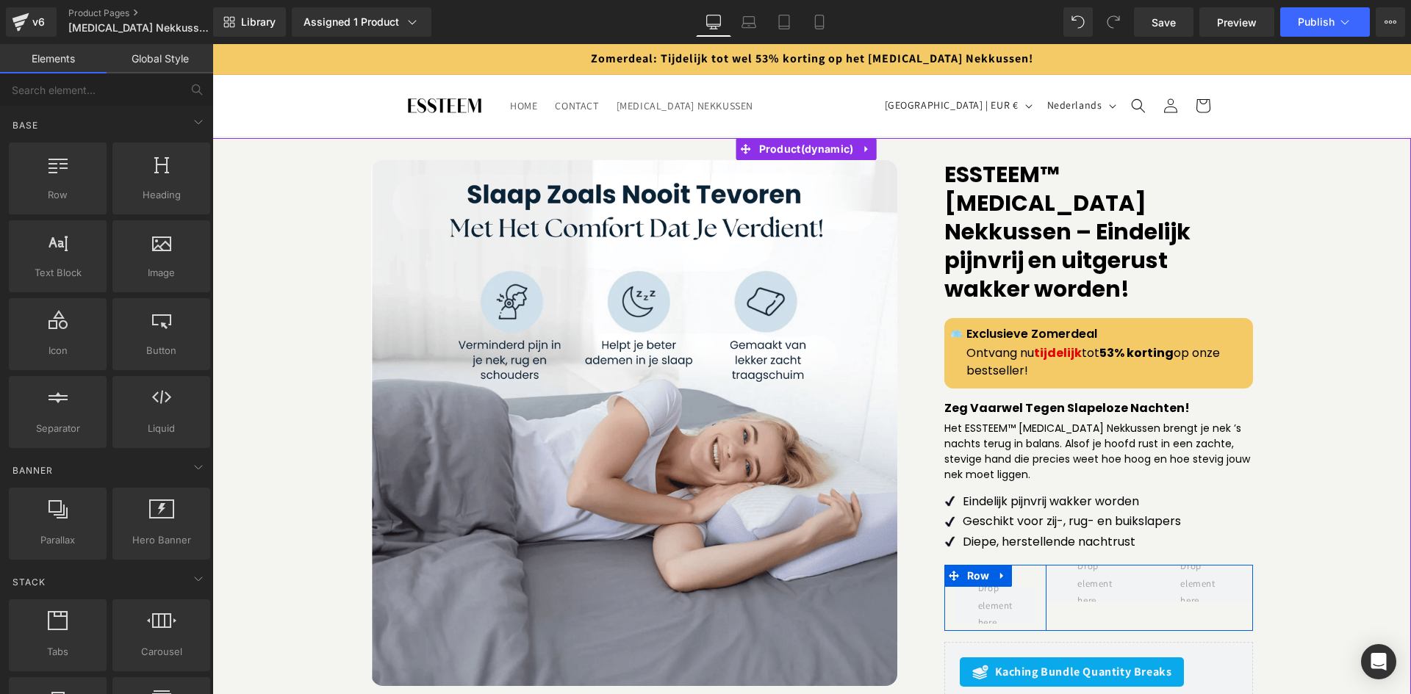
click at [1028, 565] on div "Row" at bounding box center [995, 598] width 103 height 66
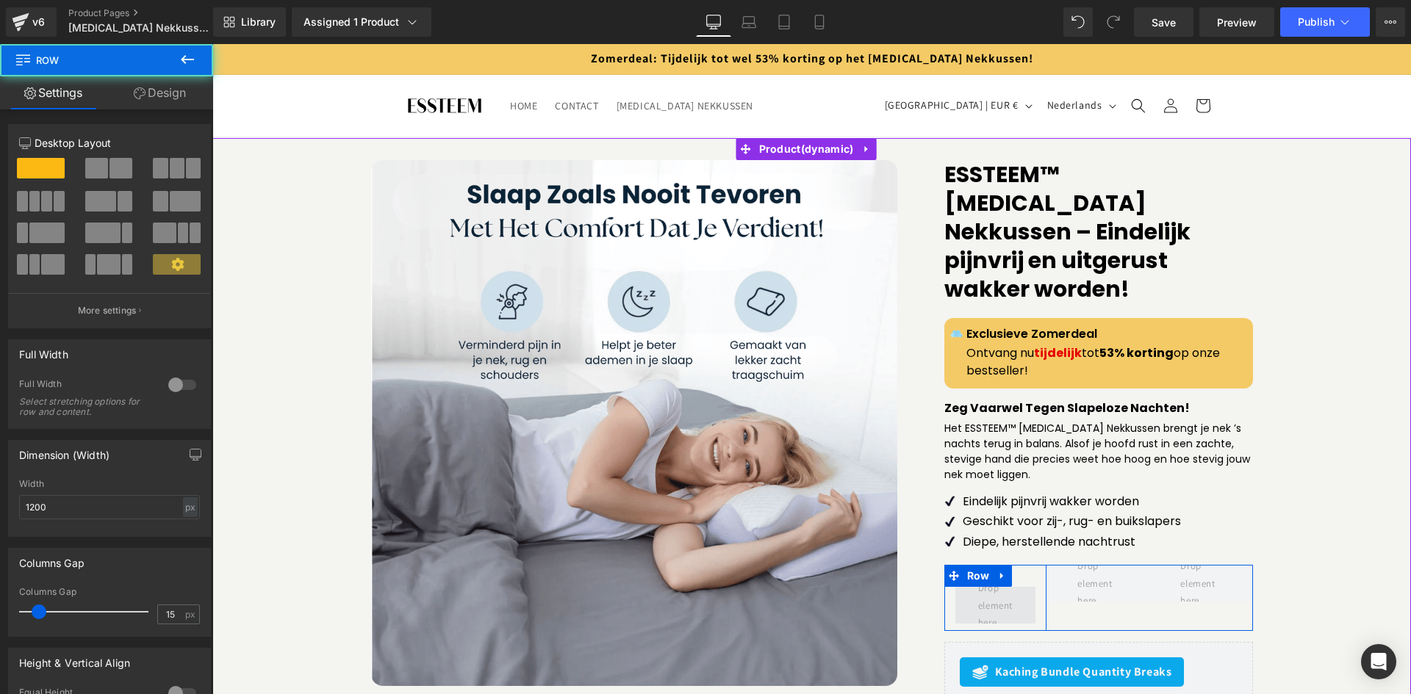
click at [1021, 587] on span at bounding box center [995, 605] width 81 height 37
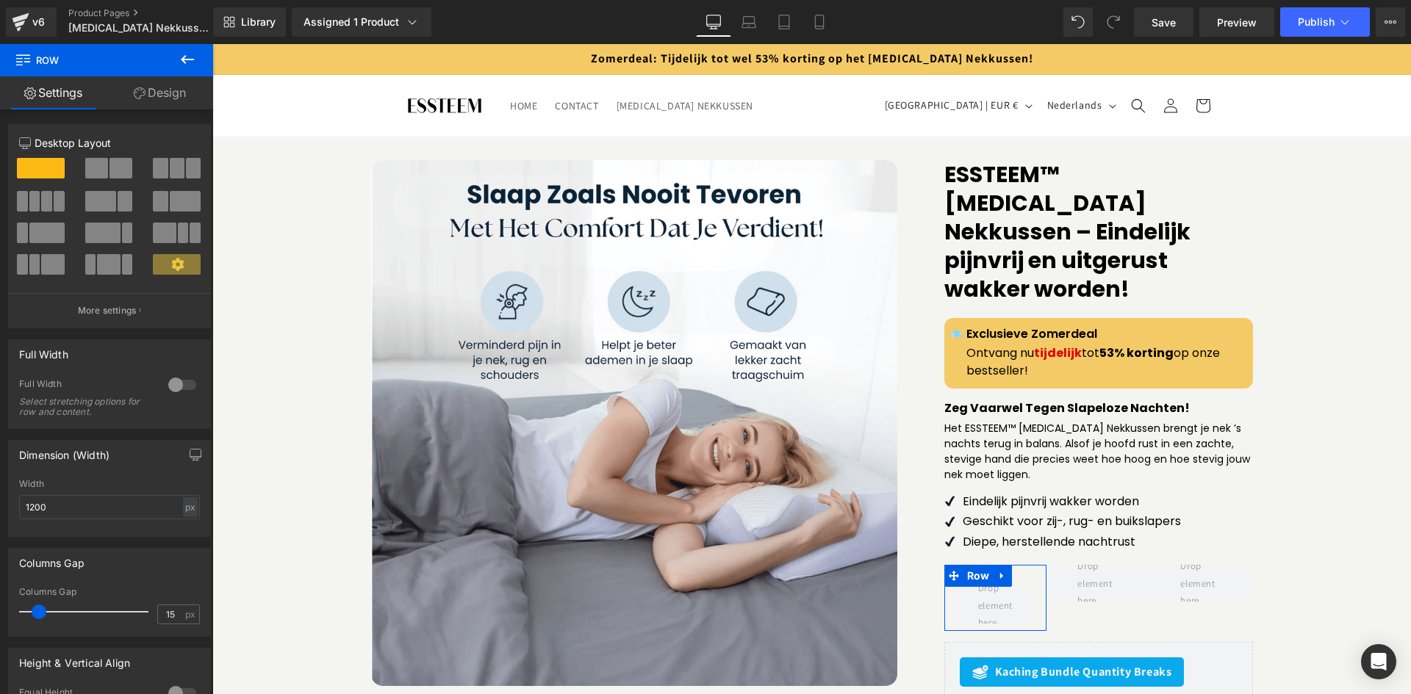
click at [161, 104] on link "Design" at bounding box center [160, 92] width 107 height 33
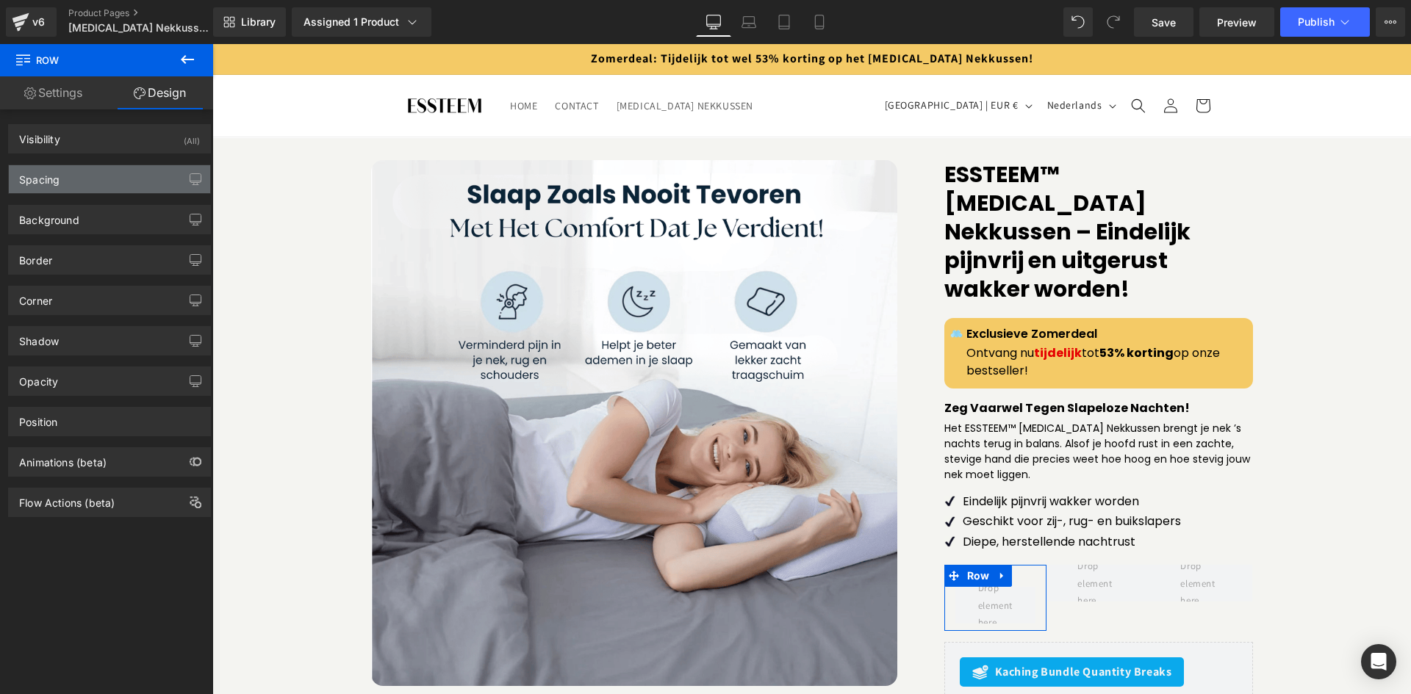
click at [111, 190] on div "Spacing" at bounding box center [109, 179] width 201 height 28
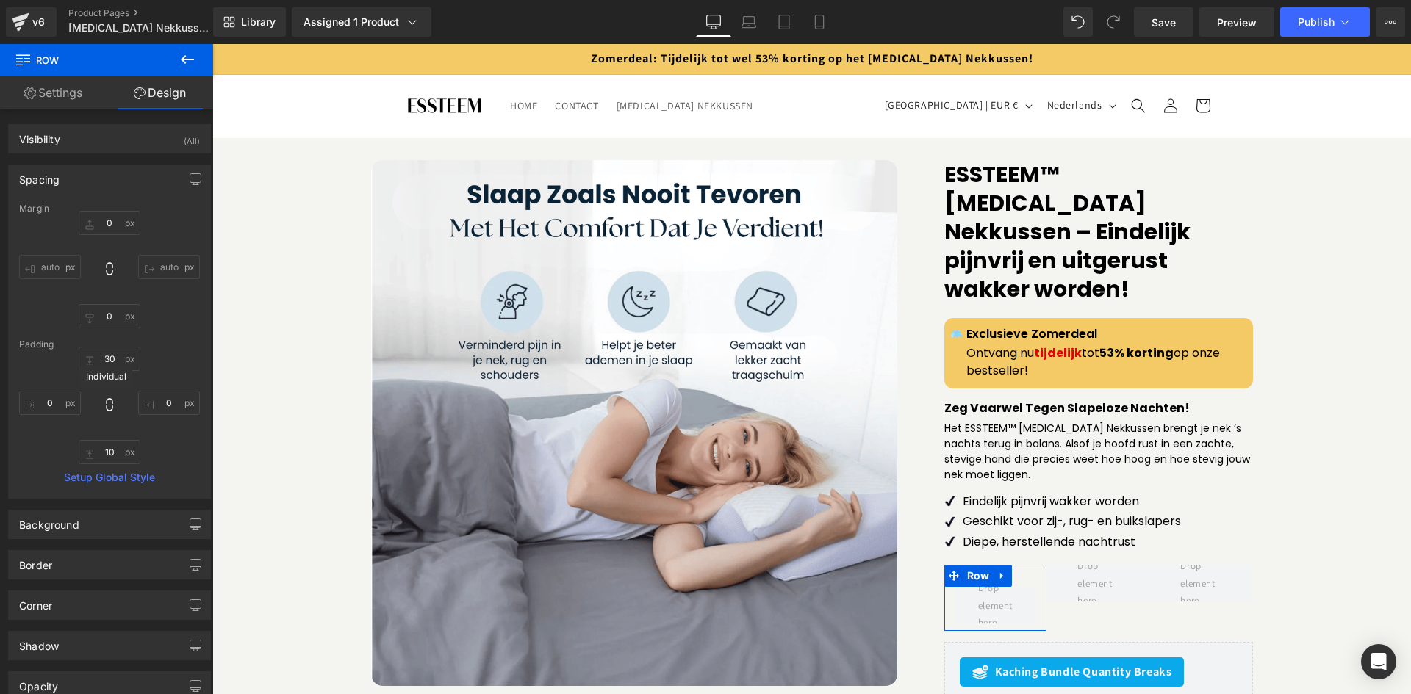
click at [107, 400] on icon at bounding box center [109, 405] width 15 height 15
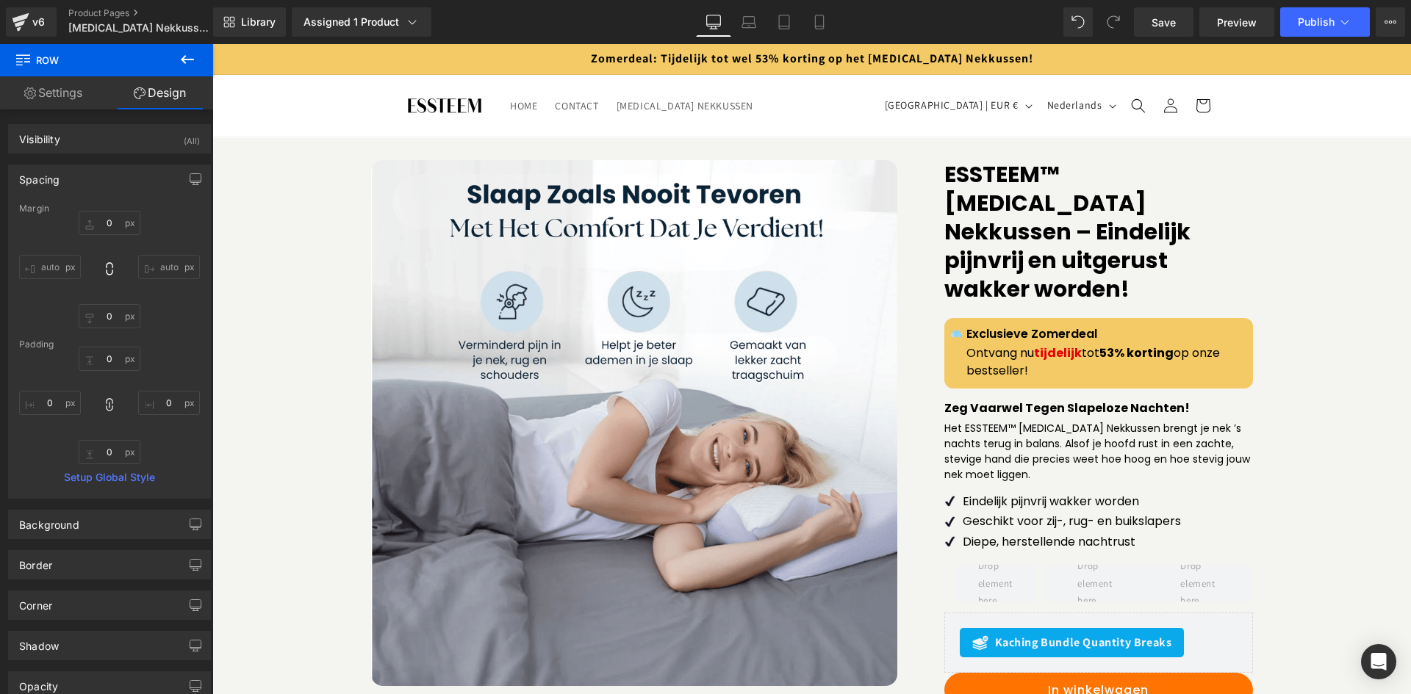
click at [58, 72] on span "Row" at bounding box center [88, 60] width 147 height 32
click at [61, 87] on link "Settings" at bounding box center [53, 92] width 107 height 33
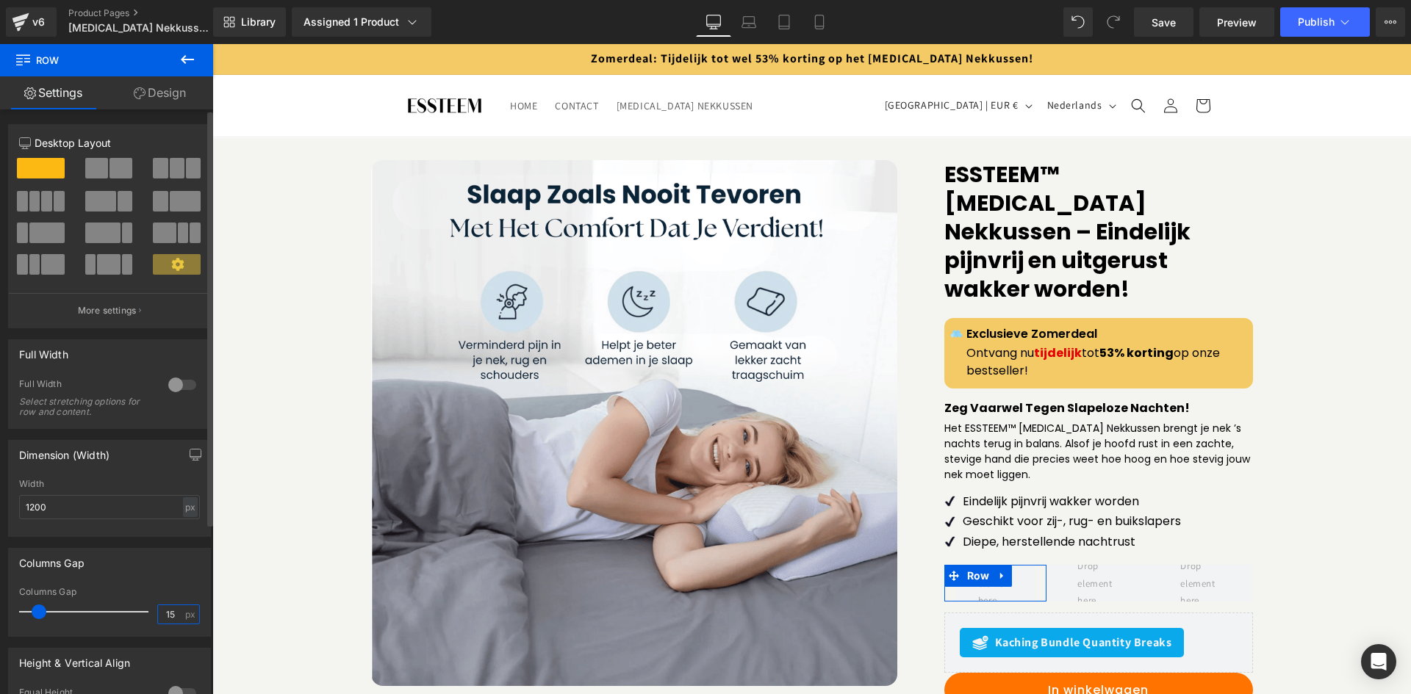
click at [173, 613] on input "15" at bounding box center [171, 614] width 26 height 18
type input "0"
click at [174, 70] on button at bounding box center [187, 60] width 51 height 32
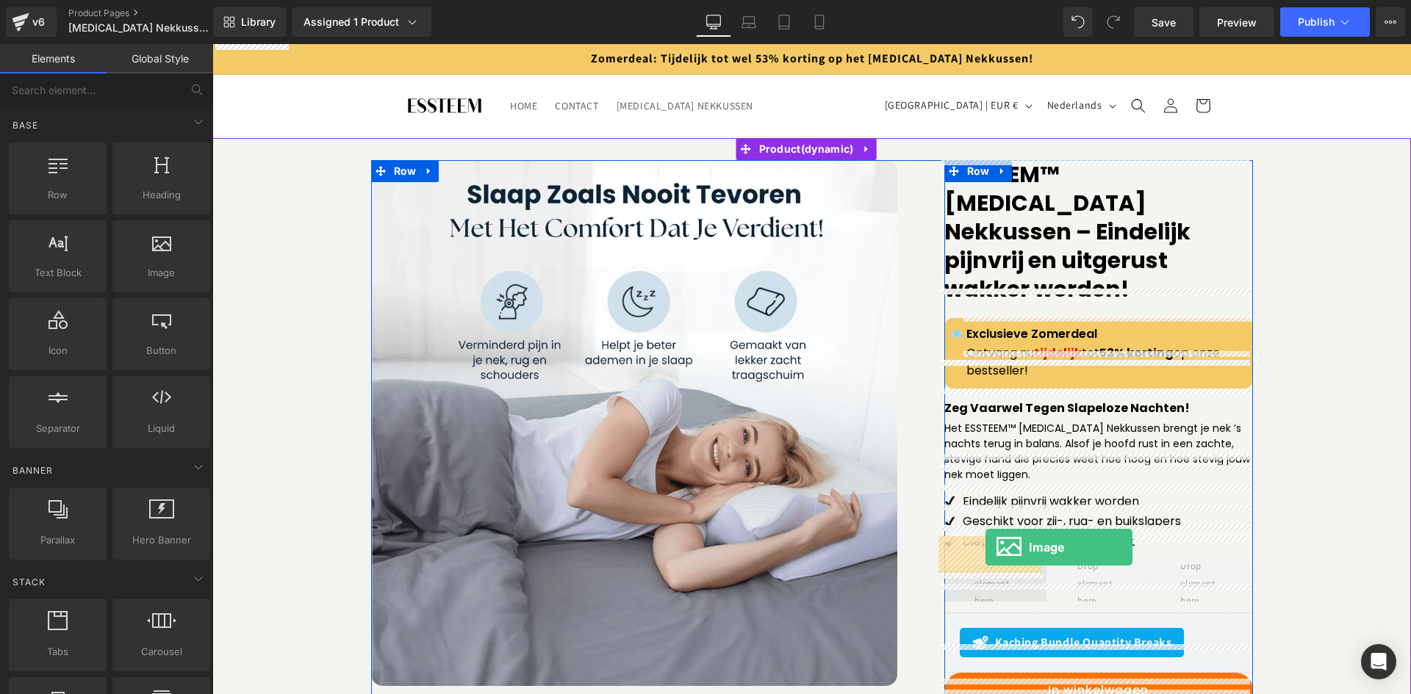
drag, startPoint x: 352, startPoint y: 313, endPoint x: 985, endPoint y: 547, distance: 675.3
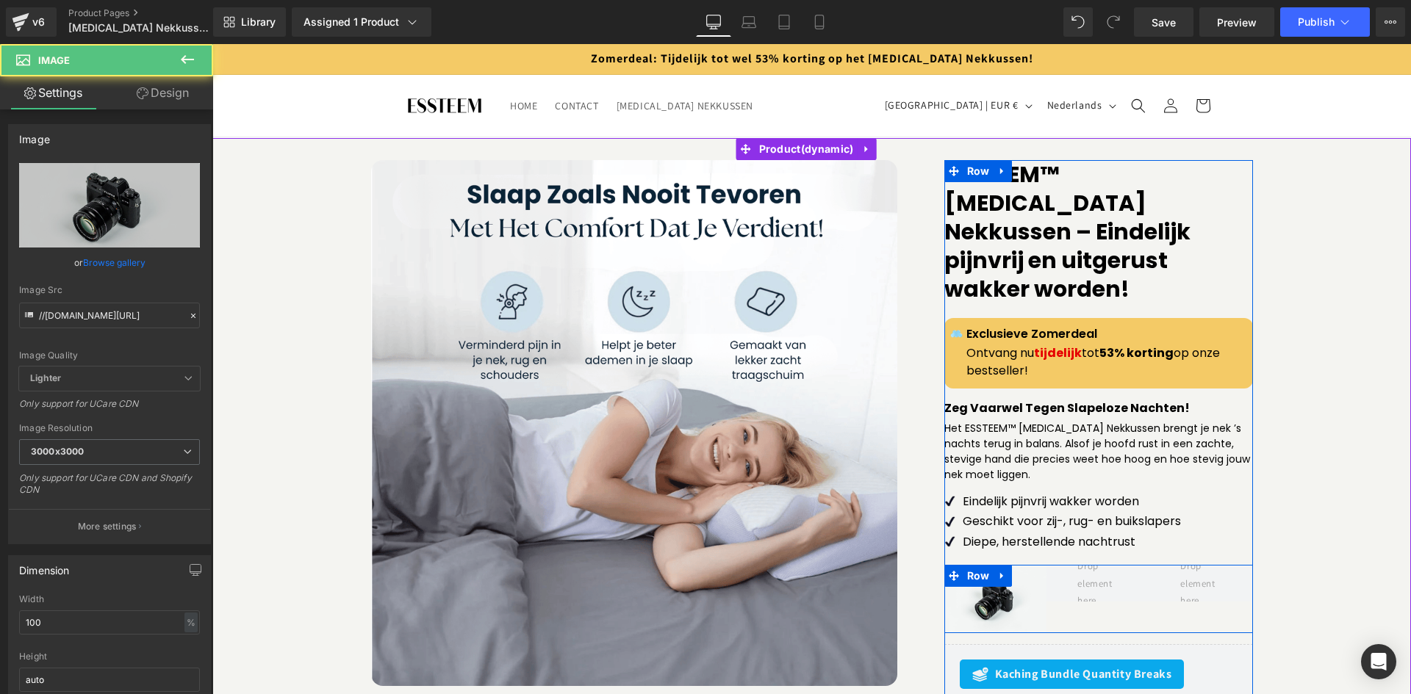
drag, startPoint x: 985, startPoint y: 554, endPoint x: 985, endPoint y: 566, distance: 11.8
click at [985, 591] on span "Image" at bounding box center [995, 600] width 32 height 18
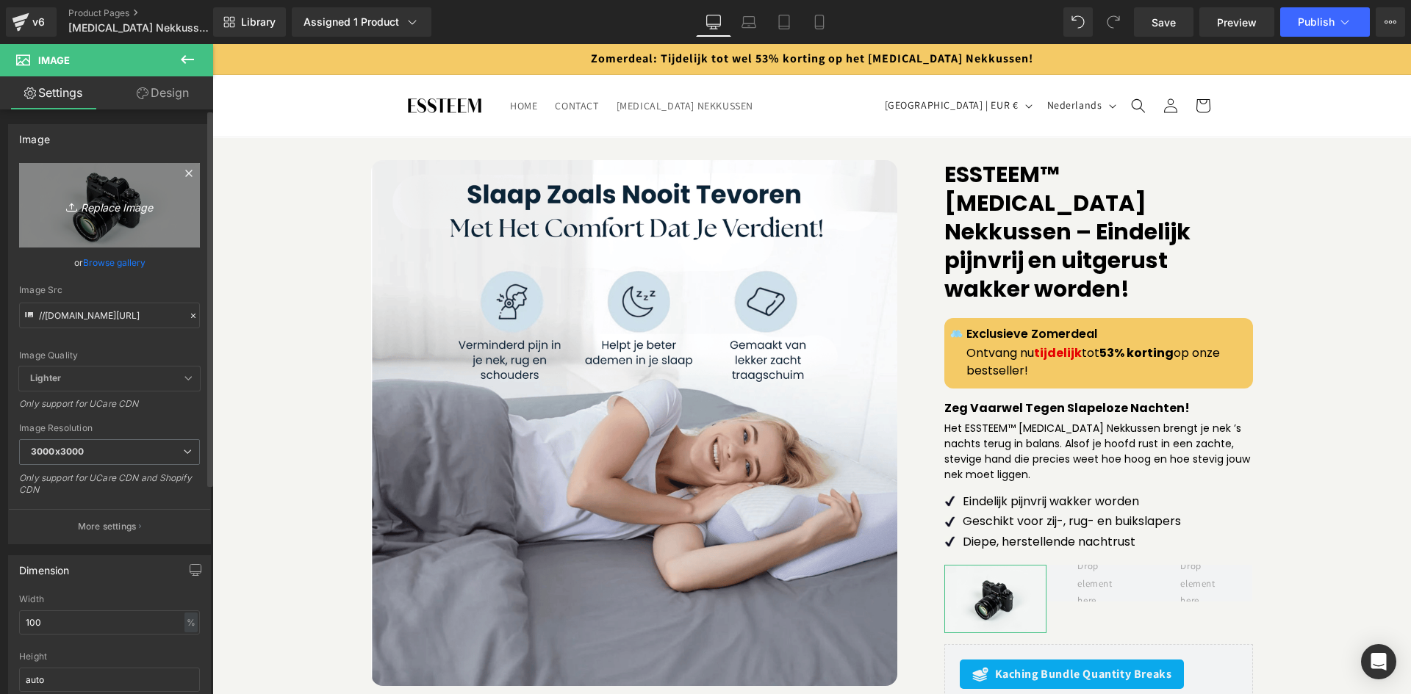
click at [118, 226] on link "Replace Image" at bounding box center [109, 205] width 181 height 84
type input "C:\fakepath\Screenshot_24.png"
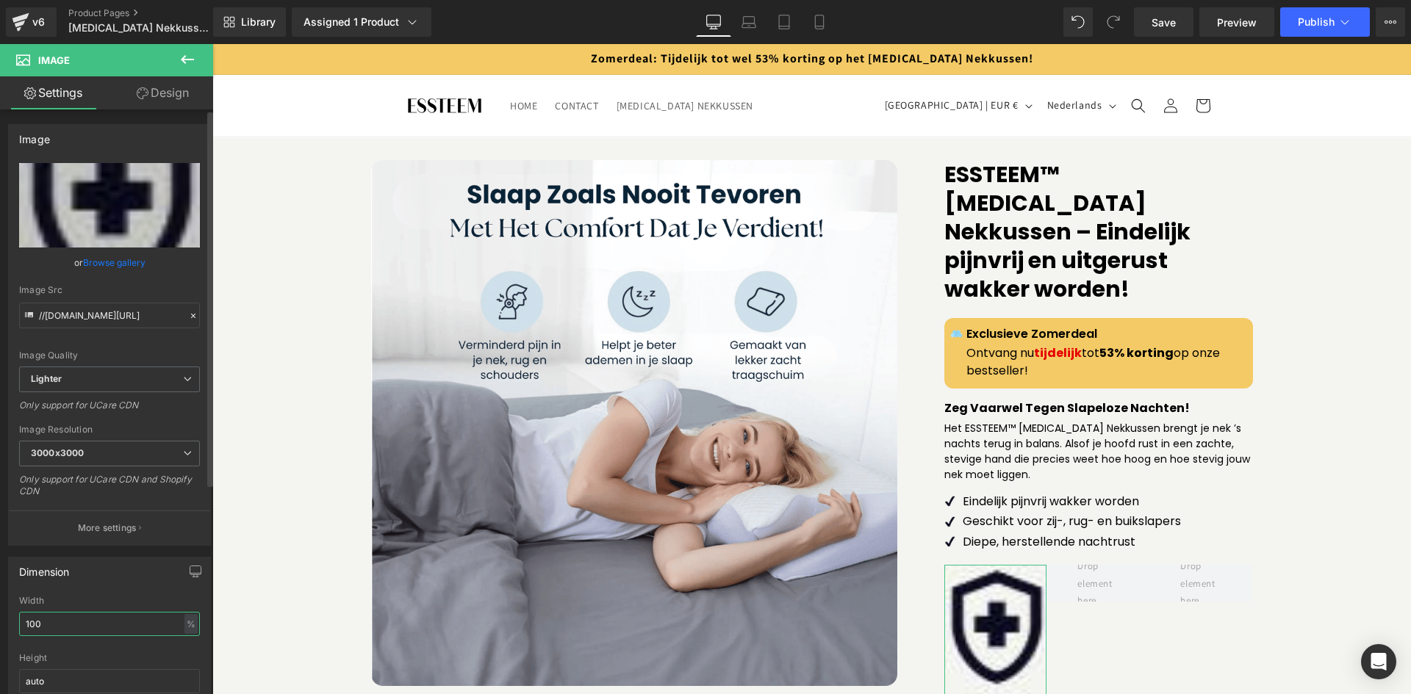
click at [58, 634] on input "100" at bounding box center [109, 624] width 181 height 24
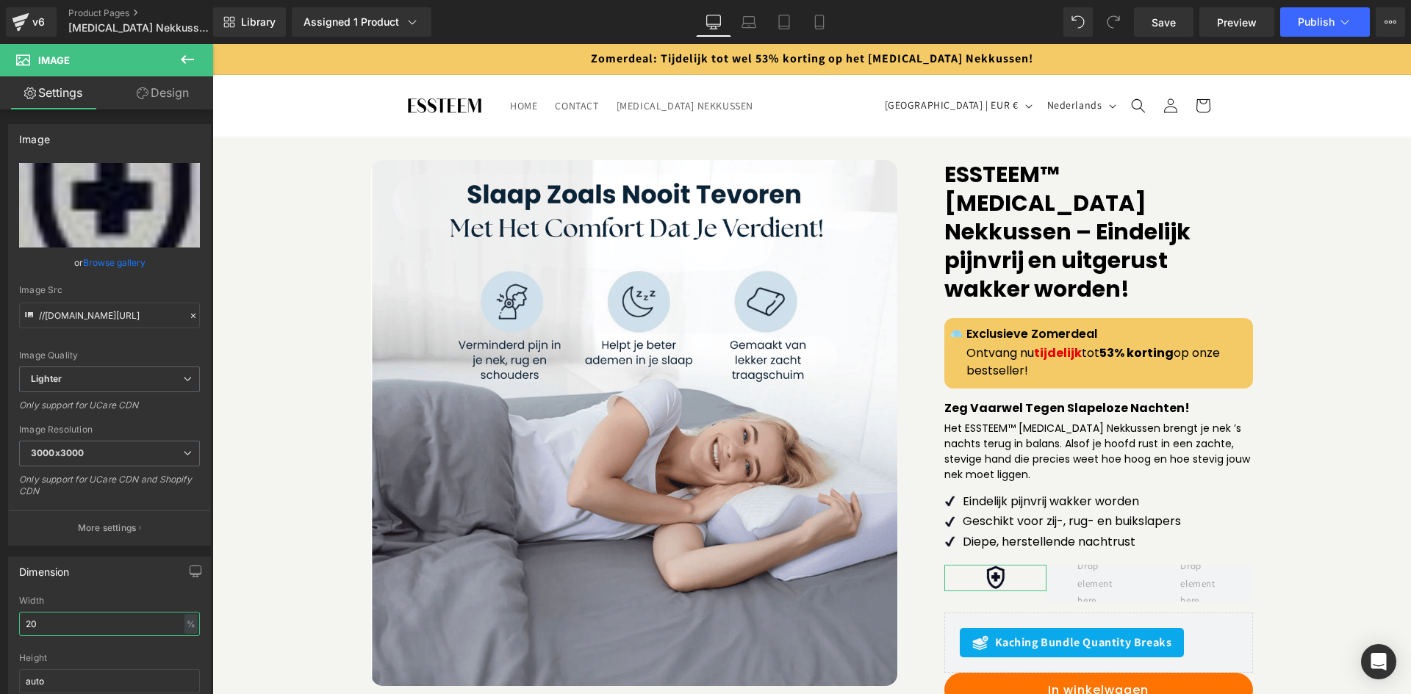
type input "20"
click at [181, 88] on link "Design" at bounding box center [162, 92] width 107 height 33
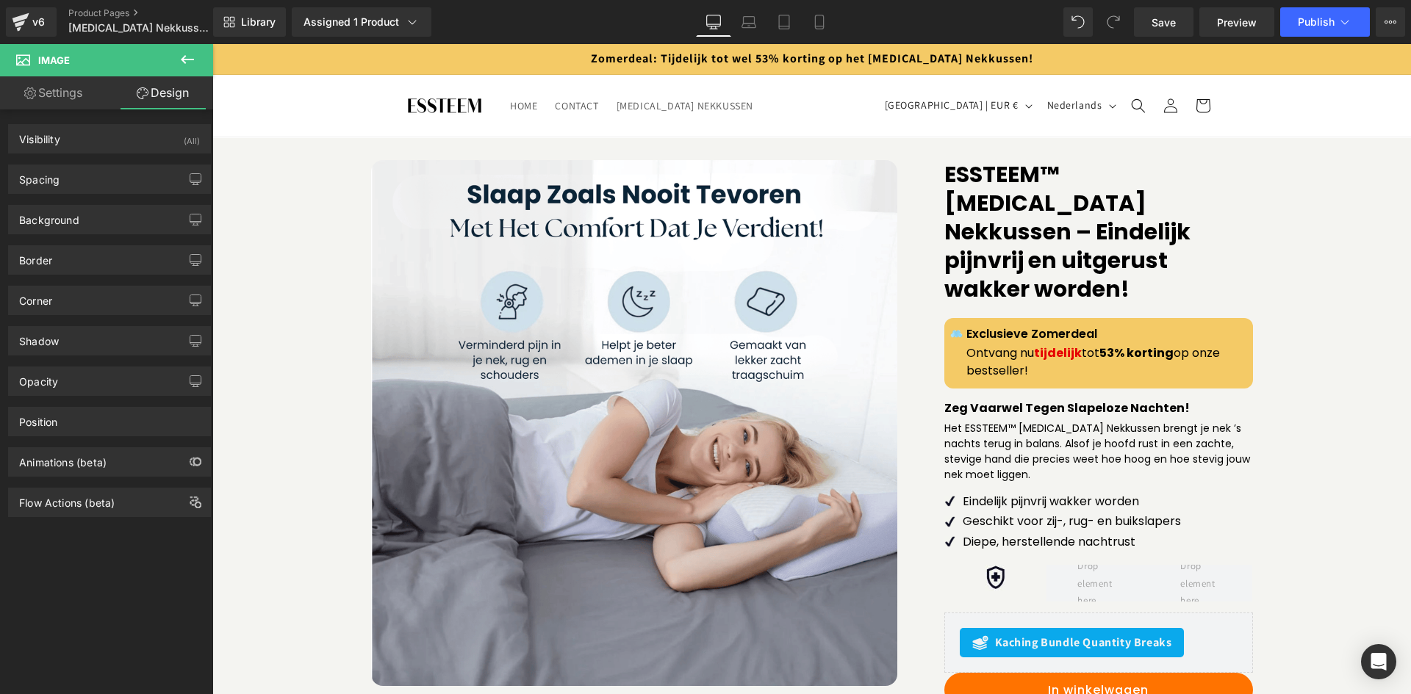
drag, startPoint x: 178, startPoint y: 51, endPoint x: 170, endPoint y: 90, distance: 39.8
click at [179, 51] on button at bounding box center [187, 60] width 51 height 32
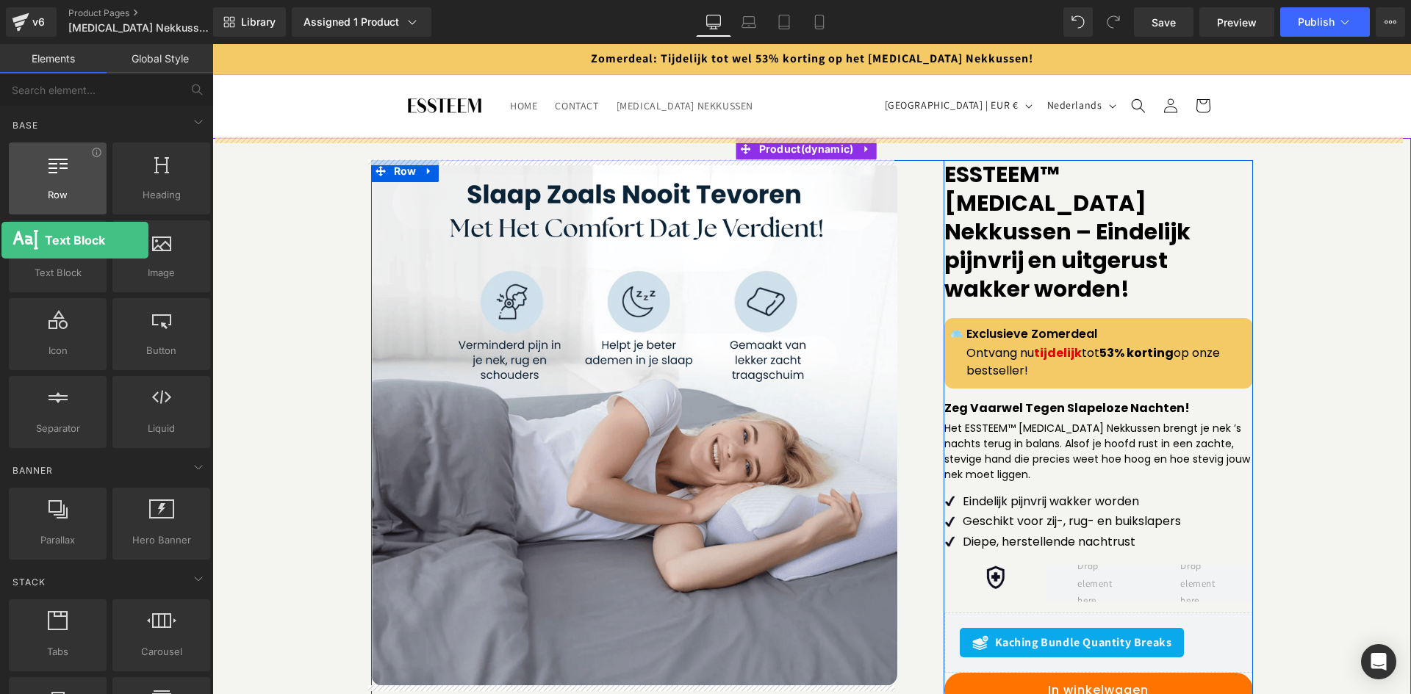
drag, startPoint x: 68, startPoint y: 263, endPoint x: 10, endPoint y: 175, distance: 105.2
click at [10, 175] on div "Row rows, columns, layouts, div Heading headings, titles, h1,h2,h3,h4,h5,h6 Tex…" at bounding box center [109, 296] width 207 height 312
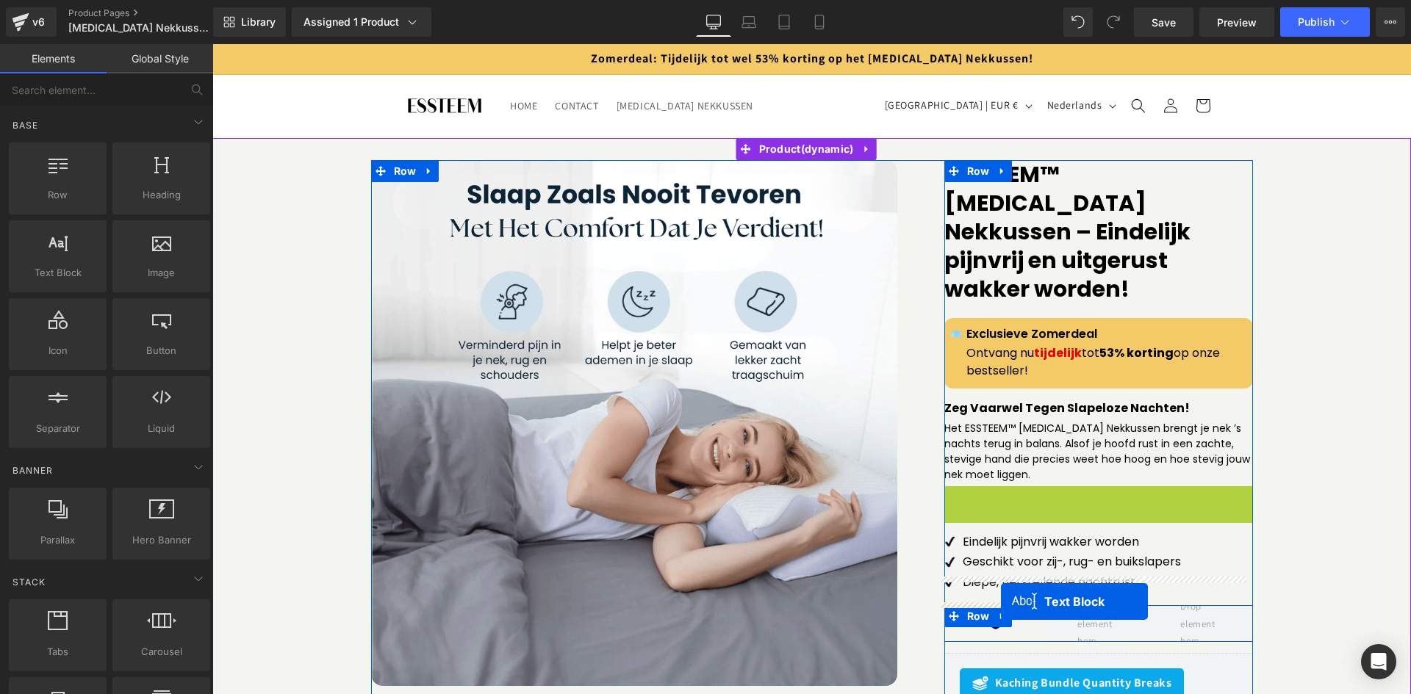
drag, startPoint x: 1049, startPoint y: 498, endPoint x: 1001, endPoint y: 602, distance: 114.4
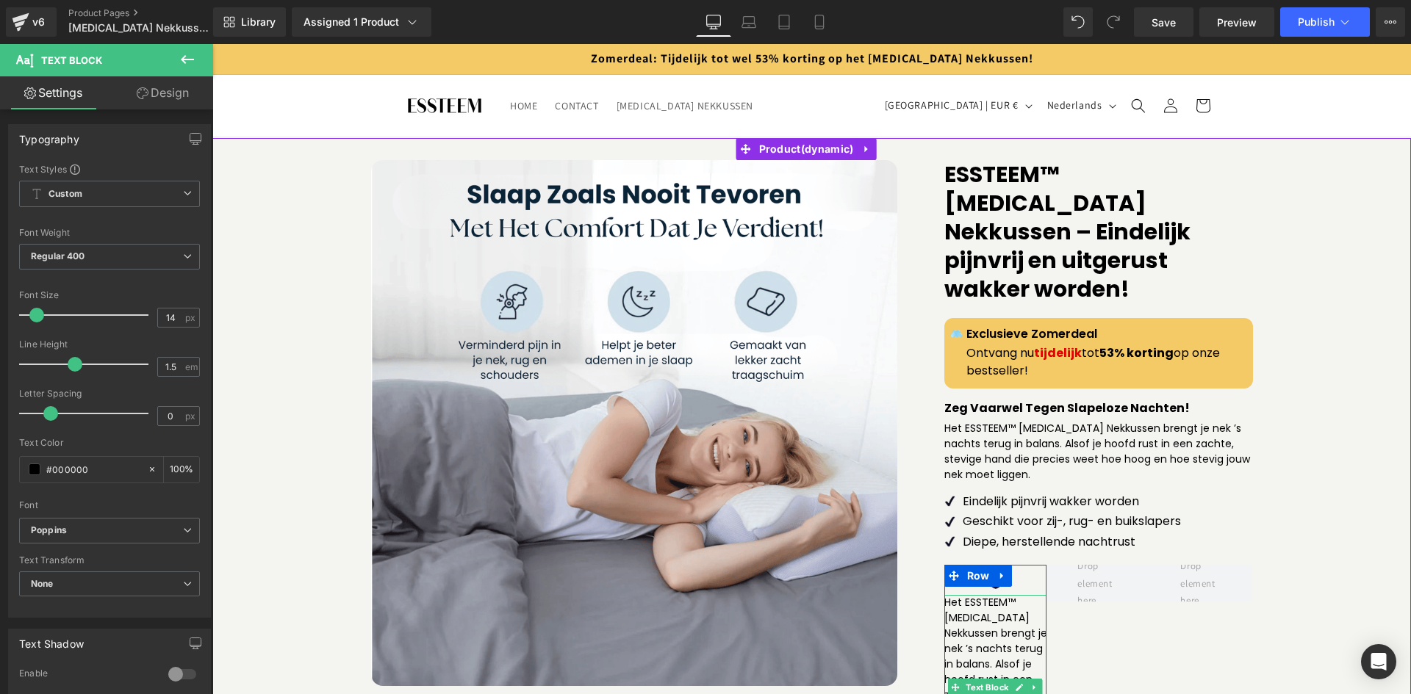
click at [996, 595] on p "Het ESSTEEM™ [MEDICAL_DATA] Nekkussen brengt je nek ’s nachts terug in balans. …" at bounding box center [995, 680] width 103 height 170
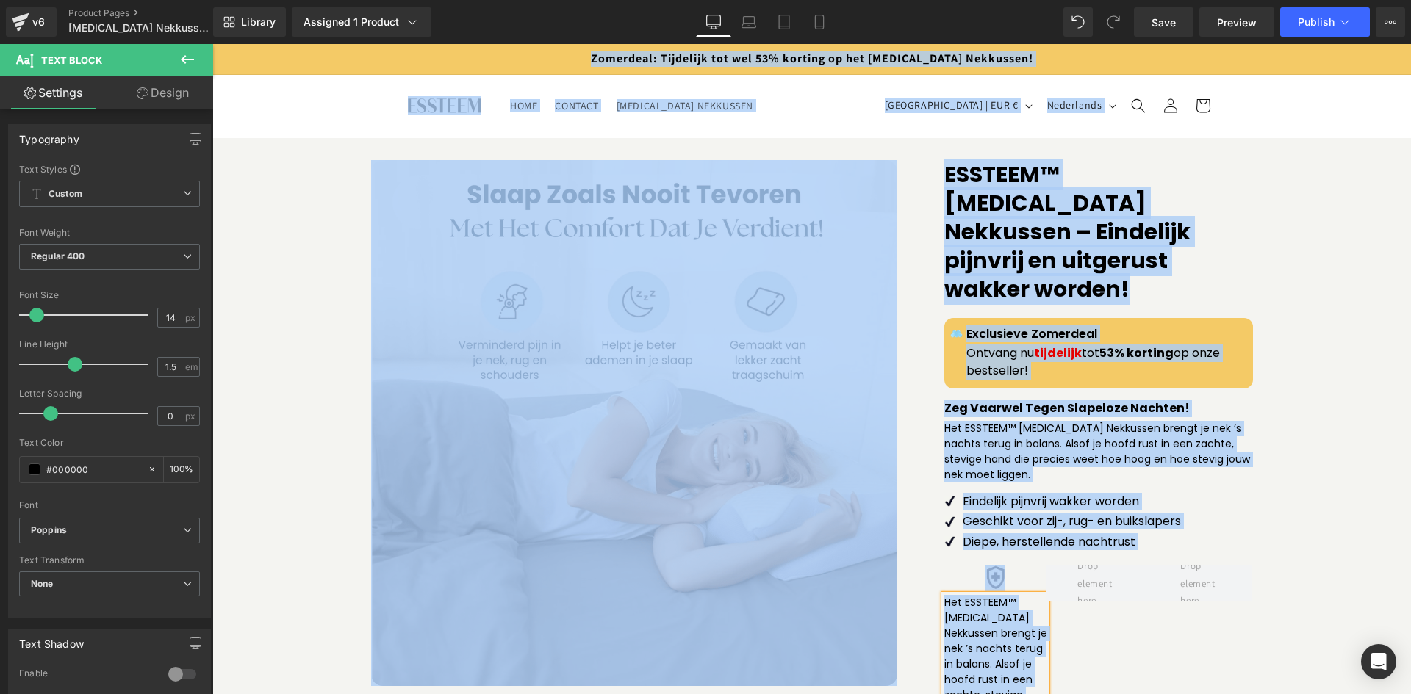
click at [1009, 617] on p "Het ESSTEEM™ [MEDICAL_DATA] Nekkussen brengt je nek ’s nachts terug in balans. …" at bounding box center [995, 680] width 103 height 170
click at [1013, 617] on p "Het ESSTEEM™ [MEDICAL_DATA] Nekkussen brengt je nek ’s nachts terug in balans. …" at bounding box center [995, 680] width 103 height 170
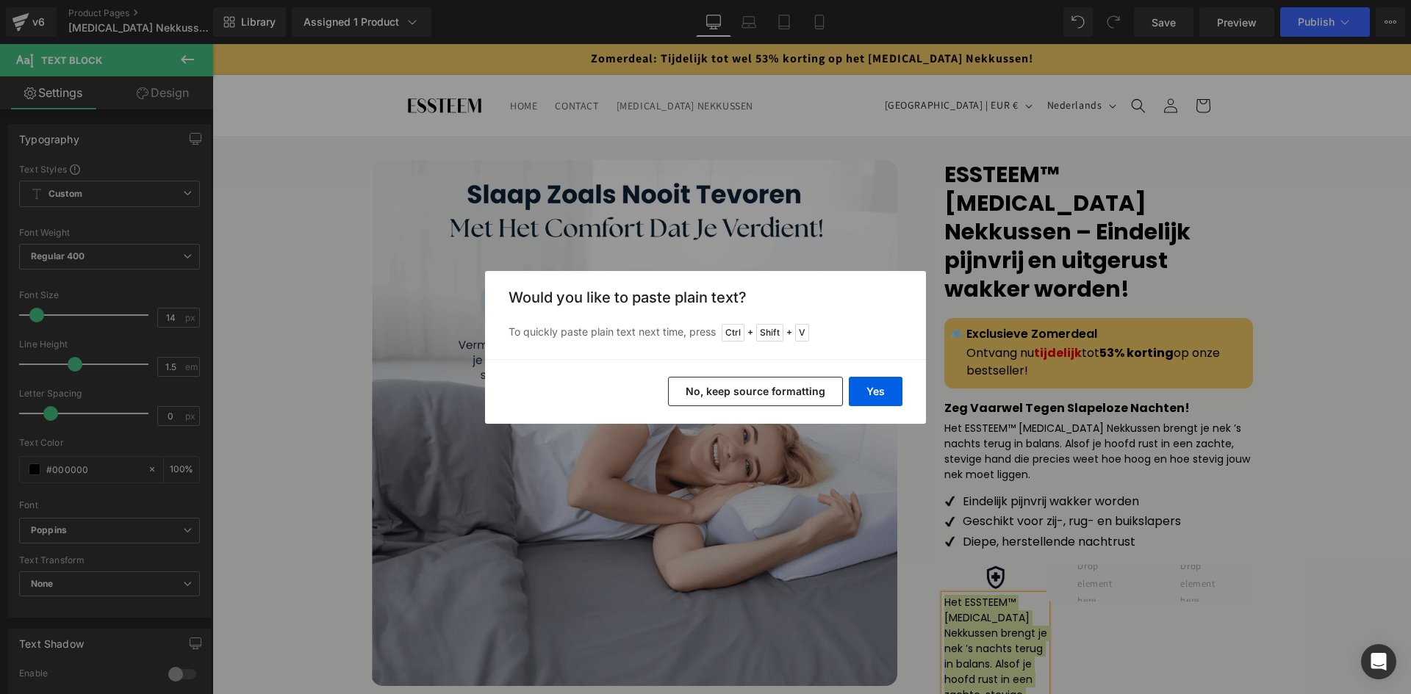
click at [843, 389] on button "No, keep source formatting" at bounding box center [755, 391] width 175 height 29
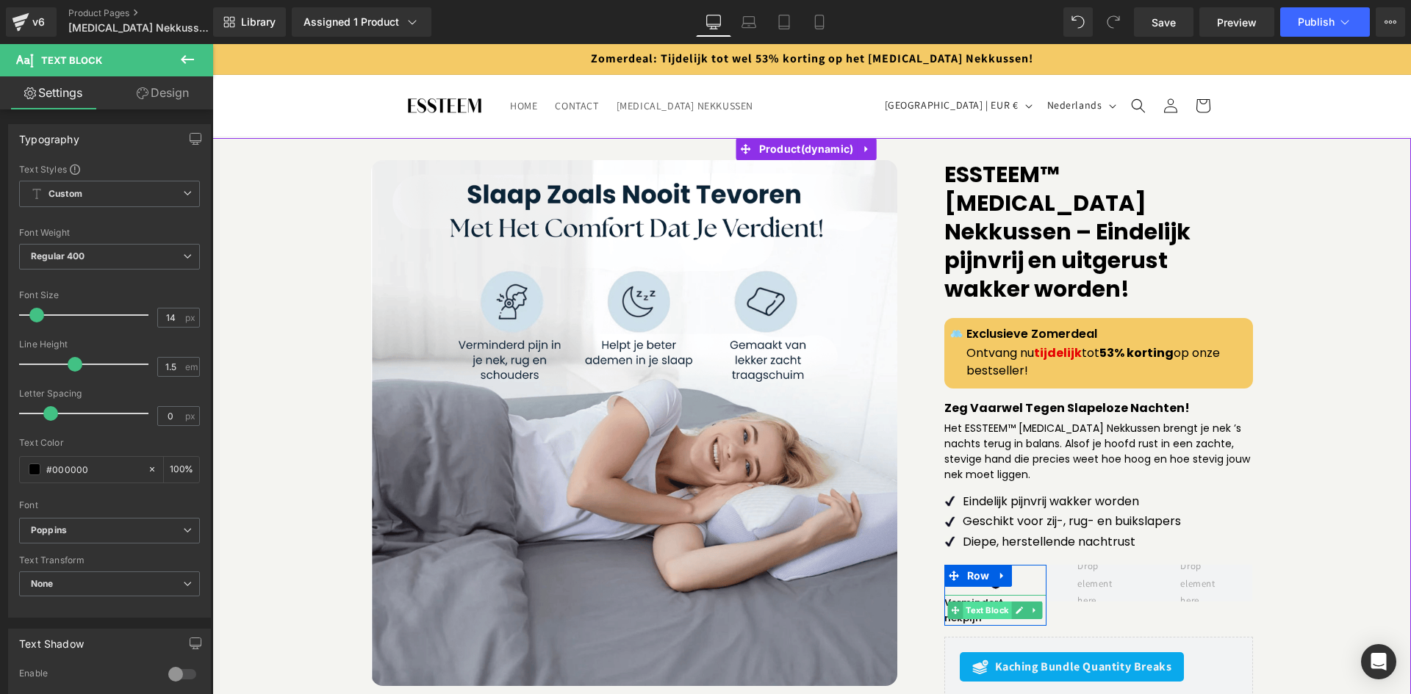
click at [971, 602] on span "Text Block" at bounding box center [987, 611] width 48 height 18
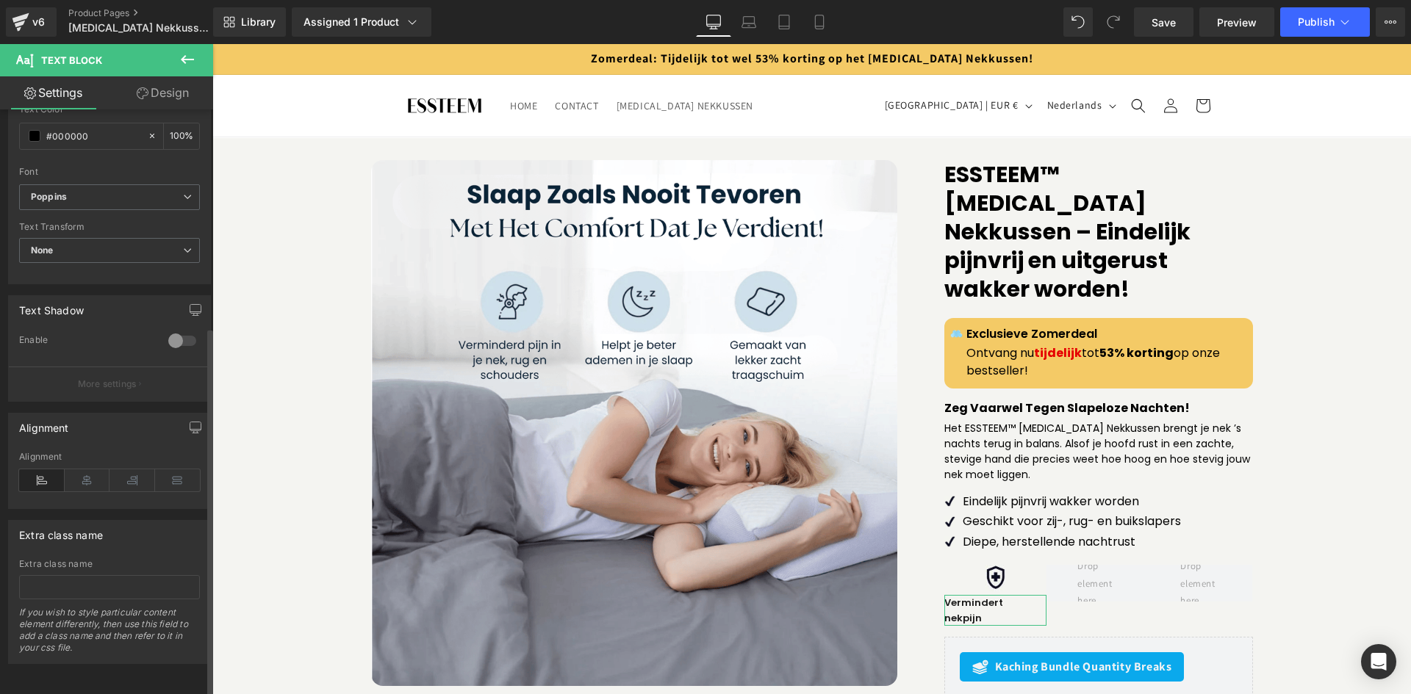
scroll to position [345, 0]
click at [84, 479] on icon at bounding box center [88, 481] width 46 height 22
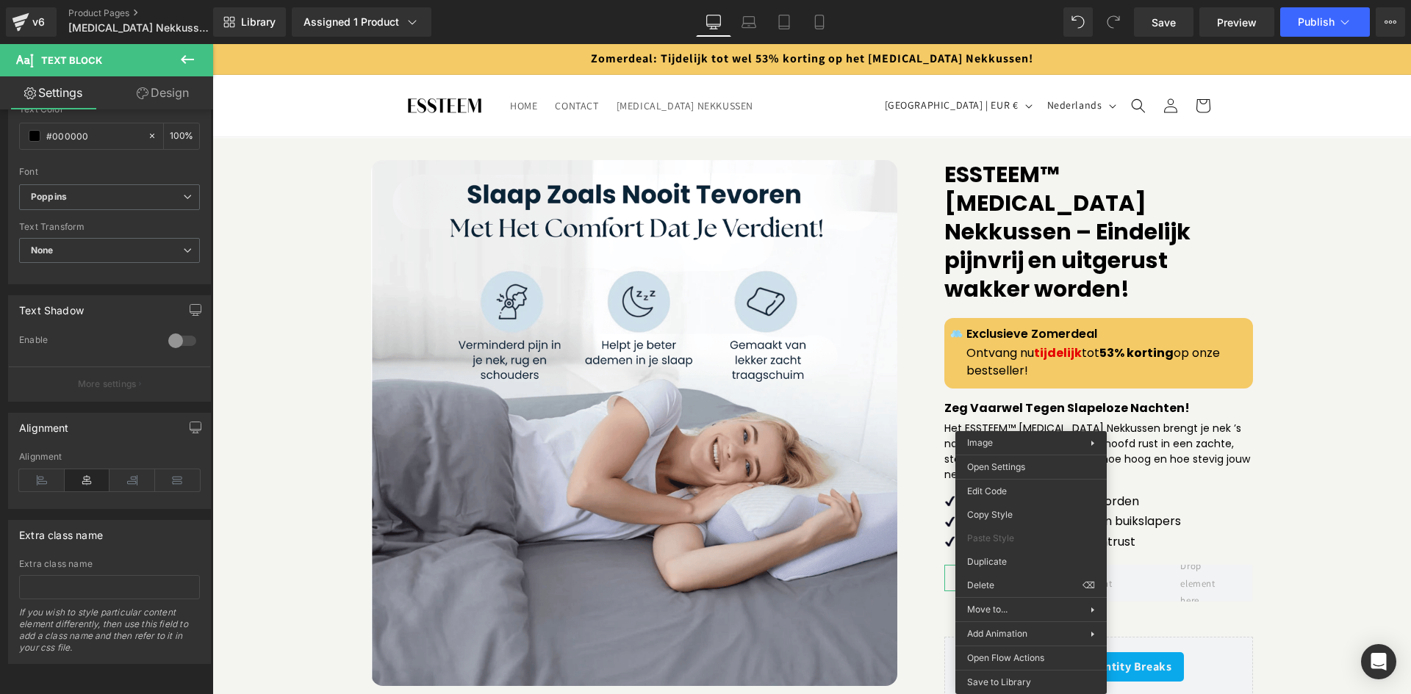
drag, startPoint x: 1239, startPoint y: 602, endPoint x: 1026, endPoint y: 558, distance: 217.6
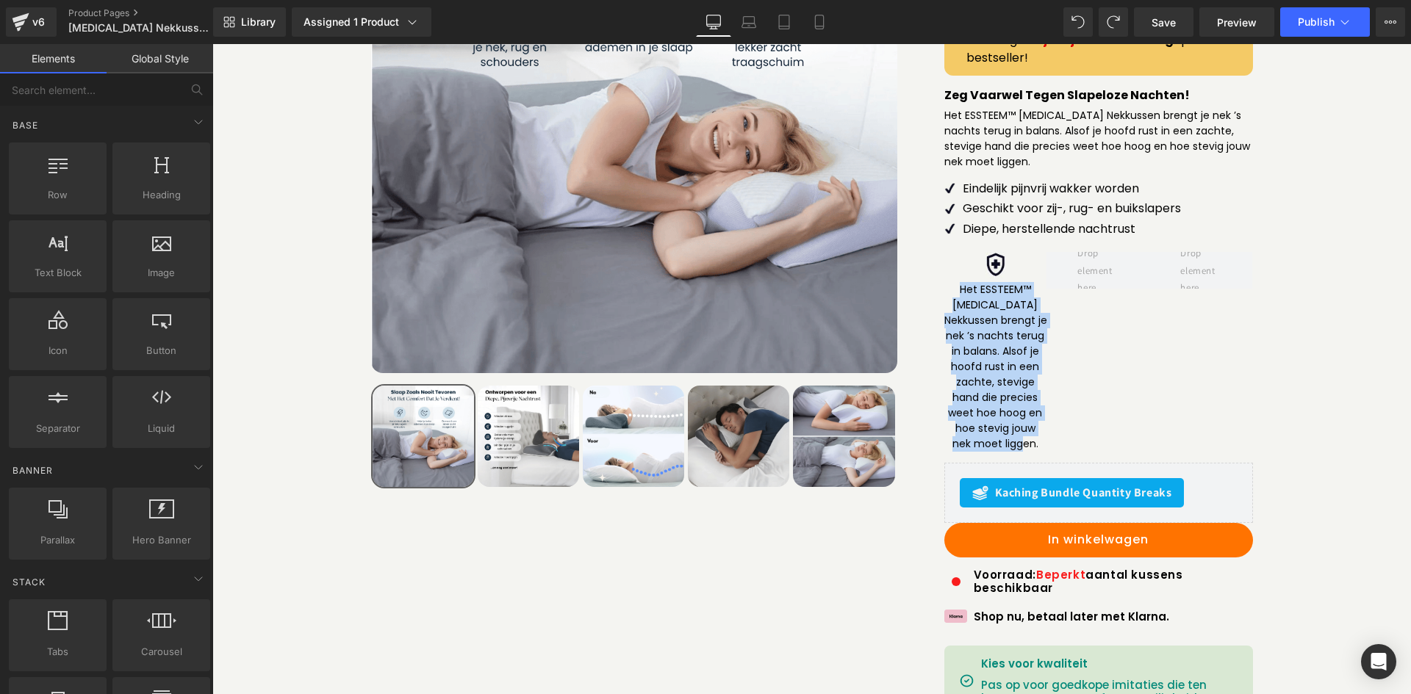
scroll to position [166, 0]
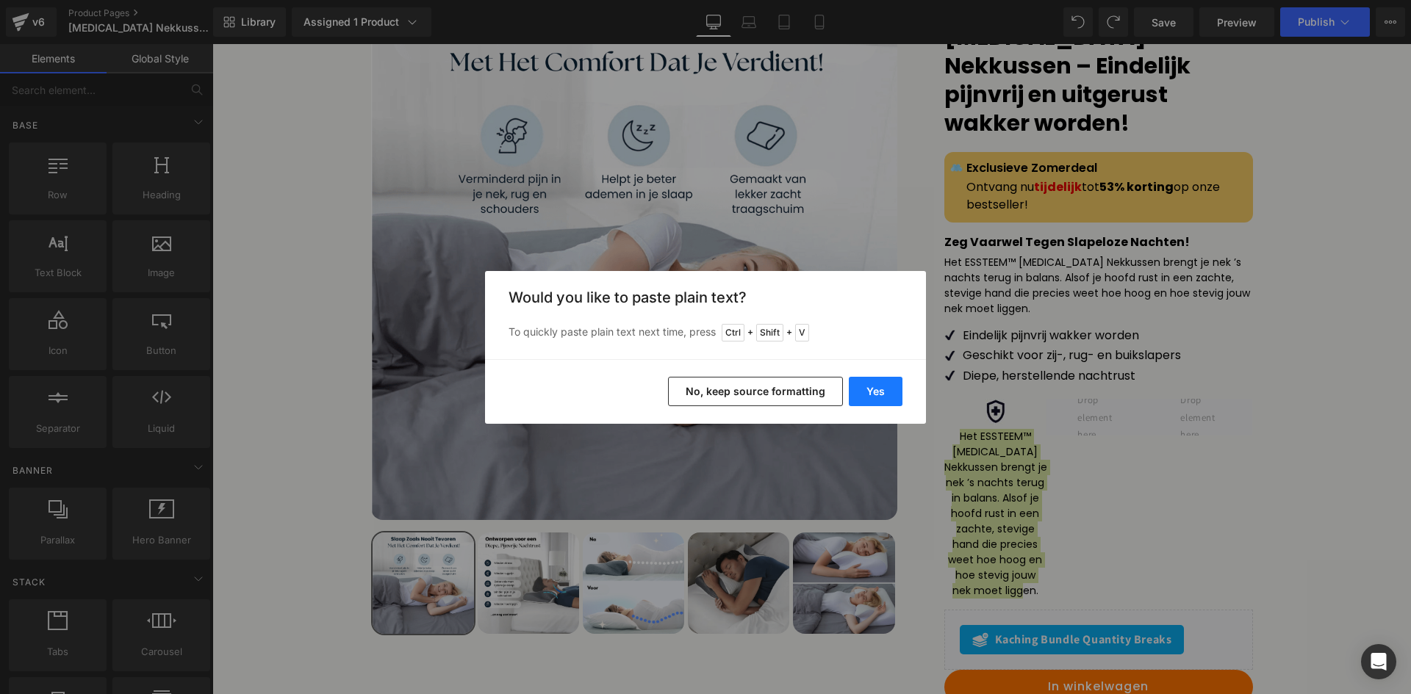
click at [867, 394] on button "Yes" at bounding box center [876, 391] width 54 height 29
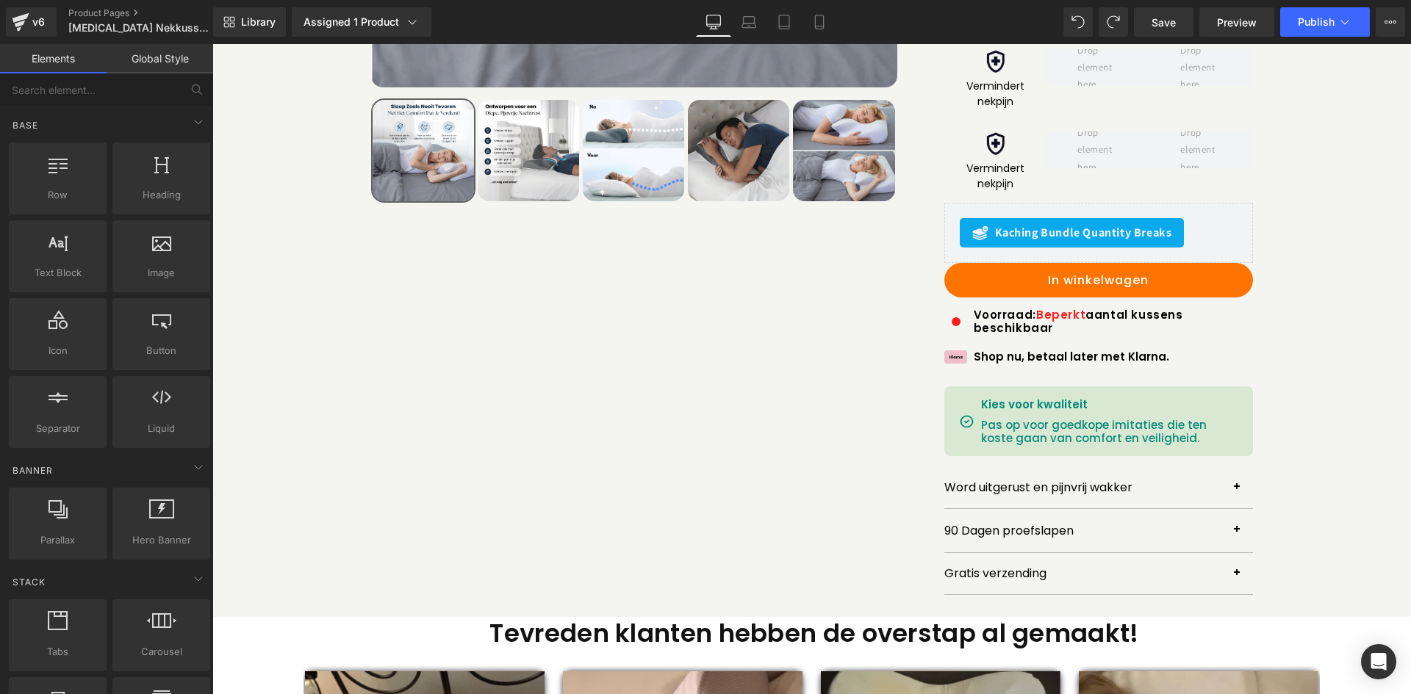
scroll to position [305, 0]
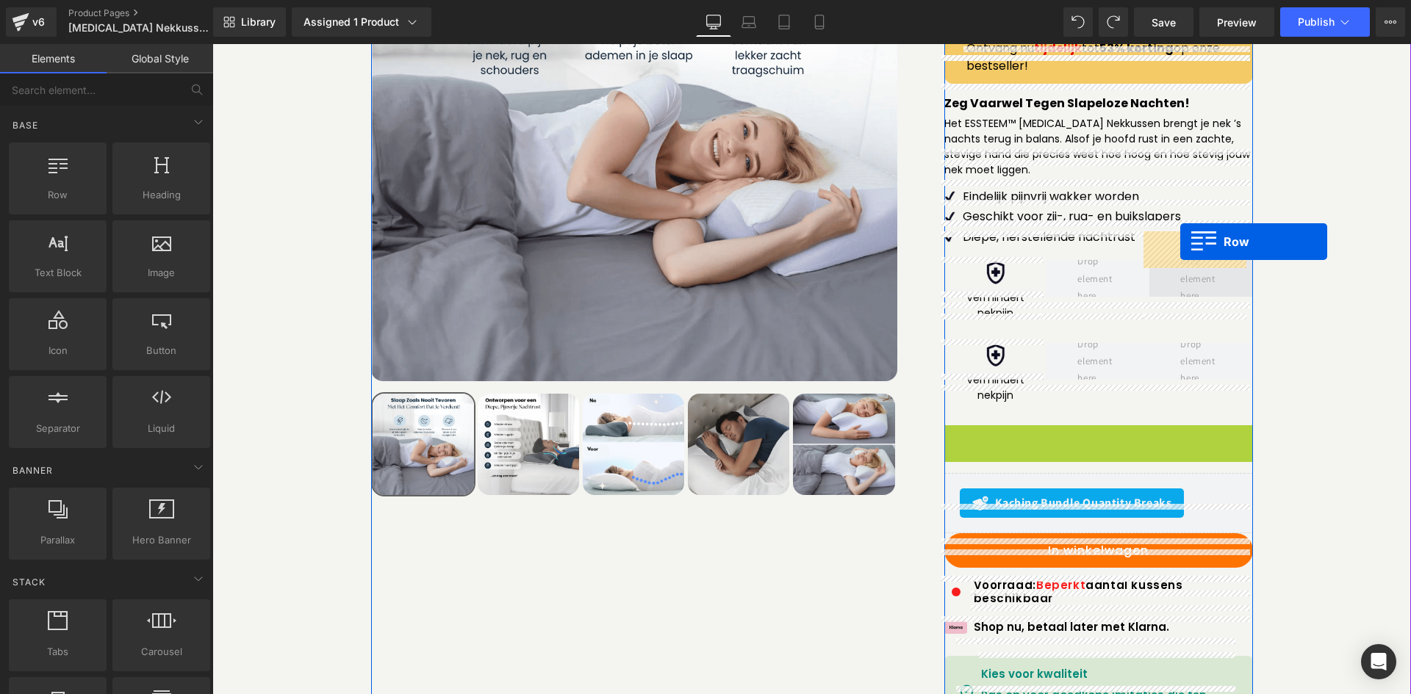
drag, startPoint x: 995, startPoint y: 400, endPoint x: 1180, endPoint y: 242, distance: 243.4
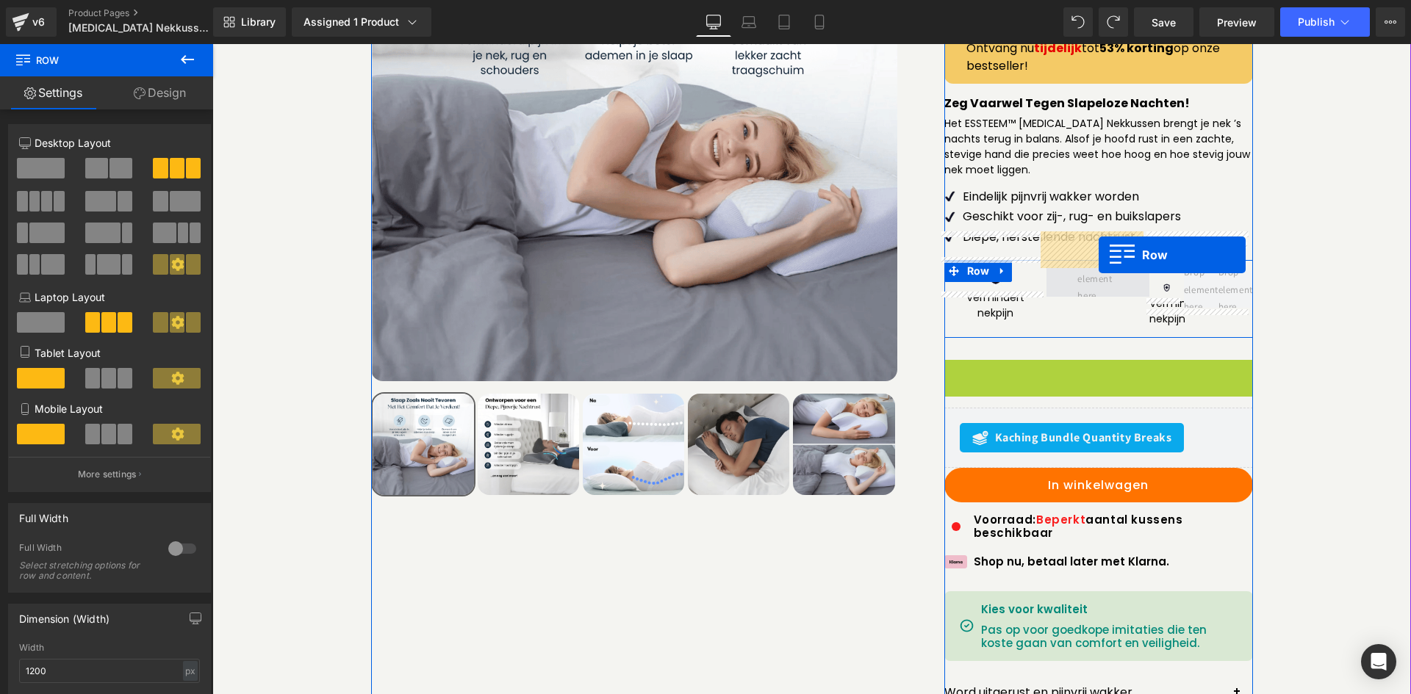
drag, startPoint x: 996, startPoint y: 332, endPoint x: 1098, endPoint y: 253, distance: 128.8
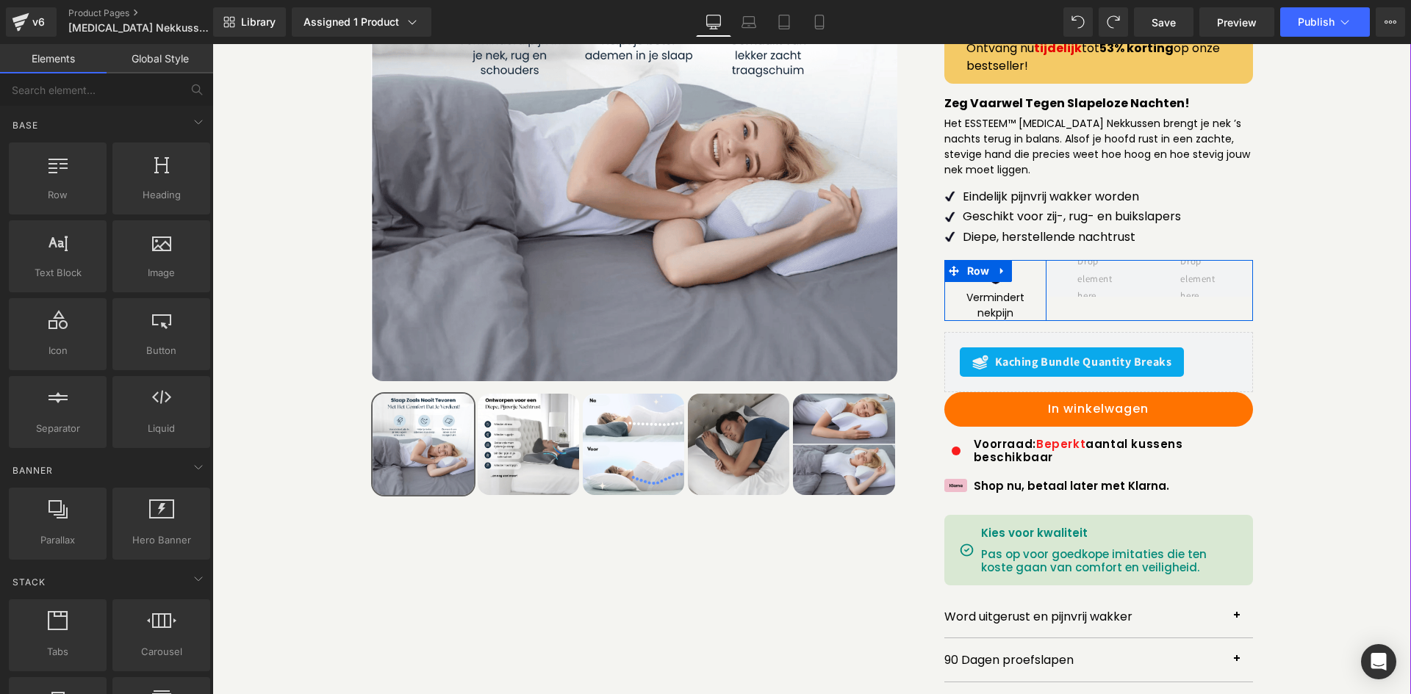
click at [1023, 260] on div "Image Vermindert nekpijn Text Block" at bounding box center [995, 290] width 103 height 60
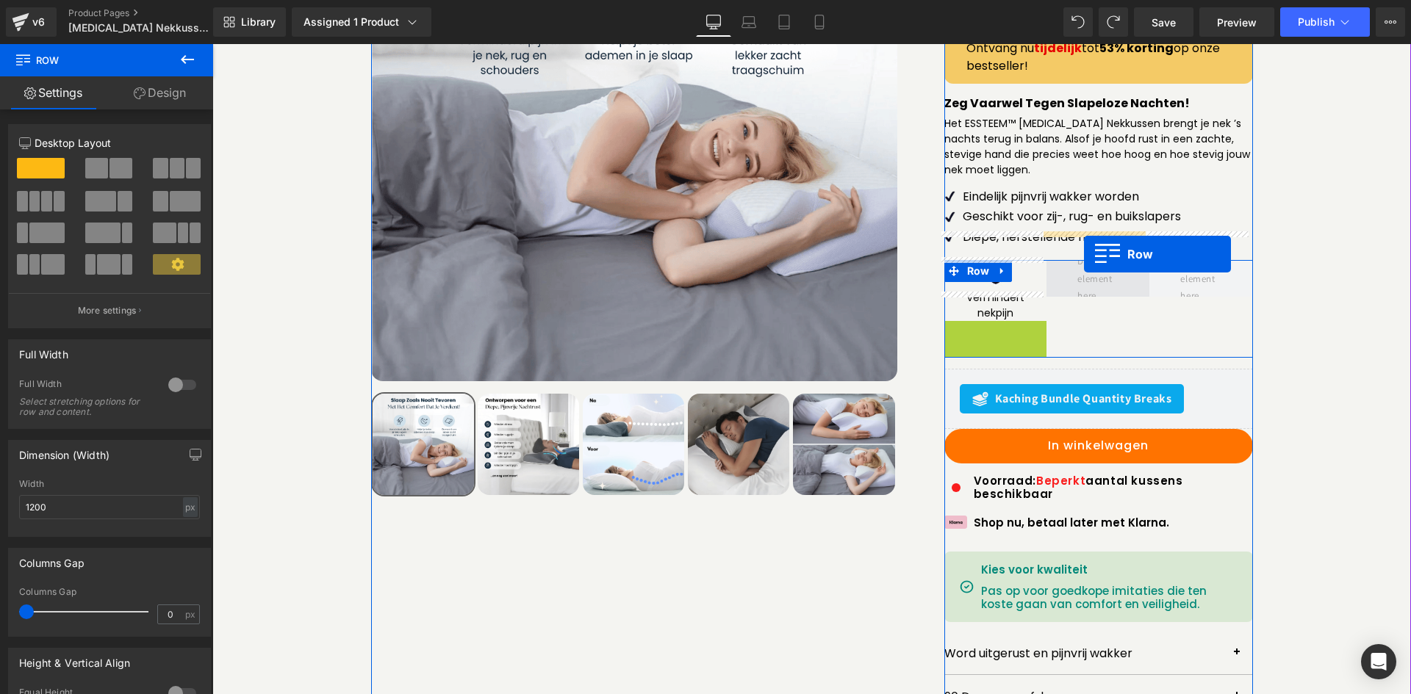
drag, startPoint x: 969, startPoint y: 308, endPoint x: 1084, endPoint y: 254, distance: 127.2
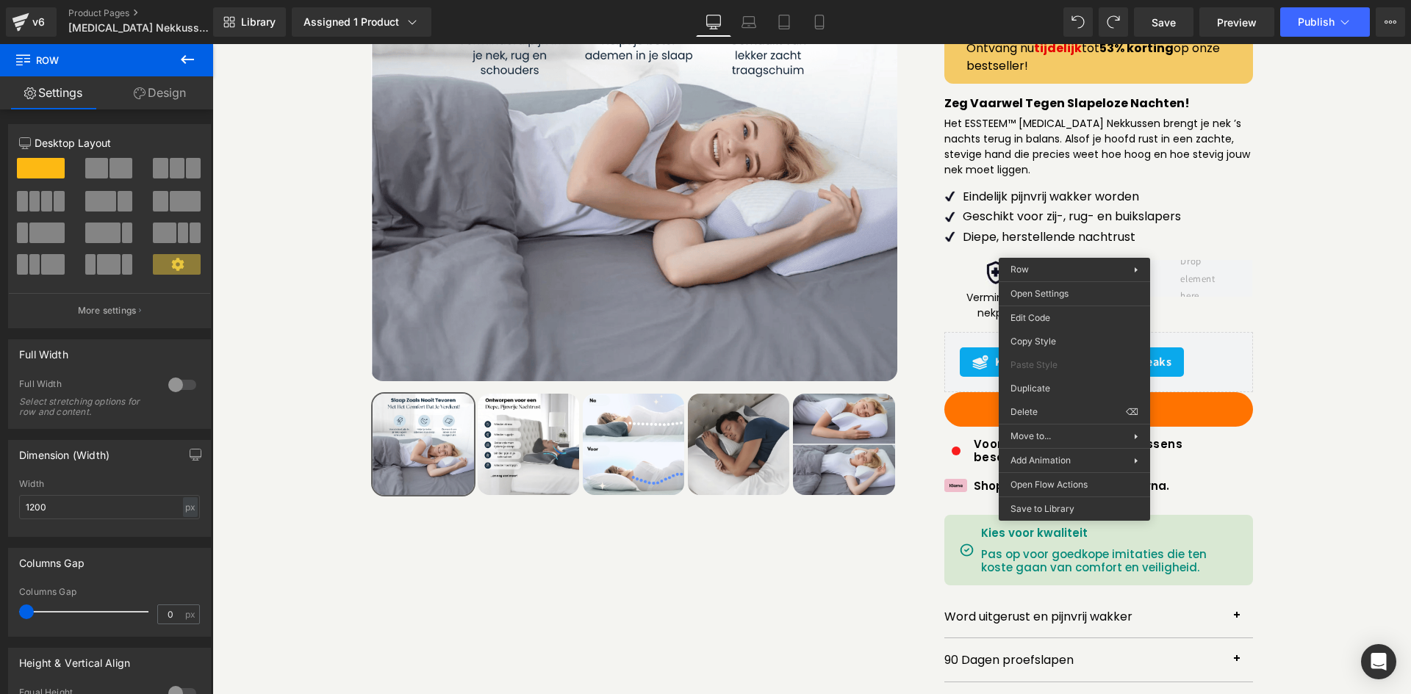
drag, startPoint x: 1274, startPoint y: 429, endPoint x: 1062, endPoint y: 386, distance: 216.7
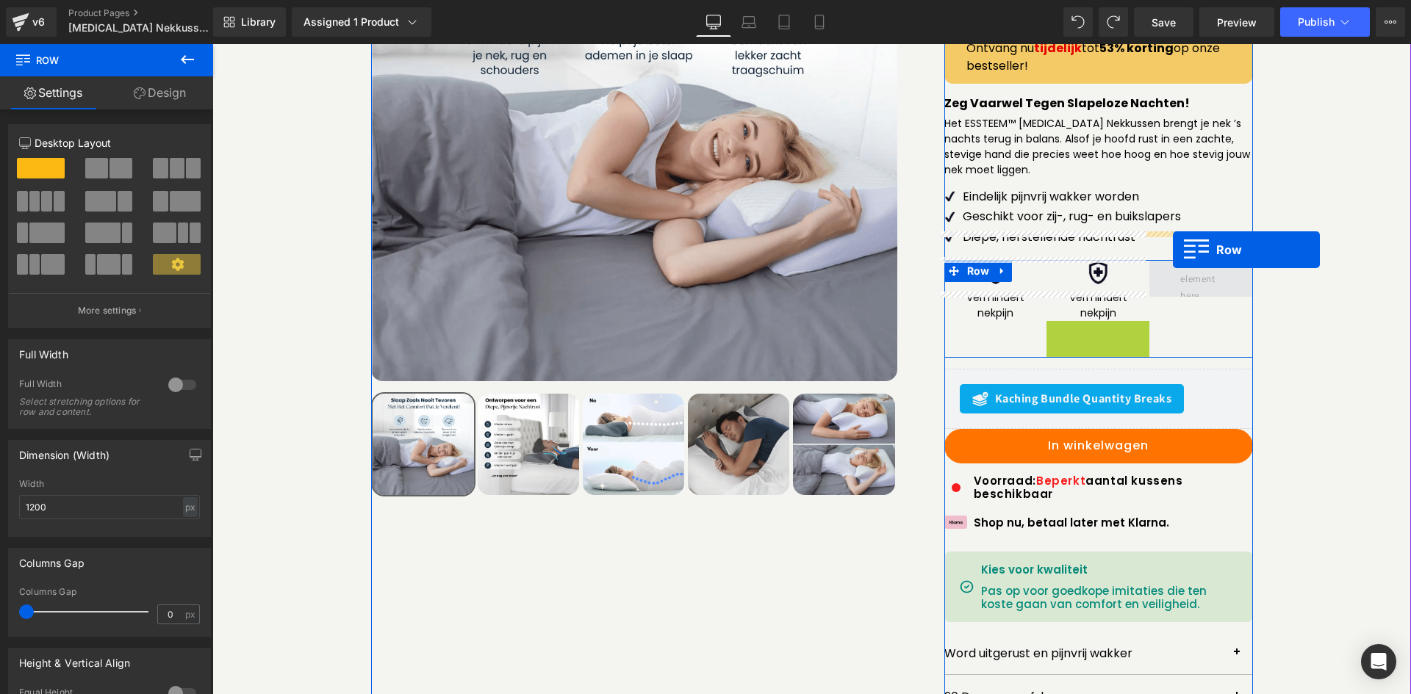
drag, startPoint x: 1073, startPoint y: 304, endPoint x: 1173, endPoint y: 250, distance: 113.1
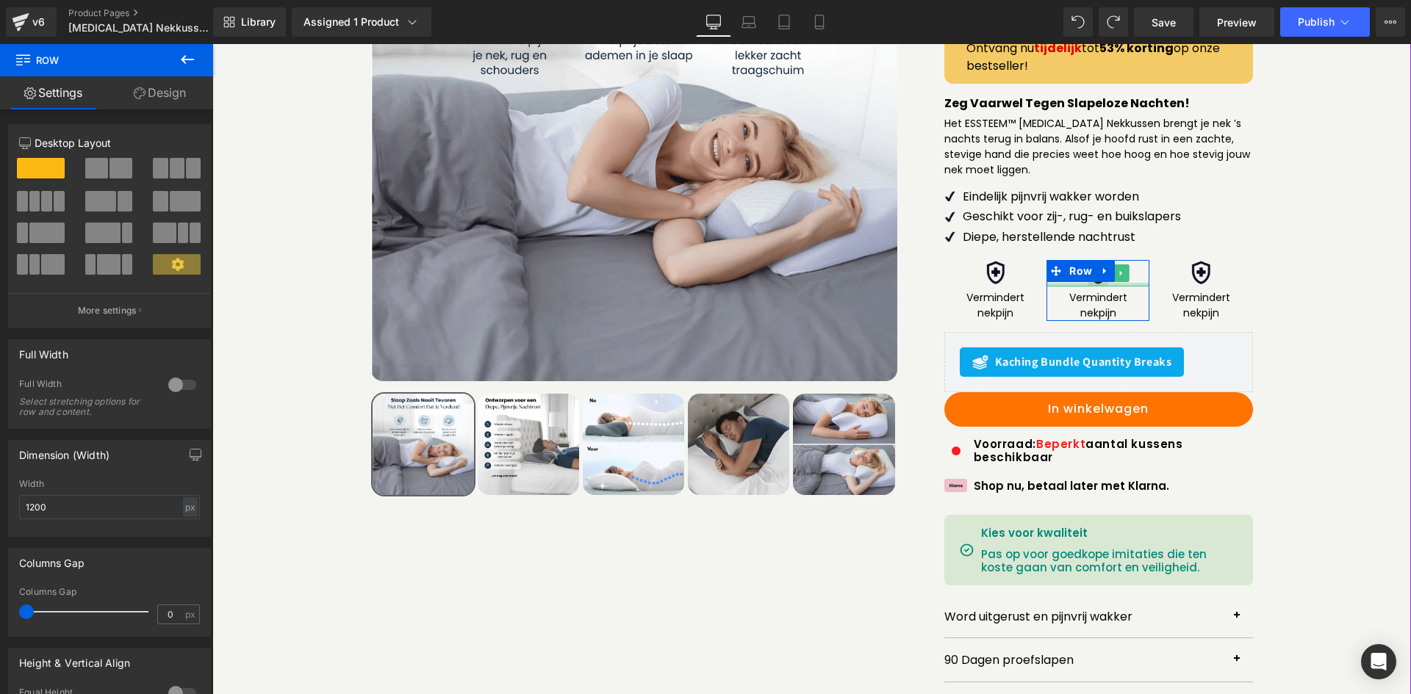
click at [1100, 260] on div "Image" at bounding box center [1097, 273] width 103 height 26
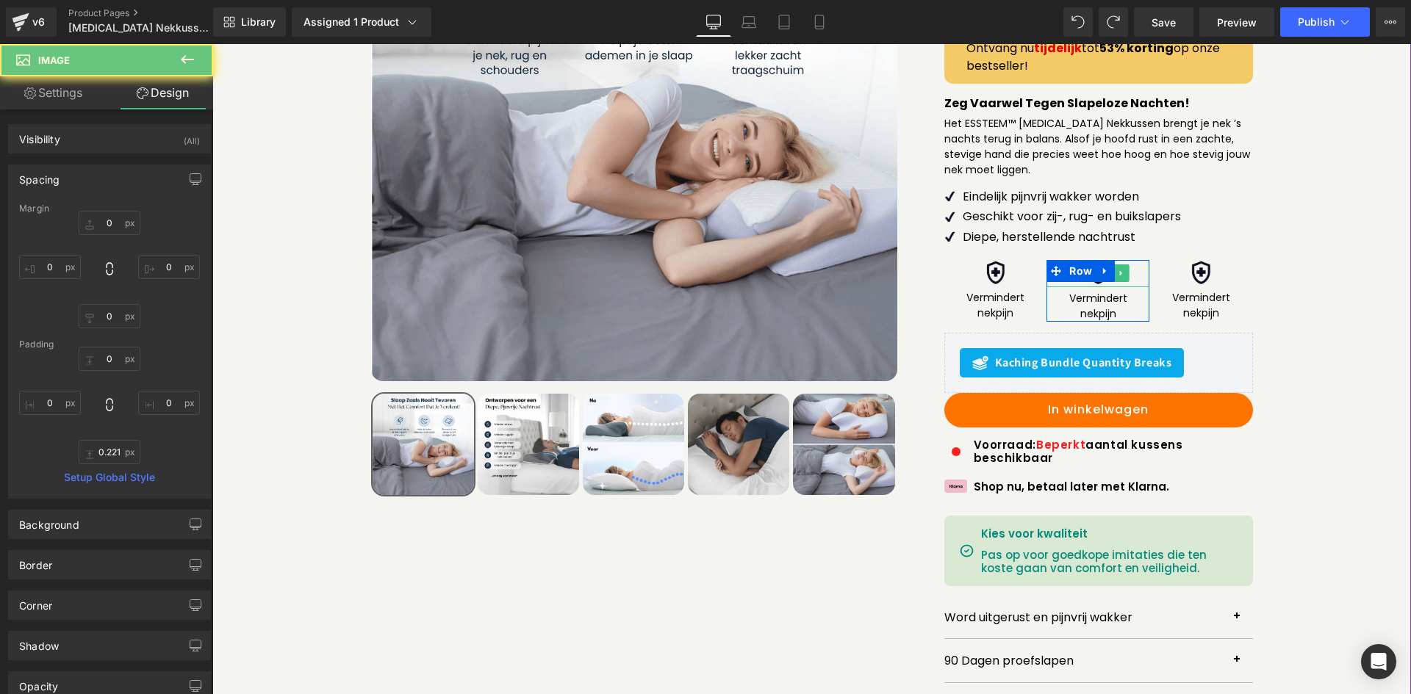
click at [1132, 260] on div at bounding box center [1097, 273] width 103 height 26
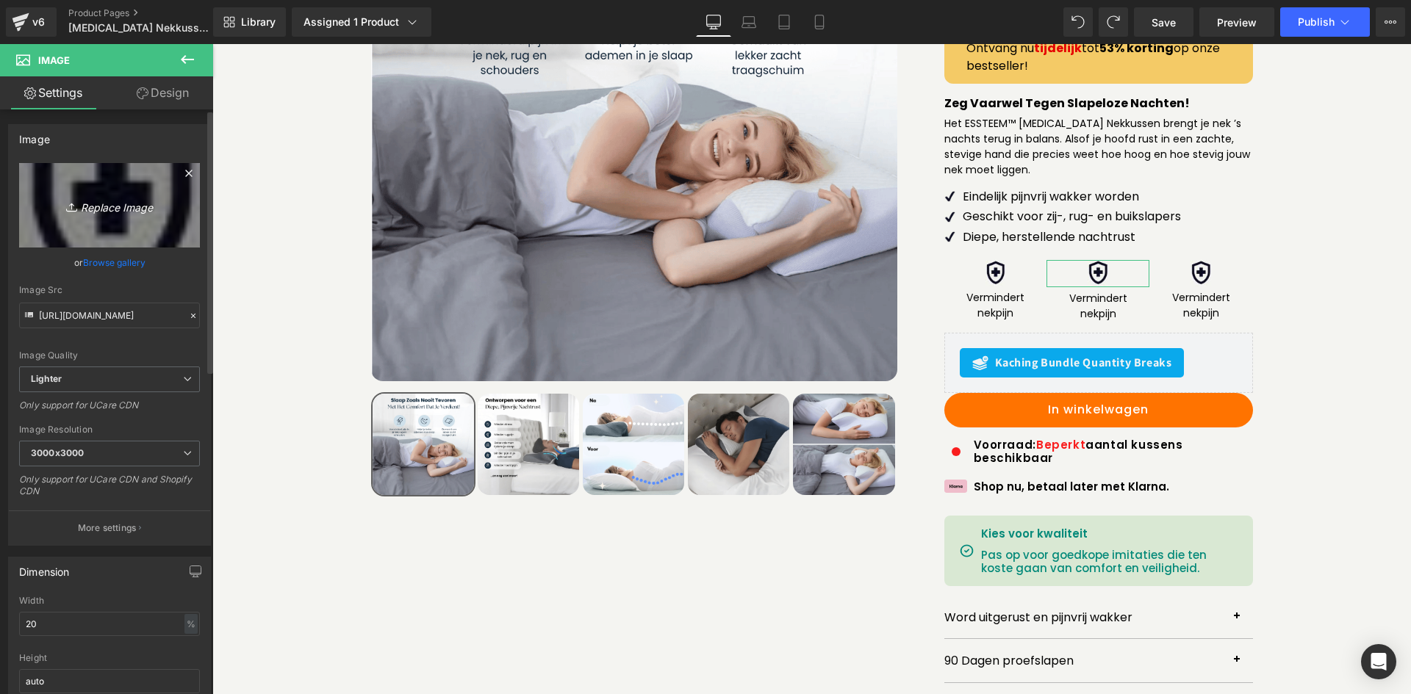
click at [112, 190] on link "Replace Image" at bounding box center [109, 205] width 181 height 84
type input "C:\fakepath\Screenshot_25.png"
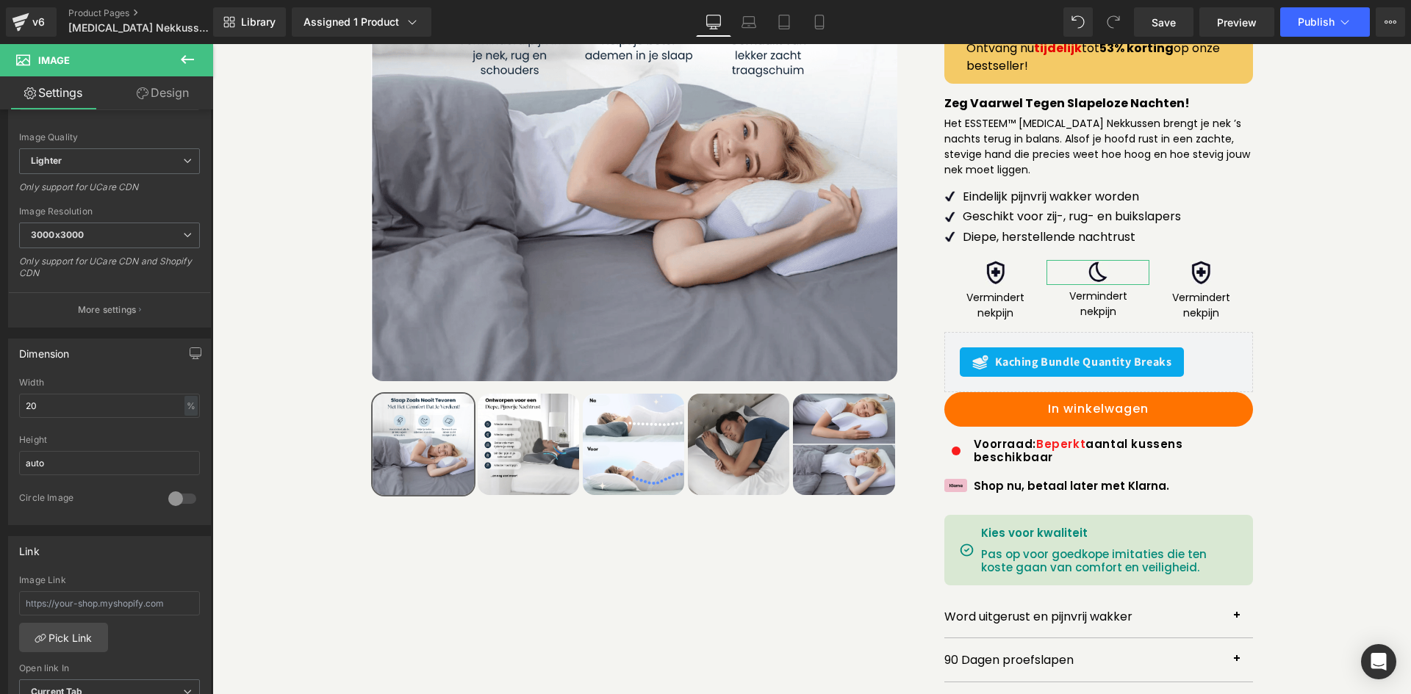
scroll to position [220, 0]
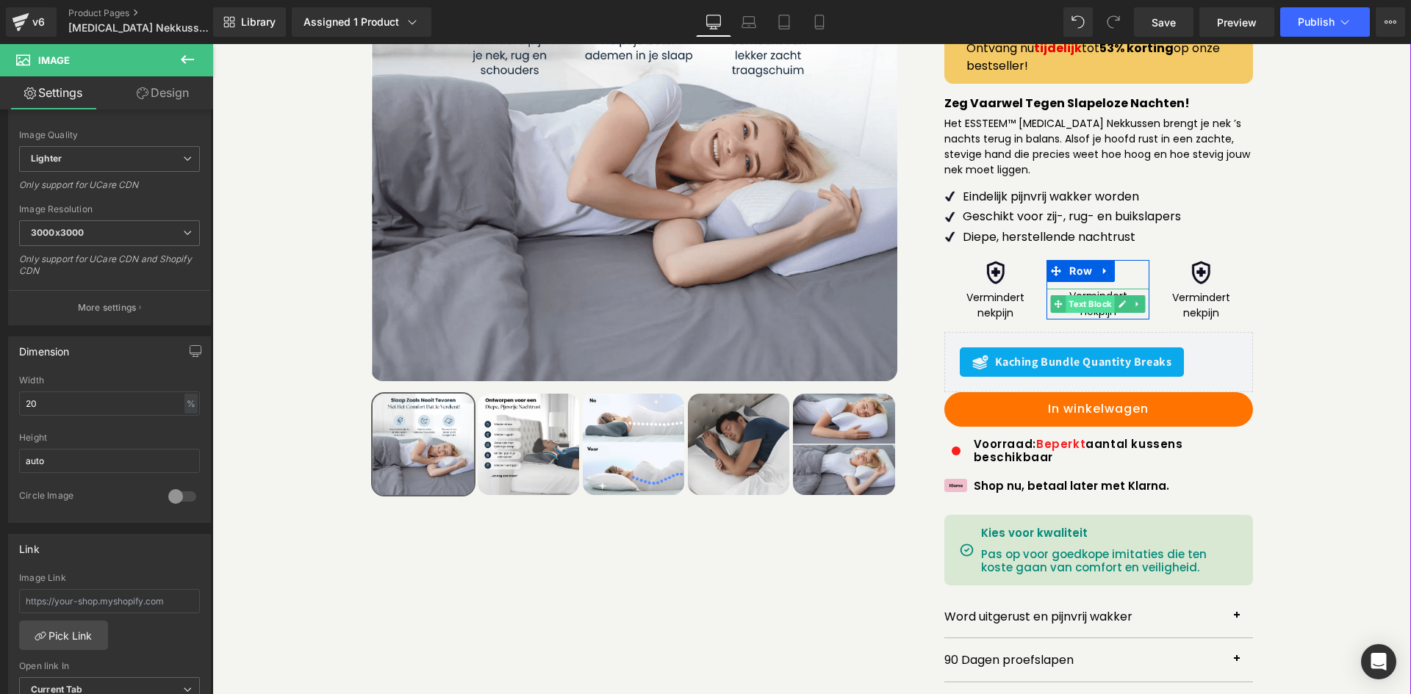
click at [1089, 295] on span "Text Block" at bounding box center [1090, 304] width 48 height 18
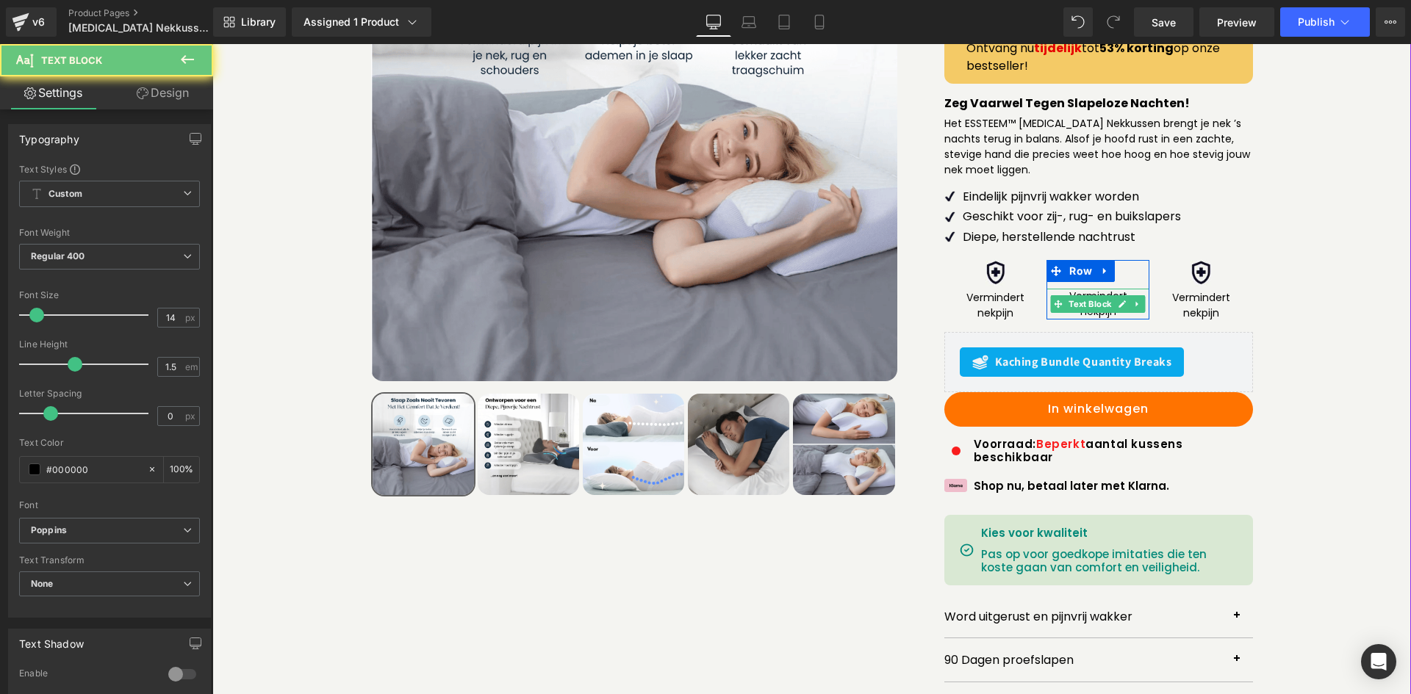
click at [1092, 304] on p "nekpijn" at bounding box center [1097, 311] width 103 height 15
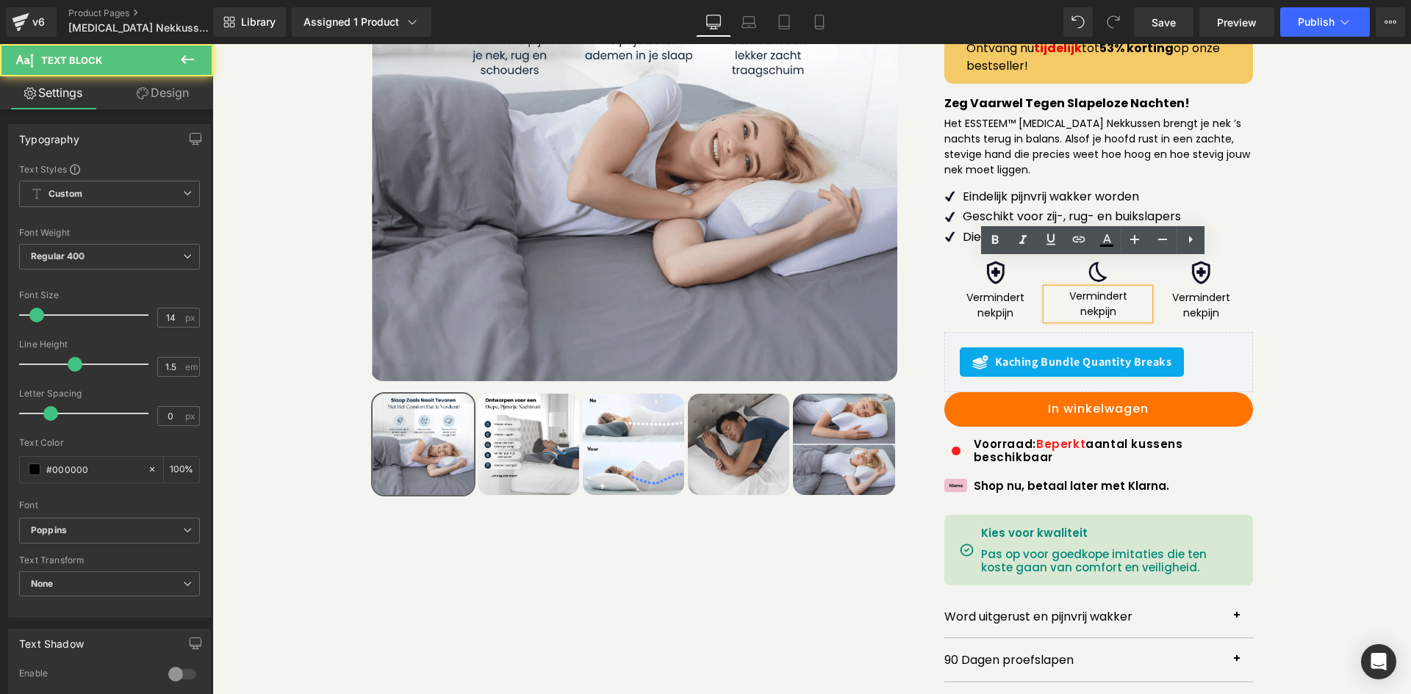
click at [1104, 304] on p "nekpijn" at bounding box center [1097, 311] width 103 height 15
click at [1101, 304] on p "nekpijn" at bounding box center [1097, 311] width 103 height 15
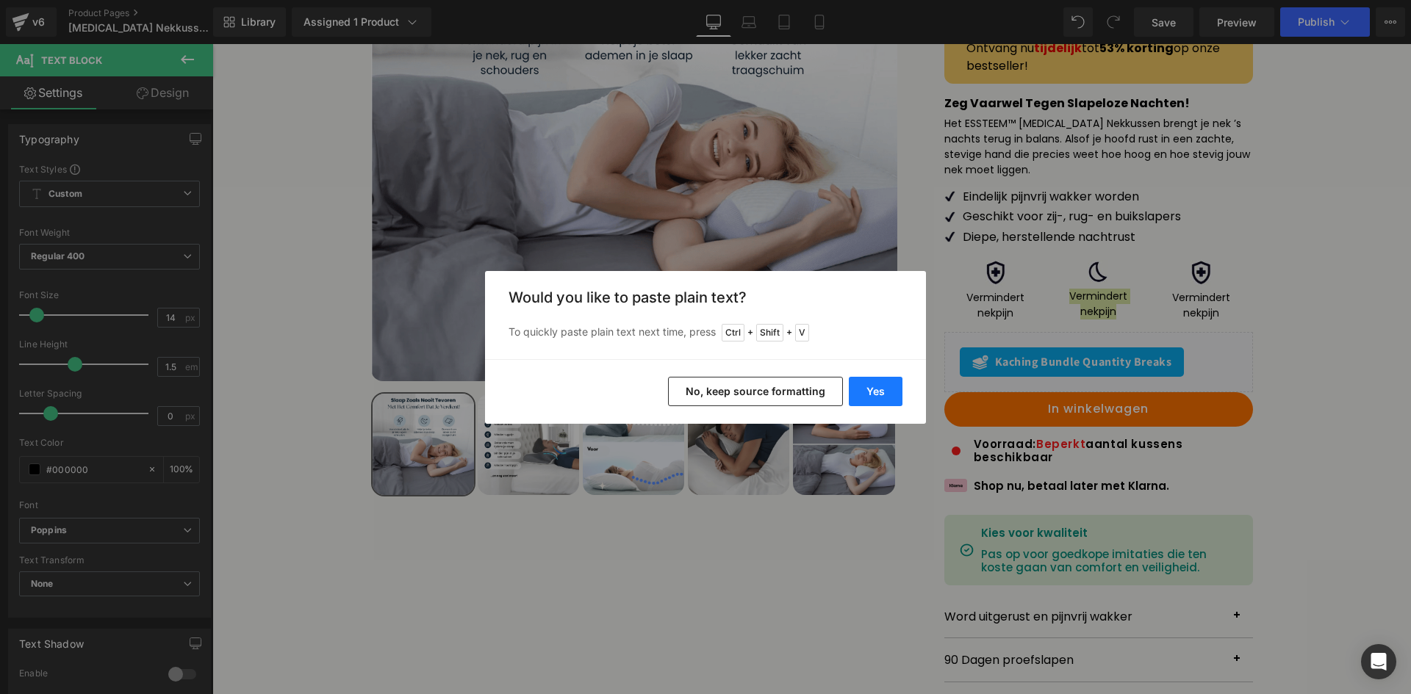
click at [863, 389] on button "Yes" at bounding box center [876, 391] width 54 height 29
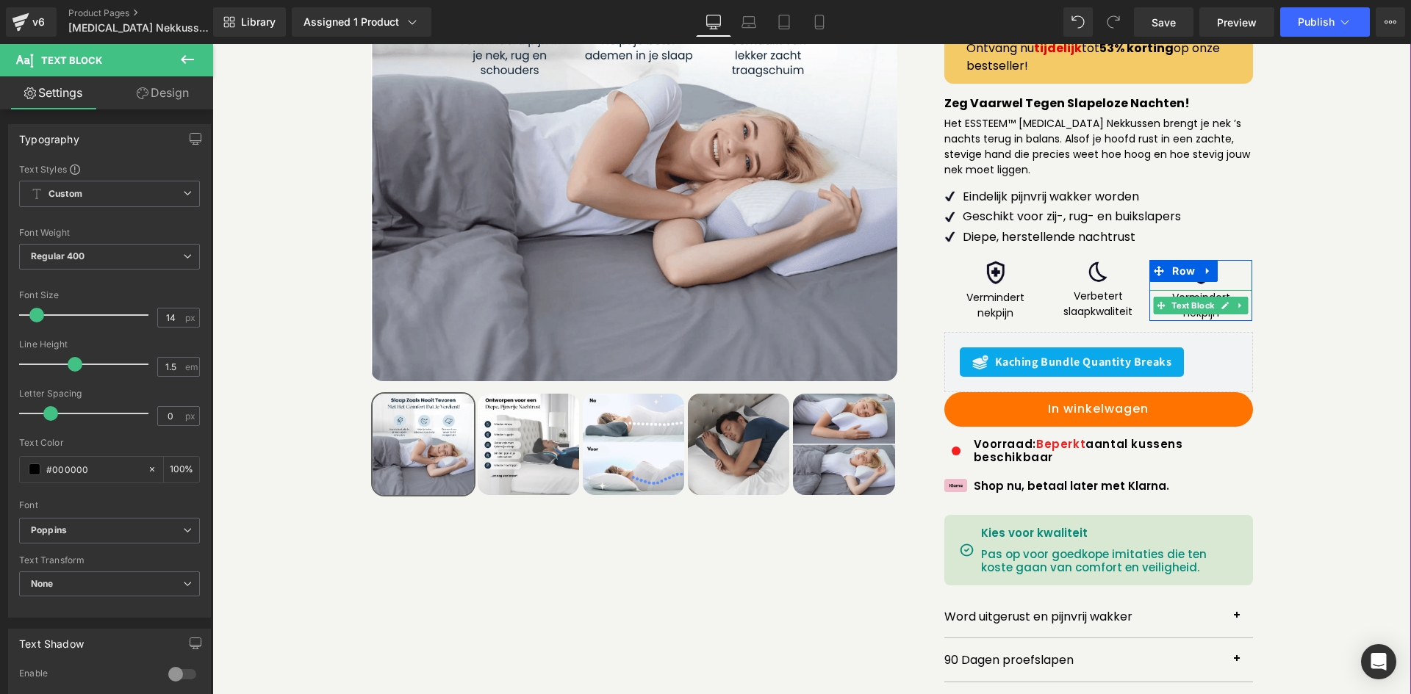
click at [1204, 306] on p "nekpijn" at bounding box center [1200, 313] width 103 height 15
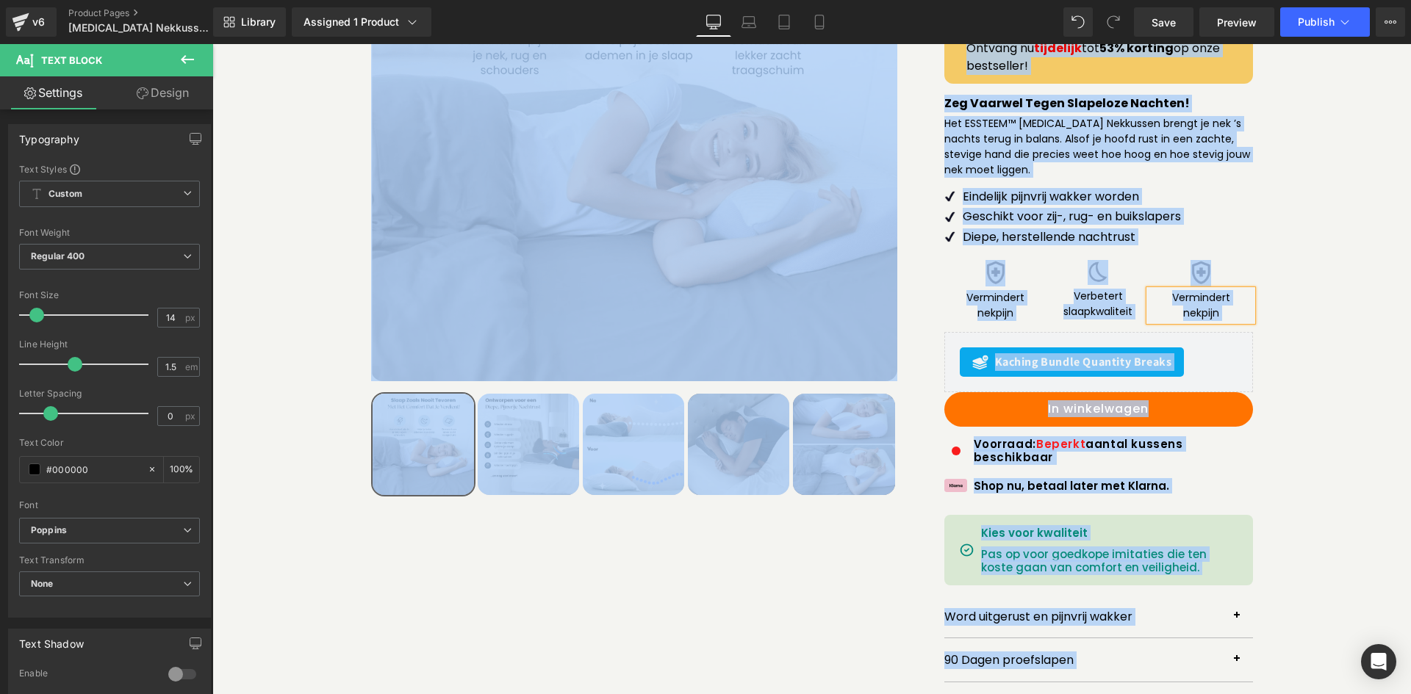
click at [1209, 306] on p "nekpijn" at bounding box center [1200, 313] width 103 height 15
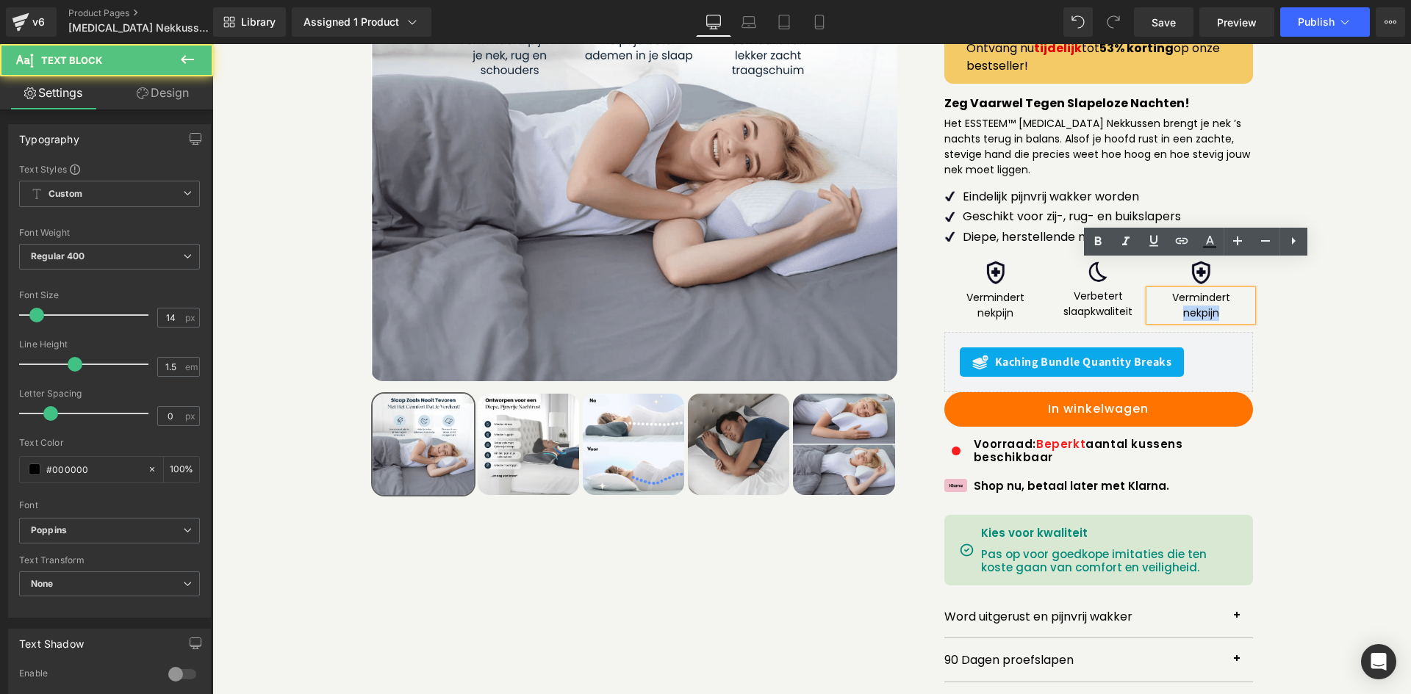
click at [1209, 306] on p "nekpijn" at bounding box center [1200, 313] width 103 height 15
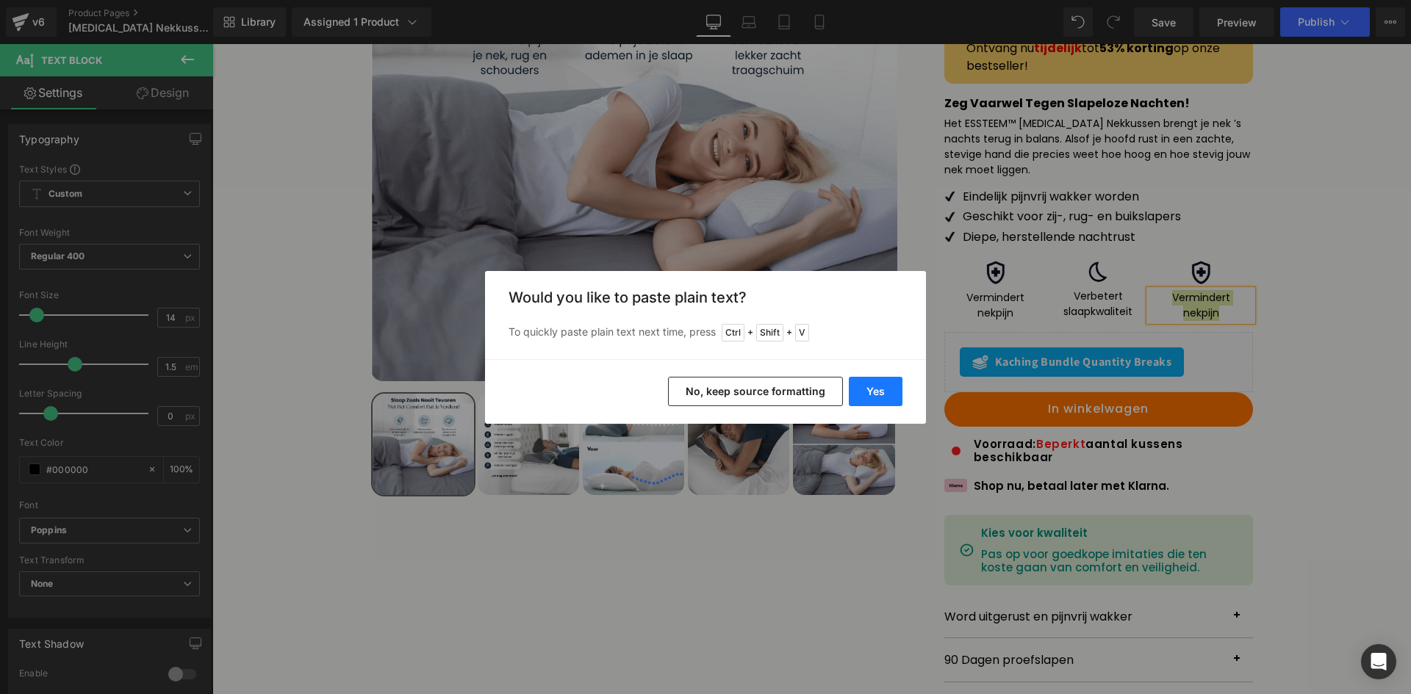
click at [850, 393] on button "Yes" at bounding box center [876, 391] width 54 height 29
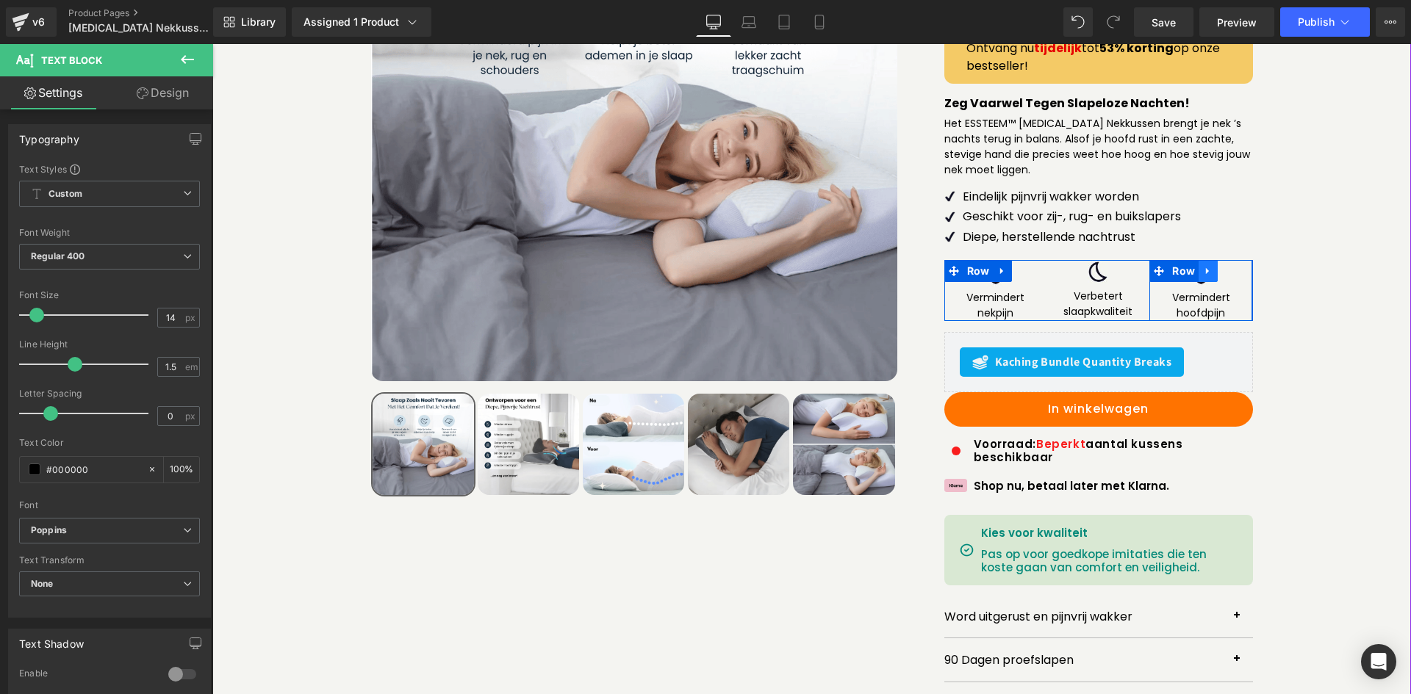
click at [1204, 260] on link at bounding box center [1207, 271] width 19 height 22
click at [1218, 260] on div "Image Vermindert hoofdpijn Text Block" at bounding box center [1200, 290] width 103 height 60
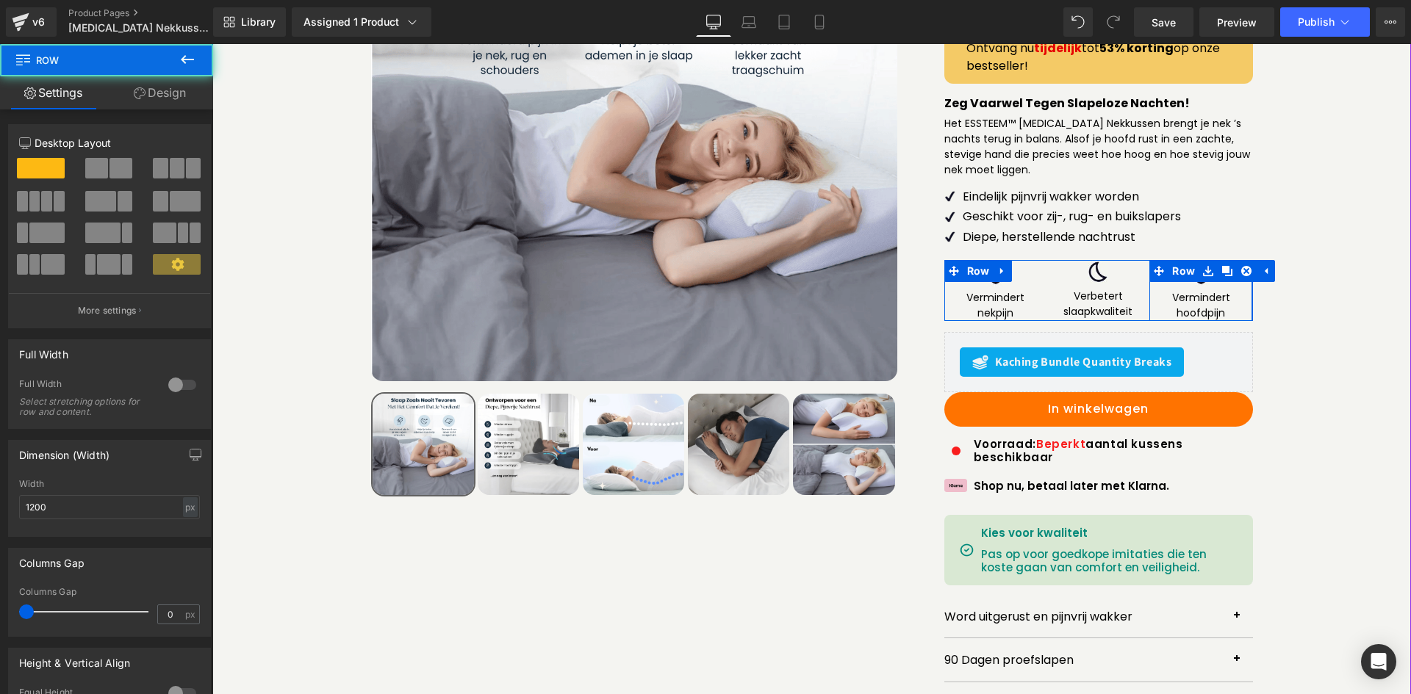
click at [1234, 260] on div "Image Vermindert hoofdpijn Text Block" at bounding box center [1200, 290] width 103 height 60
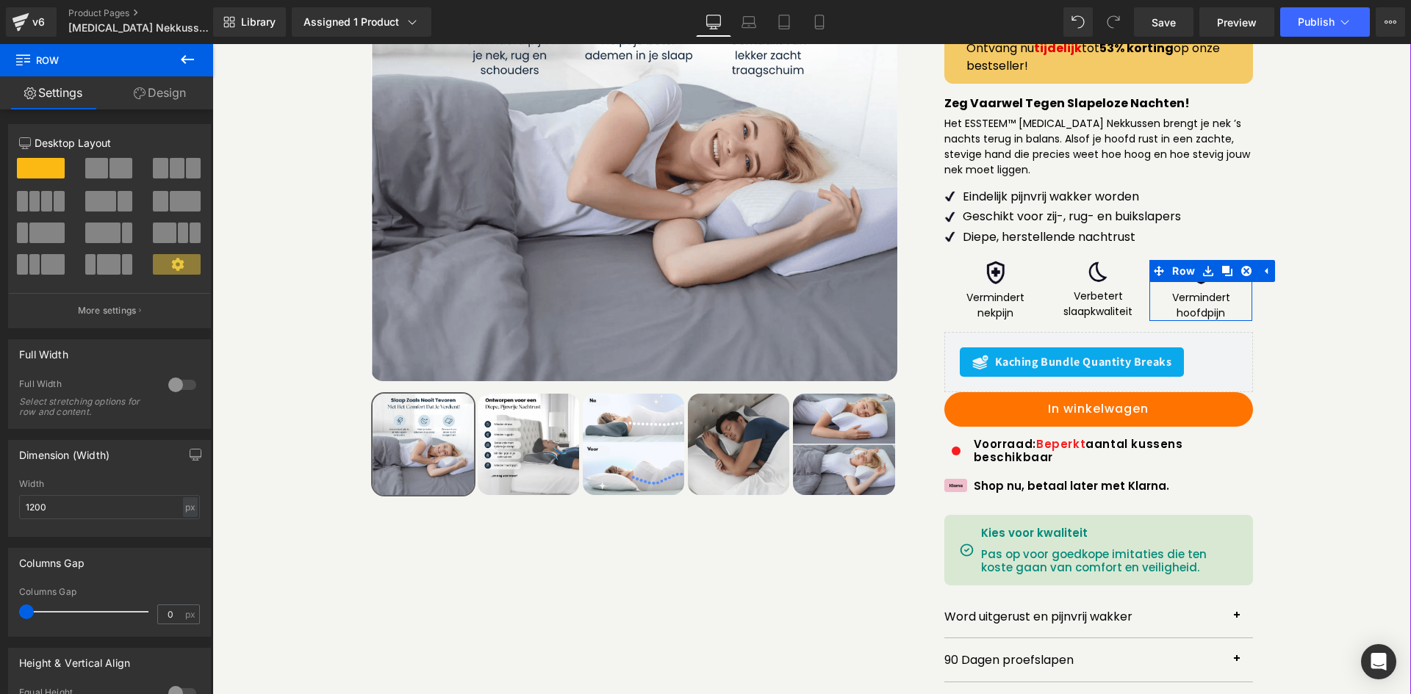
click at [1260, 266] on icon at bounding box center [1265, 271] width 10 height 11
click at [1229, 260] on div at bounding box center [1200, 273] width 103 height 26
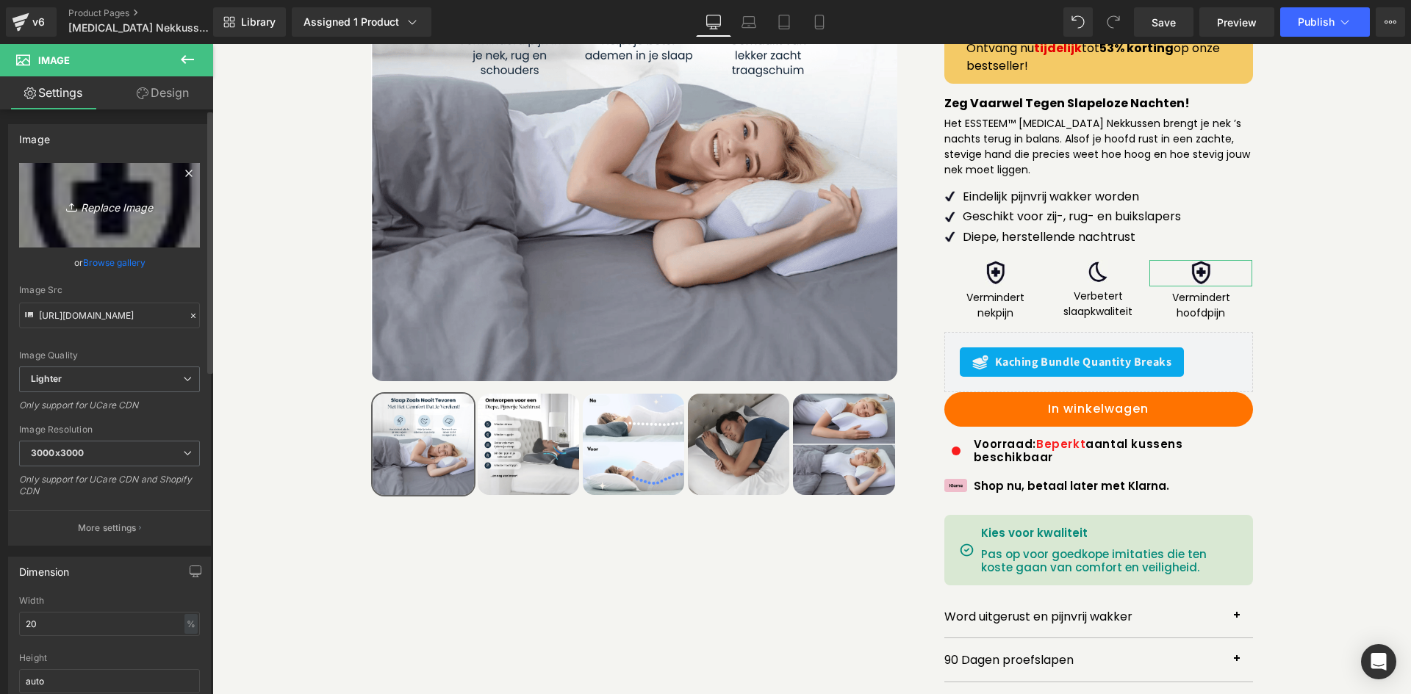
click at [96, 193] on link "Replace Image" at bounding box center [109, 205] width 181 height 84
type input "C:\fakepath\Screenshot_26.png"
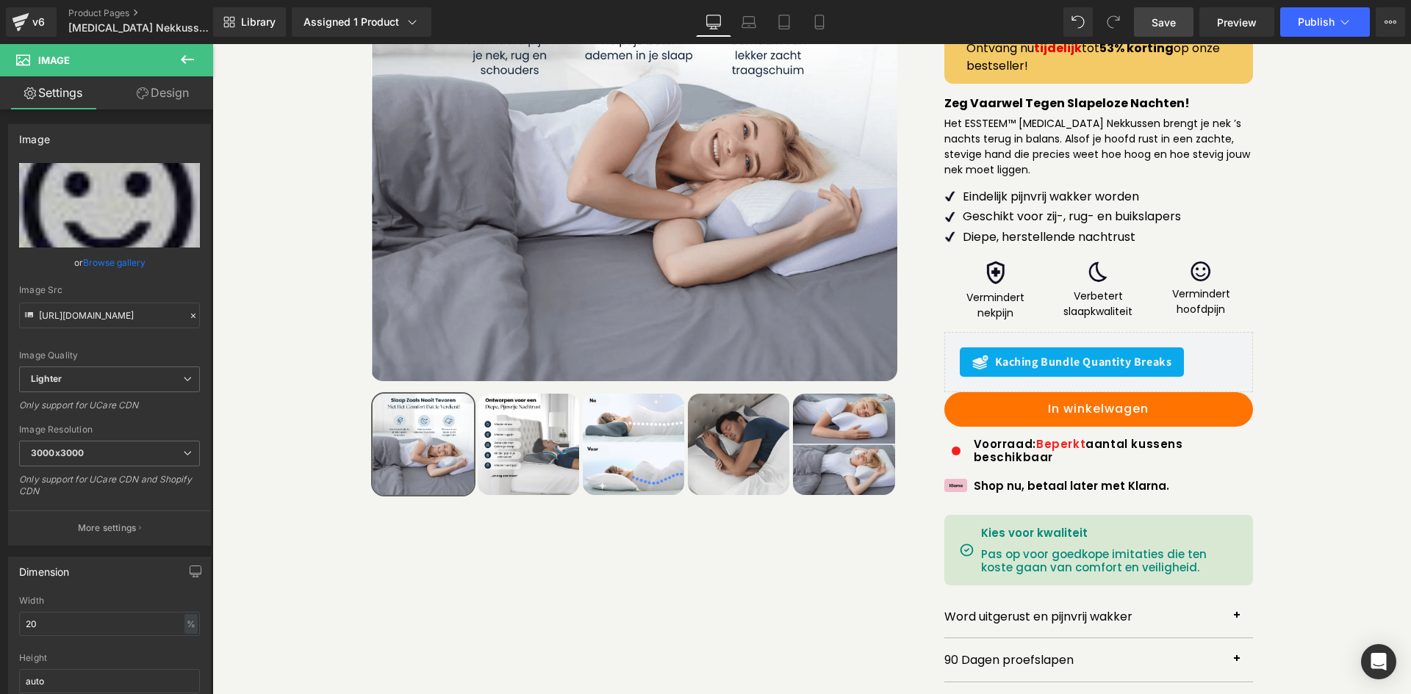
click at [1176, 21] on span "Save" at bounding box center [1163, 22] width 24 height 15
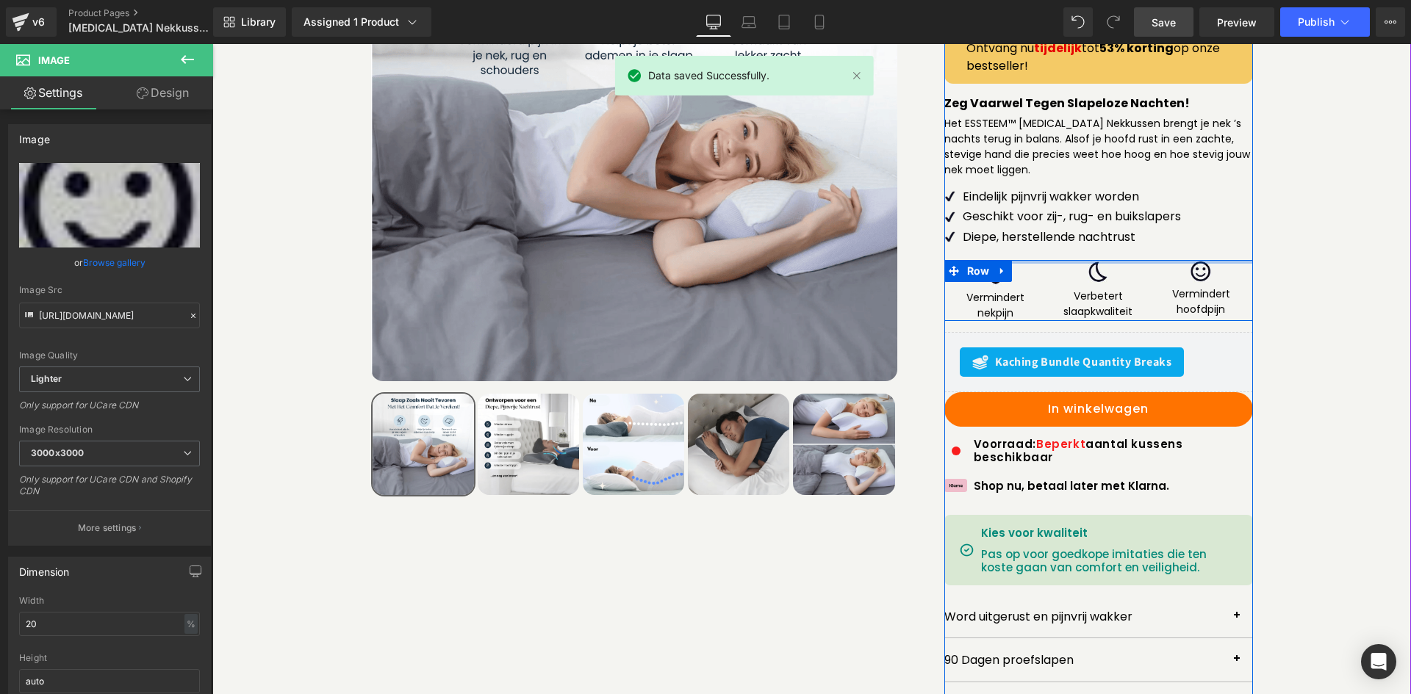
click at [1043, 260] on div at bounding box center [1098, 262] width 309 height 4
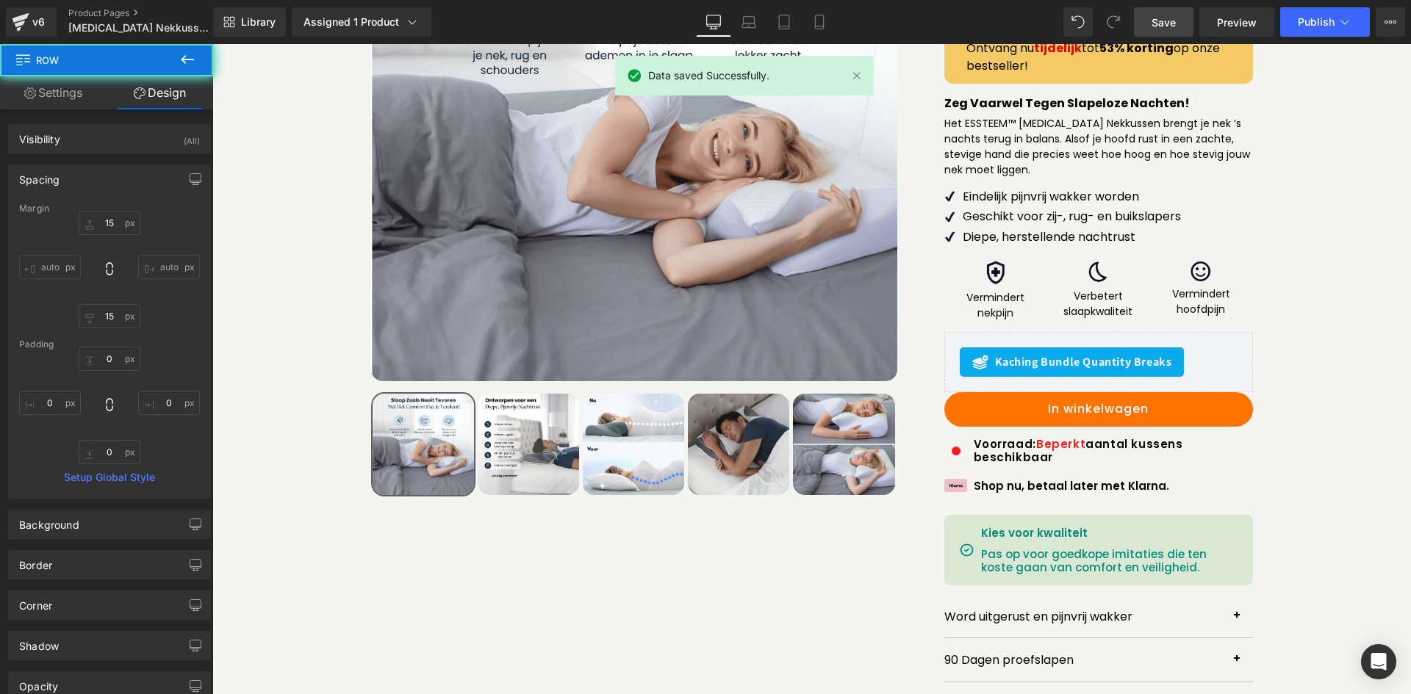
drag, startPoint x: 813, startPoint y: 19, endPoint x: 796, endPoint y: 43, distance: 29.6
click at [812, 19] on icon at bounding box center [819, 22] width 15 height 15
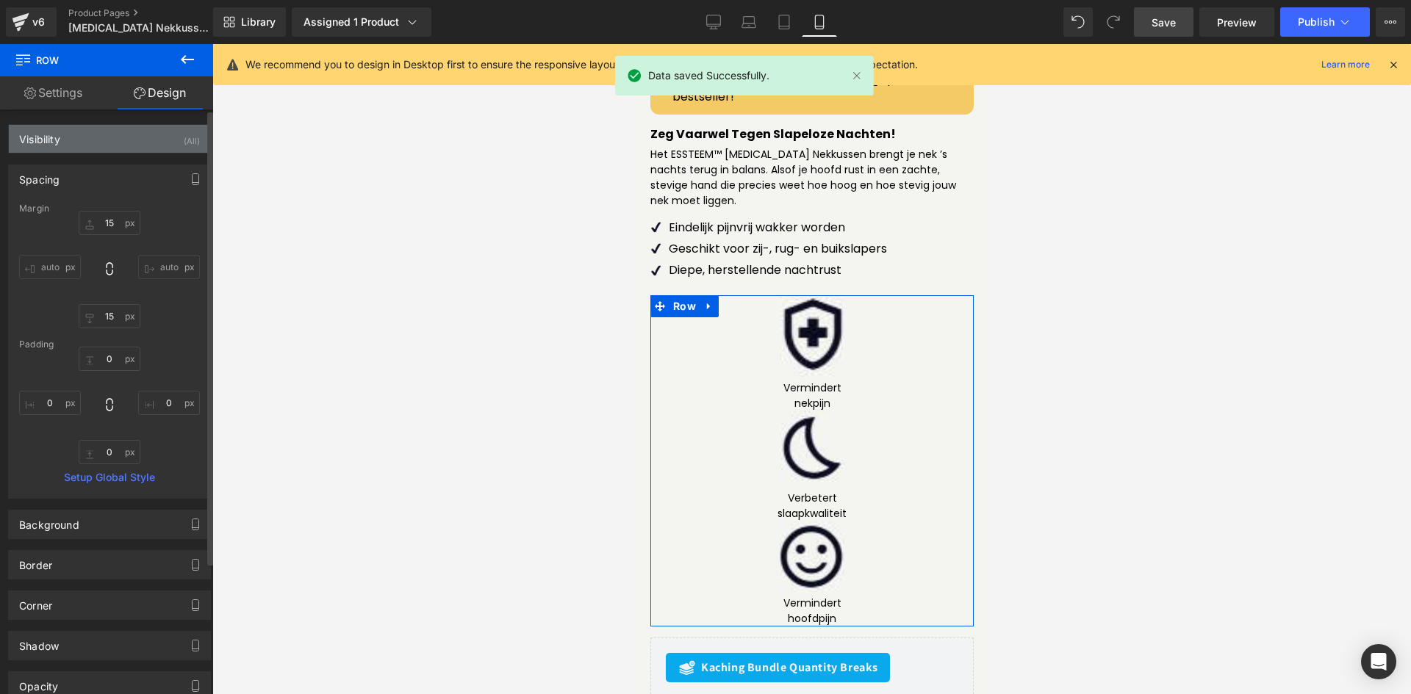
scroll to position [747, 0]
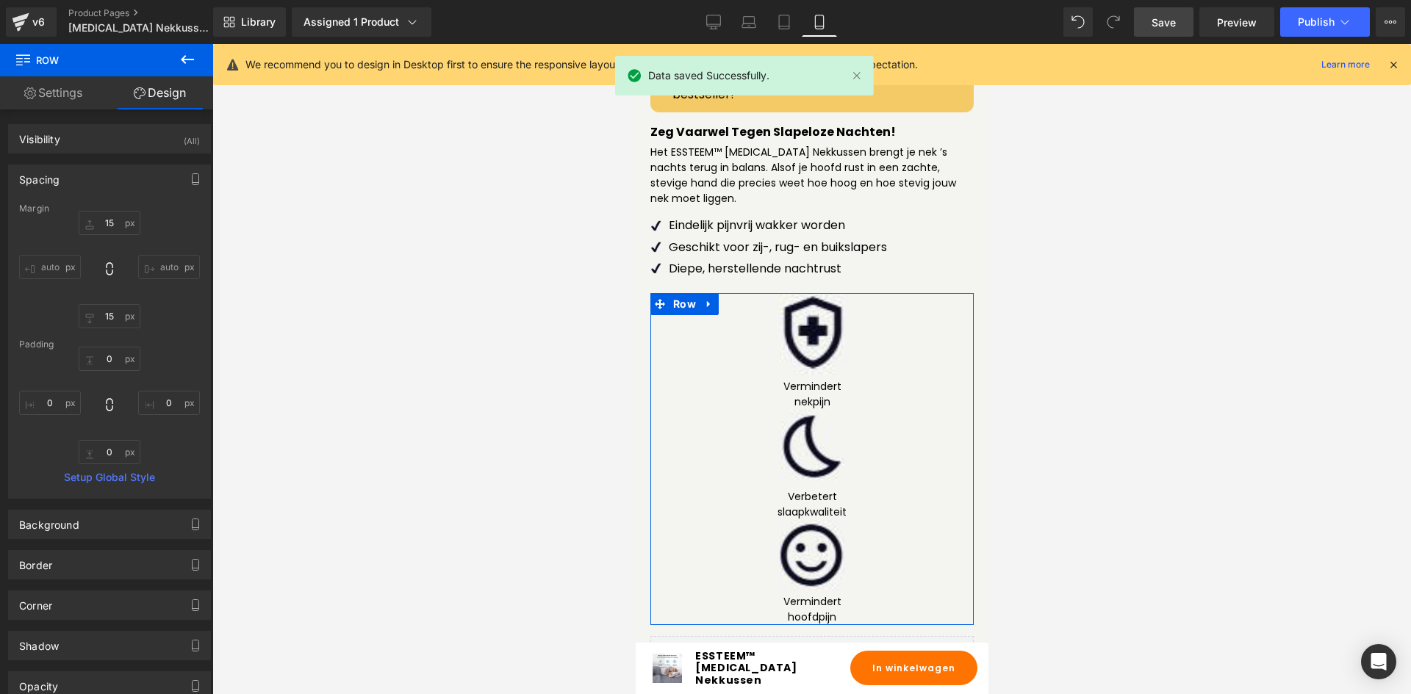
click at [40, 90] on link "Settings" at bounding box center [53, 92] width 107 height 33
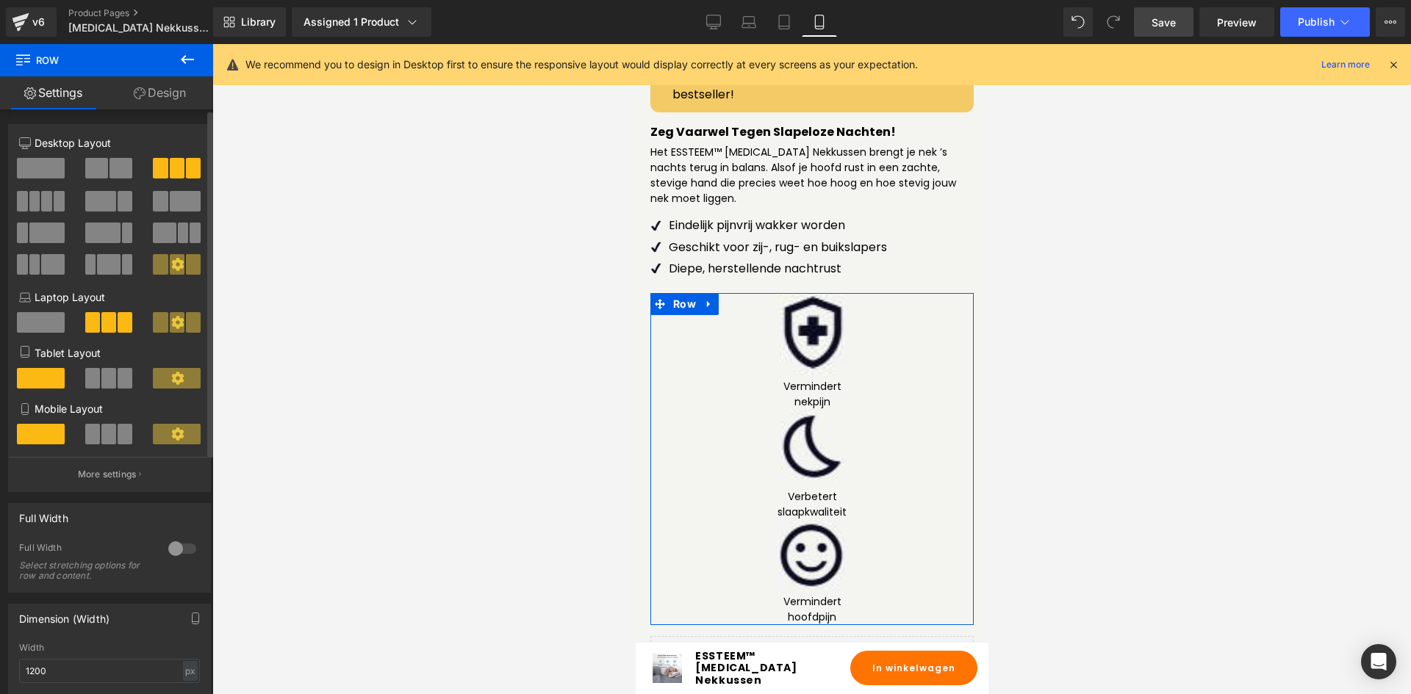
click at [108, 430] on span at bounding box center [108, 434] width 15 height 21
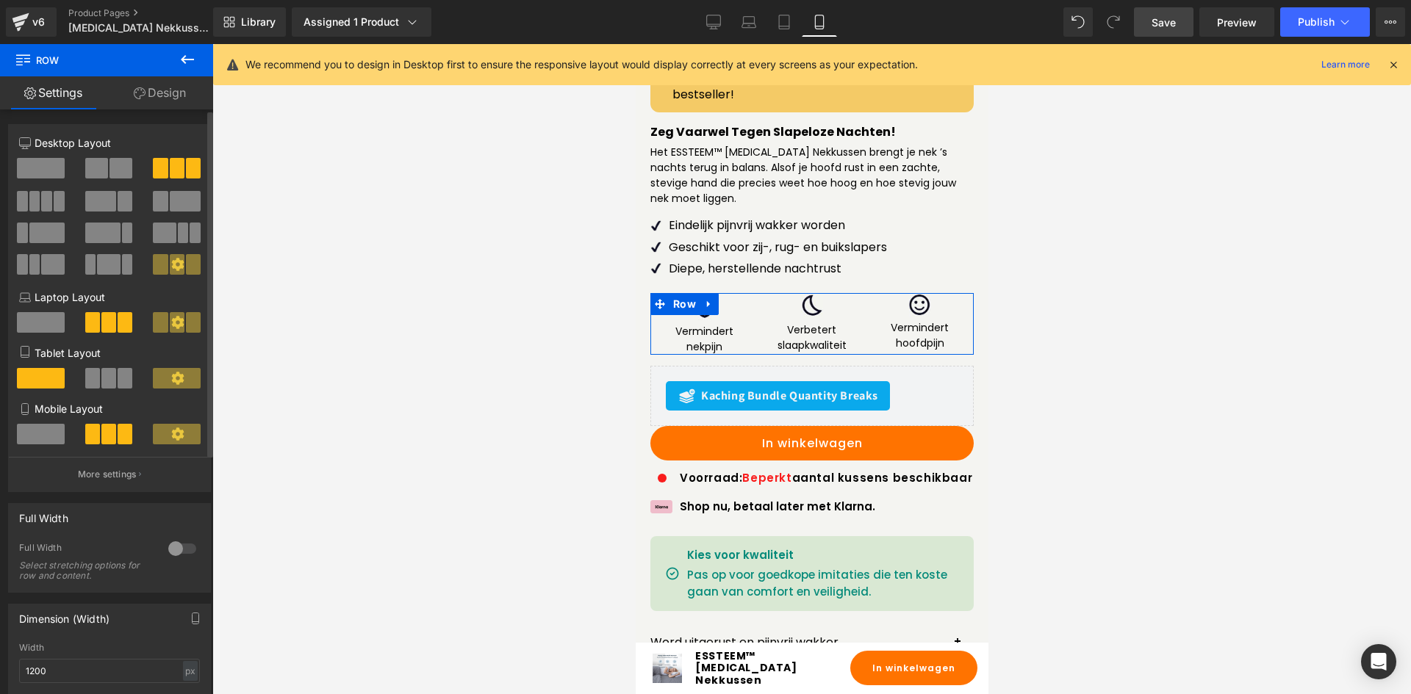
click at [107, 373] on span at bounding box center [108, 378] width 15 height 21
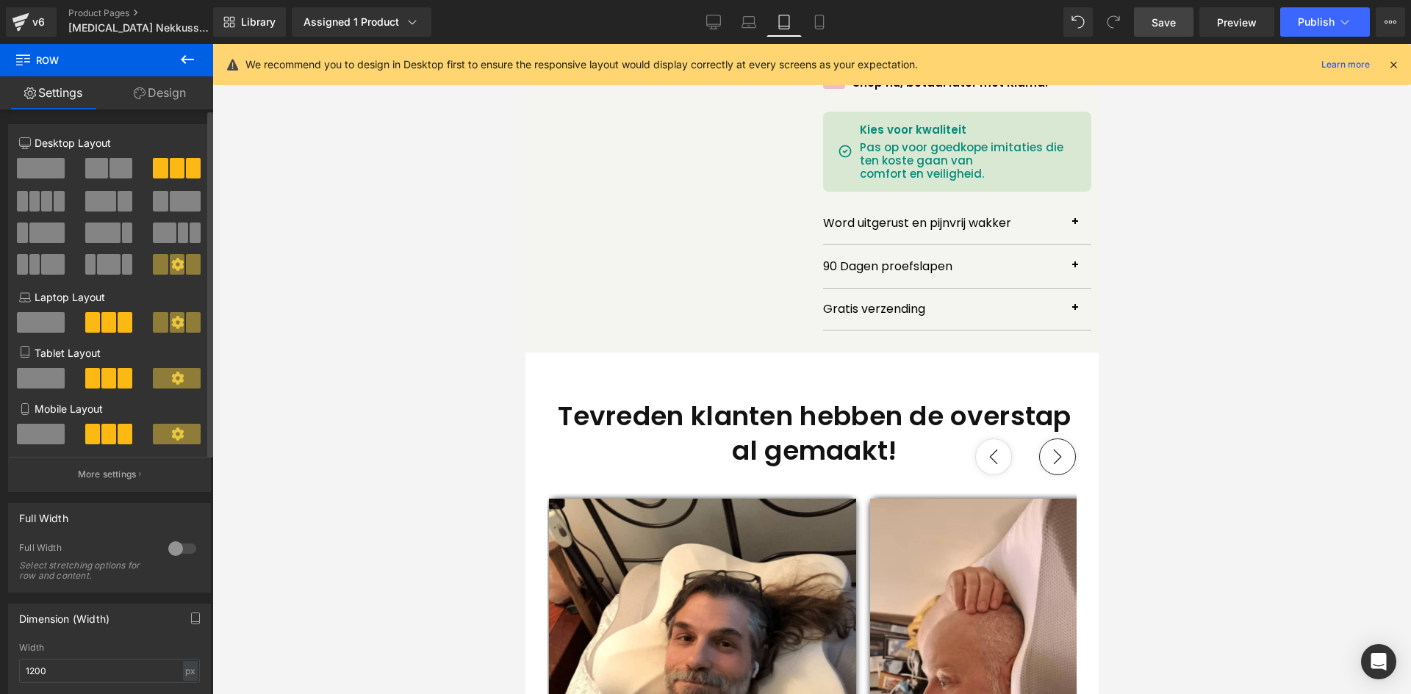
scroll to position [312, 0]
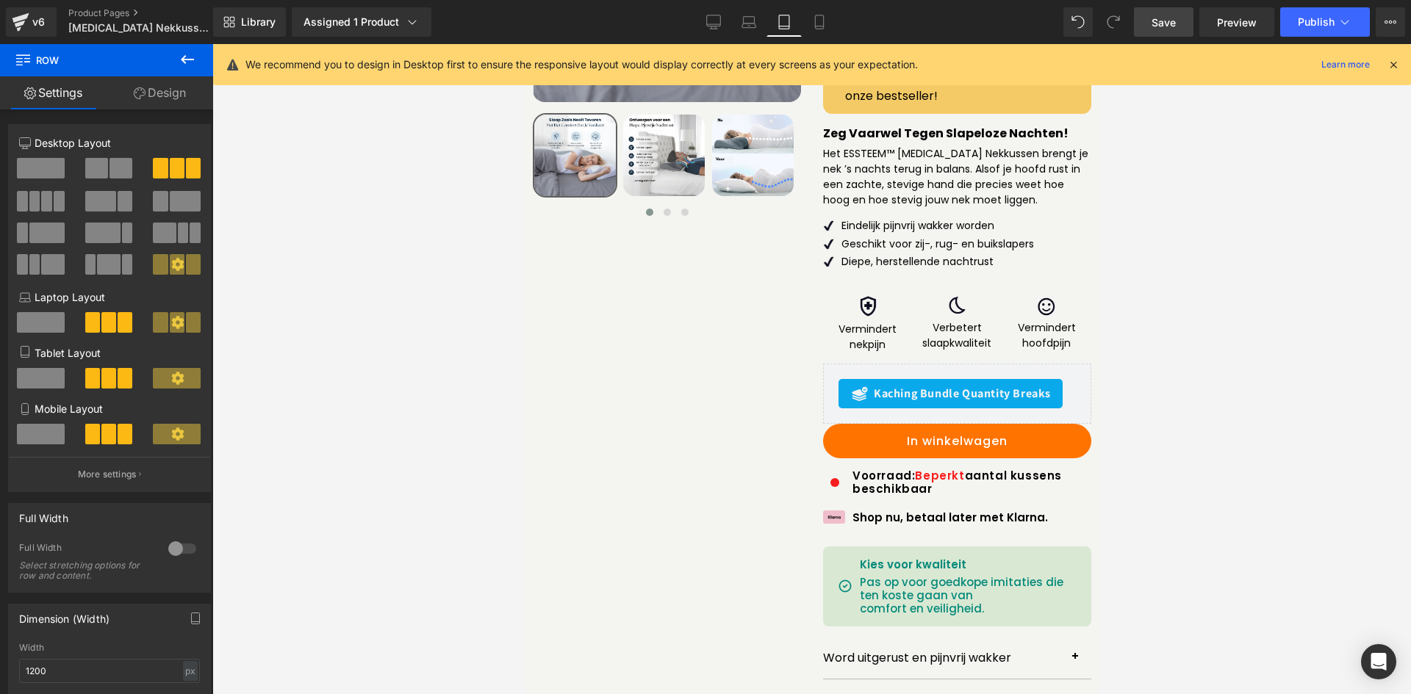
click at [1165, 23] on span "Save" at bounding box center [1163, 22] width 24 height 15
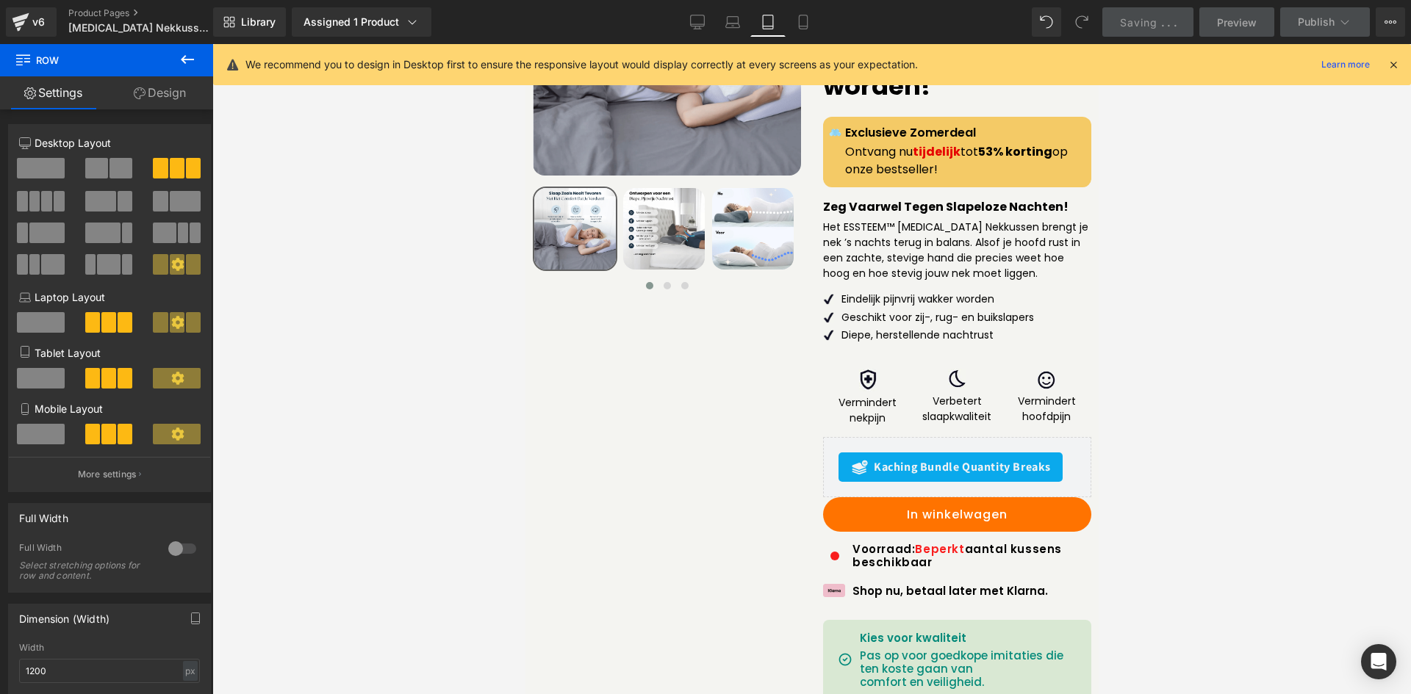
scroll to position [165, 0]
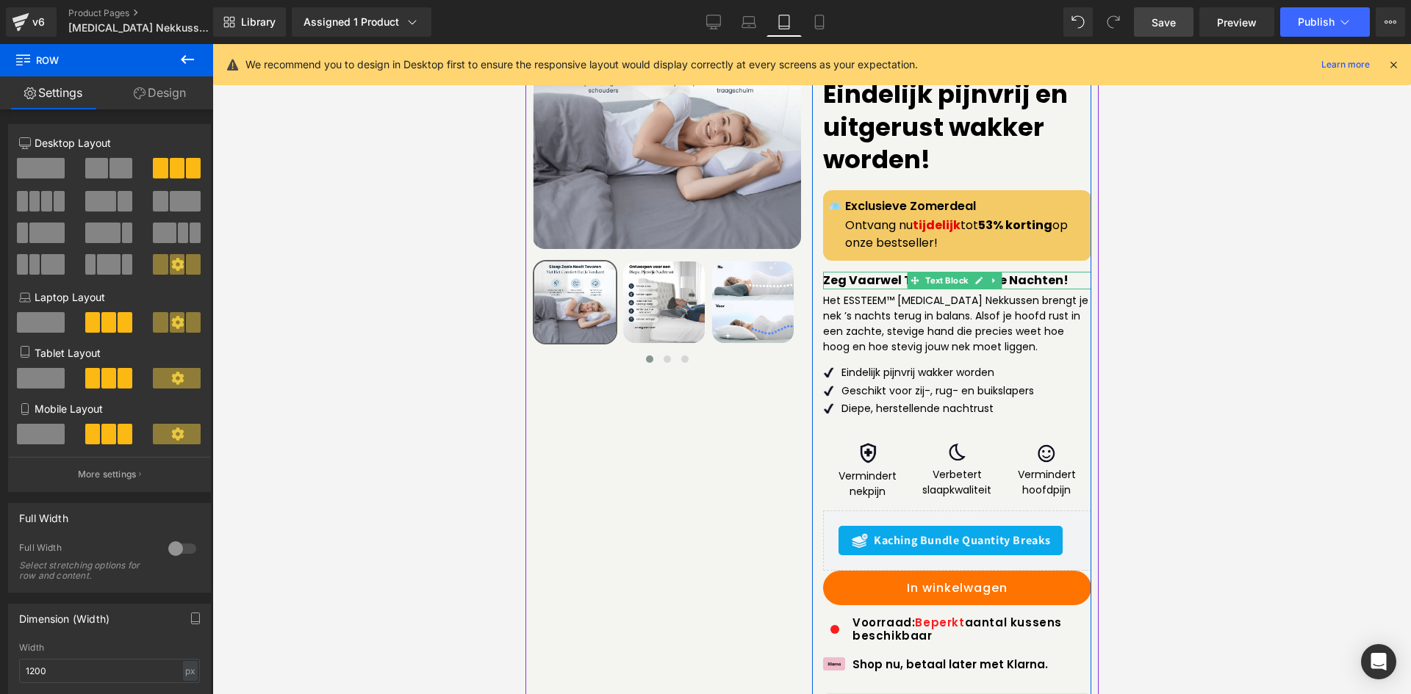
click at [877, 272] on b "Zeg Vaarwel Tegen Slapeloze Nachten!" at bounding box center [944, 280] width 245 height 17
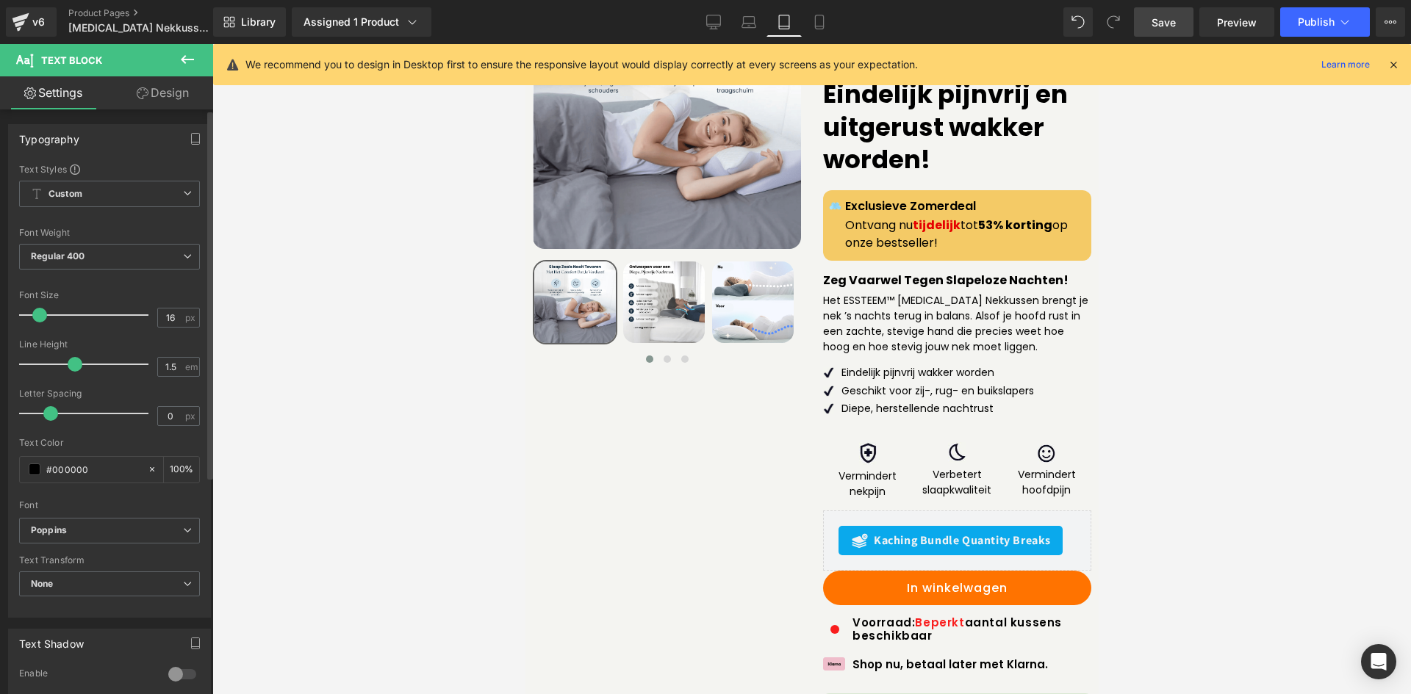
click at [84, 491] on div at bounding box center [109, 496] width 181 height 10
click at [87, 484] on div "Text Color #000000 100 %" at bounding box center [109, 469] width 181 height 62
click at [90, 478] on input "#000000" at bounding box center [93, 469] width 94 height 16
paste input "3dc1ff"
drag, startPoint x: 87, startPoint y: 491, endPoint x: 113, endPoint y: 483, distance: 26.7
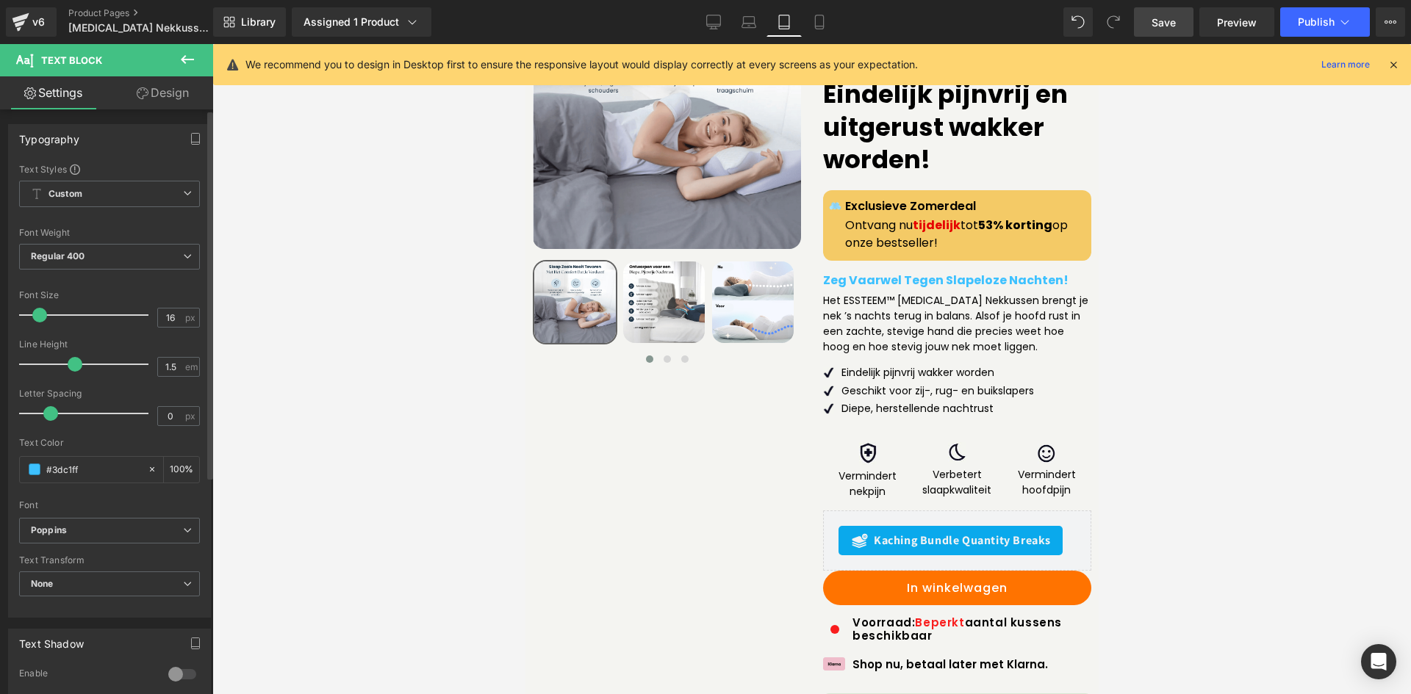
click at [87, 492] on div at bounding box center [109, 496] width 181 height 10
click at [1144, 24] on link "Save" at bounding box center [1164, 21] width 60 height 29
click at [723, 15] on link "Desktop" at bounding box center [713, 21] width 35 height 29
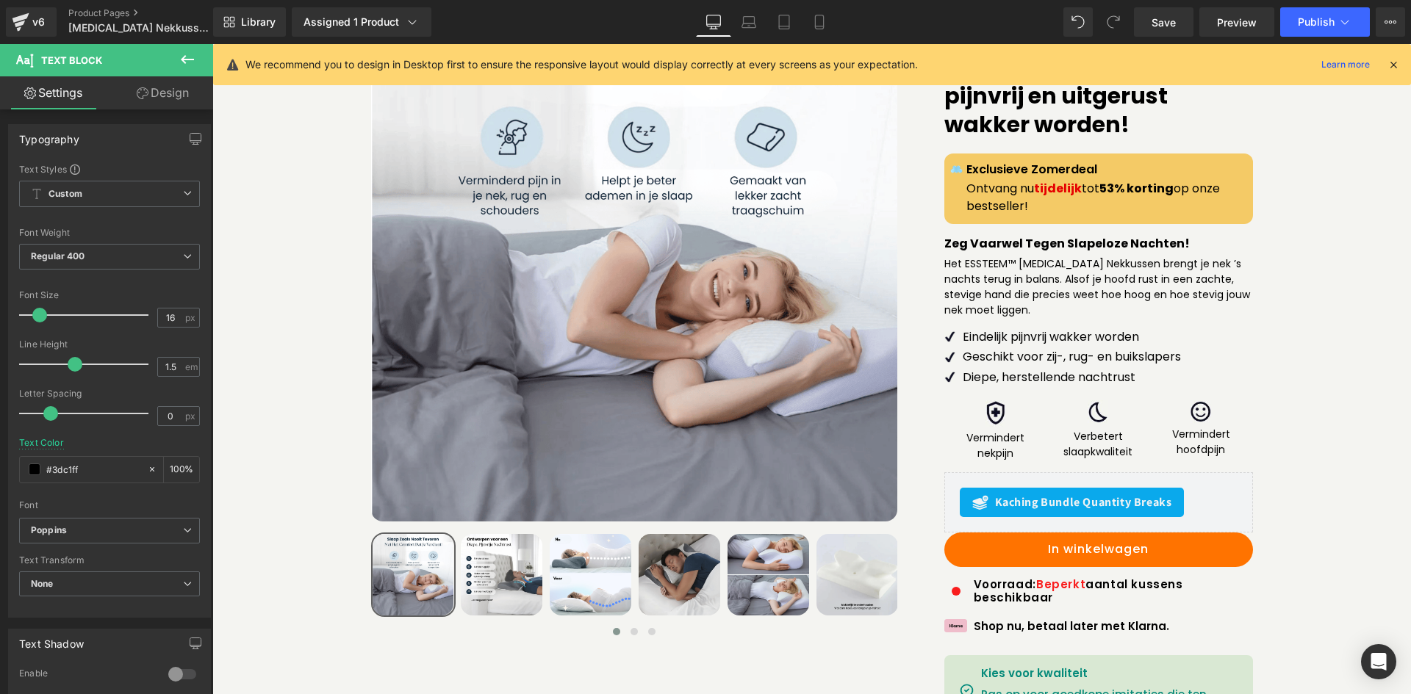
scroll to position [132, 0]
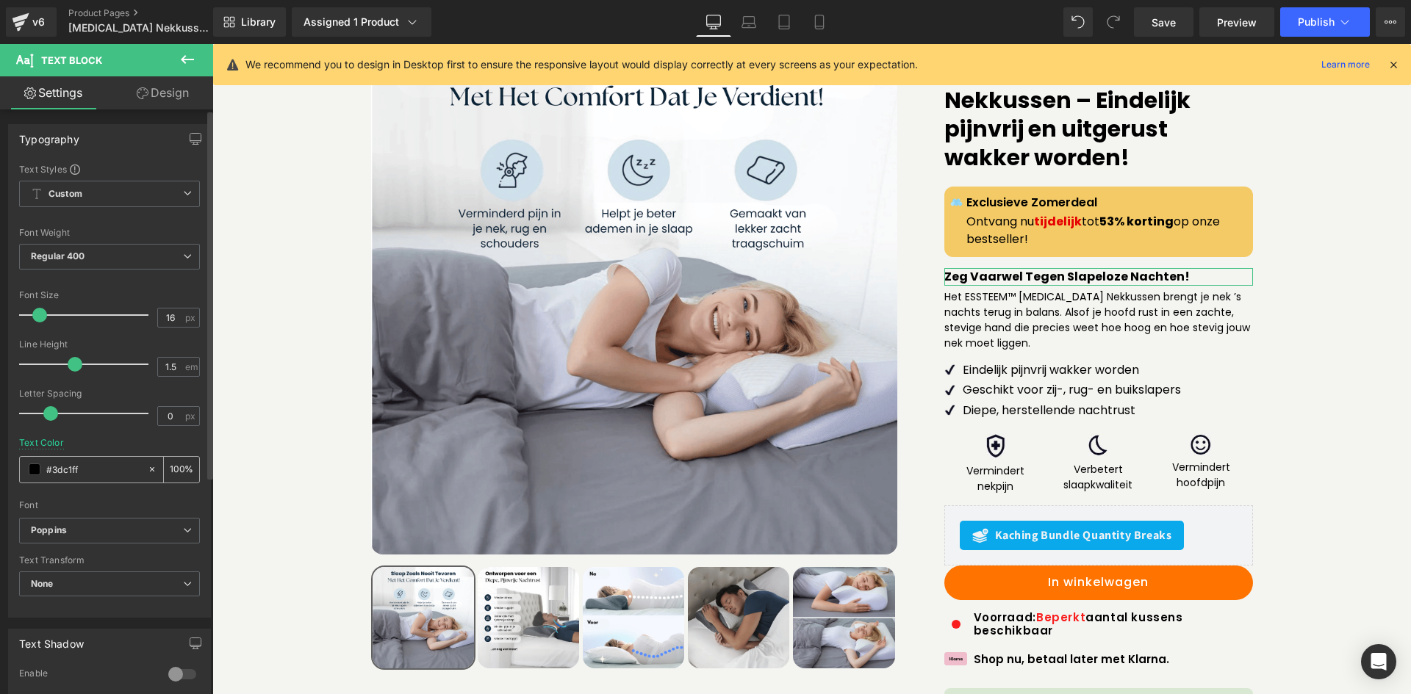
click at [108, 468] on input "#3dc1ff" at bounding box center [93, 469] width 94 height 16
paste input "https://shopessteem.com/a/gempages?preview=1745253869&type=template-product&pro…"
paste input "#3dc1ff"
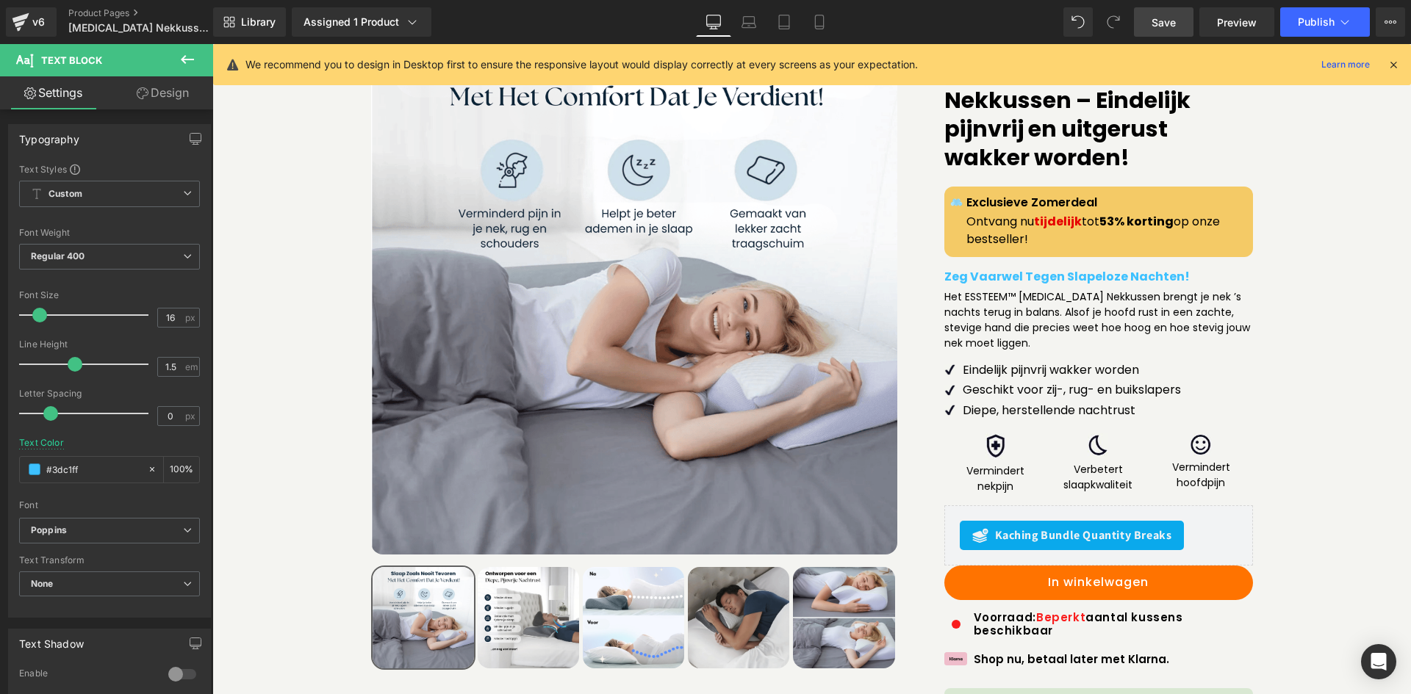
click at [1156, 13] on link "Save" at bounding box center [1164, 21] width 60 height 29
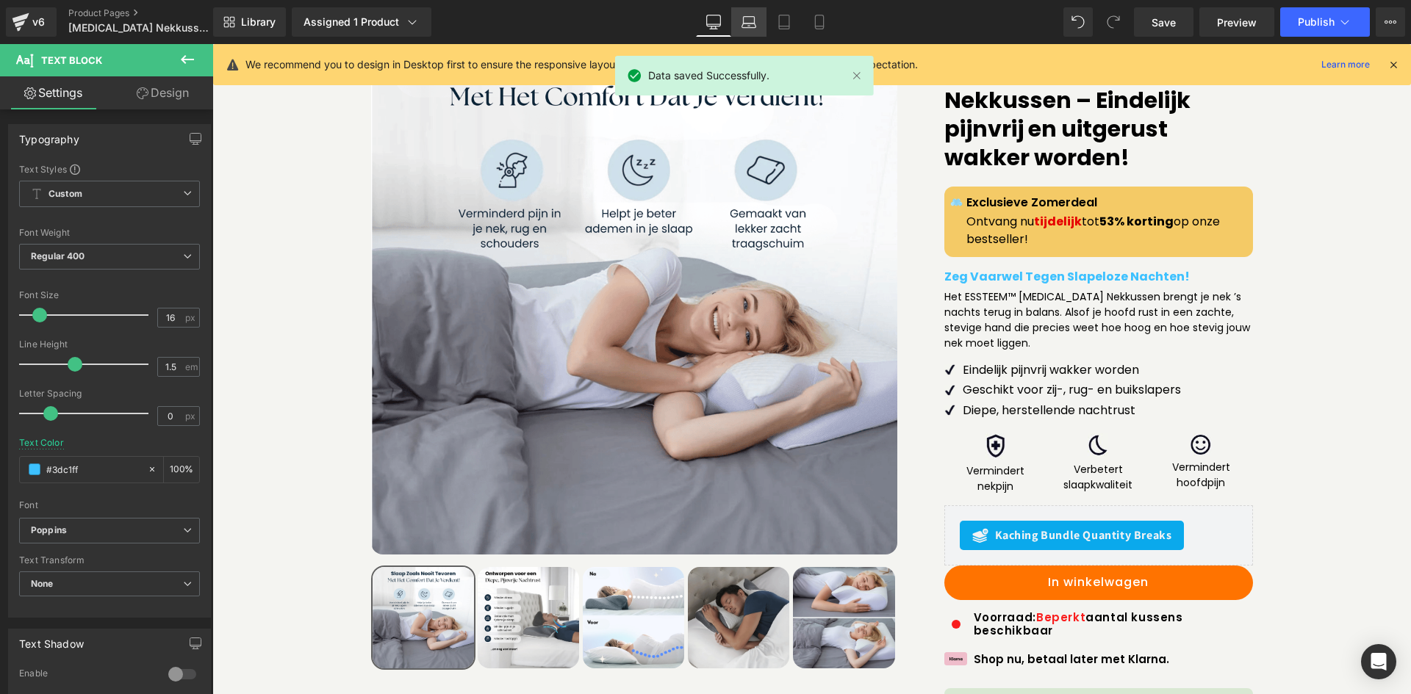
click at [735, 32] on link "Laptop" at bounding box center [748, 21] width 35 height 29
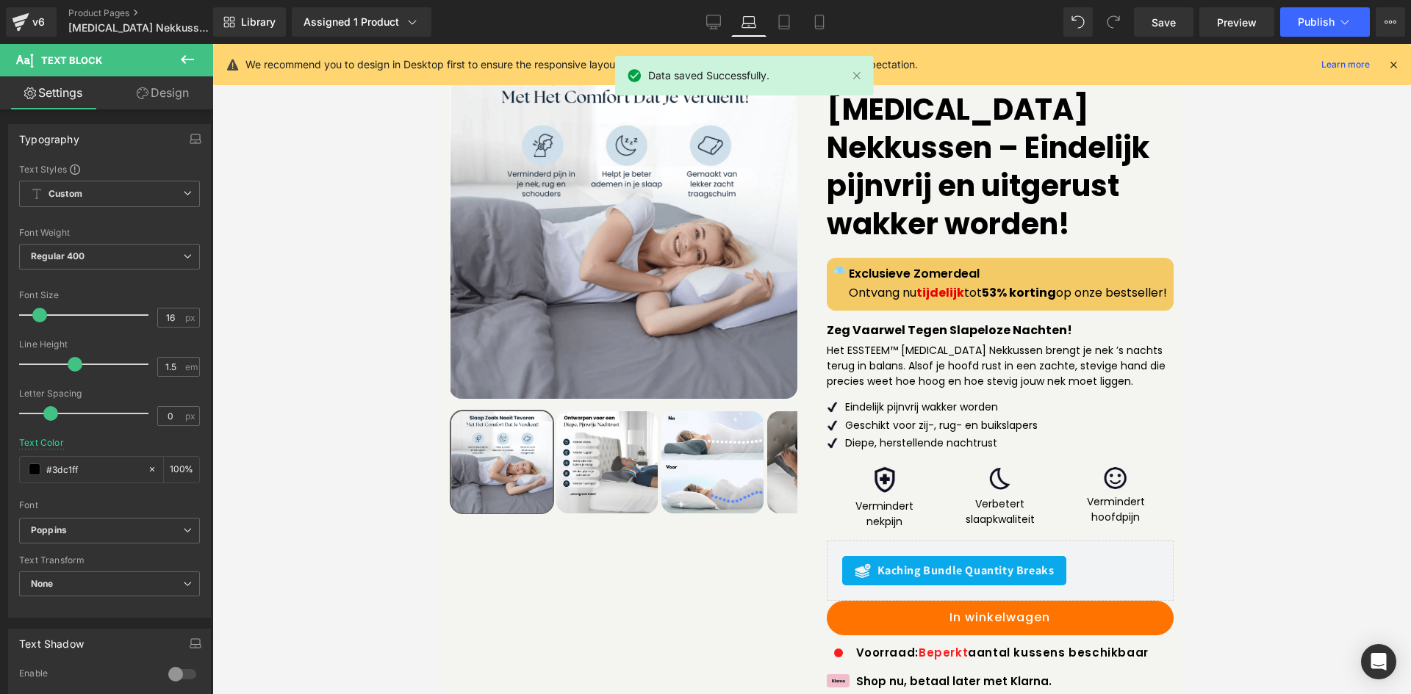
scroll to position [231, 0]
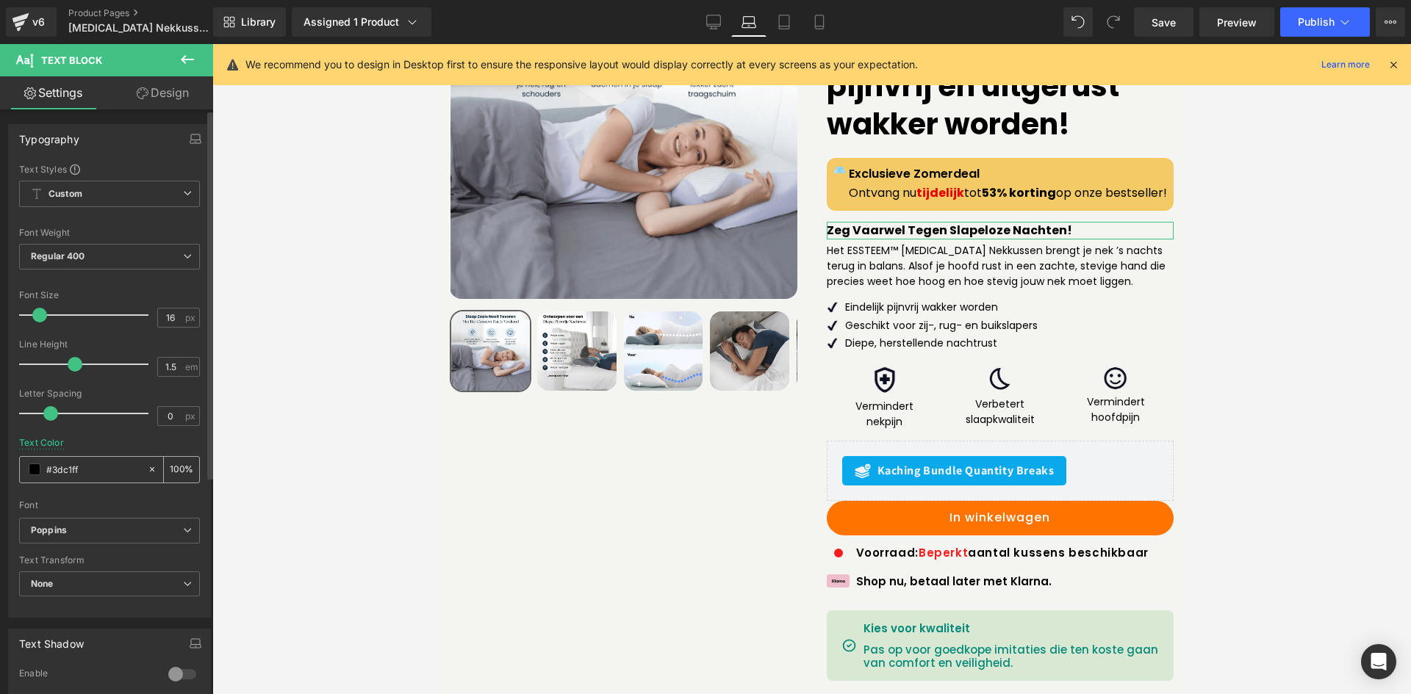
click at [112, 468] on input "#3dc1ff" at bounding box center [93, 469] width 94 height 16
paste input "3dc1ff"
click at [115, 499] on div at bounding box center [109, 496] width 181 height 10
drag, startPoint x: 834, startPoint y: 22, endPoint x: 85, endPoint y: 73, distance: 750.5
click at [834, 22] on link "Mobile" at bounding box center [819, 21] width 35 height 29
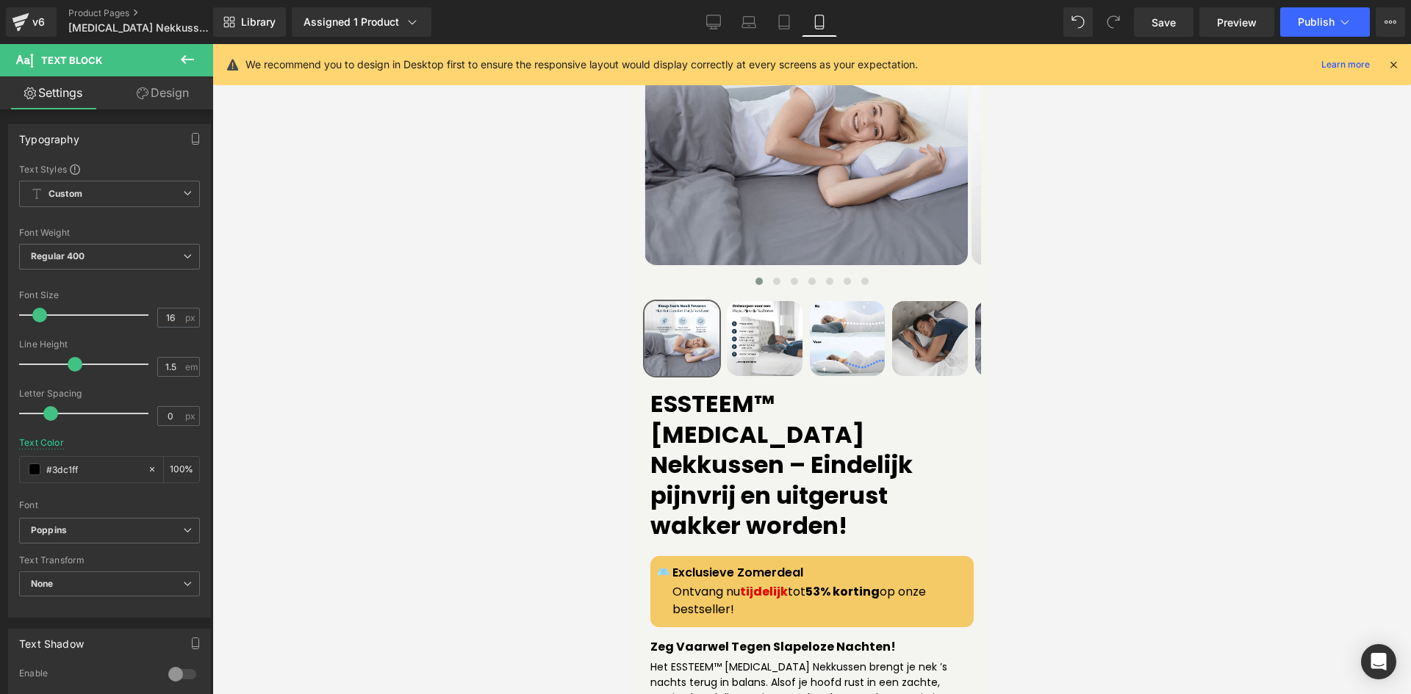
scroll to position [600, 0]
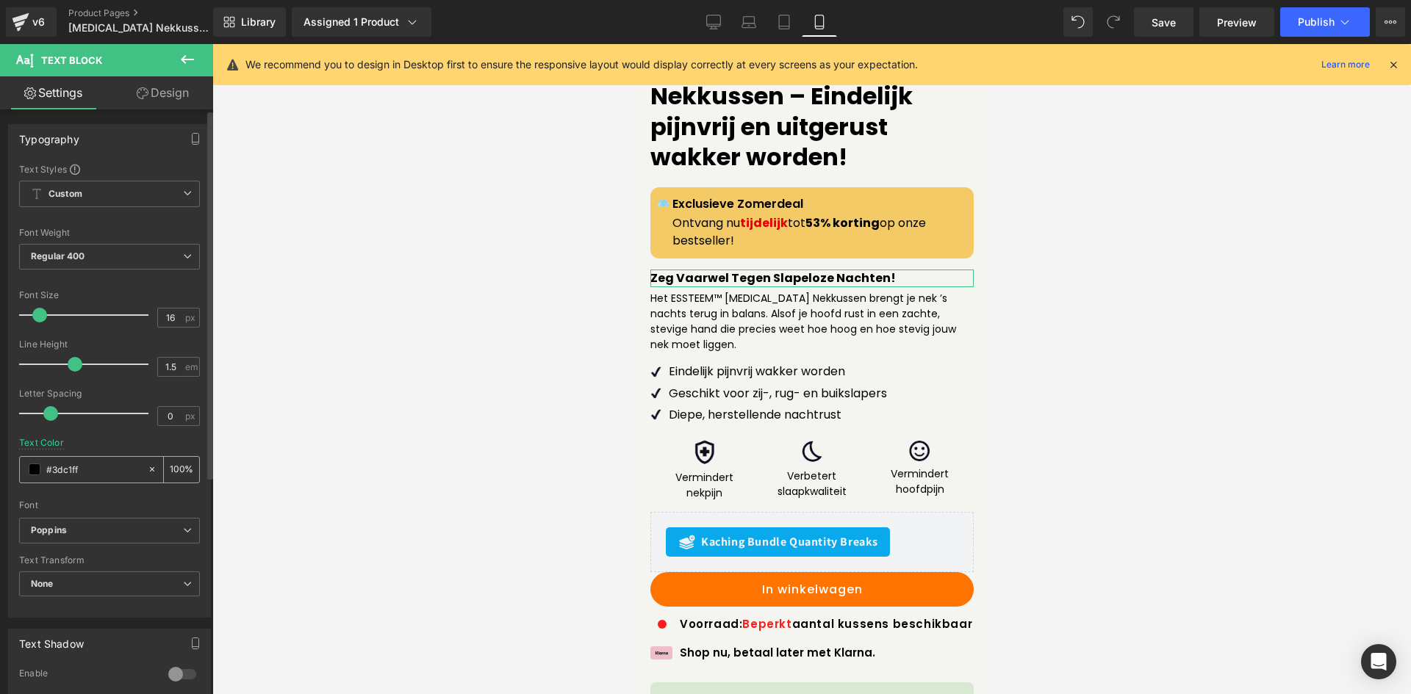
click at [91, 474] on input "#3dc1ff" at bounding box center [93, 469] width 94 height 16
paste input "3dc1ff"
type input "#3dc1ff"
click at [104, 500] on div "Font" at bounding box center [109, 505] width 181 height 10
click at [790, 32] on link "Tablet" at bounding box center [783, 21] width 35 height 29
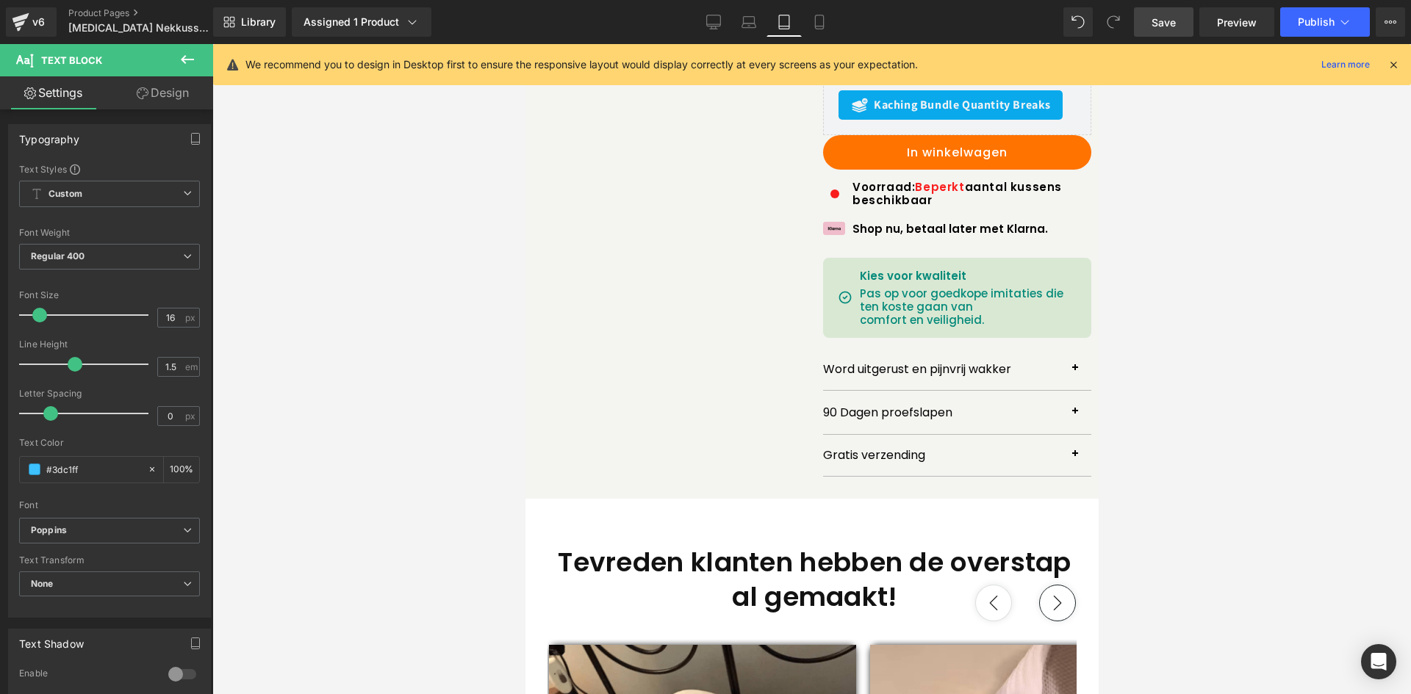
scroll to position [165, 0]
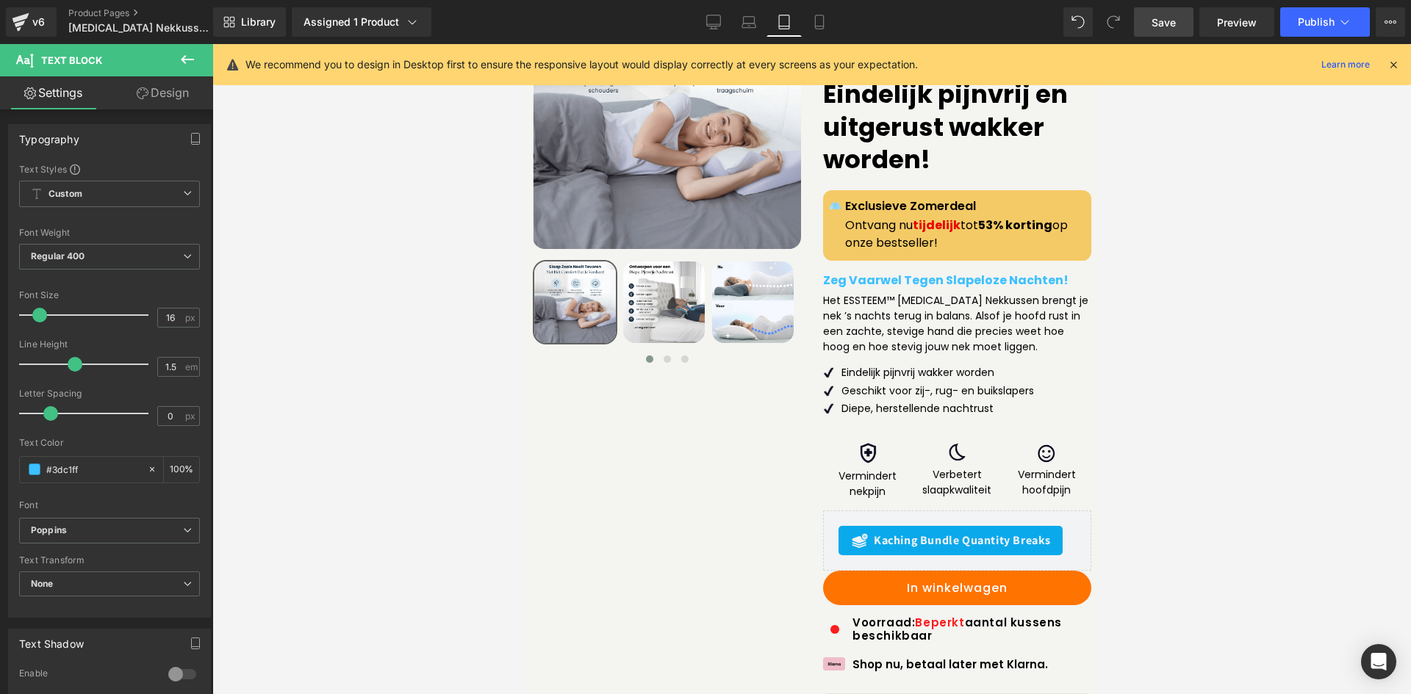
click at [1176, 21] on span "Save" at bounding box center [1163, 22] width 24 height 15
drag, startPoint x: 708, startPoint y: 20, endPoint x: 726, endPoint y: 47, distance: 32.8
click at [708, 20] on icon at bounding box center [714, 20] width 14 height 11
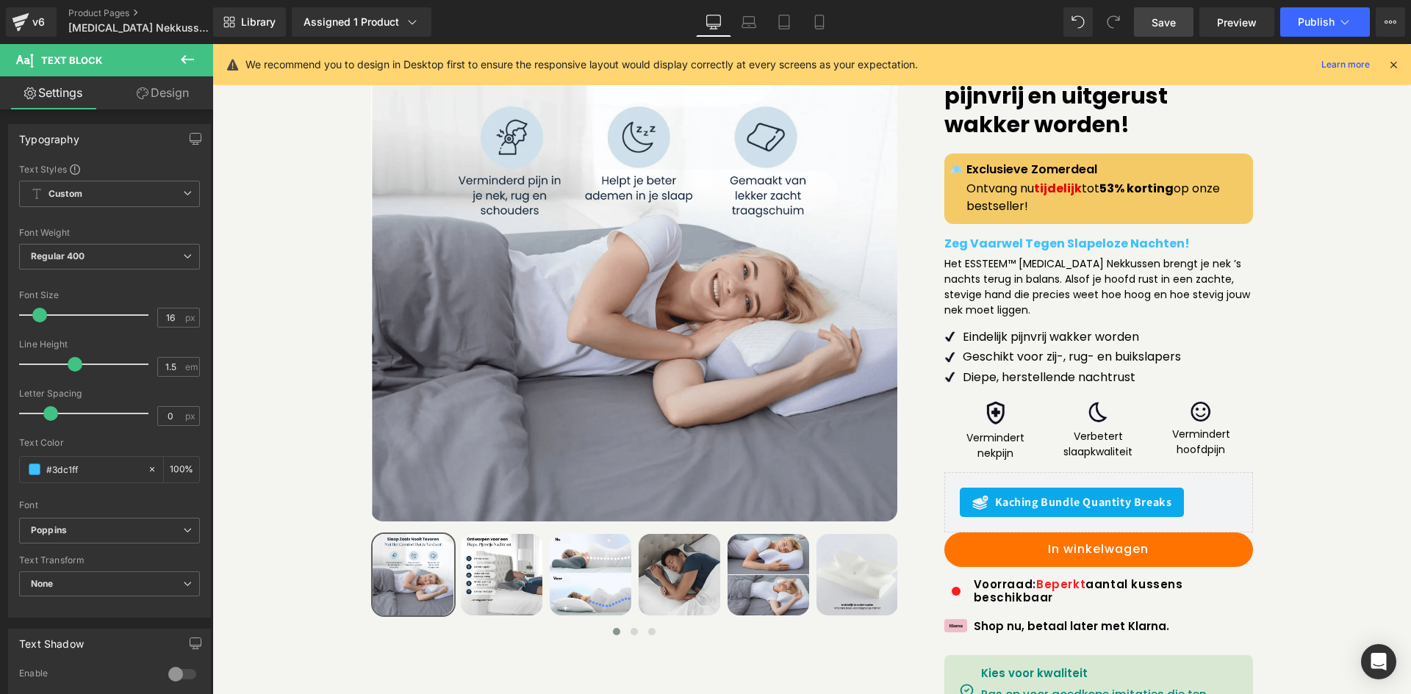
scroll to position [132, 0]
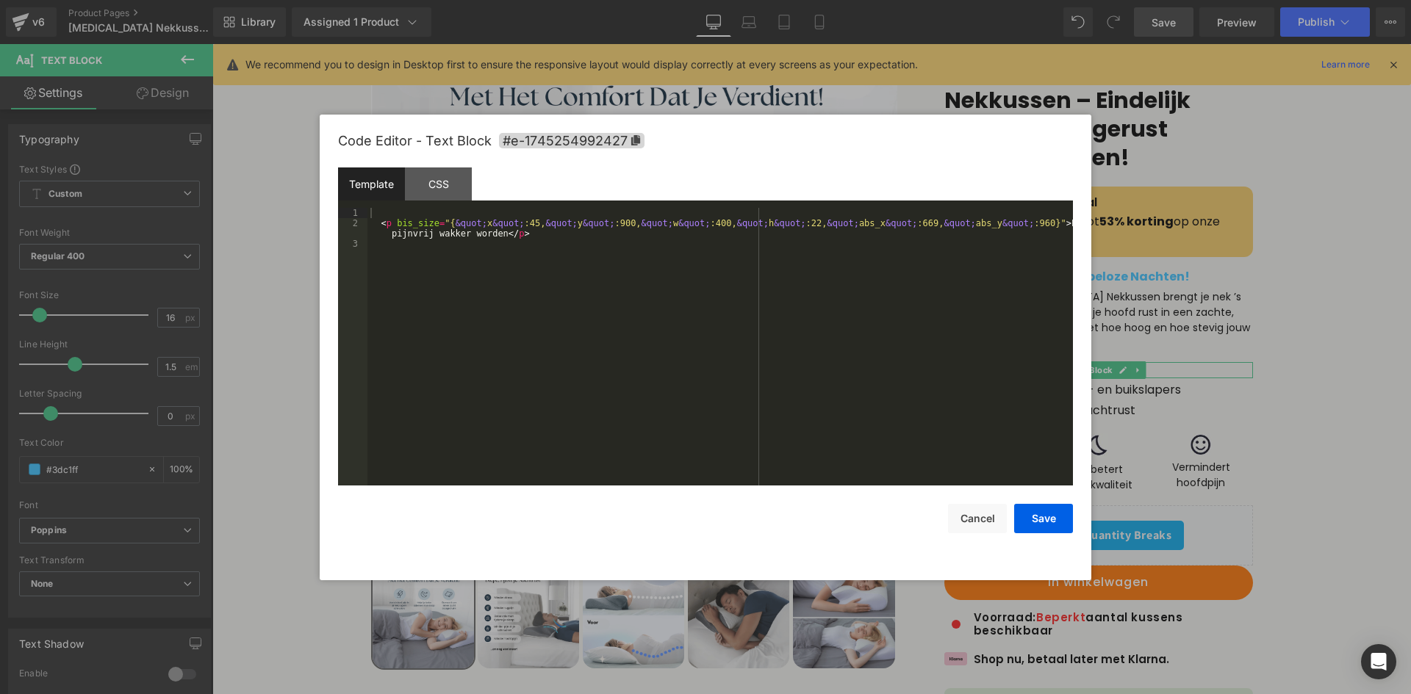
click at [1058, 0] on div "Text Block You are previewing how the will restyle your page. You can not edit …" at bounding box center [705, 0] width 1411 height 0
click at [988, 522] on button "Cancel" at bounding box center [977, 518] width 59 height 29
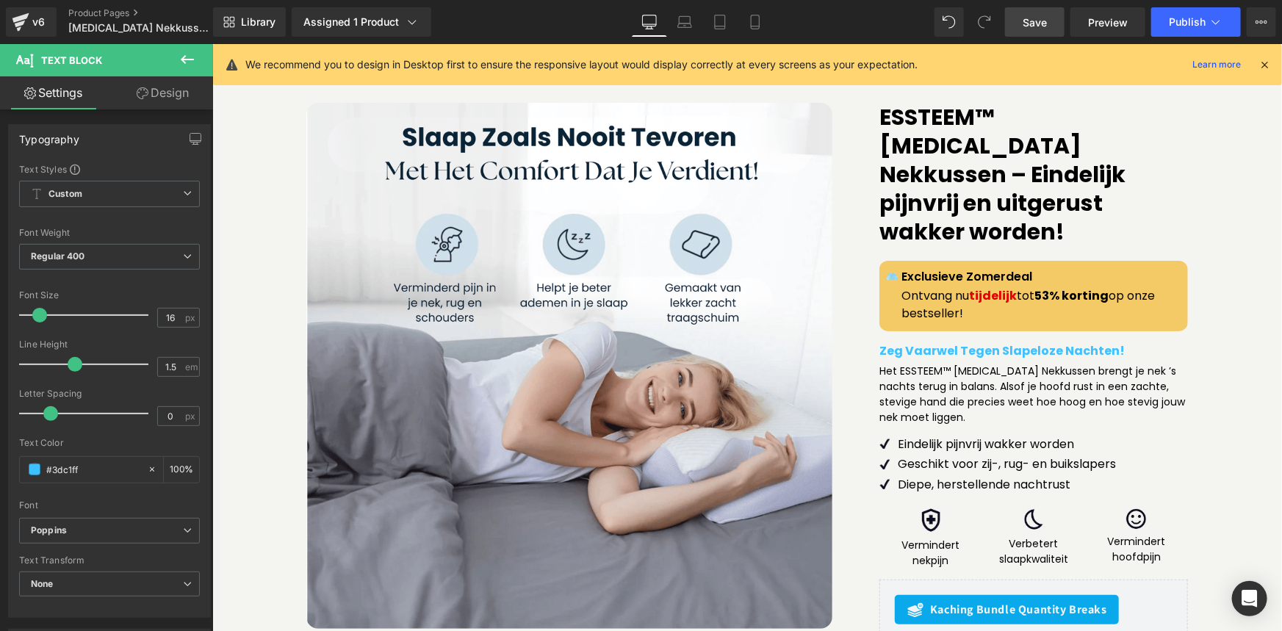
scroll to position [58, 0]
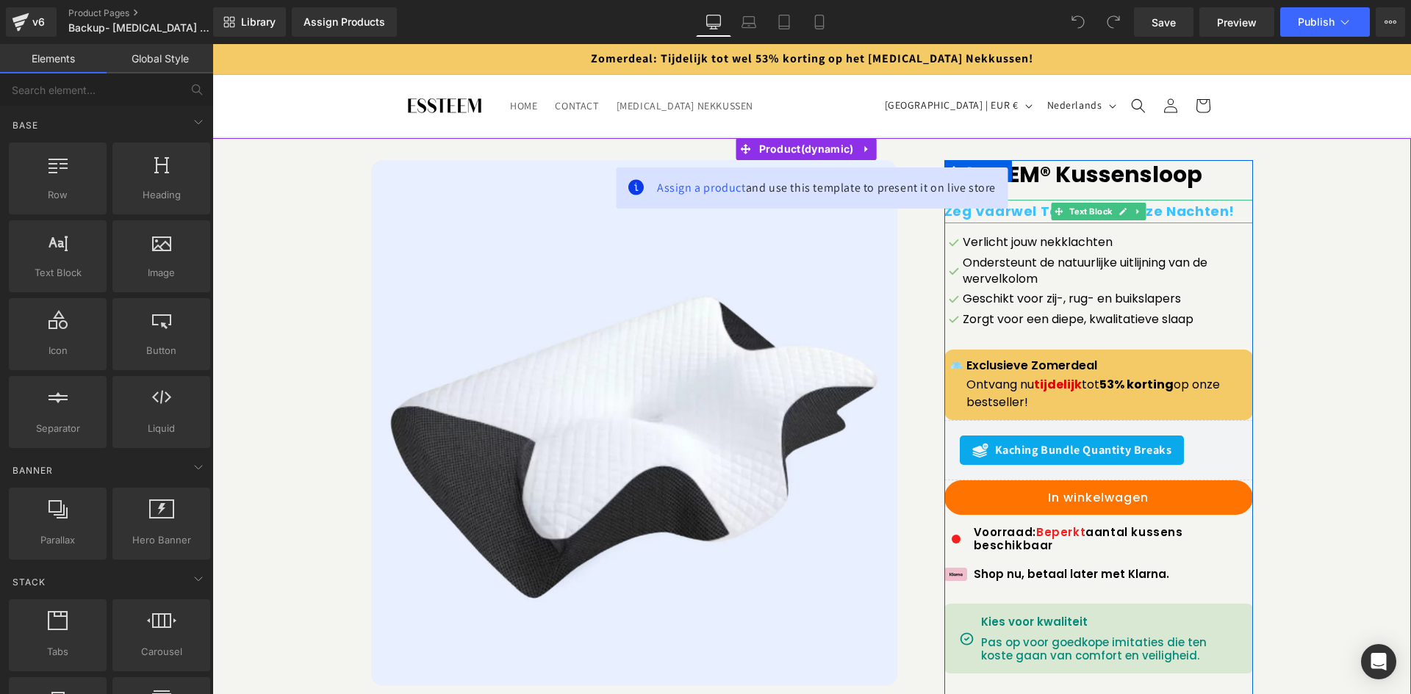
click at [1031, 215] on b "Zeg Vaarwel Tegen Slapeloze Nachten!" at bounding box center [1089, 211] width 291 height 18
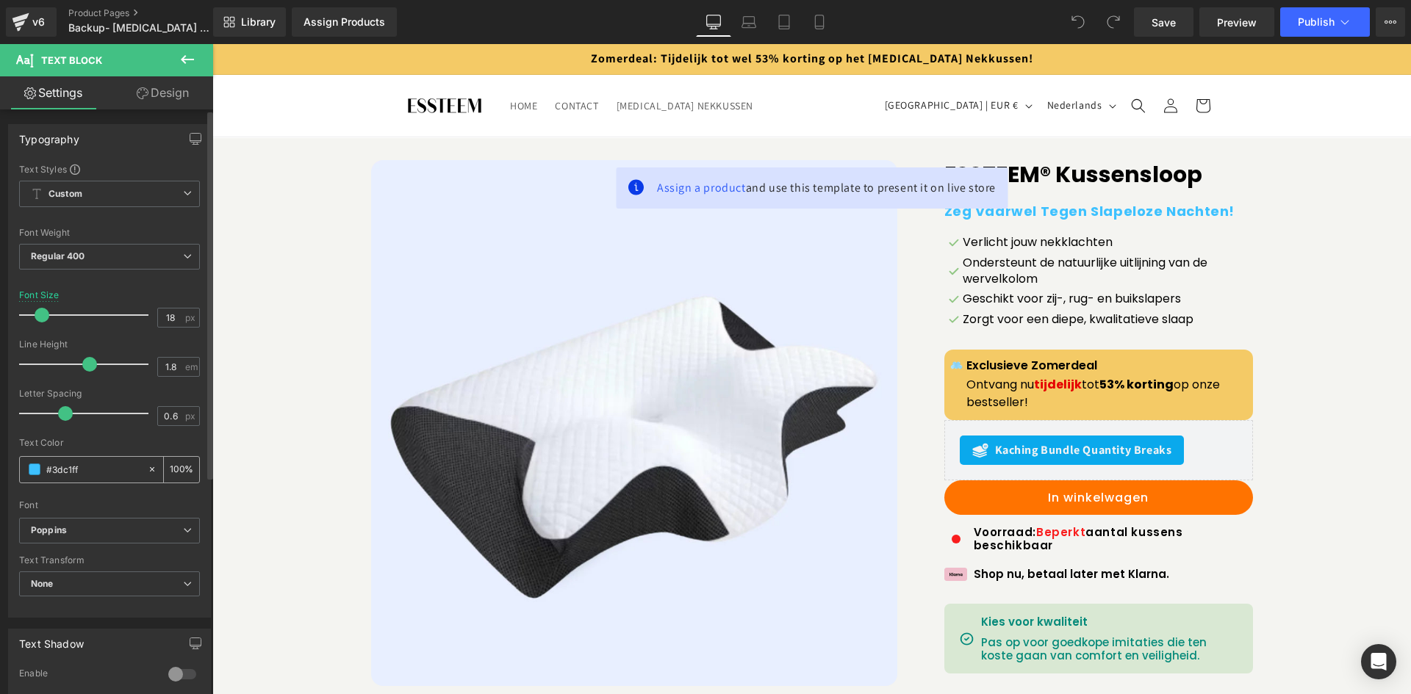
click at [78, 464] on input "#3dc1ff" at bounding box center [93, 469] width 94 height 16
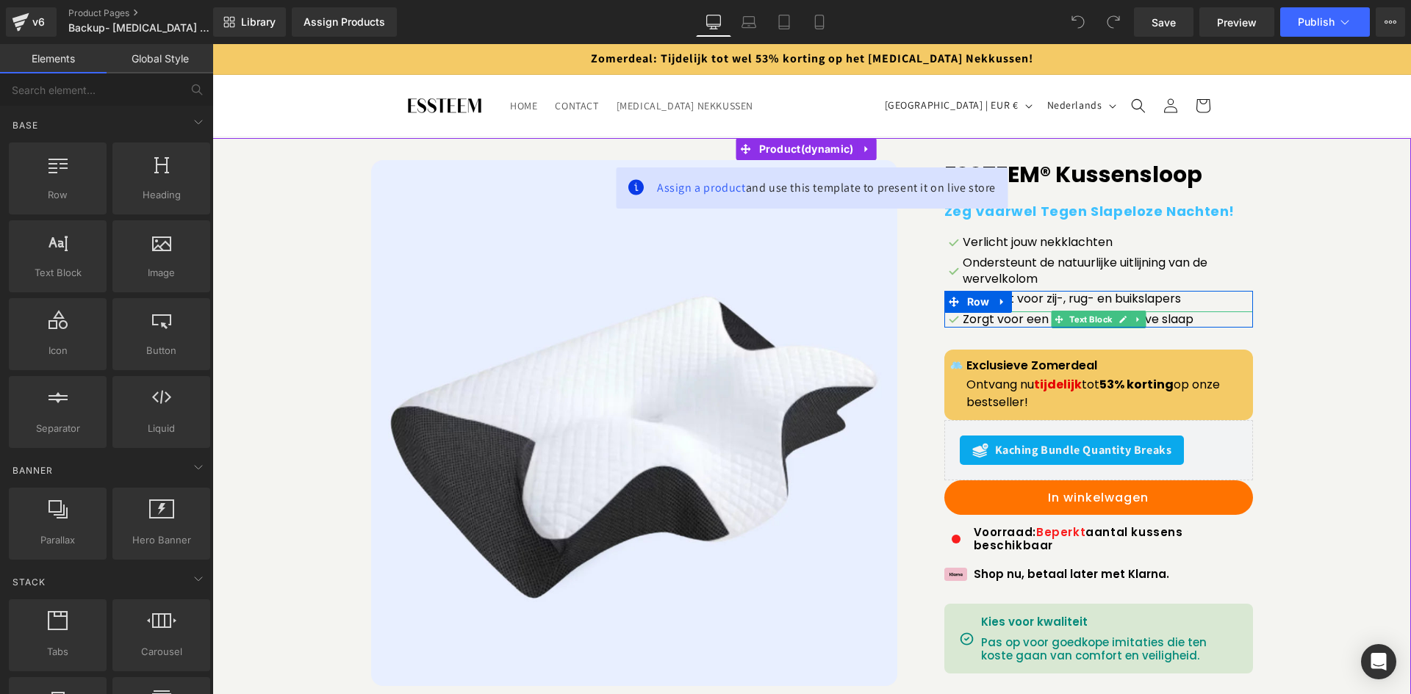
drag, startPoint x: 946, startPoint y: 323, endPoint x: 952, endPoint y: 328, distance: 8.4
click at [946, 323] on div "Zorgt voor een diepe, kwalitatieve slaap" at bounding box center [1098, 320] width 309 height 16
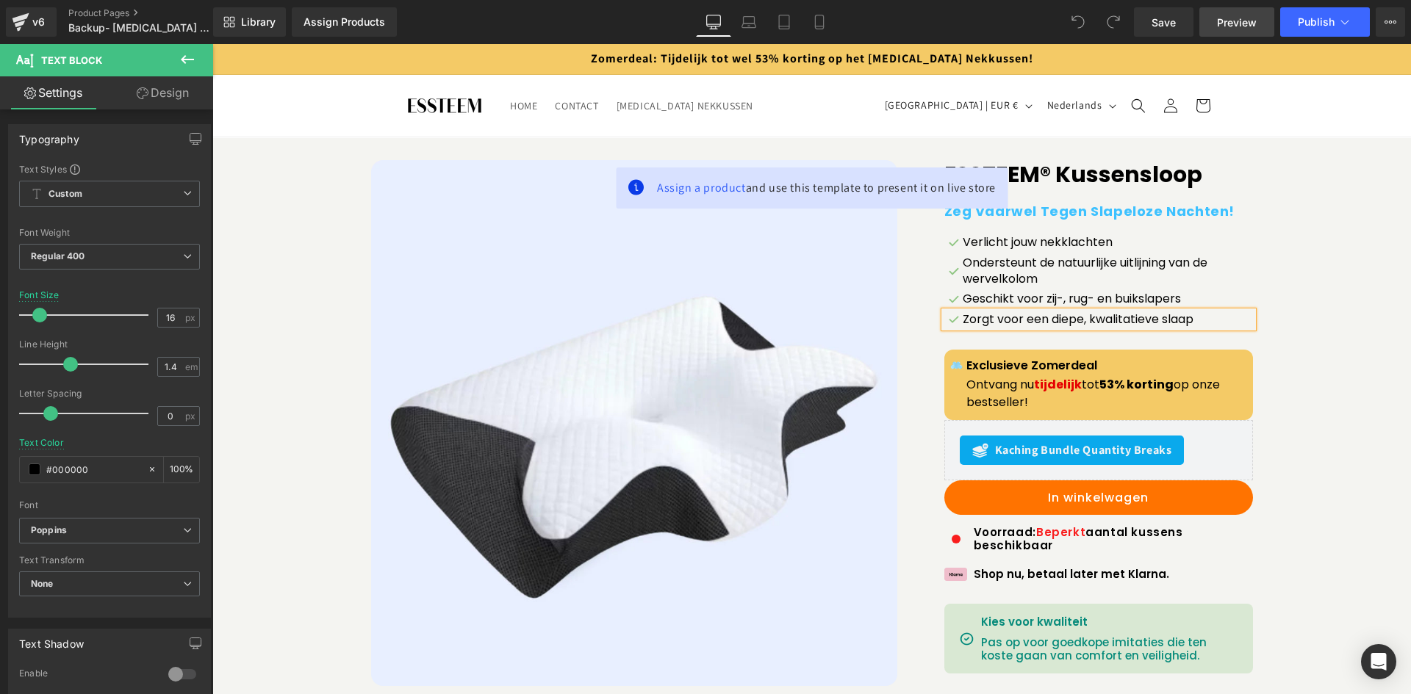
click at [1240, 24] on span "Preview" at bounding box center [1237, 22] width 40 height 15
